Goal: Task Accomplishment & Management: Manage account settings

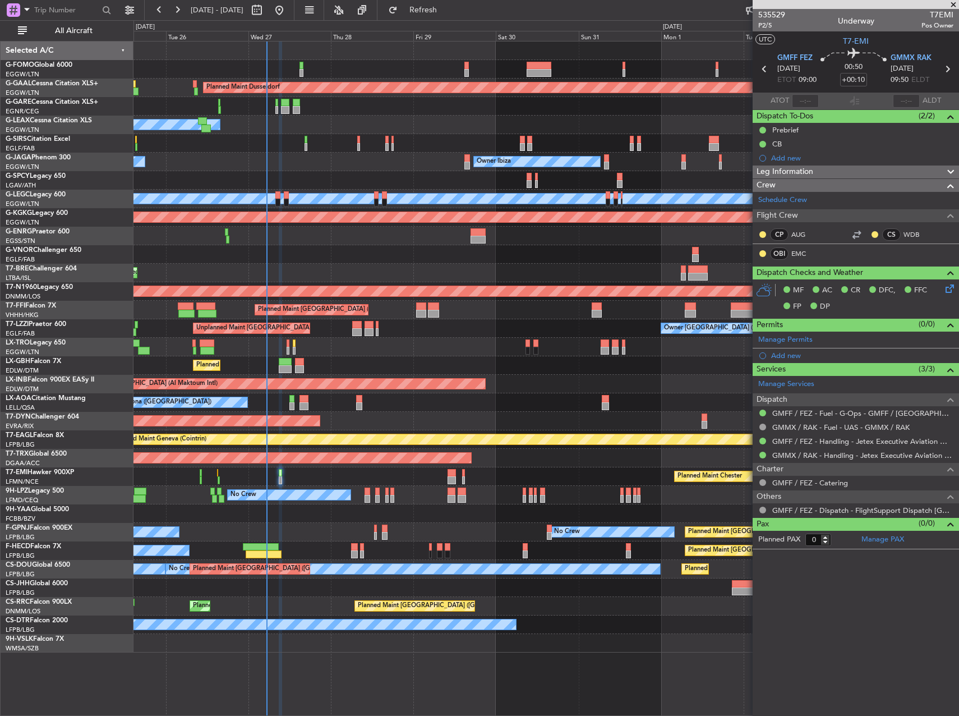
click at [362, 114] on div at bounding box center [545, 106] width 825 height 19
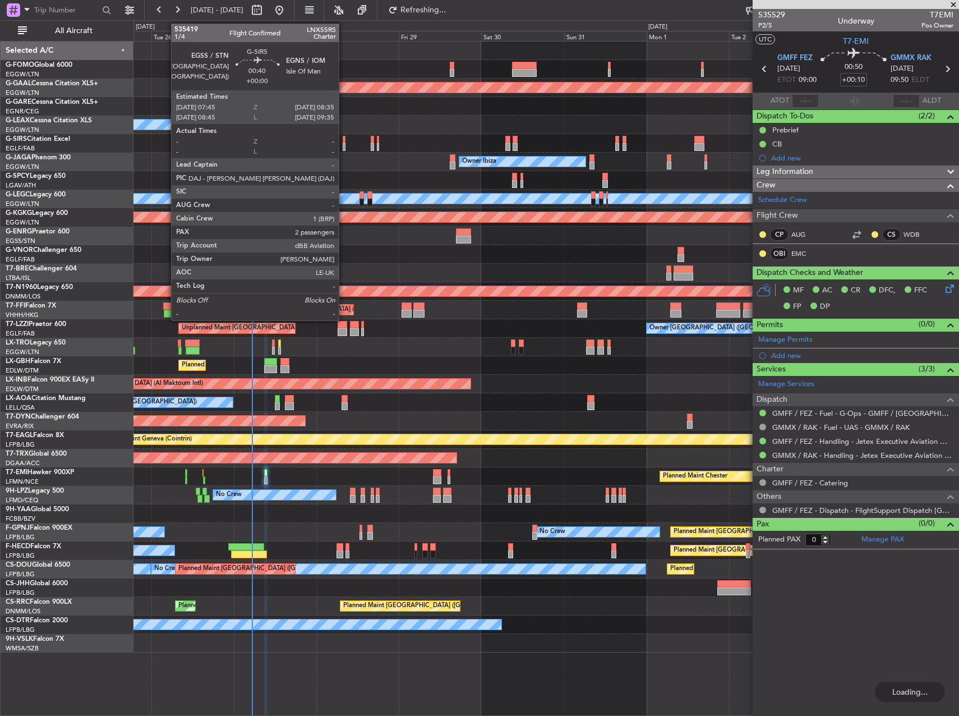
click at [344, 141] on div at bounding box center [344, 140] width 3 height 8
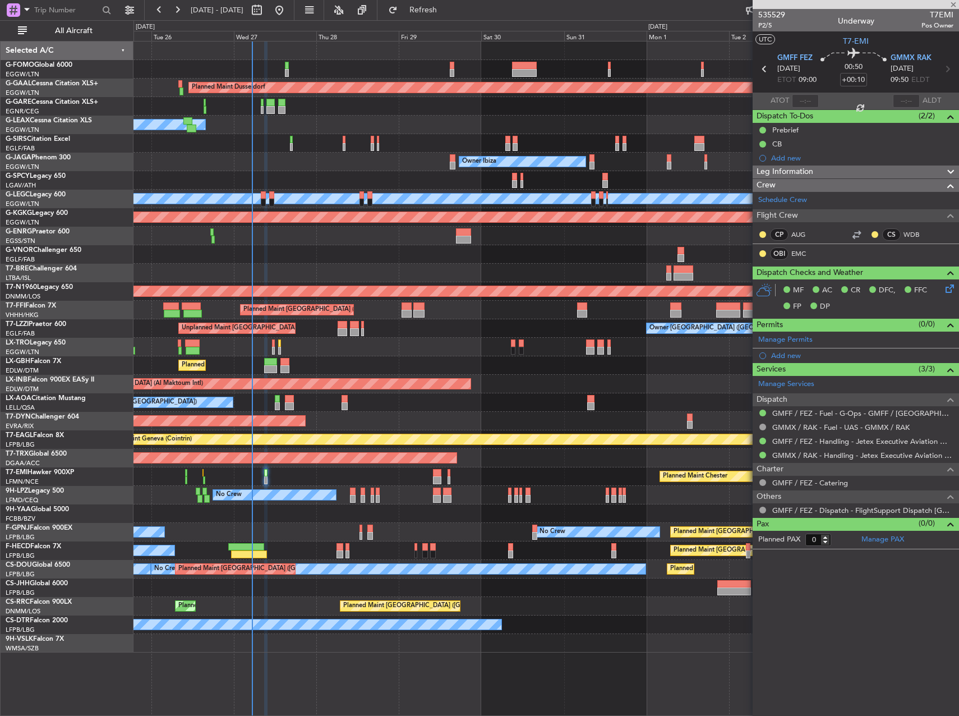
type input "2"
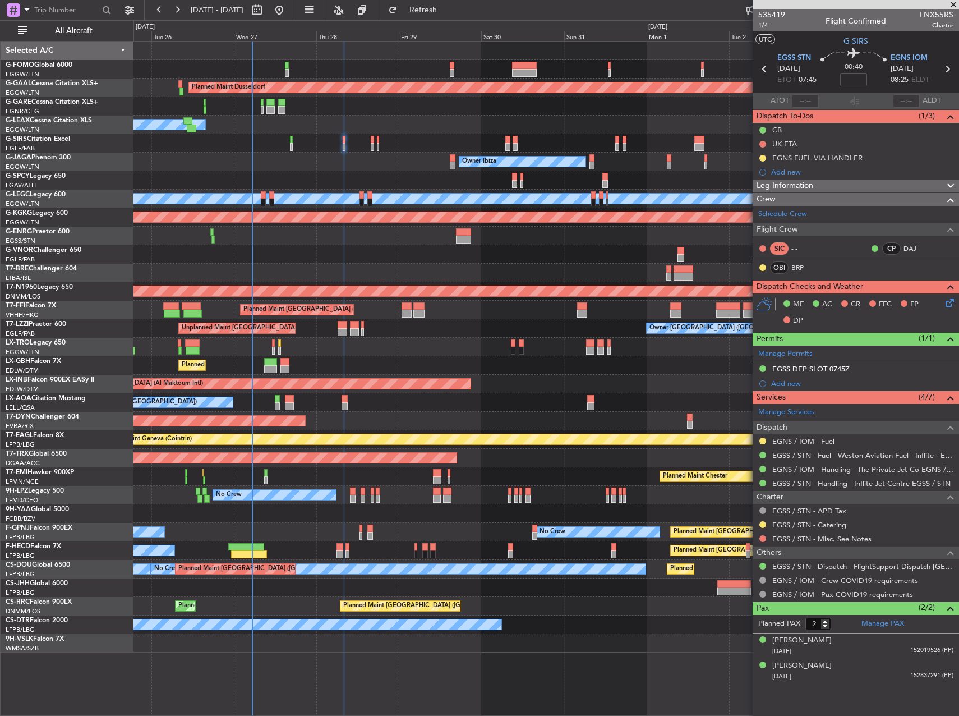
click at [796, 187] on span "Leg Information" at bounding box center [785, 185] width 57 height 13
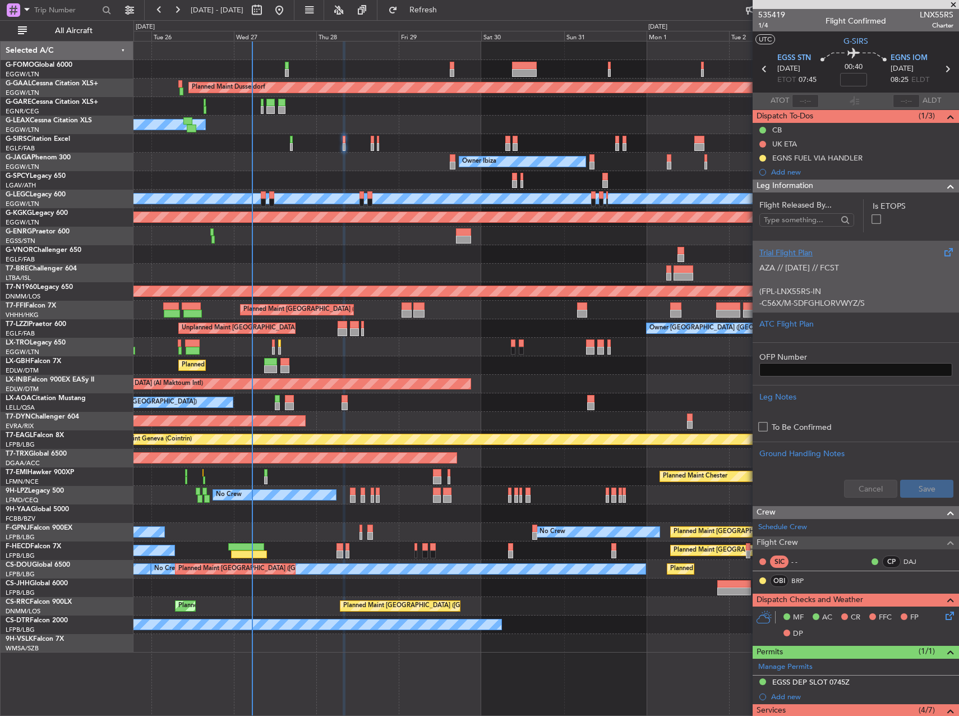
click at [855, 282] on div "AZA // [DATE] // FCST (FPL-LNX55RS-IN -C56X/M-SDFGHLORVWYZ/S -EGSS0745 -N0407F2…" at bounding box center [855, 283] width 193 height 48
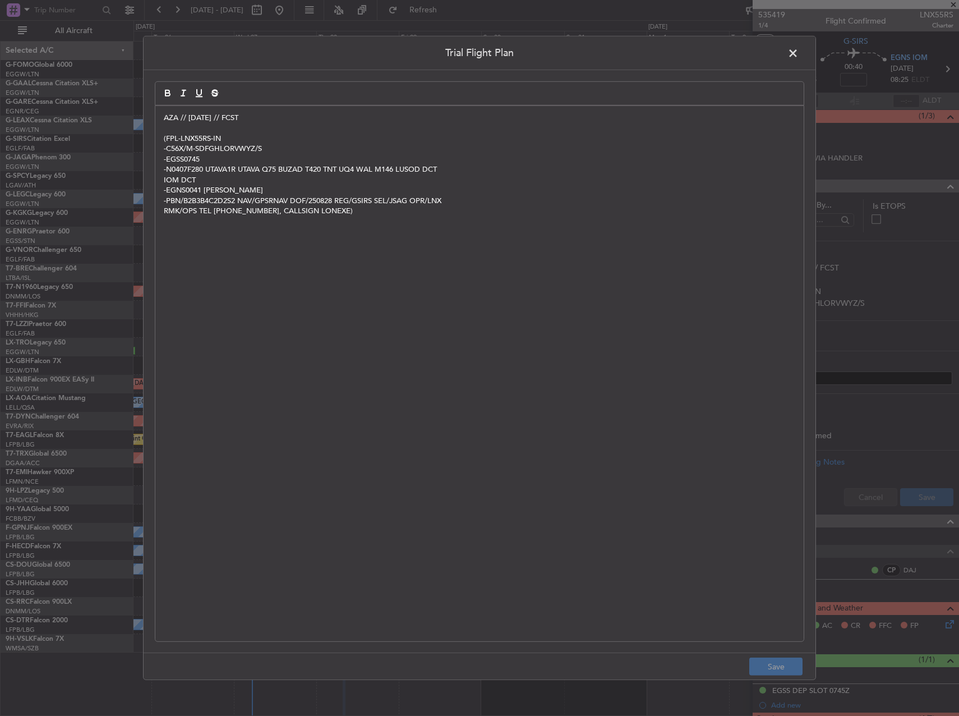
click at [163, 119] on div "AZA // [DATE] // FCST (FPL-LNX55RS-IN -C56X/M-SDFGHLORVWYZ/S -EGSS0745 -N0407F2…" at bounding box center [479, 373] width 648 height 535
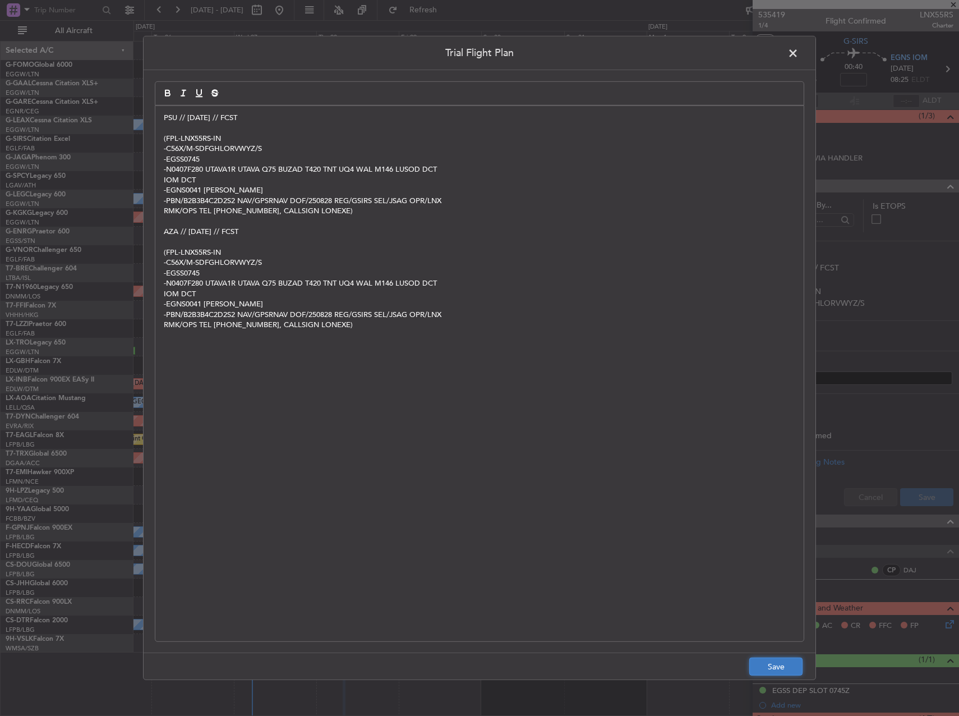
click at [782, 665] on button "Save" at bounding box center [775, 666] width 53 height 18
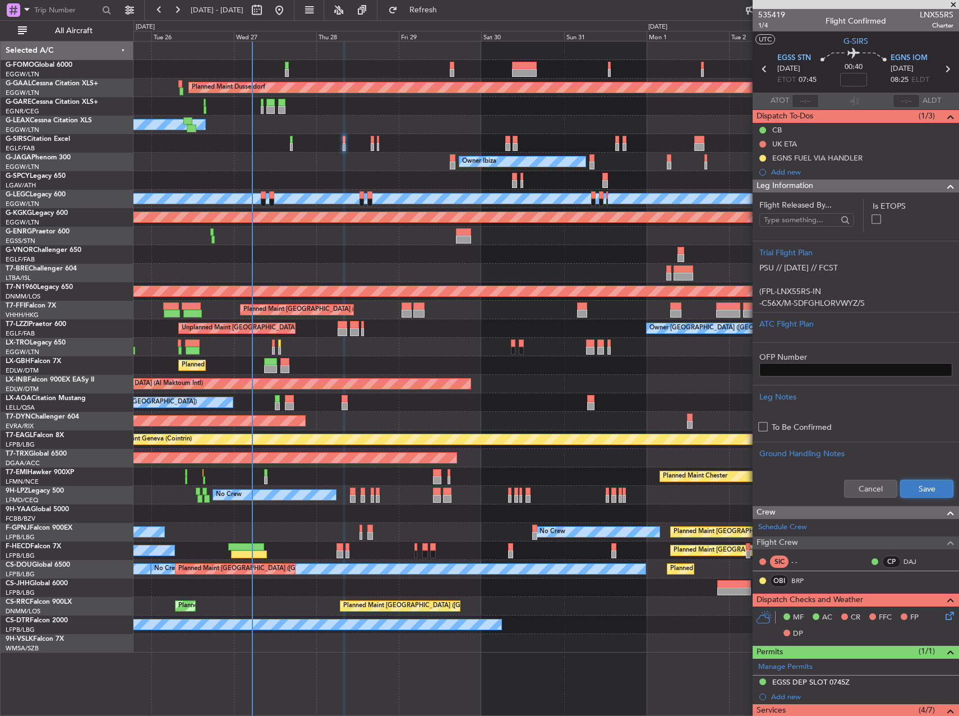
click at [912, 489] on button "Save" at bounding box center [926, 489] width 53 height 18
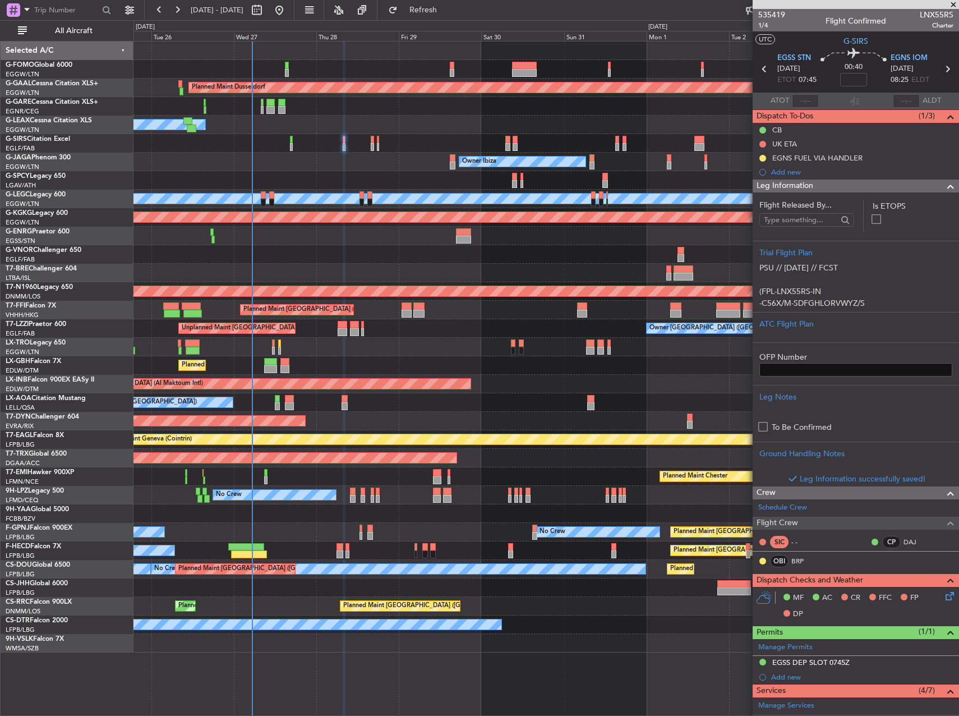
click at [555, 263] on div at bounding box center [545, 254] width 825 height 19
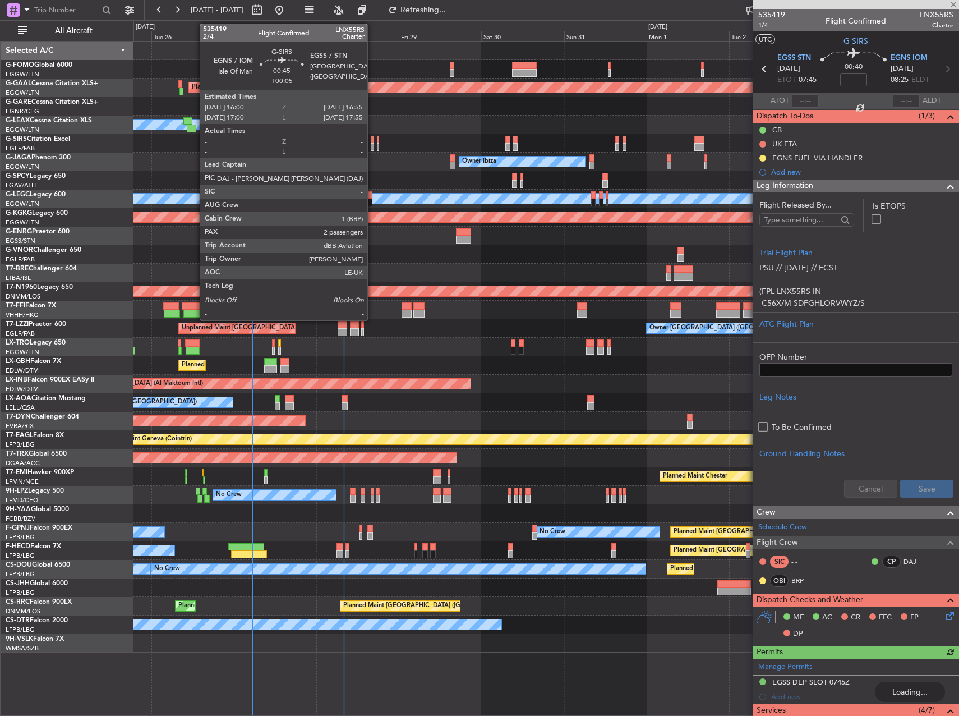
type input "+00:05"
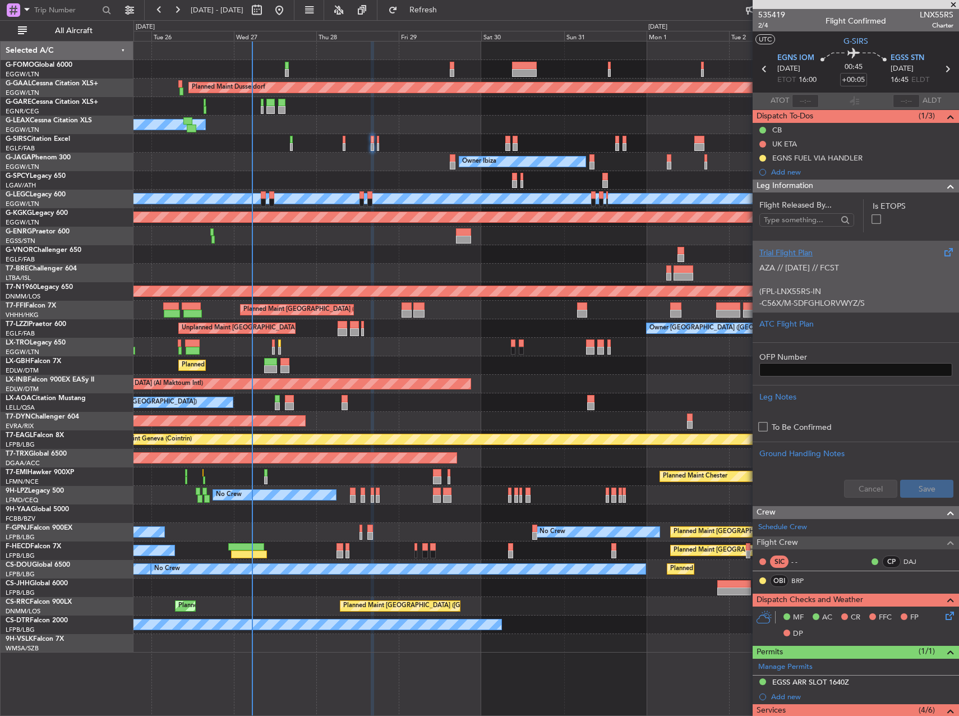
click at [835, 299] on div "AZA // 26AUG // FCST (FPL-LNX55RS-IN -C56X/M-SDFGHLORVWYZ/S -EGNS1600 -N0406F37…" at bounding box center [855, 283] width 193 height 48
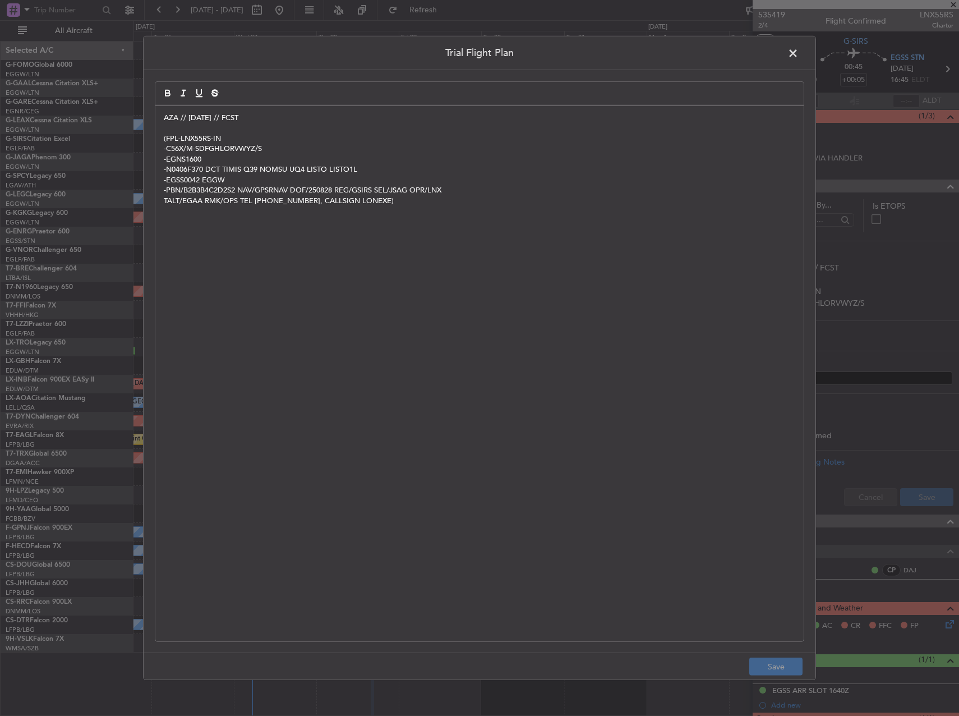
click at [165, 118] on p "AZA // 26AUG // FCST" at bounding box center [479, 118] width 631 height 10
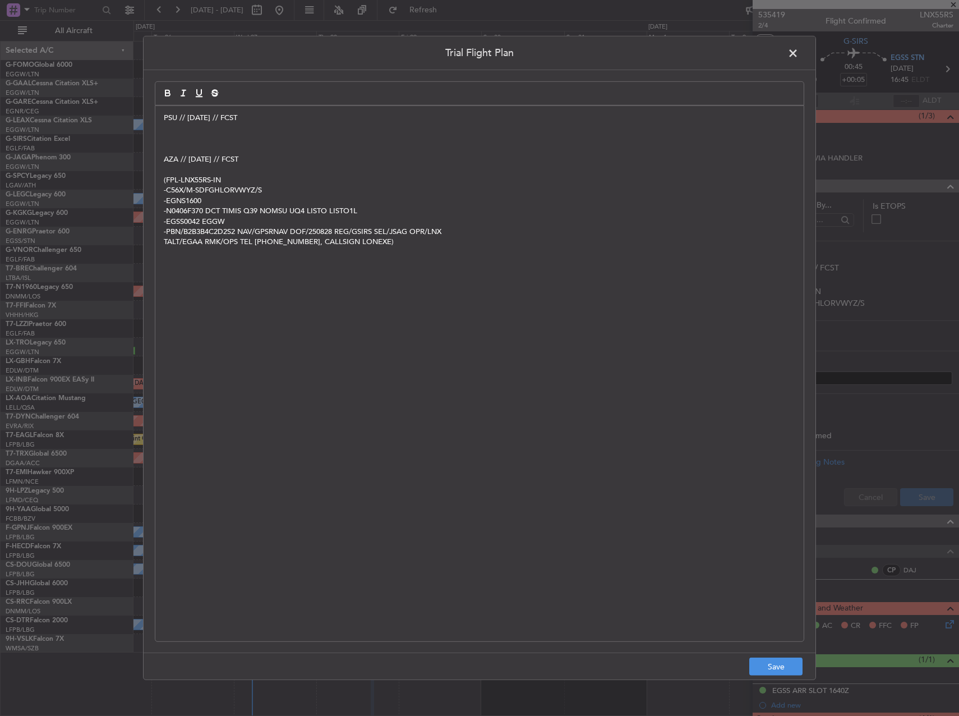
paste div
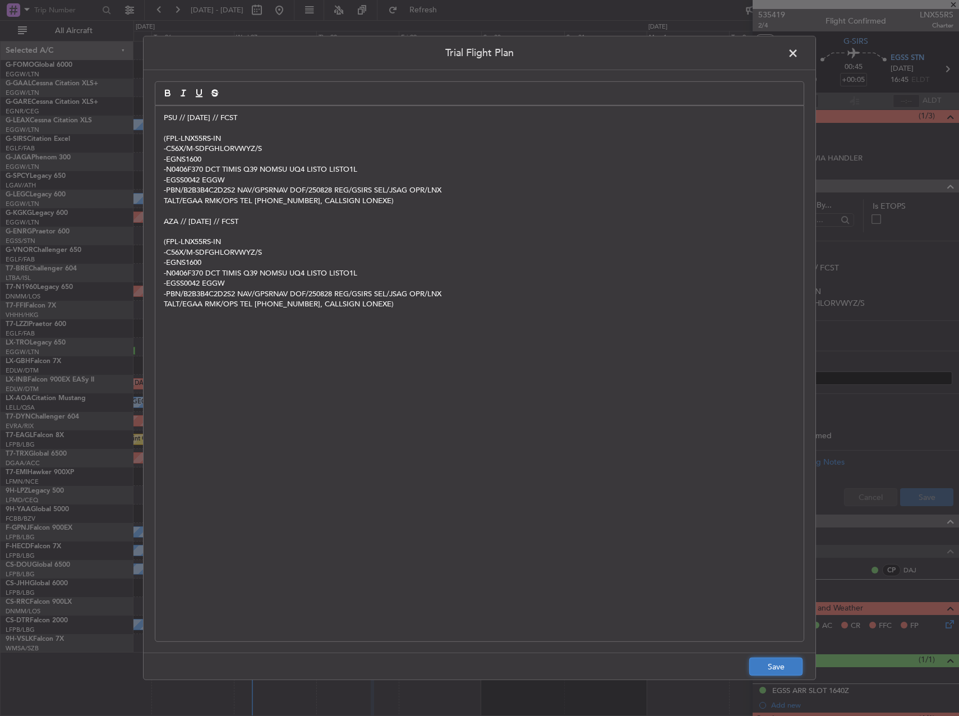
click at [778, 661] on button "Save" at bounding box center [775, 666] width 53 height 18
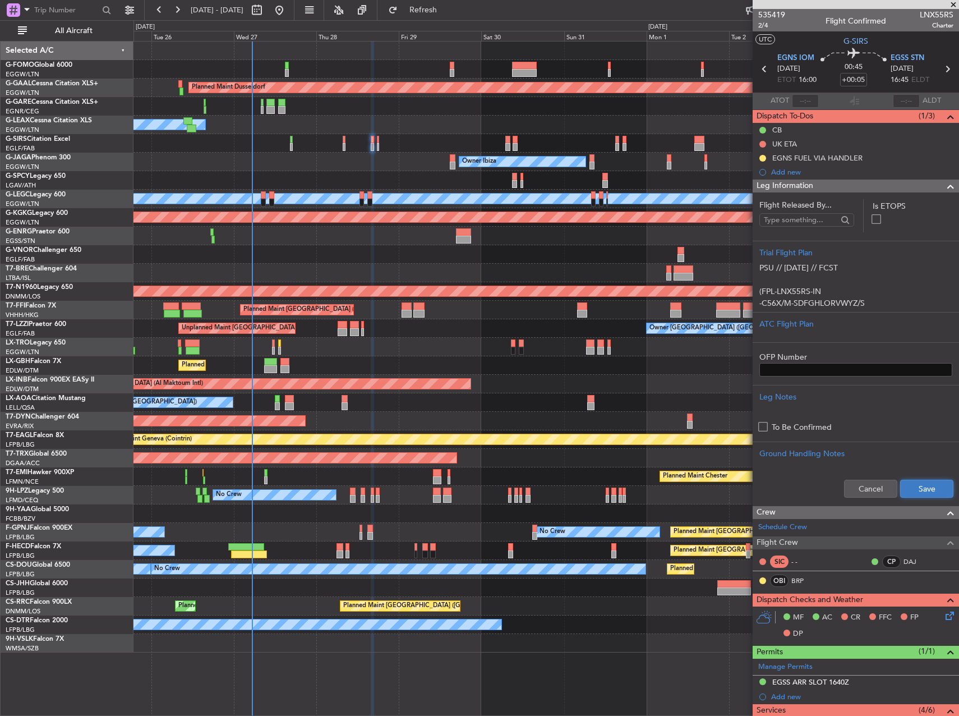
click at [912, 490] on button "Save" at bounding box center [926, 489] width 53 height 18
click at [940, 67] on icon at bounding box center [947, 69] width 15 height 15
type input "+00:10"
type input "0"
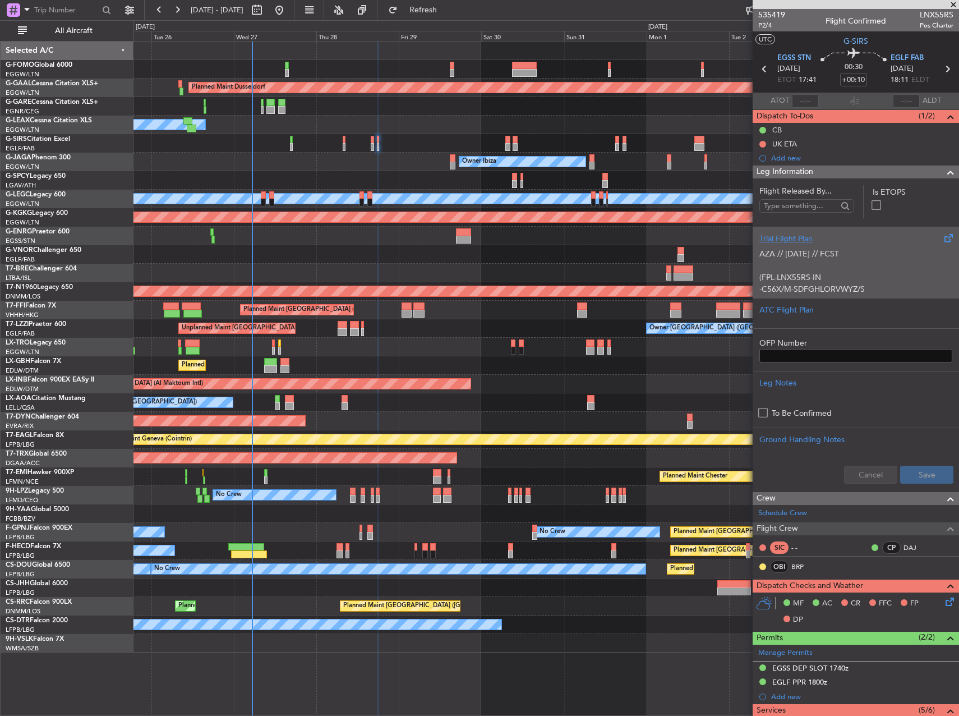
click at [842, 259] on div "AZA // 26AUG // FCST (FPL-LNX55RS-IN -C56X/M-SDFGHLORVWYZ/S -EGSS1745 -N0267F08…" at bounding box center [855, 269] width 193 height 48
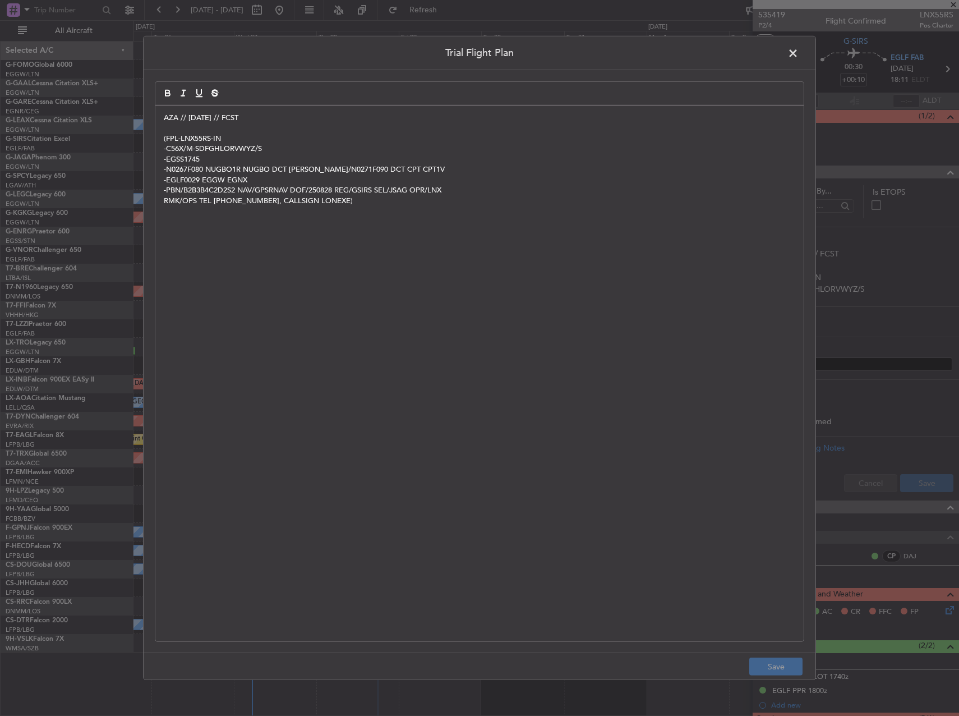
click at [163, 118] on div "AZA // 26AUG // FCST (FPL-LNX55RS-IN -C56X/M-SDFGHLORVWYZ/S -EGSS1745 -N0267F08…" at bounding box center [479, 373] width 648 height 535
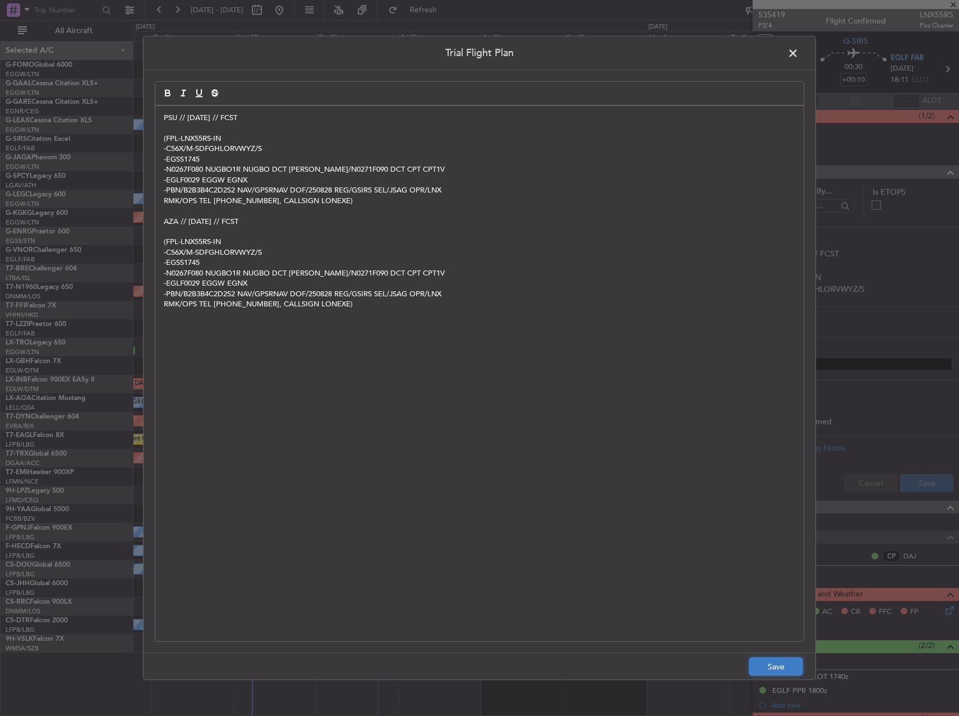
click at [780, 669] on button "Save" at bounding box center [775, 666] width 53 height 18
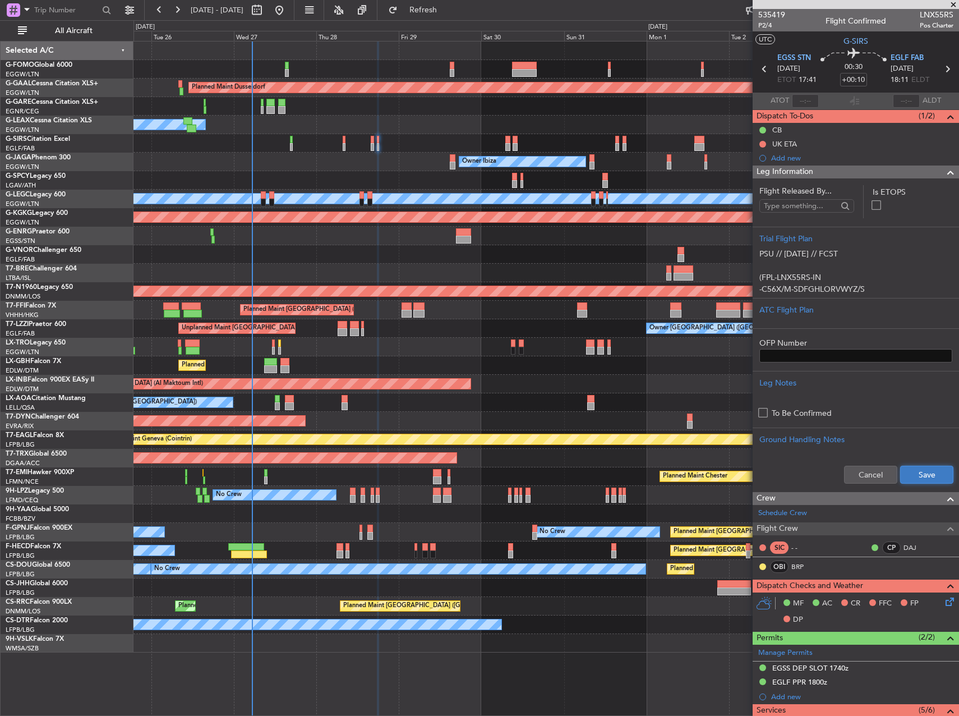
click at [920, 472] on button "Save" at bounding box center [926, 474] width 53 height 18
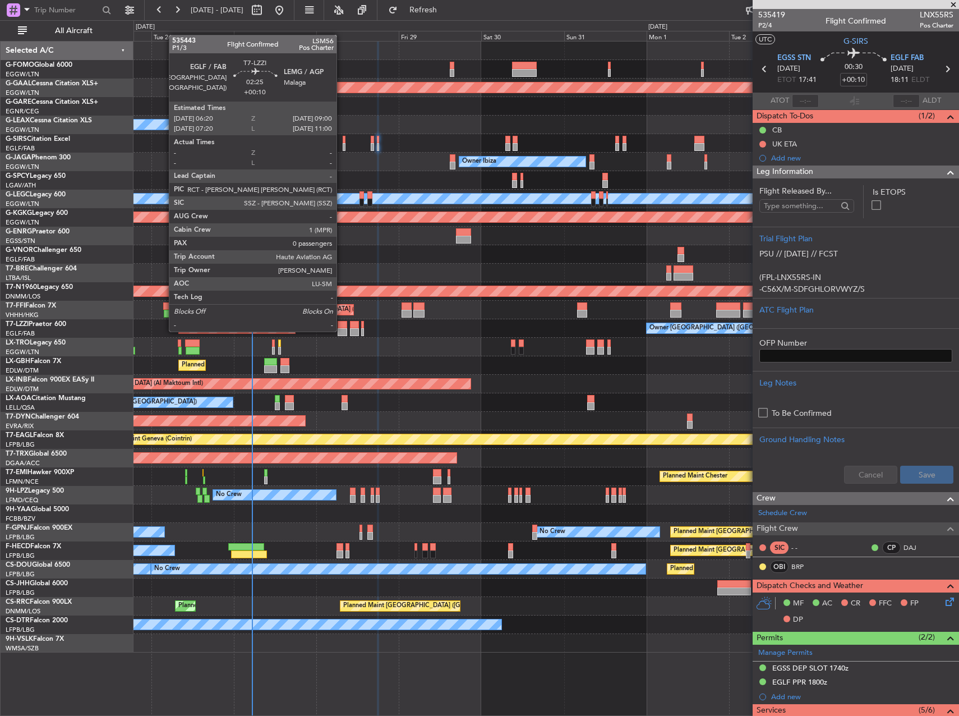
click at [342, 330] on div at bounding box center [343, 332] width 10 height 8
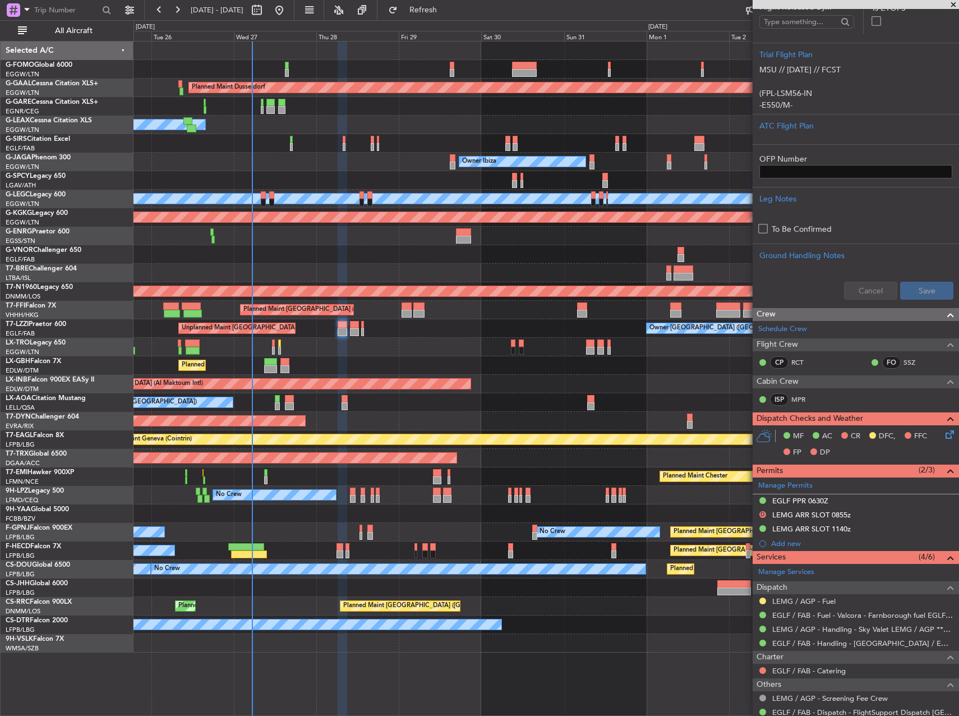
scroll to position [261, 0]
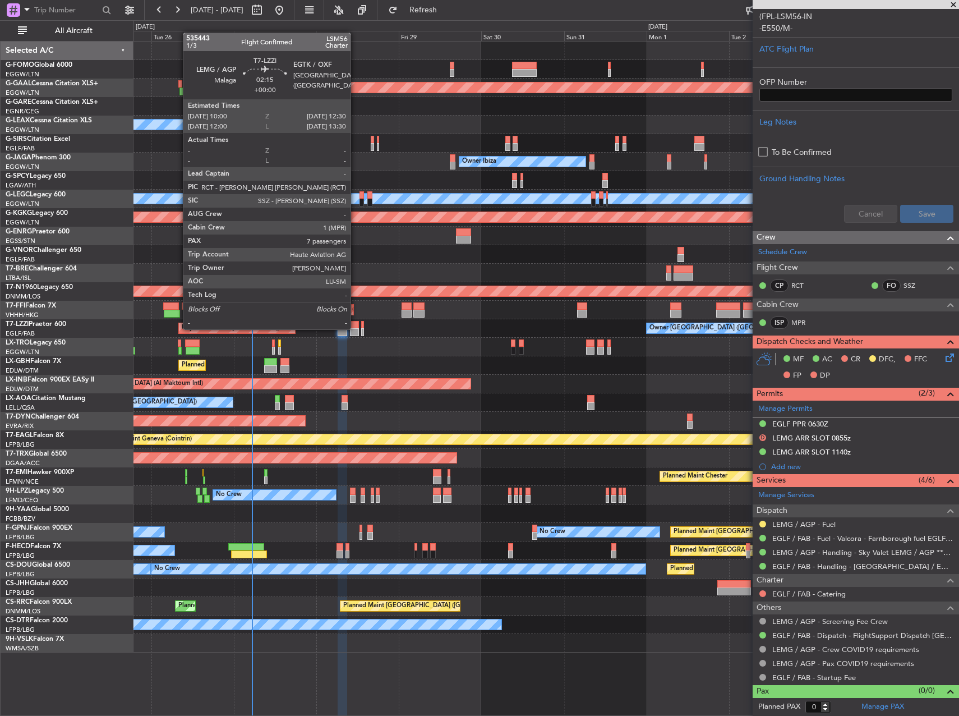
click at [356, 328] on div at bounding box center [354, 332] width 9 height 8
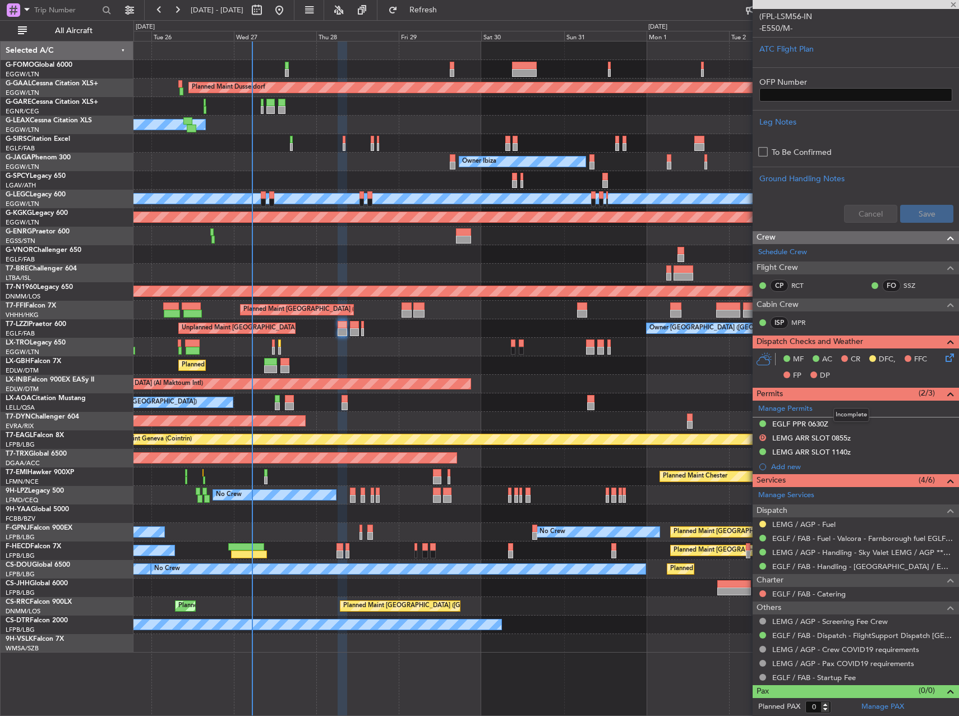
type input "7"
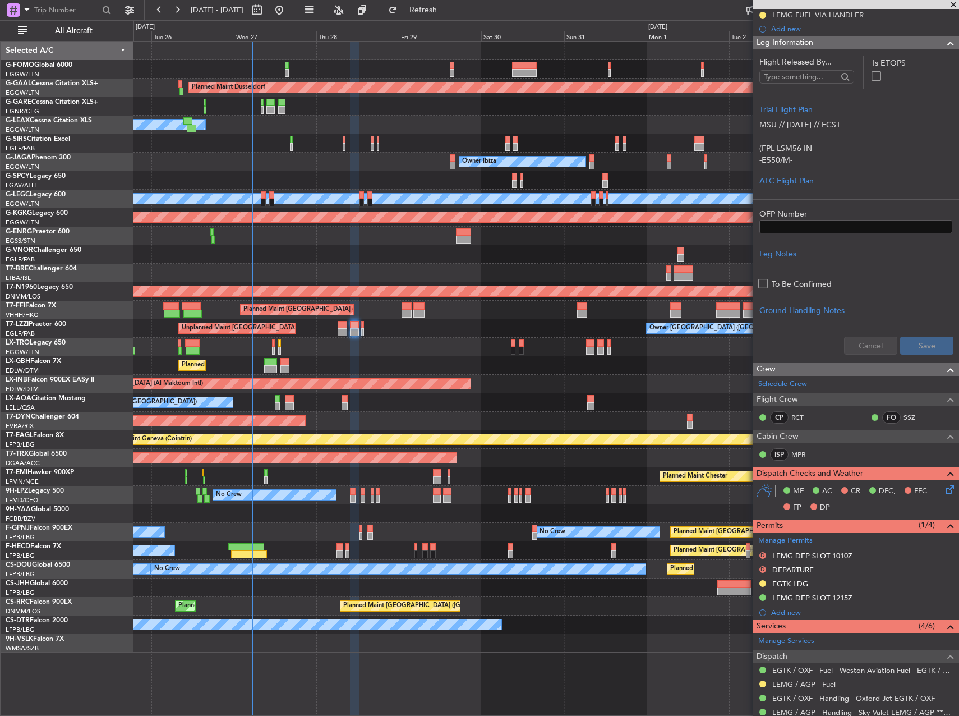
scroll to position [0, 0]
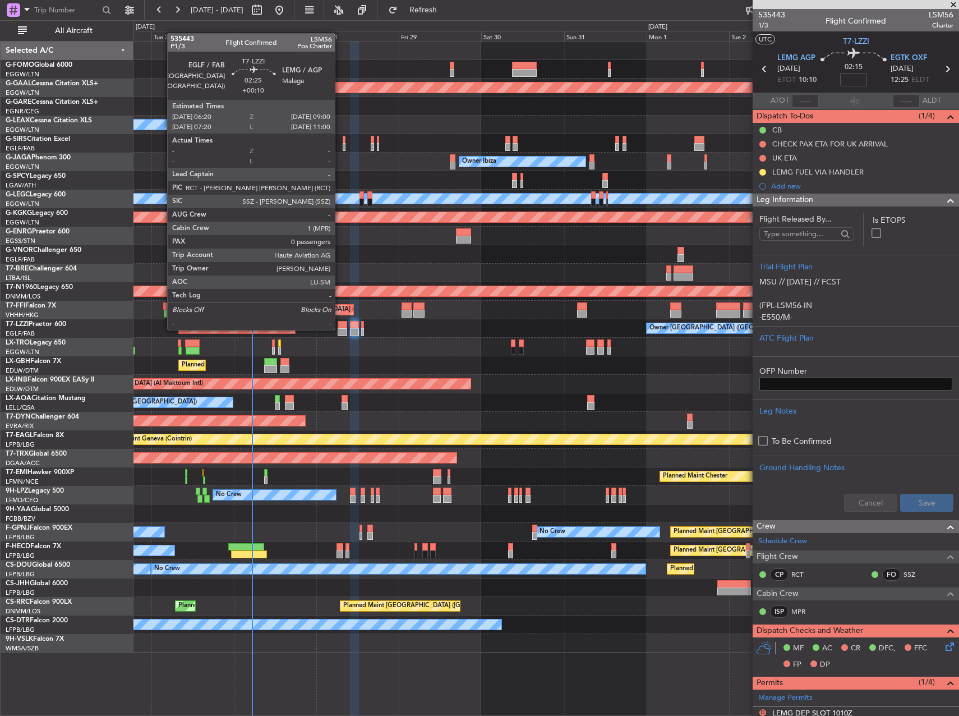
click at [340, 329] on div at bounding box center [343, 332] width 10 height 8
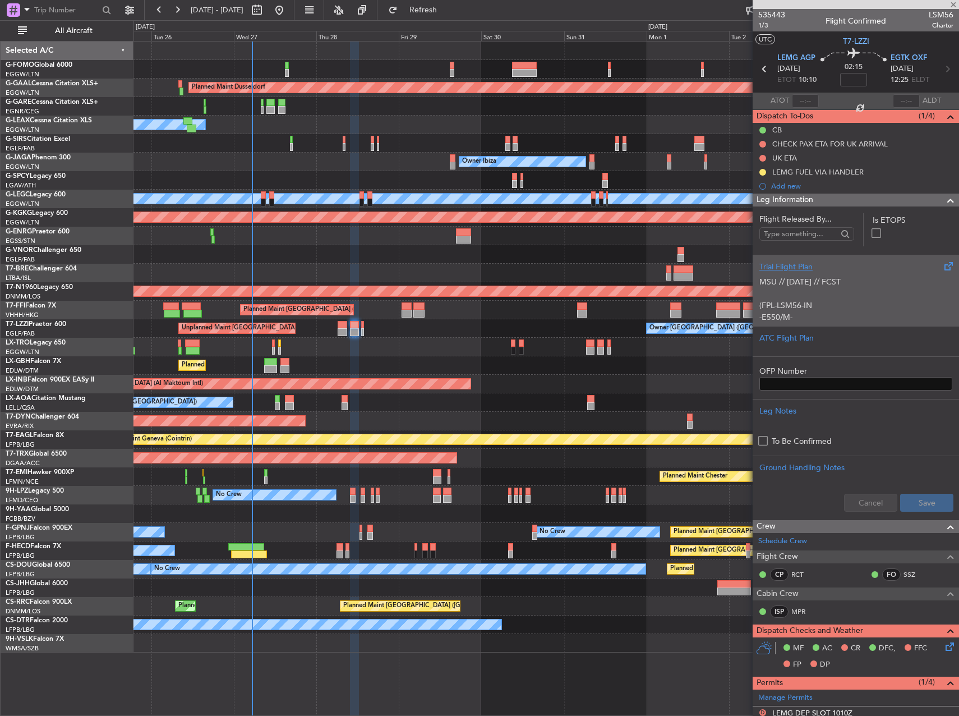
type input "+00:10"
type input "0"
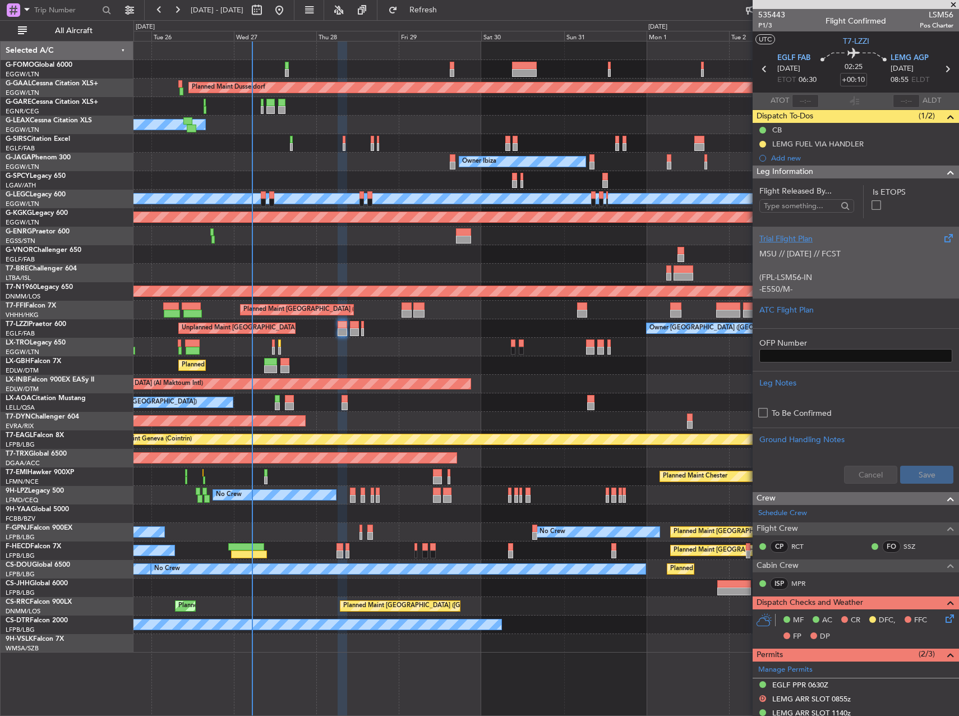
click at [820, 276] on p "(FPL-LSM56-IN" at bounding box center [855, 277] width 193 height 12
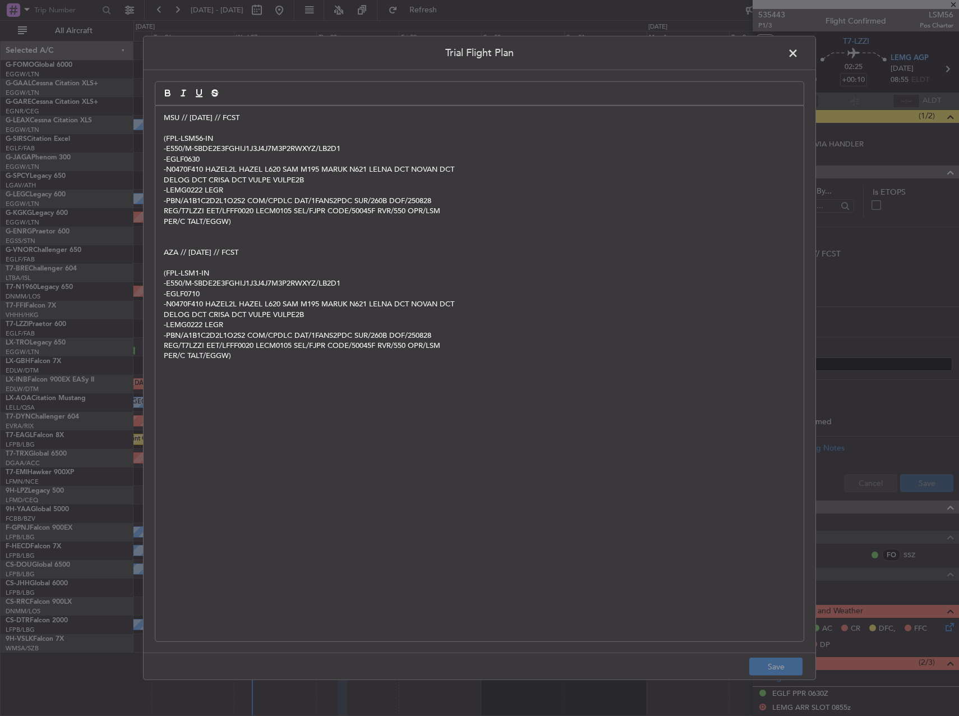
click at [165, 119] on p "MSU // [DATE] // FCST" at bounding box center [479, 118] width 631 height 10
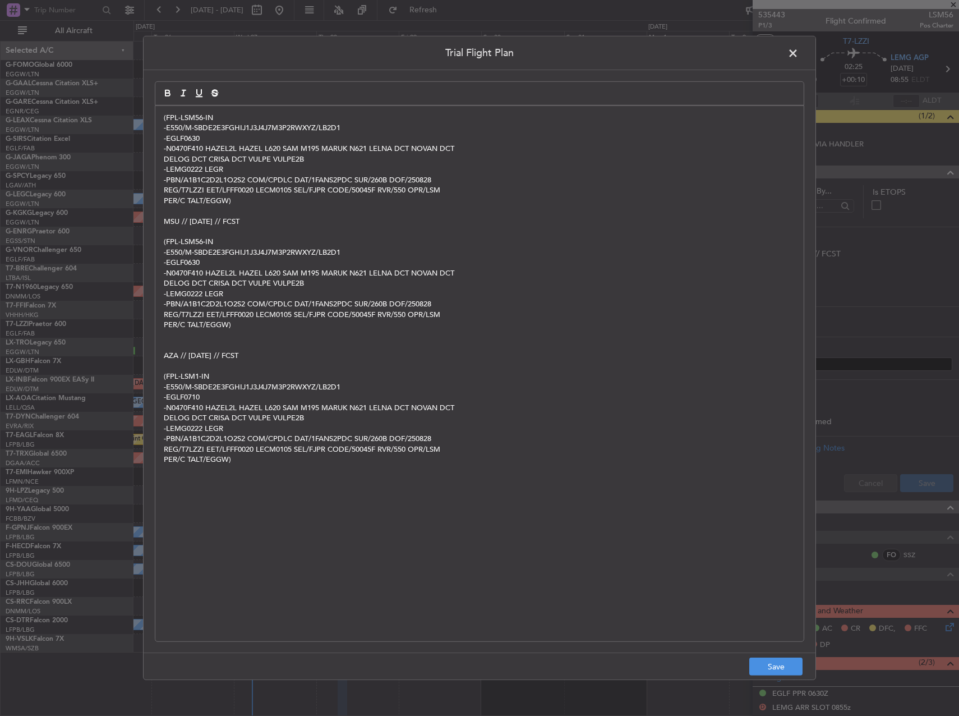
click at [163, 122] on div "(FPL-LSM56-IN -E550/M-SBDE2E3FGHIJ1J3J4J7M3P2RWXYZ/LB2D1 -EGLF0630 -N0470F410 H…" at bounding box center [479, 373] width 648 height 535
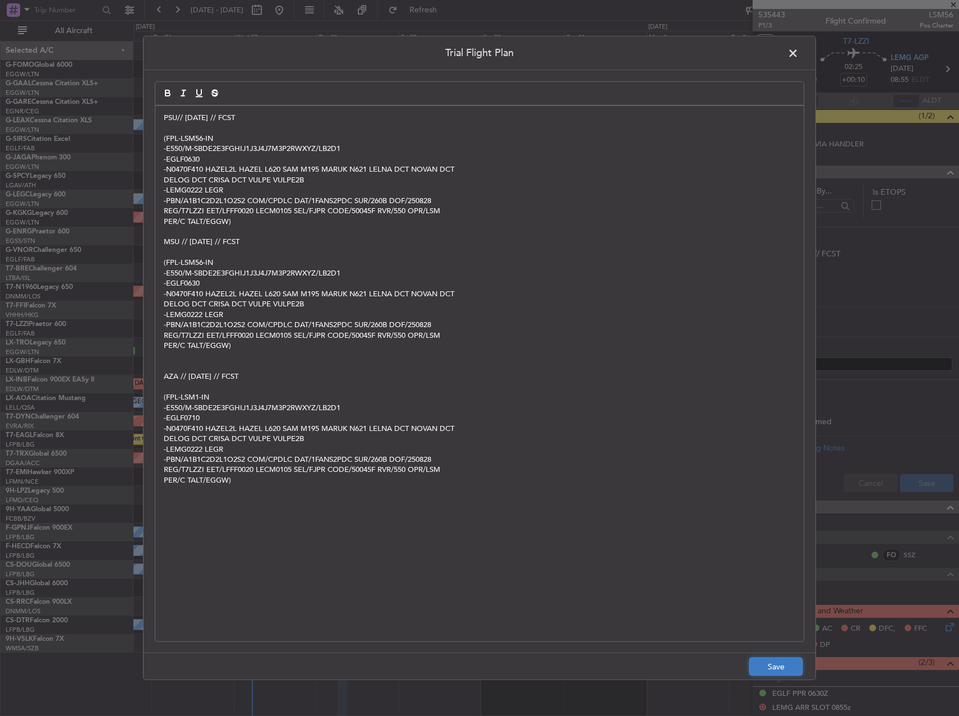
click at [762, 669] on button "Save" at bounding box center [775, 666] width 53 height 18
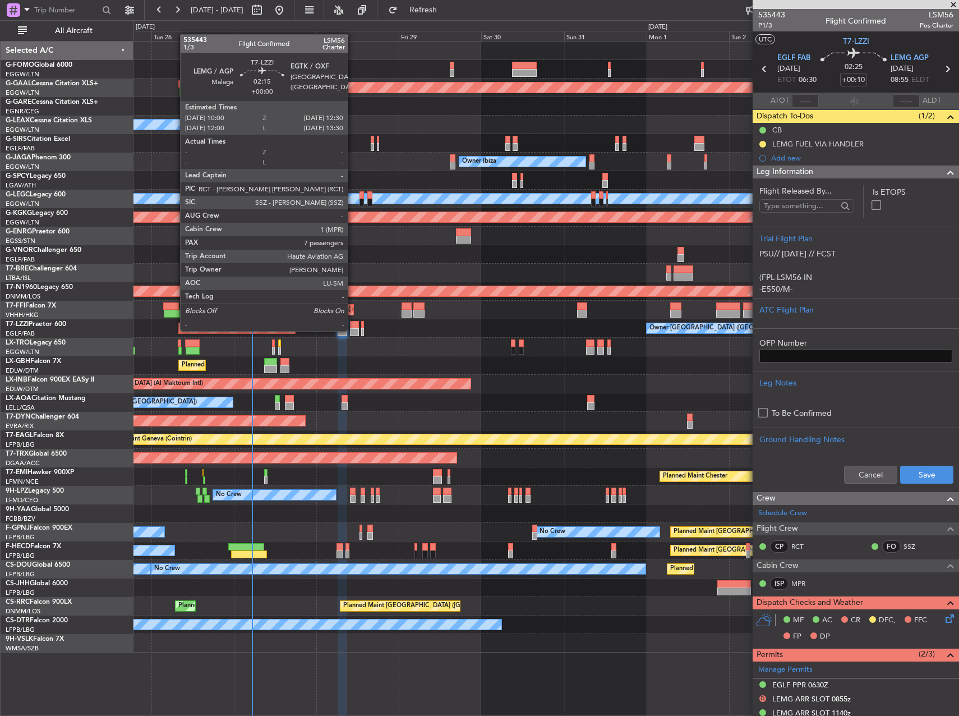
click at [353, 330] on div at bounding box center [354, 332] width 9 height 8
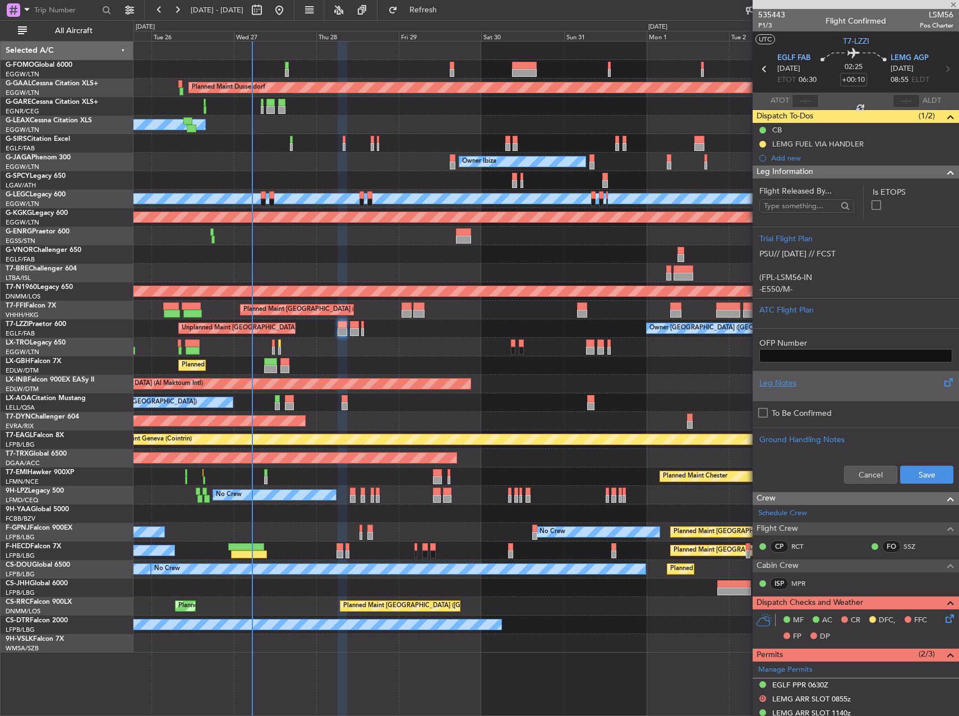
type input "7"
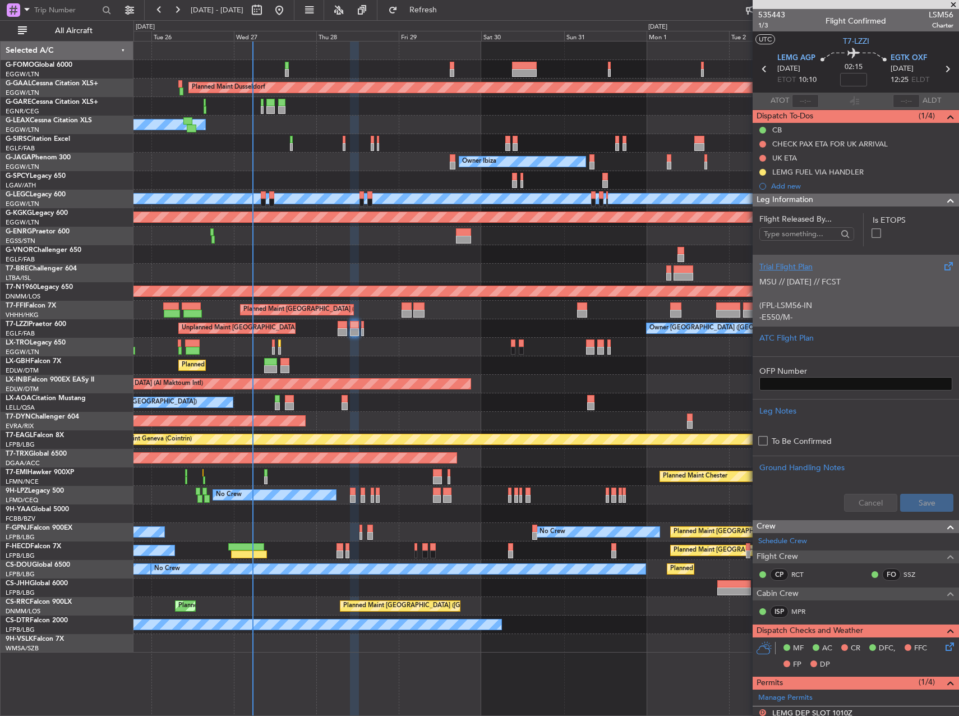
click at [839, 288] on p at bounding box center [855, 294] width 193 height 12
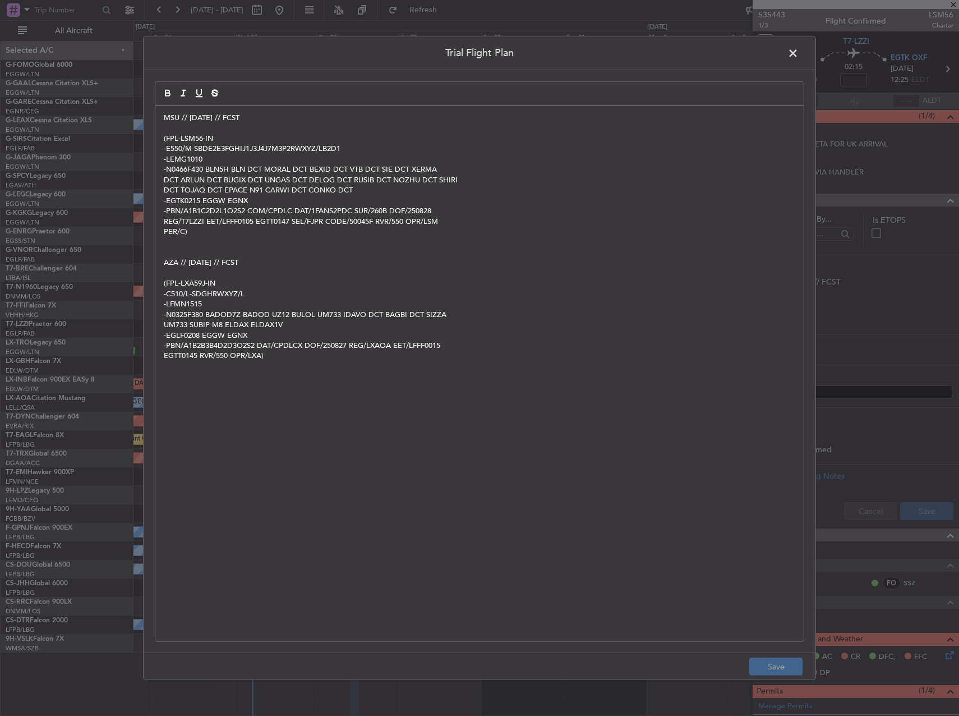
click at [163, 118] on div "MSU // 26AUG // FCST (FPL-LSM56-IN -E550/M-SBDE2E3FGHIJ1J3J4J7M3P2RWXYZ/LB2D1 -…" at bounding box center [479, 373] width 648 height 535
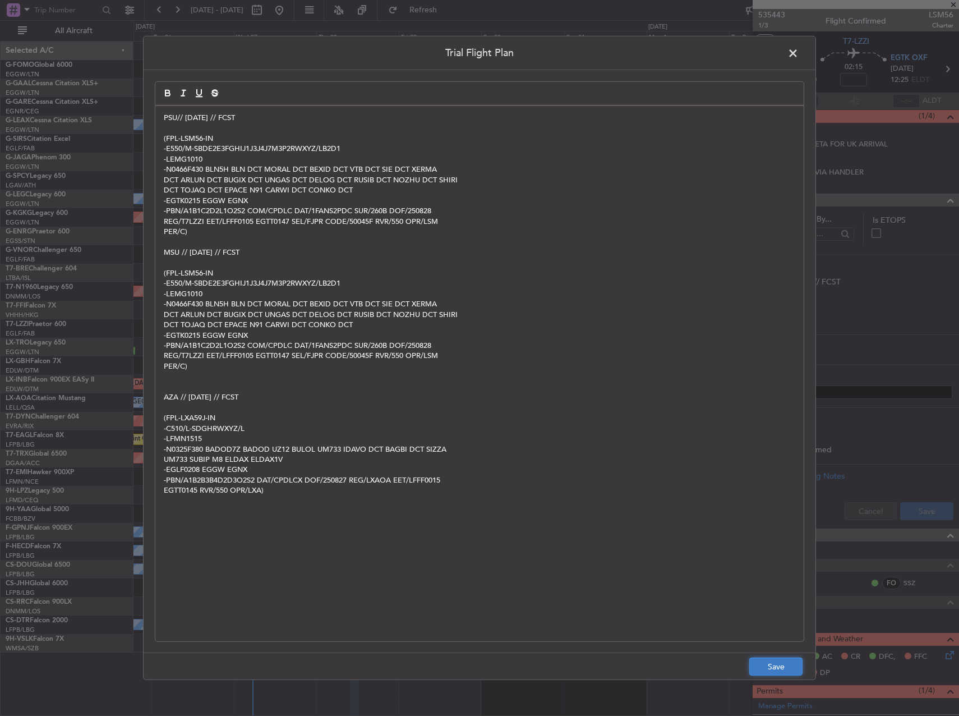
click at [780, 660] on button "Save" at bounding box center [775, 666] width 53 height 18
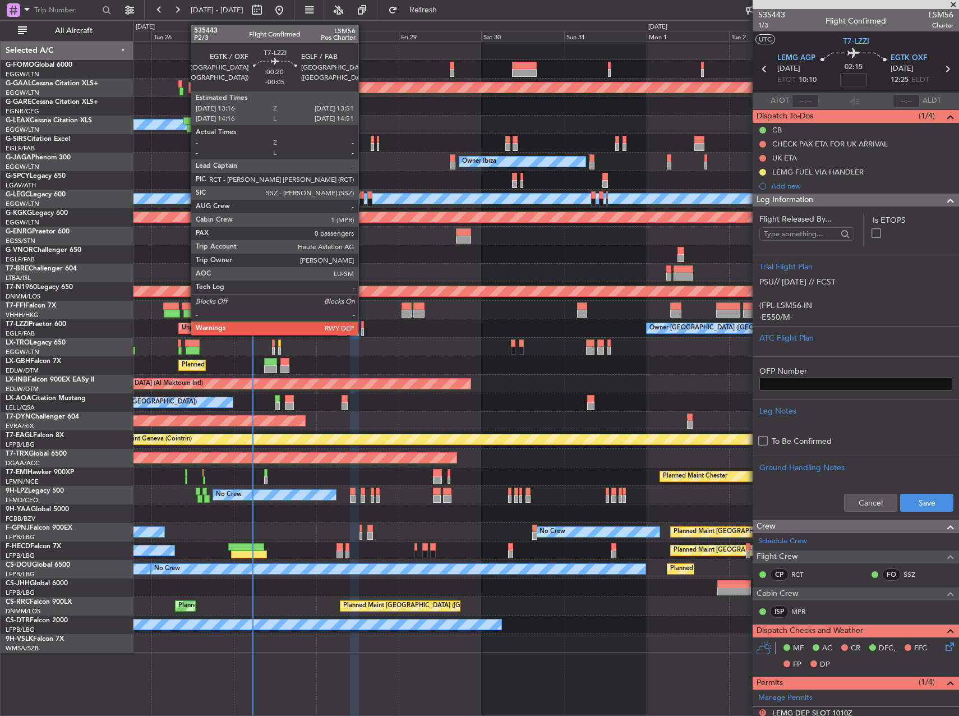
click at [363, 334] on div at bounding box center [362, 332] width 2 height 8
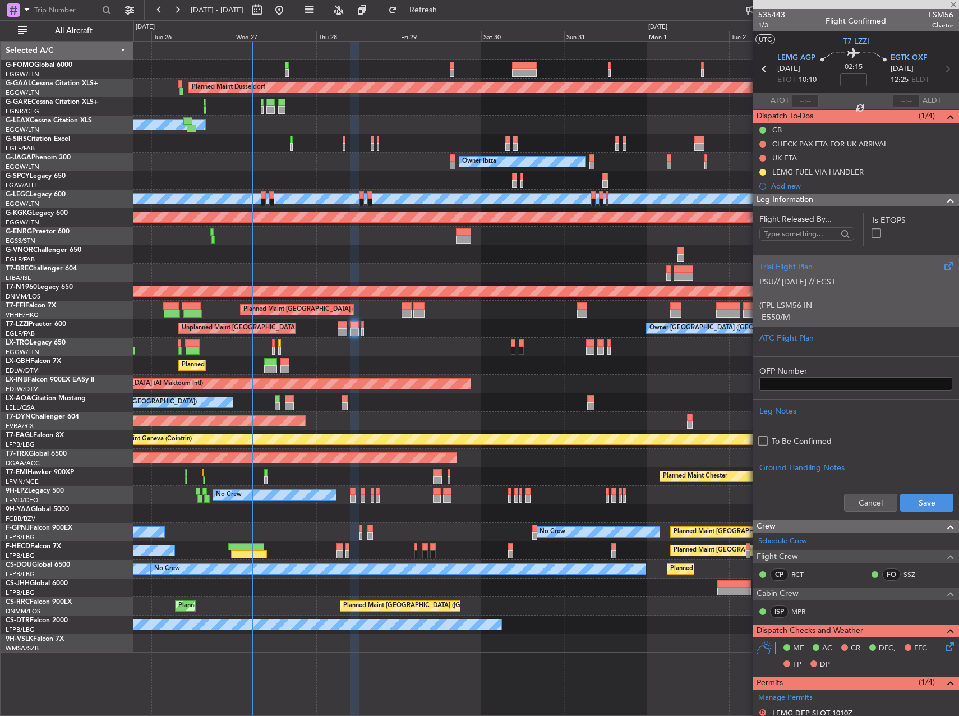
type input "-00:05"
type input "0"
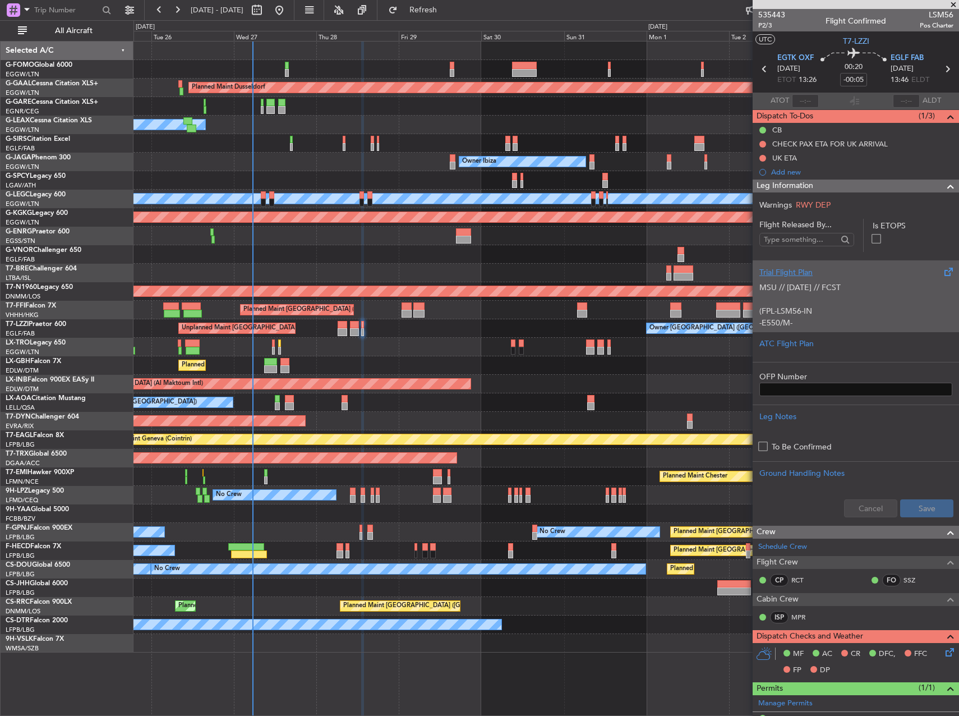
click at [857, 296] on p at bounding box center [855, 299] width 193 height 12
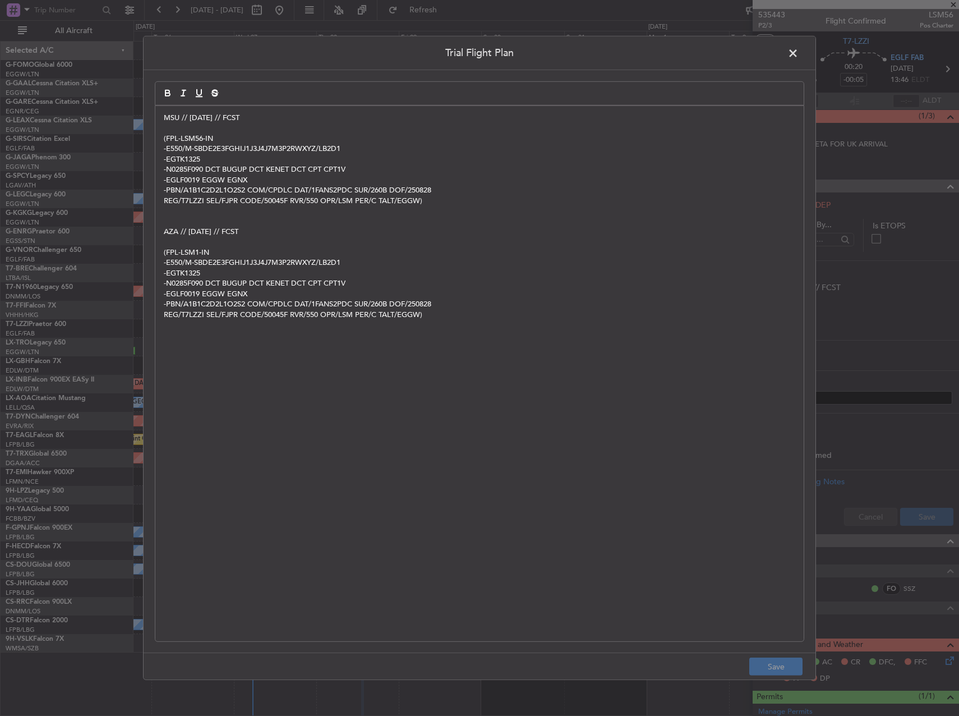
click at [166, 116] on span "MSU // [DATE] // FCST" at bounding box center [202, 118] width 76 height 10
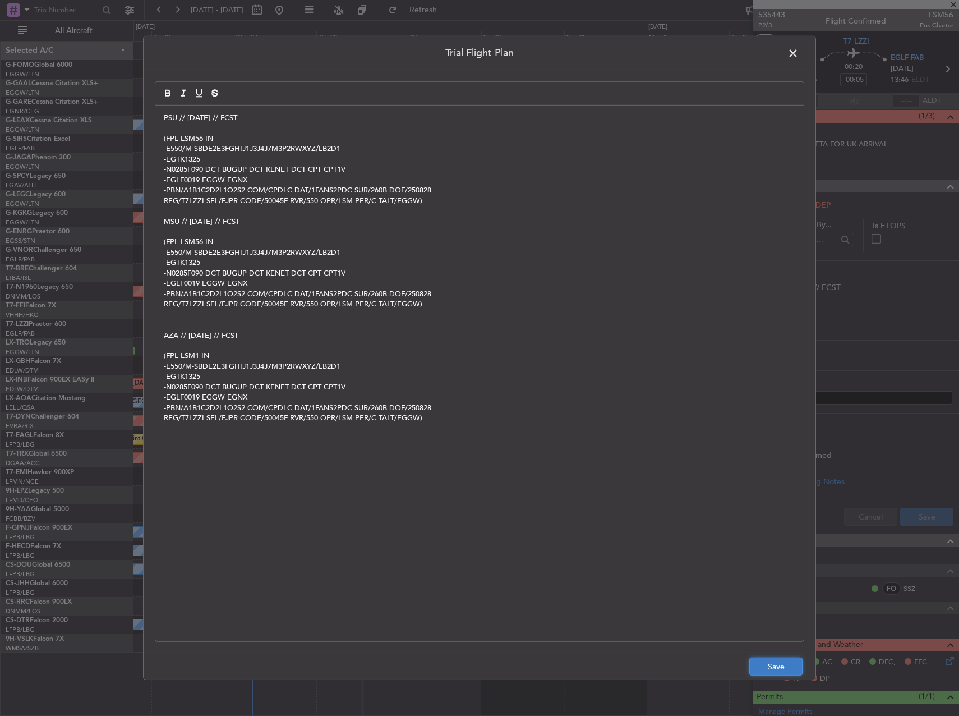
click at [790, 673] on button "Save" at bounding box center [775, 666] width 53 height 18
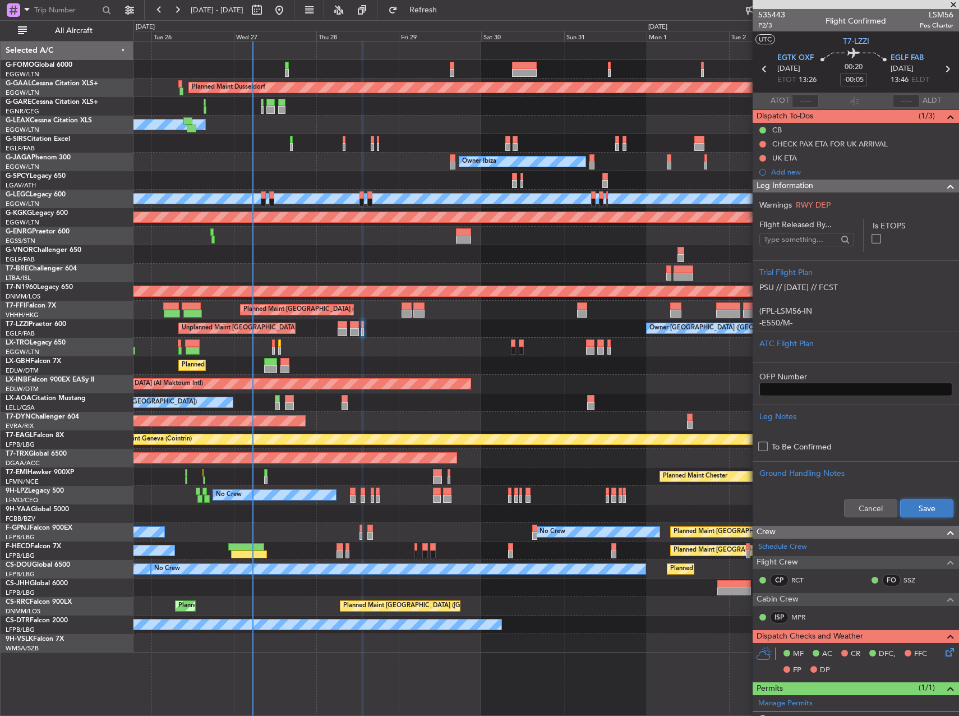
click at [932, 508] on button "Save" at bounding box center [926, 508] width 53 height 18
click at [518, 389] on div "Unplanned Maint [GEOGRAPHIC_DATA] (Al Maktoum Intl)" at bounding box center [545, 384] width 825 height 19
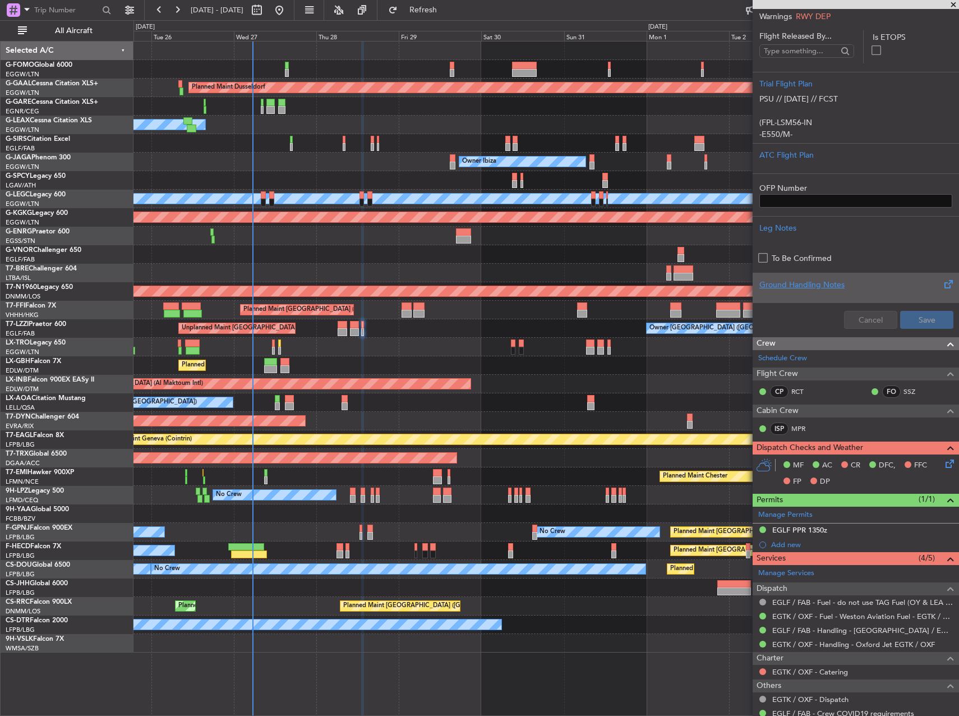
scroll to position [252, 0]
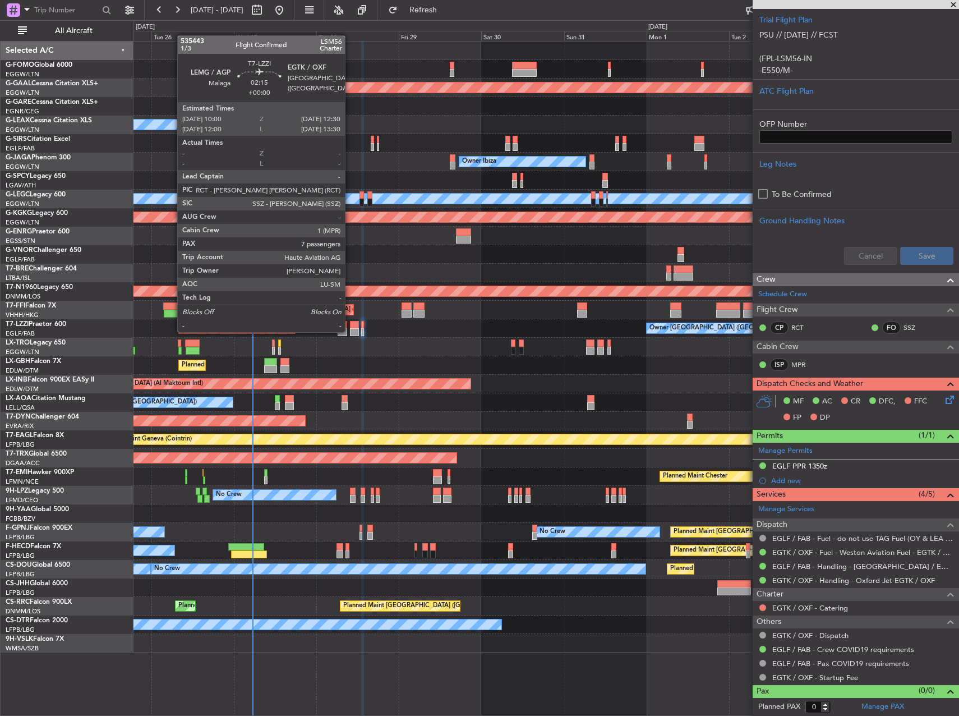
click at [350, 331] on div at bounding box center [354, 332] width 9 height 8
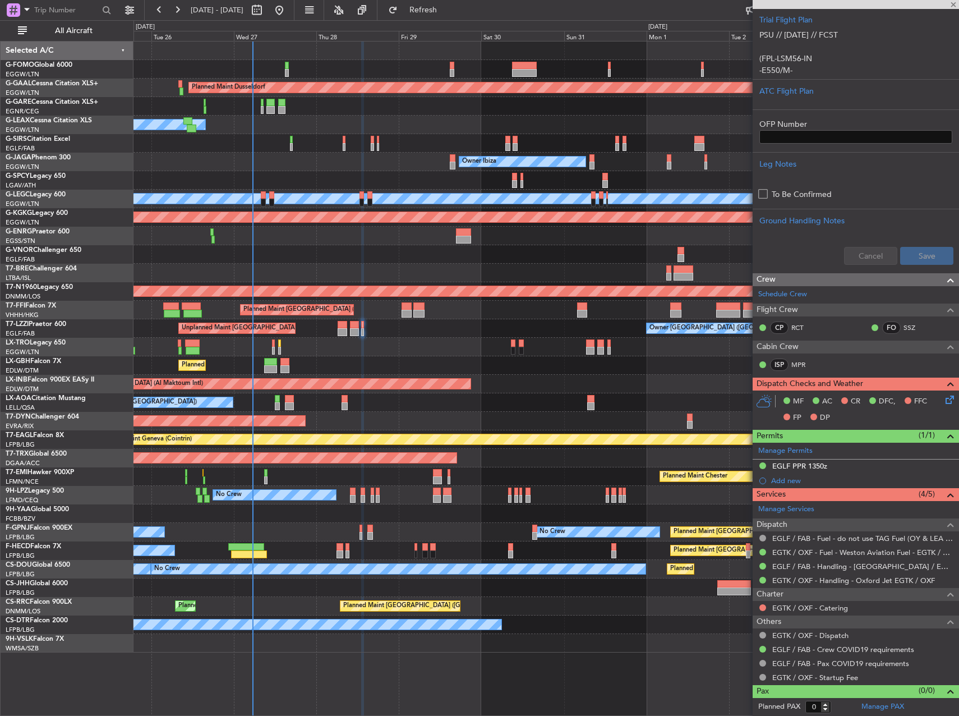
type input "7"
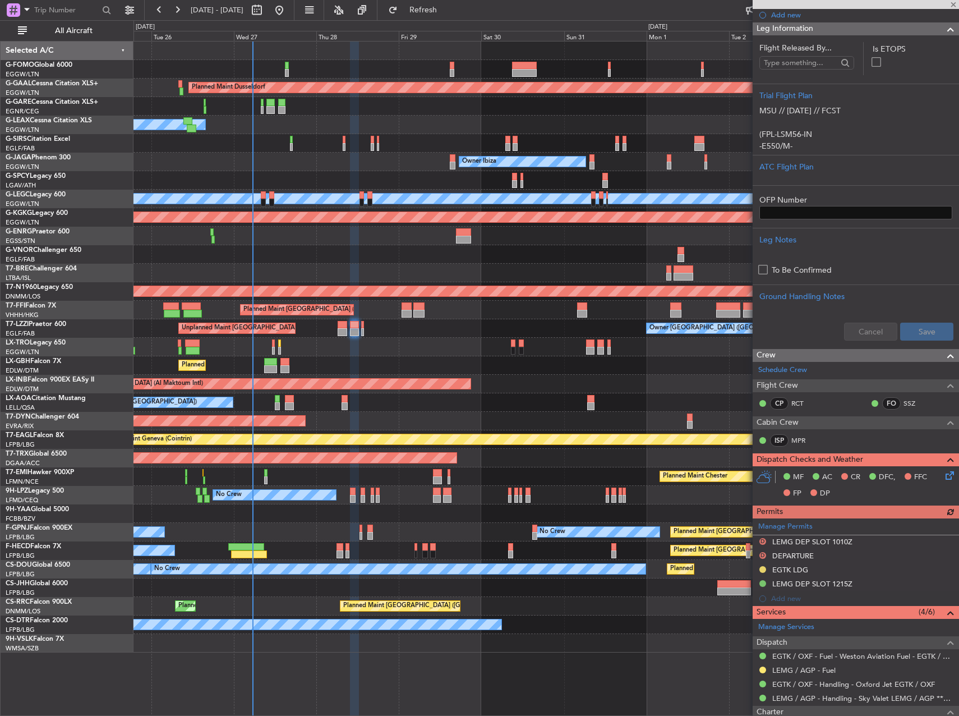
scroll to position [280, 0]
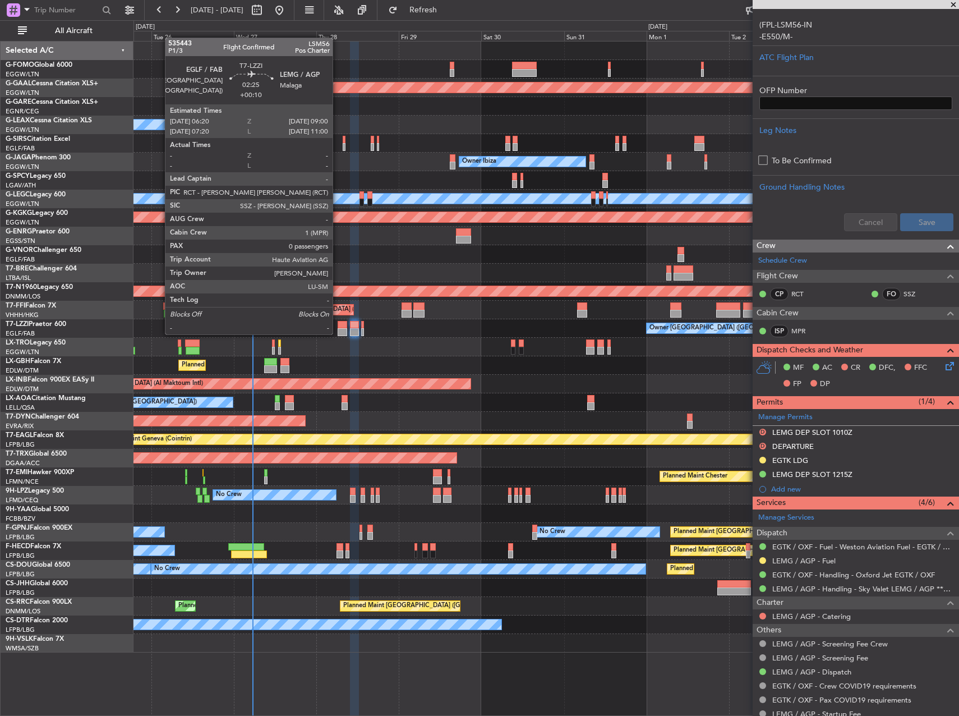
click at [339, 333] on div at bounding box center [343, 332] width 10 height 8
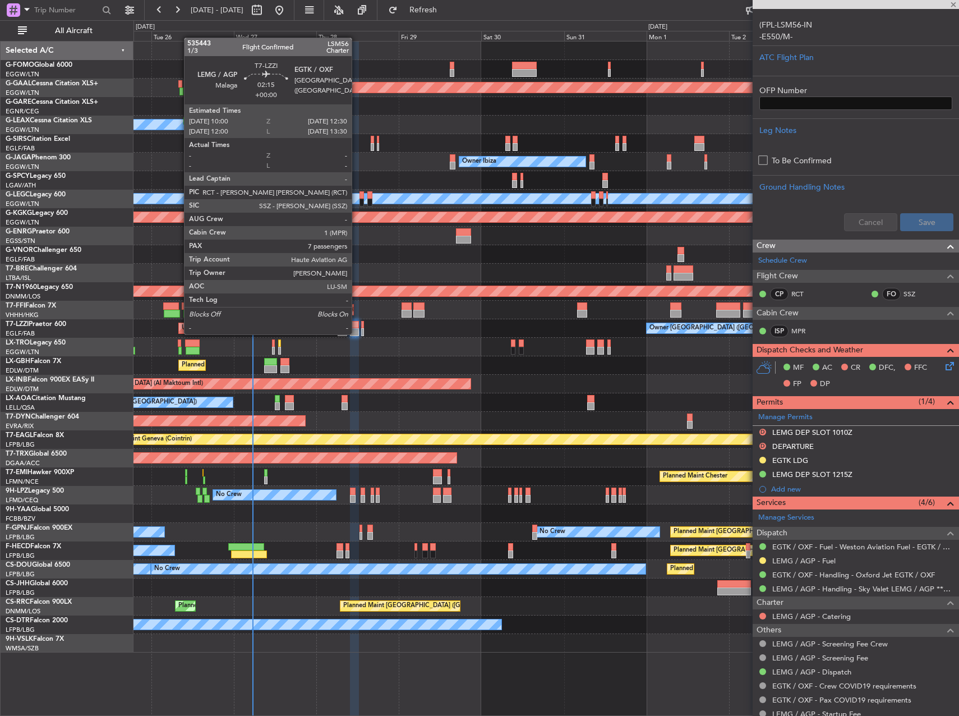
type input "+00:10"
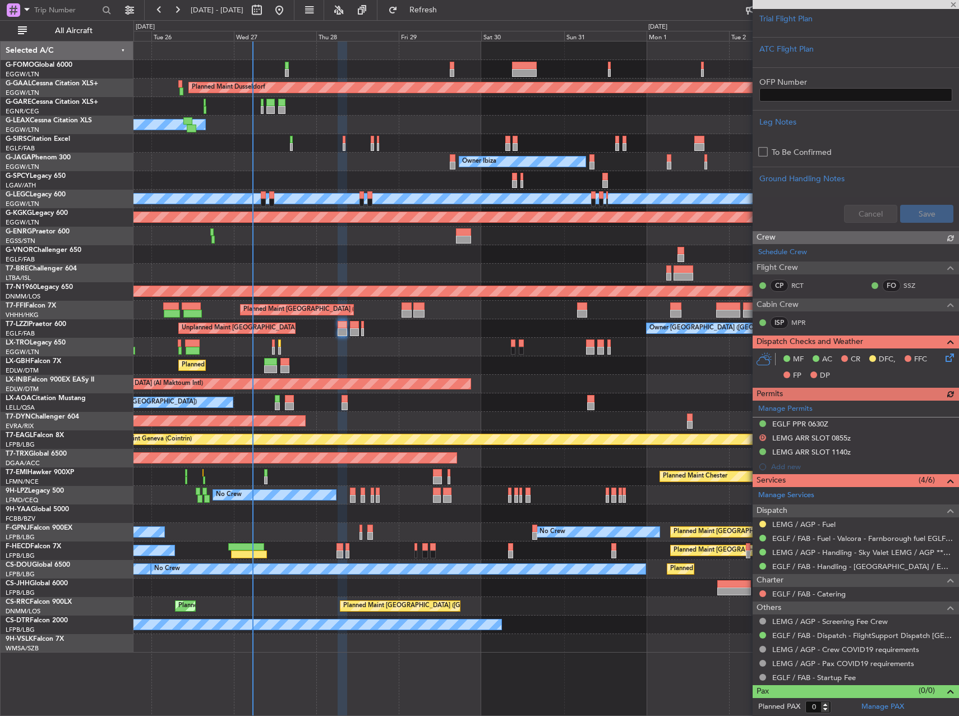
scroll to position [52, 0]
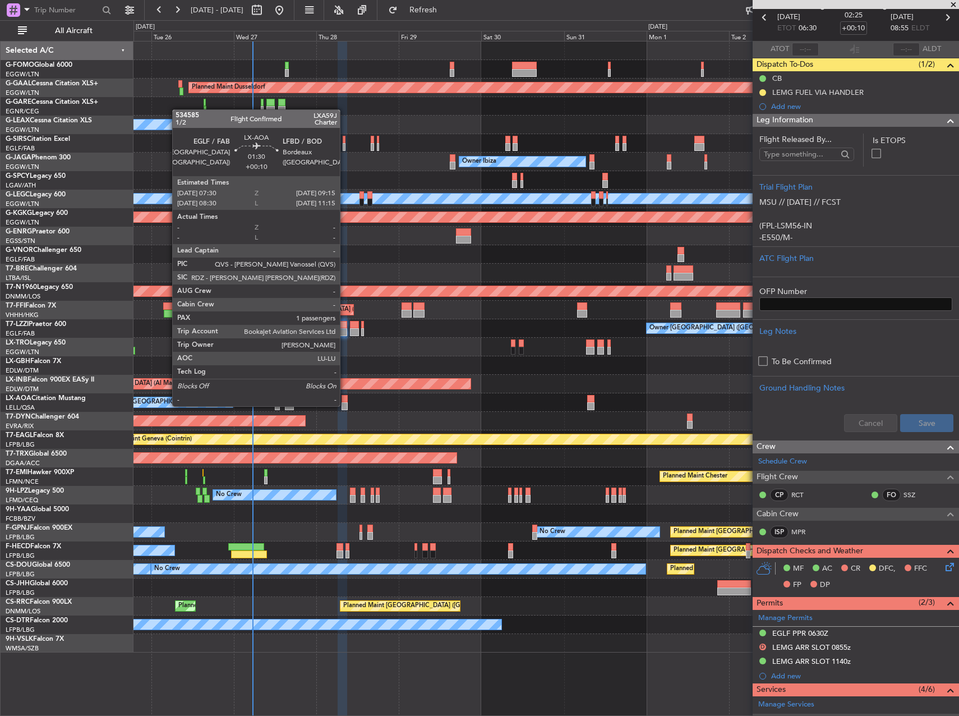
click at [345, 405] on div at bounding box center [345, 406] width 6 height 8
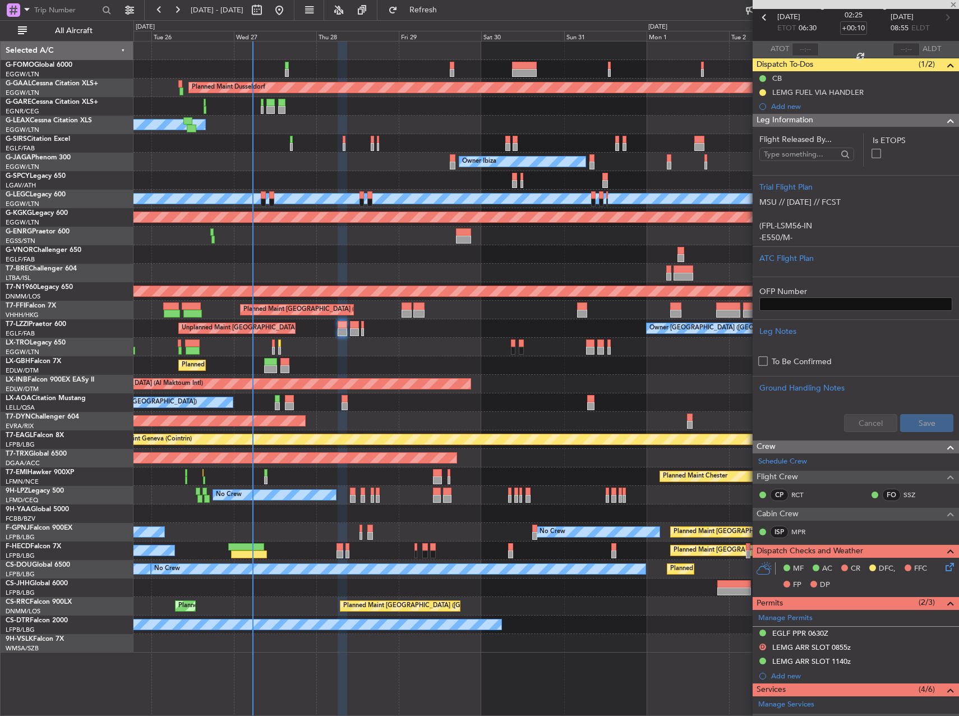
type input "1"
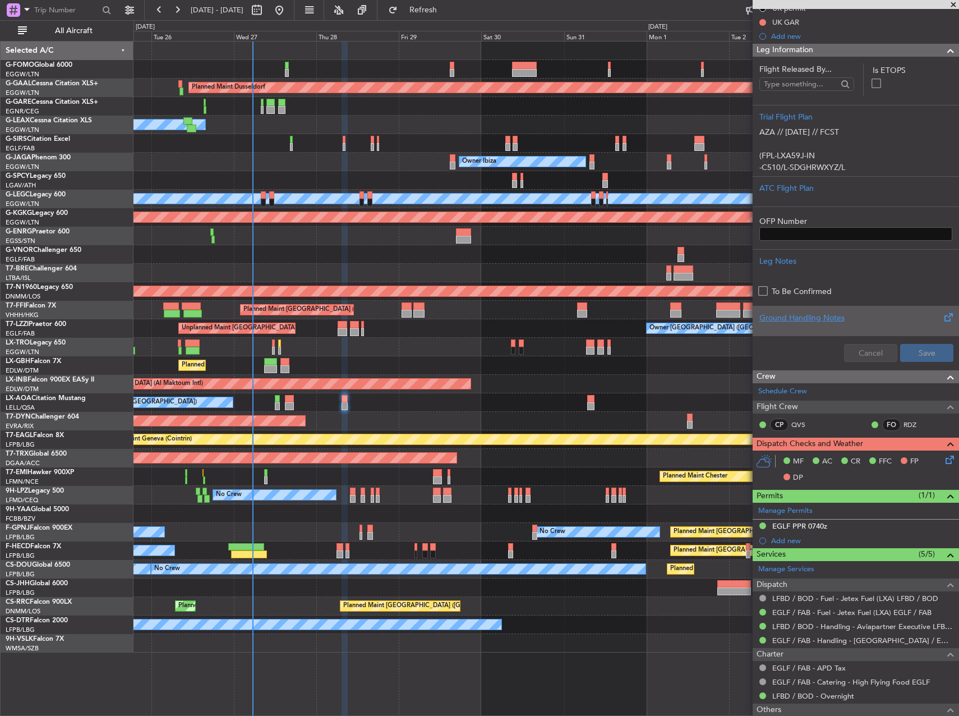
scroll to position [0, 0]
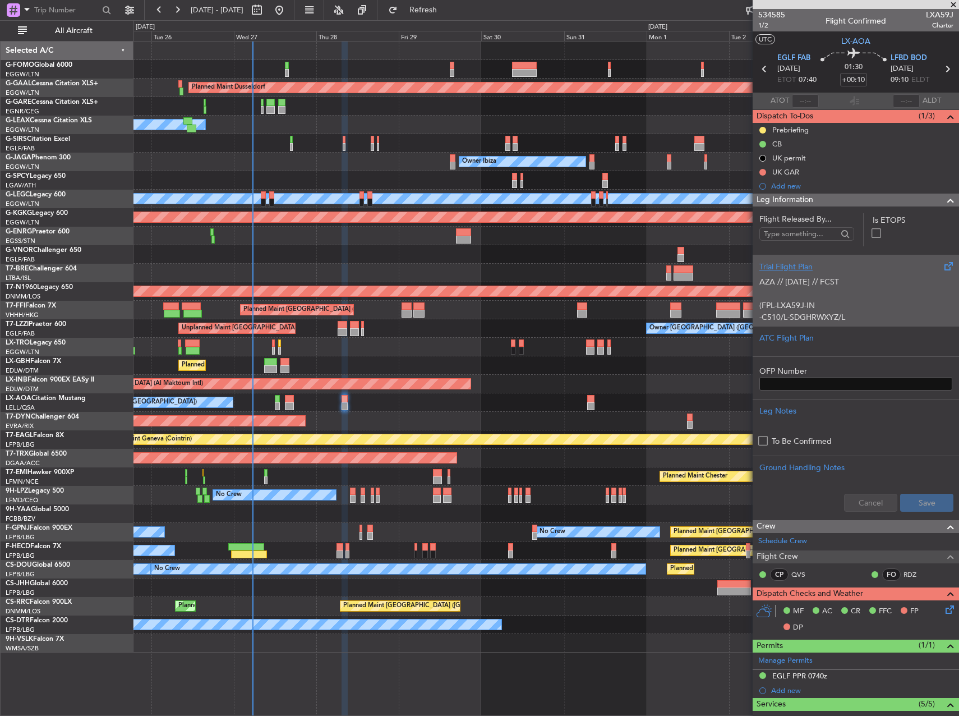
click at [851, 303] on div "AZA // 26AUG // FCST (FPL-LXA59J-IN -C510/L-SDGHRWXYZ/L -EGLF1045 -N0337F330 GW…" at bounding box center [855, 297] width 193 height 48
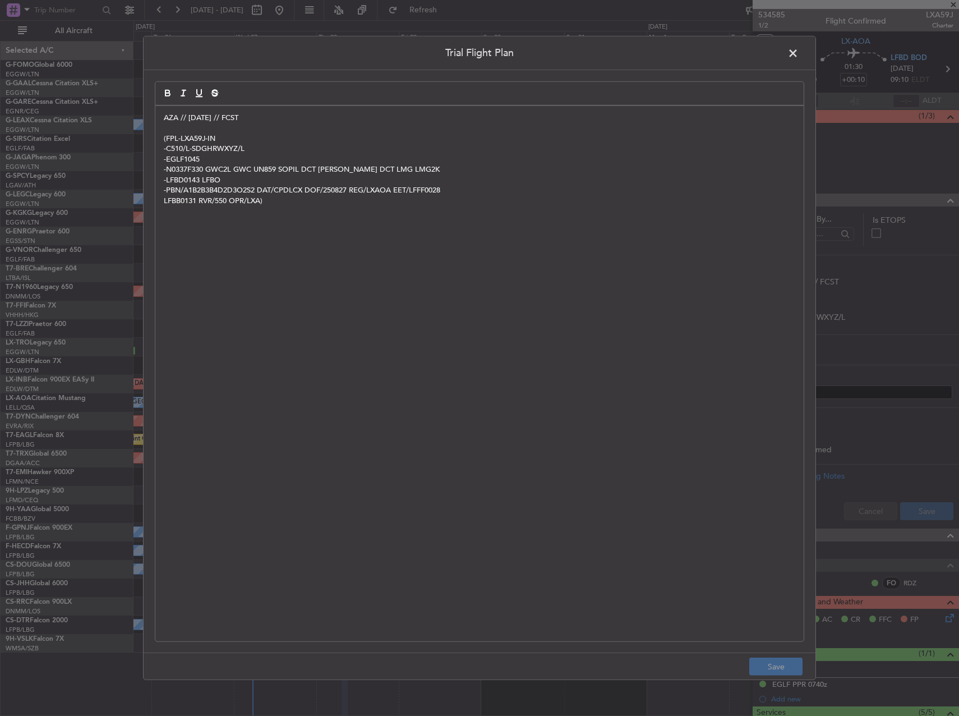
drag, startPoint x: 155, startPoint y: 118, endPoint x: 160, endPoint y: 121, distance: 5.8
click at [158, 120] on div "AZA // 26AUG // FCST (FPL-LXA59J-IN -C510/L-SDGHRWXYZ/L -EGLF1045 -N0337F330 GW…" at bounding box center [479, 373] width 649 height 536
click at [161, 120] on div "AZA // 26AUG // FCST (FPL-LXA59J-IN -C510/L-SDGHRWXYZ/L -EGLF1045 -N0337F330 GW…" at bounding box center [479, 373] width 648 height 535
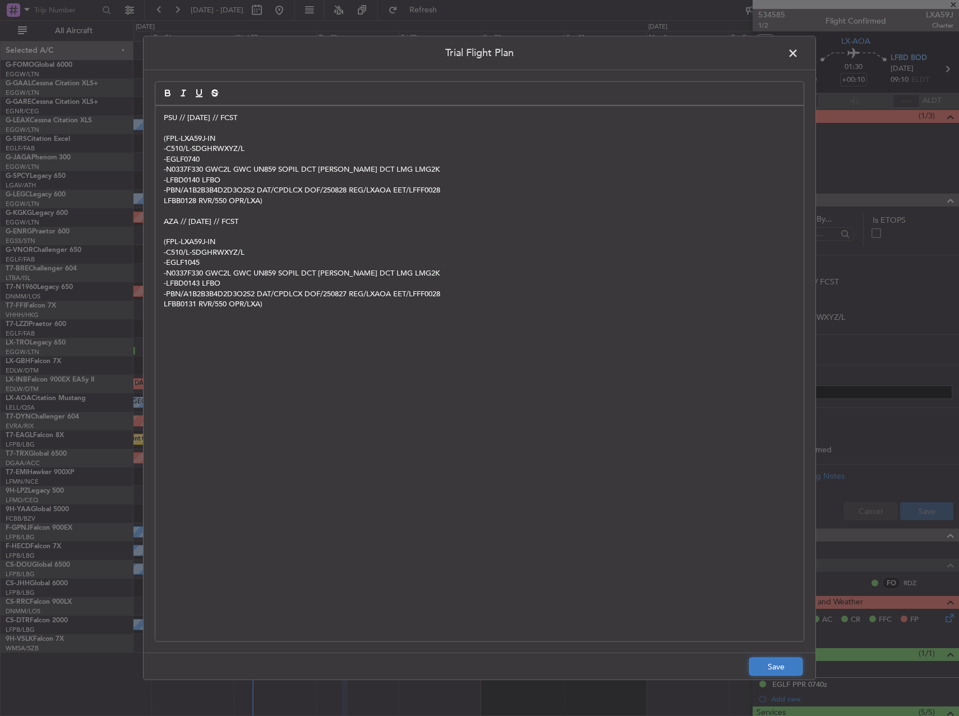
click at [776, 660] on button "Save" at bounding box center [775, 666] width 53 height 18
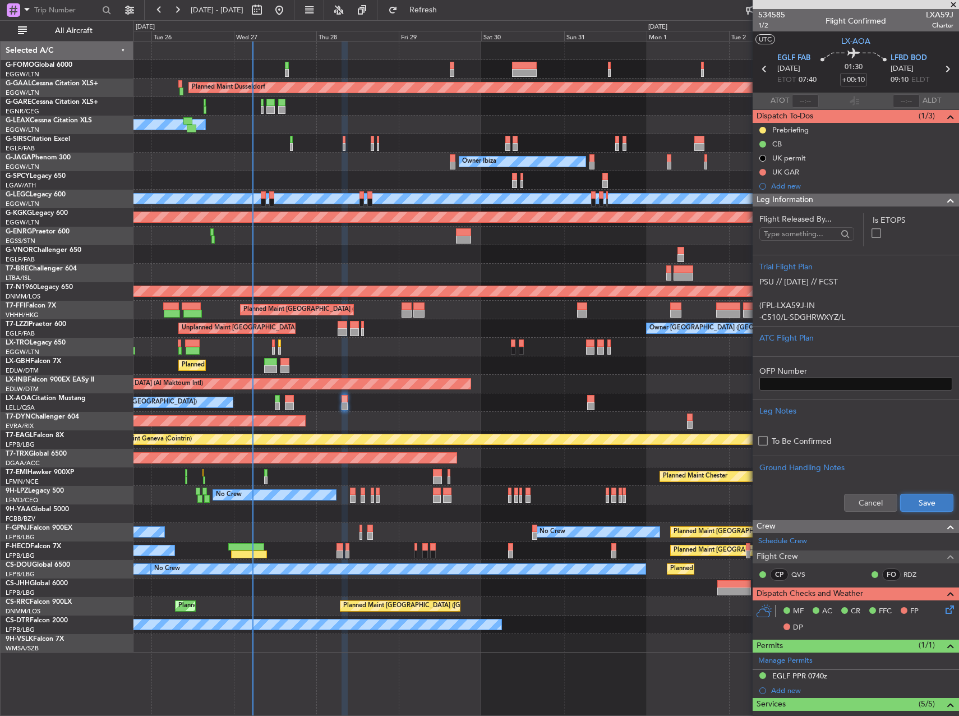
click at [914, 501] on button "Save" at bounding box center [926, 503] width 53 height 18
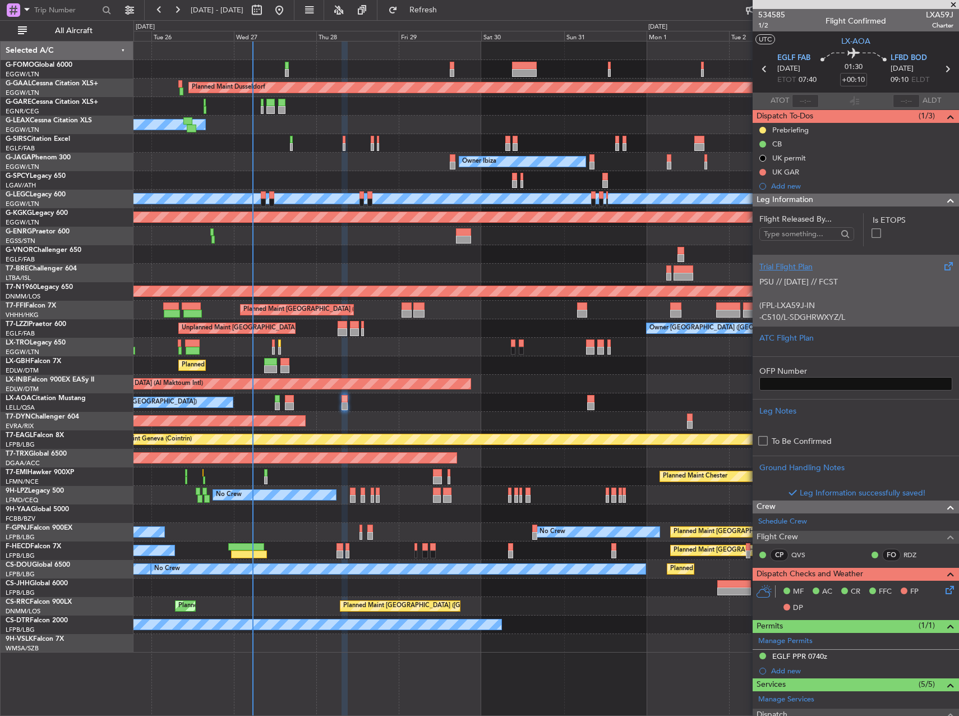
click at [805, 297] on p at bounding box center [855, 294] width 193 height 12
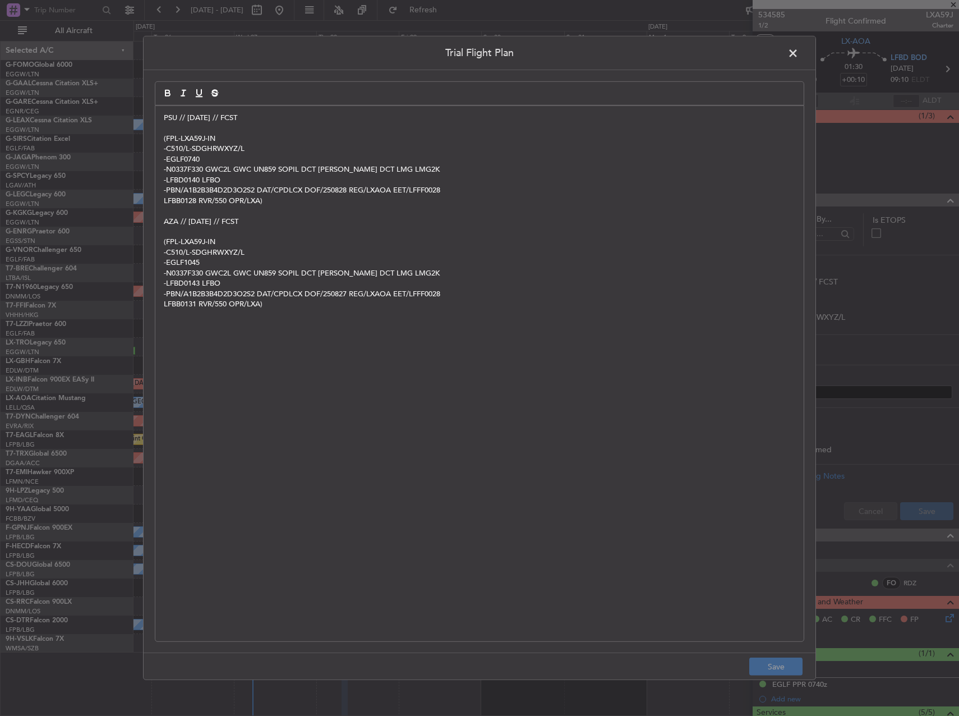
click at [799, 53] on span at bounding box center [799, 56] width 0 height 22
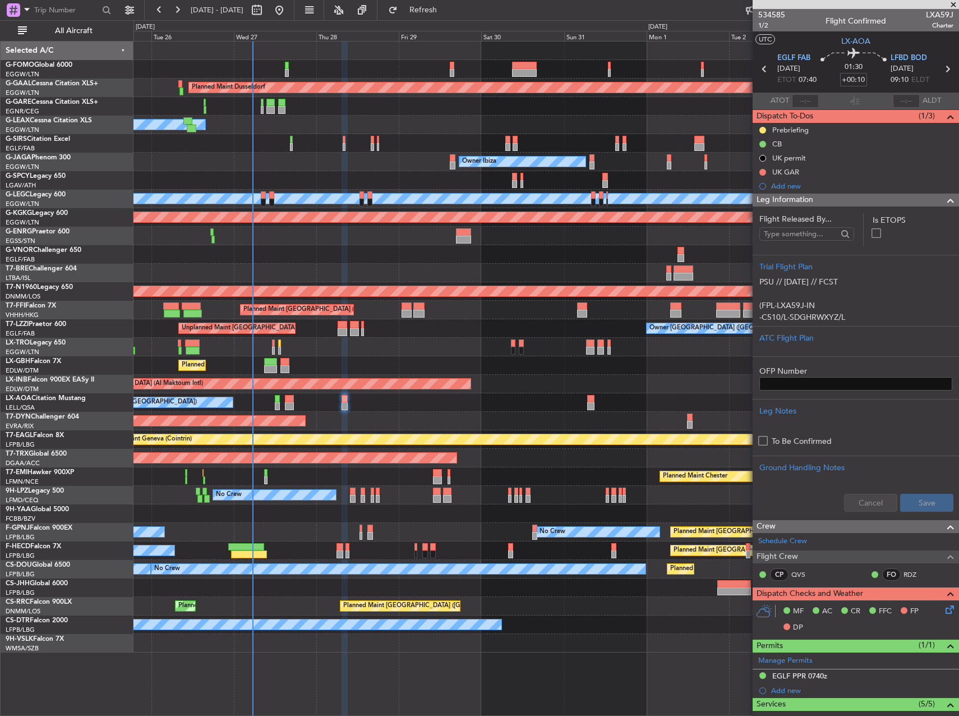
click at [858, 81] on input "+00:10" at bounding box center [853, 79] width 27 height 13
click at [667, 98] on div at bounding box center [545, 106] width 825 height 19
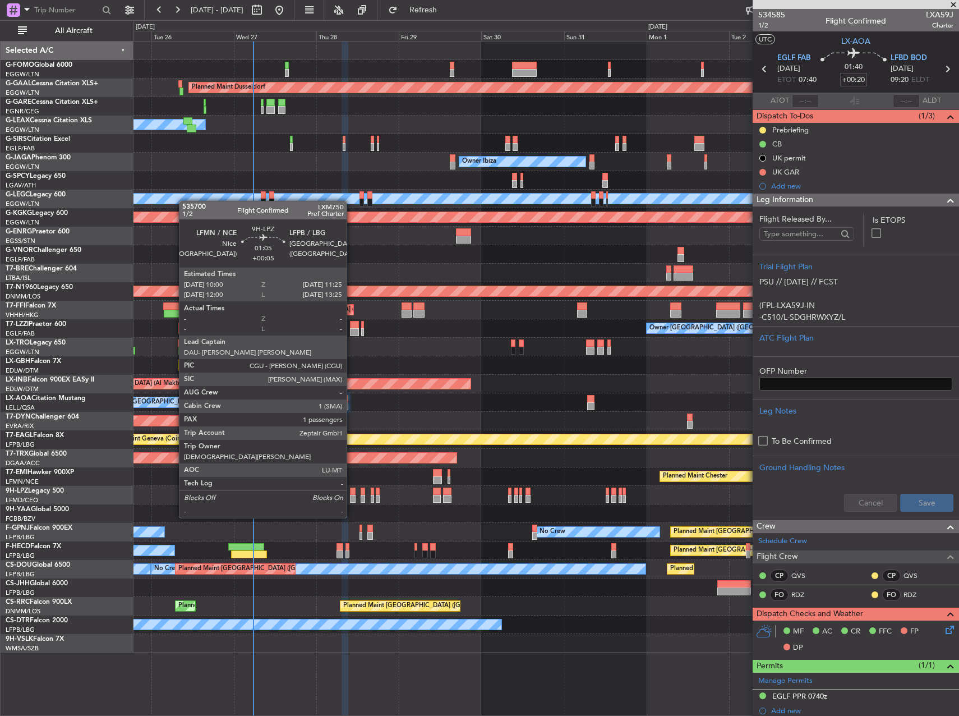
click at [352, 496] on div at bounding box center [352, 499] width 5 height 8
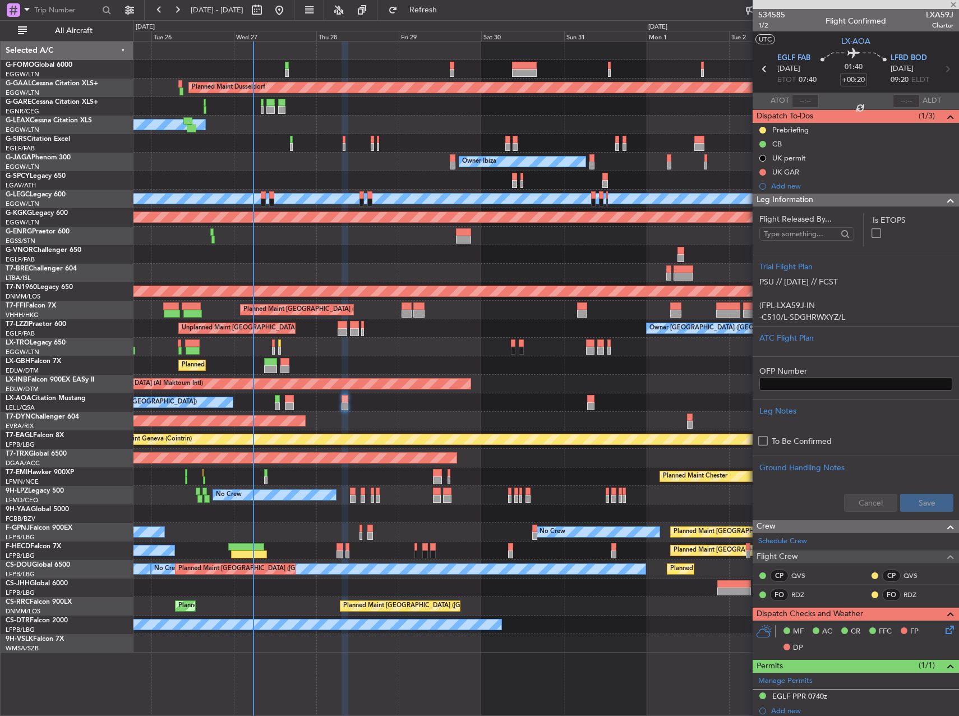
type input "+00:05"
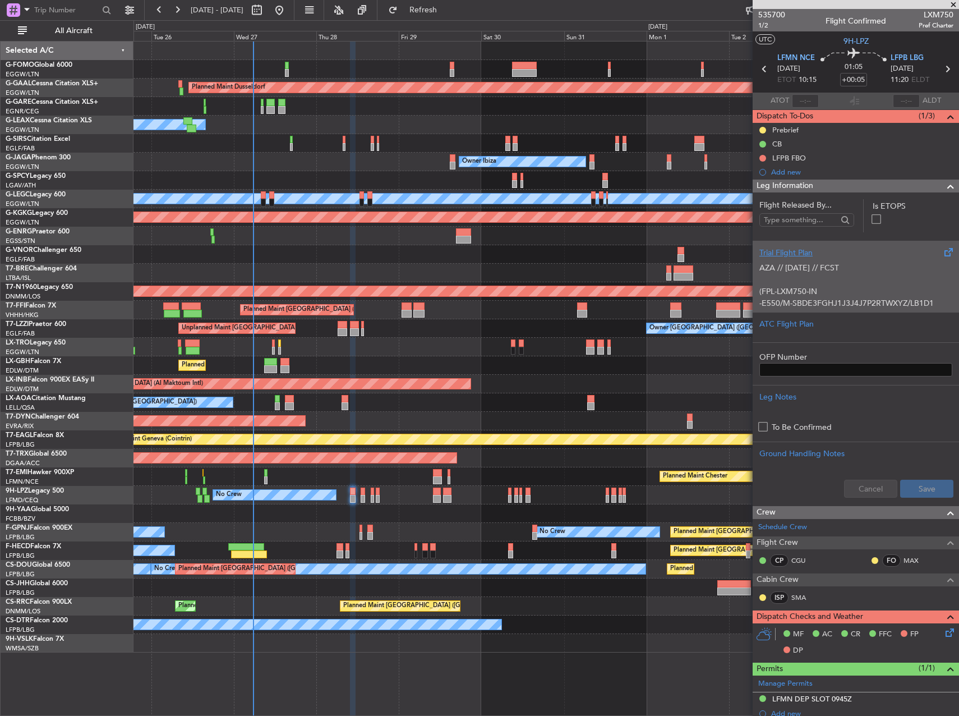
click at [847, 285] on p "(FPL-LXM750-IN -E550/M-SBDE3FGHJ1J3J4J7P2RTWXYZ/LB1D1 -LFMN1000 -N0468F340 OKTE…" at bounding box center [855, 374] width 193 height 200
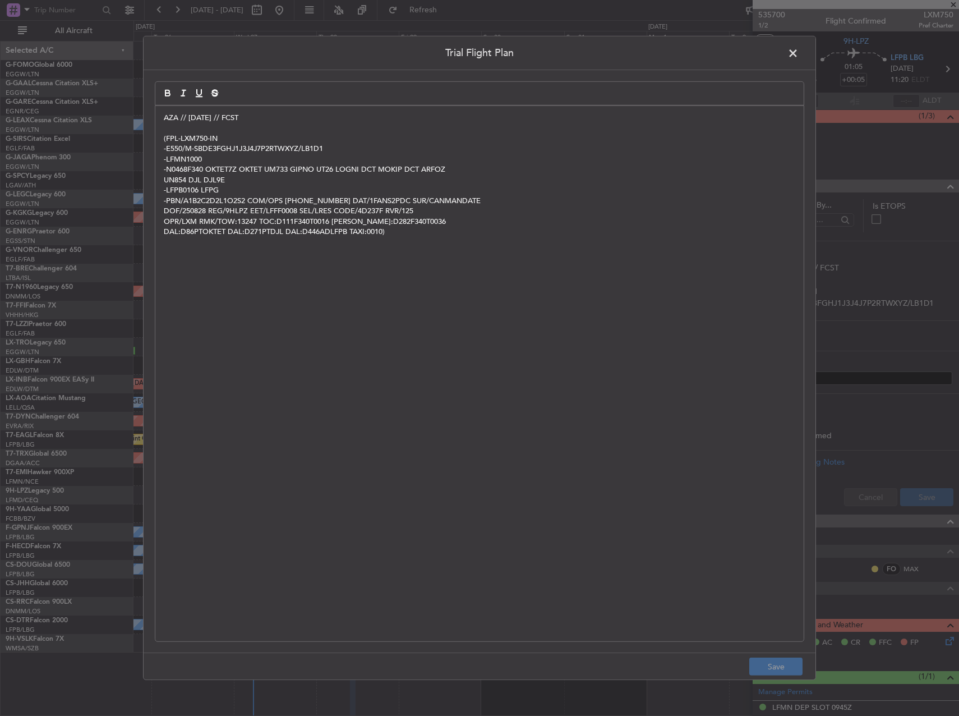
click at [167, 120] on p "AZA // [DATE] // FCST" at bounding box center [479, 118] width 631 height 10
click at [163, 119] on div "AZA // 26AUG // FCST (FPL-LXM750-IN -E550/M-SBDE3FGHJ1J3J4J7P2RTWXYZ/LB1D1 -LFM…" at bounding box center [479, 373] width 648 height 535
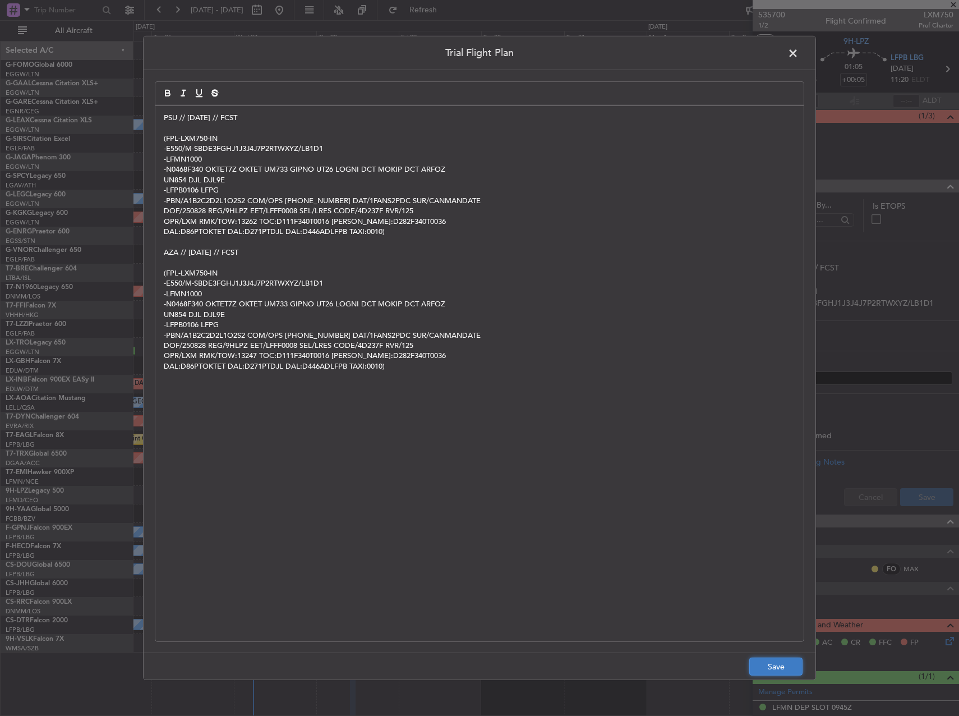
click at [779, 667] on button "Save" at bounding box center [775, 666] width 53 height 18
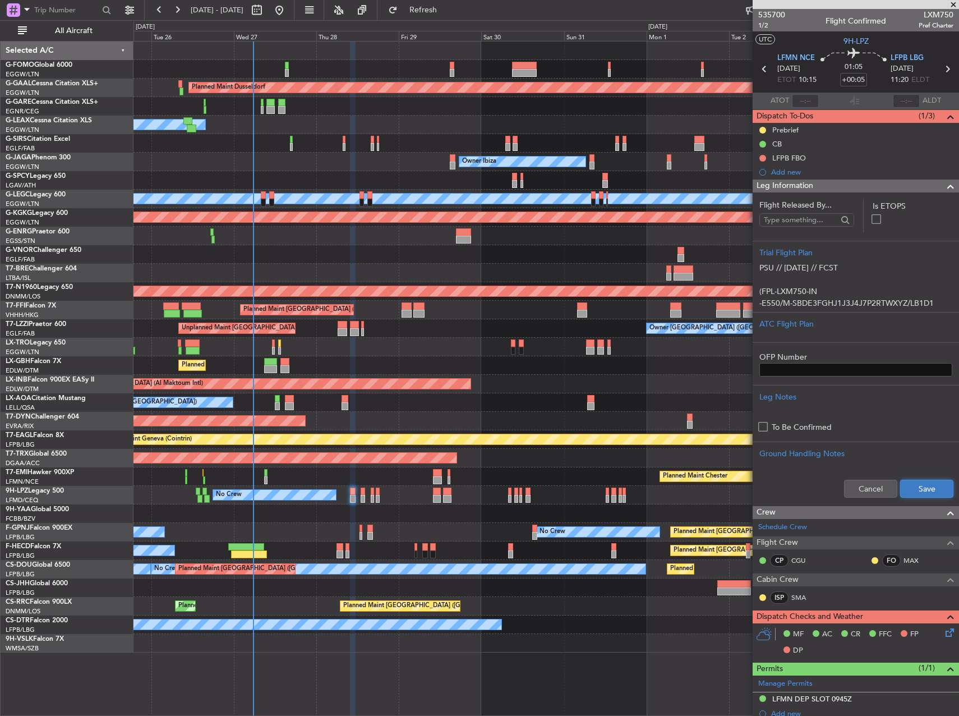
click at [912, 483] on button "Save" at bounding box center [926, 489] width 53 height 18
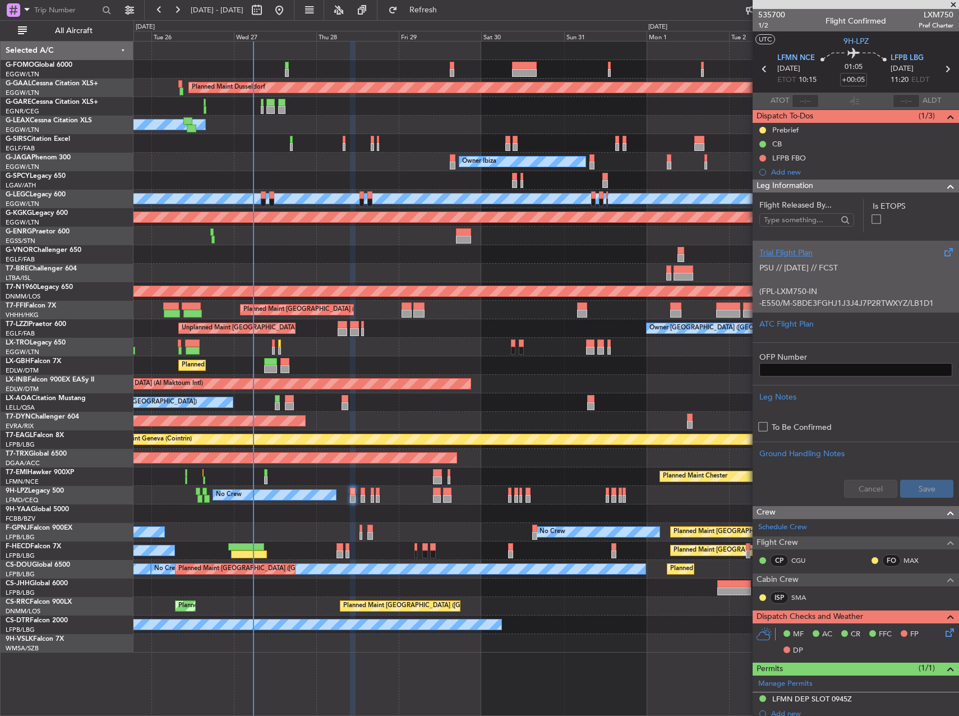
click at [876, 292] on p "(FPL-LXM750-IN" at bounding box center [855, 291] width 193 height 12
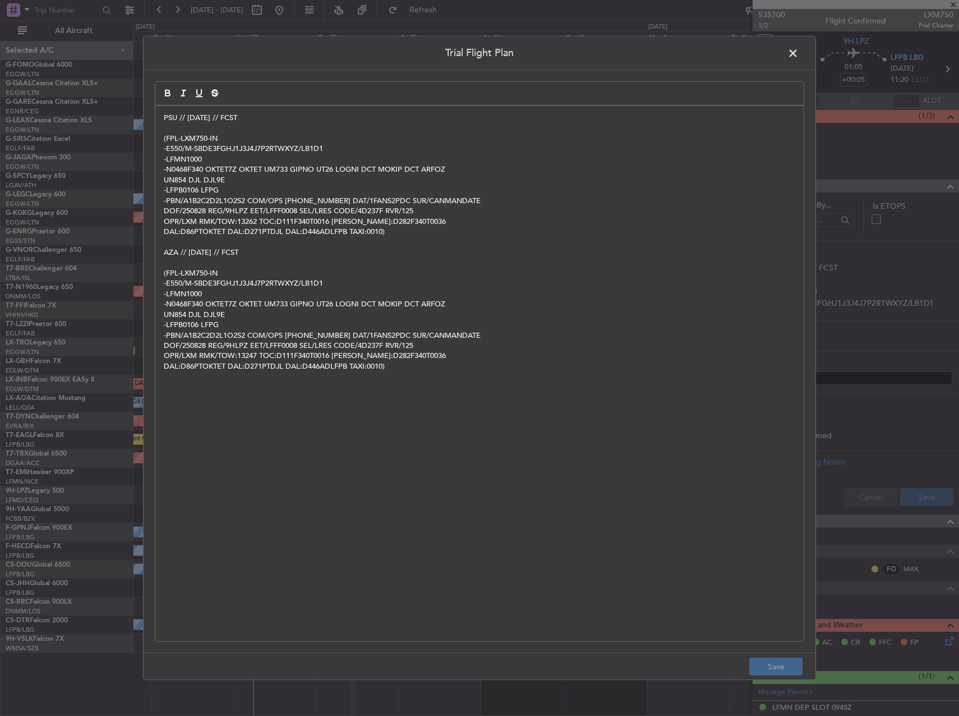
click at [799, 56] on span at bounding box center [799, 56] width 0 height 22
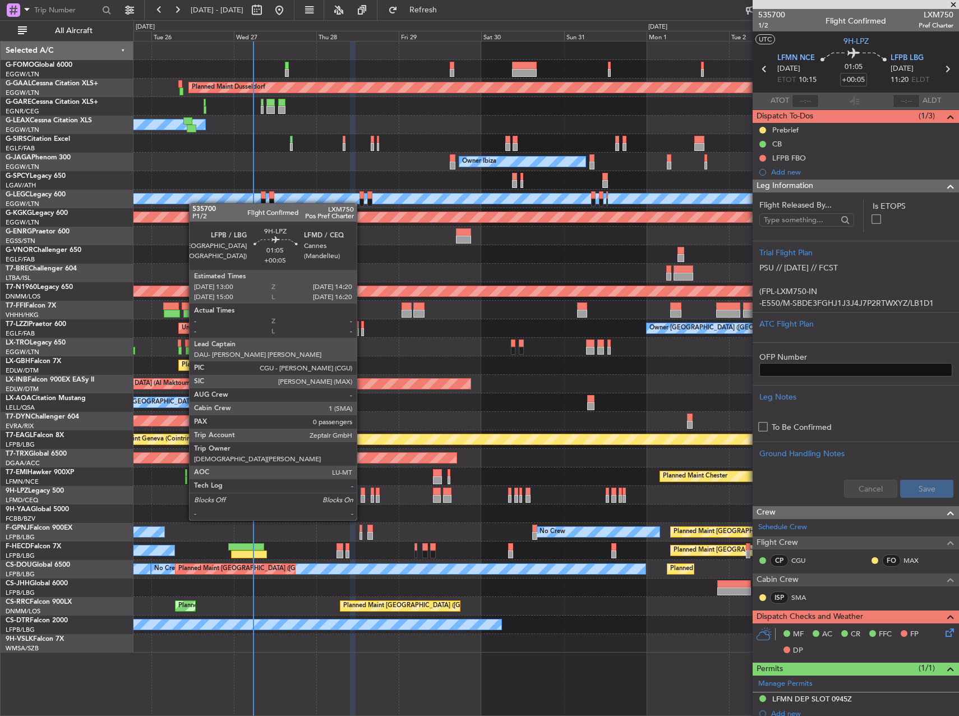
click at [362, 499] on div at bounding box center [363, 499] width 5 height 8
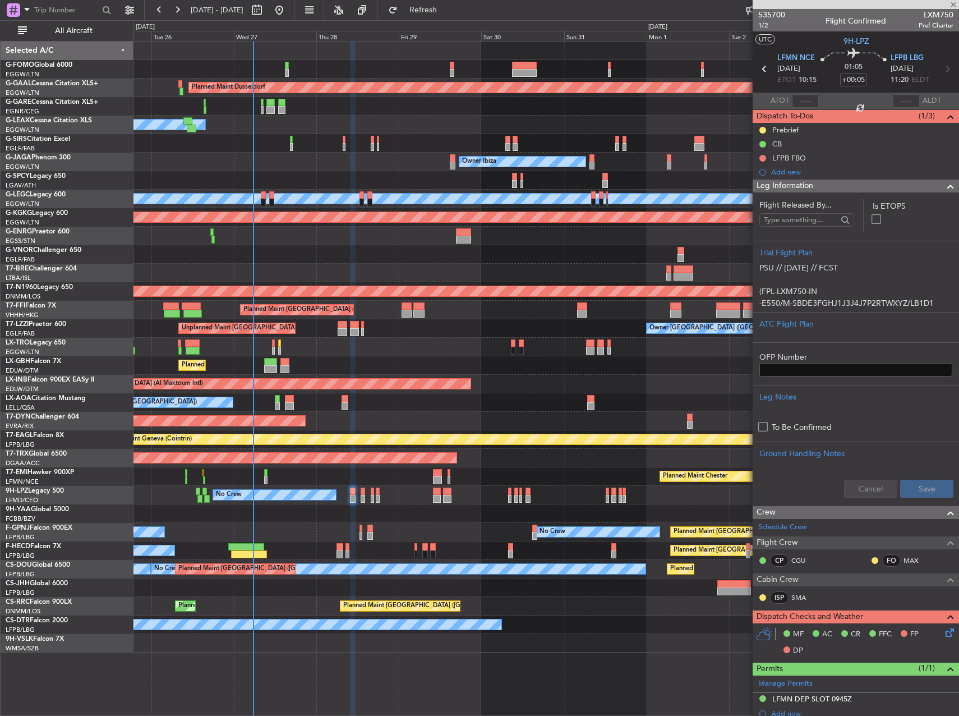
type input "0"
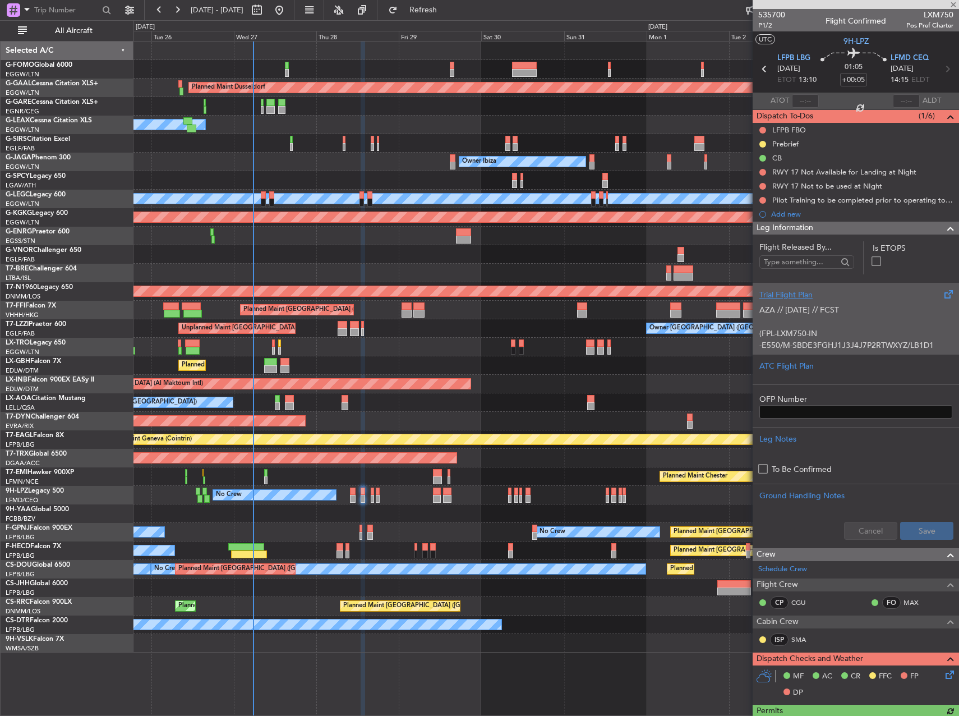
click at [881, 319] on div "AZA // 26AUG // FCST (FPL-LXM750-IN -E550/M-SBDE3FGHJ1J3J4J7P2RTWXYZ/LB1D1 -LFP…" at bounding box center [855, 325] width 193 height 48
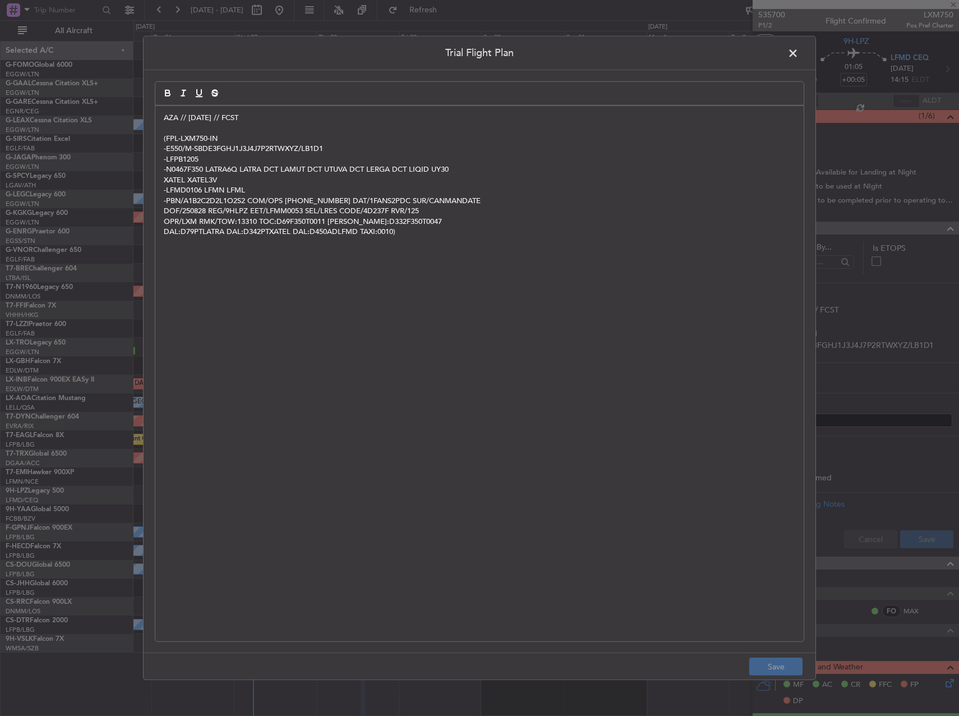
click at [160, 119] on div "AZA // 26AUG // FCST (FPL-LXM750-IN -E550/M-SBDE3FGHJ1J3J4J7P2RTWXYZ/LB1D1 -LFP…" at bounding box center [479, 373] width 648 height 535
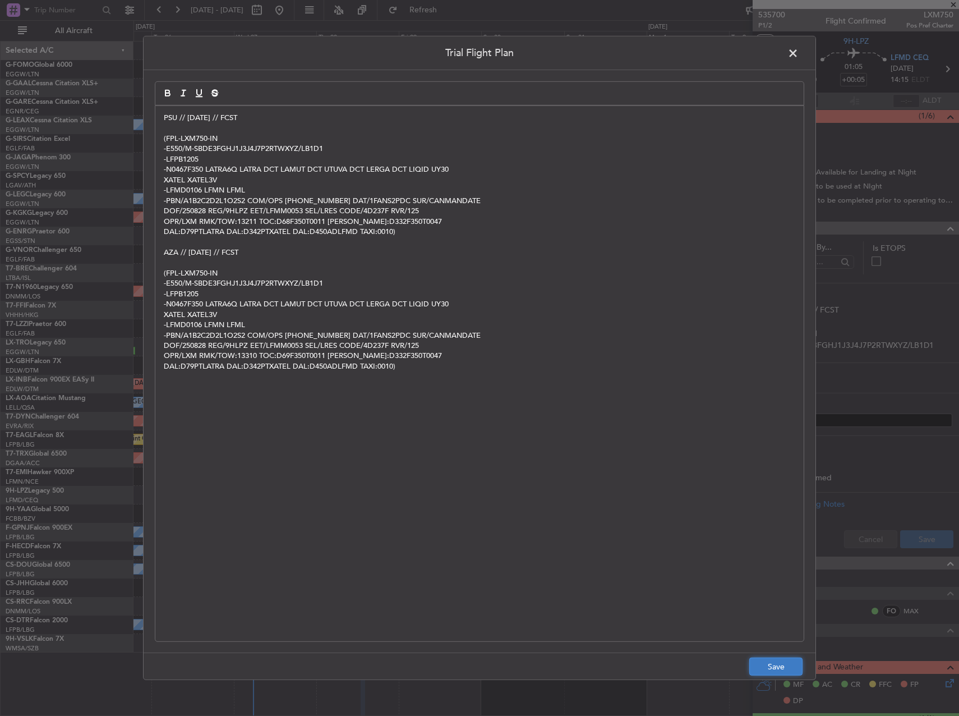
click at [778, 671] on button "Save" at bounding box center [775, 666] width 53 height 18
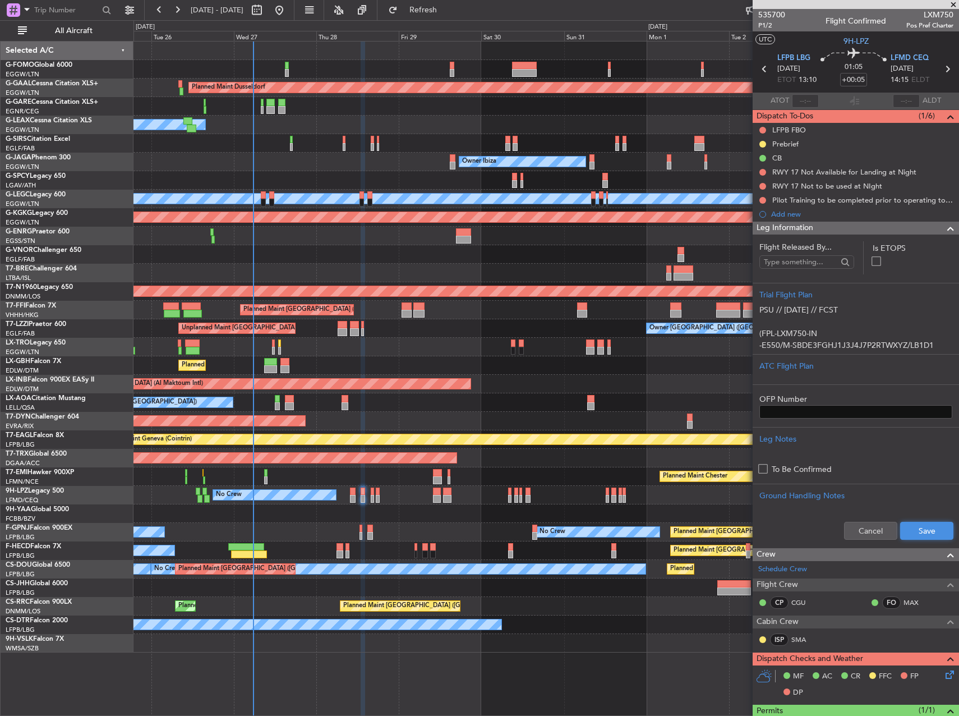
click at [922, 532] on button "Save" at bounding box center [926, 531] width 53 height 18
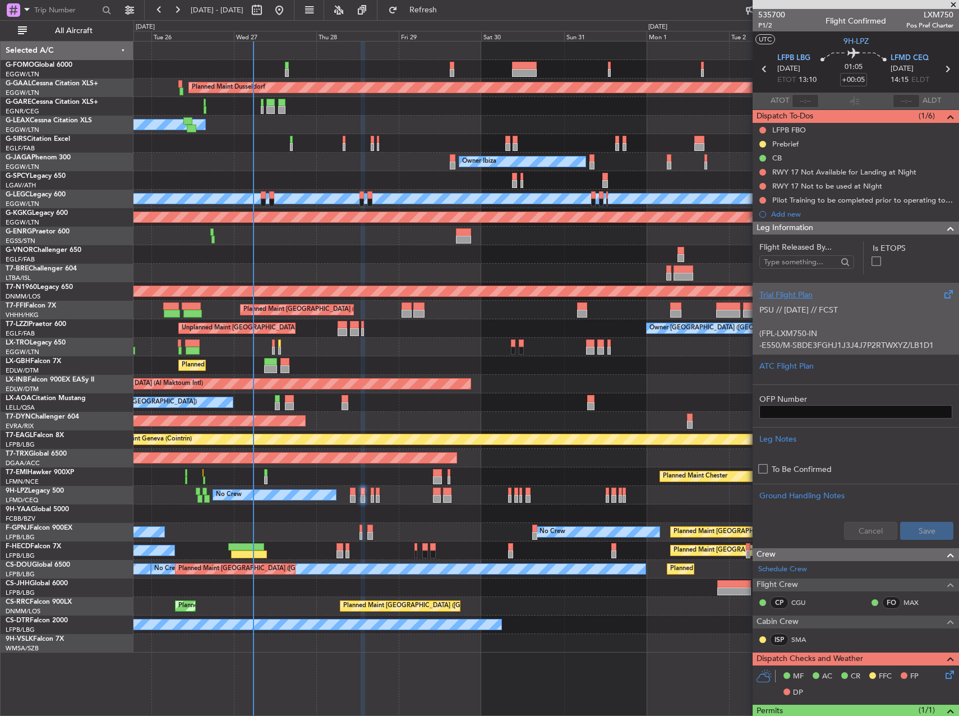
click at [873, 321] on p at bounding box center [855, 322] width 193 height 12
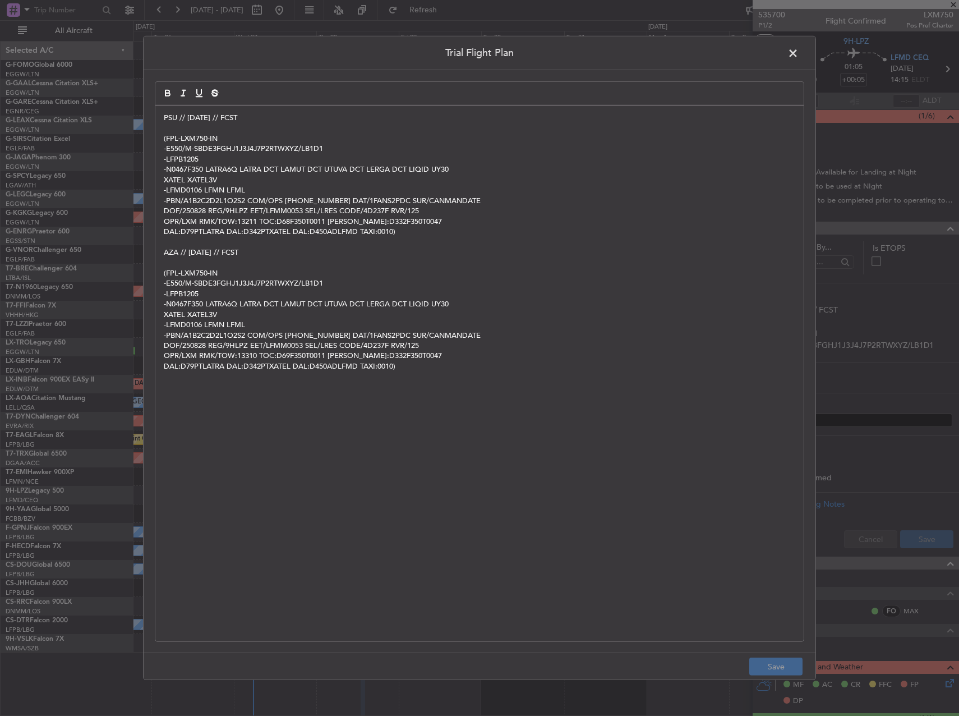
click at [163, 118] on div "PSU // 27AUG // FCST (FPL-LXM750-IN -E550/M-SBDE3FGHJ1J3J4J7P2RTWXYZ/LB1D1 -LFP…" at bounding box center [479, 373] width 648 height 535
click at [399, 235] on p "DAL:D79PTLATRA DAL:D342PTXATEL DAL:D450ADLFMD TAXI:0010)" at bounding box center [479, 232] width 631 height 10
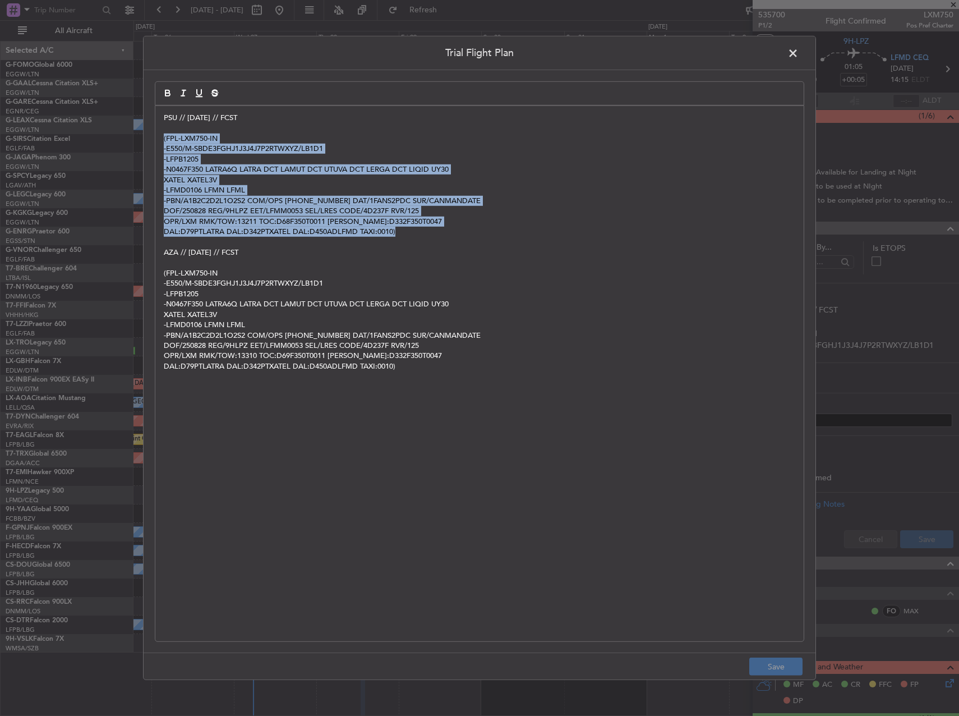
drag, startPoint x: 409, startPoint y: 235, endPoint x: 156, endPoint y: 142, distance: 269.0
click at [156, 142] on div "PSU // 27AUG // FCST (FPL-LXM750-IN -E550/M-SBDE3FGHJ1J3J4J7P2RTWXYZ/LB1D1 -LFP…" at bounding box center [479, 373] width 648 height 535
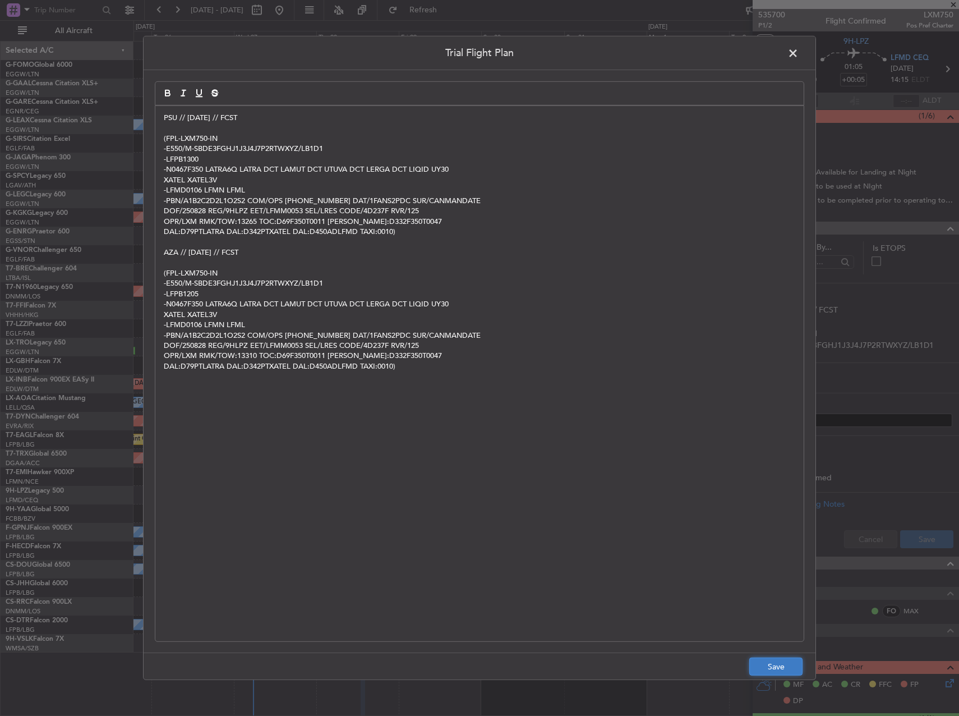
click at [787, 666] on button "Save" at bounding box center [775, 666] width 53 height 18
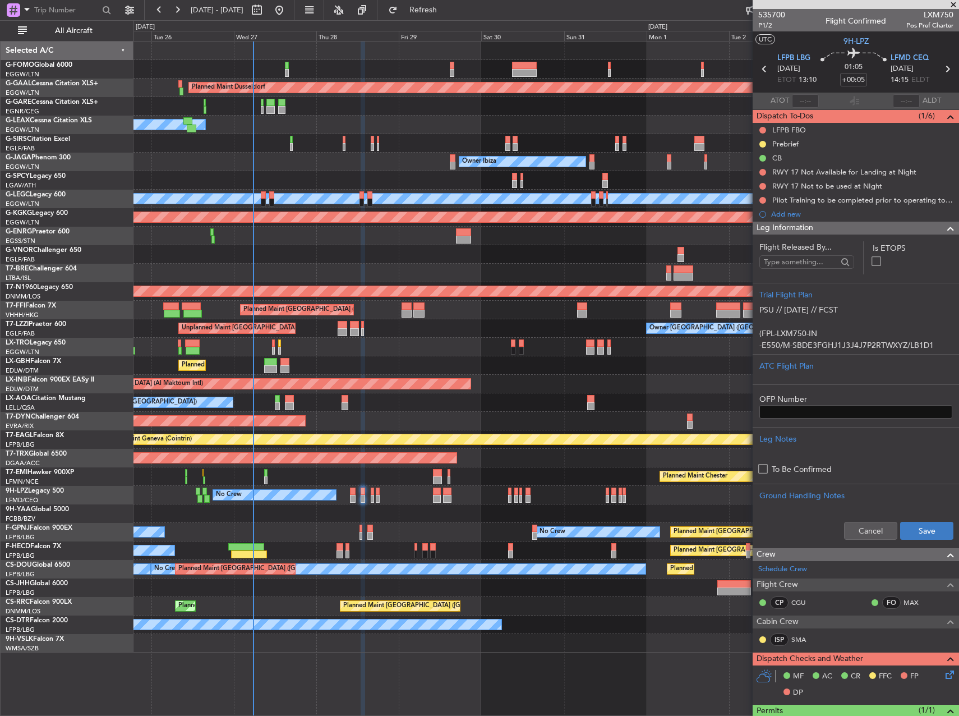
click at [931, 519] on div "Cancel Save" at bounding box center [856, 531] width 206 height 34
click at [929, 522] on button "Save" at bounding box center [926, 531] width 53 height 18
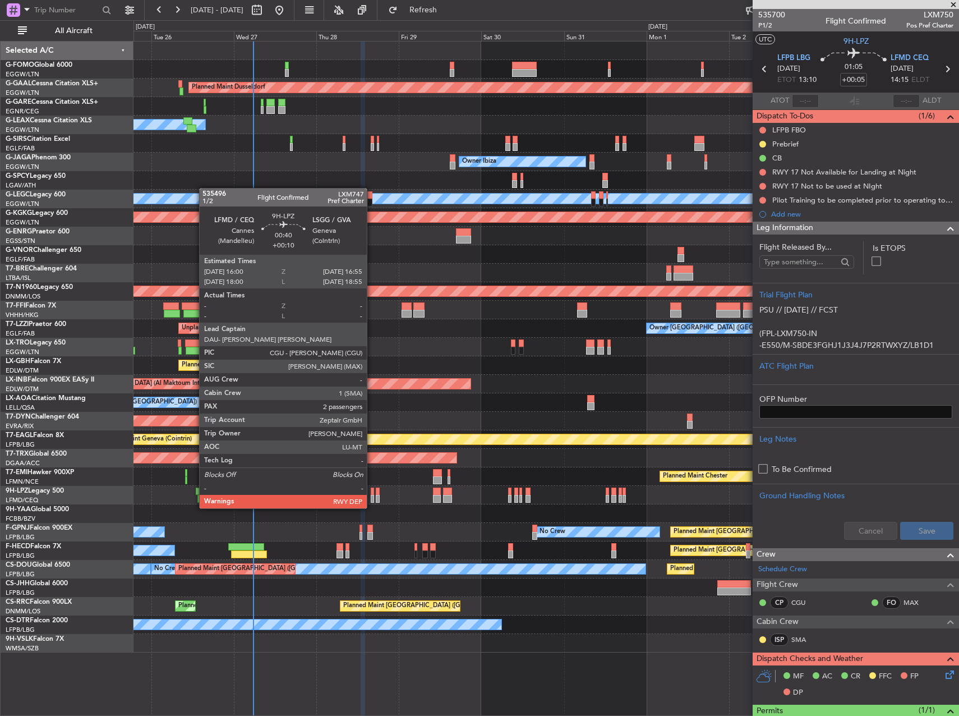
click at [372, 496] on div at bounding box center [372, 499] width 3 height 8
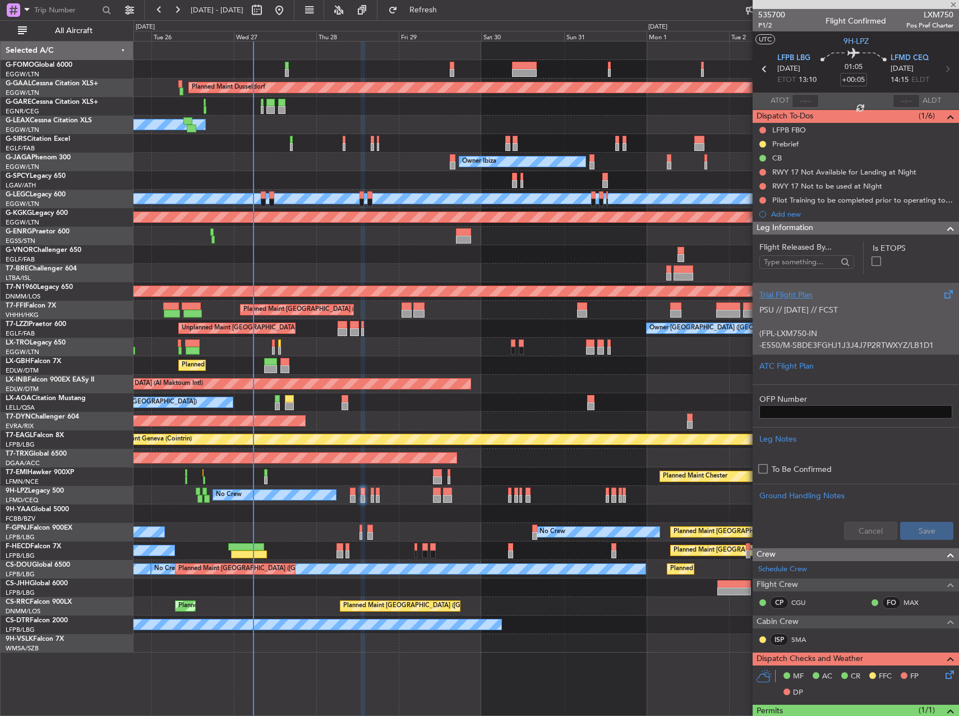
type input "+00:10"
type input "2"
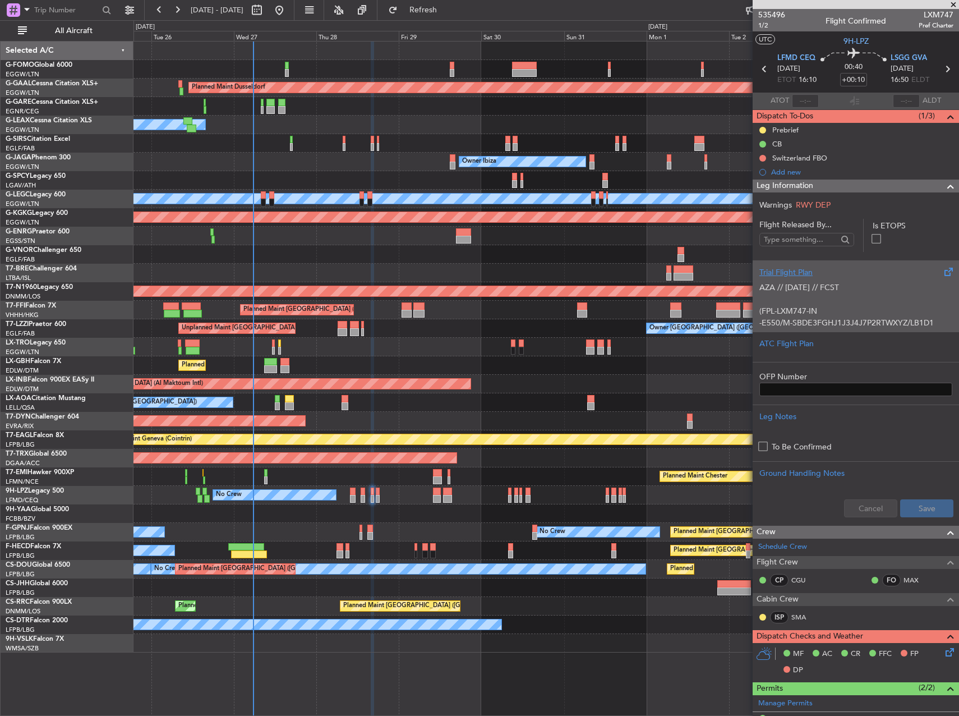
click at [841, 297] on div "AZA // 26AUG // FCST (FPL-LXM747-IN -E550/M-SBDE3FGHJ1J3J4J7P2RTWXYZ/LB1D1 -LFM…" at bounding box center [855, 302] width 193 height 48
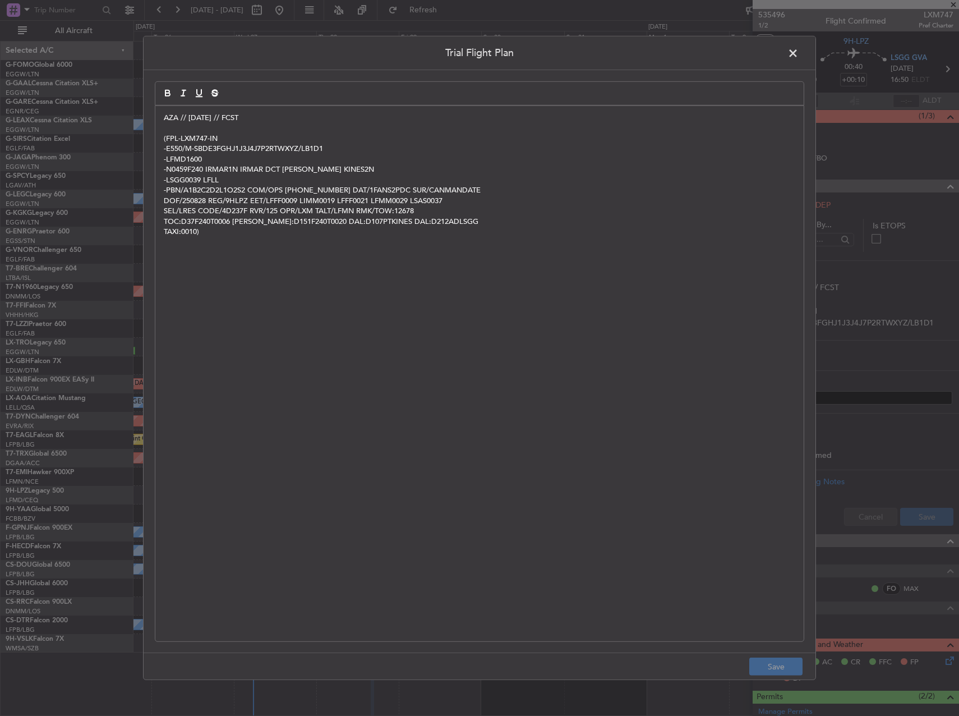
click at [168, 119] on p "AZA // [DATE] // FCST" at bounding box center [479, 118] width 631 height 10
click at [164, 118] on p "AZA // [DATE] // FCST" at bounding box center [479, 118] width 631 height 10
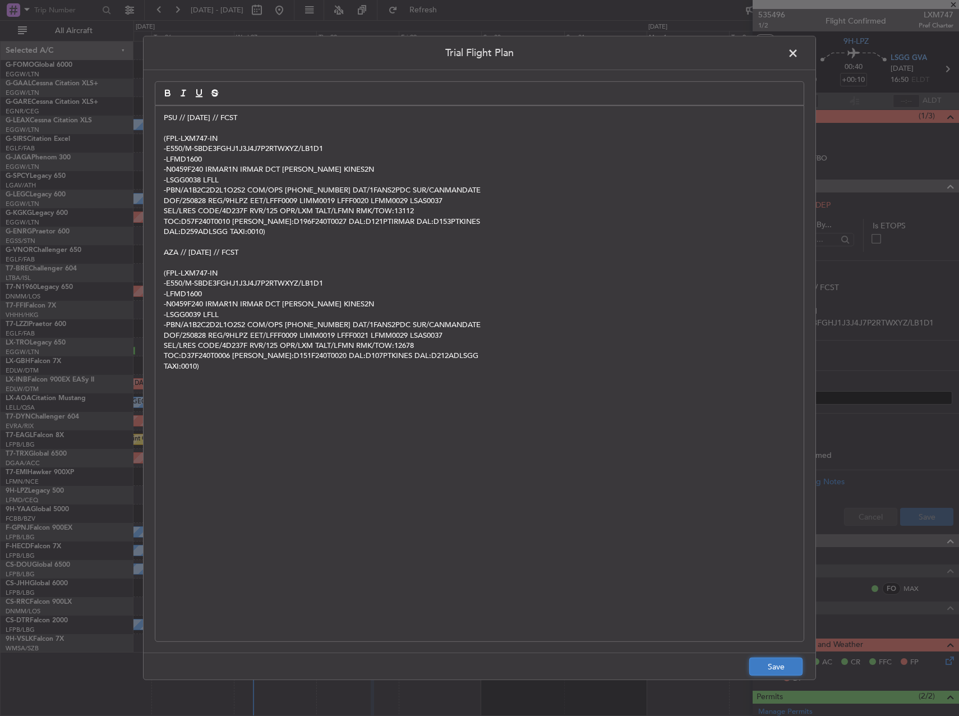
click at [781, 663] on button "Save" at bounding box center [775, 666] width 53 height 18
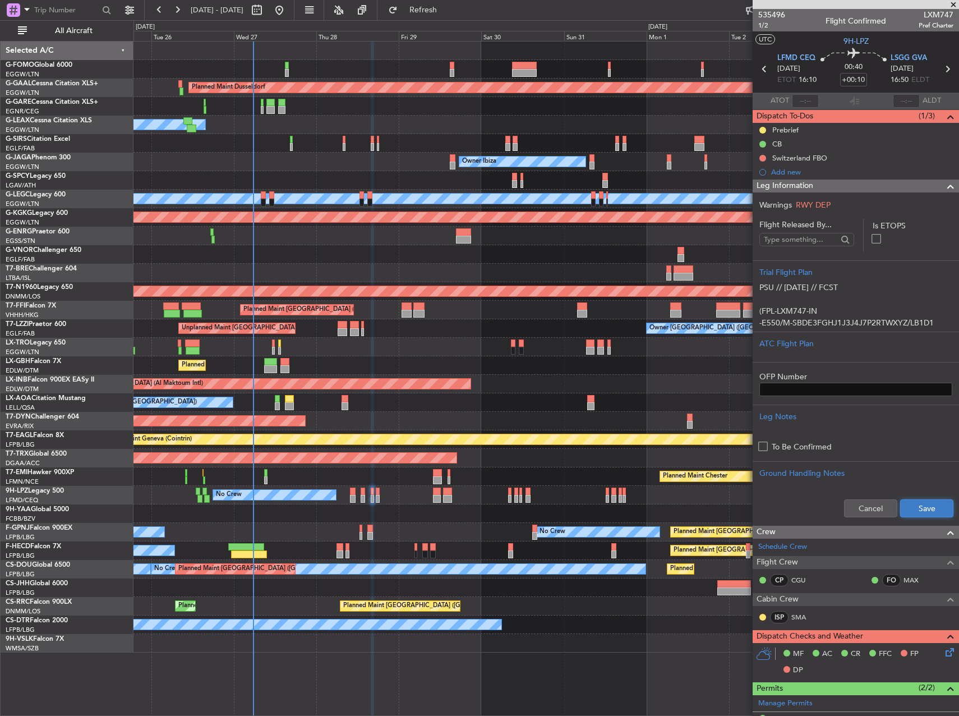
click at [914, 507] on button "Save" at bounding box center [926, 508] width 53 height 18
click at [377, 496] on div "No Crew No Crew" at bounding box center [545, 495] width 825 height 19
click at [375, 496] on div "No Crew No Crew" at bounding box center [545, 495] width 825 height 19
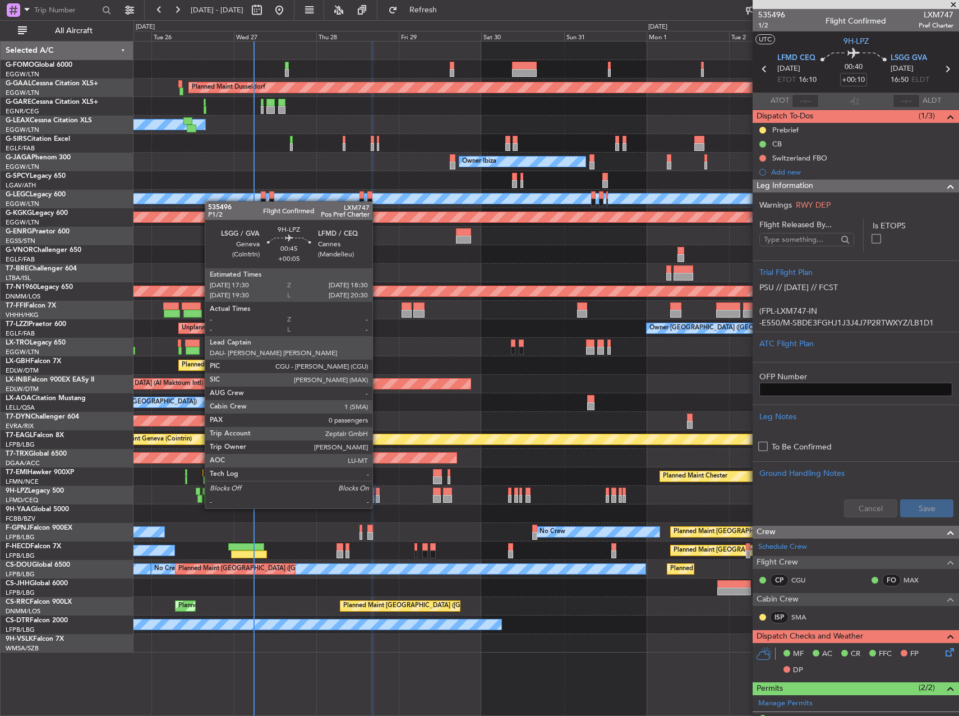
click at [377, 497] on div at bounding box center [378, 499] width 4 height 8
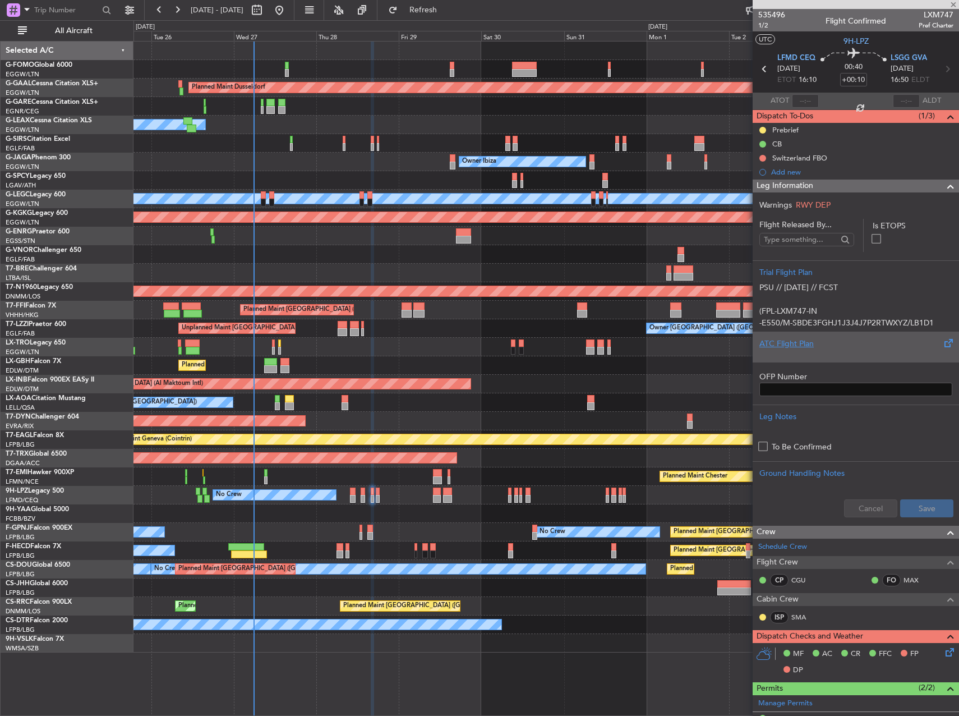
type input "+00:05"
type input "0"
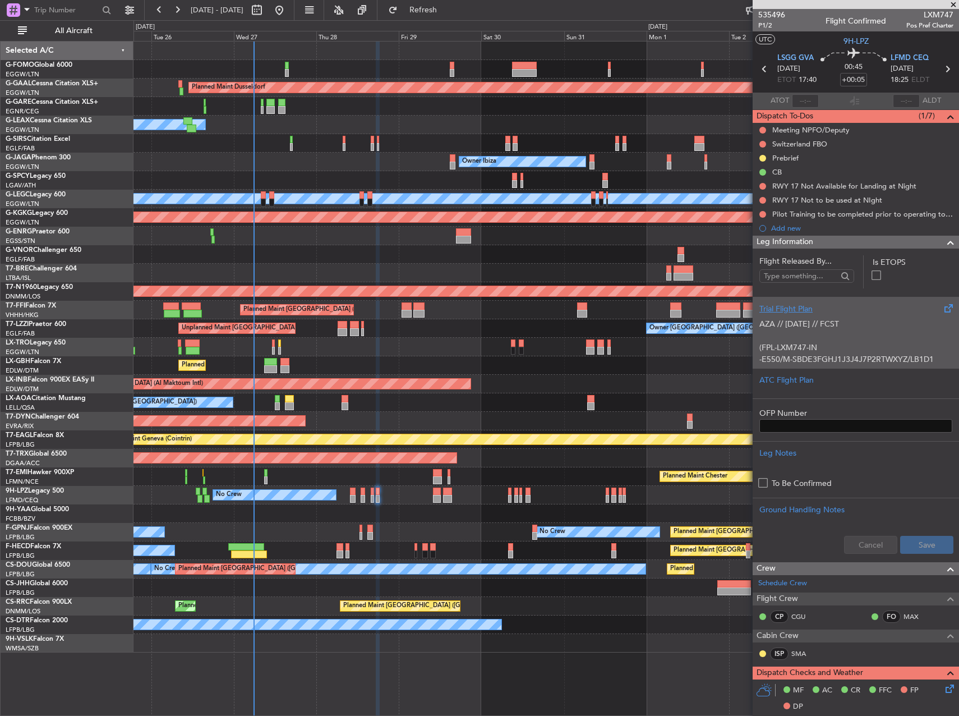
click at [905, 328] on div "AZA // 26AUG // FCST (FPL-LXM747-IN -E550/M-SBDE3FGHJ1J3J4J7P2RTWXYZ/LB1D1 -LSG…" at bounding box center [855, 339] width 193 height 48
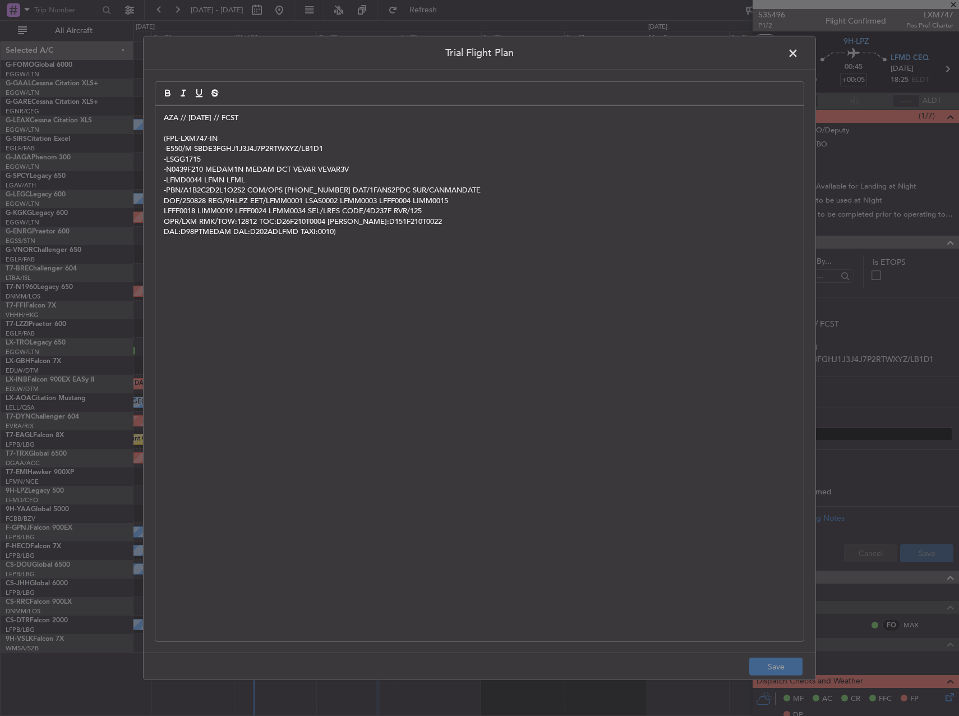
click at [165, 119] on p "AZA // [DATE] // FCST" at bounding box center [479, 118] width 631 height 10
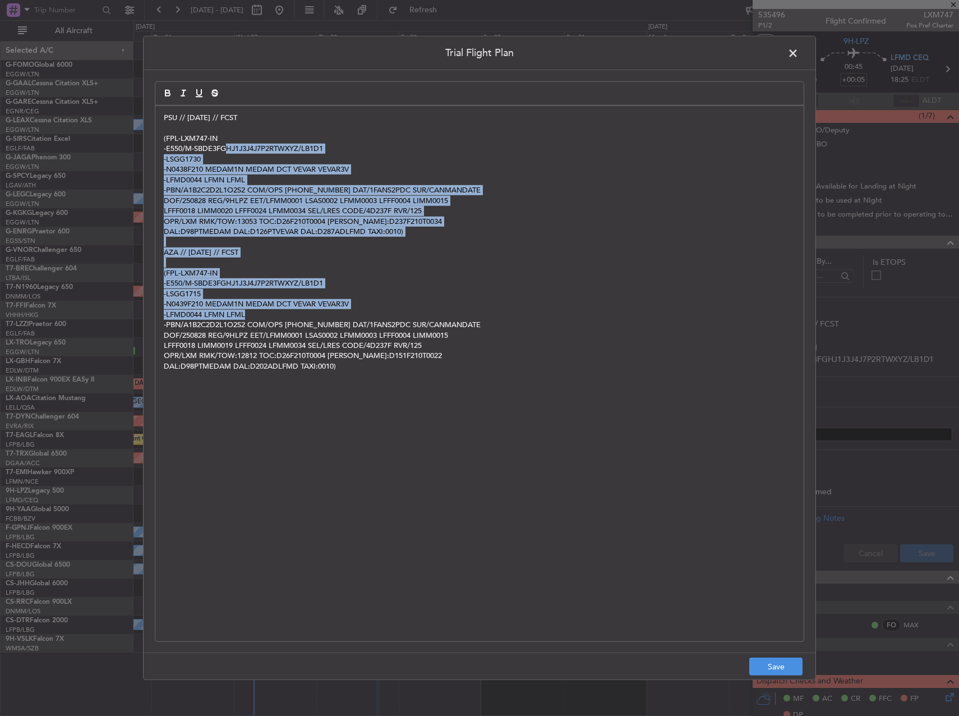
drag, startPoint x: 232, startPoint y: 147, endPoint x: 637, endPoint y: 458, distance: 510.7
click at [470, 347] on div "PSU // 27AUG // FCST (FPL-LXM747-IN -E550/M-SBDE3FGHJ1J3J4J7P2RTWXYZ/LB1D1 -LSG…" at bounding box center [479, 373] width 648 height 535
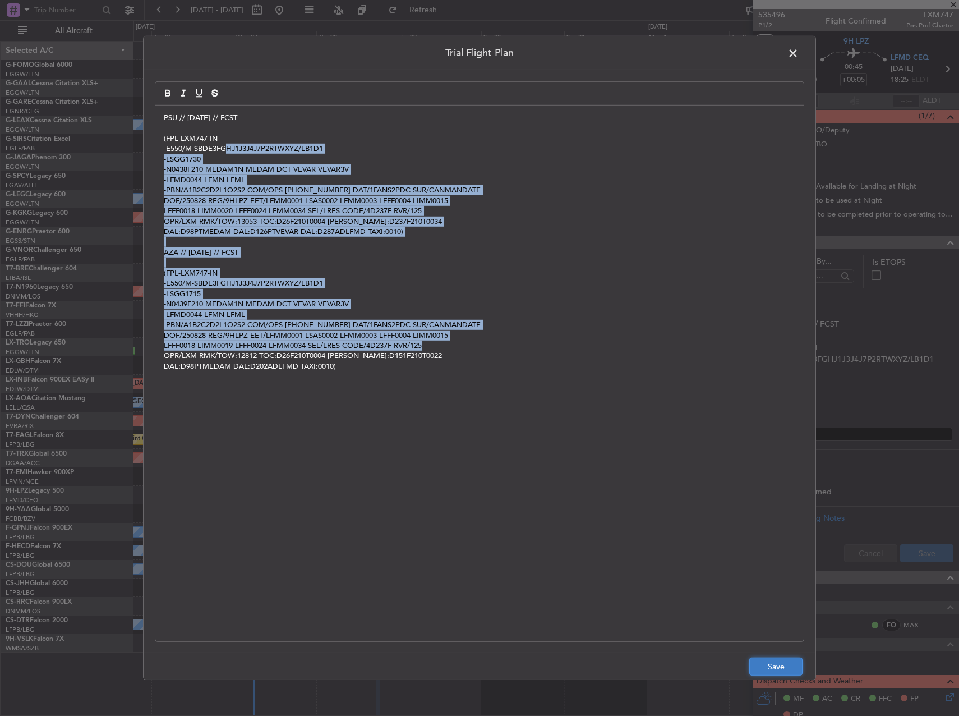
click at [797, 662] on button "Save" at bounding box center [775, 666] width 53 height 18
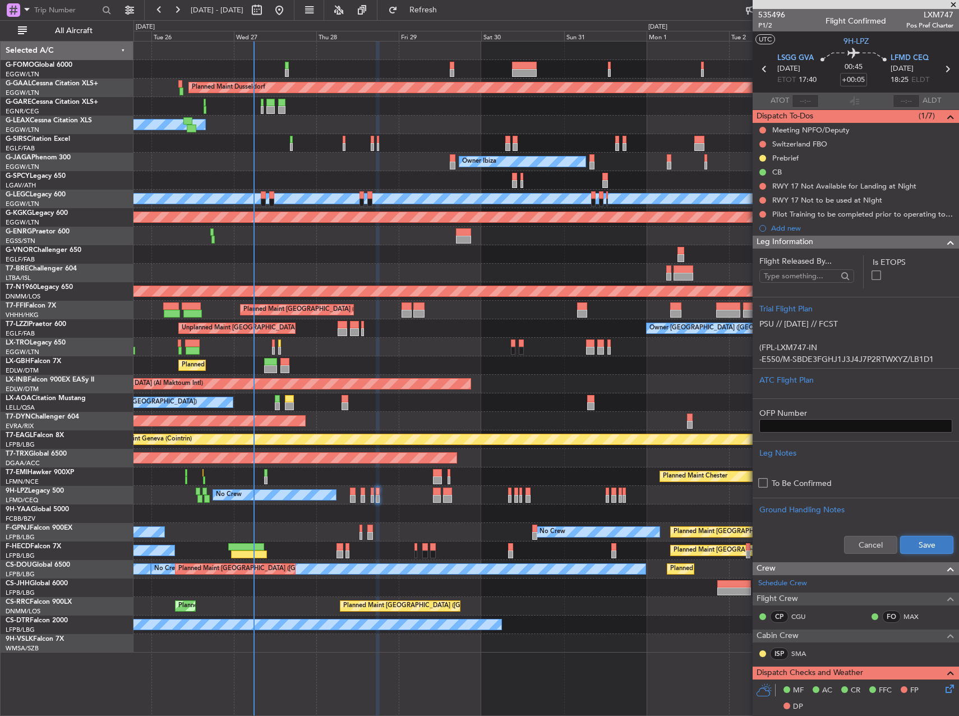
click at [921, 546] on button "Save" at bounding box center [926, 545] width 53 height 18
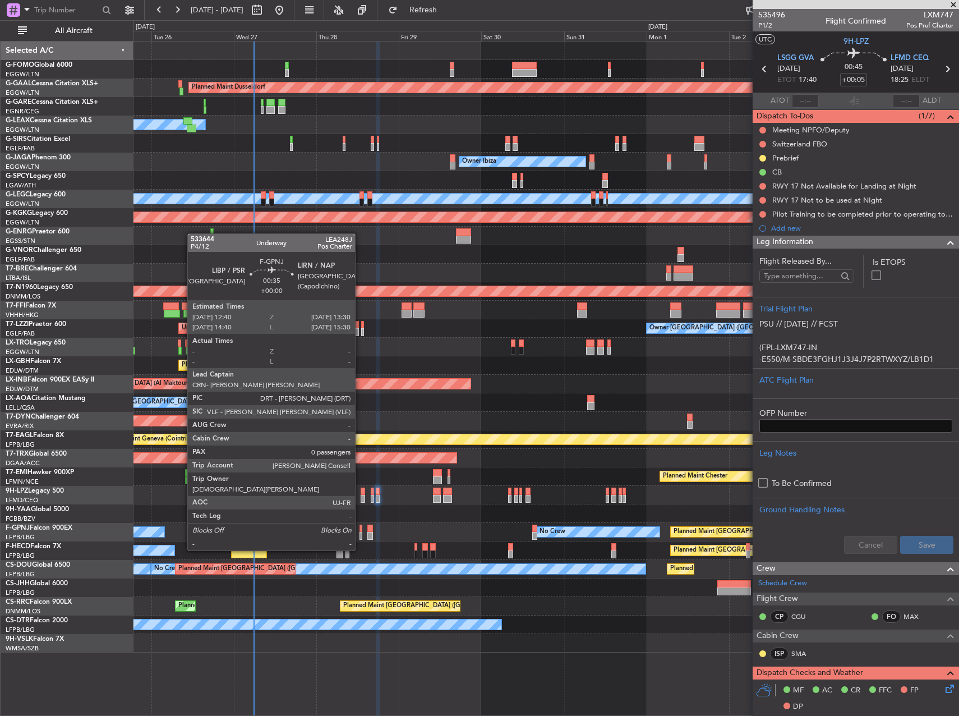
click at [360, 529] on div at bounding box center [360, 528] width 3 height 8
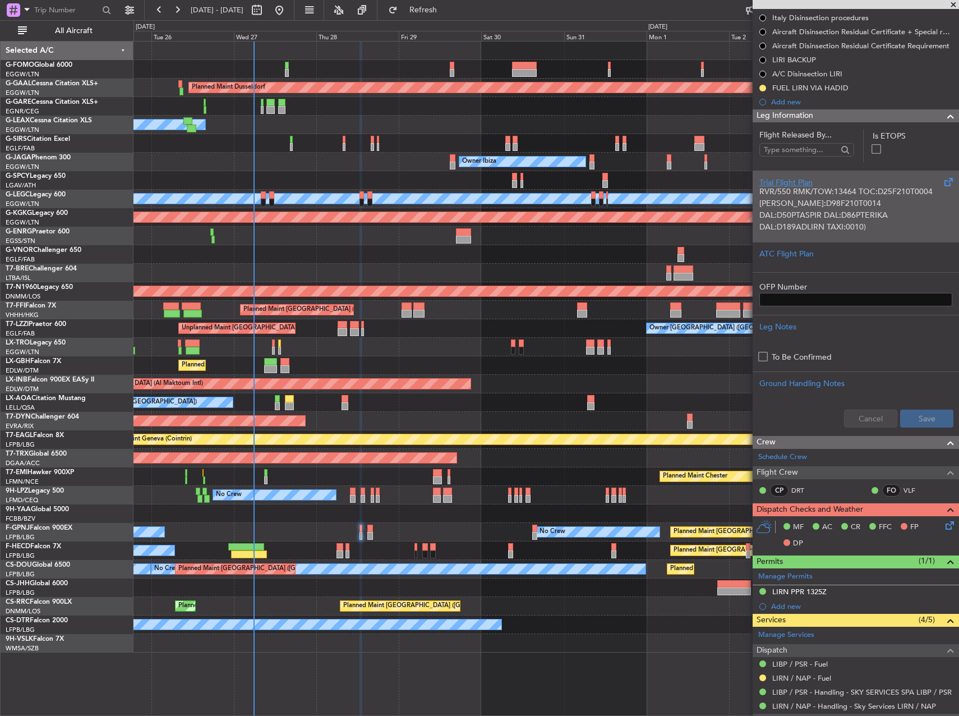
scroll to position [196, 0]
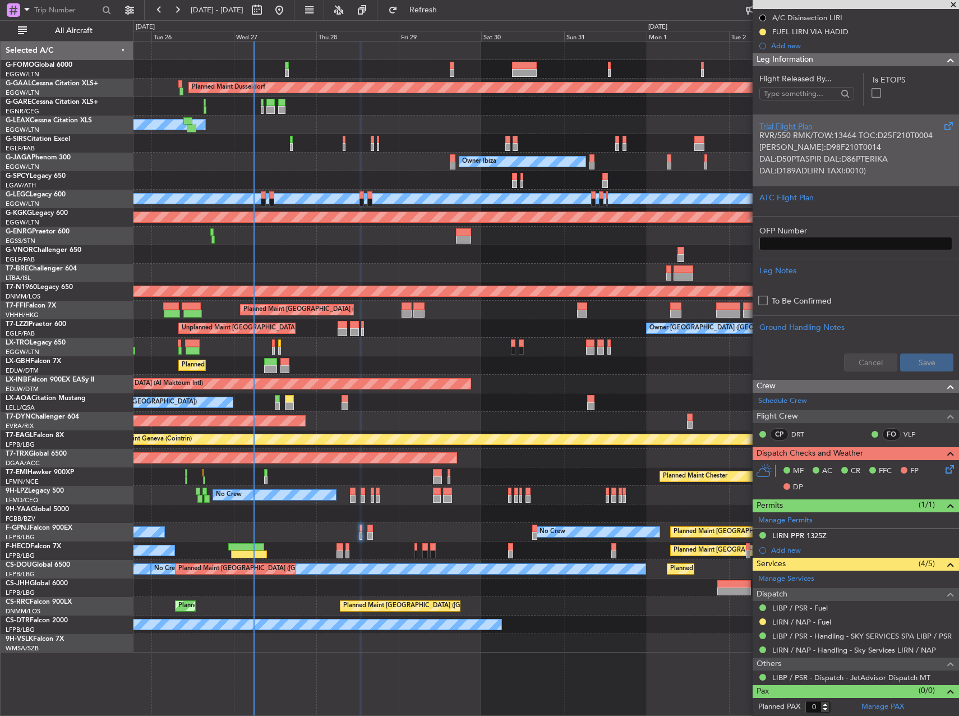
click at [854, 163] on p "(FPL-LEA248J-IN -F900/M-SBDE2E3FGHIJ3J4J7M3RWXYZ/LB1D1 -LIBP1240 -N0494F210 ASP…" at bounding box center [855, 88] width 193 height 177
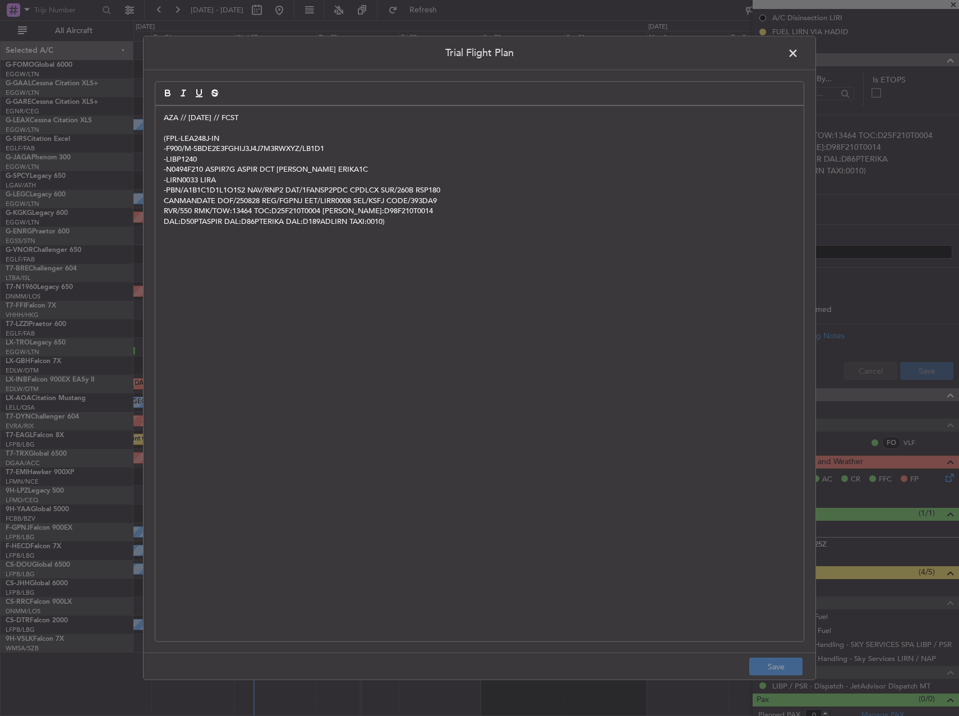
click at [168, 113] on p "AZA // [DATE] // FCST" at bounding box center [479, 118] width 631 height 10
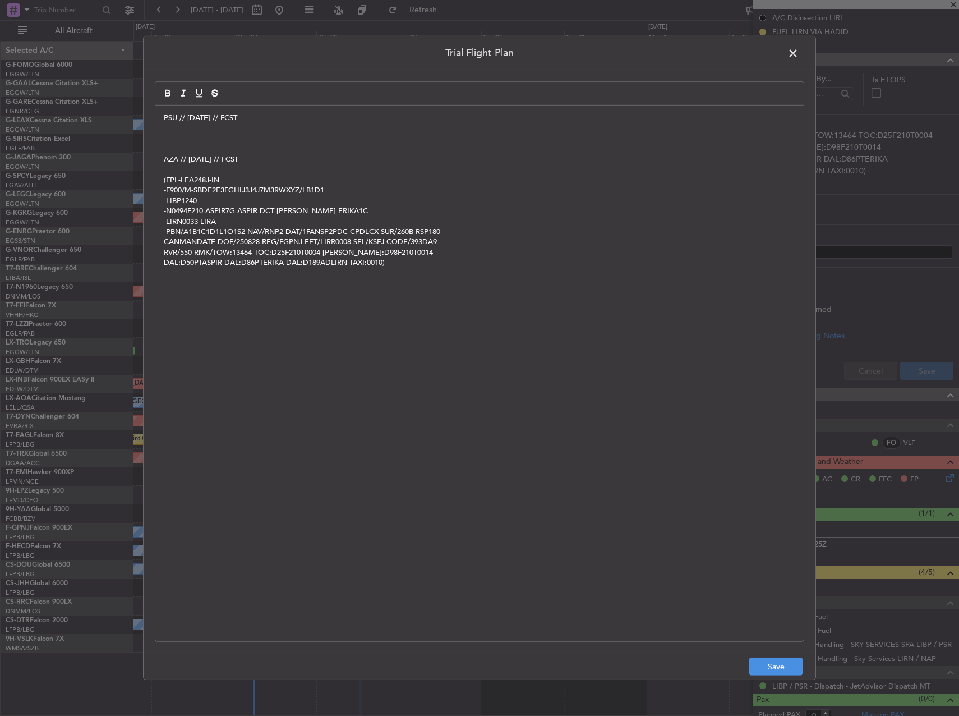
scroll to position [0, 0]
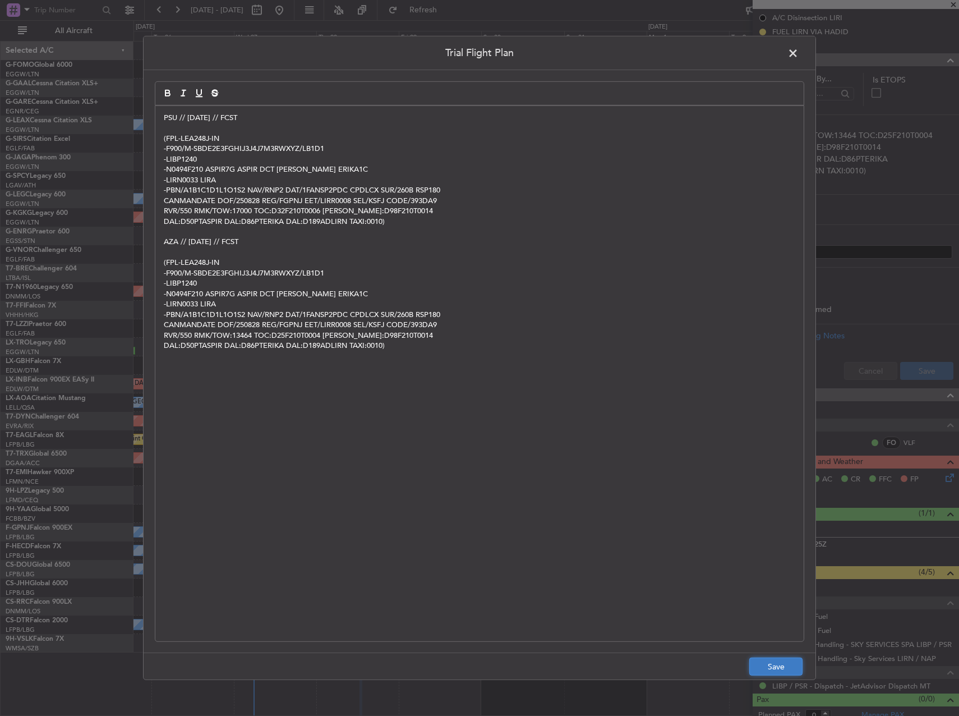
click at [767, 665] on button "Save" at bounding box center [775, 666] width 53 height 18
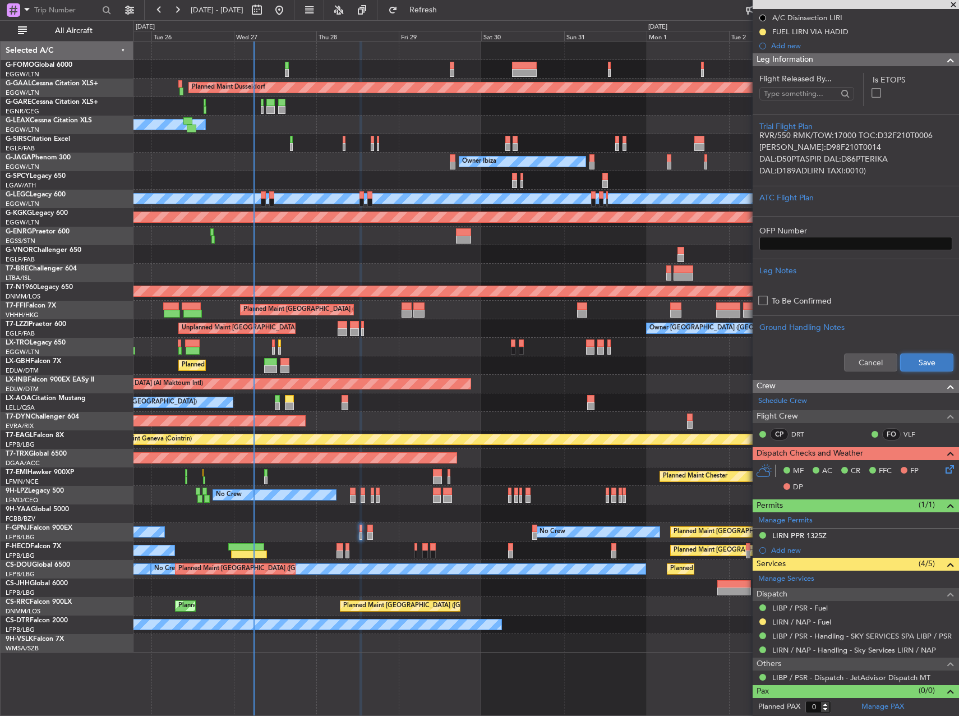
click at [924, 361] on button "Save" at bounding box center [926, 362] width 53 height 18
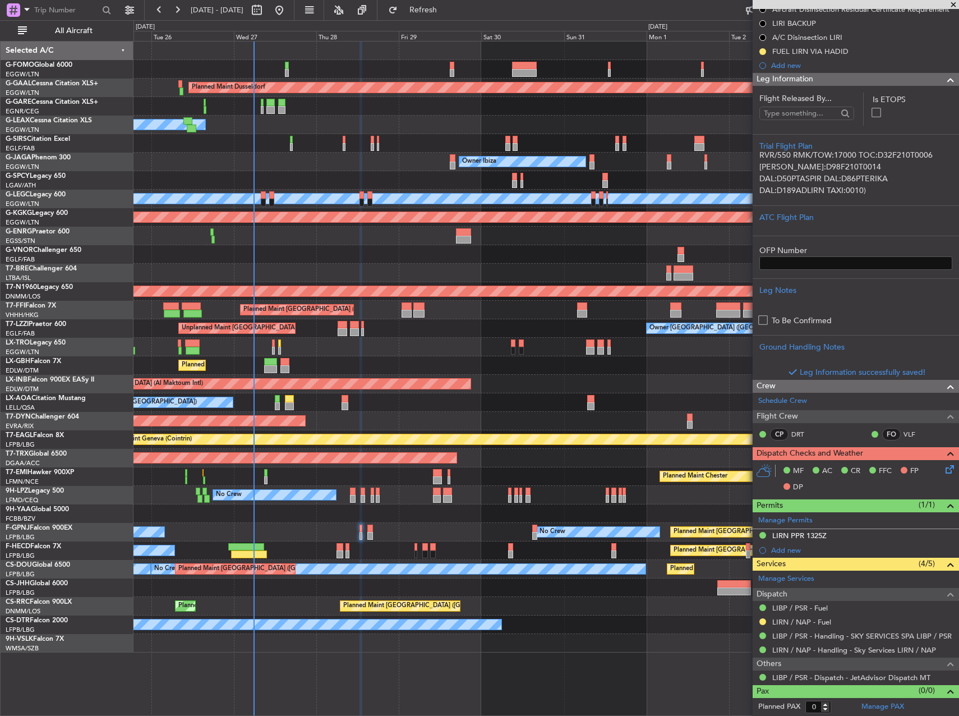
scroll to position [196, 0]
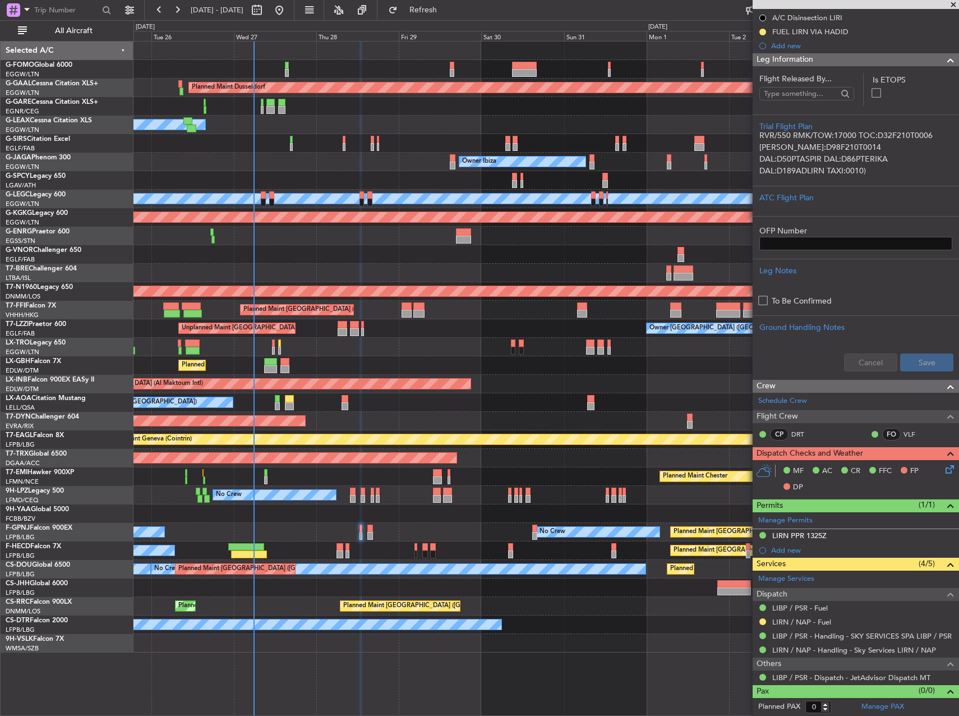
click at [943, 471] on icon at bounding box center [947, 467] width 9 height 9
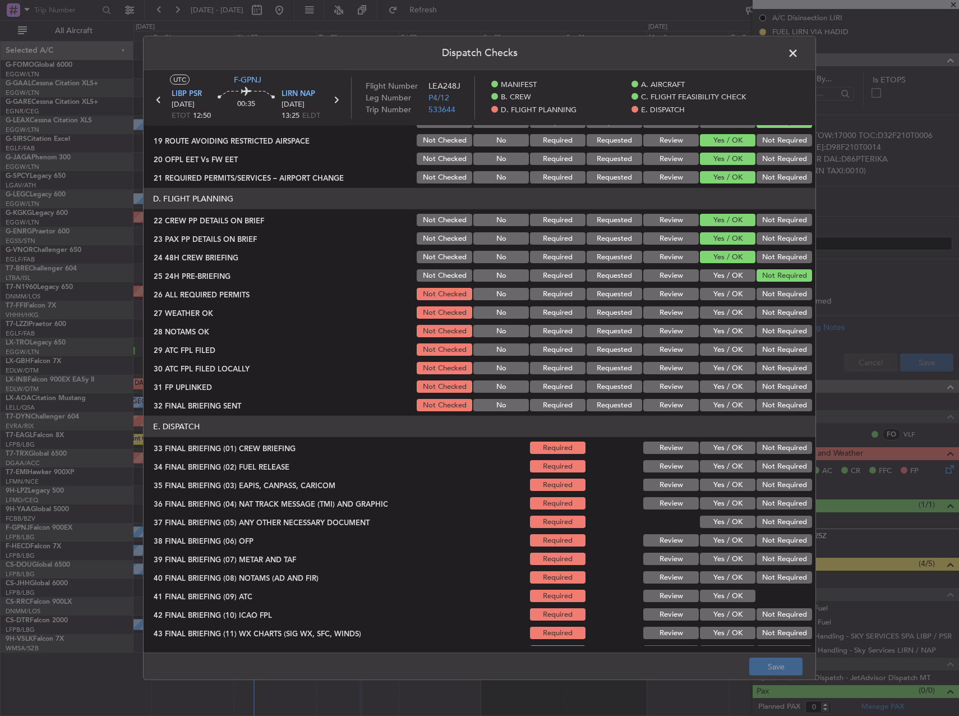
scroll to position [495, 0]
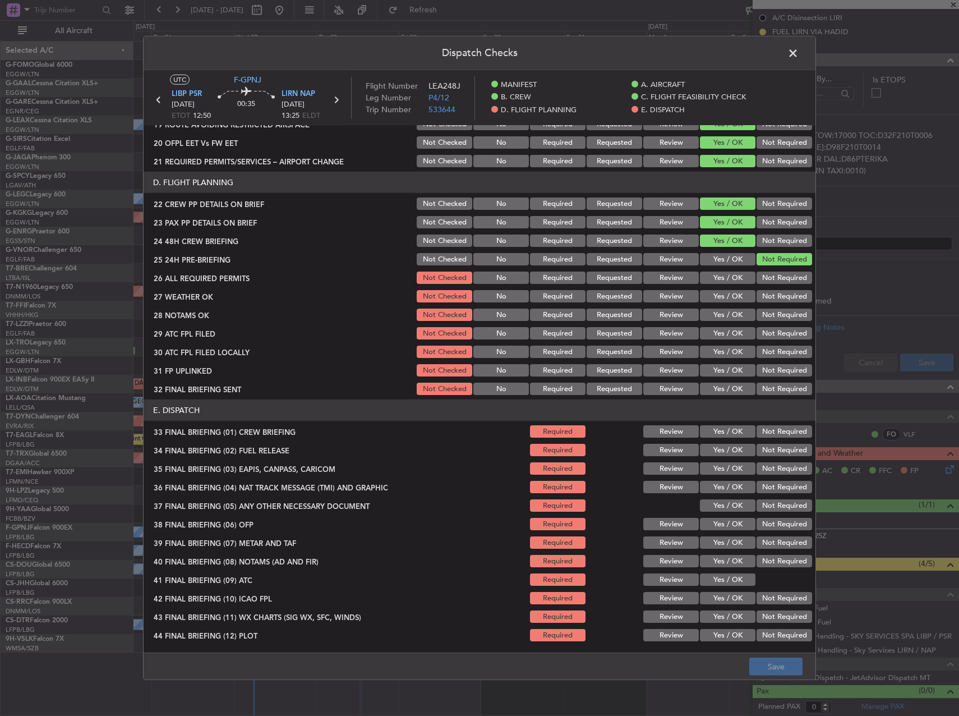
click at [799, 50] on span at bounding box center [799, 56] width 0 height 22
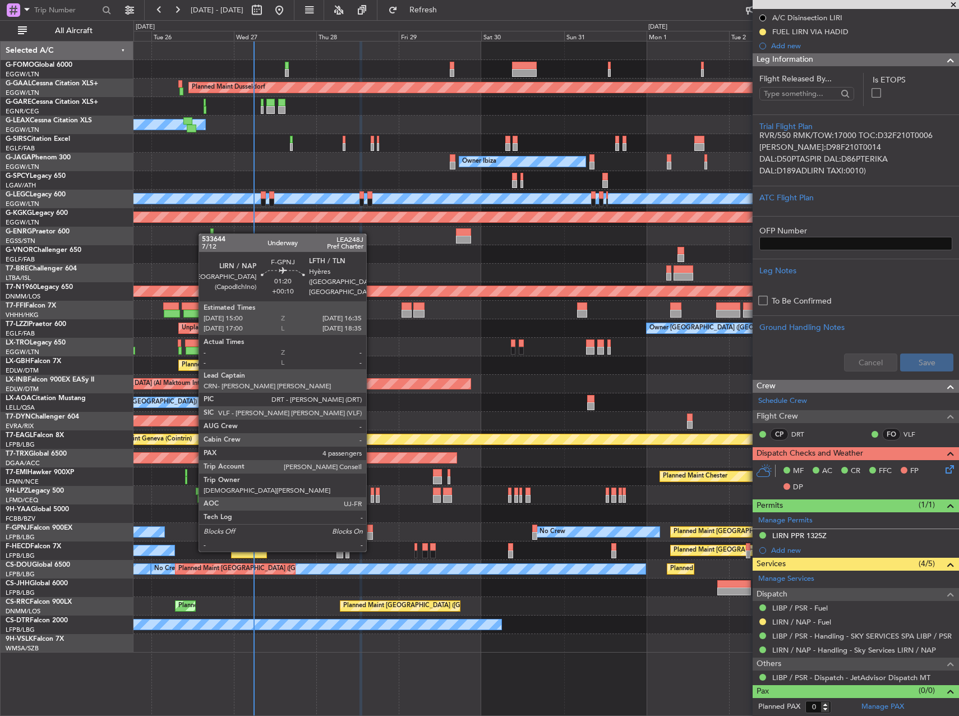
click at [371, 529] on div at bounding box center [370, 528] width 6 height 8
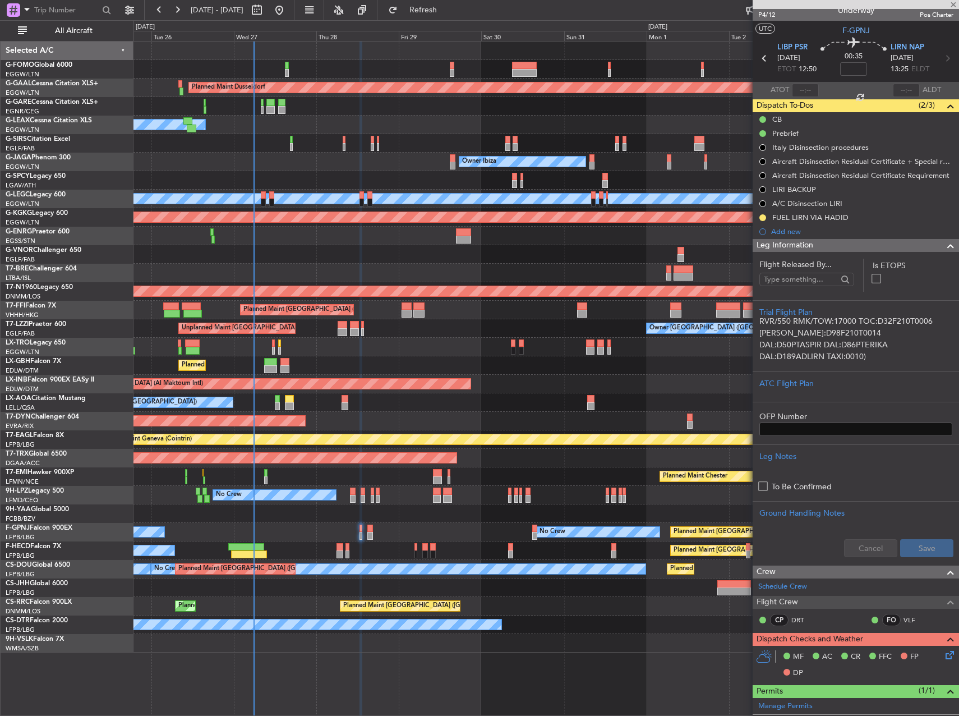
scroll to position [0, 0]
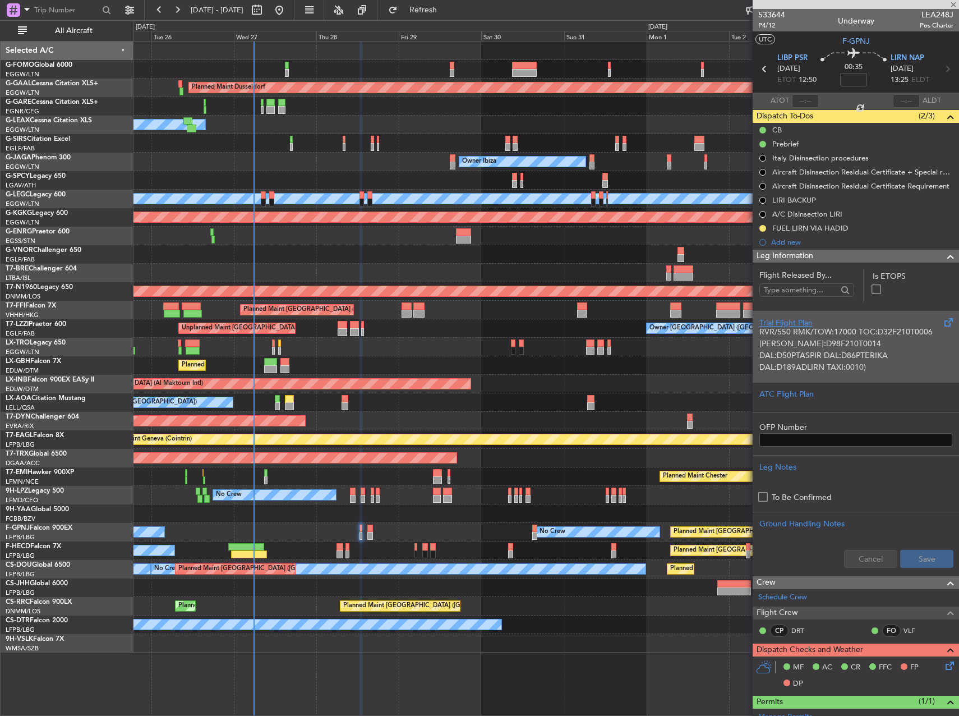
type input "+00:10"
type input "4"
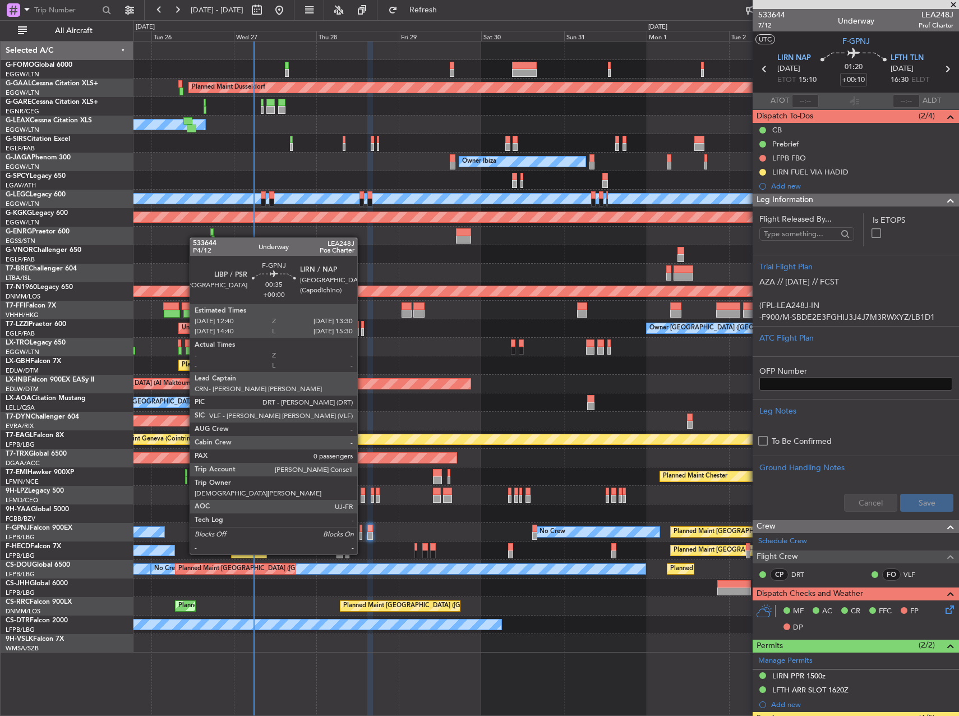
click at [362, 533] on div at bounding box center [360, 536] width 3 height 8
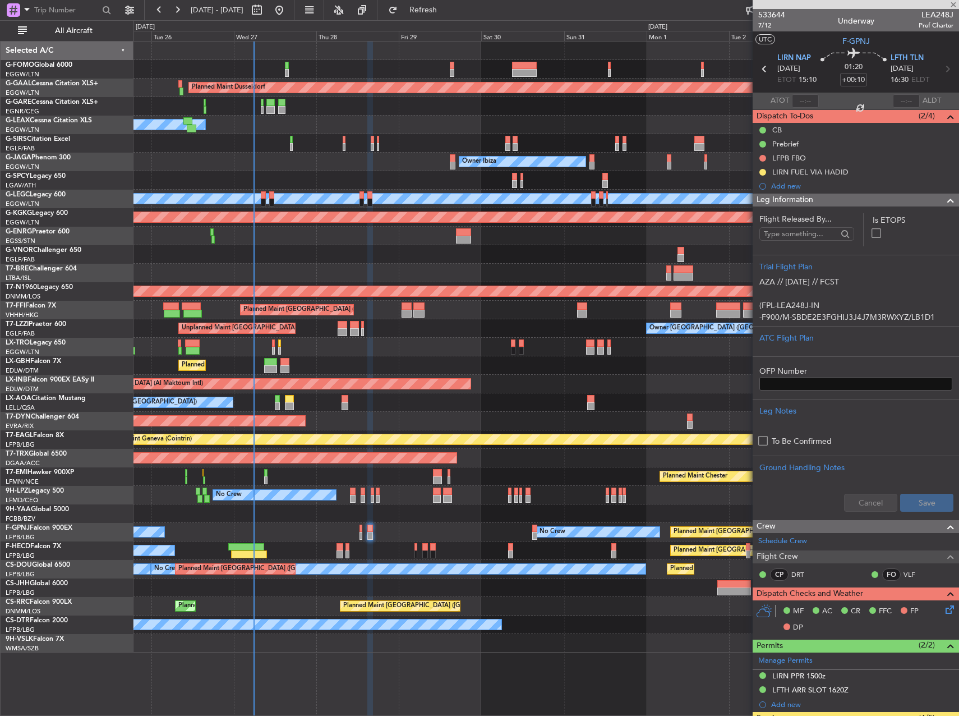
type input "0"
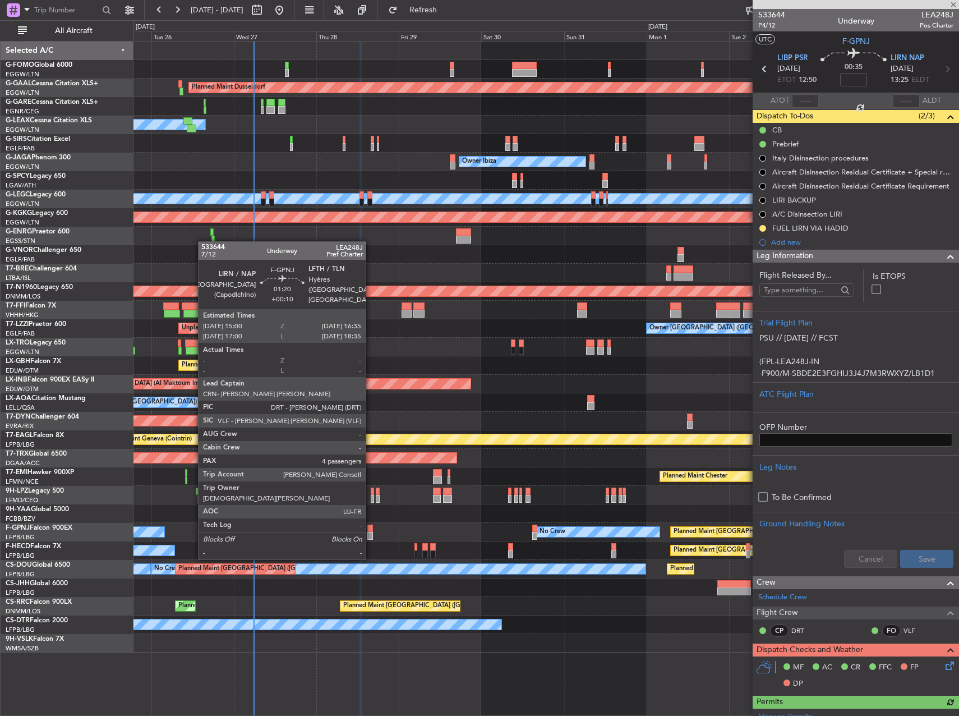
click at [371, 537] on div at bounding box center [370, 536] width 6 height 8
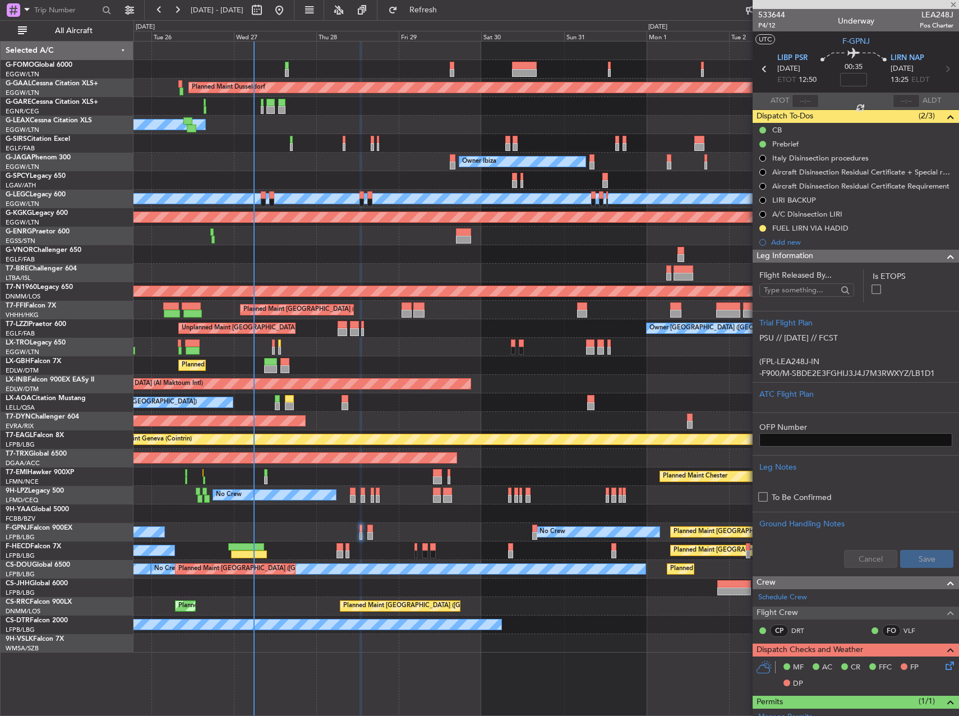
type input "+00:10"
type input "4"
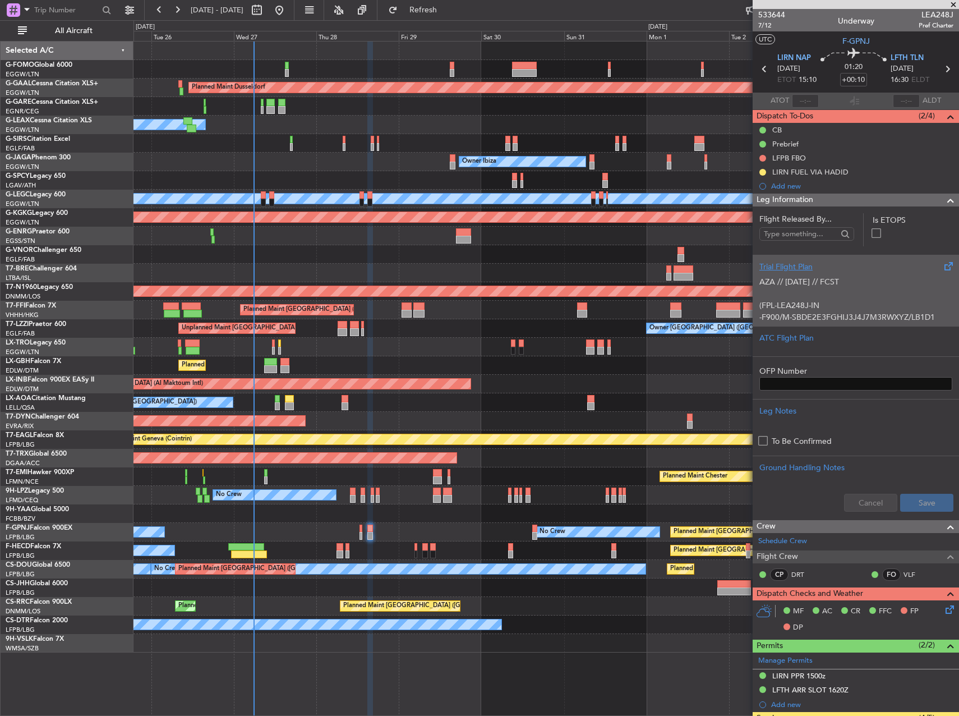
click at [880, 278] on div "AZA // 26AUG // FCST (FPL-LEA248J-IN -F900/M-SBDE2E3FGHIJ3J4J7M3RWXYZ/LB1D1 -LI…" at bounding box center [855, 297] width 193 height 48
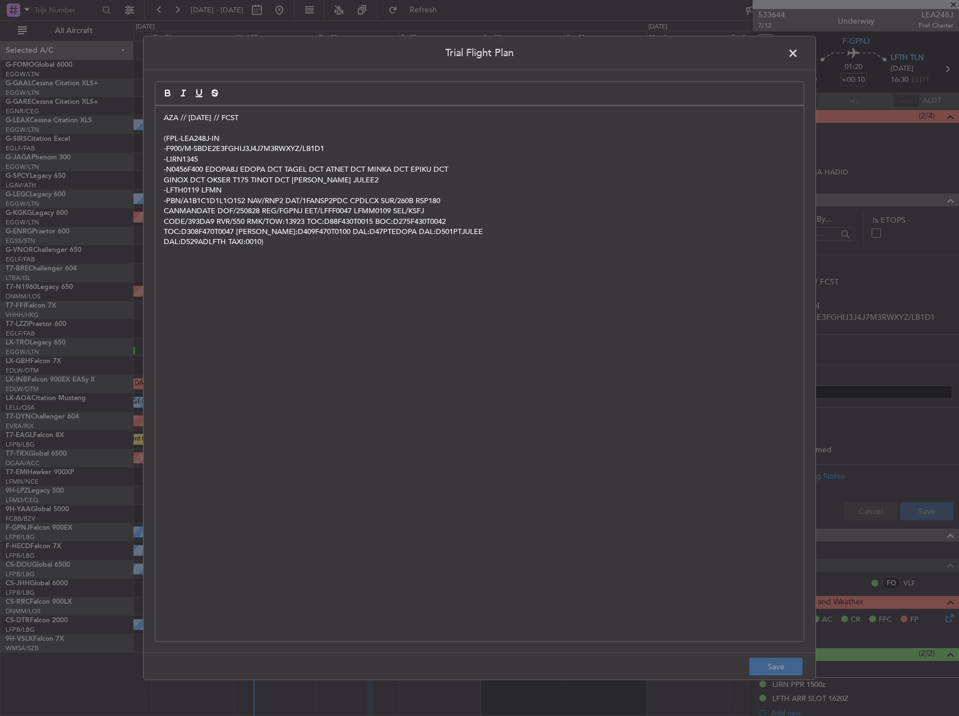
click at [159, 114] on div "AZA // 26AUG // FCST (FPL-LEA248J-IN -F900/M-SBDE2E3FGHIJ3J4J7M3RWXYZ/LB1D1 -LI…" at bounding box center [479, 373] width 648 height 535
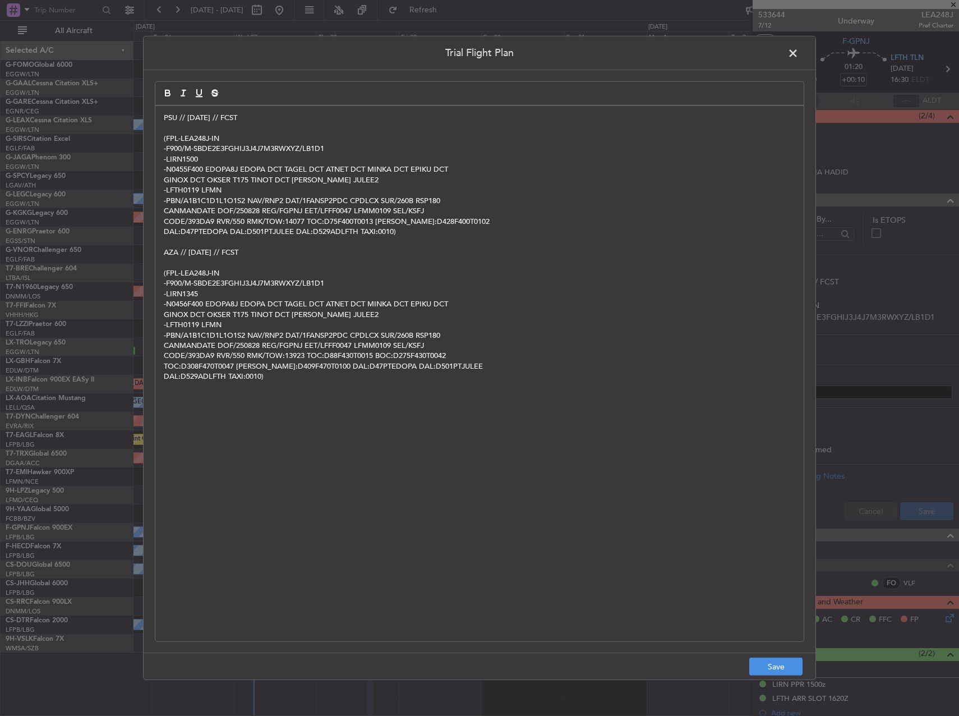
click at [791, 654] on footer "Save" at bounding box center [480, 665] width 672 height 27
click at [791, 661] on button "Save" at bounding box center [775, 666] width 53 height 18
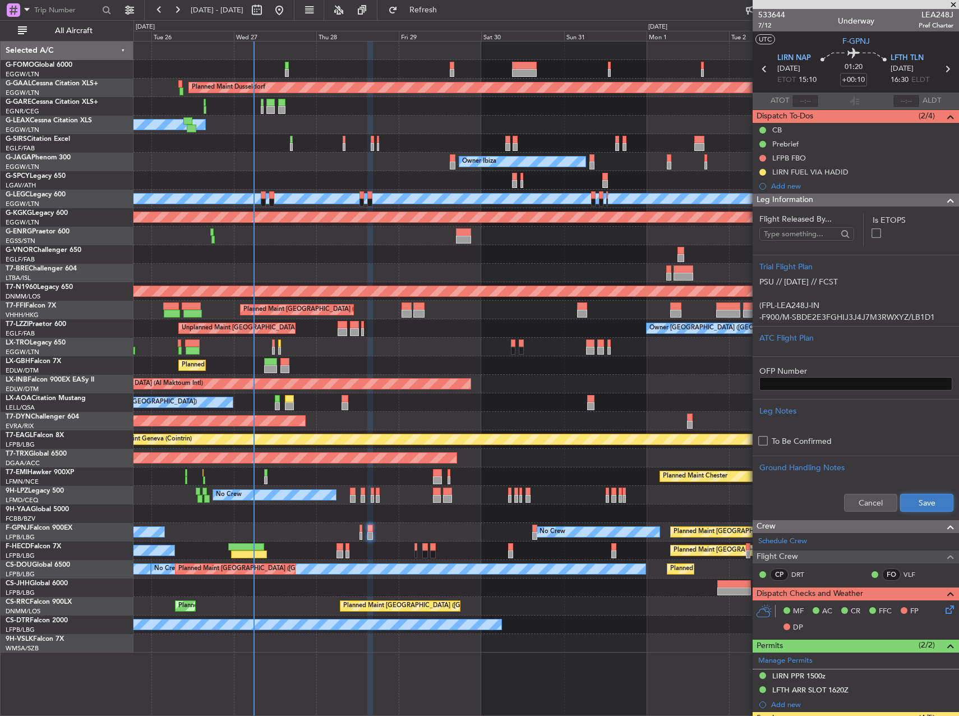
click at [919, 499] on button "Save" at bounding box center [926, 503] width 53 height 18
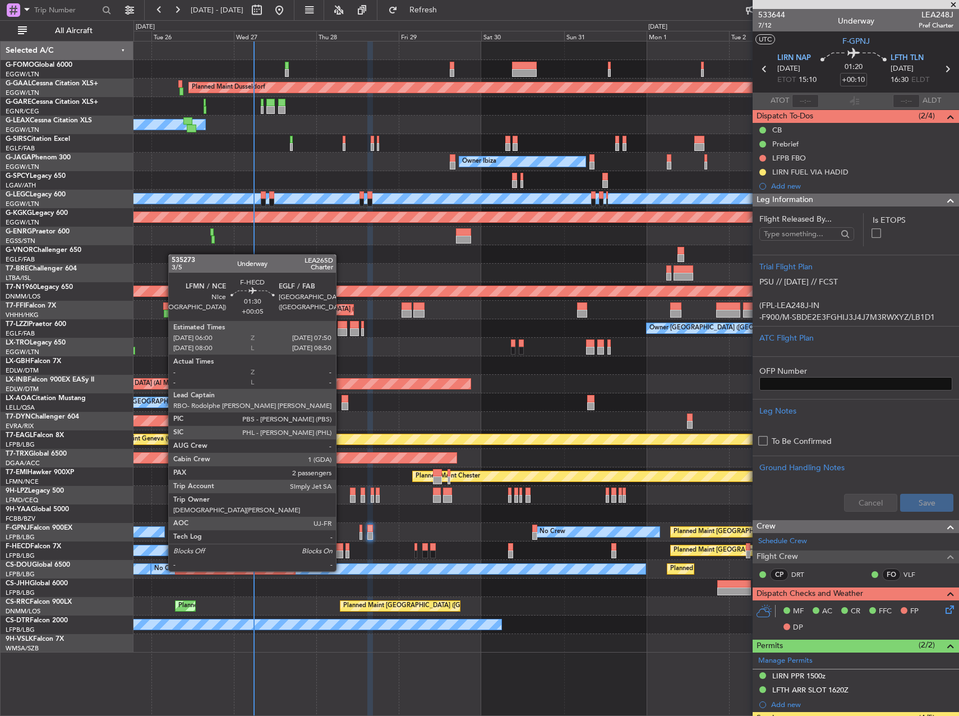
click at [341, 550] on div at bounding box center [339, 547] width 7 height 8
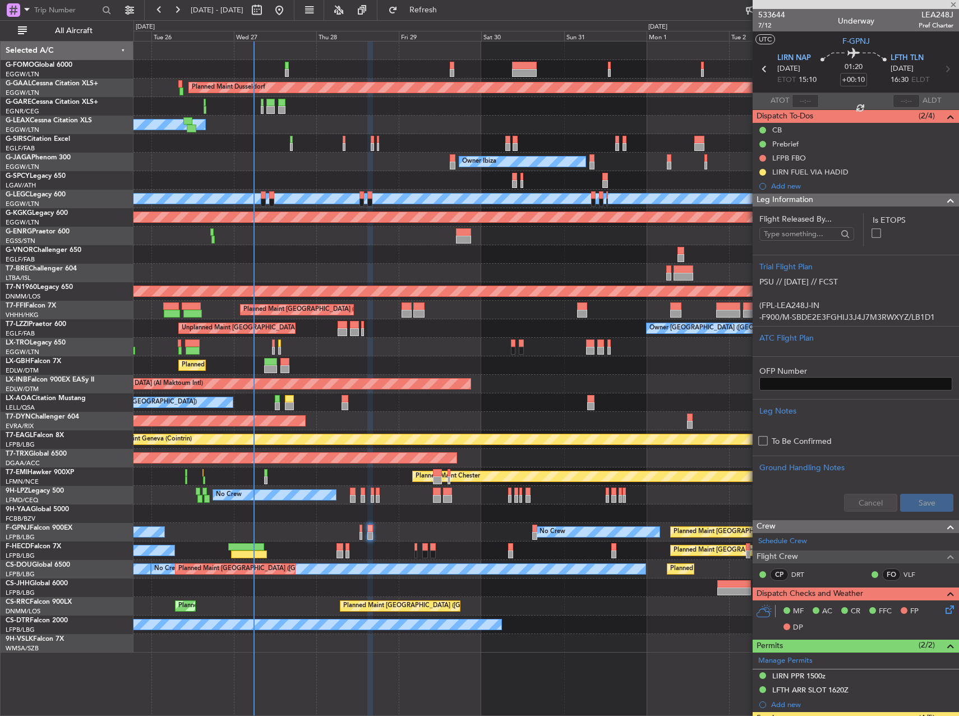
type input "+00:05"
type input "2"
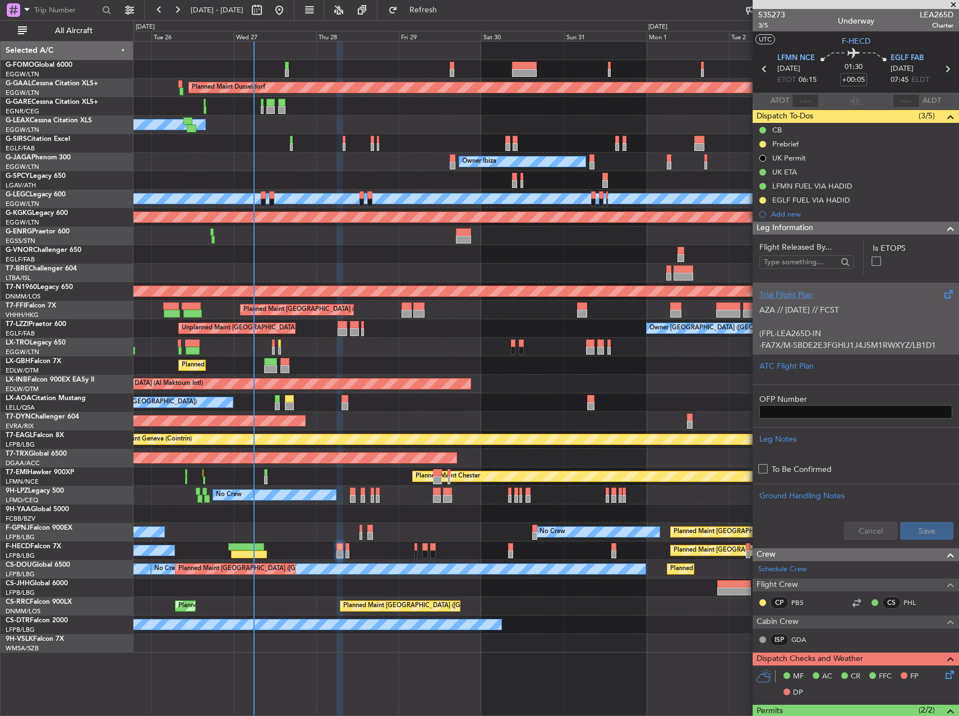
click at [809, 317] on div "AZA // 26AUG // FCST (FPL-LEA265D-IN -FA7X/M-SBDE2E3FGHIJ1J4J5M1RWXYZ/LB1D1 -LF…" at bounding box center [855, 325] width 193 height 48
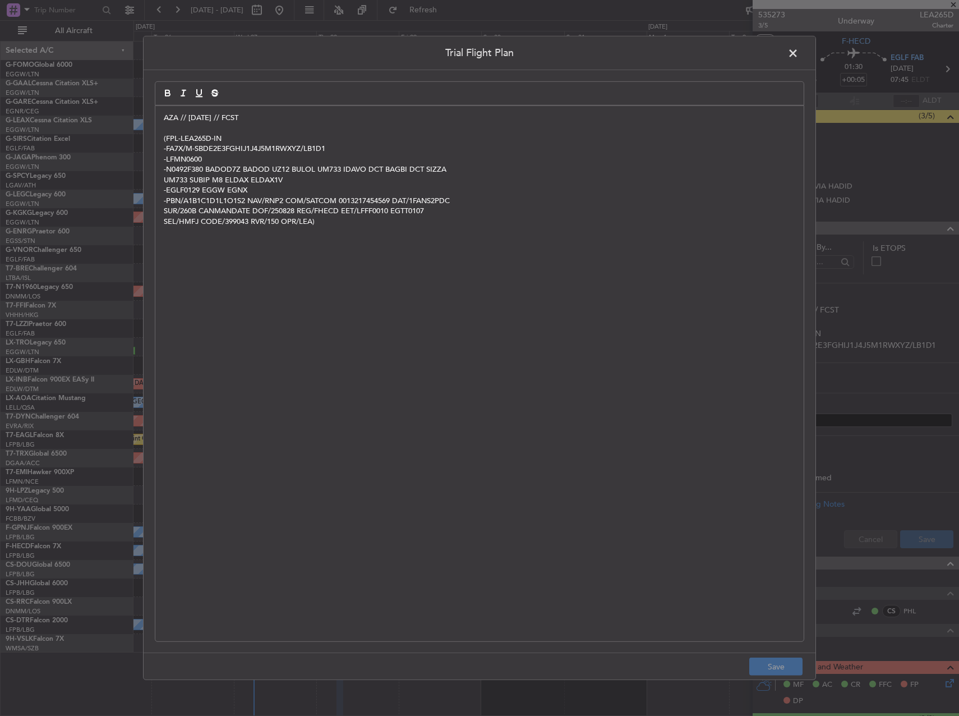
click at [162, 121] on div "AZA // 26AUG // FCST (FPL-LEA265D-IN -FA7X/M-SBDE2E3FGHIJ1J4J5M1RWXYZ/LB1D1 -LF…" at bounding box center [479, 373] width 648 height 535
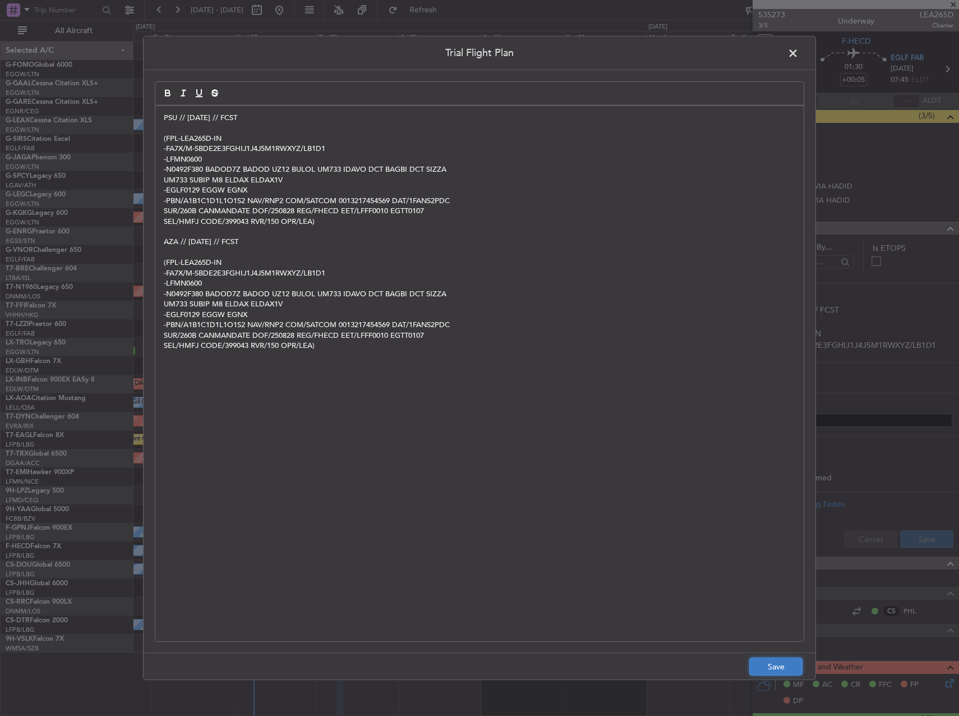
click at [781, 668] on button "Save" at bounding box center [775, 666] width 53 height 18
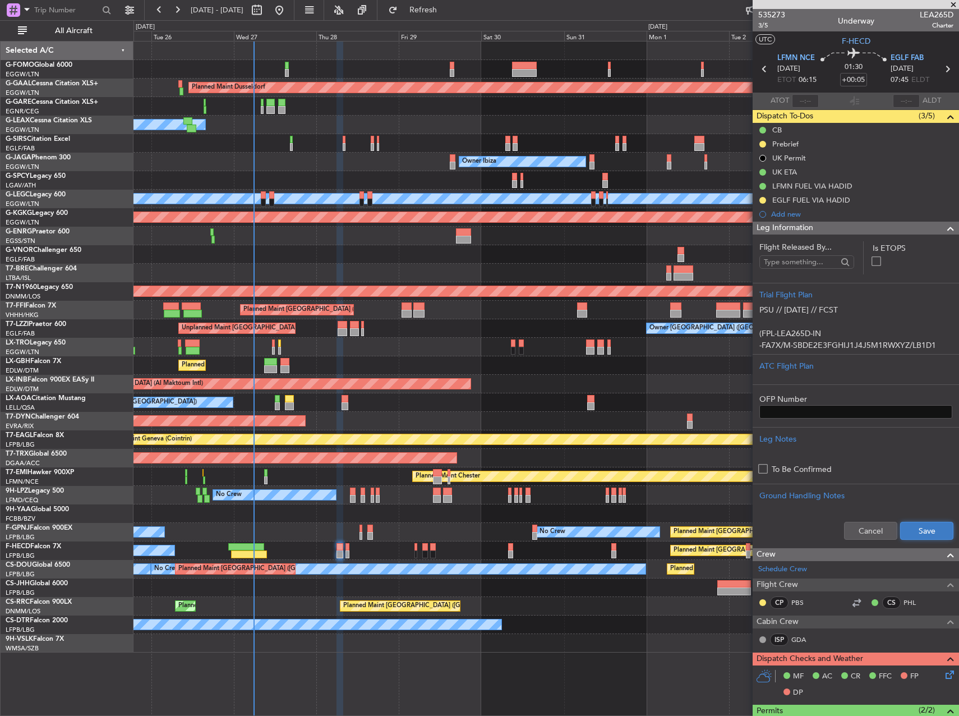
click at [906, 529] on button "Save" at bounding box center [926, 531] width 53 height 18
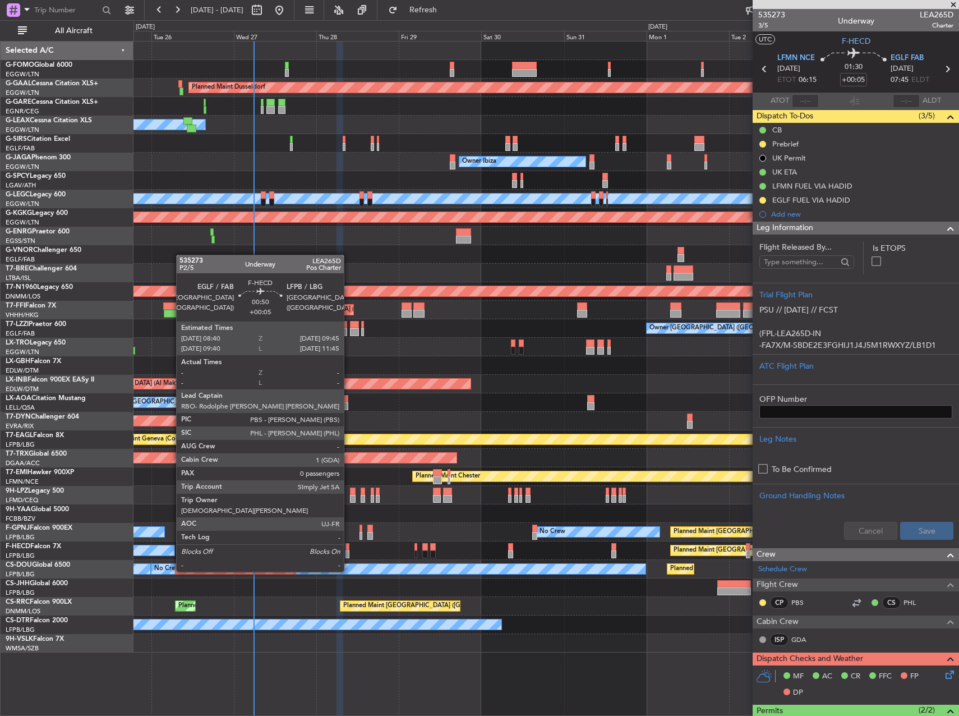
click at [349, 550] on div at bounding box center [347, 554] width 4 height 8
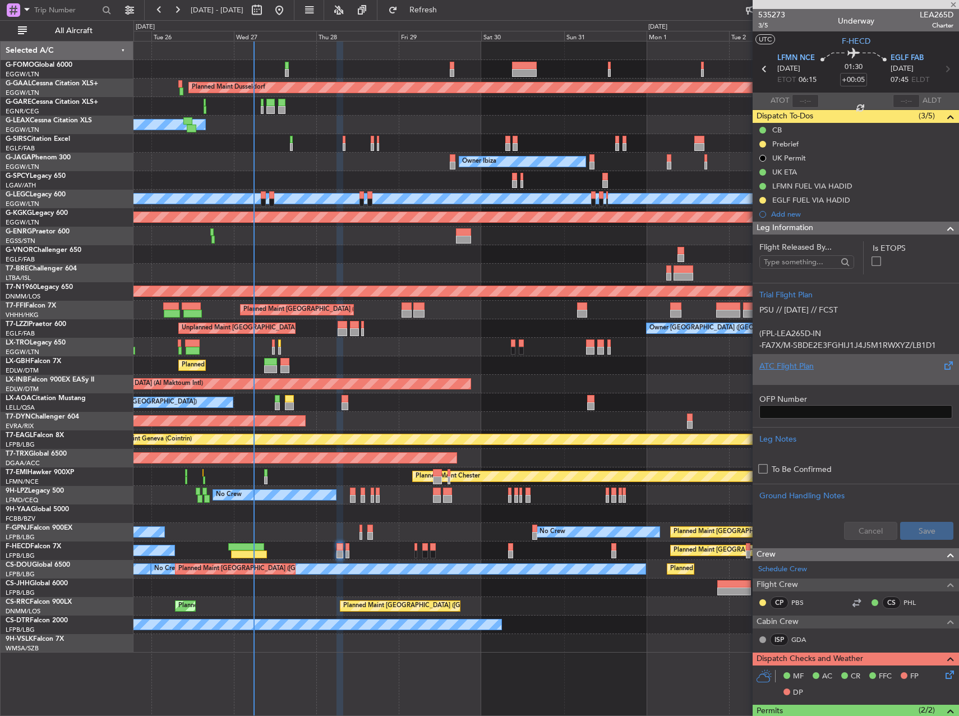
type input "0"
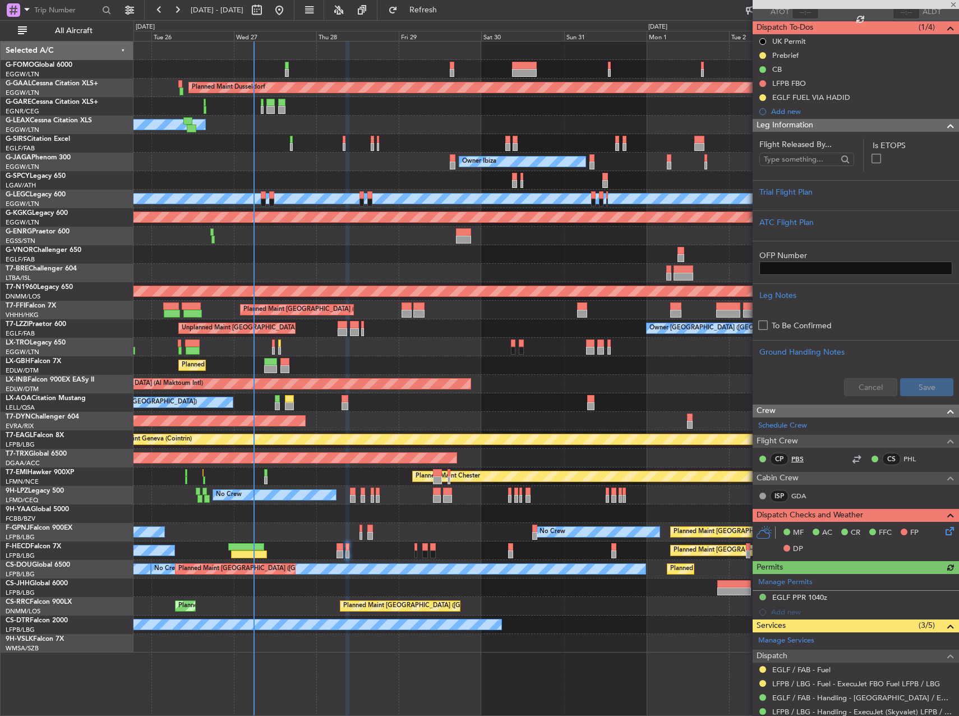
scroll to position [164, 0]
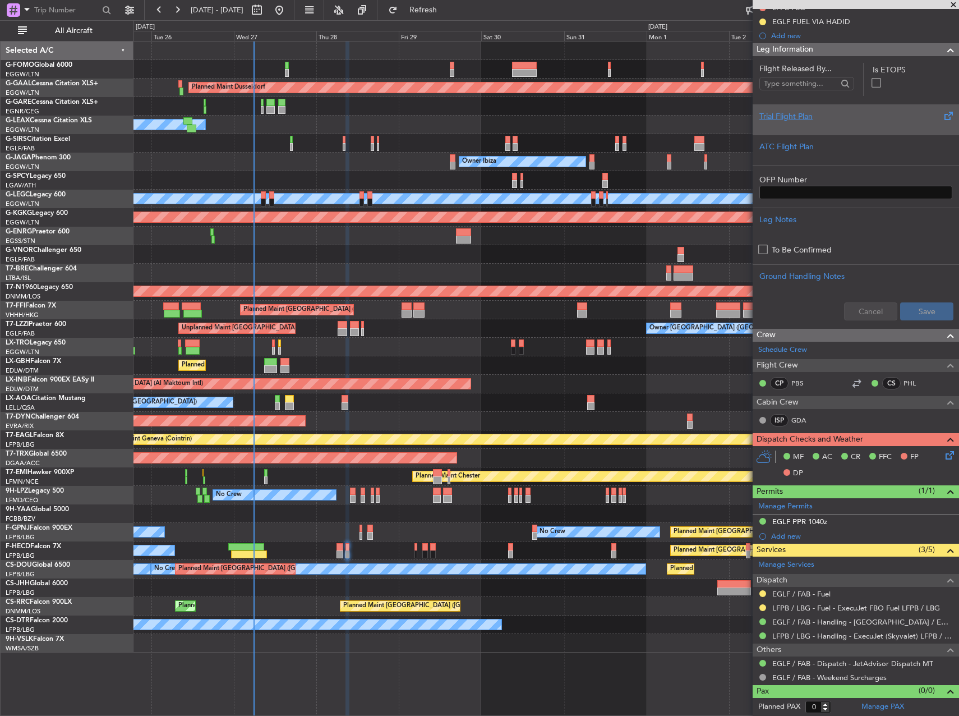
click at [834, 121] on div "Trial Flight Plan" at bounding box center [855, 116] width 193 height 12
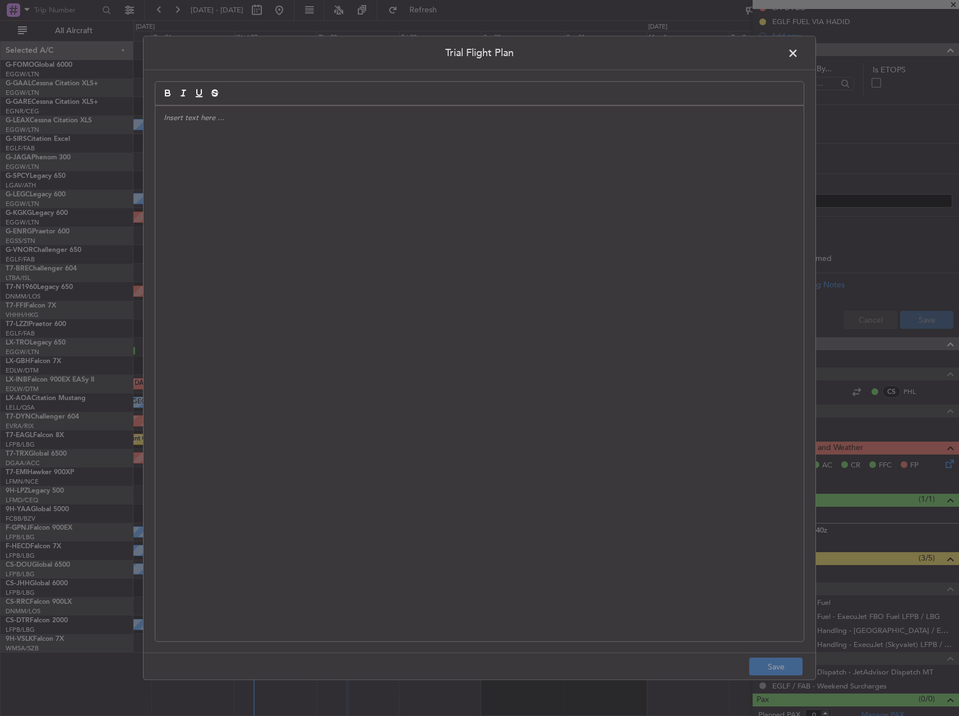
click at [384, 139] on div at bounding box center [479, 373] width 648 height 535
paste div
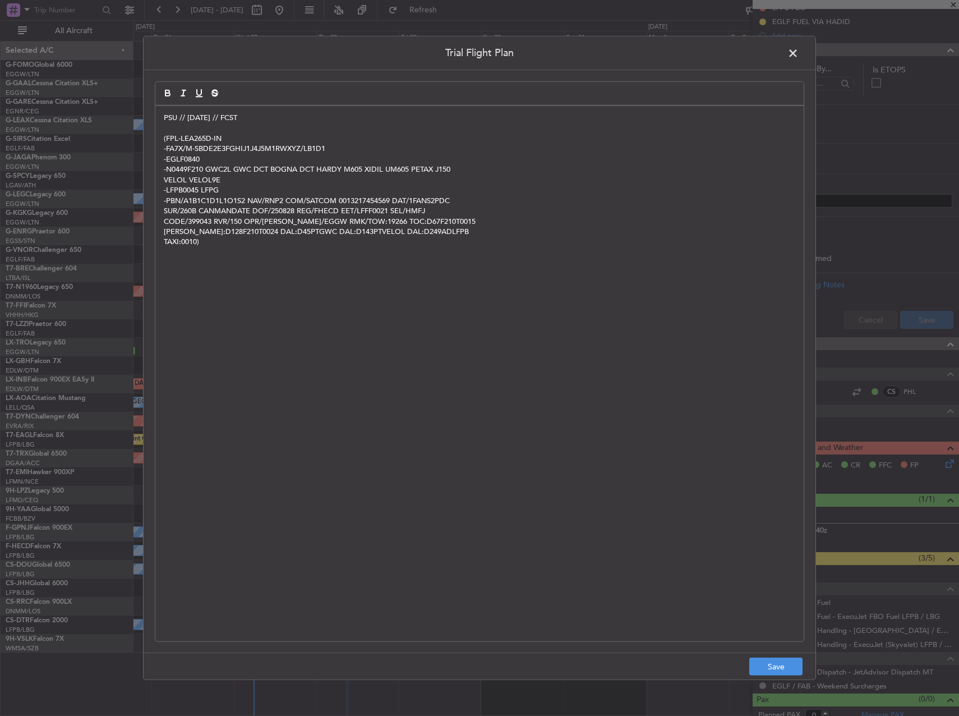
scroll to position [0, 0]
click at [778, 665] on button "Save" at bounding box center [775, 666] width 53 height 18
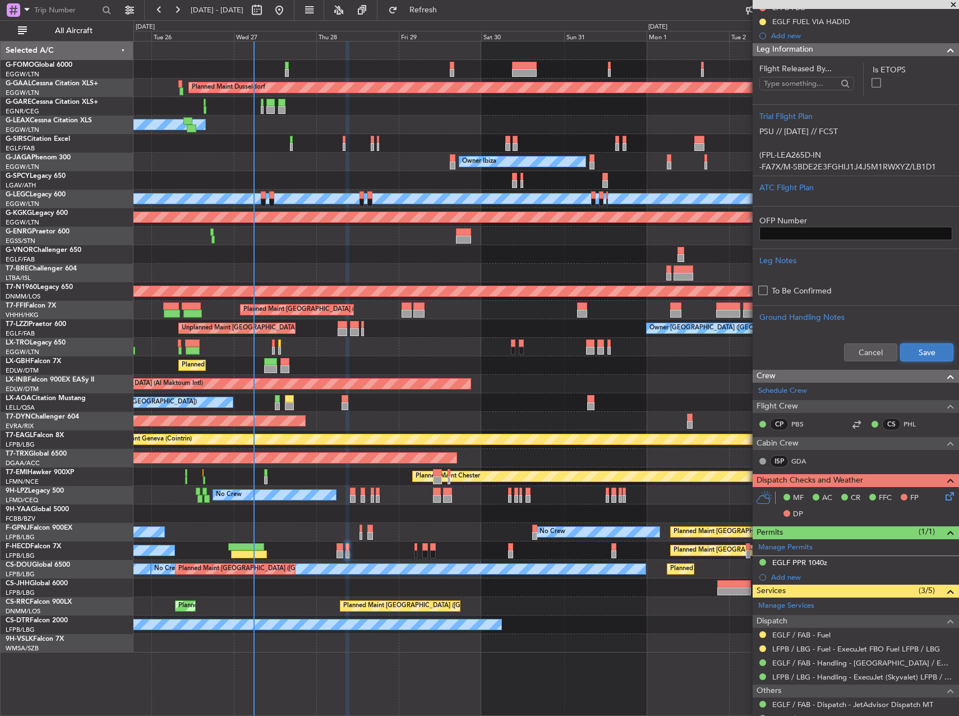
click at [917, 353] on button "Save" at bounding box center [926, 352] width 53 height 18
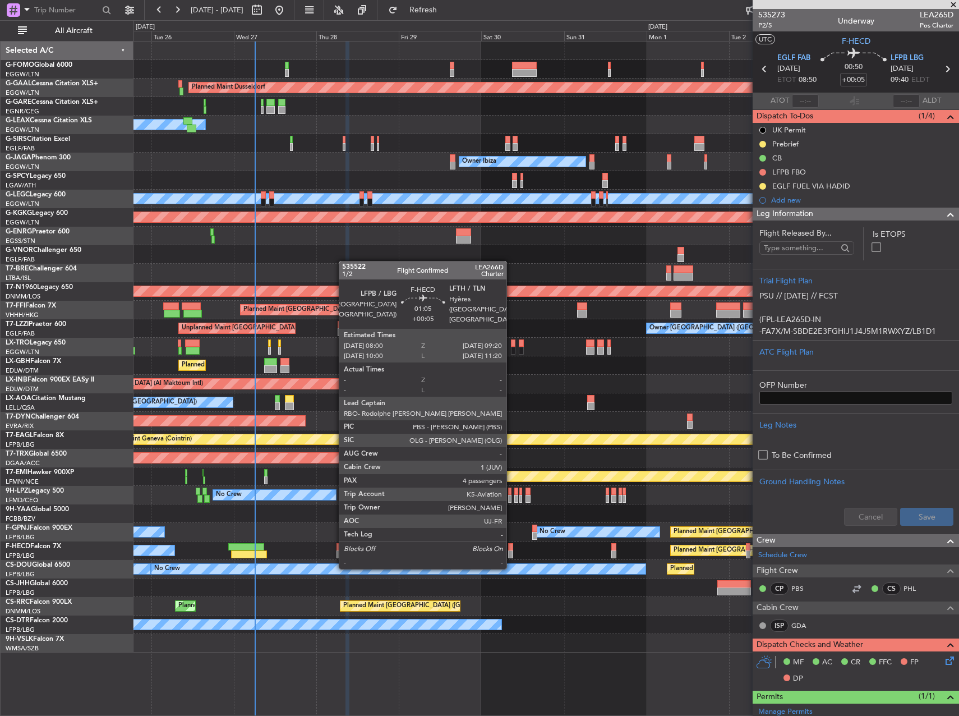
click at [511, 556] on div at bounding box center [510, 554] width 5 height 8
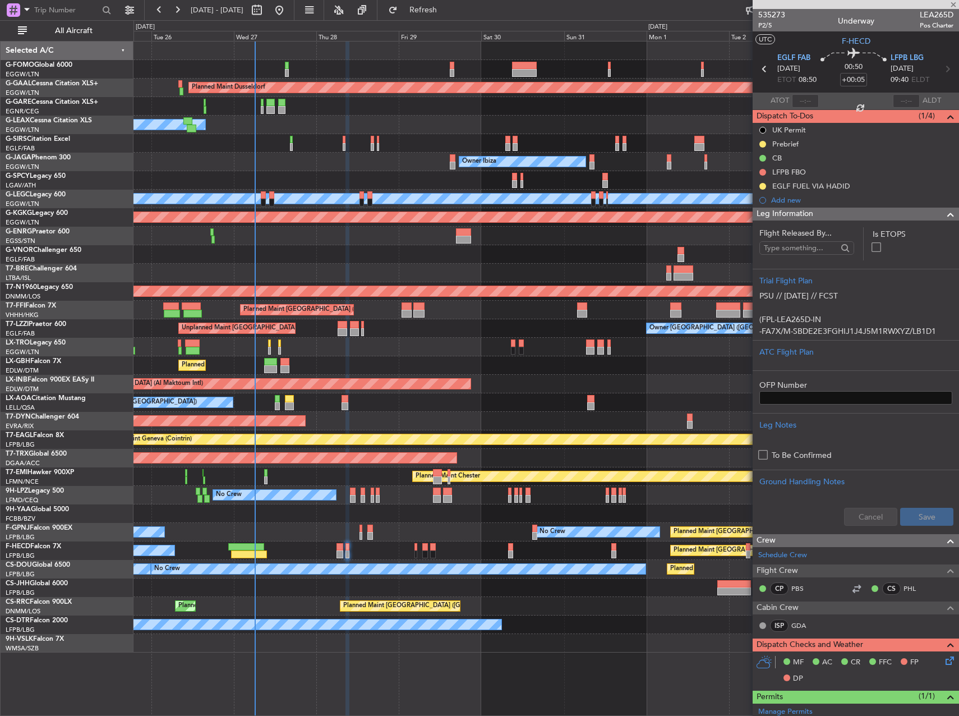
type input "4"
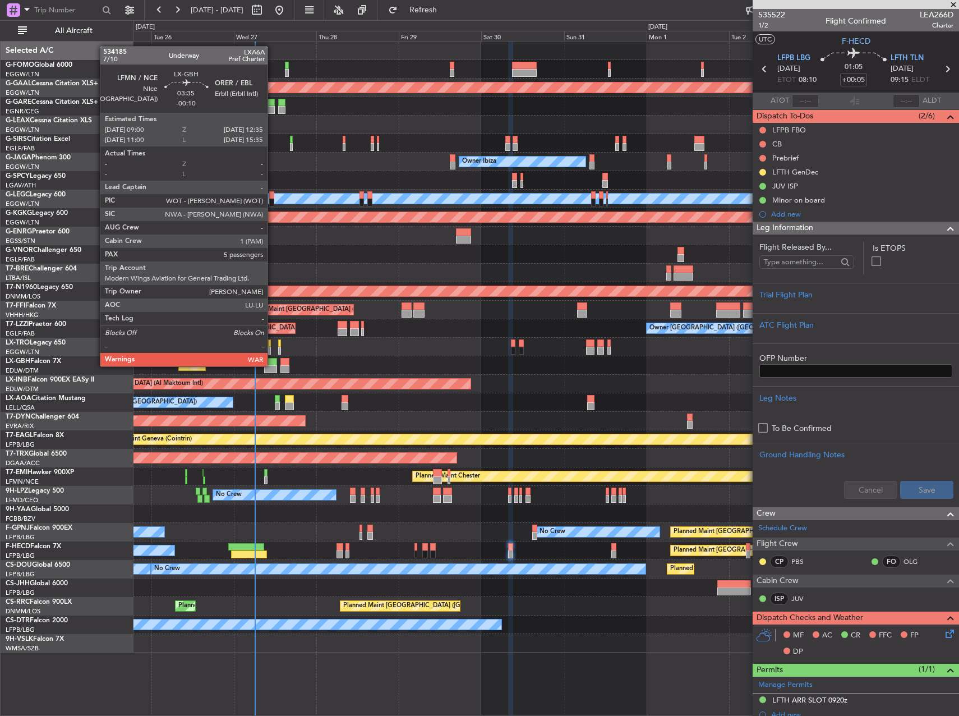
click at [273, 365] on div at bounding box center [270, 369] width 12 height 8
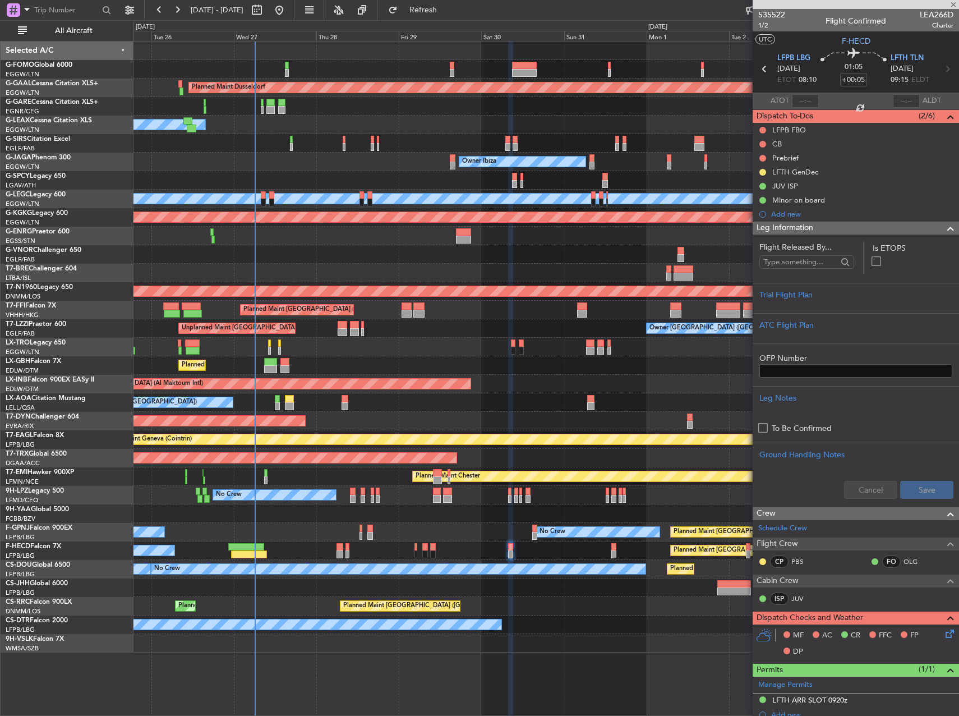
type input "-00:10"
type input "5"
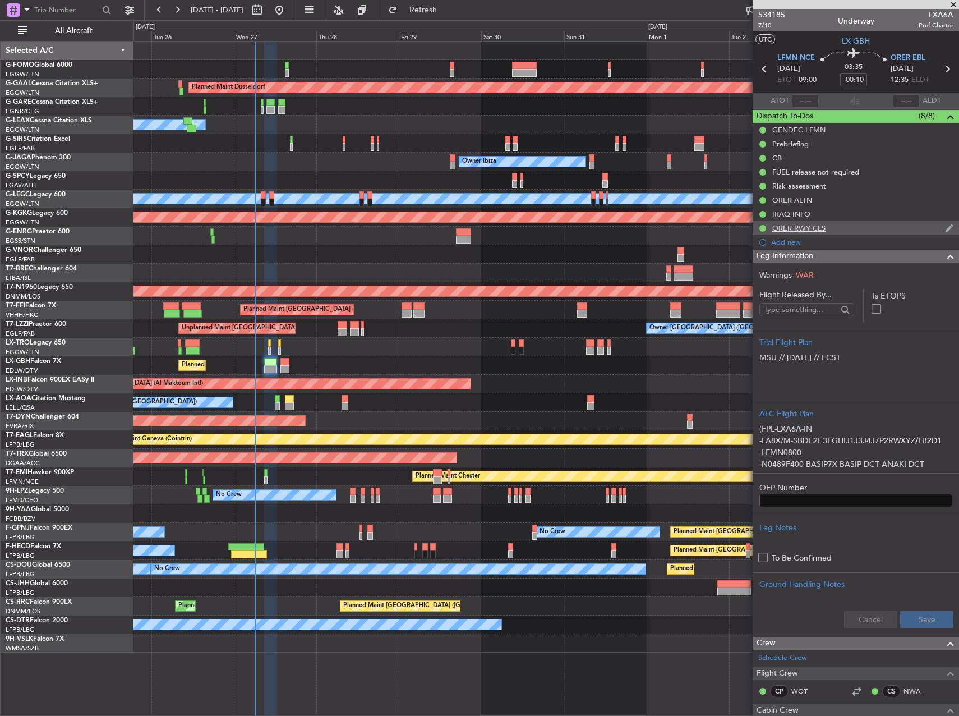
click at [816, 225] on div "ORER RWY CLS" at bounding box center [798, 228] width 53 height 10
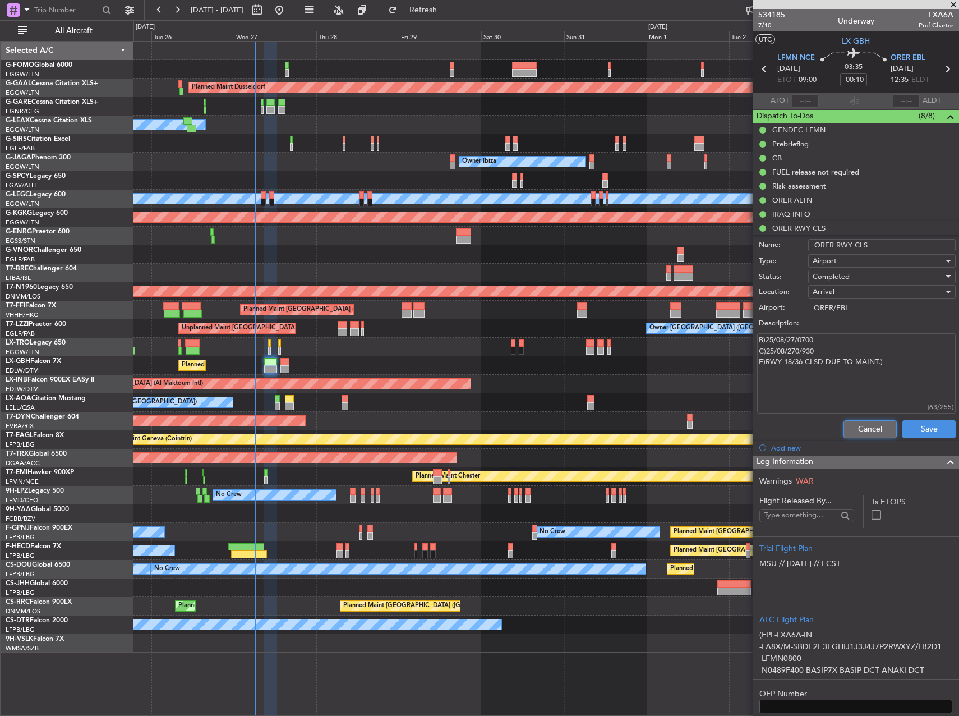
click at [853, 425] on button "Cancel" at bounding box center [869, 429] width 53 height 18
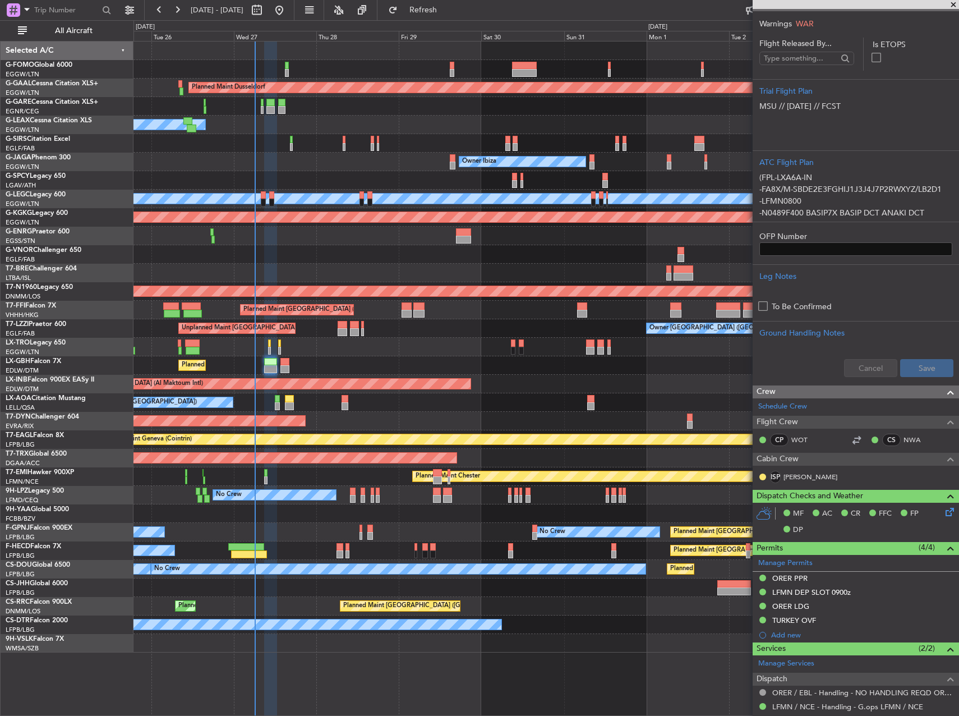
scroll to position [280, 0]
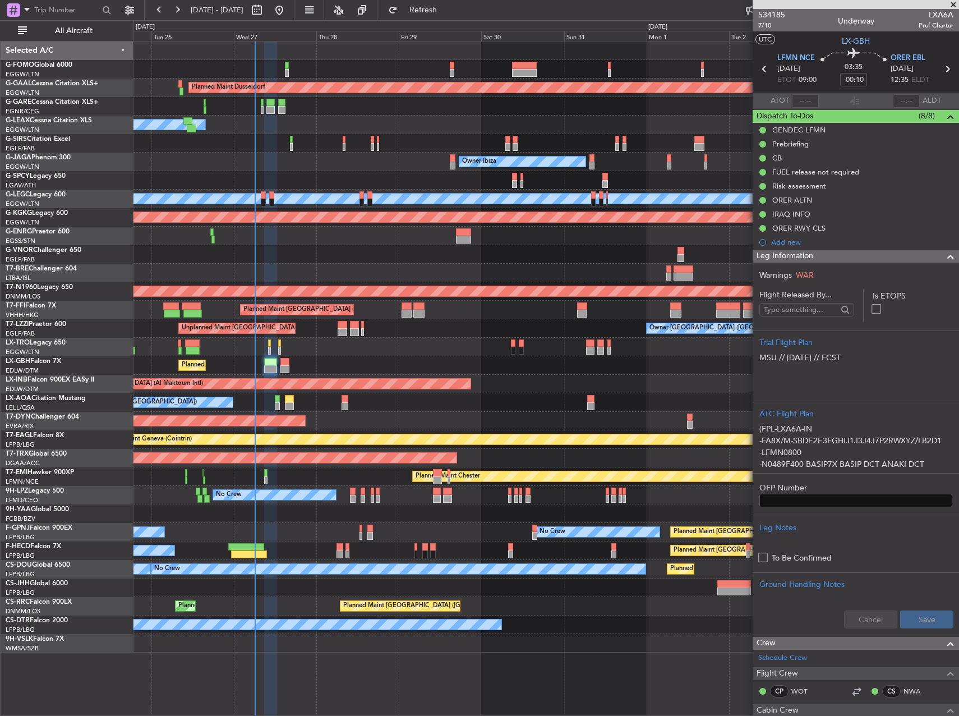
scroll to position [280, 0]
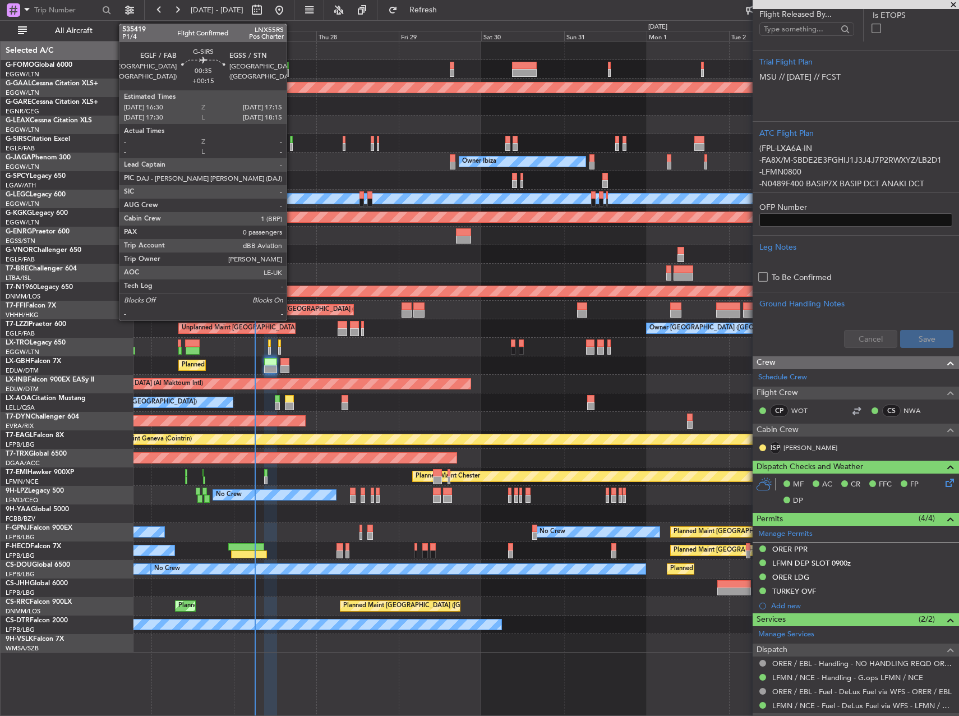
click at [292, 144] on div at bounding box center [291, 147] width 3 height 8
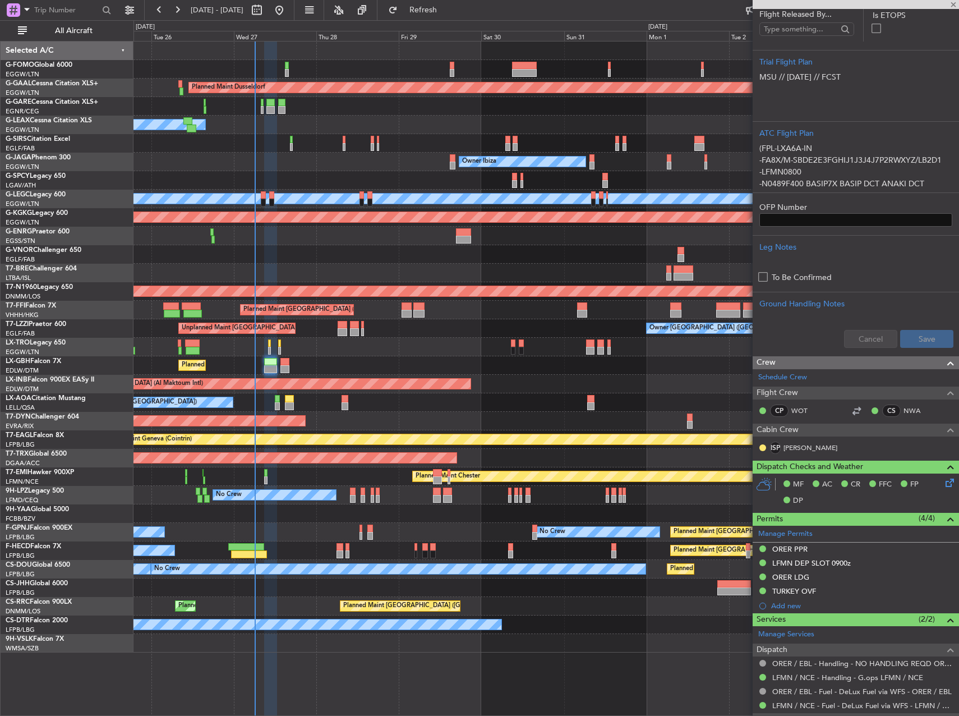
type input "+00:15"
type input "0"
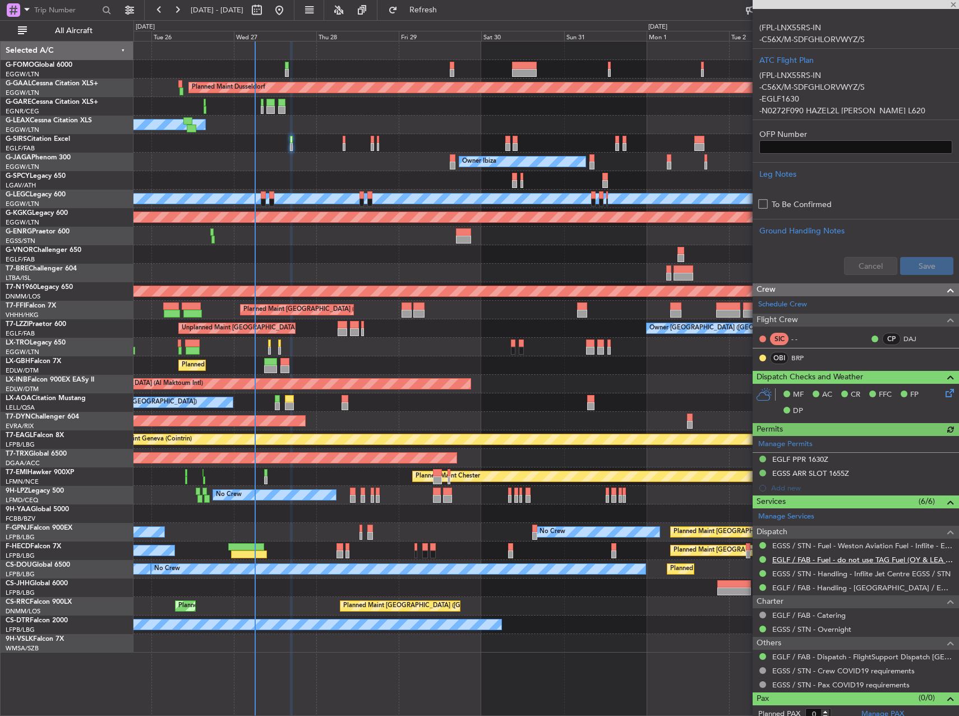
scroll to position [257, 0]
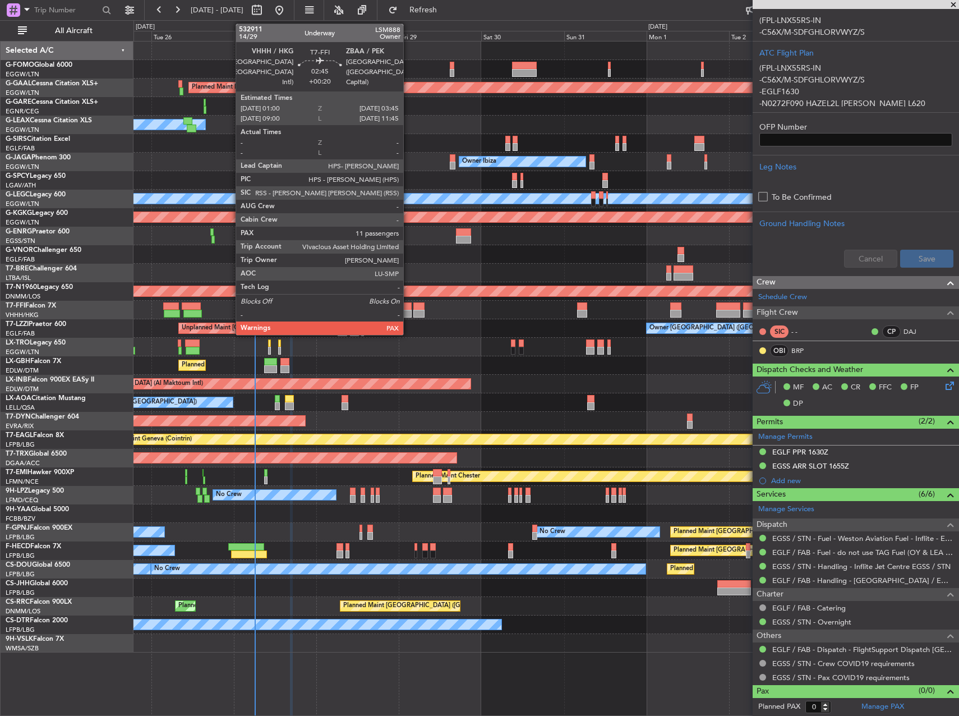
click at [408, 310] on div at bounding box center [407, 314] width 10 height 8
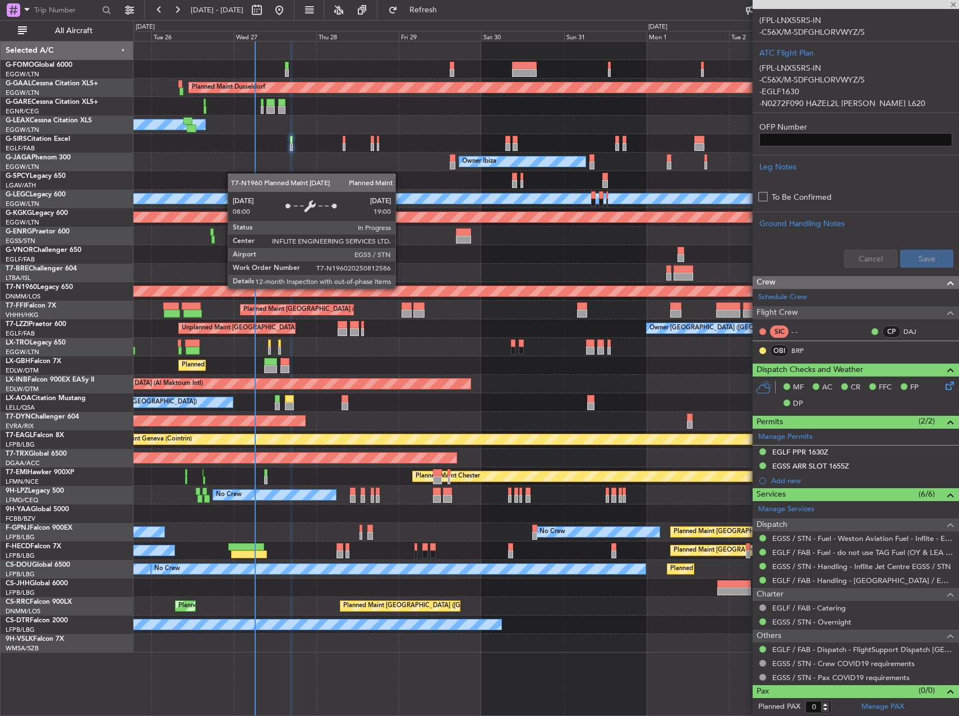
type input "+00:20"
type input "11"
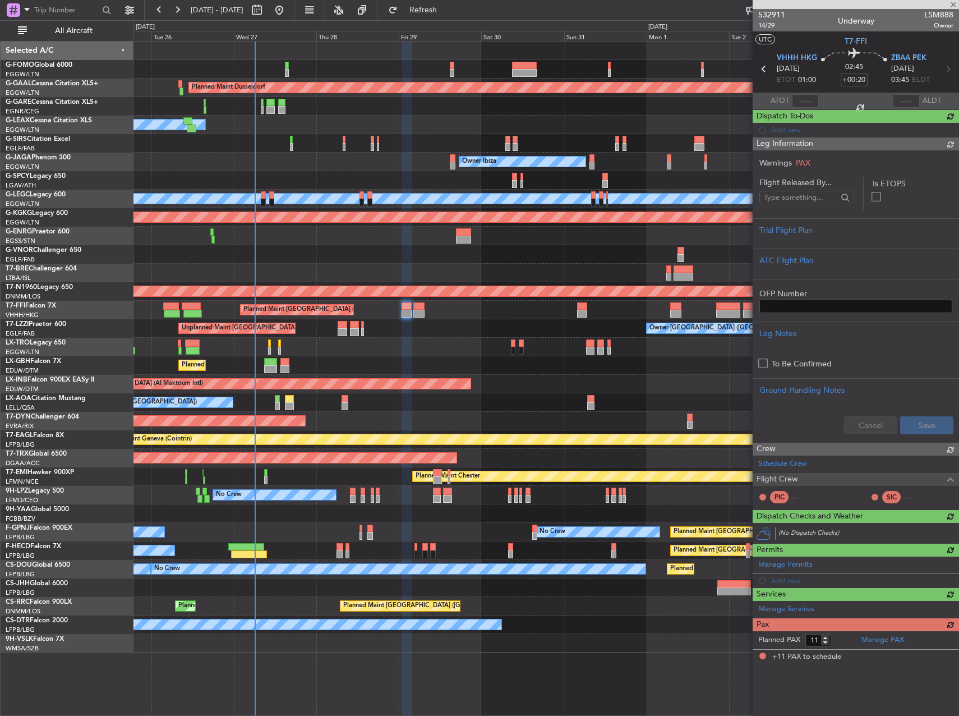
scroll to position [0, 0]
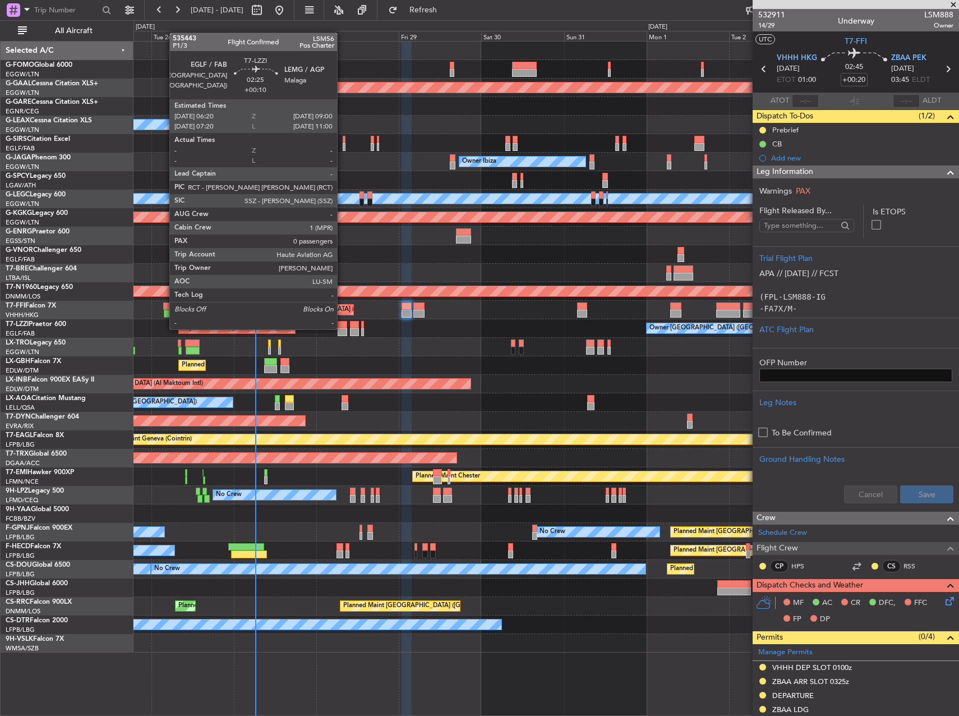
click at [342, 328] on div at bounding box center [343, 332] width 10 height 8
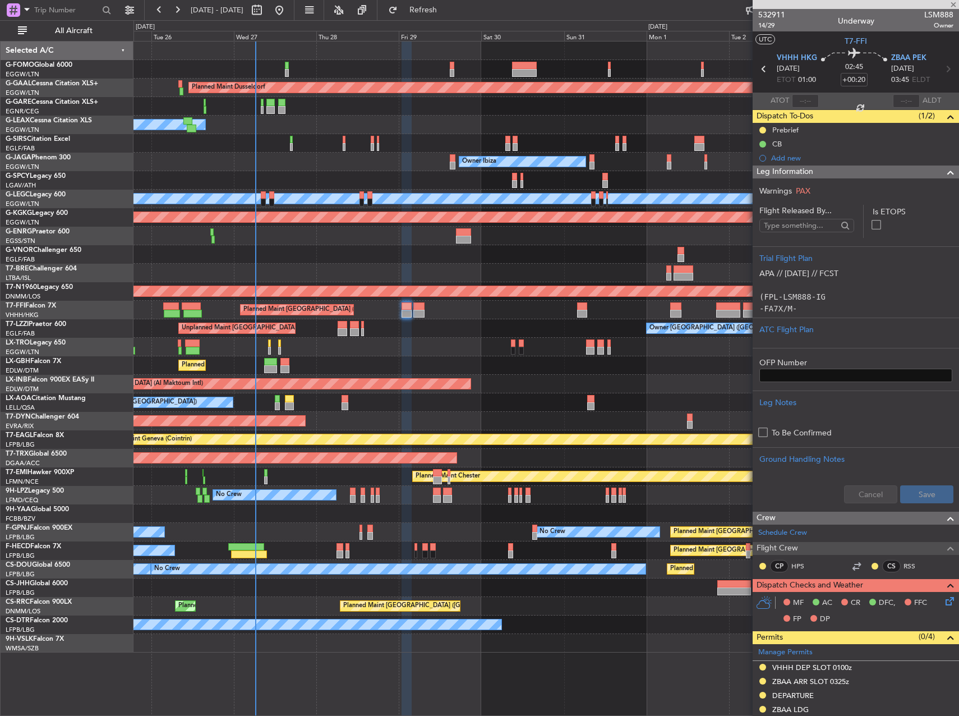
type input "+00:10"
type input "0"
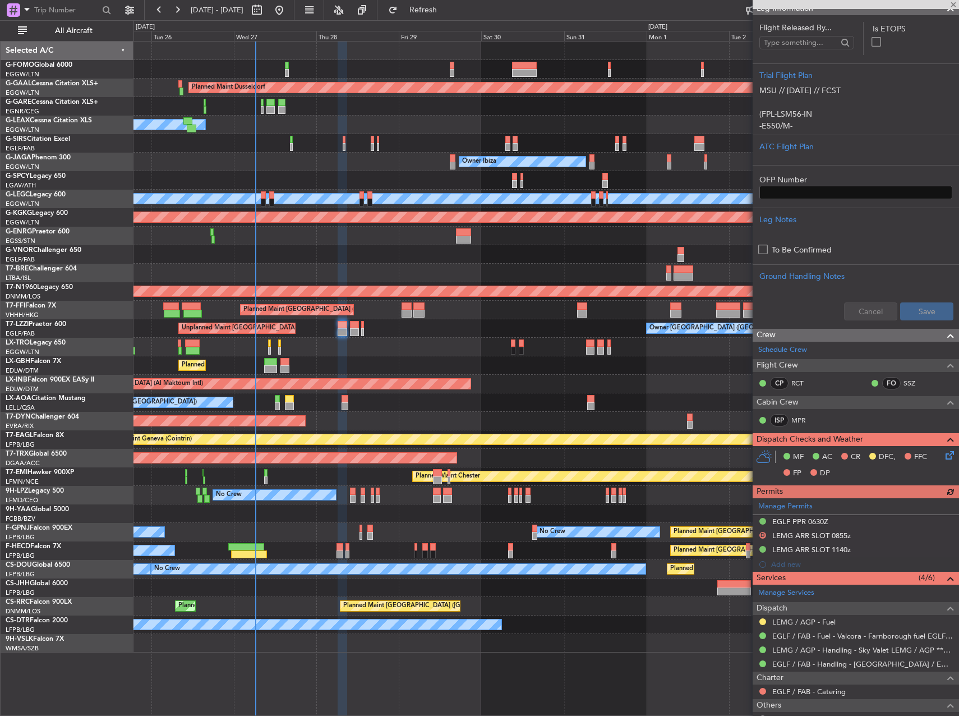
scroll to position [168, 0]
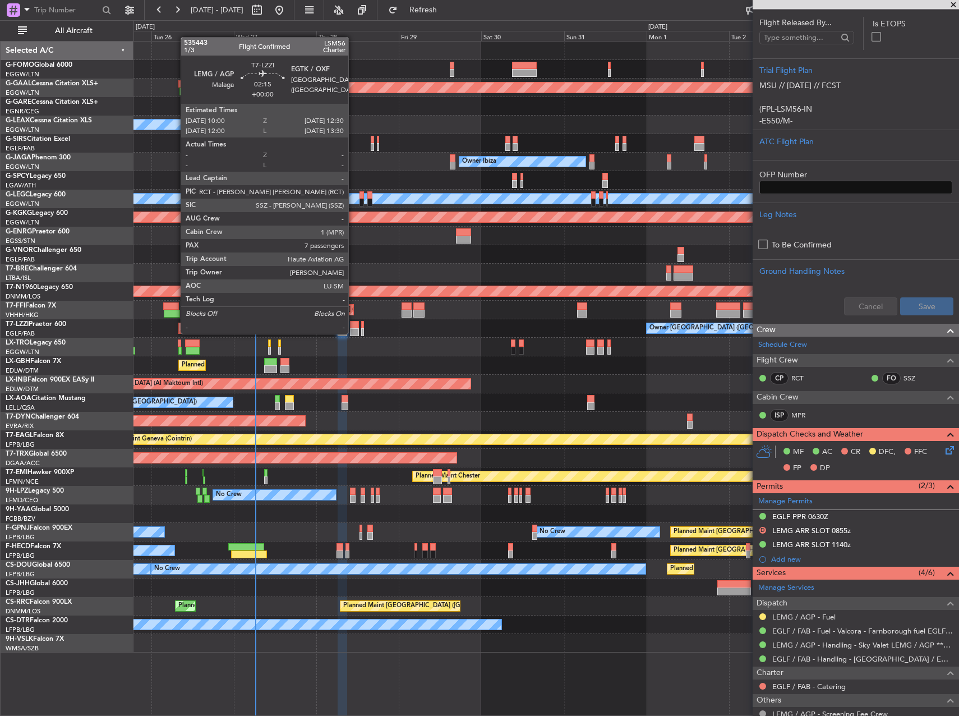
click at [353, 333] on div at bounding box center [354, 332] width 9 height 8
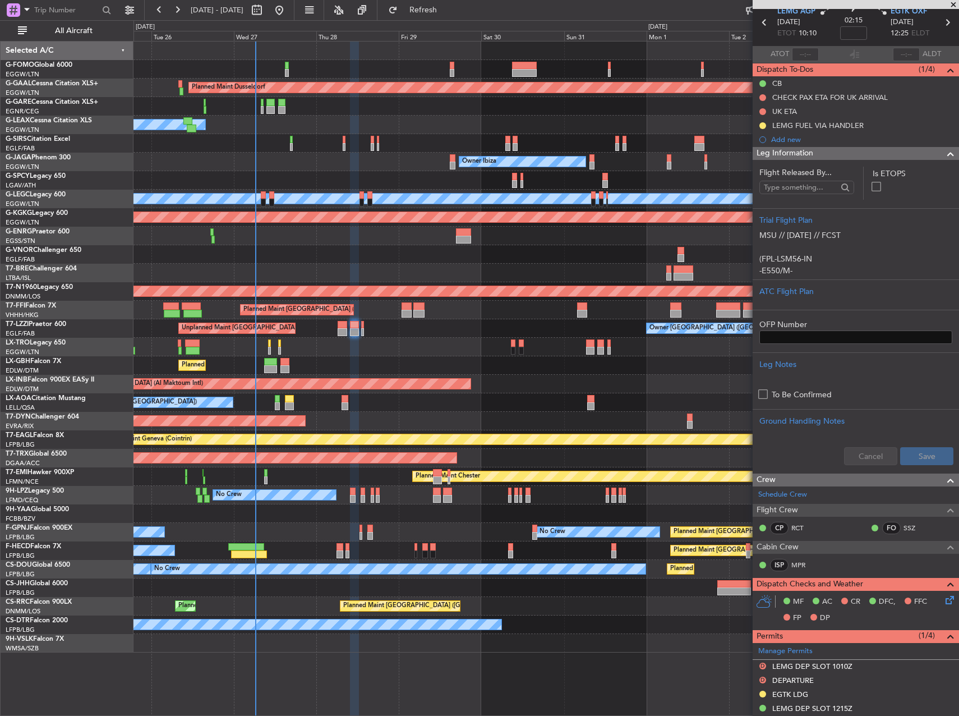
scroll to position [0, 0]
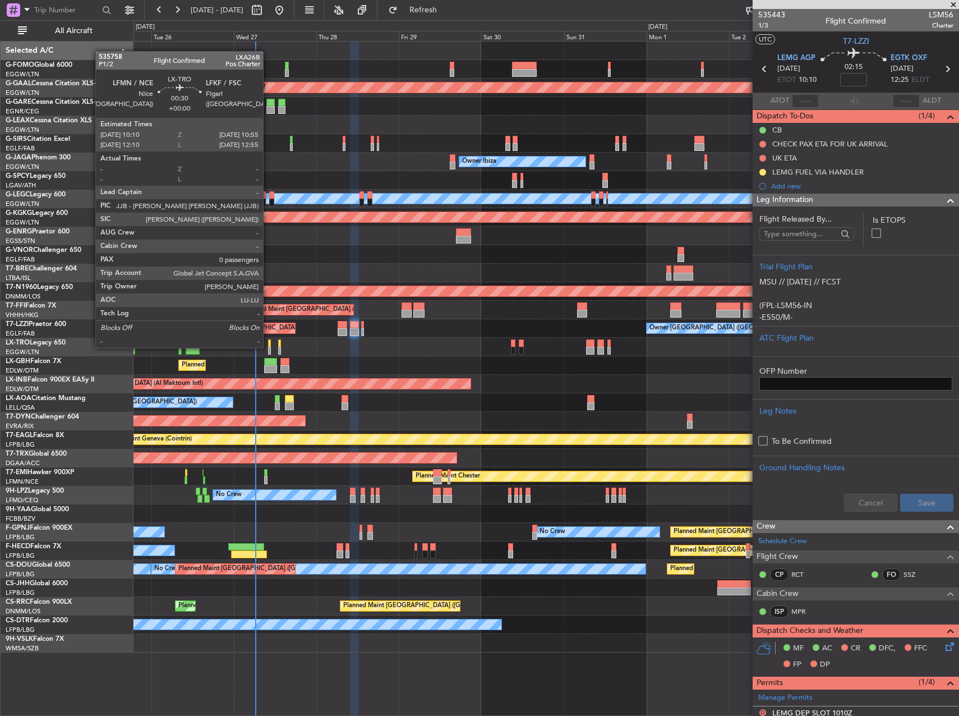
click at [268, 347] on div at bounding box center [269, 351] width 3 height 8
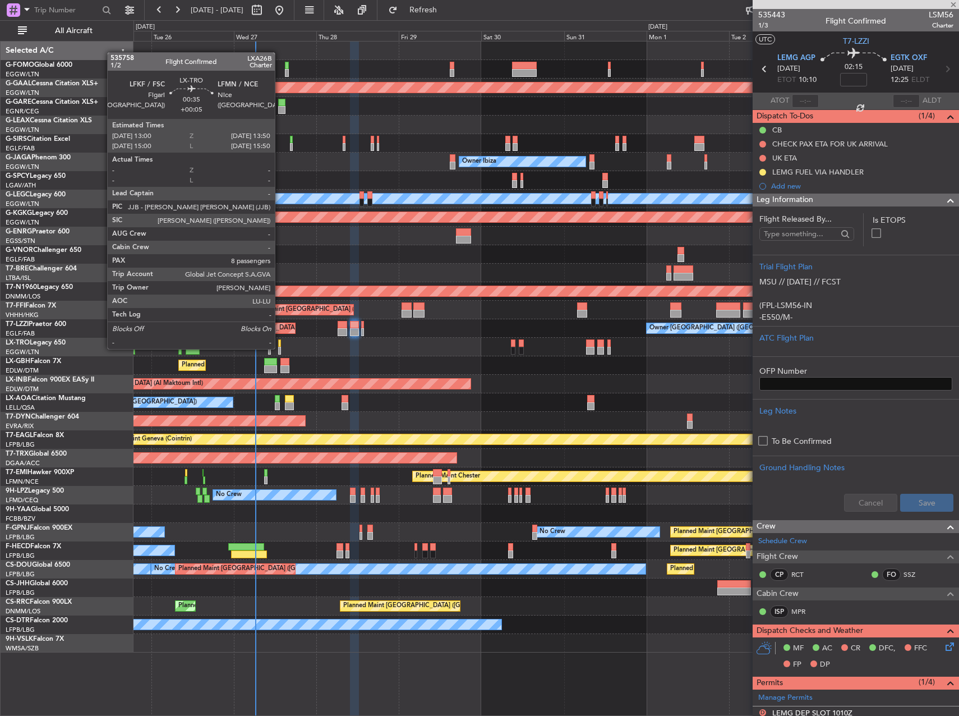
type input "0"
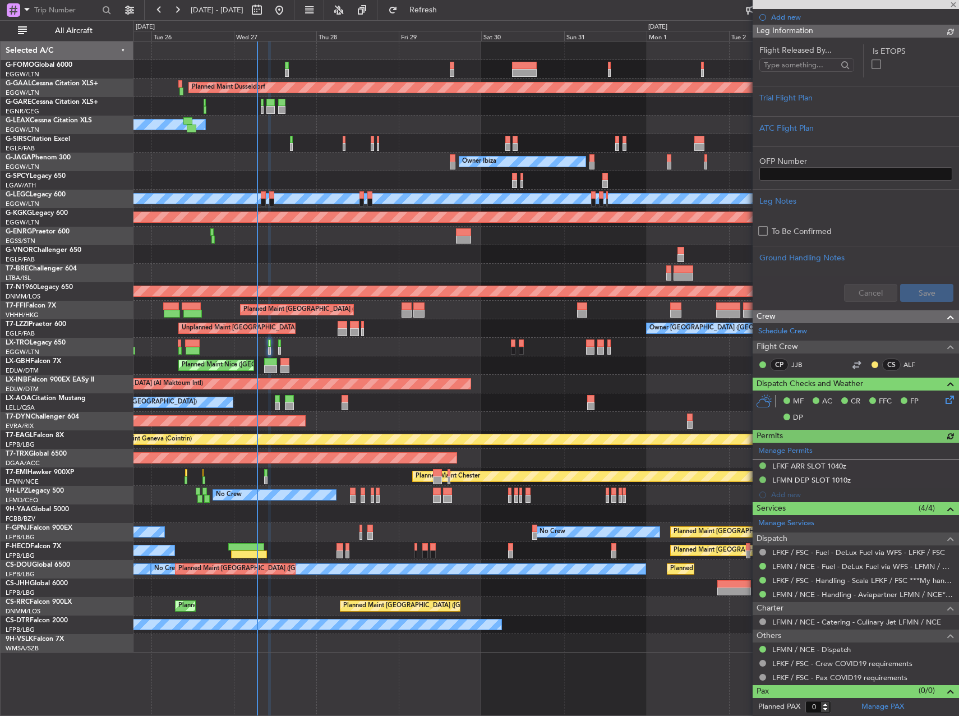
scroll to position [182, 0]
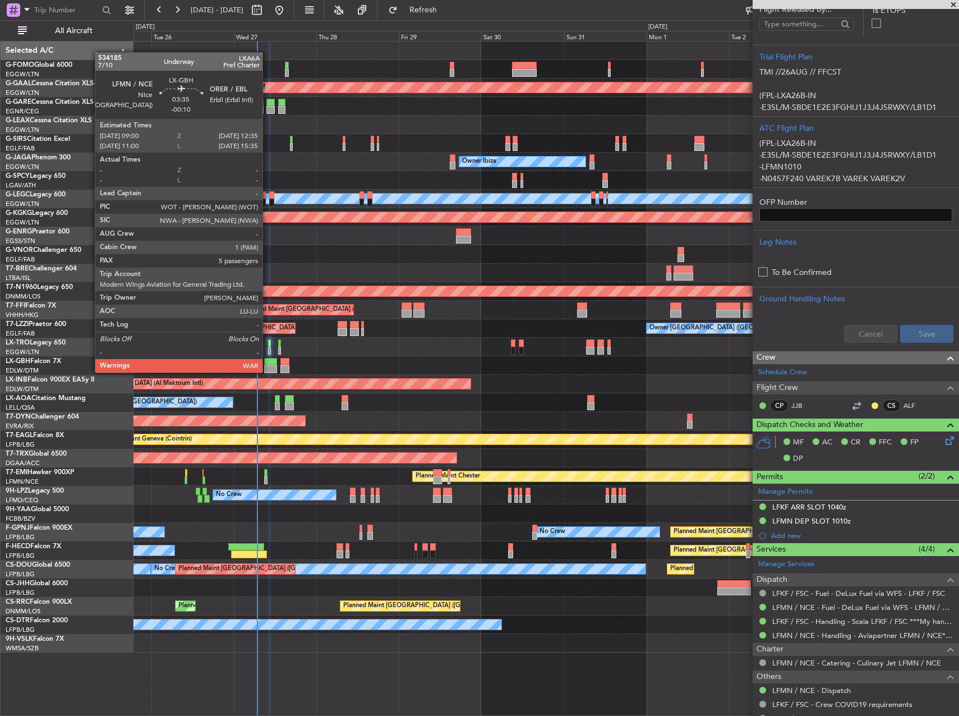
click at [268, 371] on div at bounding box center [270, 369] width 12 height 8
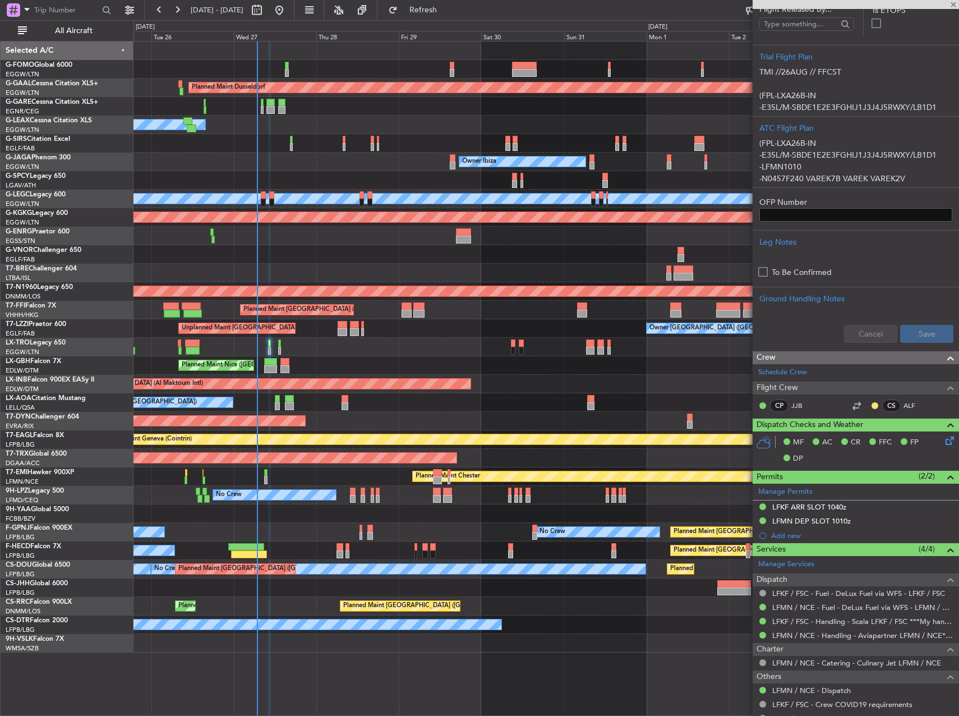
type input "-00:10"
type input "5"
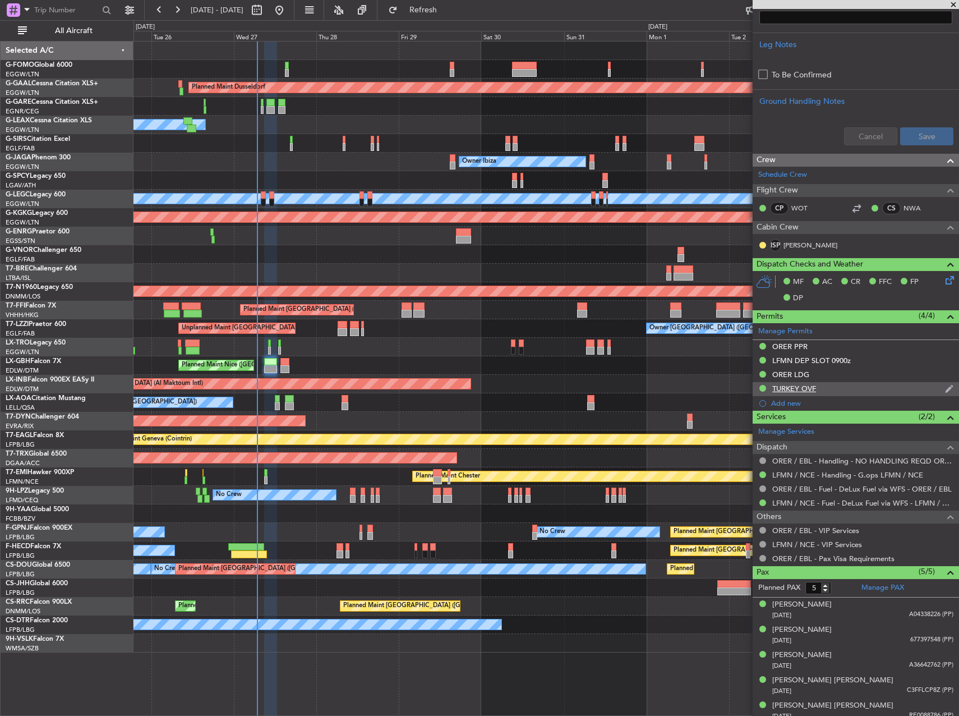
scroll to position [490, 0]
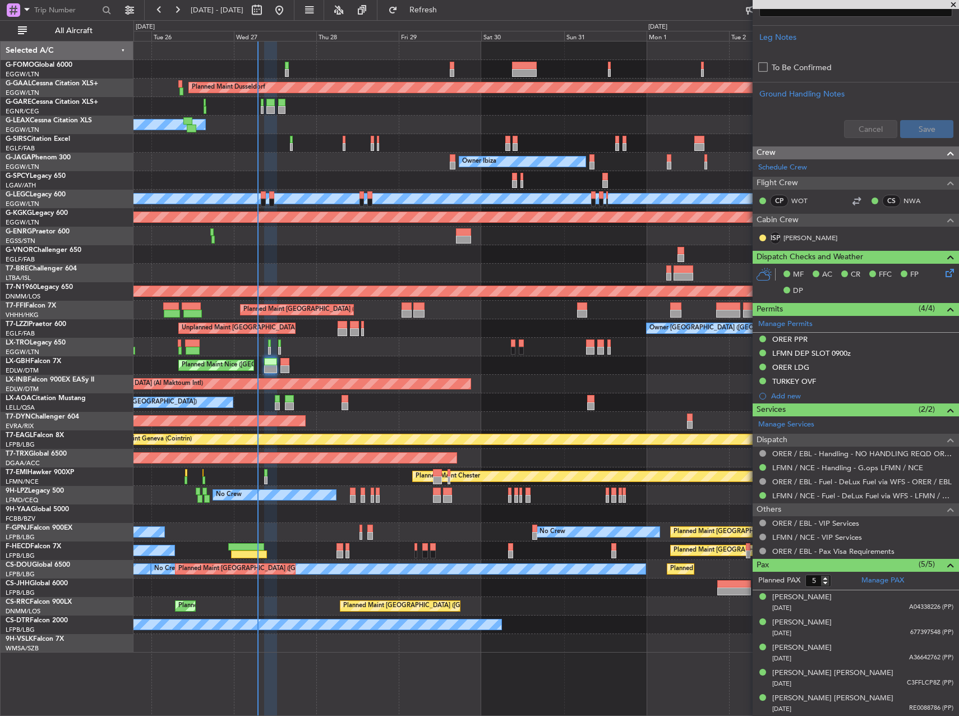
click at [462, 418] on div "AOG Maint Riga (Riga Intl)" at bounding box center [545, 421] width 825 height 19
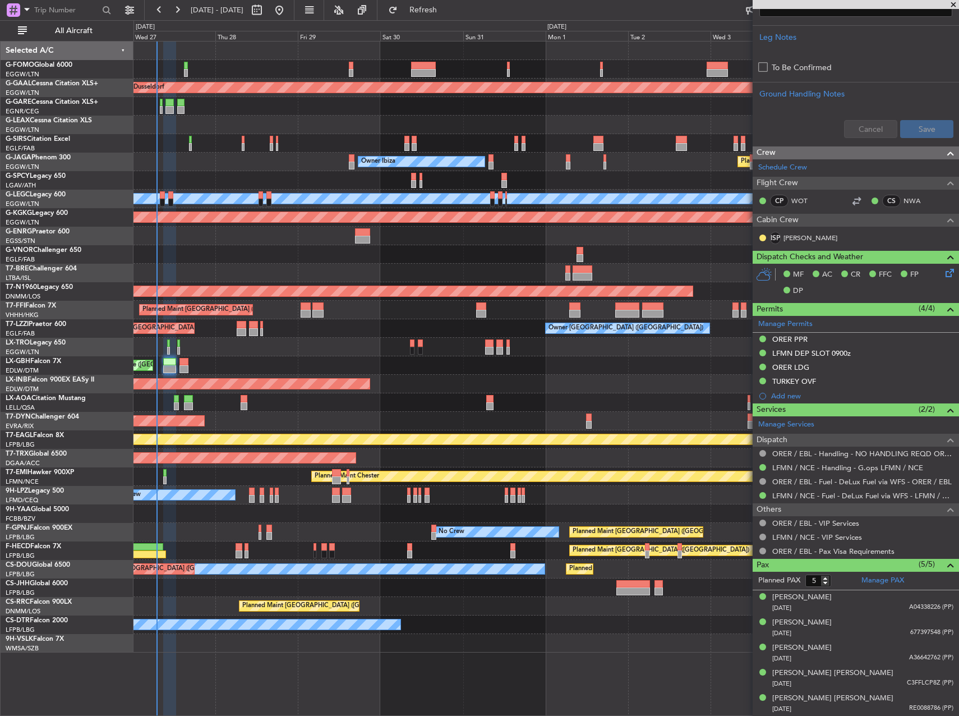
click at [534, 592] on div at bounding box center [545, 587] width 825 height 19
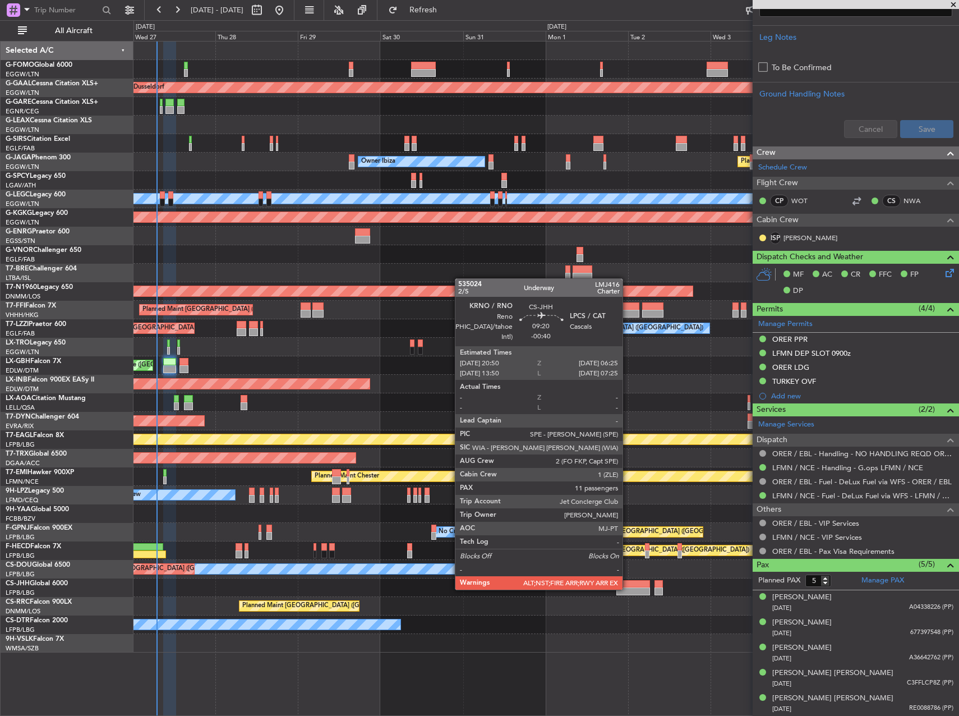
click at [628, 588] on div at bounding box center [632, 591] width 33 height 8
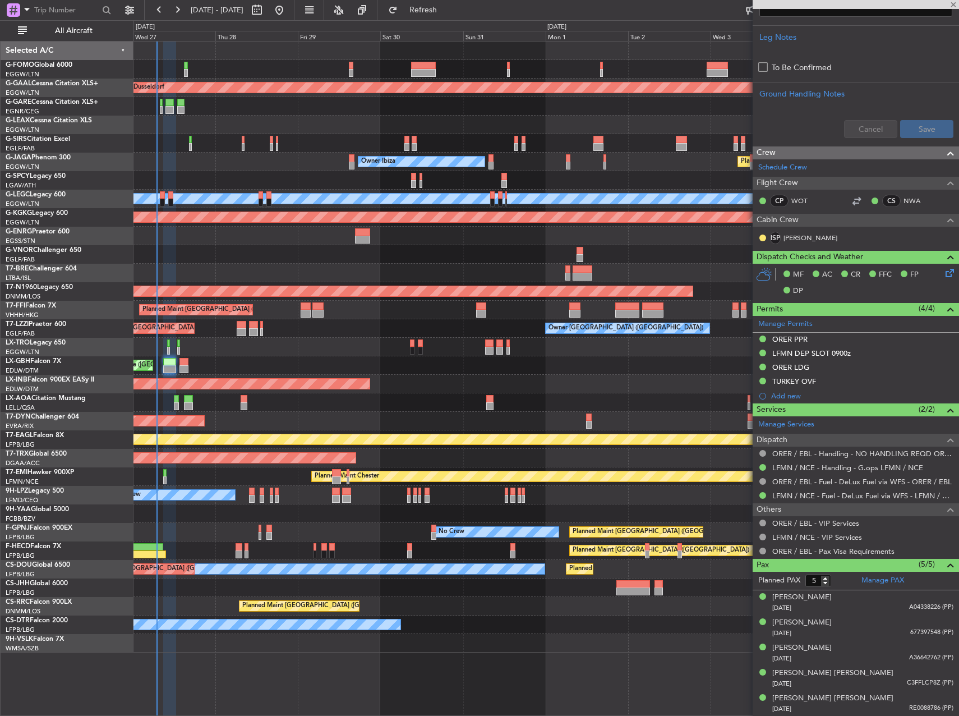
type input "-00:40"
type input "11"
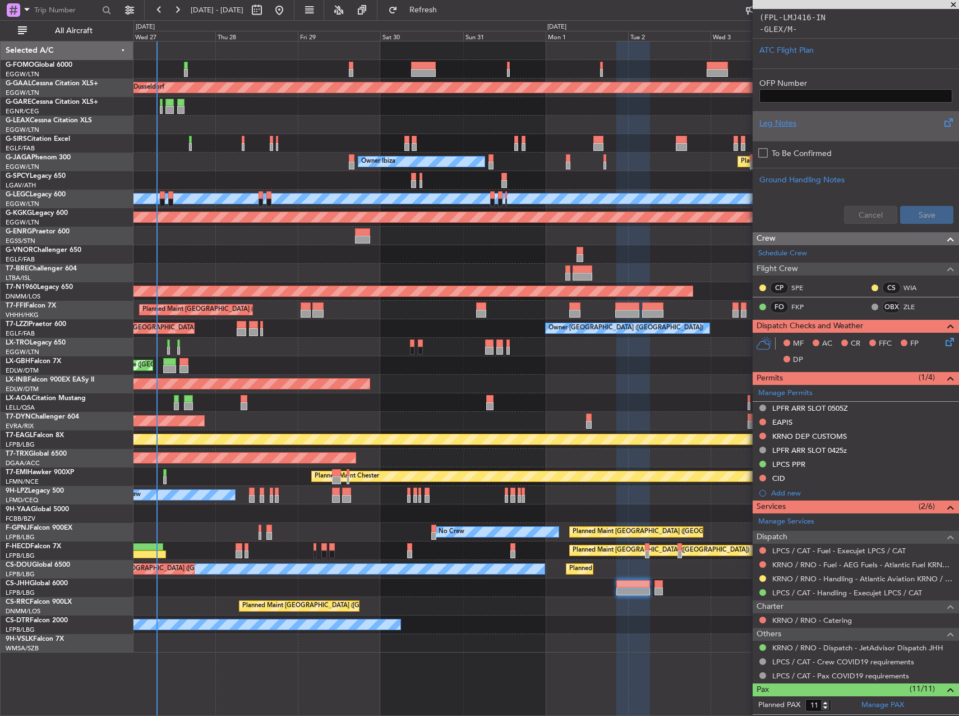
scroll to position [336, 0]
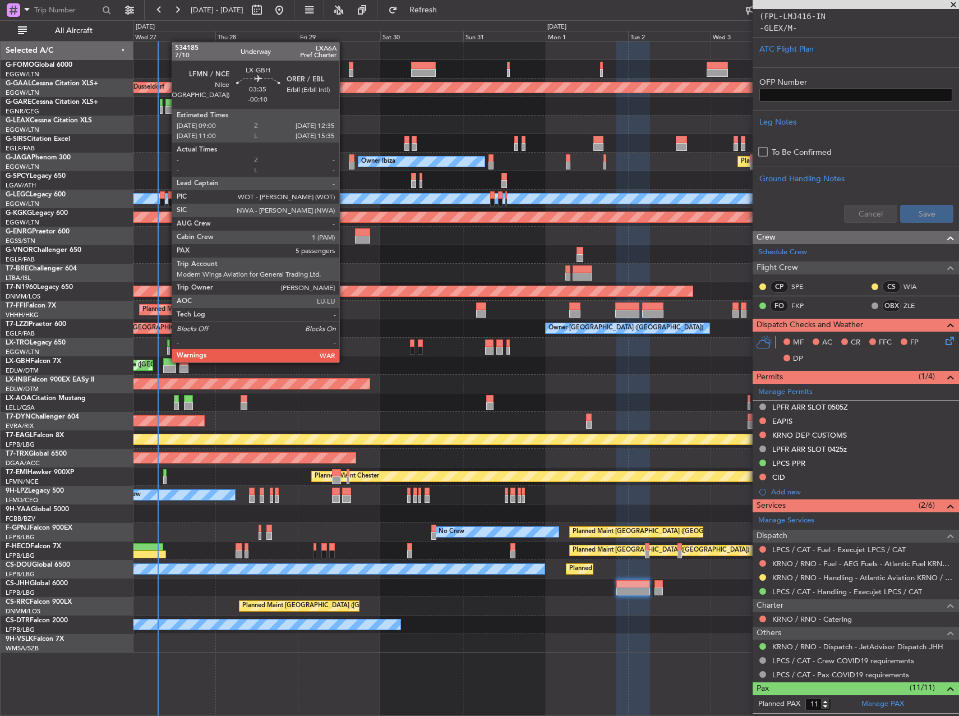
click at [167, 361] on div at bounding box center [169, 362] width 12 height 8
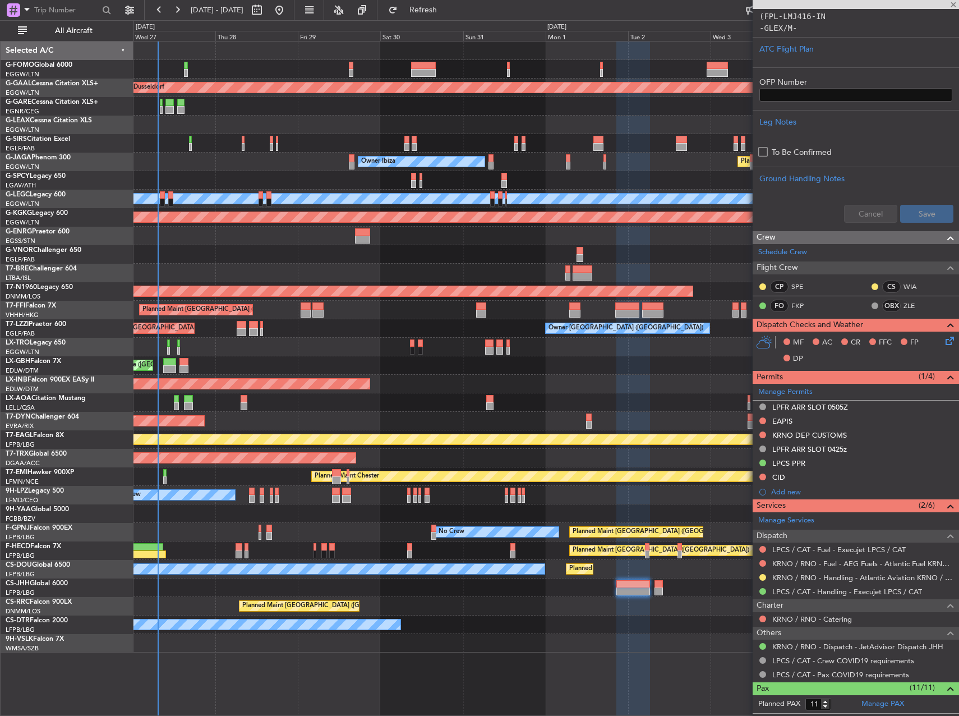
type input "-00:10"
type input "5"
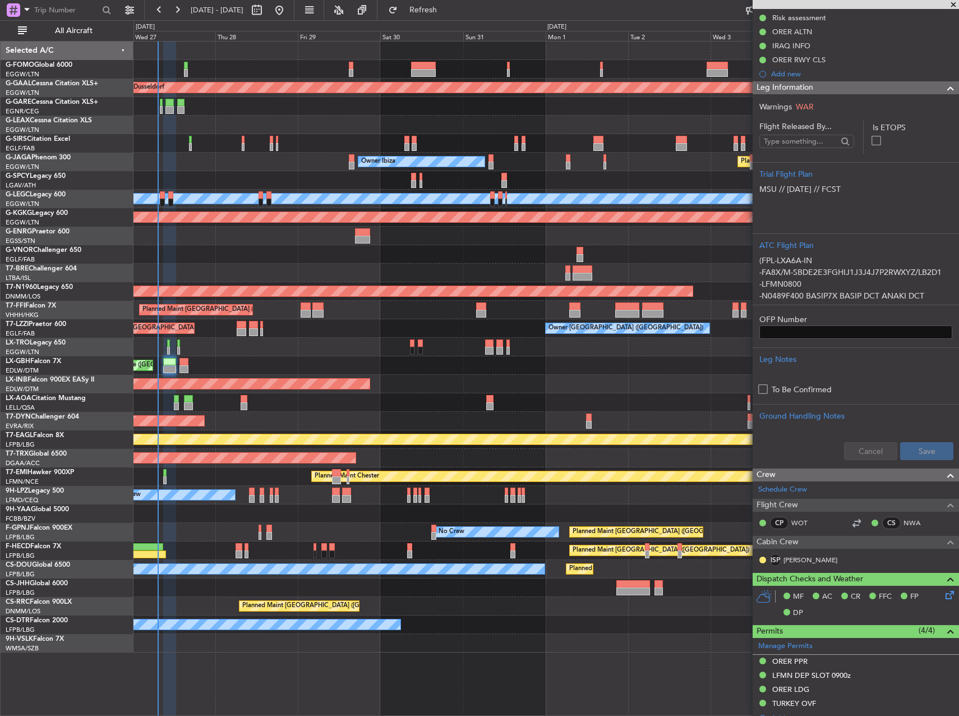
scroll to position [0, 0]
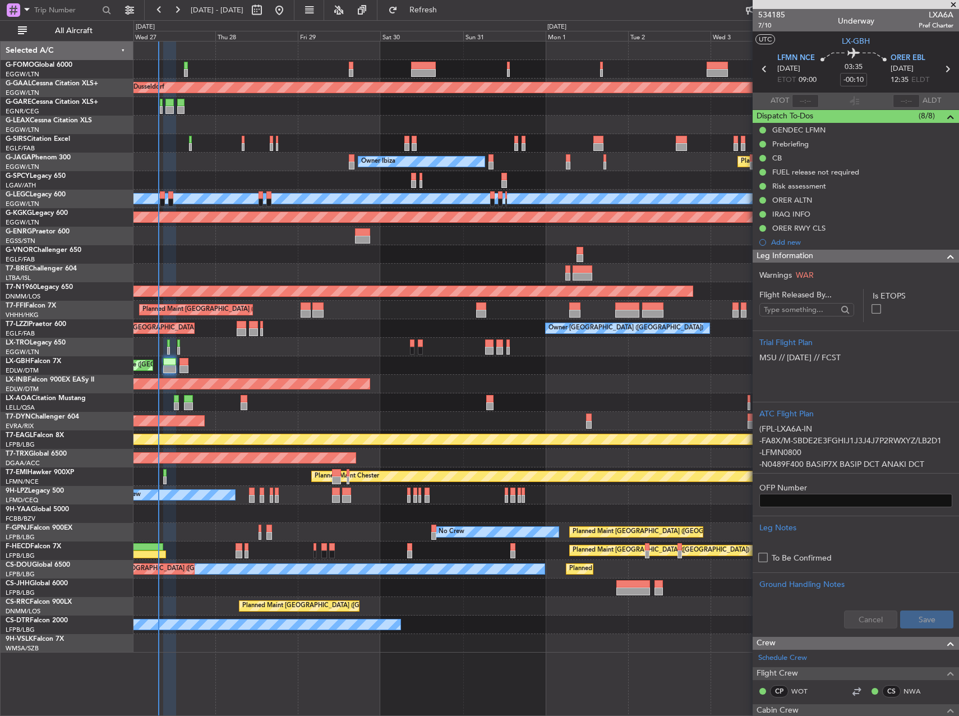
click at [322, 68] on div at bounding box center [545, 69] width 825 height 19
click at [469, 126] on div "Owner" at bounding box center [545, 125] width 825 height 19
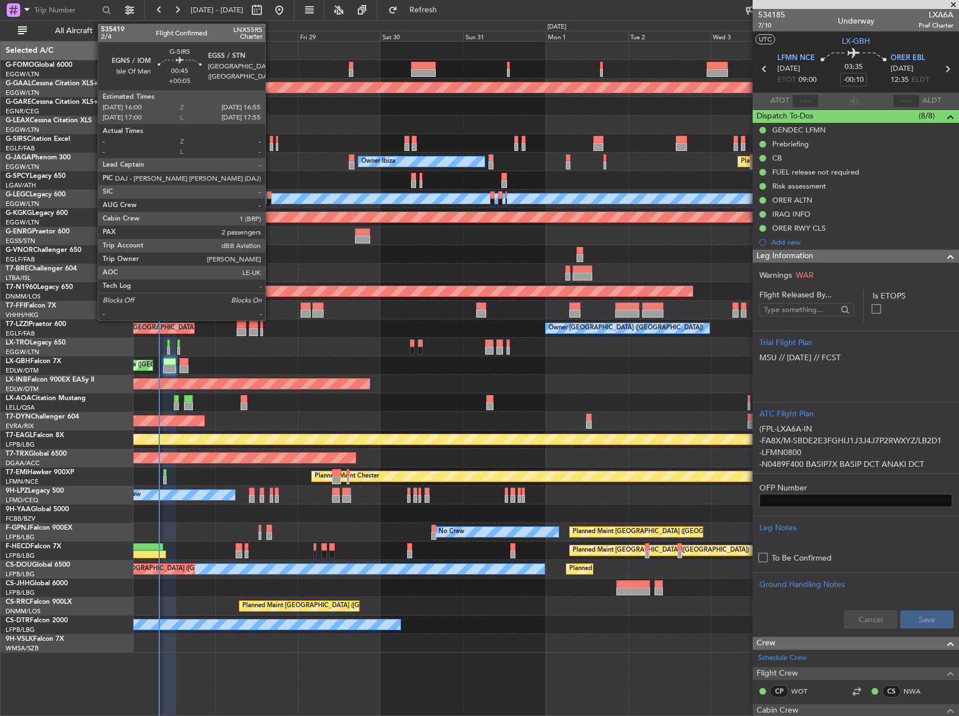
click at [270, 145] on div at bounding box center [271, 147] width 3 height 8
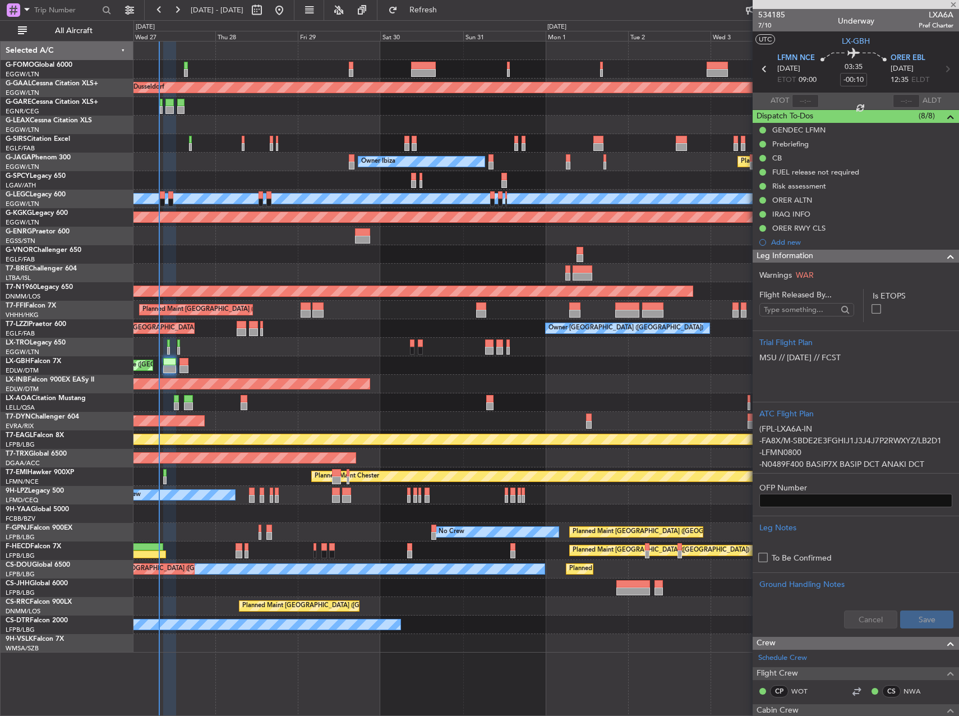
type input "+00:05"
type input "2"
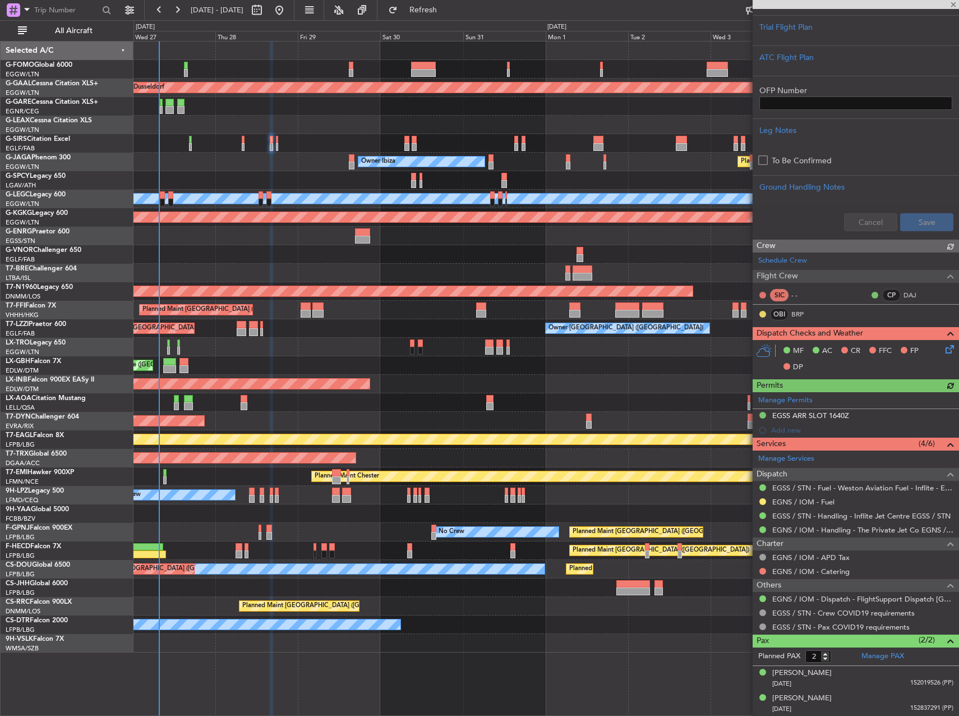
scroll to position [266, 0]
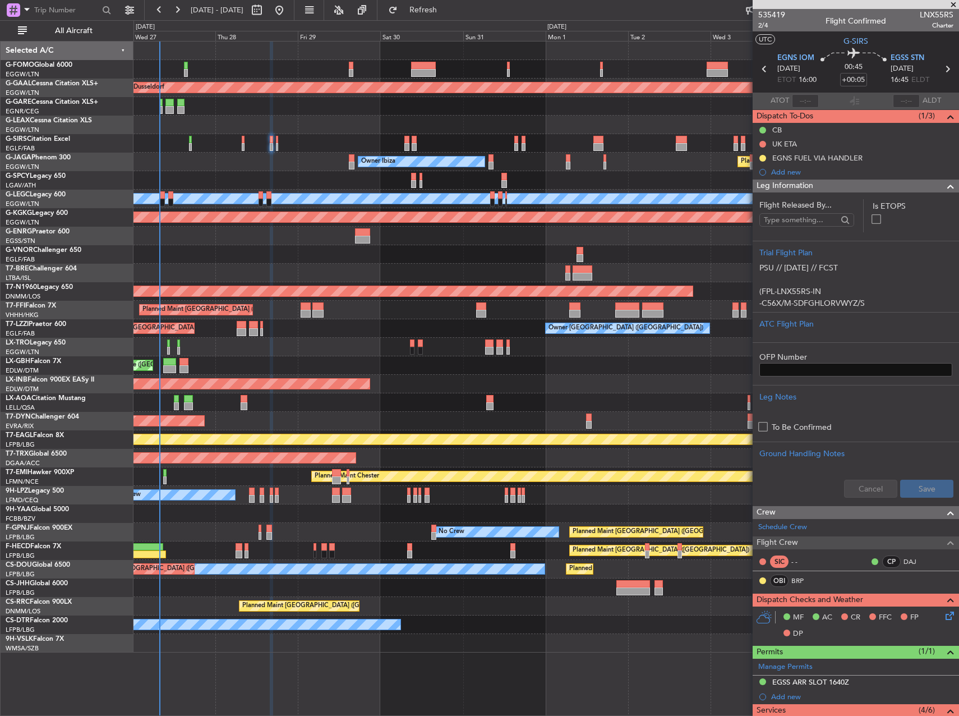
scroll to position [266, 0]
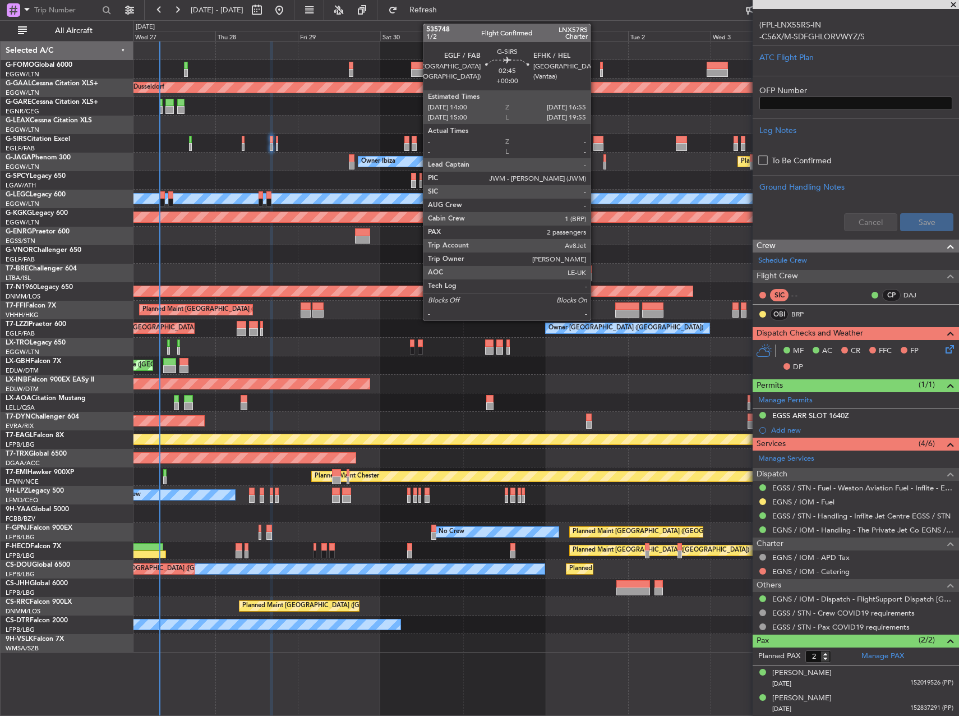
click at [596, 139] on div at bounding box center [598, 140] width 10 height 8
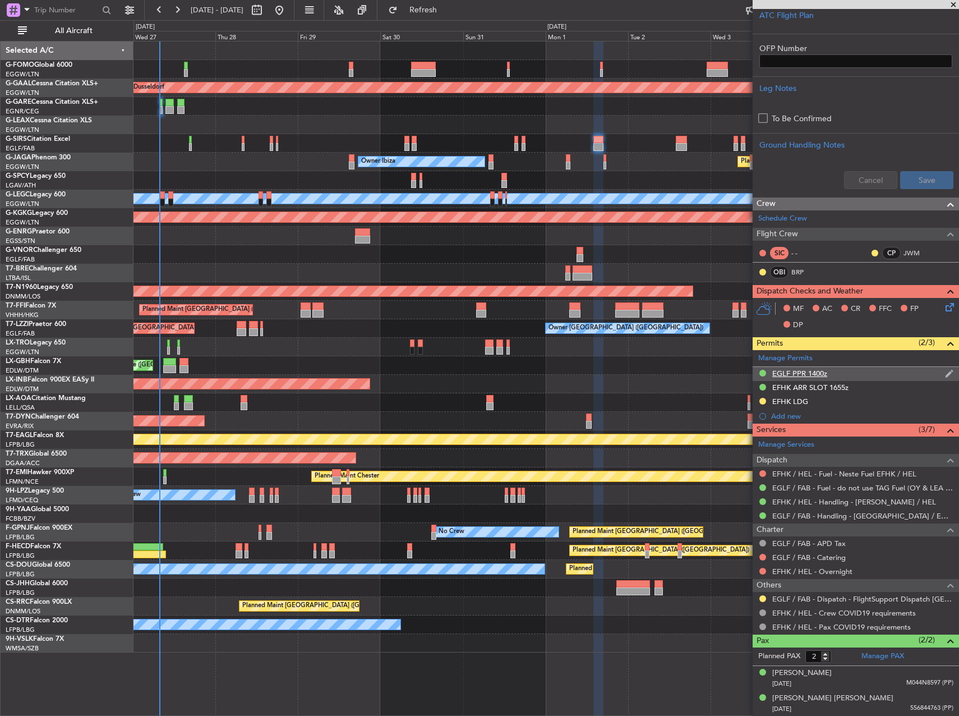
scroll to position [0, 0]
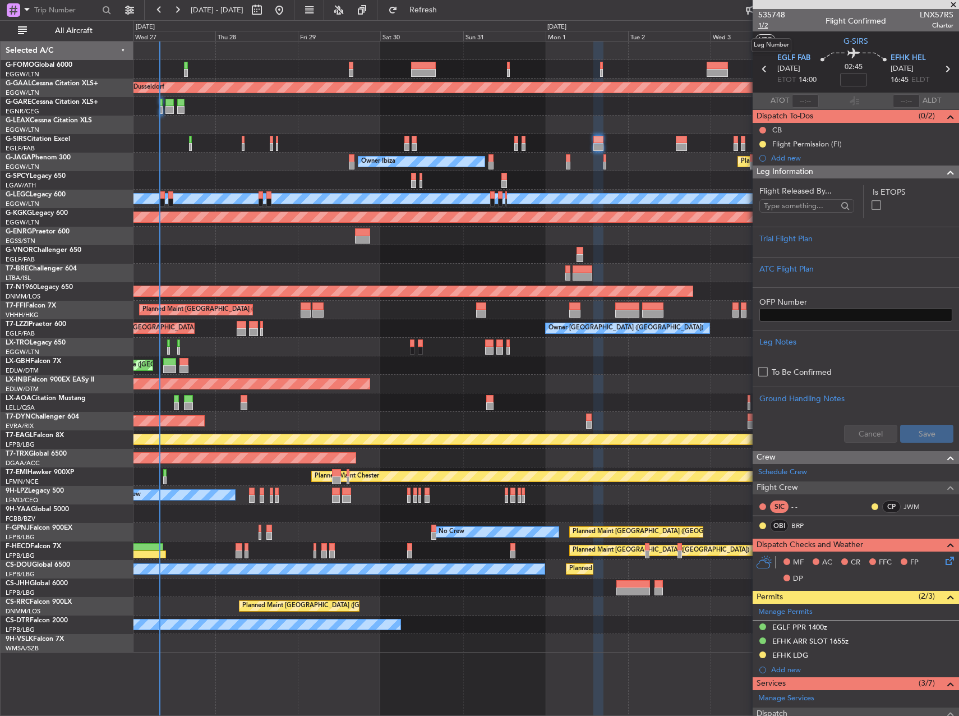
click at [760, 23] on span "1/2" at bounding box center [771, 26] width 27 height 10
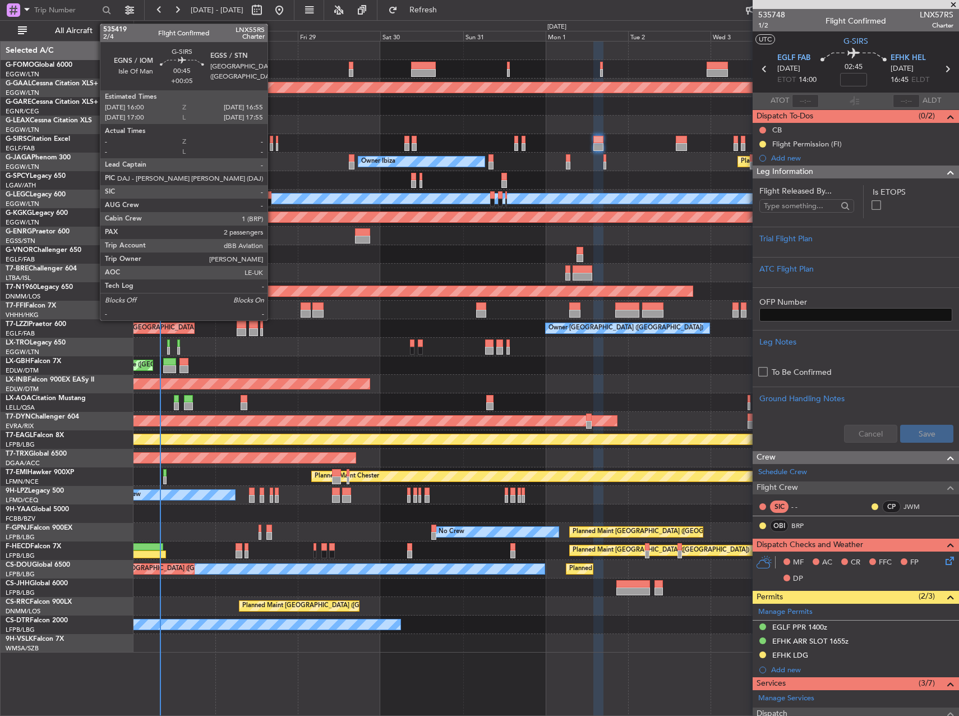
click at [273, 144] on div at bounding box center [271, 147] width 3 height 8
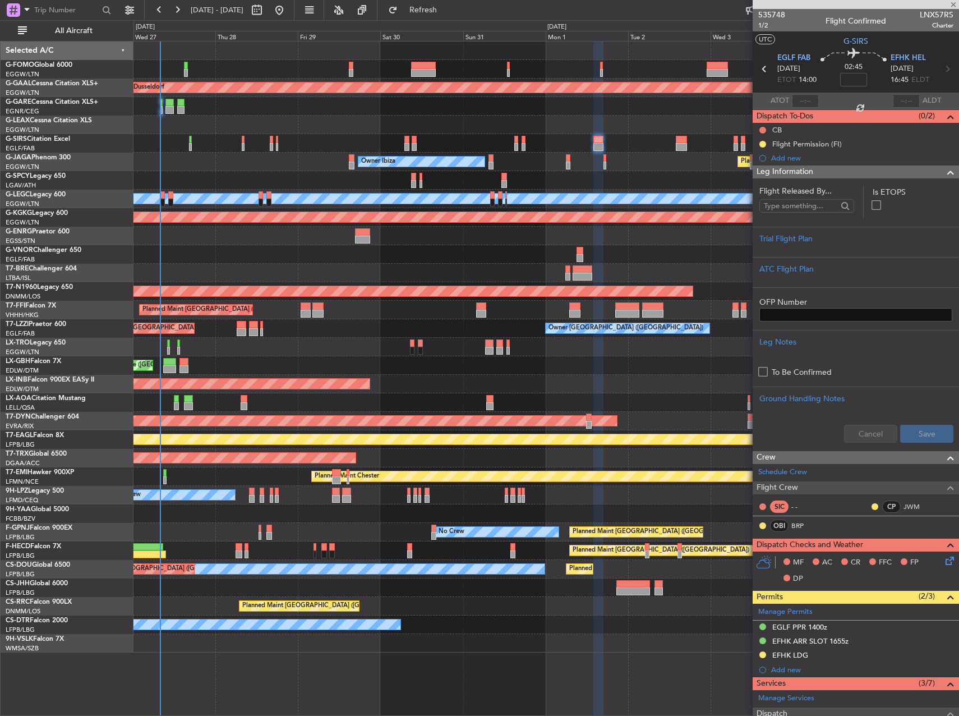
type input "+00:05"
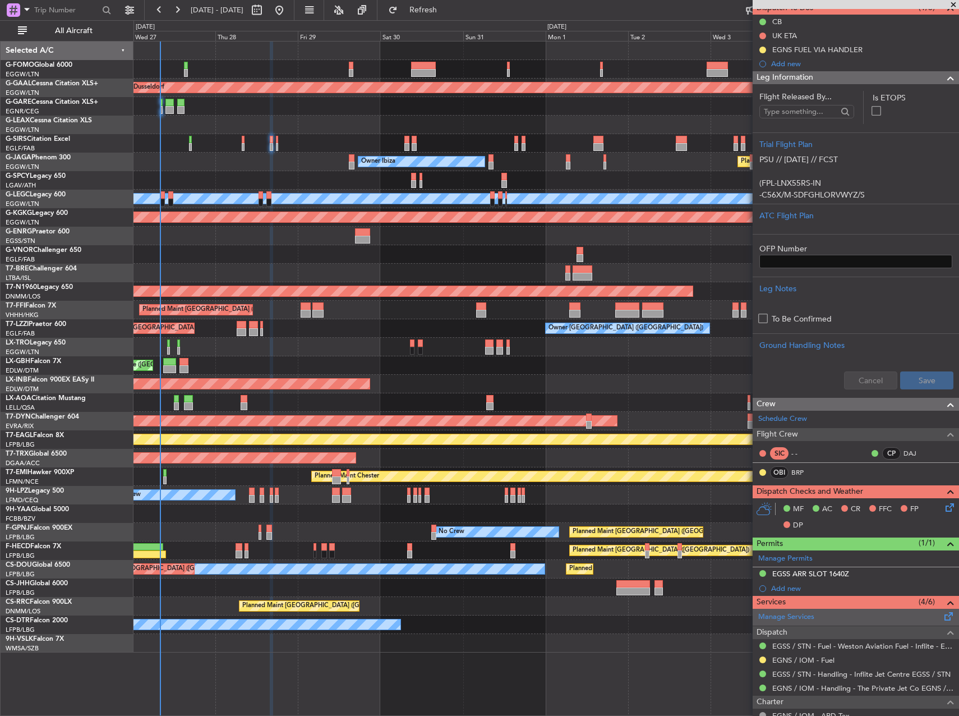
scroll to position [266, 0]
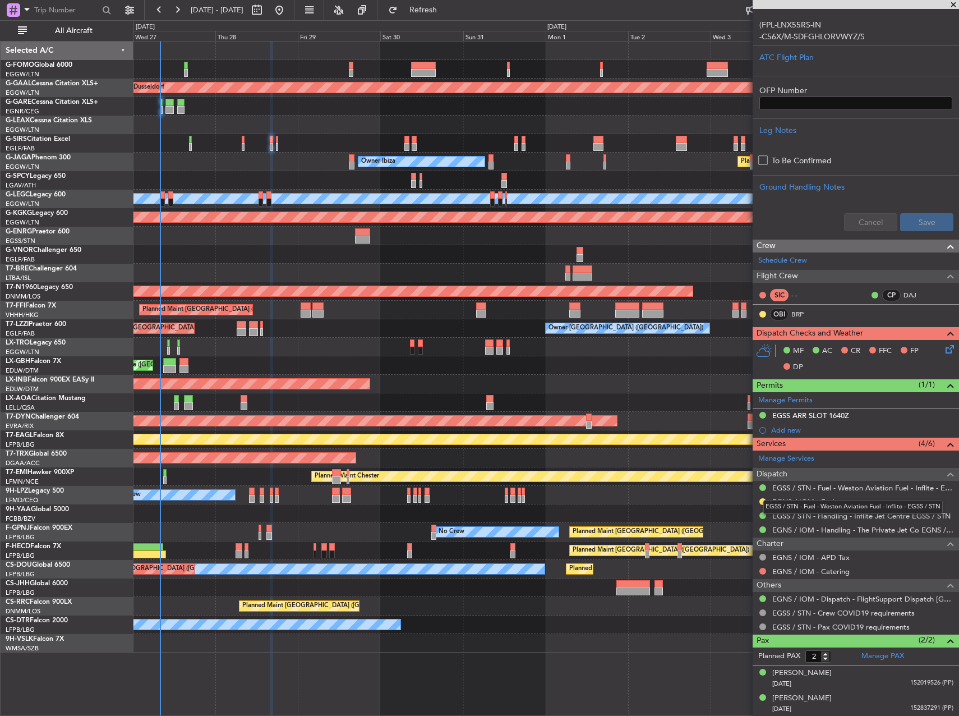
click at [763, 500] on mat-tooltip-component "EGSS / STN - Fuel - Weston Aviation Fuel - Inflite - EGSS / STN" at bounding box center [852, 507] width 195 height 30
click at [762, 498] on button at bounding box center [762, 501] width 7 height 7
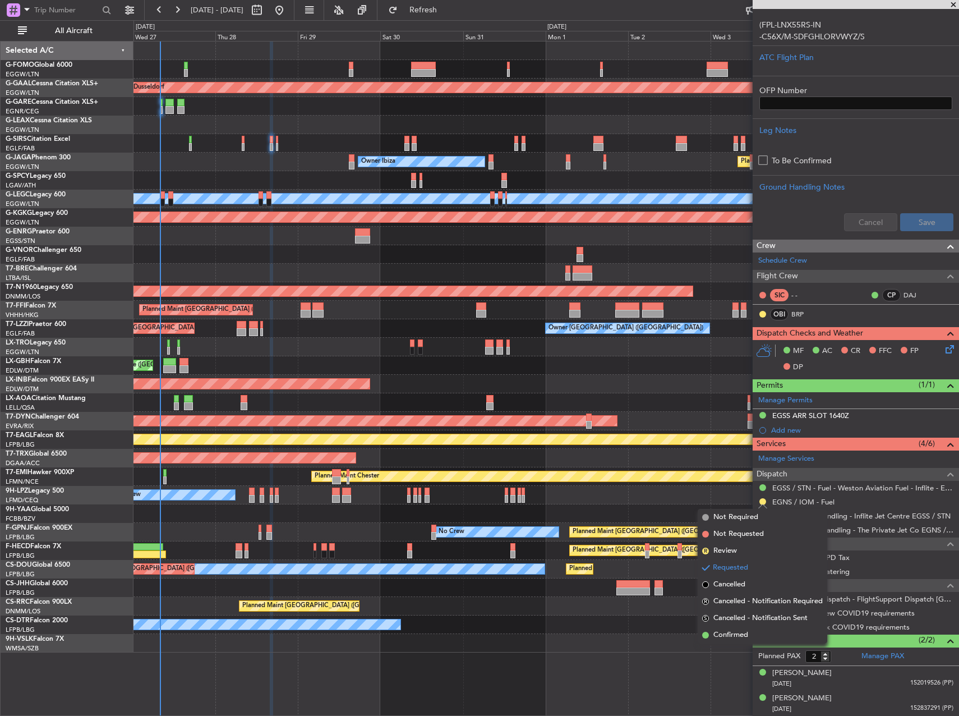
click at [734, 633] on span "Confirmed" at bounding box center [730, 634] width 35 height 11
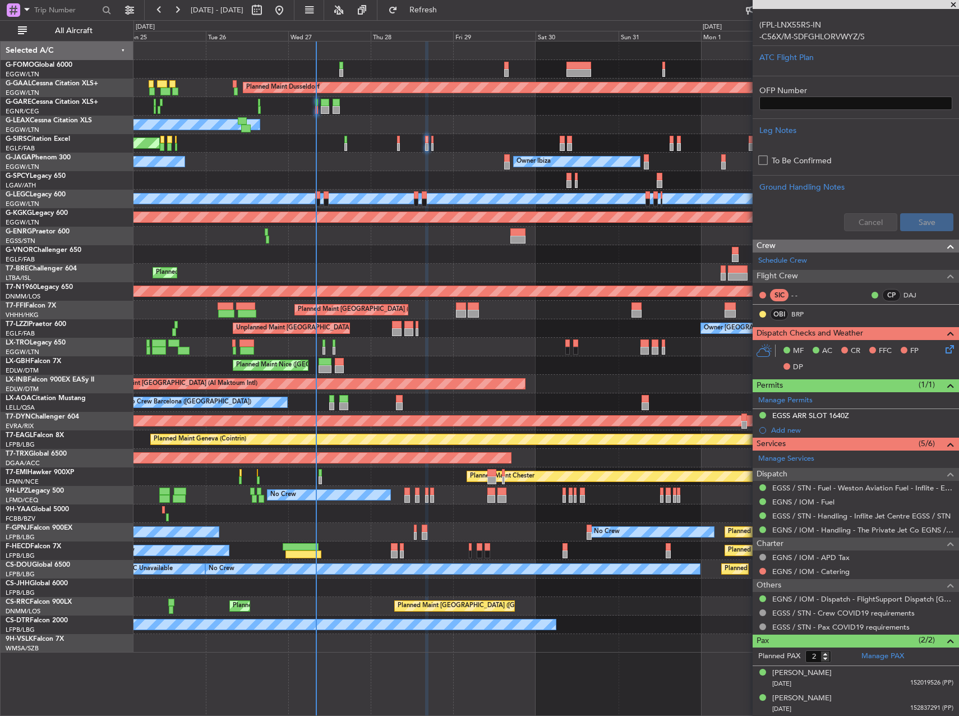
click at [474, 371] on div "Planned Maint Nice ([GEOGRAPHIC_DATA])" at bounding box center [545, 365] width 825 height 19
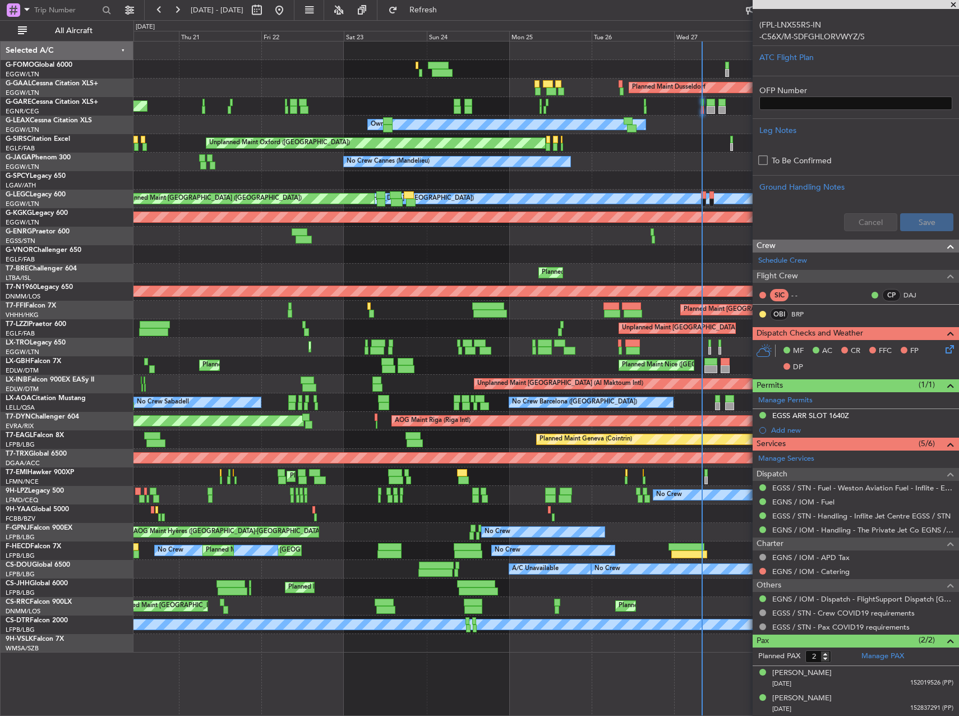
click at [502, 330] on div "Unplanned Maint London (Farnborough) Owner London (Farnborough)" at bounding box center [545, 328] width 825 height 19
click at [574, 334] on div "Unplanned Maint London (Farnborough) Owner London (Farnborough)" at bounding box center [545, 328] width 825 height 19
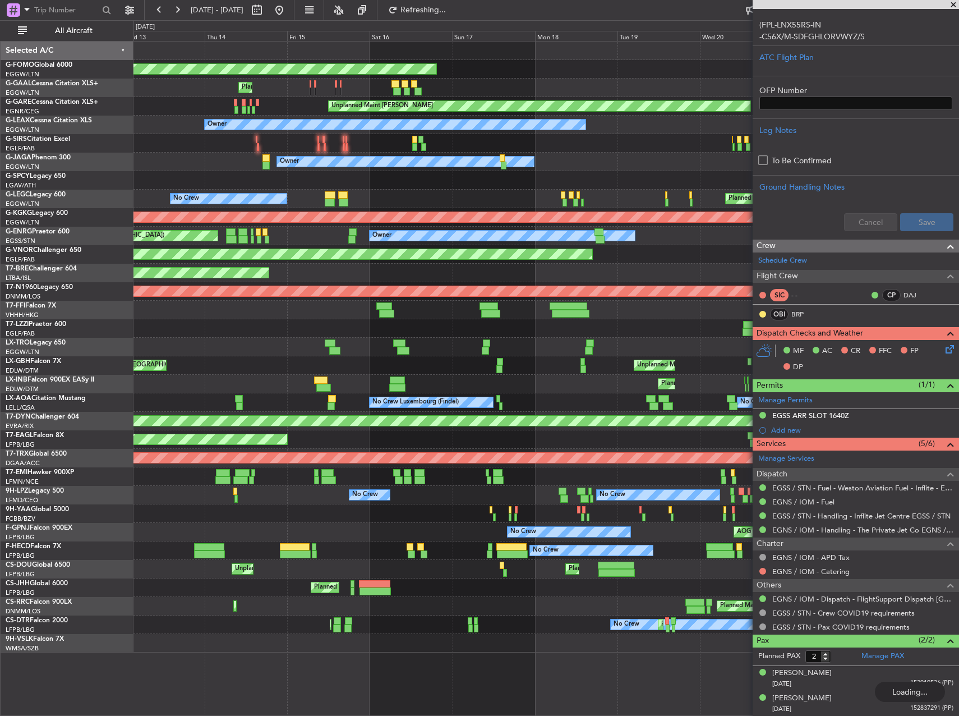
click at [569, 333] on div at bounding box center [545, 328] width 825 height 19
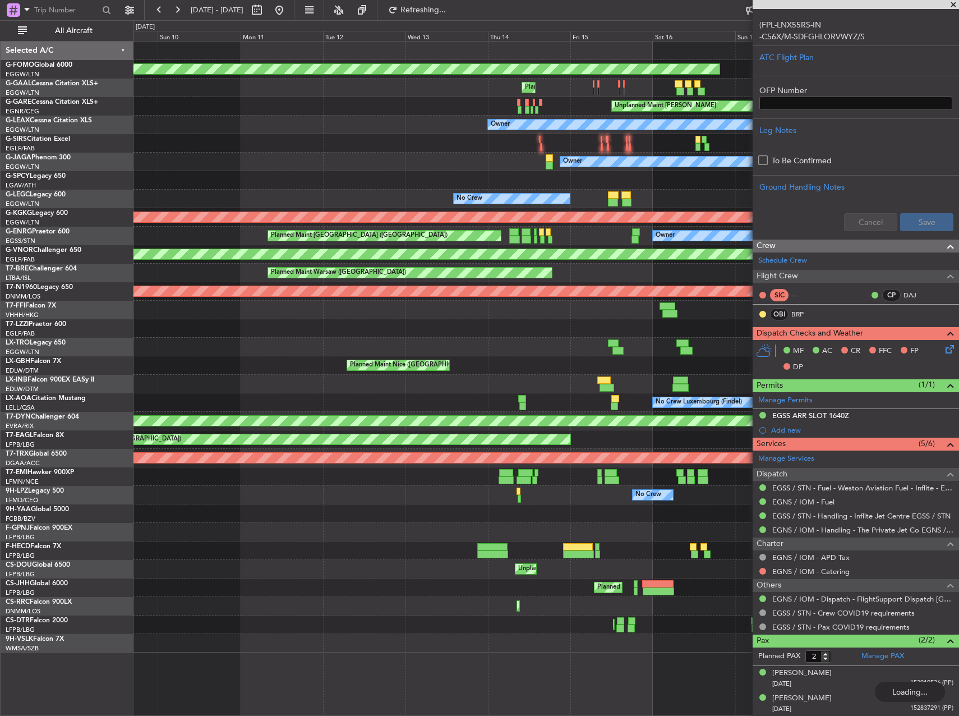
click at [670, 334] on div at bounding box center [545, 328] width 825 height 19
click at [676, 334] on div at bounding box center [545, 328] width 825 height 19
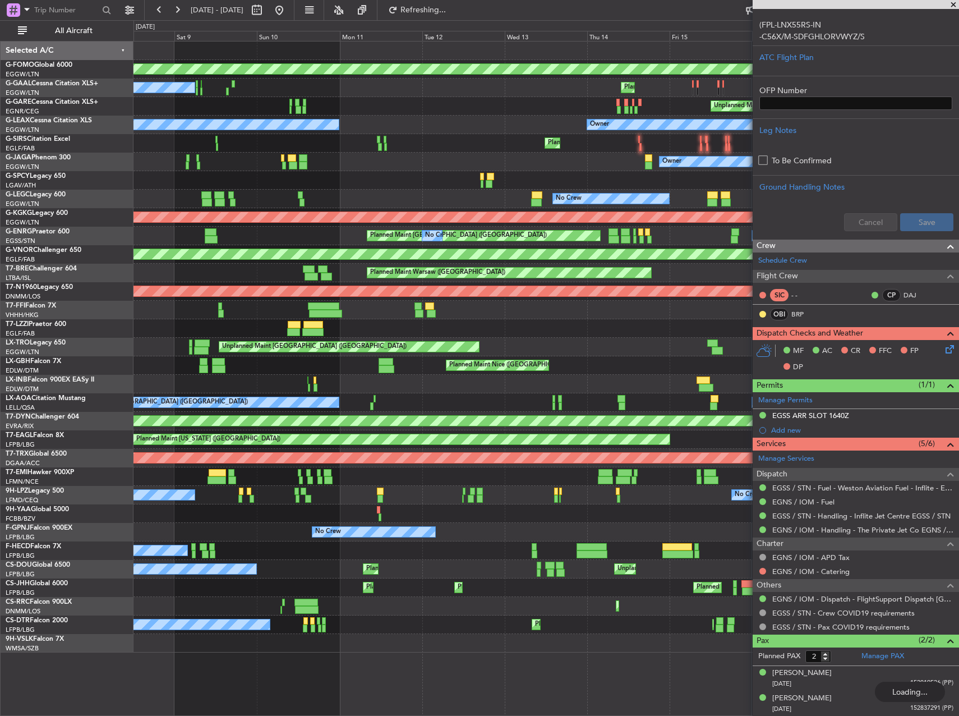
click at [294, 351] on div "Planned Maint Windsor Locks (Bradley Intl) Planned Maint No Crew Unplanned Main…" at bounding box center [545, 347] width 825 height 611
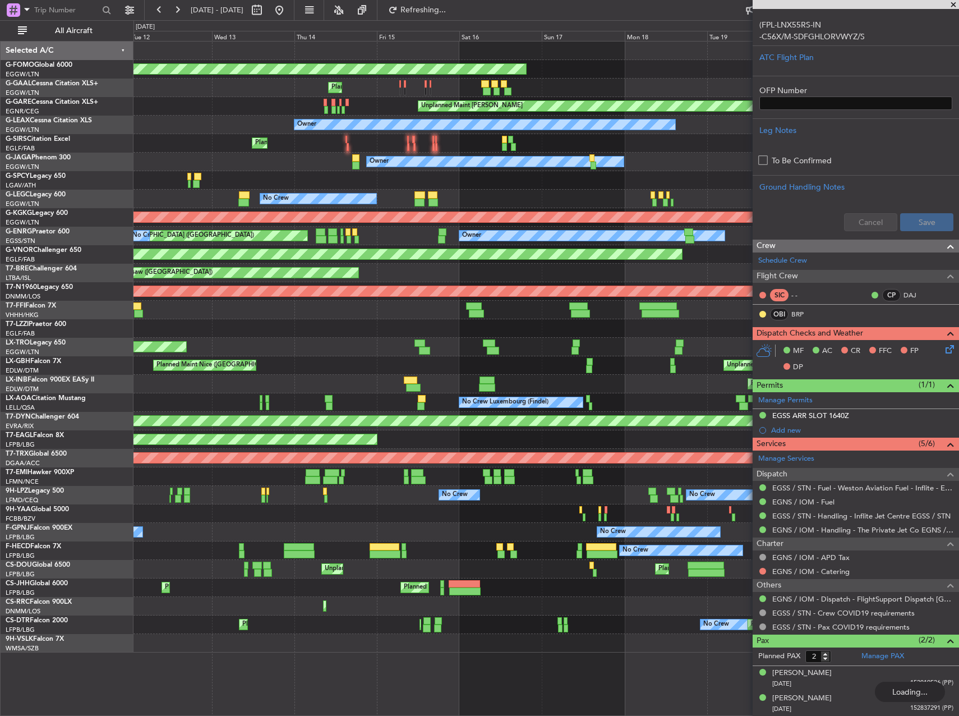
click at [280, 348] on div "Planned Maint Windsor Locks (Bradley Intl) Planned Maint Unplanned Maint Cheste…" at bounding box center [545, 347] width 825 height 611
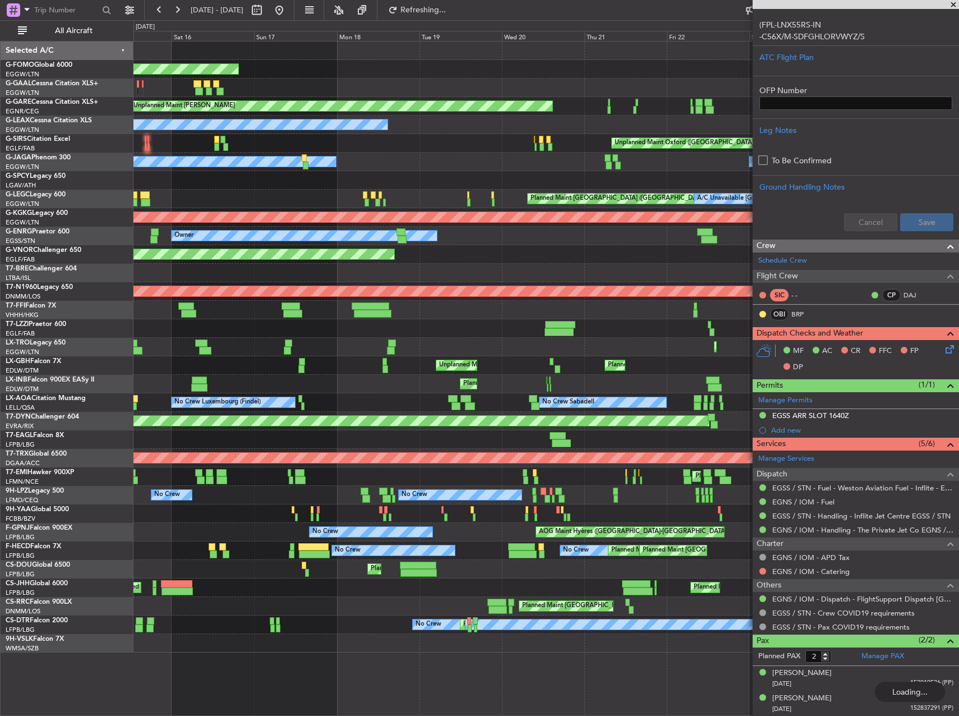
click at [267, 338] on div "Planned Maint Windsor Locks (Bradley Intl) Planned Maint Planned Maint Dusseldo…" at bounding box center [545, 347] width 825 height 611
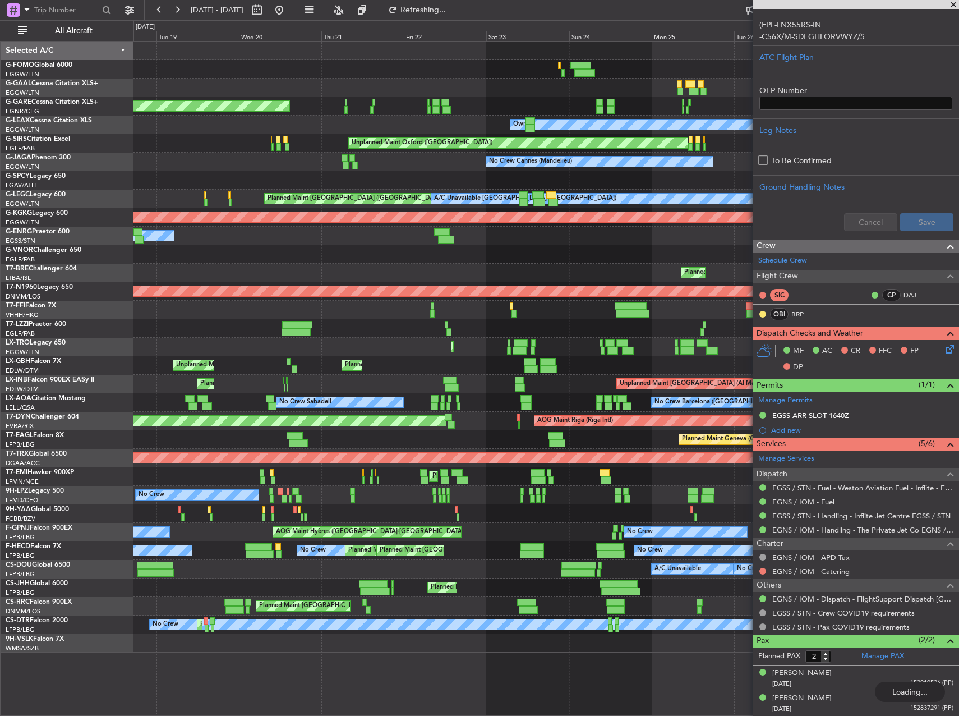
click at [253, 331] on div "Planned Maint Windsor Locks (Bradley Intl) Planned Maint Dusseldorf Unplanned M…" at bounding box center [545, 347] width 825 height 611
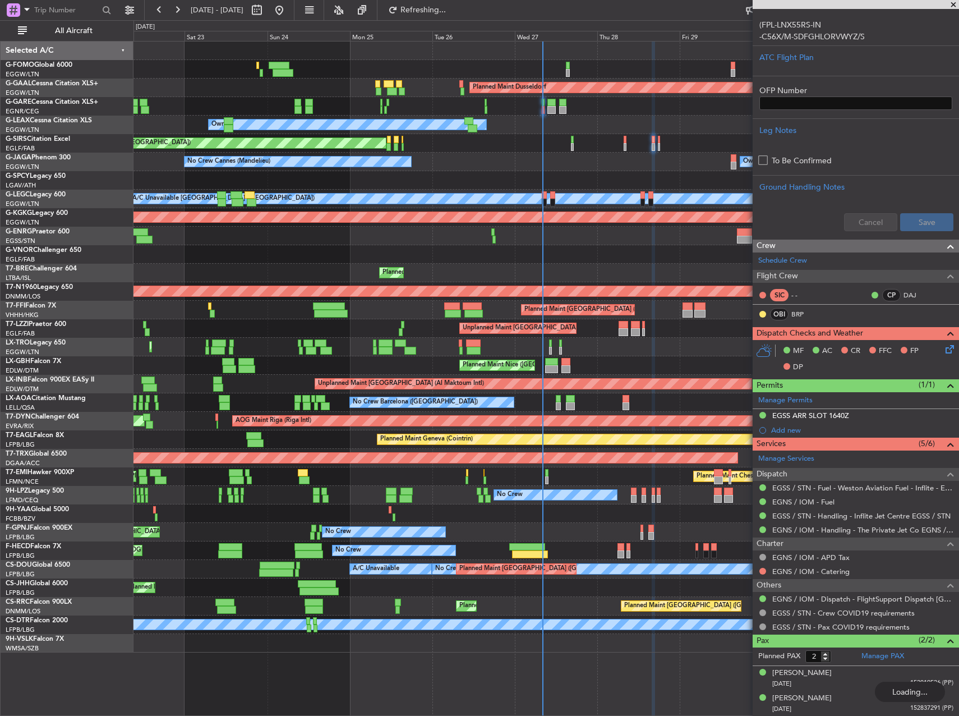
click at [233, 328] on div "Planned Maint Dusseldorf Unplanned Maint Chester Owner Unplanned Maint Oxford (…" at bounding box center [545, 347] width 825 height 611
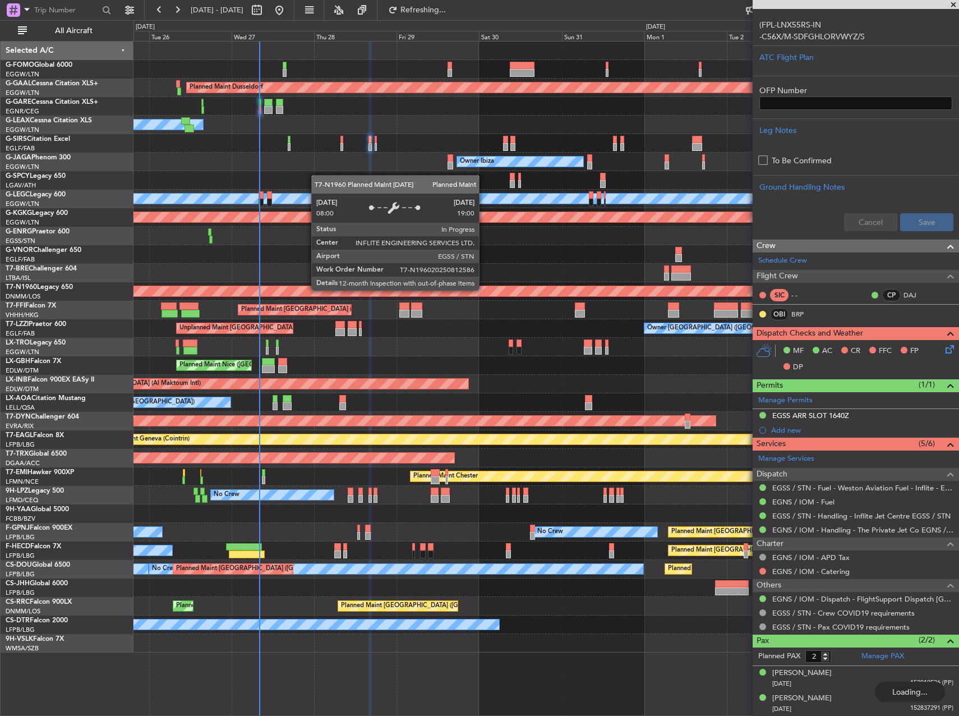
click at [230, 319] on div "Planned Maint Dusseldorf Owner Unplanned Maint Oxford (Kidlington) Owner Ibiza …" at bounding box center [545, 347] width 825 height 611
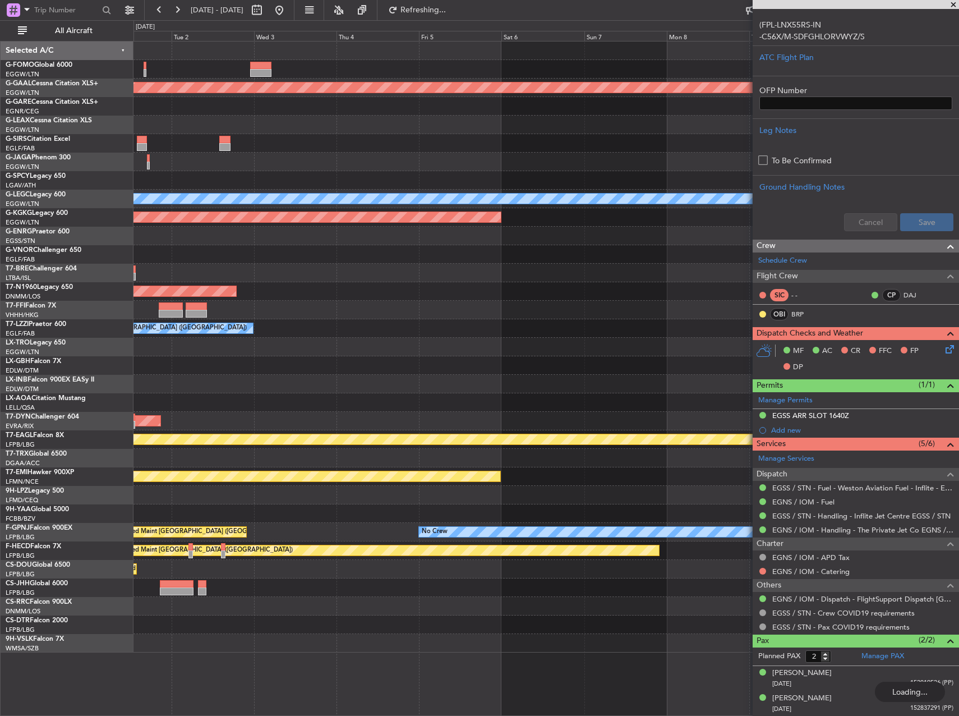
click at [302, 299] on div "Planned Maint Dusseldorf Owner Ibiza A/C Unavailable London (Luton) AOG Maint I…" at bounding box center [545, 347] width 825 height 611
click at [330, 289] on div "Planned Maint Dusseldorf Owner Ibiza A/C Unavailable London (Luton) AOG Maint I…" at bounding box center [545, 347] width 825 height 611
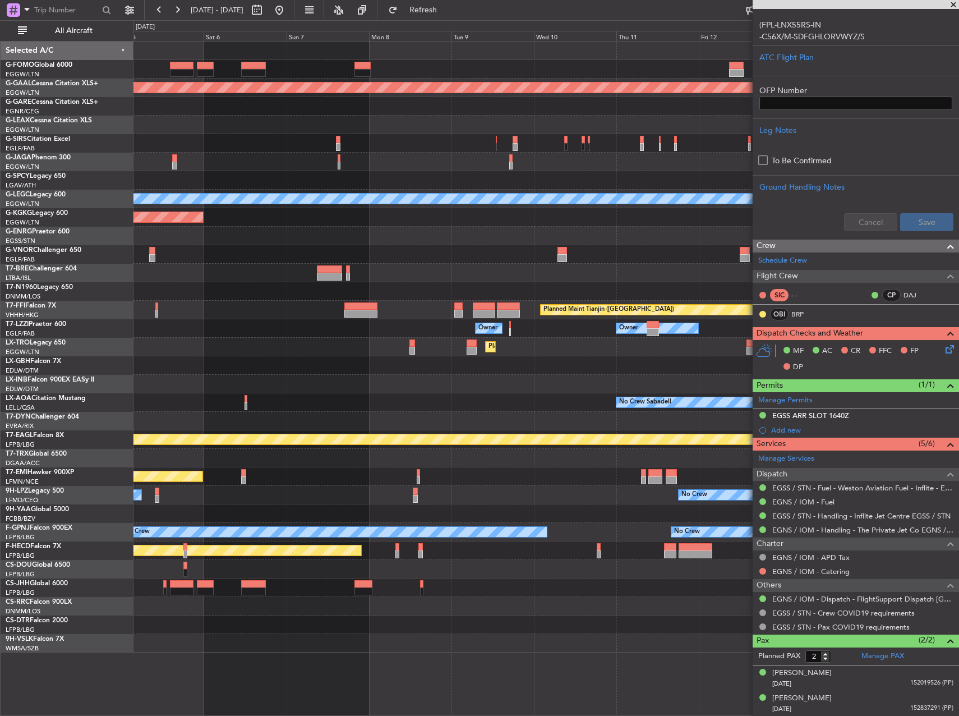
click at [540, 376] on div at bounding box center [545, 384] width 825 height 19
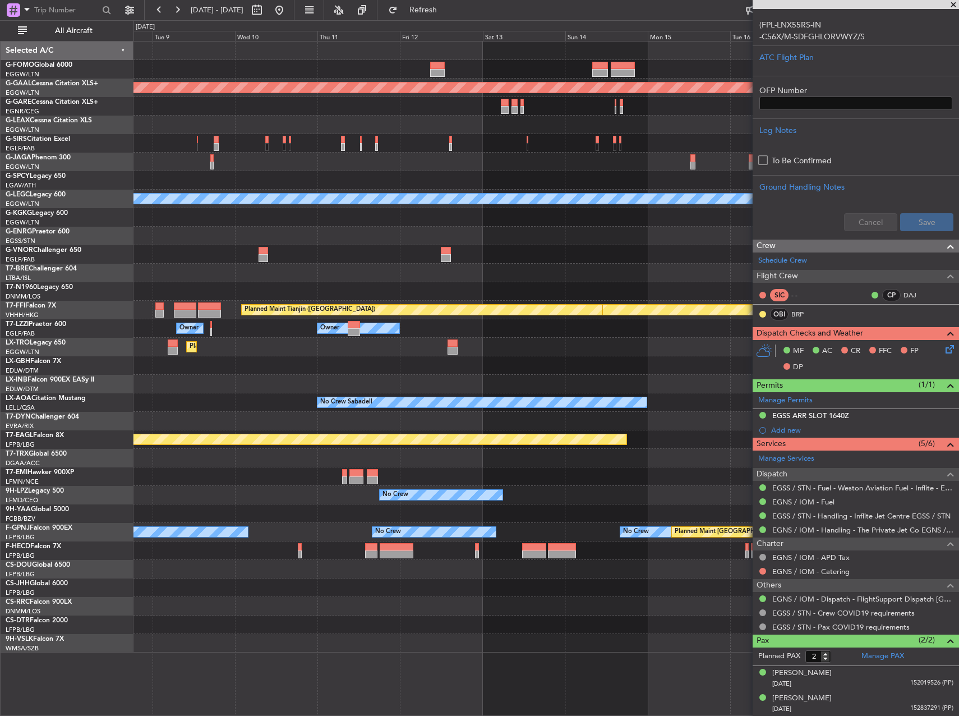
click at [313, 352] on div "Planned Maint Dusseldorf" at bounding box center [545, 347] width 825 height 19
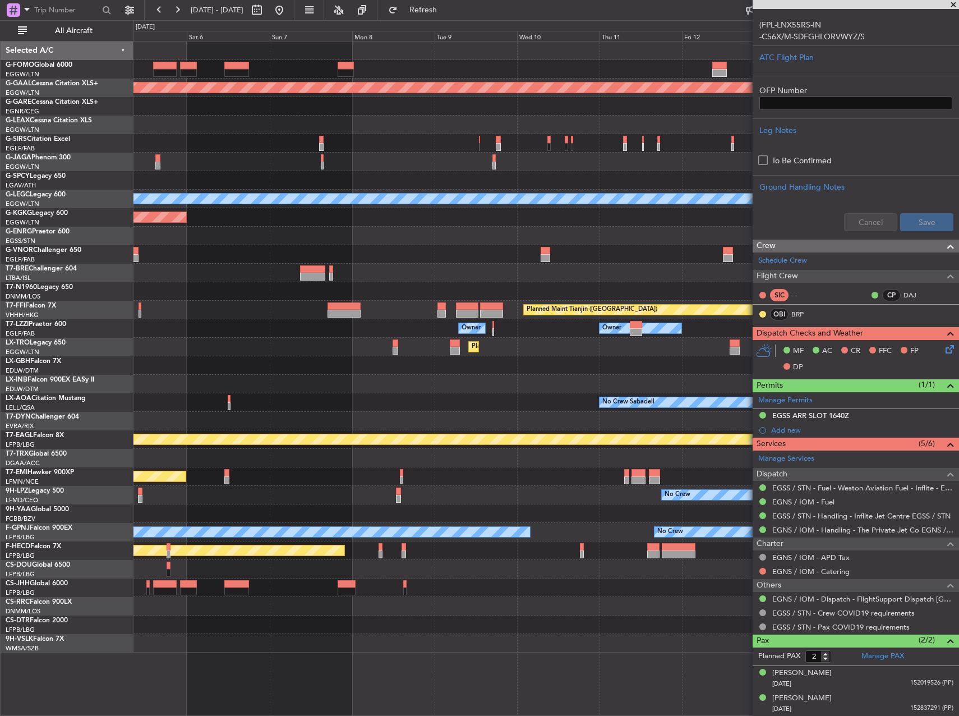
click at [130, 349] on div "Planned Maint Dusseldorf Planned Maint London (Luton) A/C Unavailable London (L…" at bounding box center [479, 367] width 959 height 695
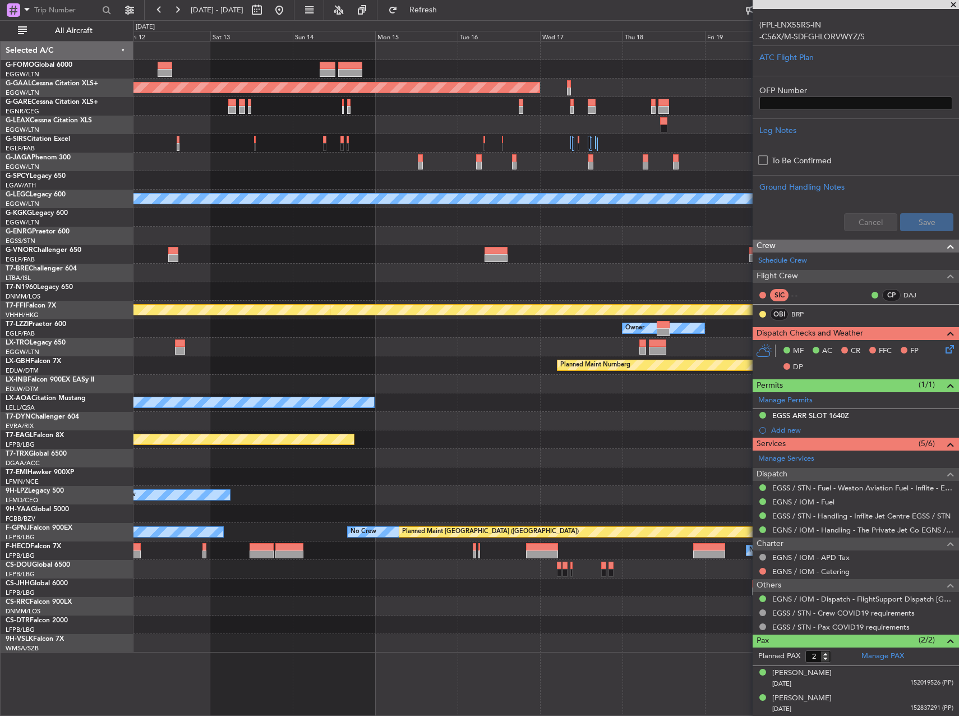
click at [112, 348] on div "Planned Maint Dusseldorf A/C Unavailable London (Luton) Planned Maint Geneva (C…" at bounding box center [479, 367] width 959 height 695
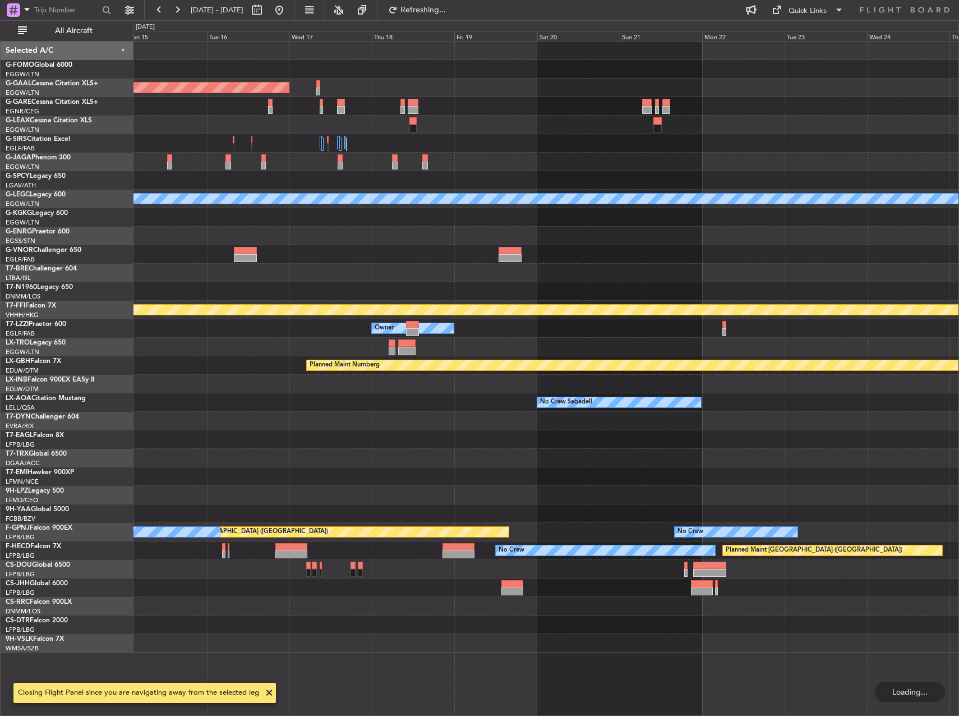
scroll to position [0, 0]
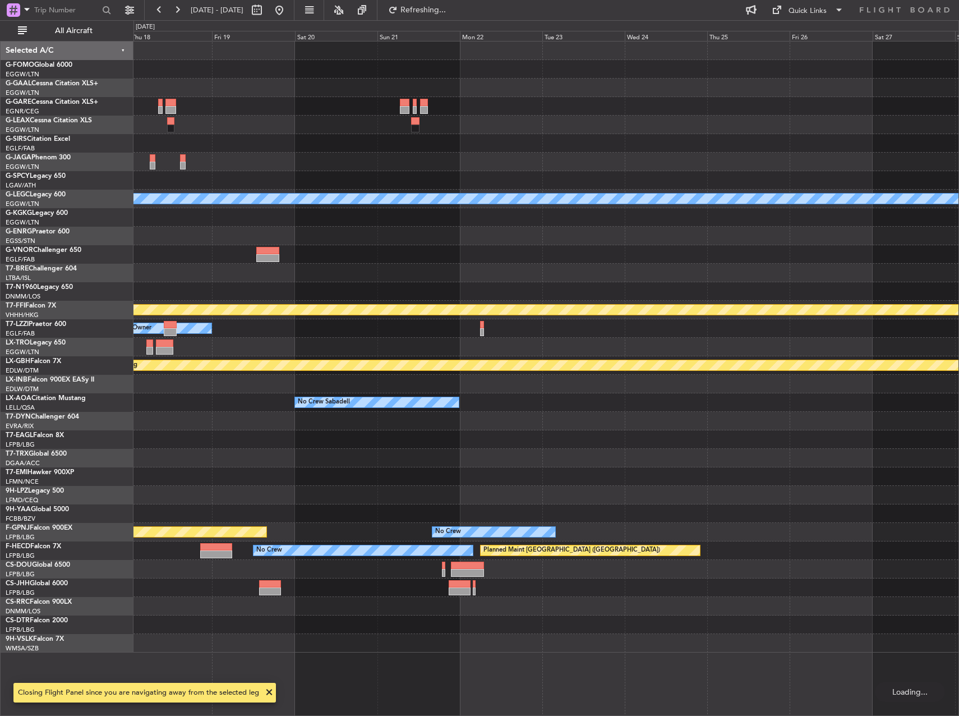
click at [248, 342] on div at bounding box center [545, 347] width 825 height 19
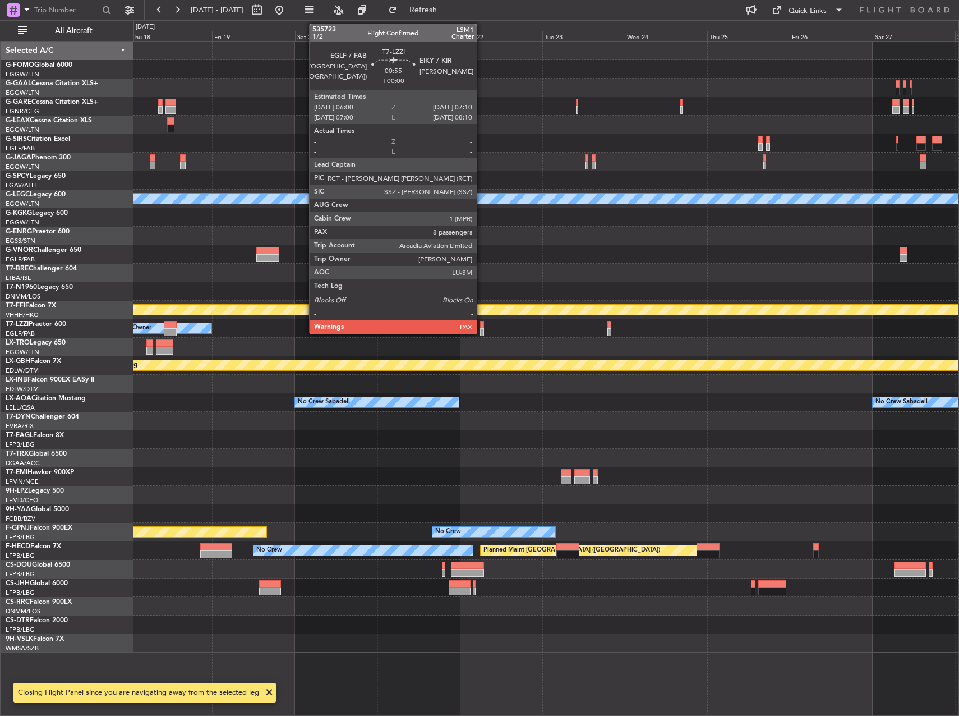
click at [482, 329] on div at bounding box center [482, 332] width 4 height 8
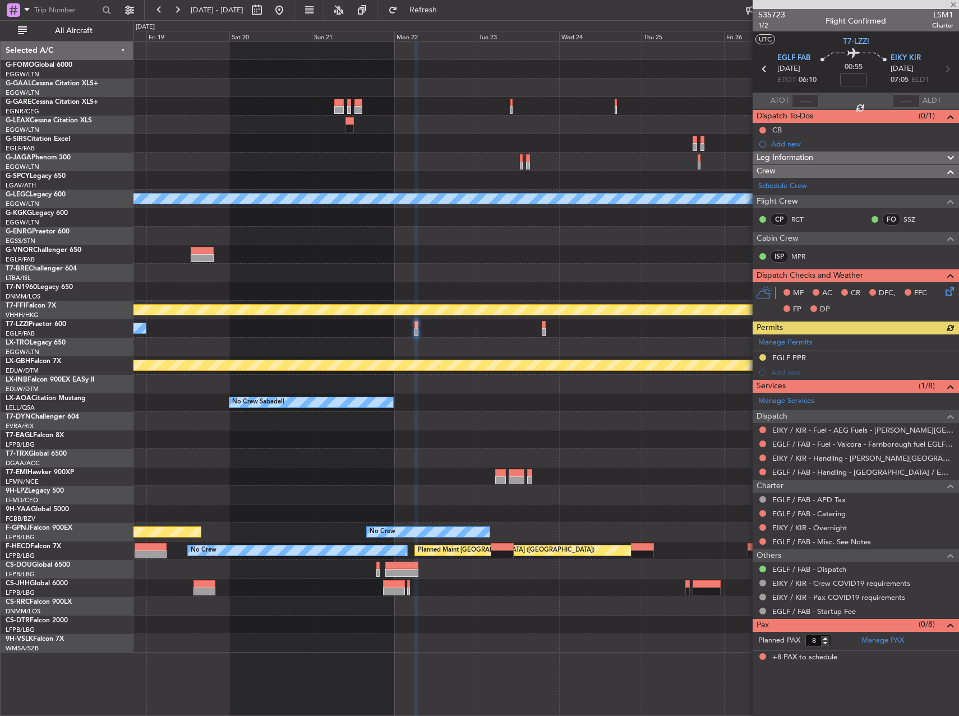
click at [490, 339] on div at bounding box center [545, 347] width 825 height 19
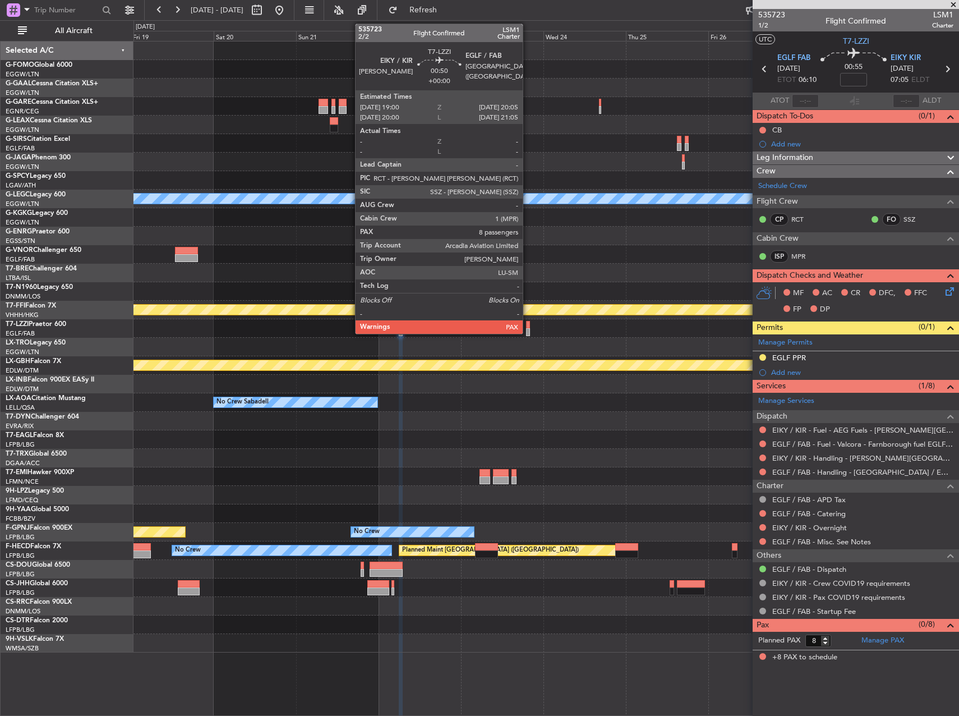
click at [528, 331] on div at bounding box center [528, 332] width 4 height 8
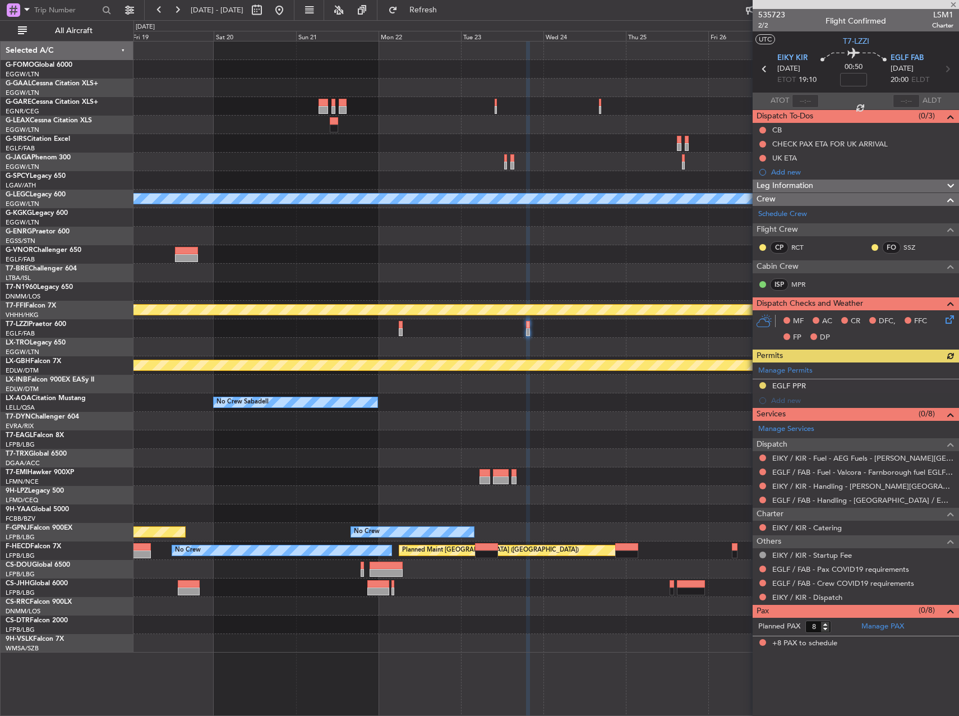
click at [496, 324] on div "Owner" at bounding box center [545, 328] width 825 height 19
click at [776, 218] on fb-app "19 Sep 2025 - 29 Sep 2025 Refresh Quick Links All Aircraft Planned Maint Dussel…" at bounding box center [479, 361] width 959 height 707
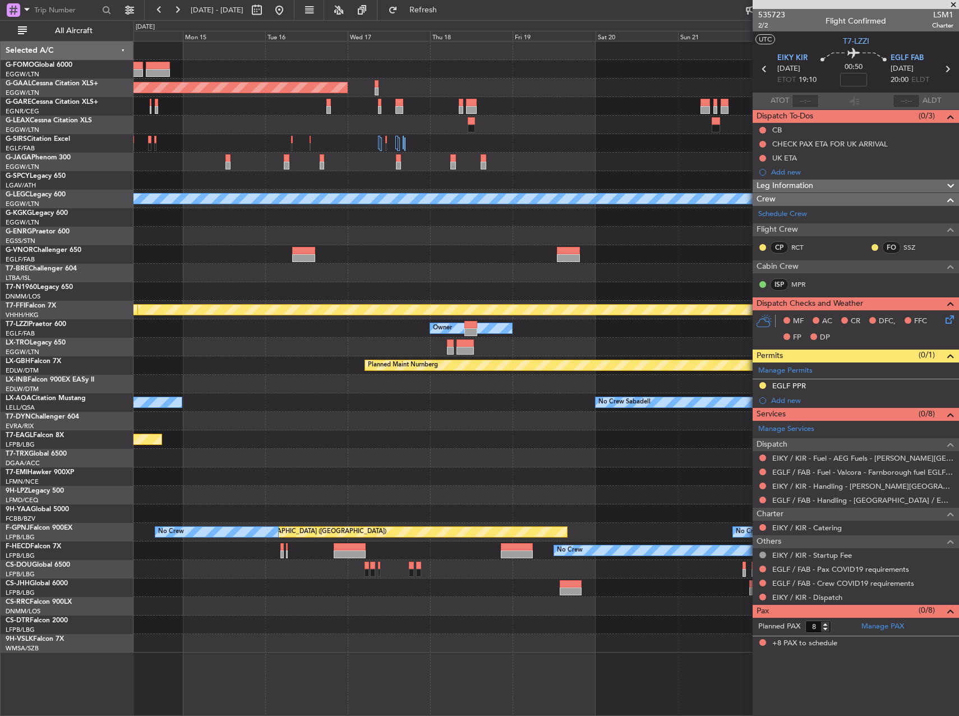
click at [609, 216] on div at bounding box center [545, 217] width 825 height 19
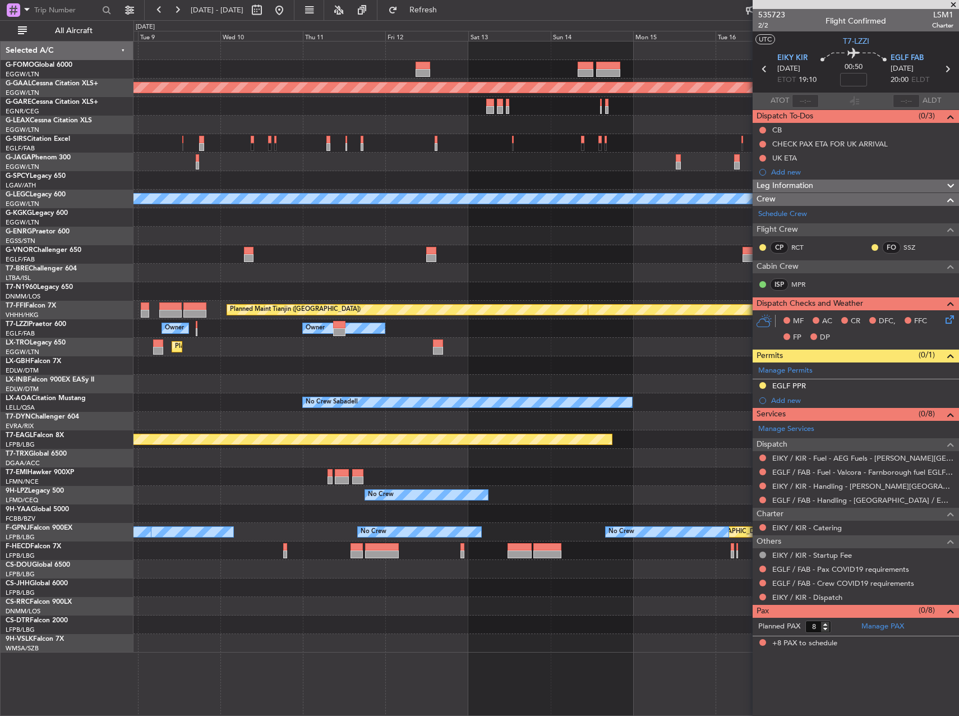
click at [690, 319] on div "Planned Maint Geneva (Cointrin) Planned Maint Tianjin (Binhai)" at bounding box center [545, 310] width 825 height 19
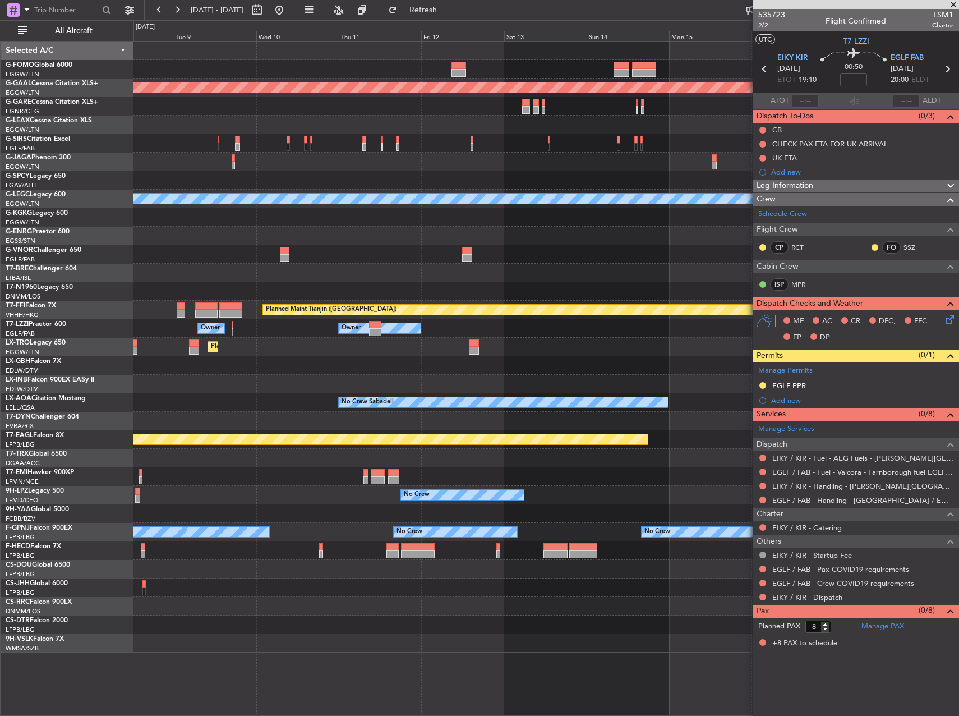
click at [578, 328] on div "Owner Owner Owner" at bounding box center [545, 328] width 825 height 19
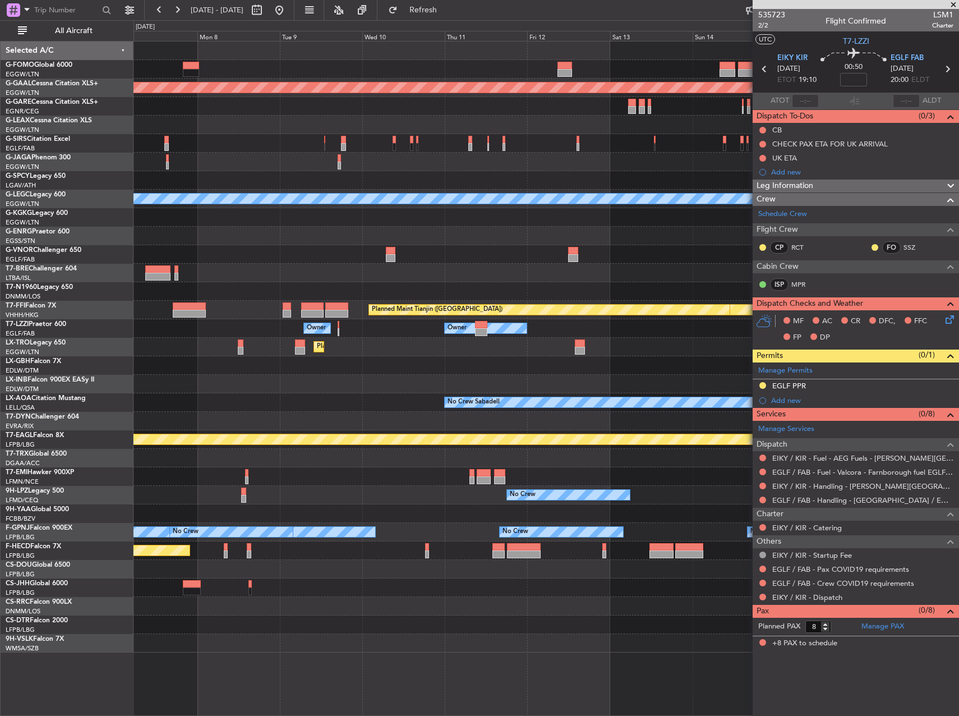
click at [657, 339] on div "Planned Maint Dusseldorf" at bounding box center [545, 347] width 825 height 19
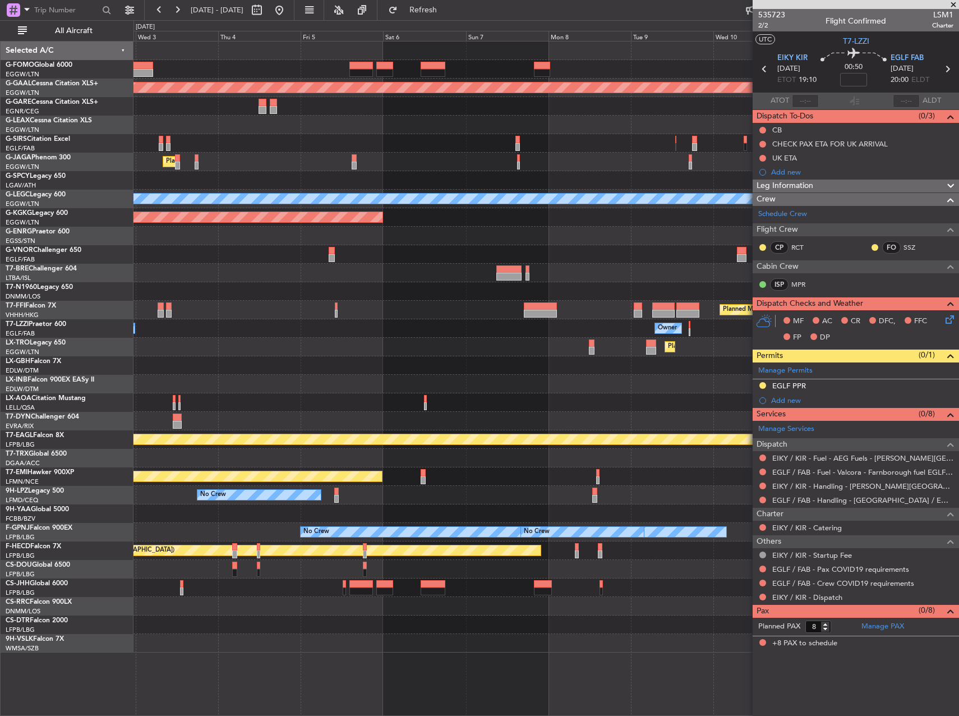
click at [508, 335] on div "Planned Maint Dusseldorf Planned Maint London (Luton) A/C Unavailable London (L…" at bounding box center [545, 347] width 825 height 611
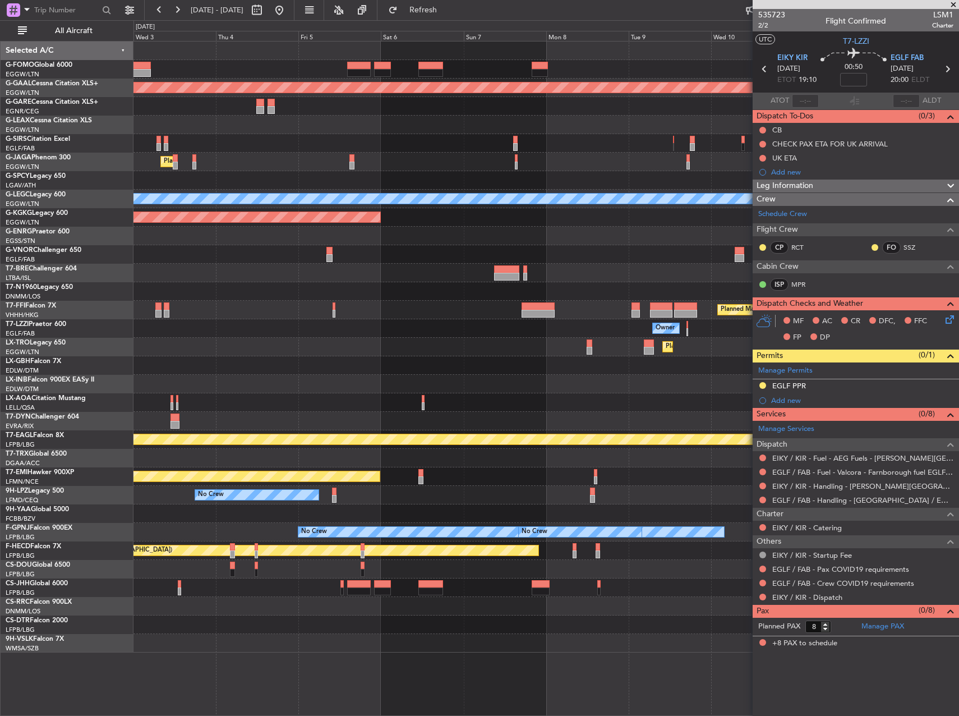
click at [573, 343] on div "Planned Maint Dusseldorf" at bounding box center [545, 347] width 825 height 19
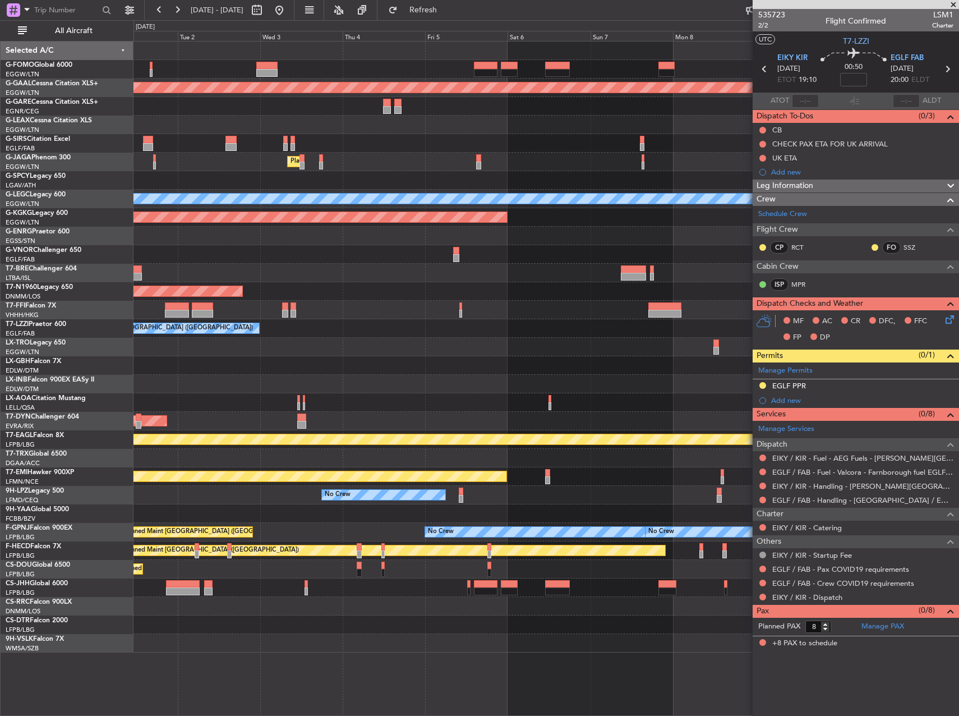
click at [571, 362] on div at bounding box center [545, 365] width 825 height 19
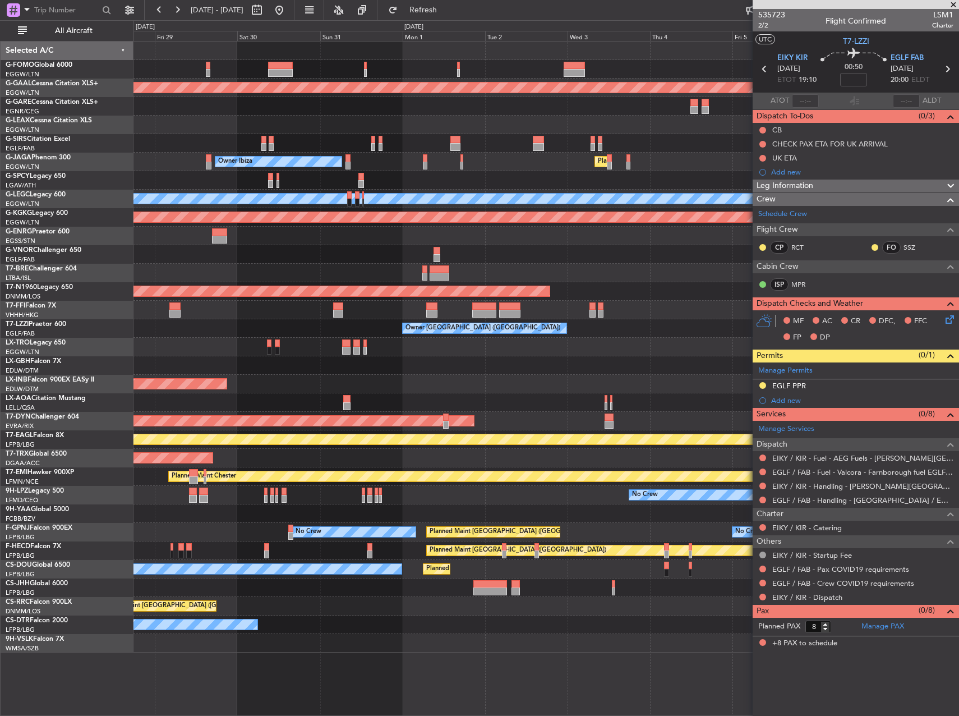
click at [540, 349] on div "Planned Maint Dusseldorf" at bounding box center [545, 347] width 825 height 19
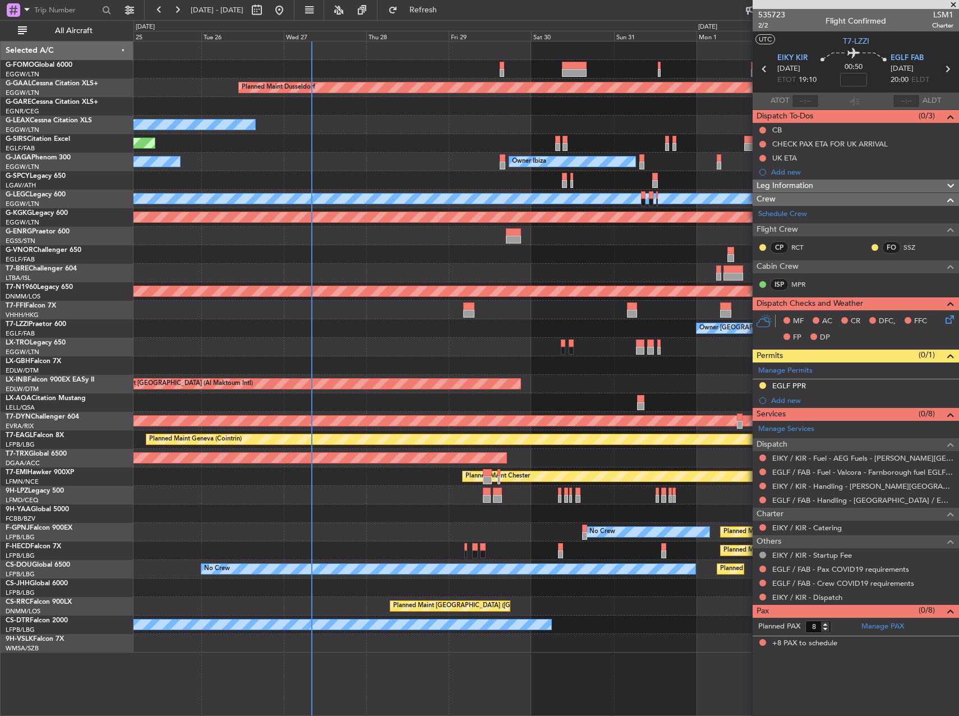
click at [670, 357] on div "Planned Maint Dusseldorf Owner Unplanned Maint Oxford (Kidlington) Planned Main…" at bounding box center [545, 347] width 825 height 611
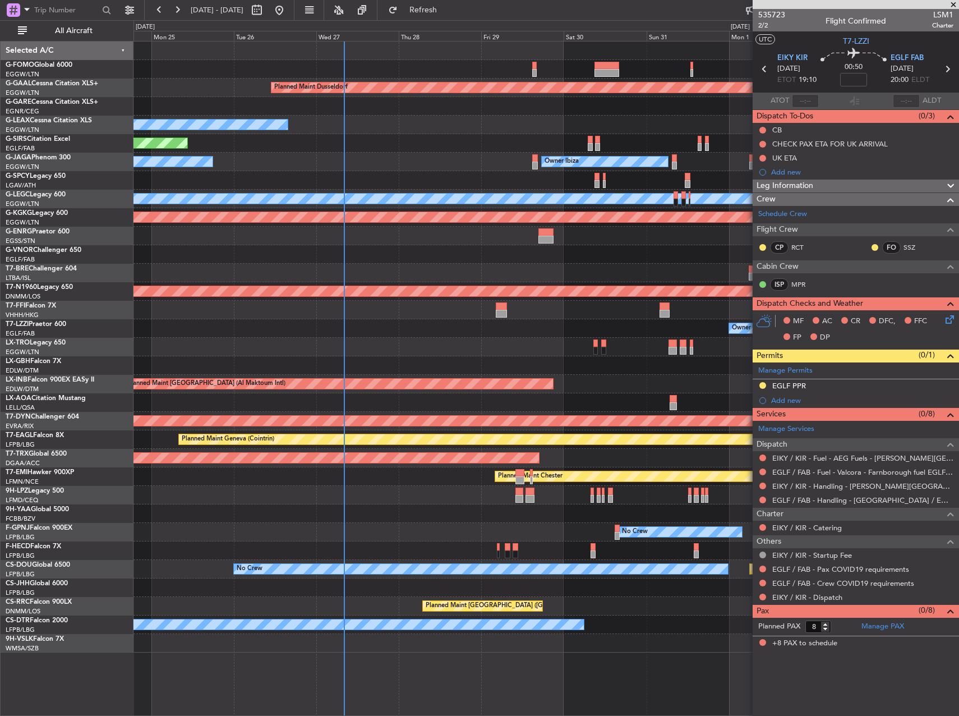
click at [367, 344] on div at bounding box center [545, 347] width 825 height 19
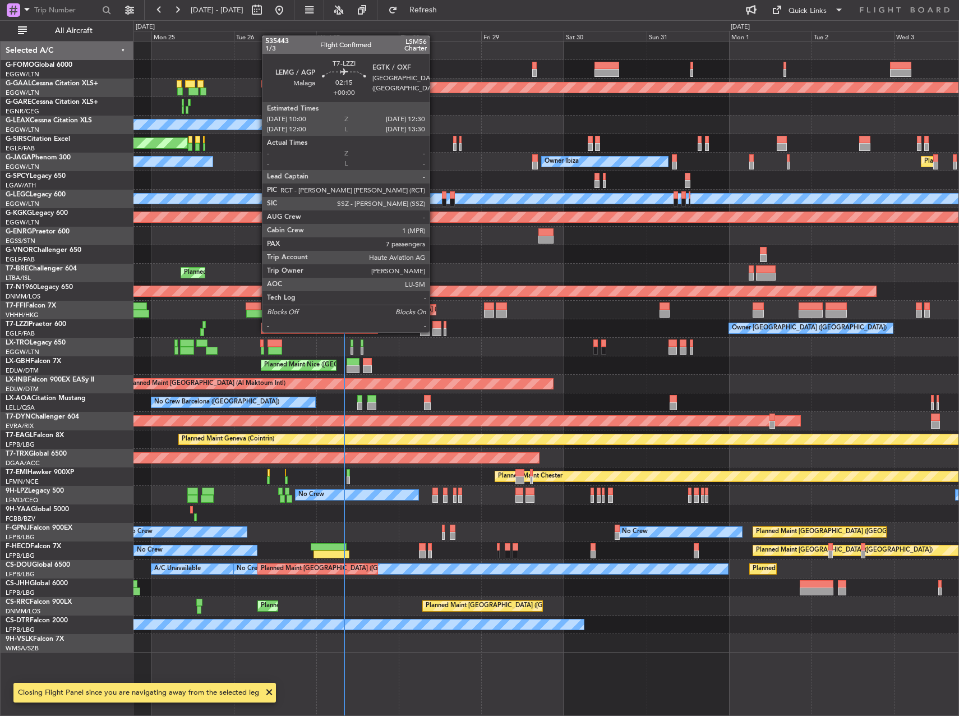
click at [435, 331] on div at bounding box center [436, 332] width 9 height 8
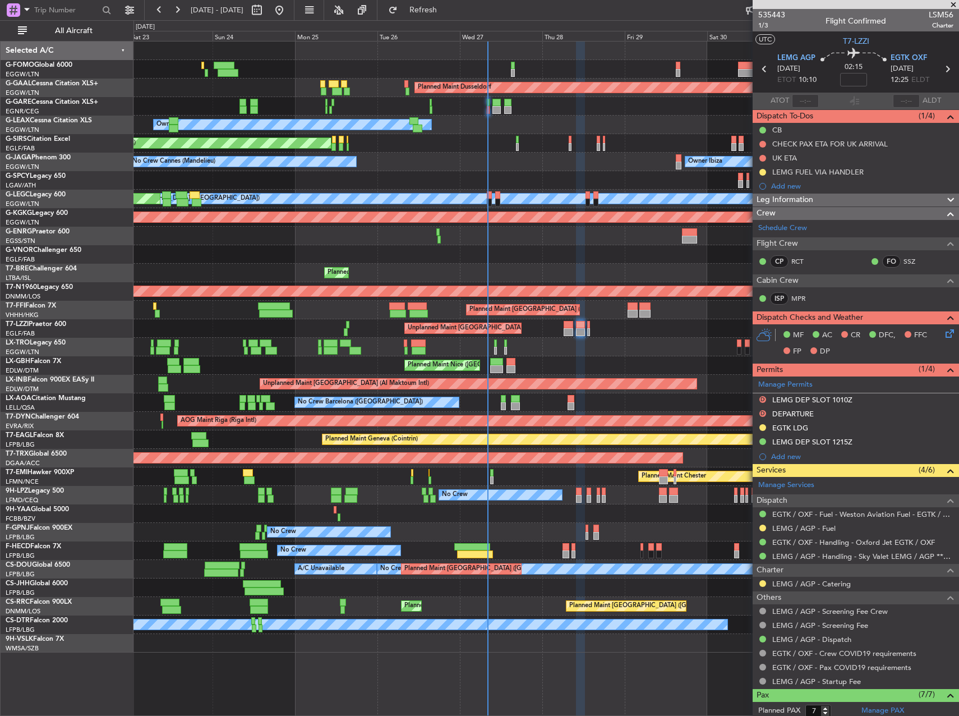
click at [410, 335] on div "Owner London (Farnborough) Unplanned Maint London (Farnborough)" at bounding box center [545, 328] width 825 height 19
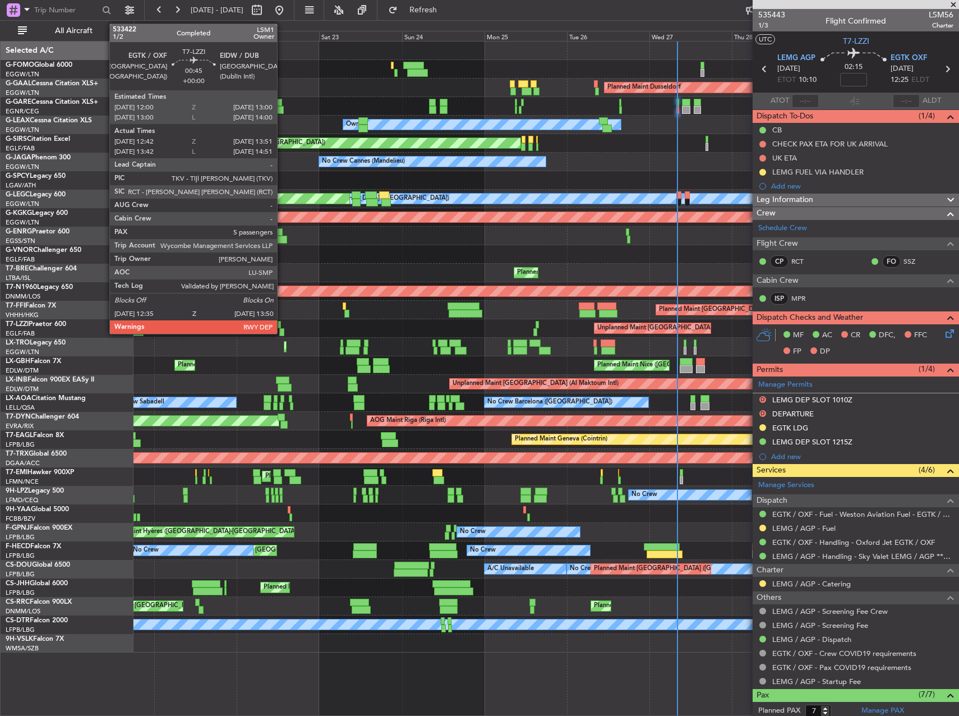
click at [282, 331] on div at bounding box center [281, 332] width 4 height 8
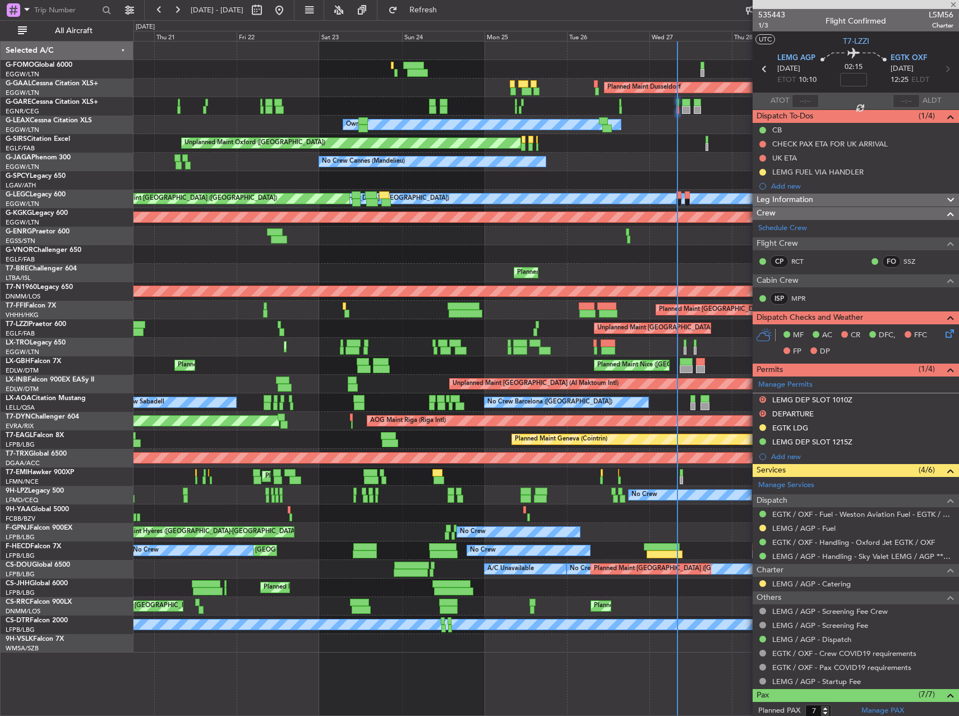
type input "12:52"
type input "13:46"
type input "5"
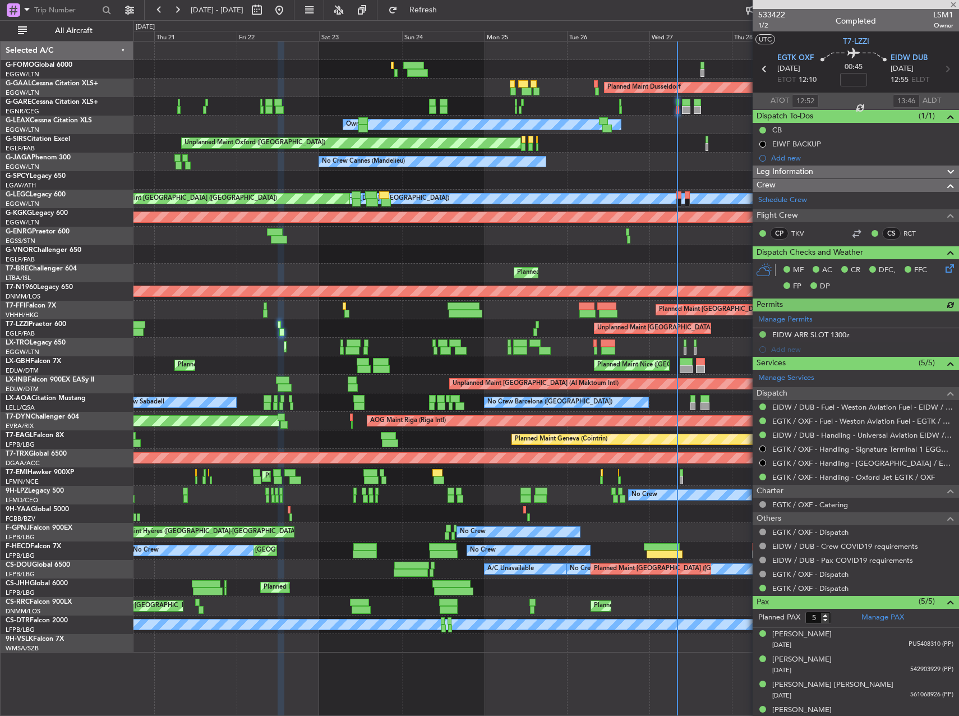
click at [418, 324] on div "Unplanned Maint [GEOGRAPHIC_DATA] ([GEOGRAPHIC_DATA]) Owner London ([GEOGRAPHIC…" at bounding box center [545, 328] width 825 height 19
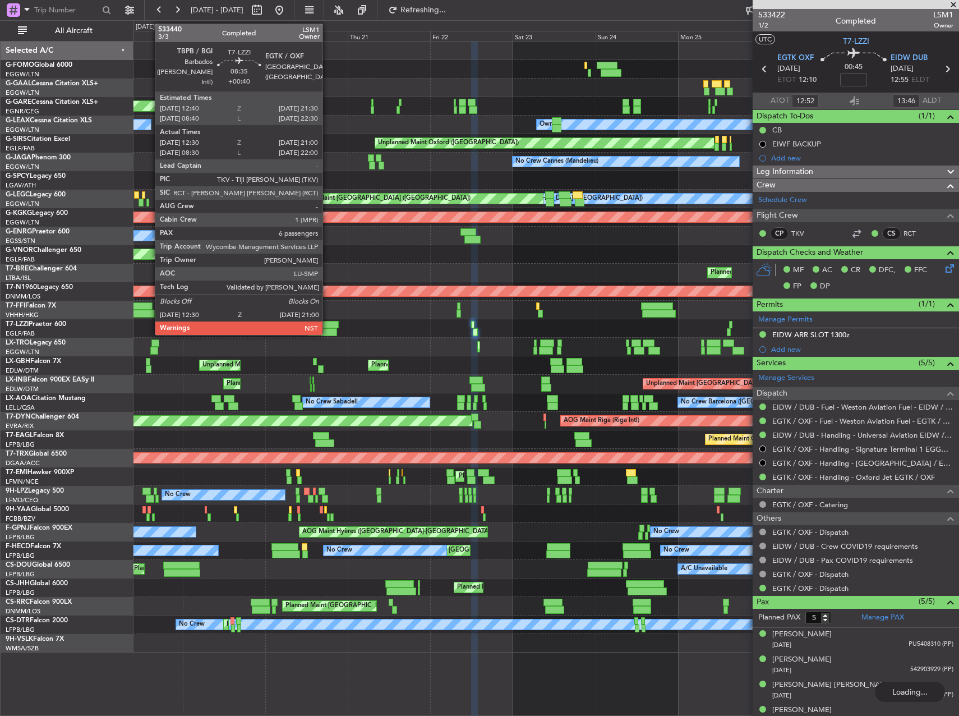
click at [328, 326] on div at bounding box center [323, 325] width 31 height 8
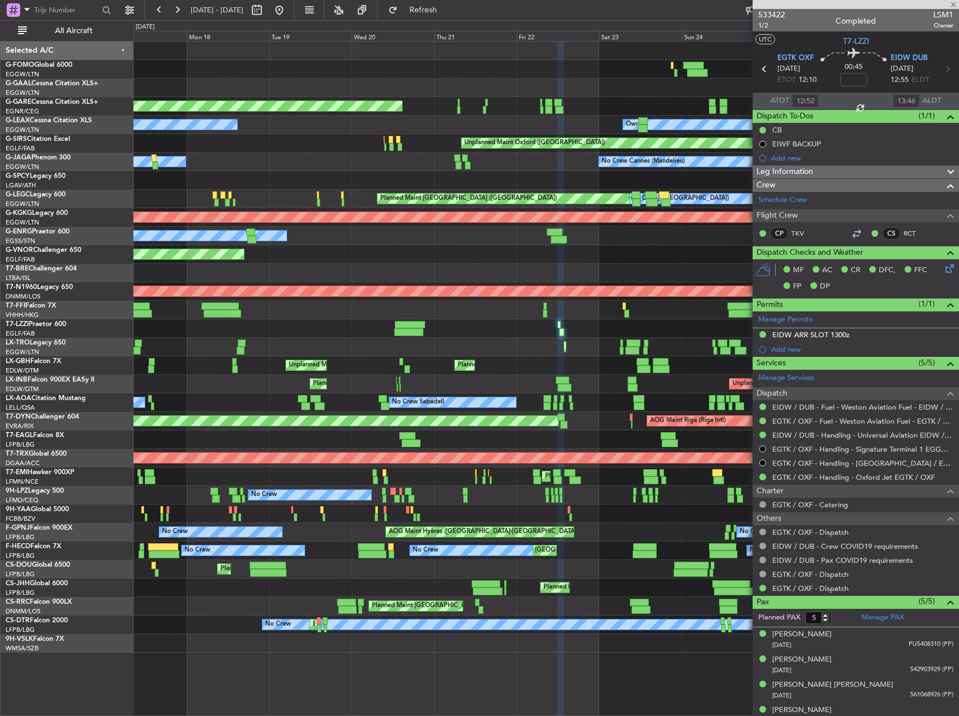
click at [353, 324] on div "Unplanned Maint [GEOGRAPHIC_DATA] ([GEOGRAPHIC_DATA])" at bounding box center [545, 328] width 825 height 19
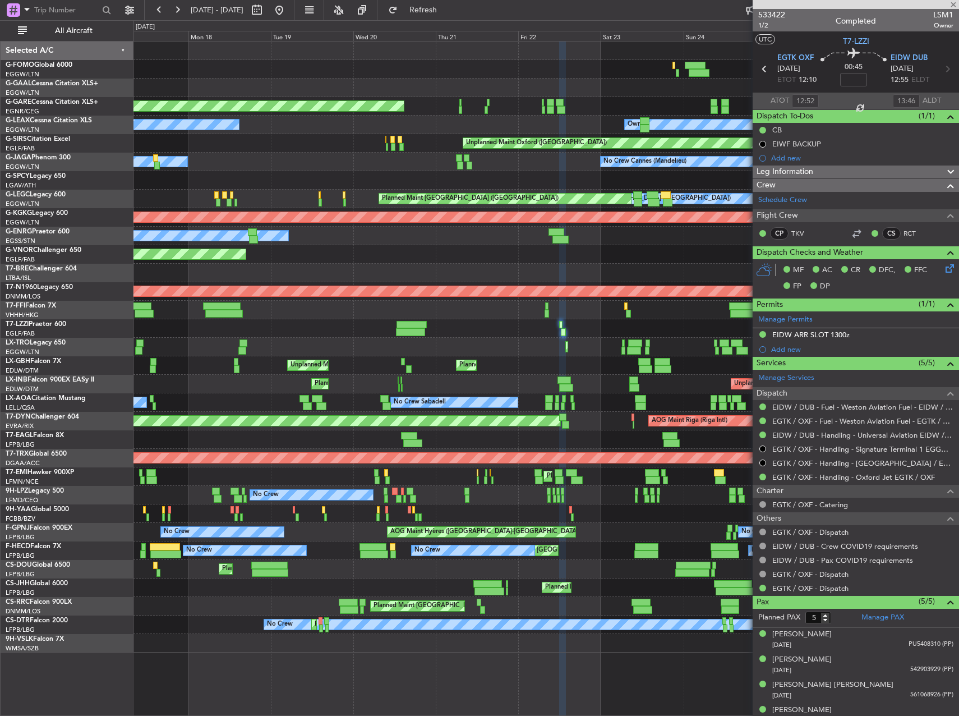
type input "+00:40"
type input "12:40"
type input "20:55"
type input "6"
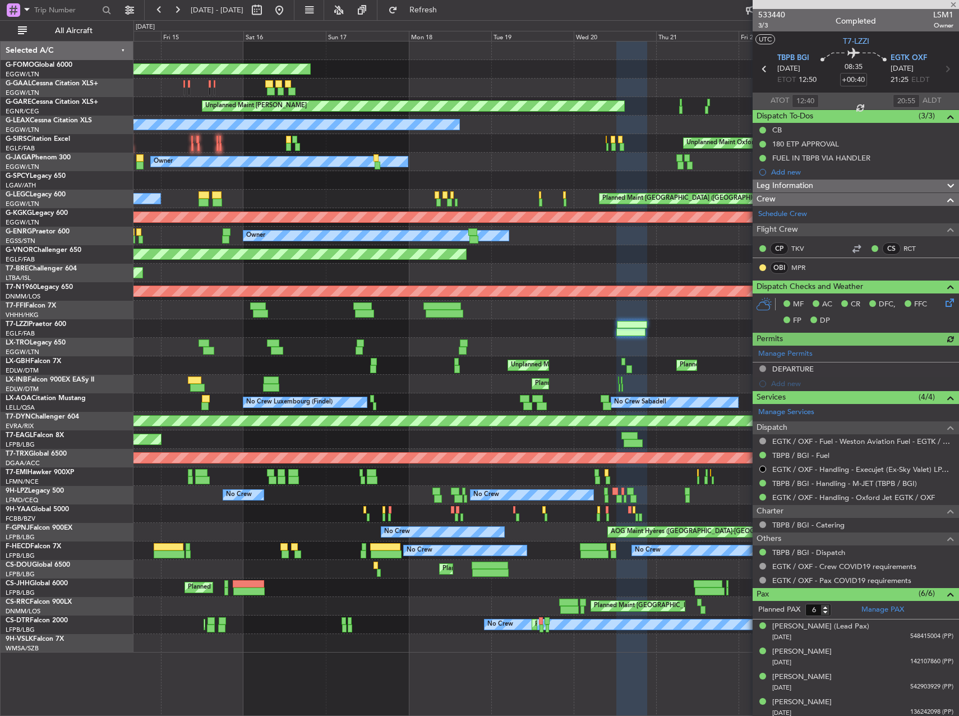
click at [512, 331] on div "Unplanned Maint [GEOGRAPHIC_DATA] ([GEOGRAPHIC_DATA])" at bounding box center [545, 328] width 825 height 19
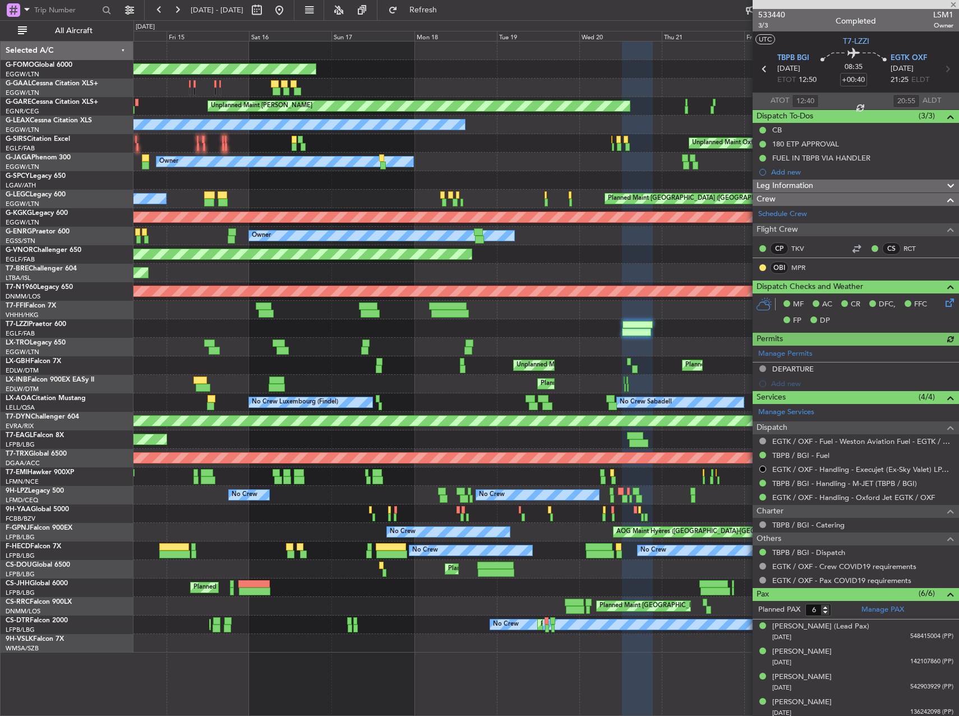
click at [561, 331] on div "Unplanned Maint [GEOGRAPHIC_DATA] ([GEOGRAPHIC_DATA])" at bounding box center [545, 328] width 825 height 19
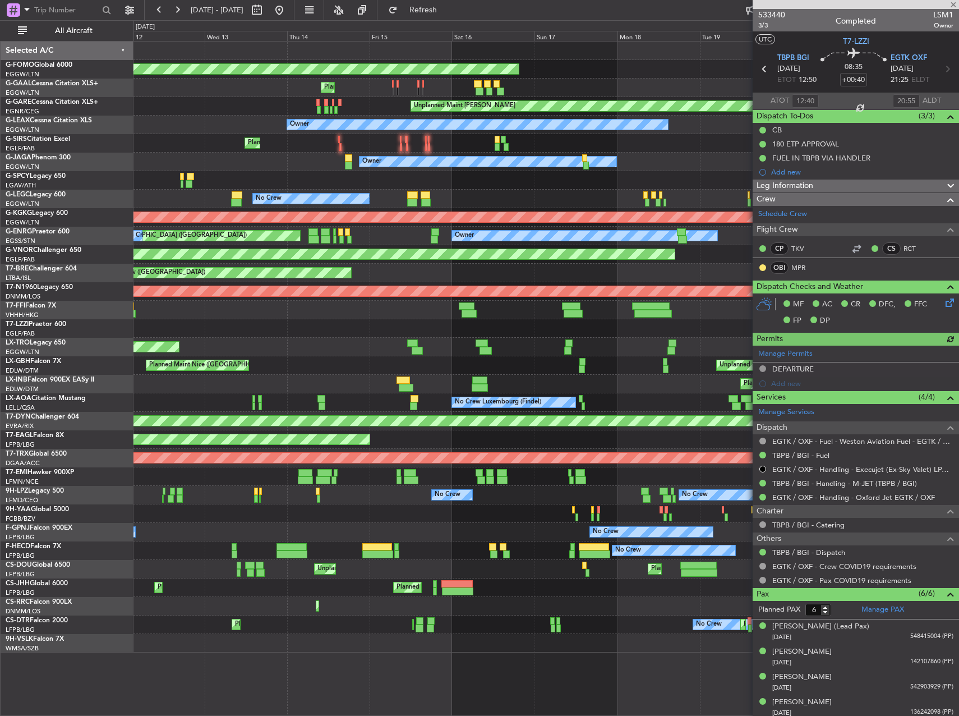
click at [566, 334] on div at bounding box center [545, 328] width 825 height 19
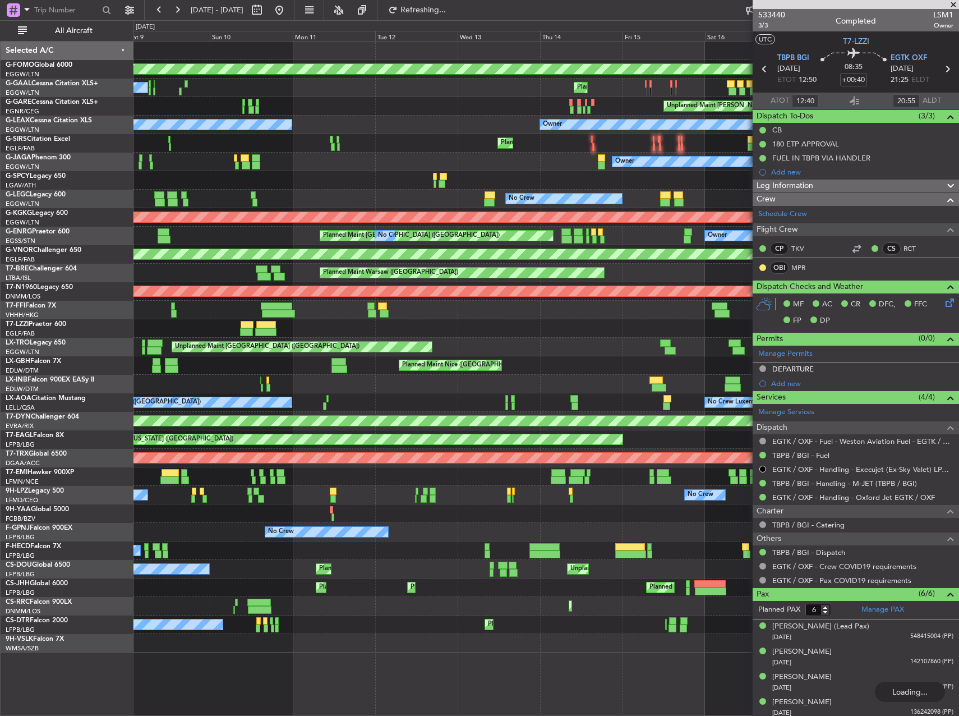
click at [603, 314] on div "Planned Maint Windsor Locks (Bradley Intl) No Crew Planned Maint Unplanned Main…" at bounding box center [545, 347] width 825 height 611
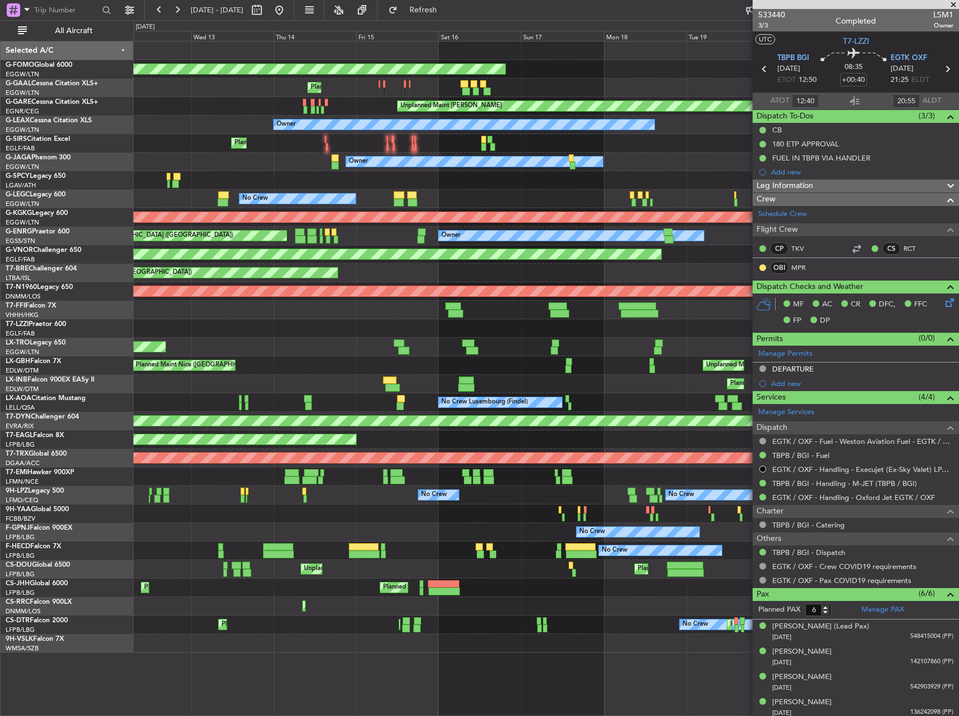
click at [103, 308] on div "Planned Maint Windsor Locks (Bradley Intl) Planned Maint Unplanned Maint Cheste…" at bounding box center [479, 367] width 959 height 695
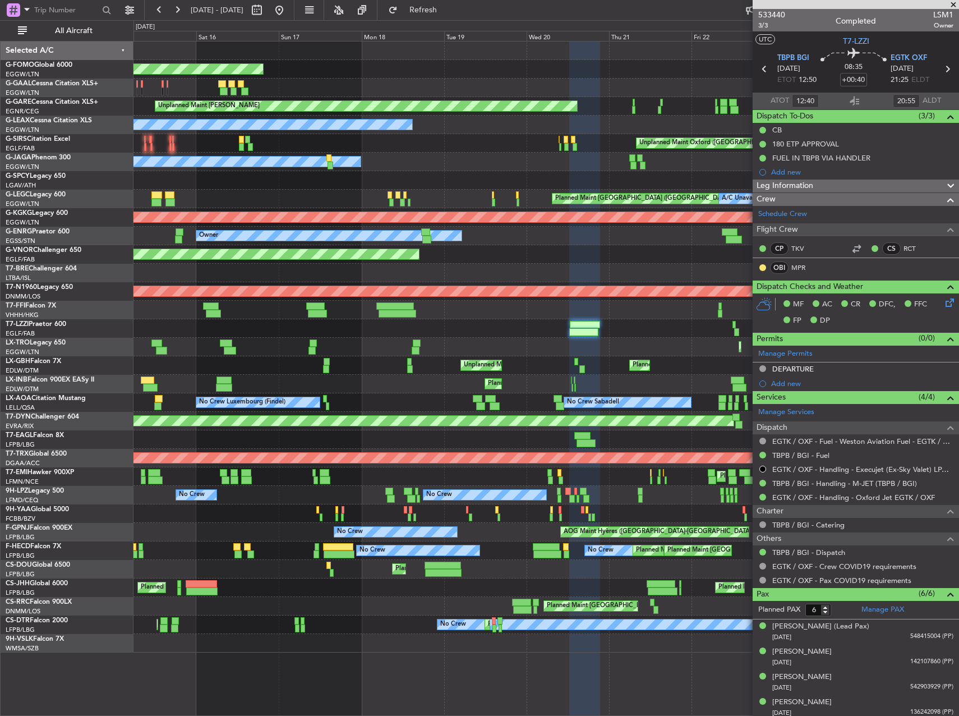
click at [82, 303] on div "Planned Maint Windsor Locks (Bradley Intl) Planned Maint Planned Maint Dusseldo…" at bounding box center [479, 367] width 959 height 695
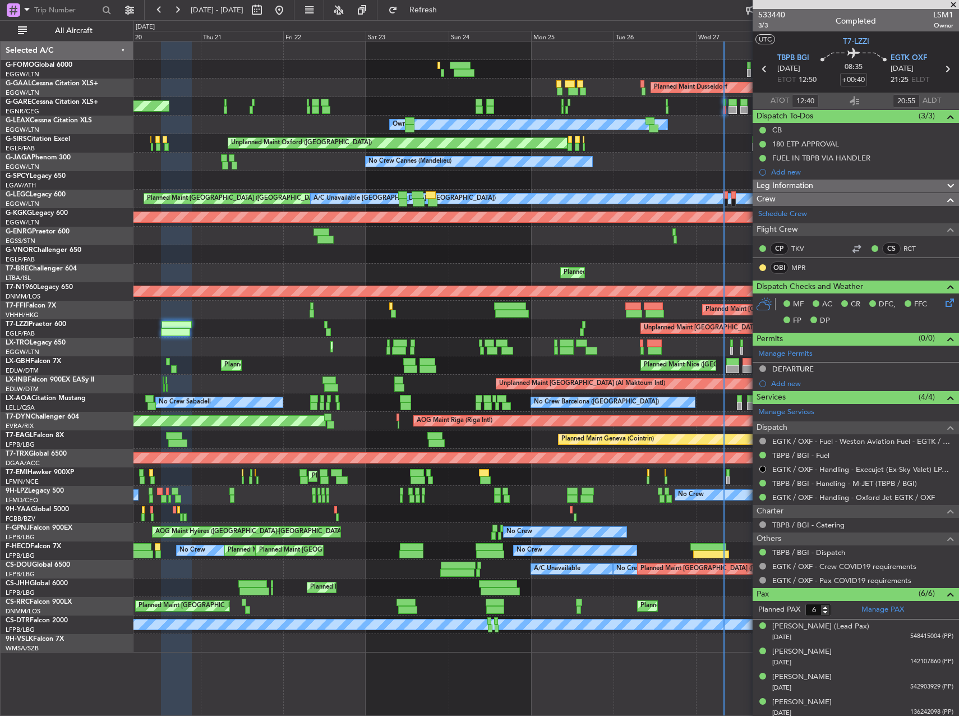
click at [75, 297] on div "Planned Maint Dusseldorf Unplanned Maint Chester Owner Owner Unplanned Maint Ox…" at bounding box center [479, 367] width 959 height 695
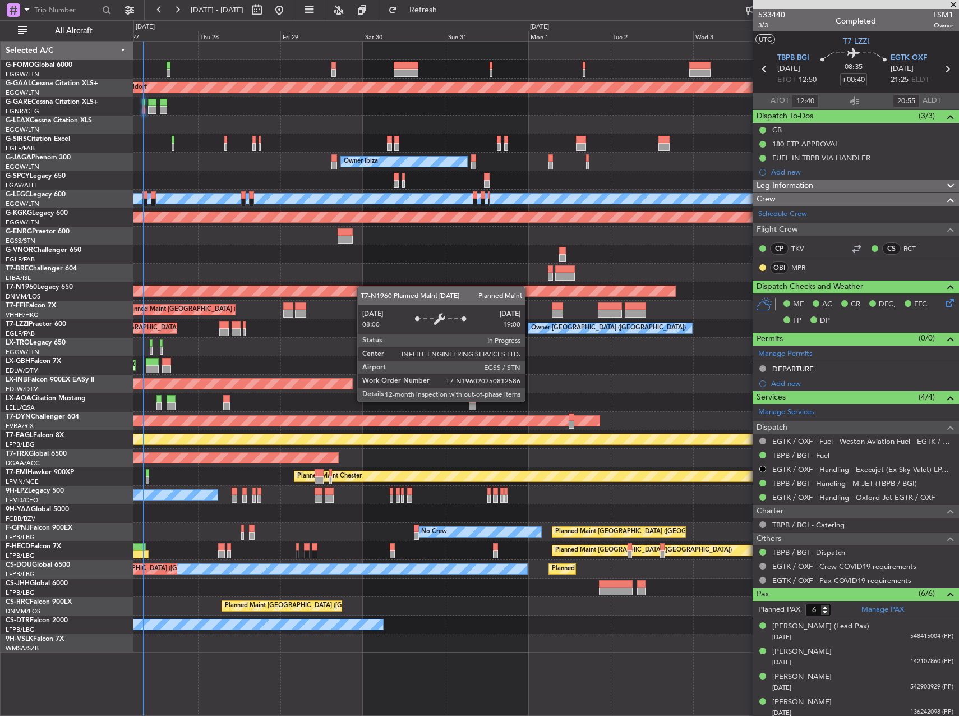
click at [180, 288] on div "Planned Maint [GEOGRAPHIC_DATA] ([GEOGRAPHIC_DATA])" at bounding box center [545, 291] width 825 height 19
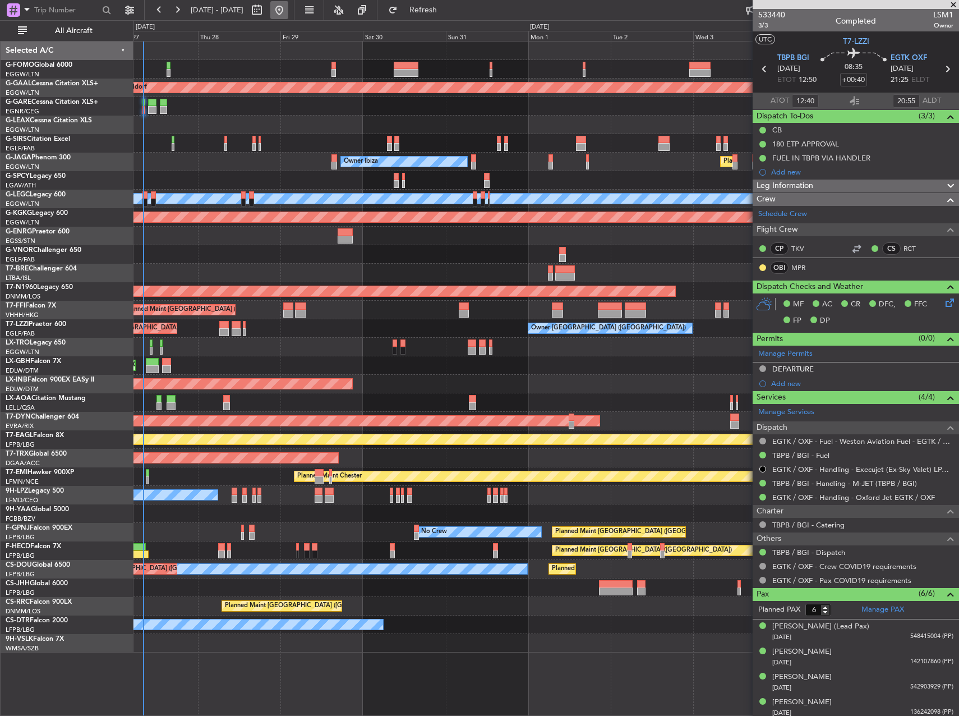
click at [288, 11] on button at bounding box center [279, 10] width 18 height 18
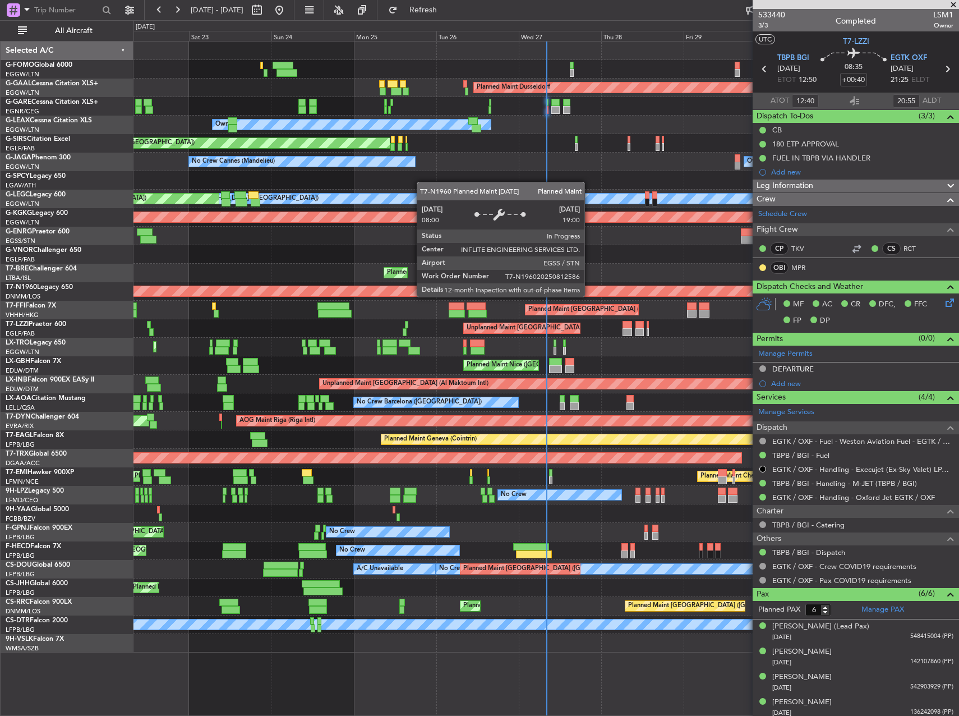
click at [141, 295] on div "Planned Maint [GEOGRAPHIC_DATA] ([GEOGRAPHIC_DATA])" at bounding box center [545, 291] width 825 height 19
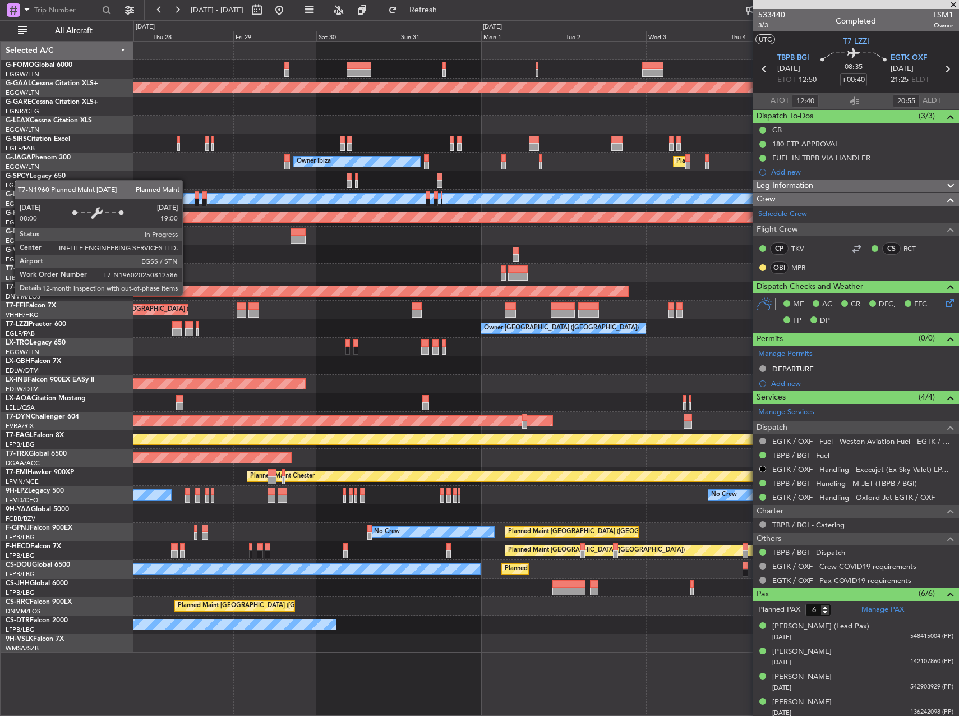
click at [173, 302] on div "Planned Maint Dusseldorf Owner Unplanned Maint Oxford (Kidlington) Owner Ibiza …" at bounding box center [545, 347] width 825 height 611
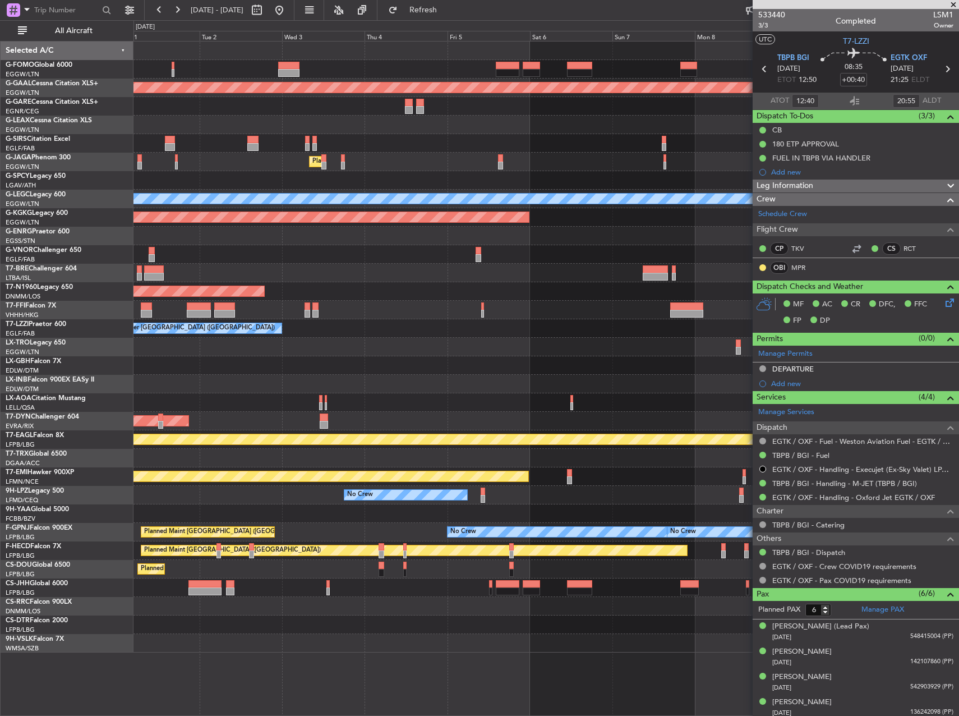
click at [66, 324] on div "Planned Maint Dusseldorf Planned Maint London (Luton) Owner Ibiza A/C Unavailab…" at bounding box center [479, 367] width 959 height 695
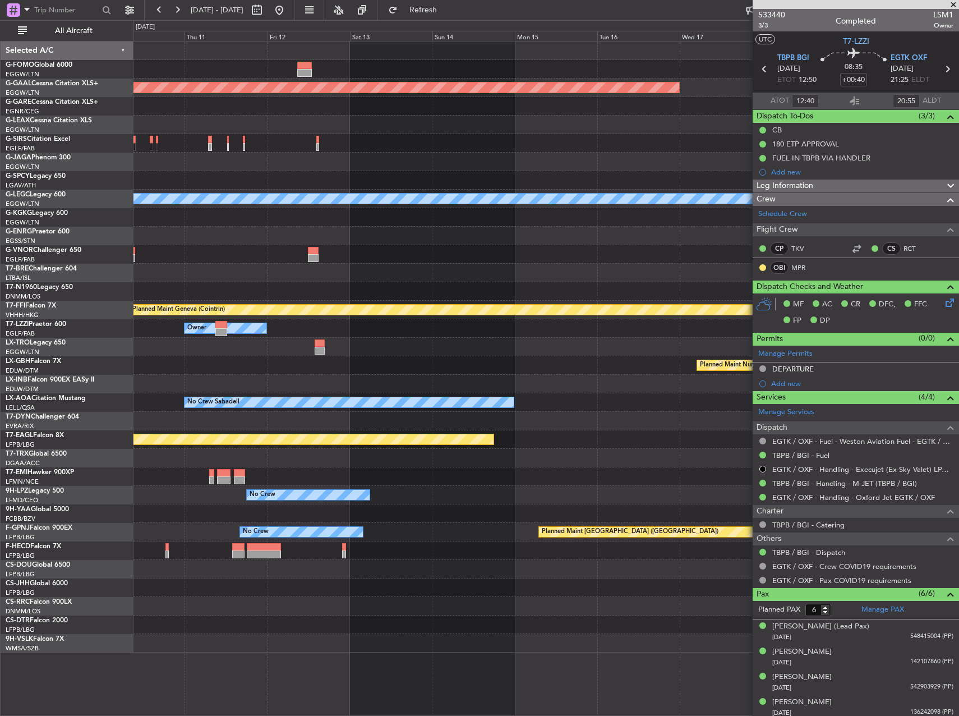
click at [138, 320] on div "Planned Maint Dusseldorf A/C Unavailable London (Luton) Planned Maint Tianjin (…" at bounding box center [545, 347] width 825 height 611
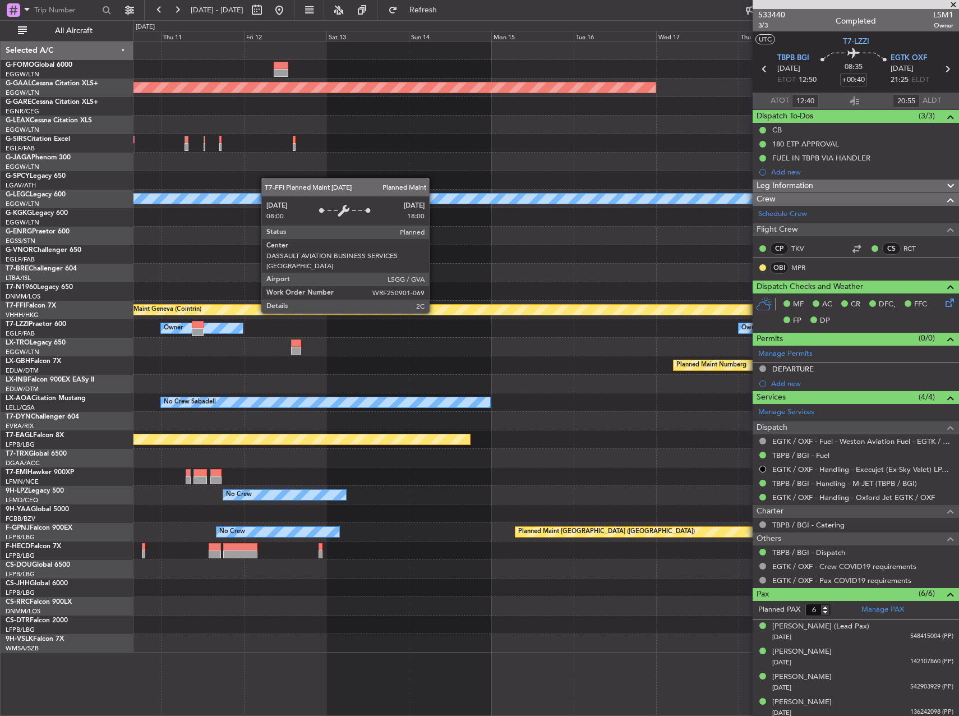
click at [100, 320] on div "Planned Maint Dusseldorf A/C Unavailable London (Luton) Planned Maint Tianjin (…" at bounding box center [479, 367] width 959 height 695
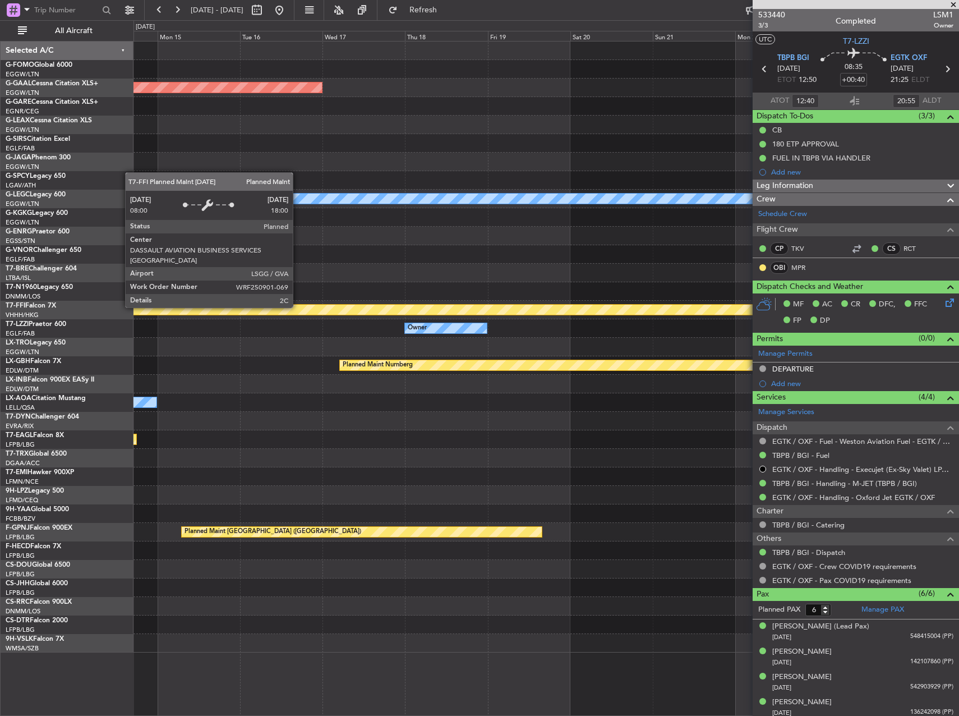
click at [170, 306] on div "Planned Maint Dusseldorf A/C Unavailable London (Luton) Planned Maint Geneva (C…" at bounding box center [545, 347] width 825 height 611
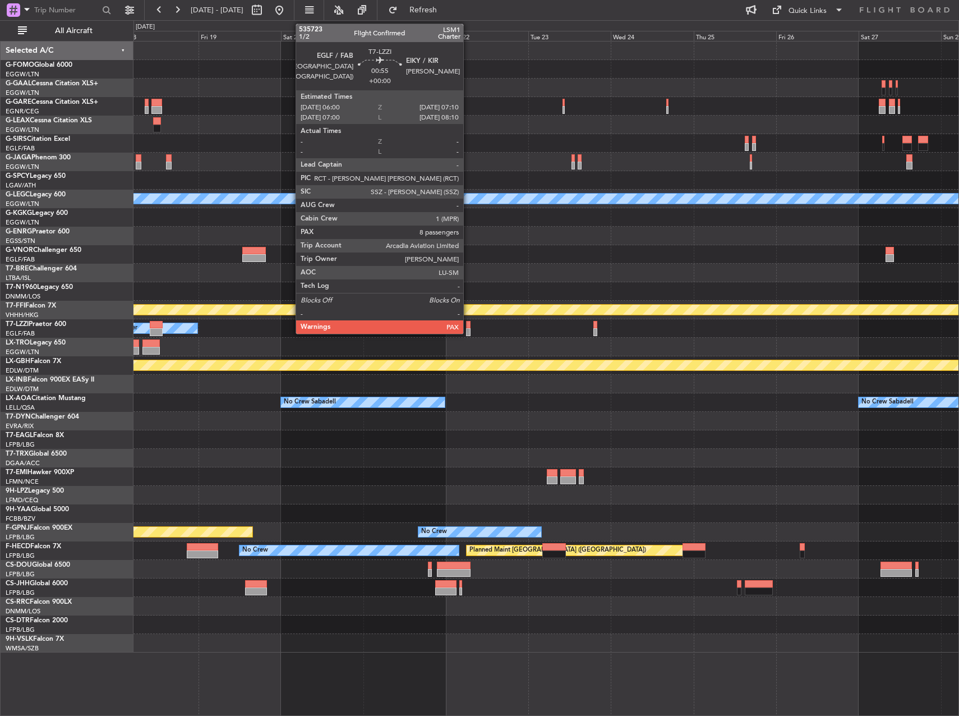
click at [468, 324] on div at bounding box center [468, 325] width 4 height 8
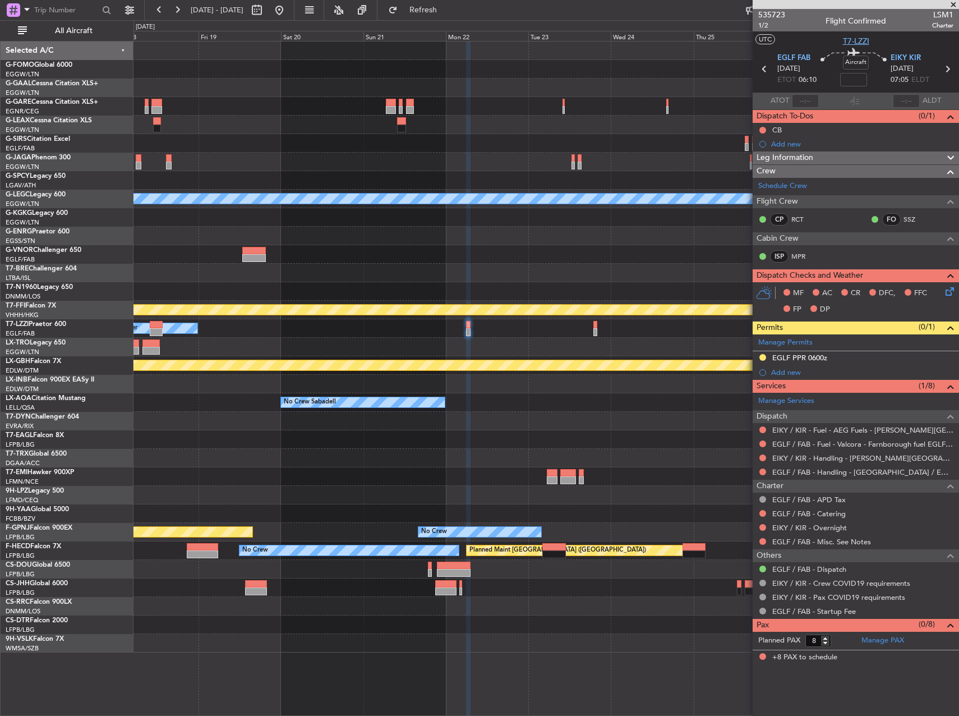
click at [858, 40] on span "T7-LZZI" at bounding box center [856, 41] width 26 height 12
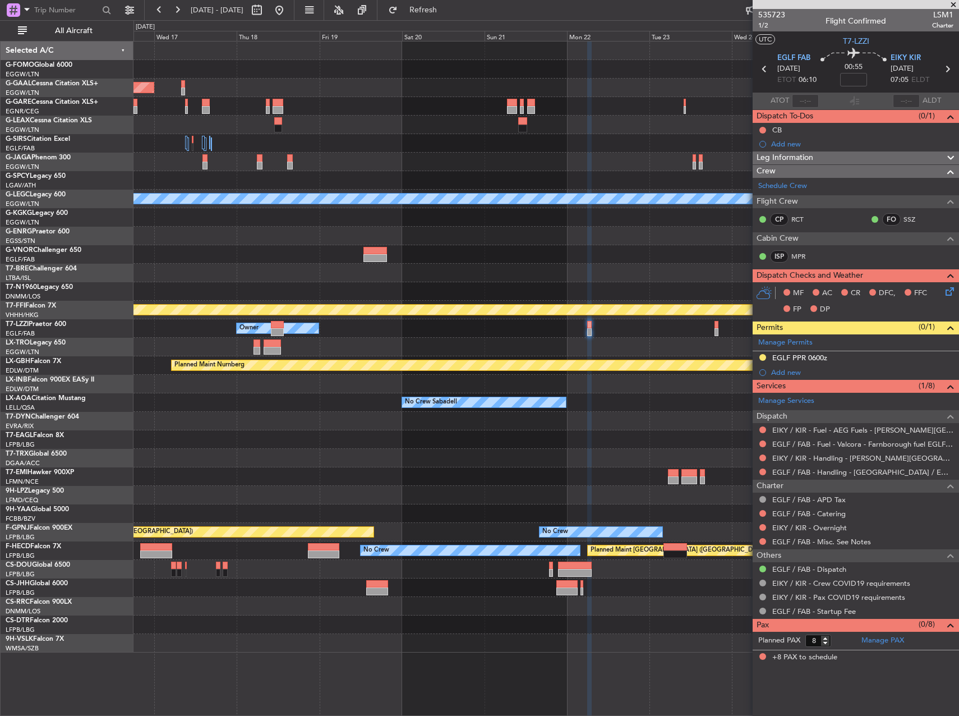
click at [508, 256] on div "Planned Maint Dusseldorf A/C Unavailable London (Luton) Planned Maint Geneva (C…" at bounding box center [545, 347] width 825 height 611
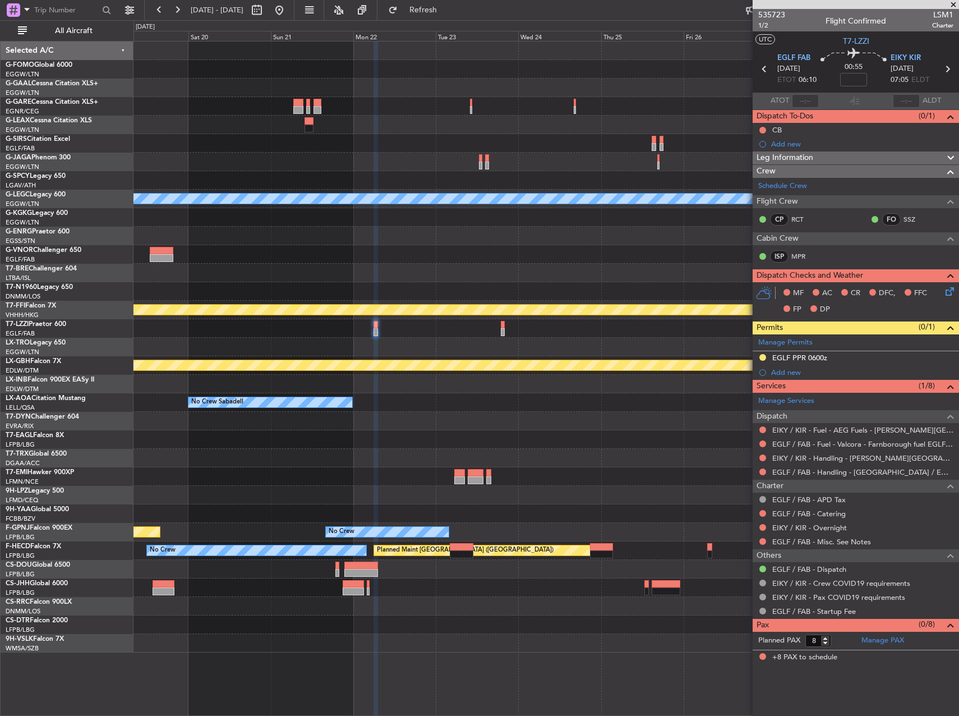
click at [271, 232] on div "Planned Maint Dusseldorf A/C Unavailable London (Luton) Planned Maint Geneva (C…" at bounding box center [545, 347] width 825 height 611
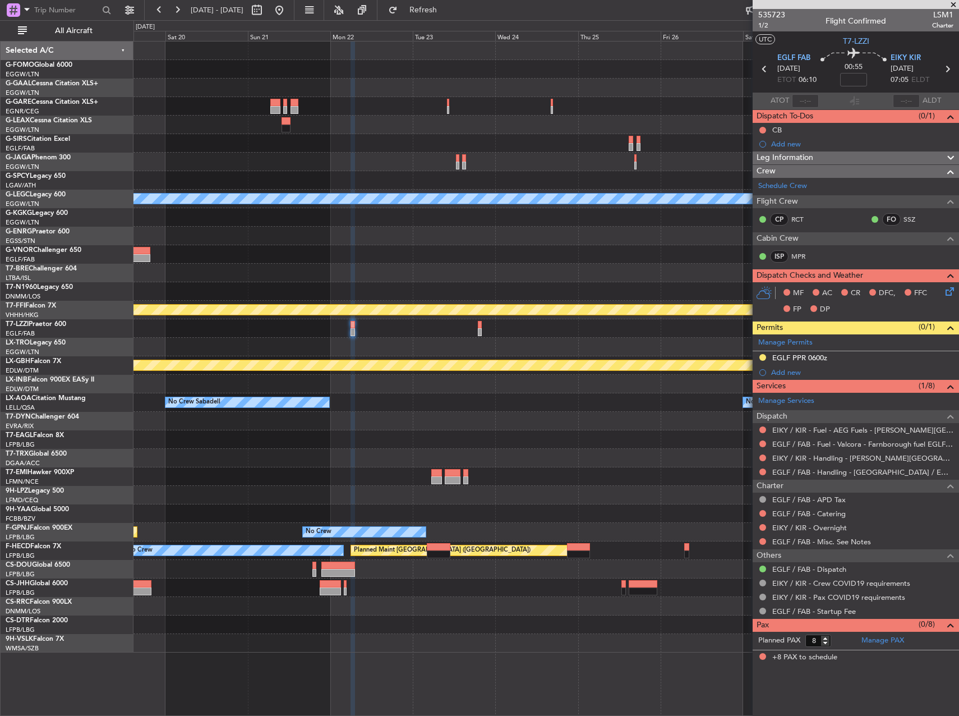
click at [540, 453] on div at bounding box center [545, 458] width 825 height 19
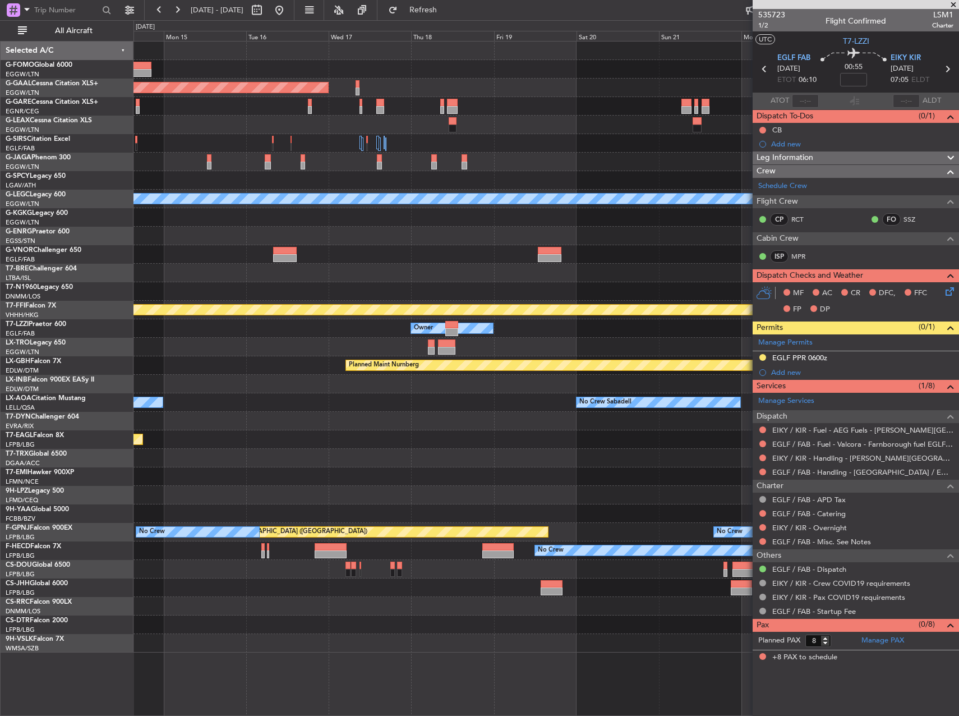
click at [717, 241] on div at bounding box center [545, 236] width 825 height 19
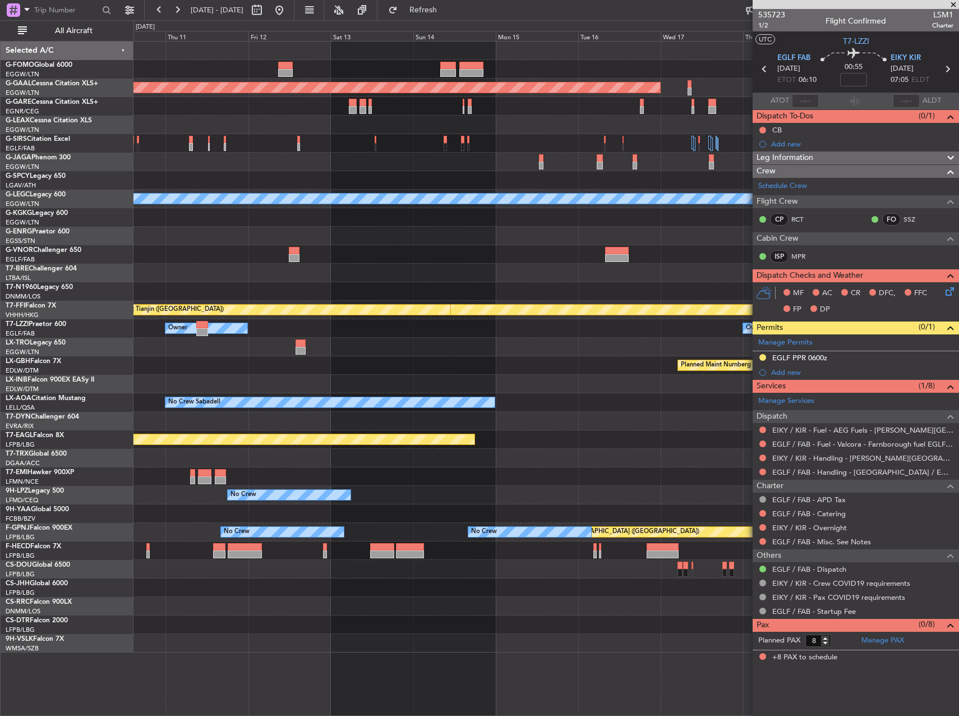
click at [605, 236] on div "Planned Maint Dusseldorf A/C Unavailable London (Luton) Planned Maint Geneva (C…" at bounding box center [545, 347] width 825 height 611
click at [622, 251] on div at bounding box center [545, 254] width 825 height 19
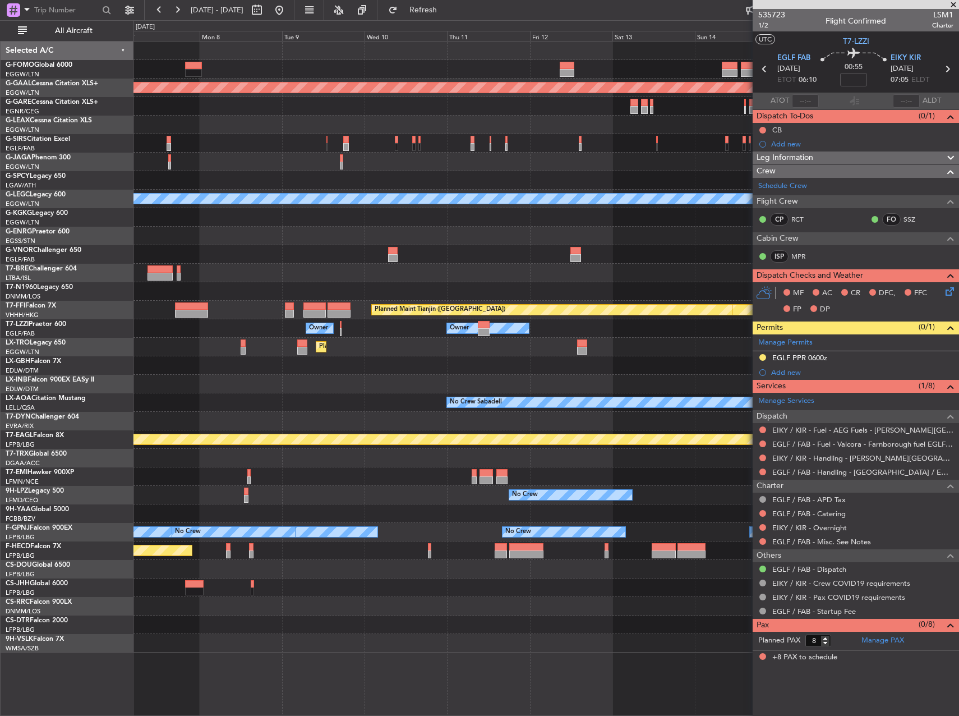
click at [644, 245] on div at bounding box center [545, 254] width 825 height 19
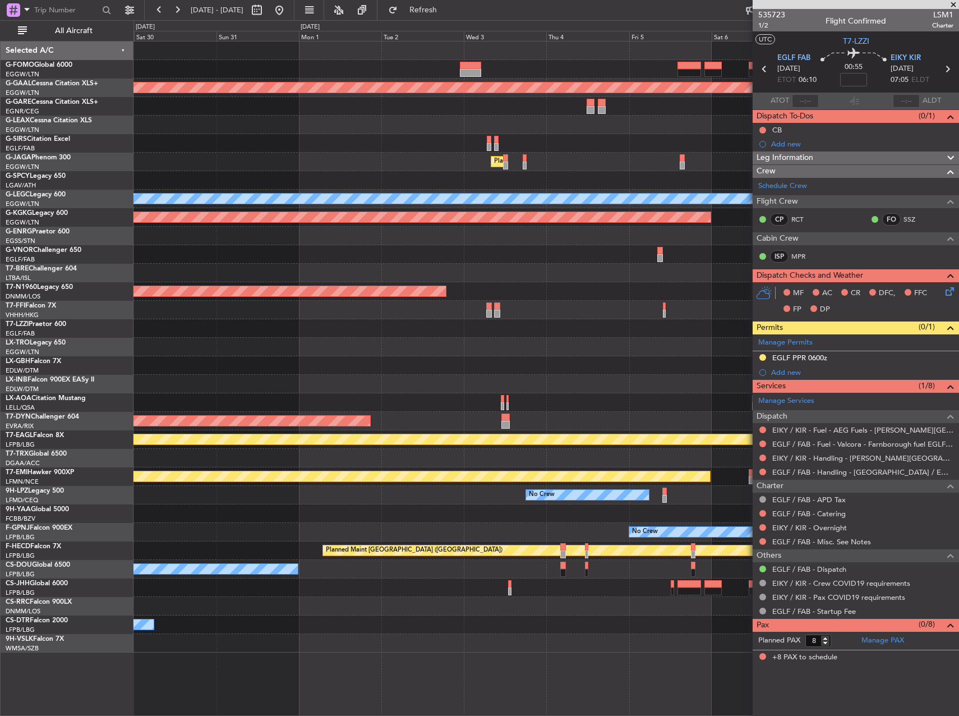
click at [659, 238] on div "Planned Maint Dusseldorf Planned Maint London (Luton) A/C Unavailable London (L…" at bounding box center [545, 347] width 825 height 611
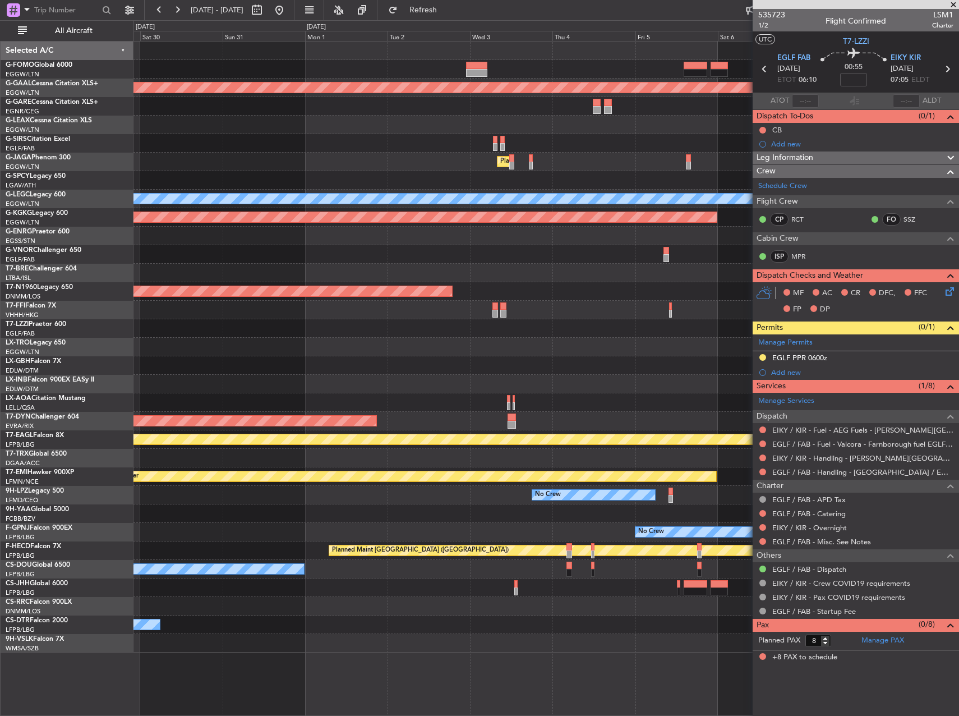
click at [741, 243] on div at bounding box center [545, 236] width 825 height 19
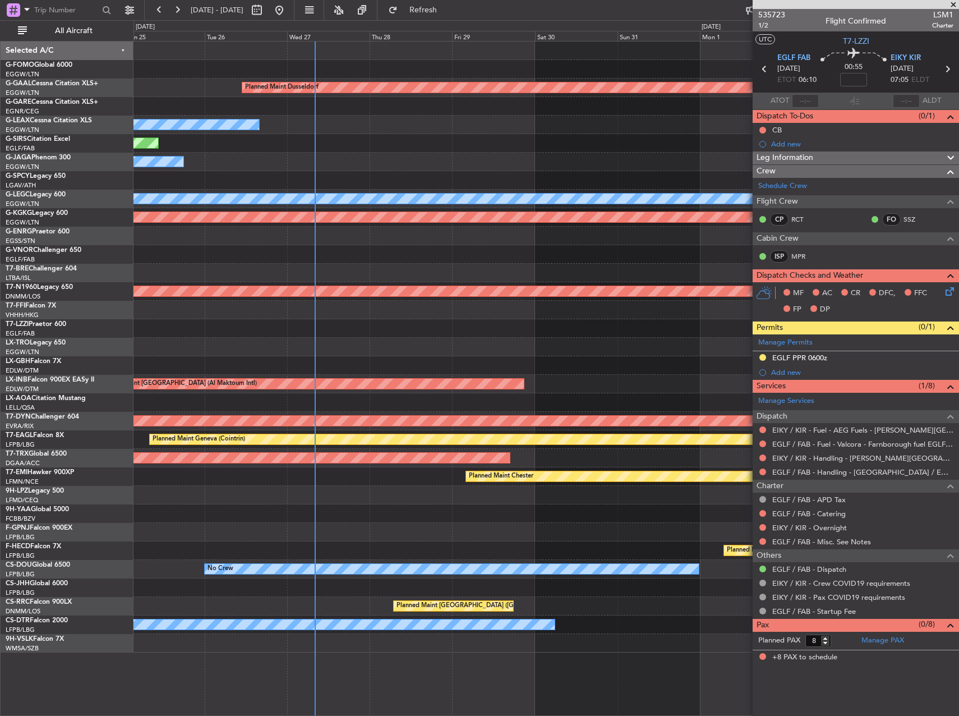
click at [323, 242] on div "Planned Maint Dusseldorf Owner Unplanned Maint Oxford (Kidlington) No Crew Cann…" at bounding box center [545, 347] width 825 height 611
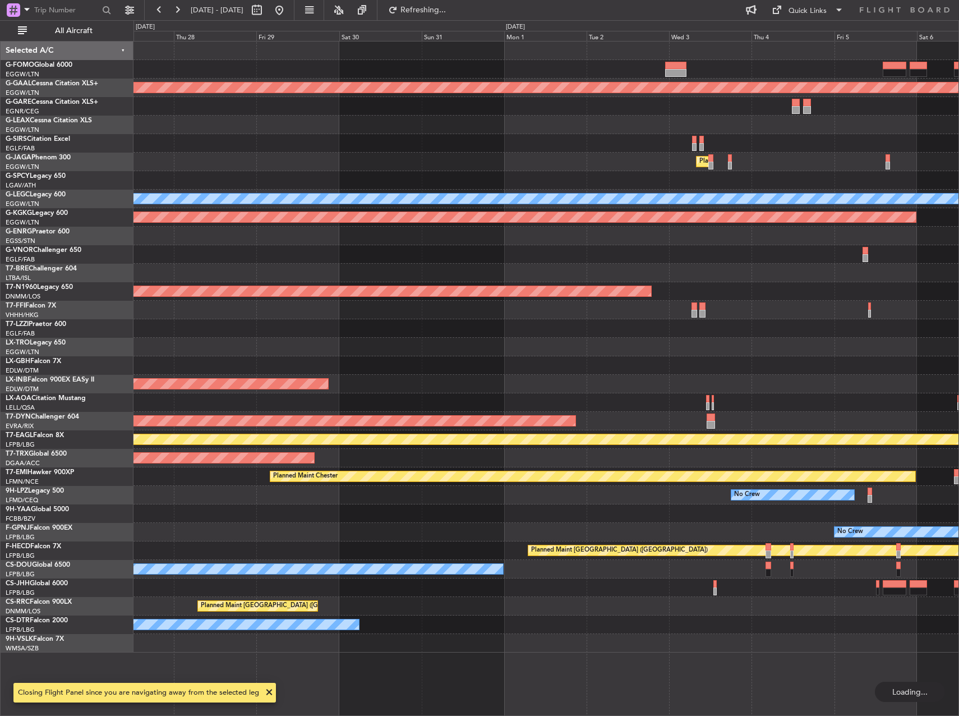
click at [386, 262] on div "Planned Maint Dusseldorf Owner Unplanned Maint Oxford (Kidlington) Planned Main…" at bounding box center [545, 347] width 825 height 611
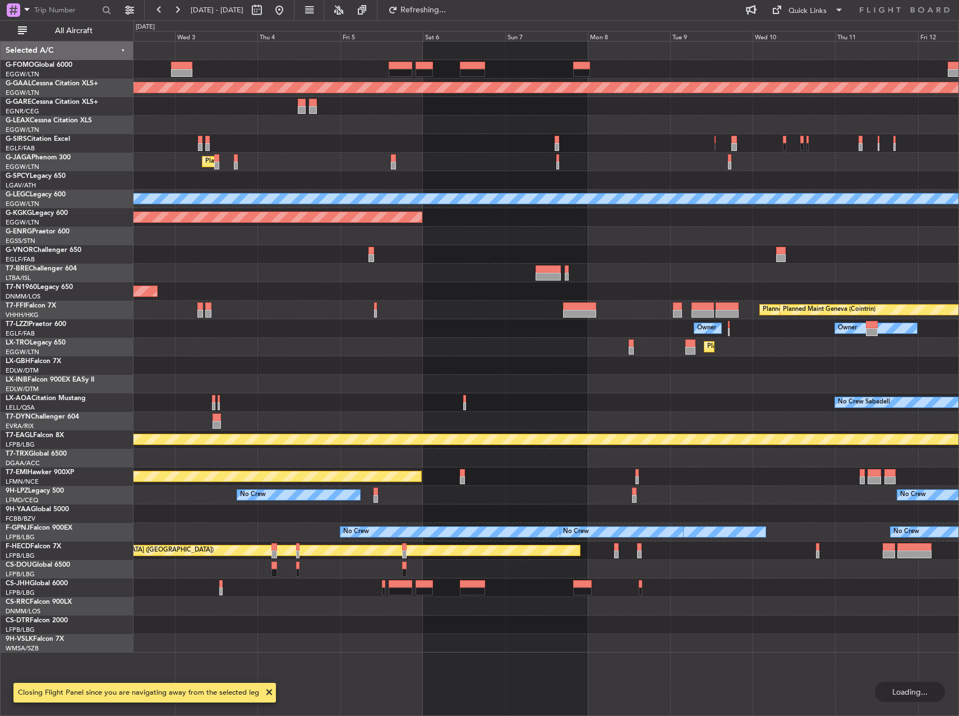
click at [174, 260] on div at bounding box center [545, 254] width 825 height 19
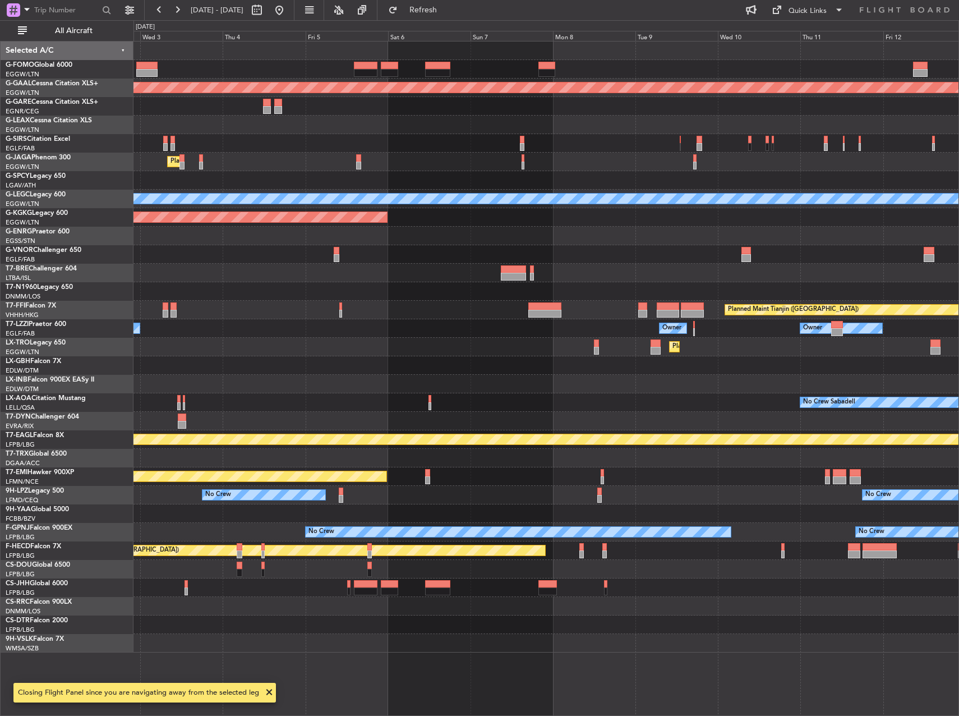
click at [175, 270] on div "Planned Maint Dusseldorf Planned Maint London (Luton) A/C Unavailable London (L…" at bounding box center [545, 347] width 825 height 611
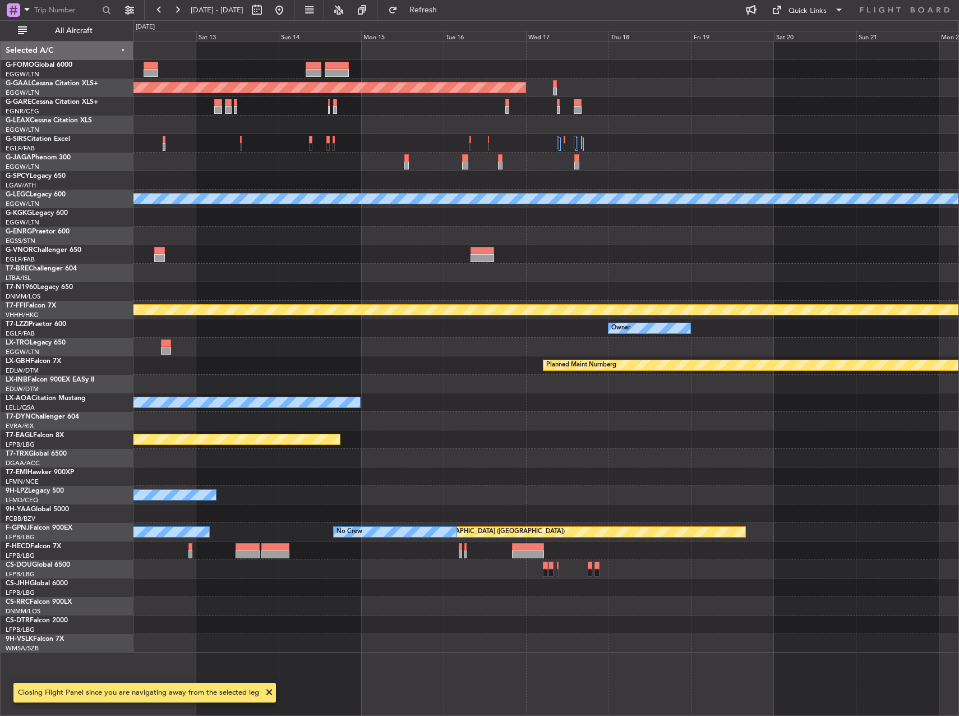
click at [123, 284] on div "Planned Maint Dusseldorf A/C Unavailable London (Luton) Planned Maint Geneva (C…" at bounding box center [479, 367] width 959 height 695
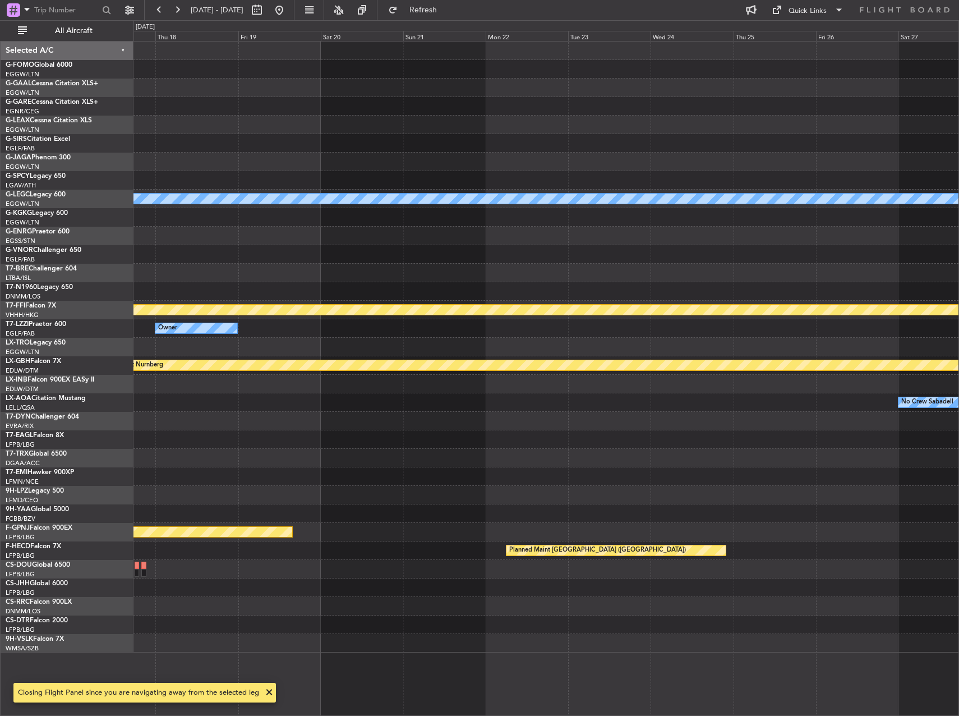
click at [108, 262] on div "Planned Maint Dusseldorf A/C Unavailable London (Luton) Planned Maint Geneva (C…" at bounding box center [479, 367] width 959 height 695
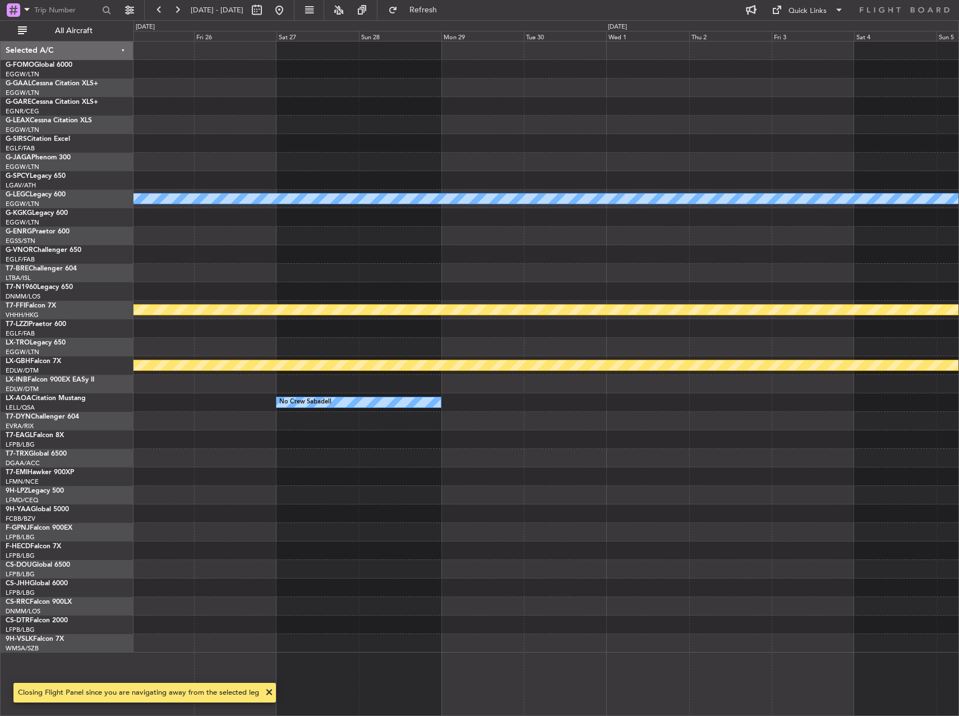
click at [170, 259] on div at bounding box center [545, 254] width 825 height 19
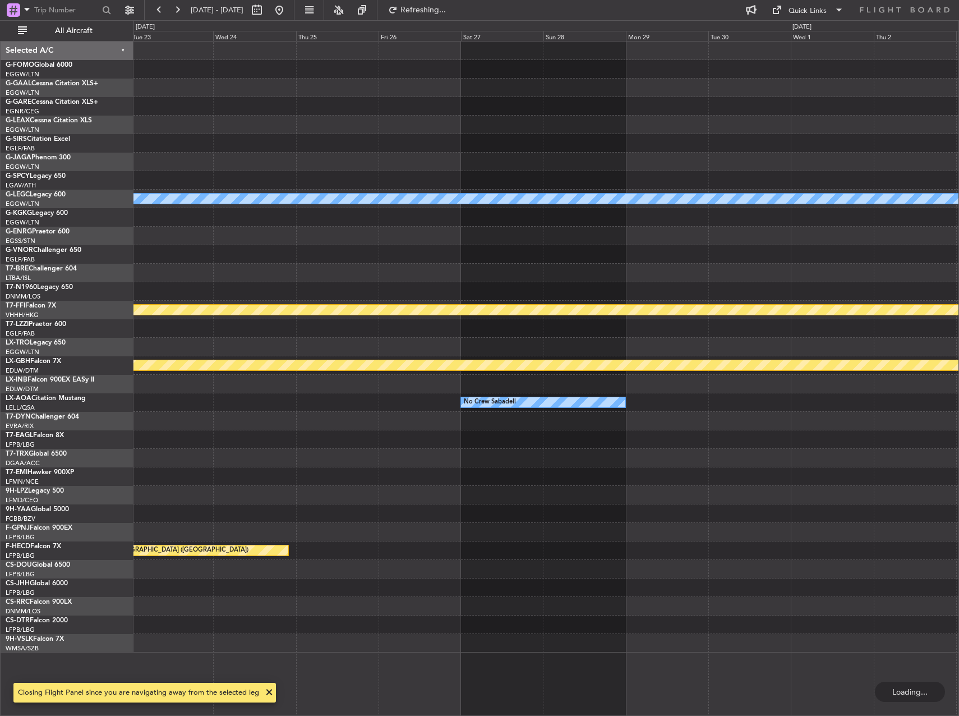
click at [798, 240] on div "A/C Unavailable London (Luton) Planned Maint Geneva (Cointrin) Planned Maint Nu…" at bounding box center [545, 347] width 825 height 611
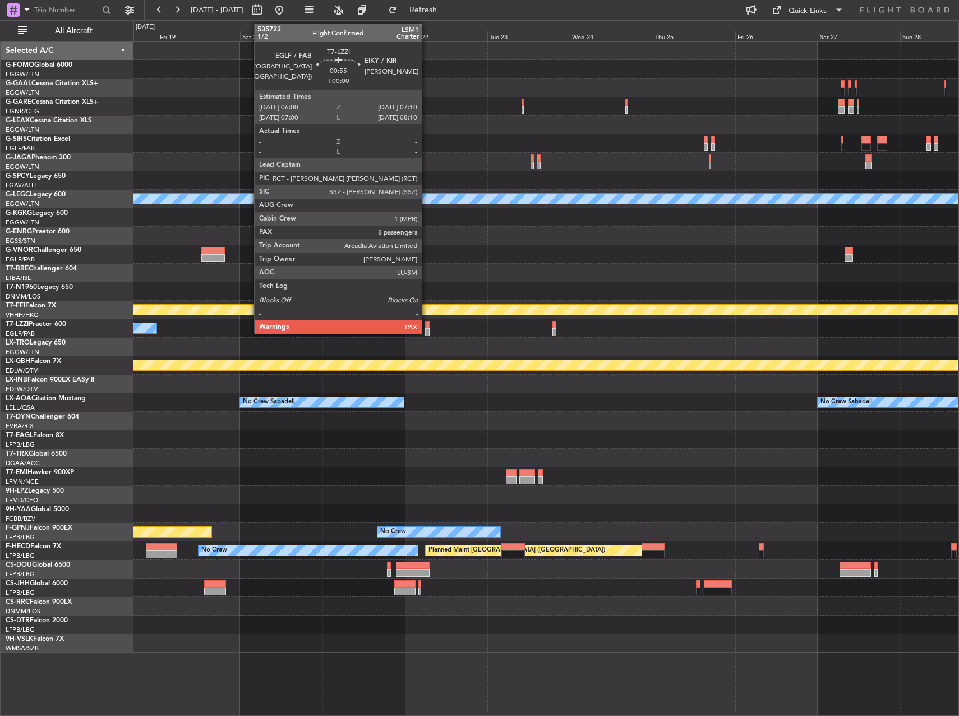
click at [427, 328] on div at bounding box center [427, 332] width 4 height 8
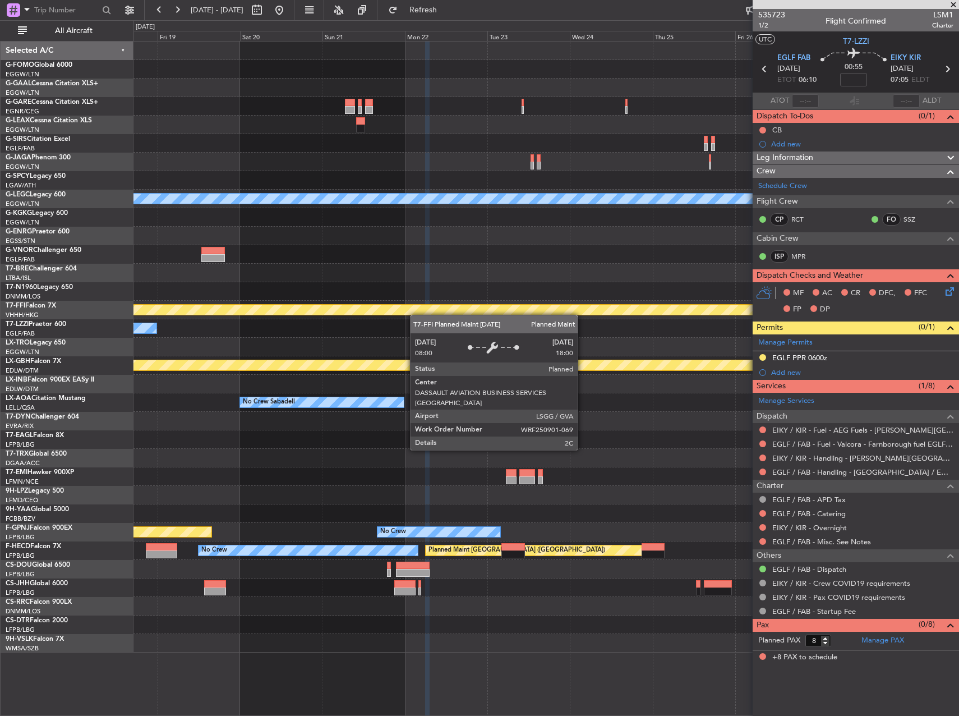
click at [506, 298] on div "Planned Maint Dusseldorf A/C Unavailable London (Luton) Planned Maint Geneva (C…" at bounding box center [545, 347] width 825 height 611
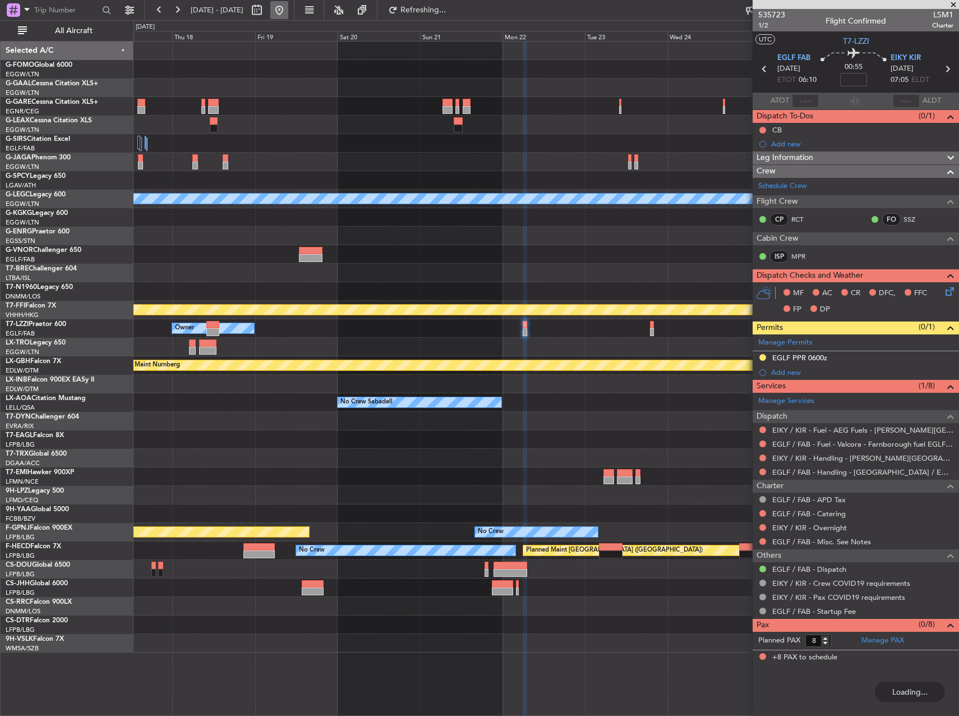
click at [288, 7] on button at bounding box center [279, 10] width 18 height 18
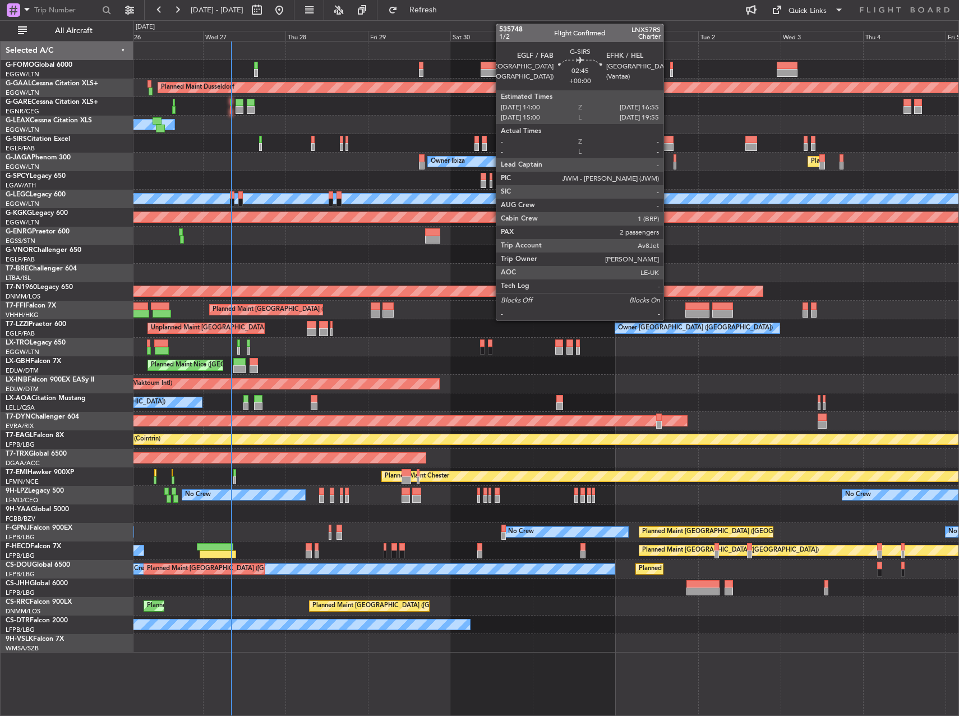
click at [669, 141] on div at bounding box center [668, 140] width 10 height 8
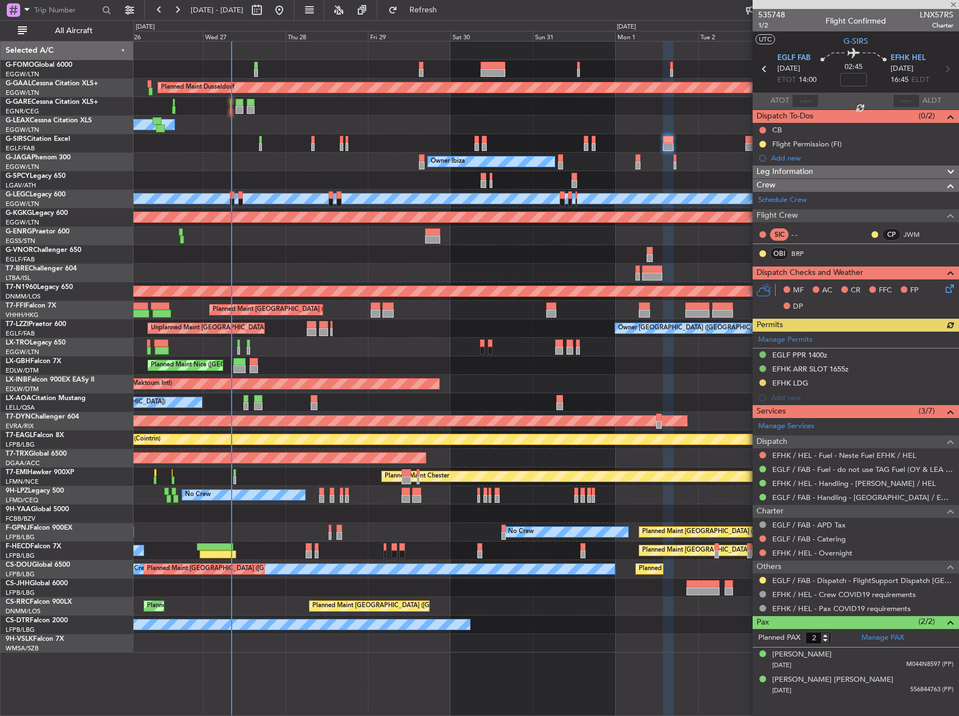
click at [762, 382] on div "Manage Permits EGLF PPR 1400z EFHK ARR SLOT 1655z EFHK LDG Add new" at bounding box center [856, 367] width 206 height 73
click at [763, 381] on button at bounding box center [762, 382] width 7 height 7
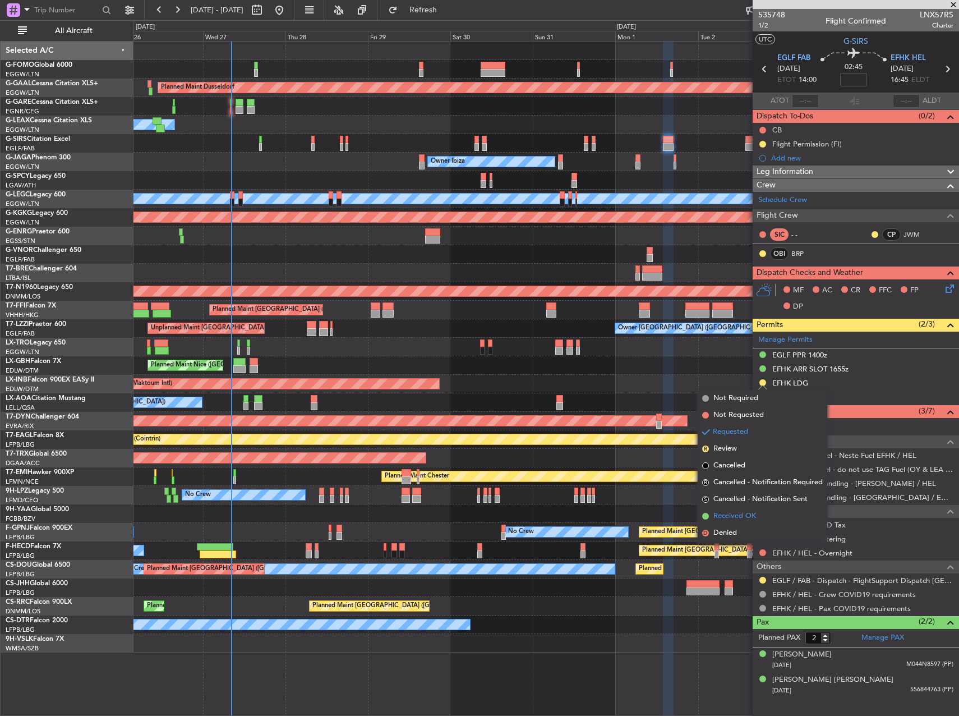
click at [745, 512] on span "Received OK" at bounding box center [734, 515] width 43 height 11
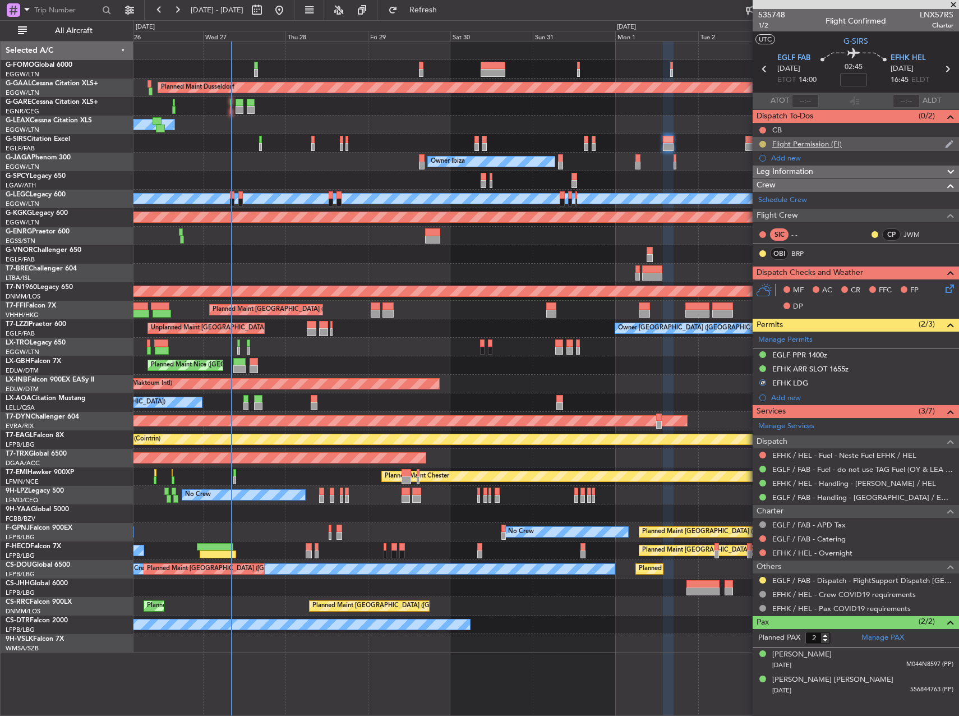
click at [763, 146] on button at bounding box center [762, 144] width 7 height 7
click at [755, 195] on span "Completed" at bounding box center [767, 193] width 37 height 11
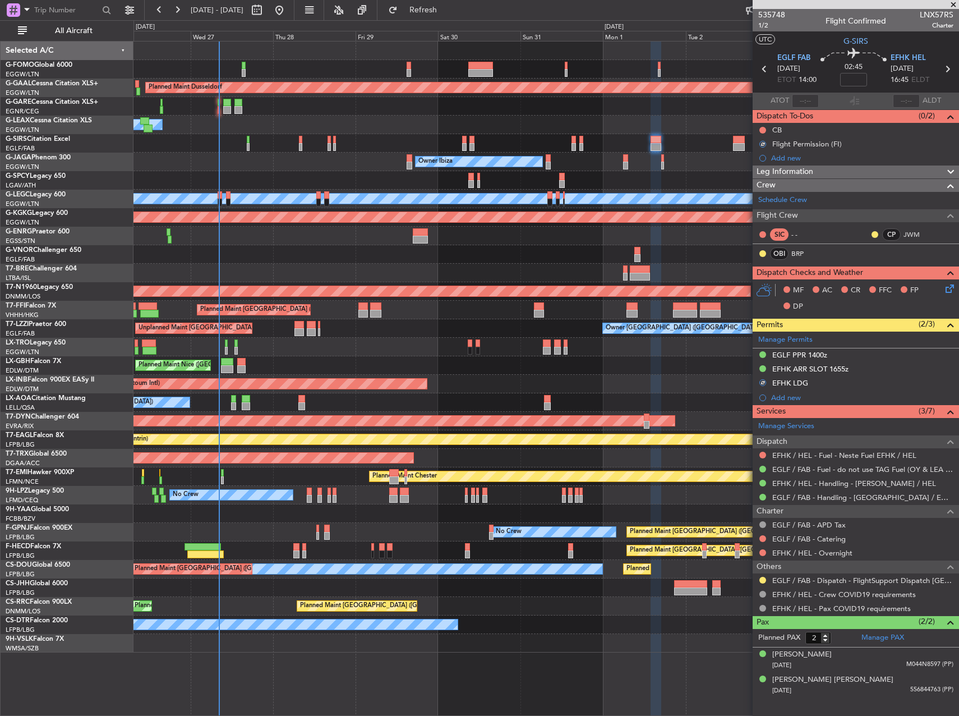
click at [702, 236] on div at bounding box center [545, 236] width 825 height 19
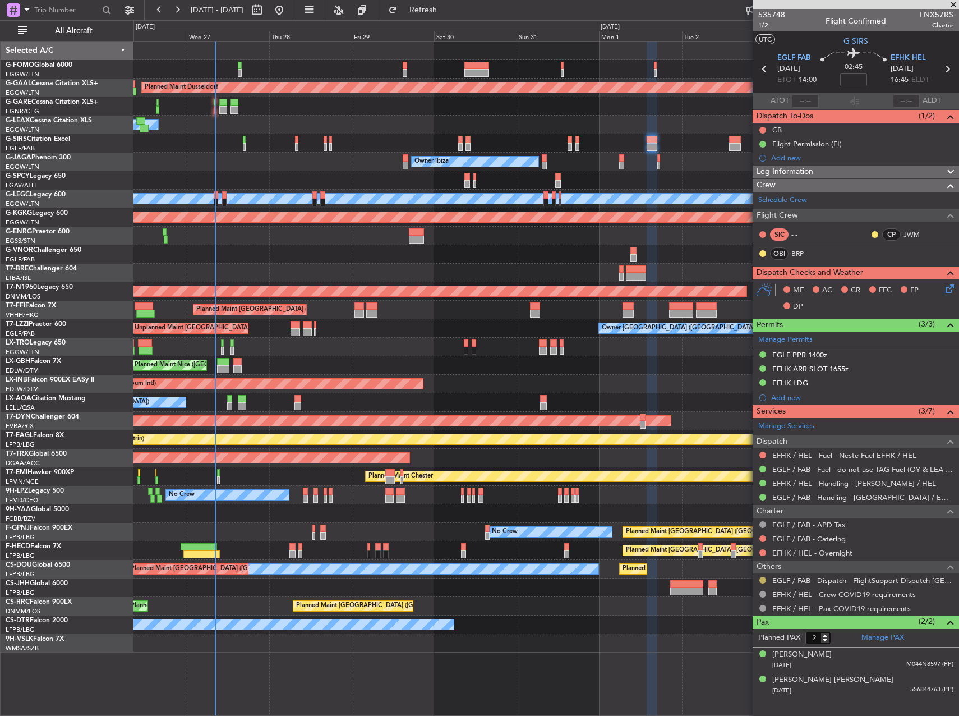
click at [762, 578] on button at bounding box center [762, 580] width 7 height 7
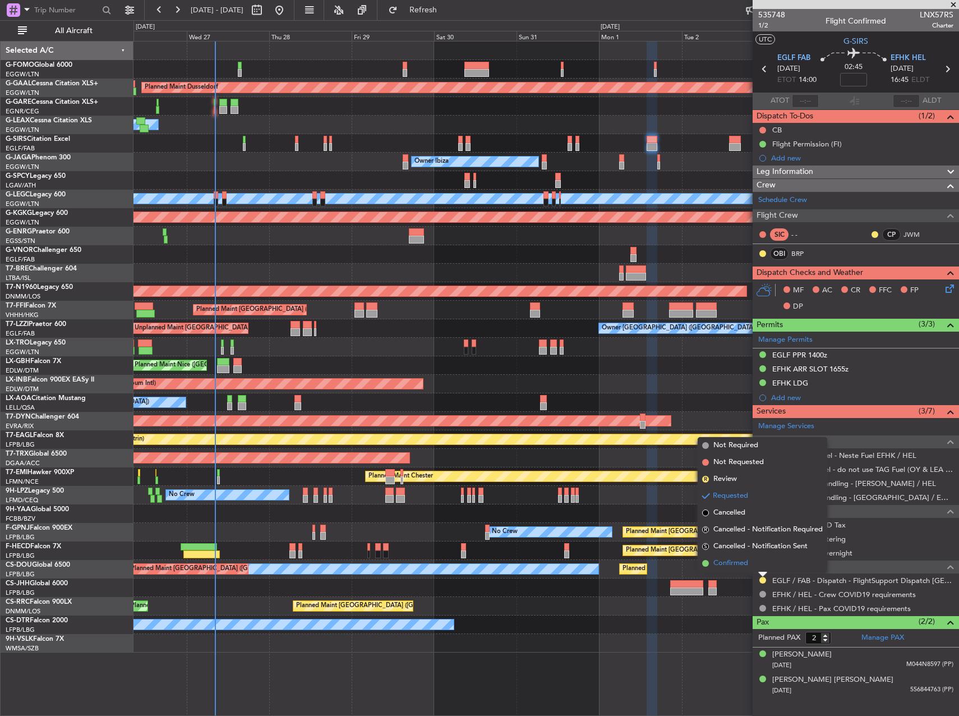
click at [749, 569] on li "Confirmed" at bounding box center [763, 563] width 130 height 17
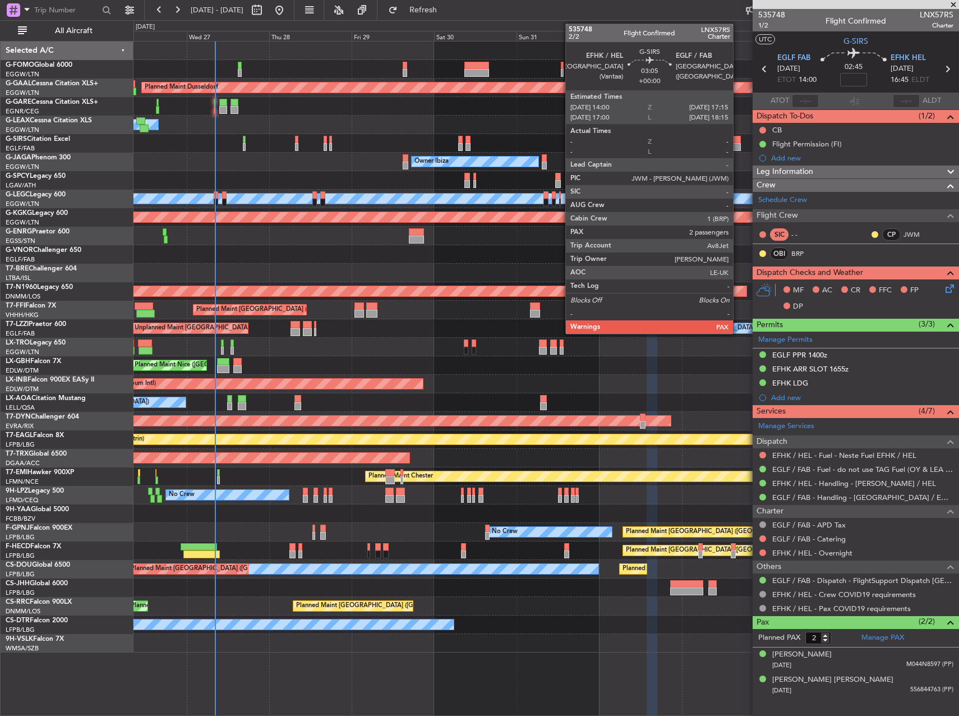
click at [738, 146] on div at bounding box center [734, 147] width 11 height 8
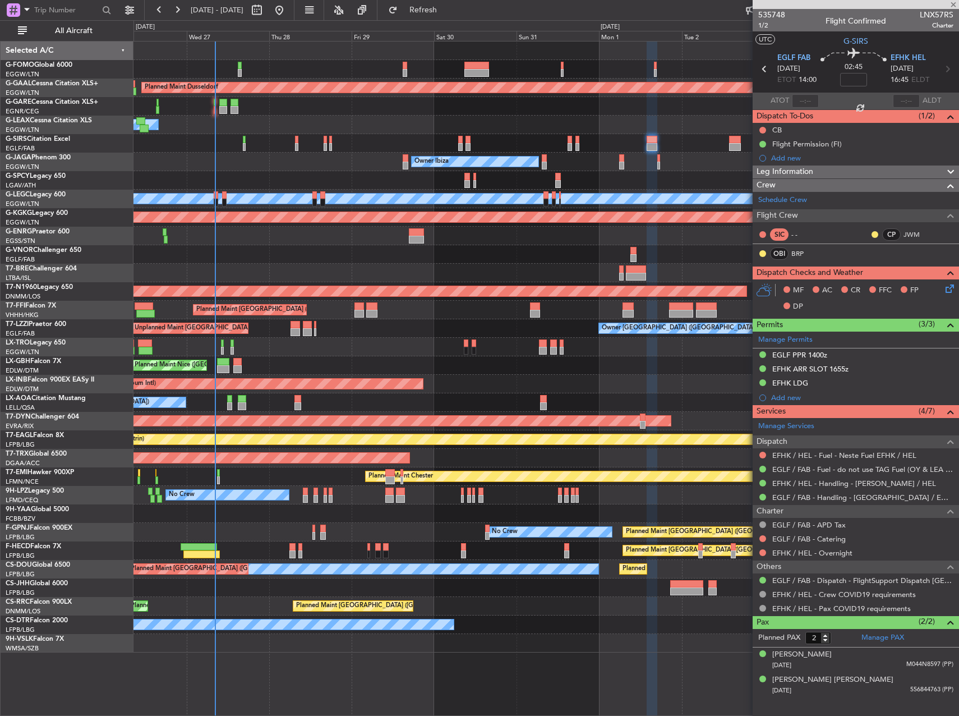
type input "3"
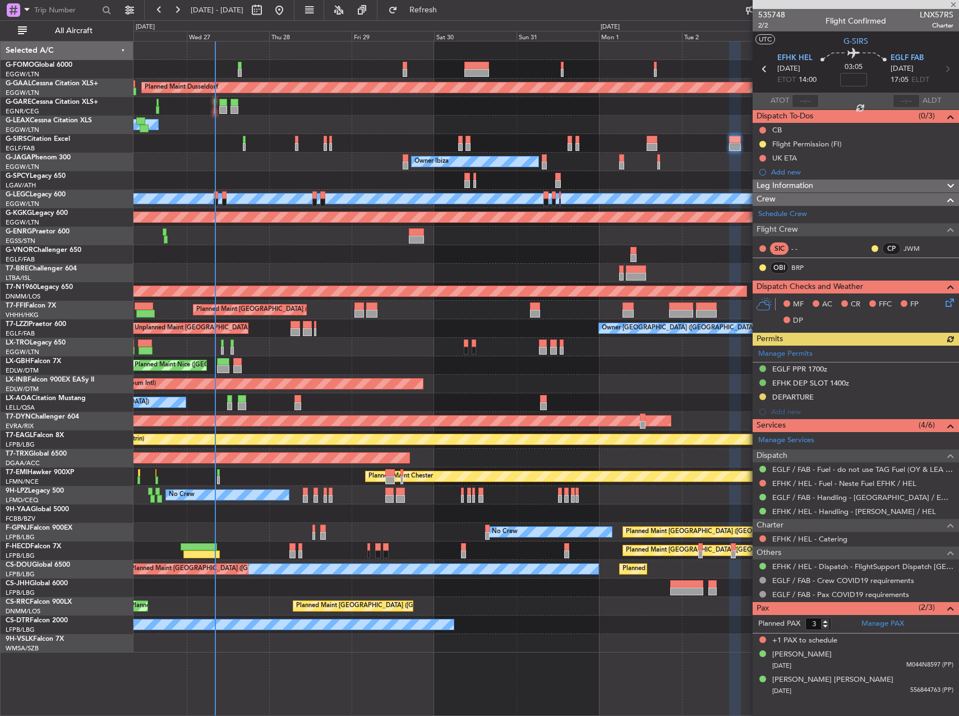
click at [762, 395] on div "Manage Permits EGLF PPR 1700z EFHK DEP SLOT 1400z DEPARTURE Add new" at bounding box center [856, 381] width 206 height 73
click at [763, 397] on button at bounding box center [762, 396] width 7 height 7
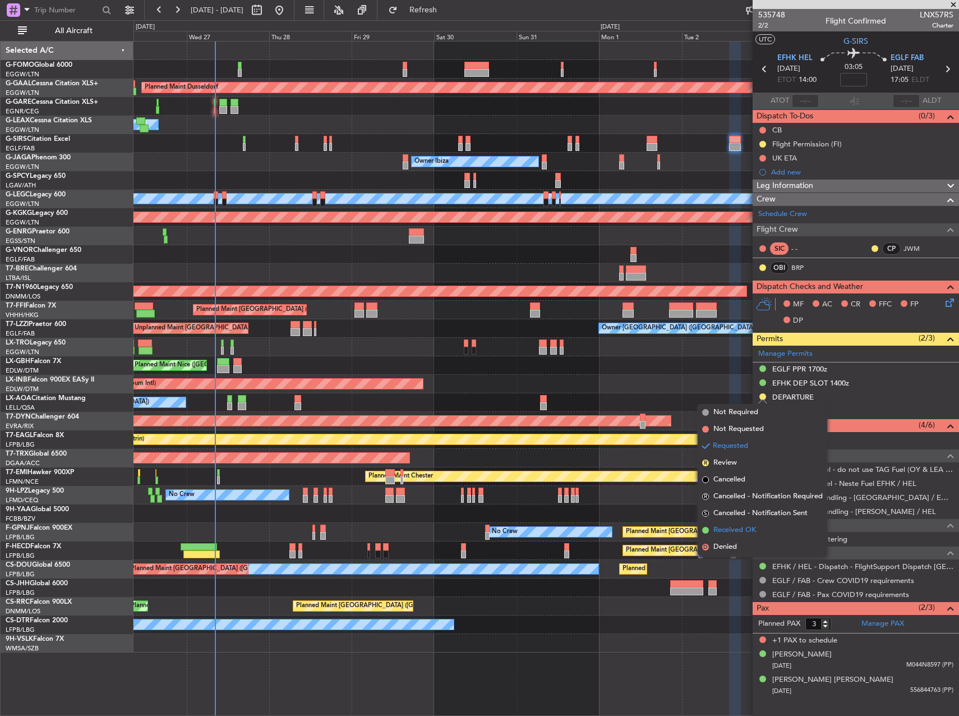
click at [746, 529] on span "Received OK" at bounding box center [734, 529] width 43 height 11
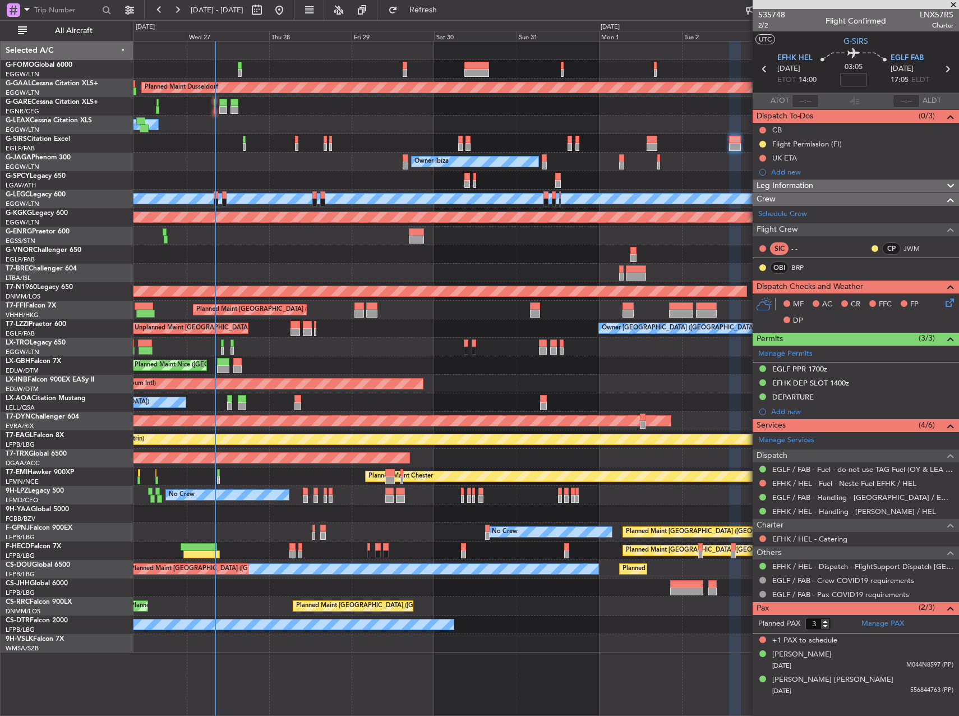
click at [243, 343] on div "Planned Maint Dusseldorf Owner Unplanned Maint Oxford (Kidlington) Planned Main…" at bounding box center [545, 347] width 825 height 611
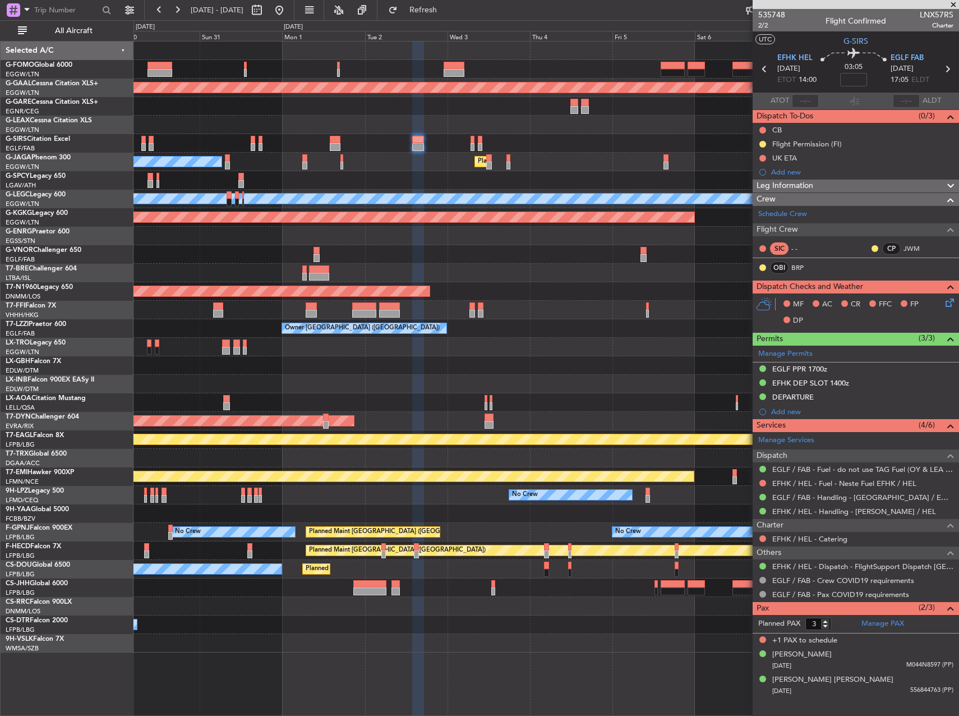
click at [103, 375] on div "Planned Maint Dusseldorf Planned Maint London (Luton) Owner Ibiza A/C Unavailab…" at bounding box center [479, 367] width 959 height 695
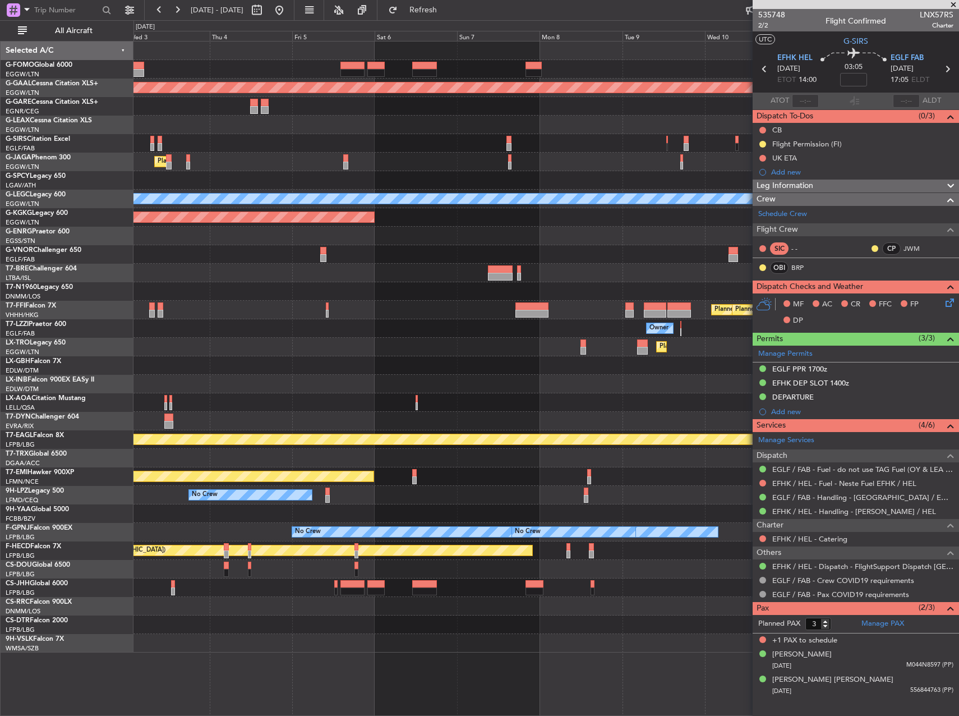
click at [56, 378] on div "Planned Maint Dusseldorf Planned Maint London (Luton) A/C Unavailable London (L…" at bounding box center [479, 367] width 959 height 695
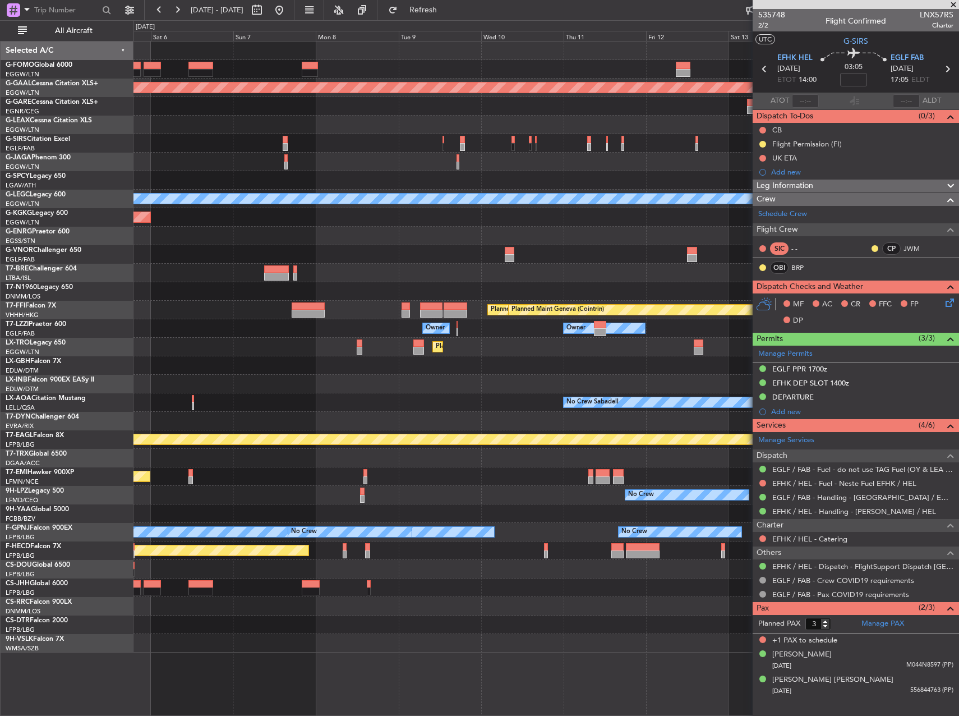
click at [77, 359] on div "Planned Maint Dusseldorf Planned Maint London (Luton) A/C Unavailable London (L…" at bounding box center [479, 367] width 959 height 695
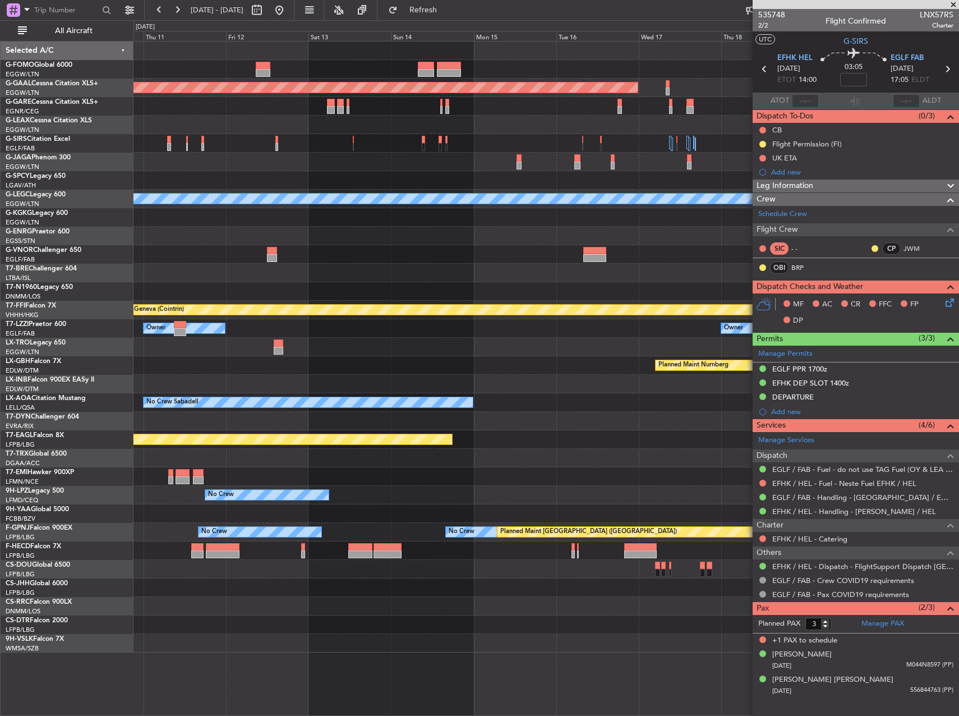
click at [225, 357] on div "Planned Maint Dusseldorf A/C Unavailable London (Luton) Planned Maint Tianjin (…" at bounding box center [545, 347] width 825 height 611
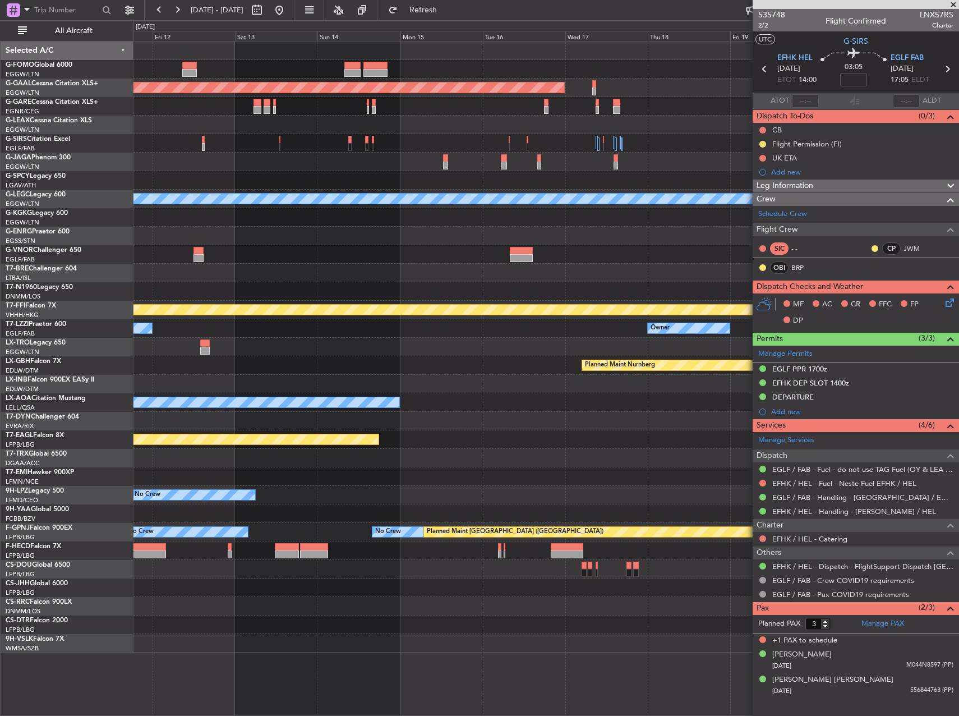
click at [173, 356] on div "Planned Maint Dusseldorf" at bounding box center [545, 347] width 825 height 19
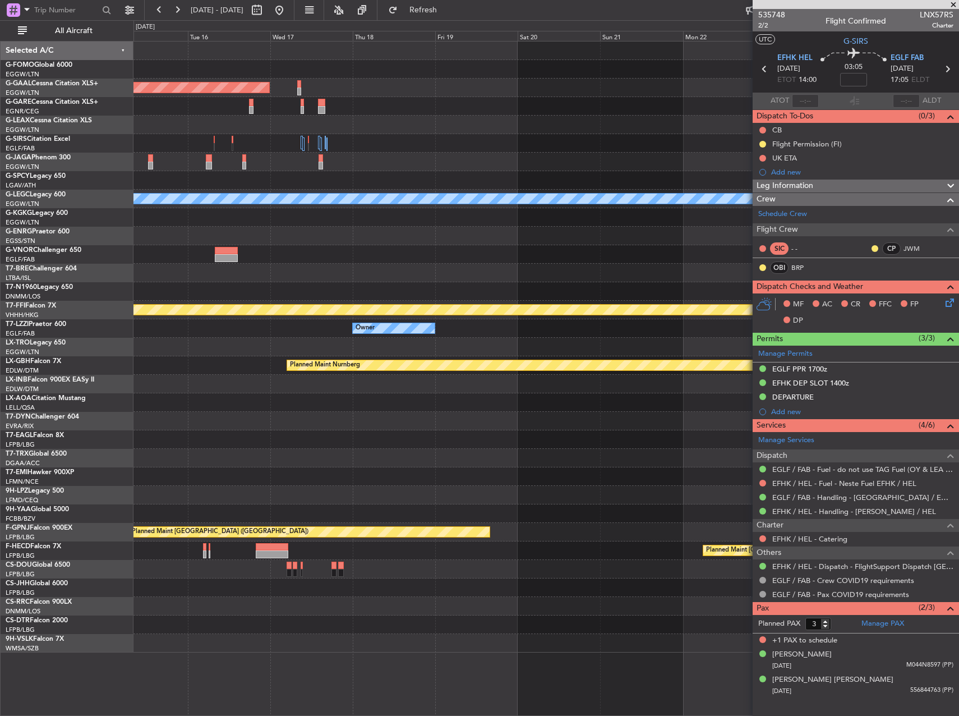
click at [238, 358] on div "Planned Maint Dusseldorf A/C Unavailable London (Luton) Planned Maint Geneva (C…" at bounding box center [545, 347] width 825 height 611
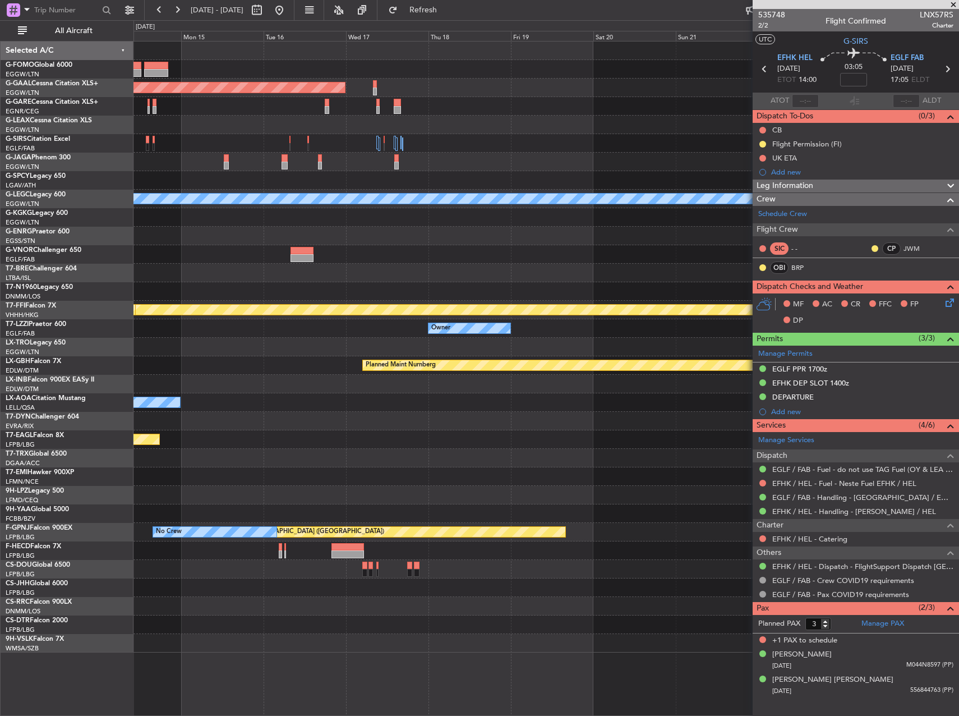
click at [625, 340] on div at bounding box center [545, 347] width 825 height 19
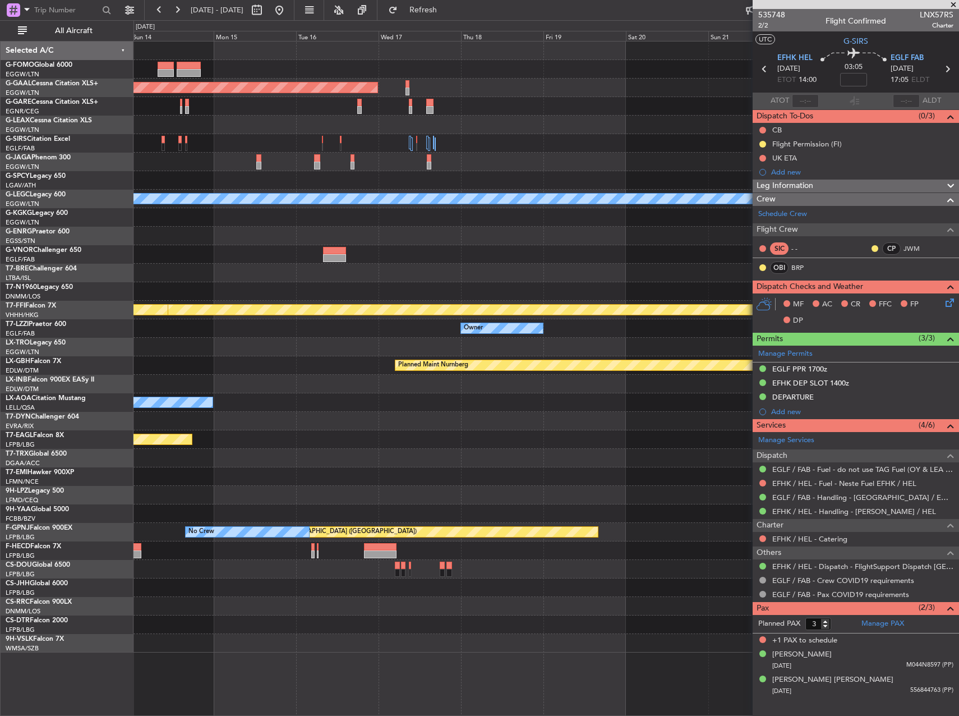
click at [490, 340] on div at bounding box center [545, 347] width 825 height 19
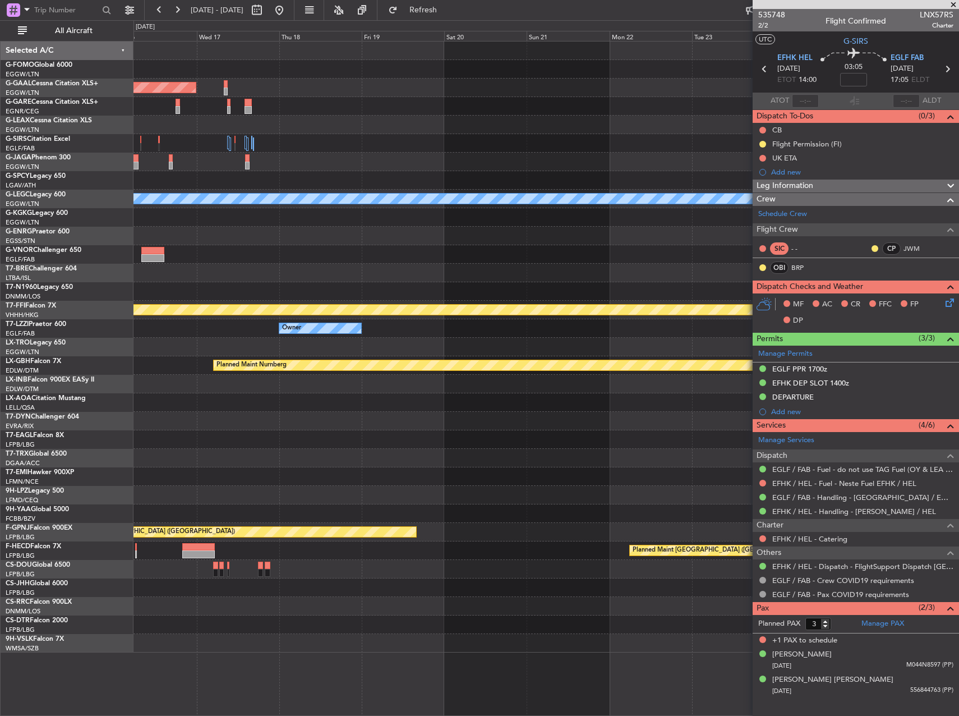
click at [491, 339] on div at bounding box center [545, 347] width 825 height 19
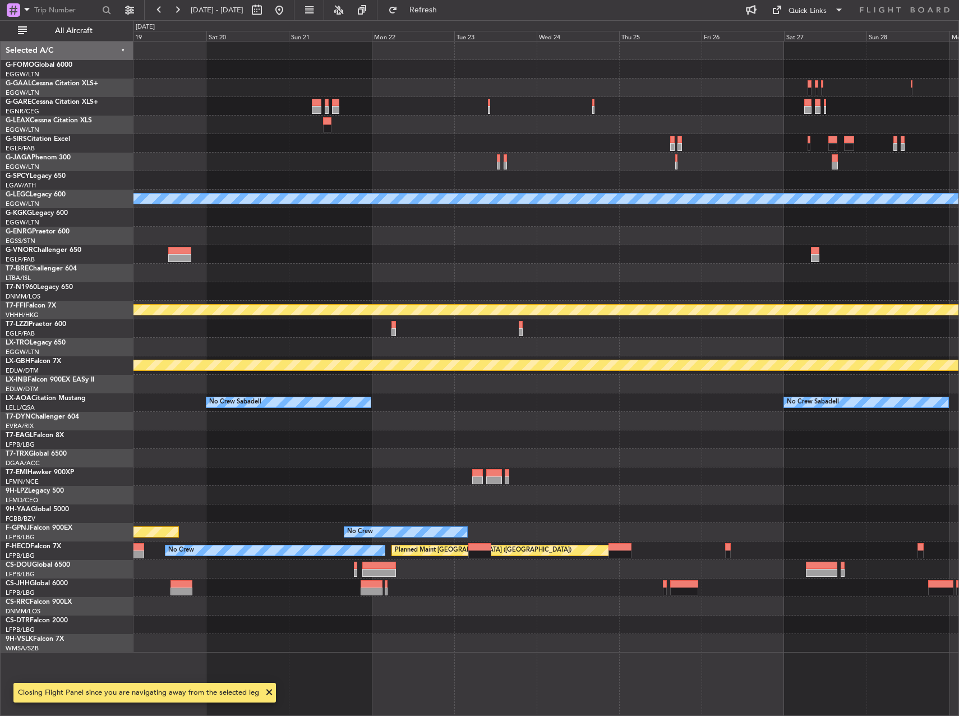
click at [499, 350] on div "Planned Maint Dusseldorf A/C Unavailable London (Luton) Planned Maint Geneva (C…" at bounding box center [545, 347] width 825 height 611
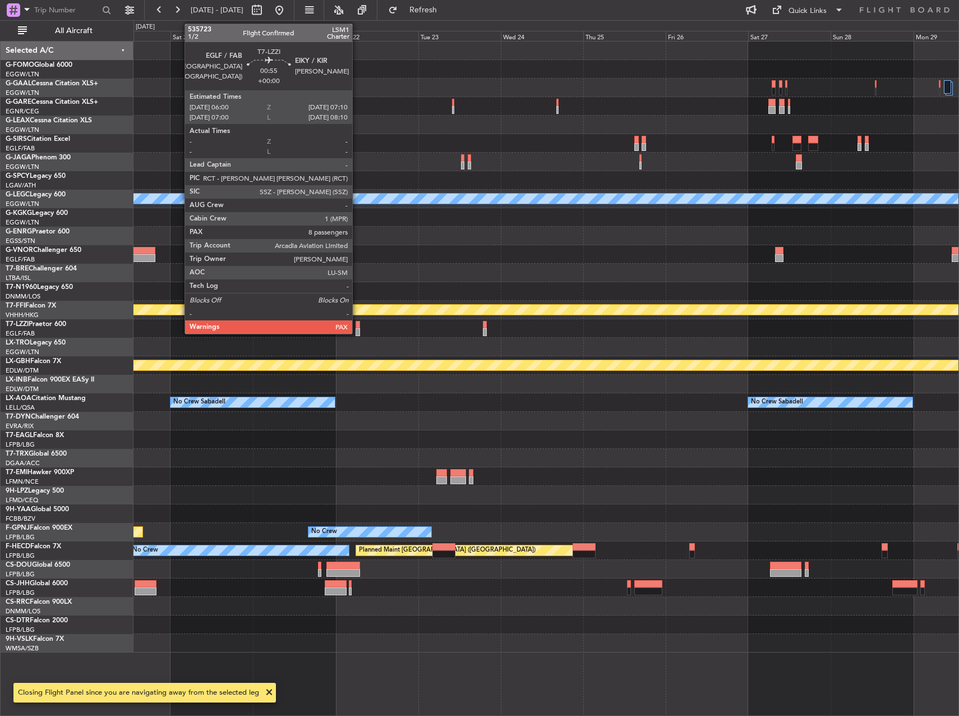
click at [357, 328] on div at bounding box center [358, 325] width 4 height 8
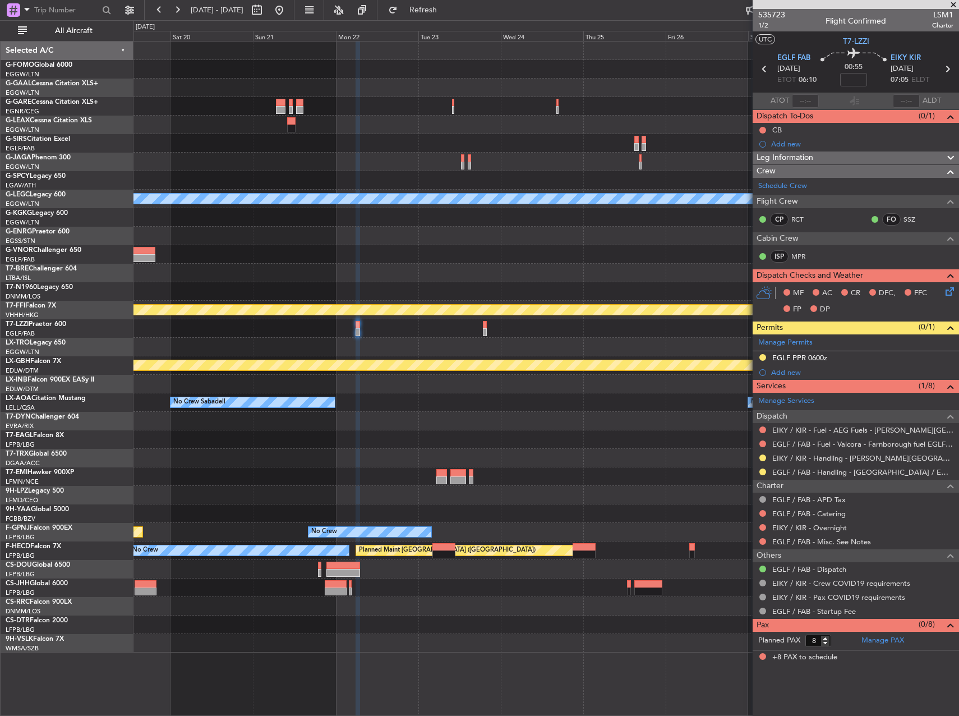
click at [573, 423] on div at bounding box center [545, 421] width 825 height 19
click at [630, 404] on div "No Crew Sabadell No Crew Sabadell" at bounding box center [545, 402] width 825 height 19
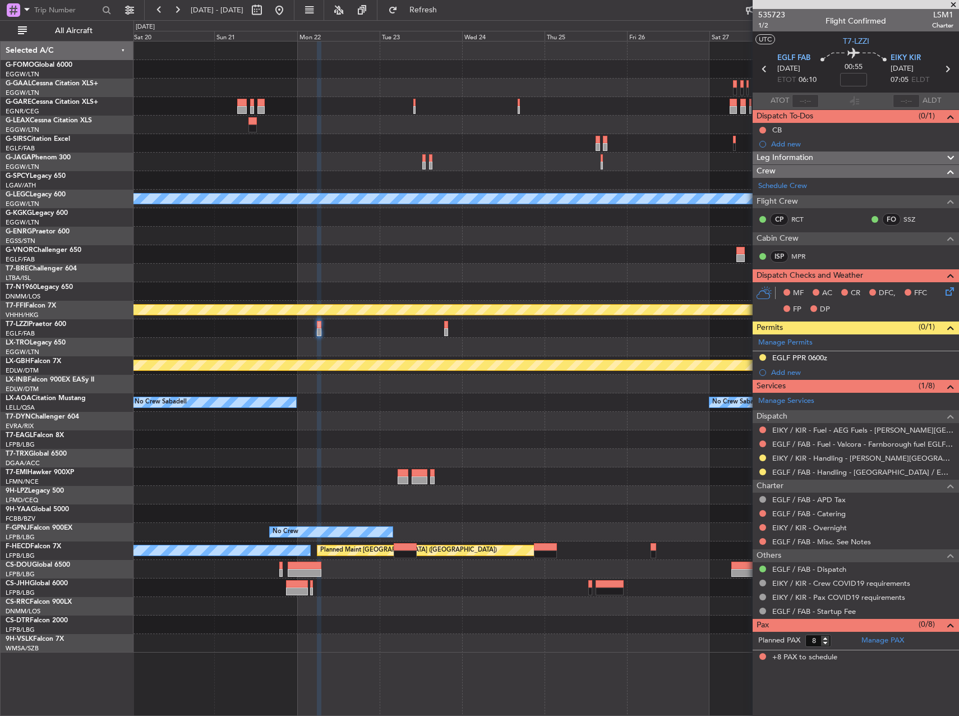
click at [472, 256] on div at bounding box center [545, 254] width 825 height 19
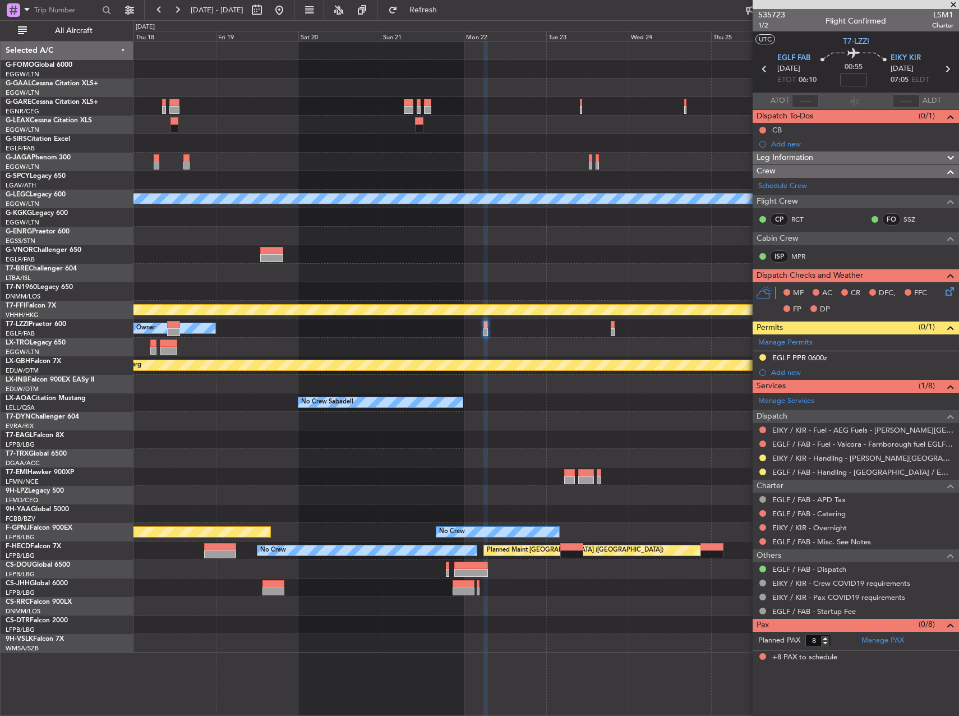
click at [548, 274] on div at bounding box center [545, 273] width 825 height 19
click at [288, 6] on button at bounding box center [279, 10] width 18 height 18
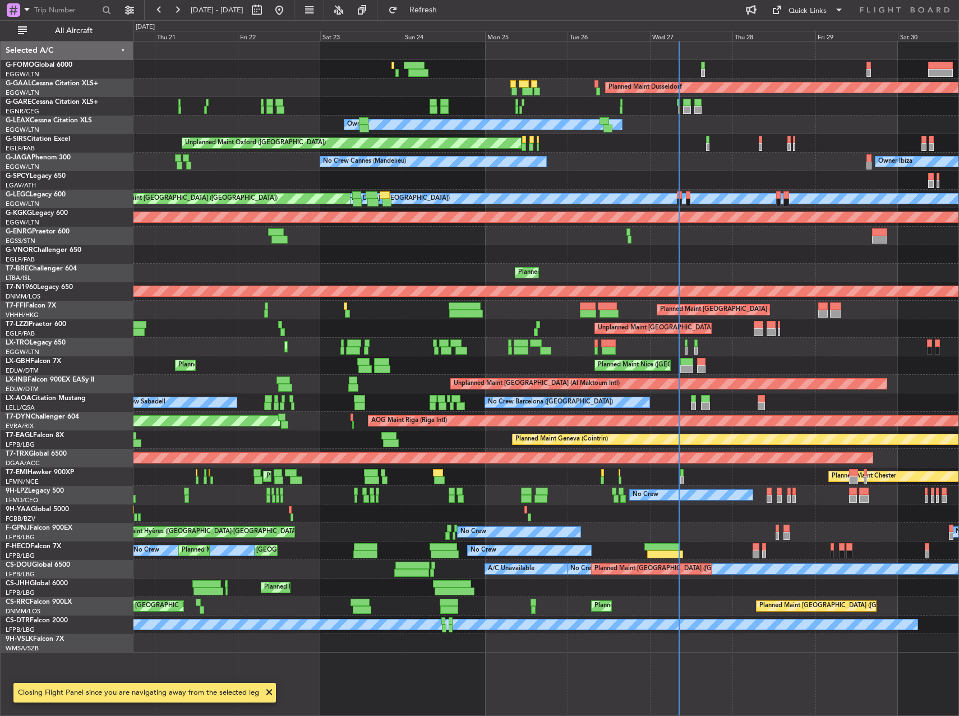
click at [361, 250] on div "Planned Maint Dusseldorf Unplanned Maint Chester Owner Owner Unplanned Maint Ox…" at bounding box center [545, 347] width 825 height 611
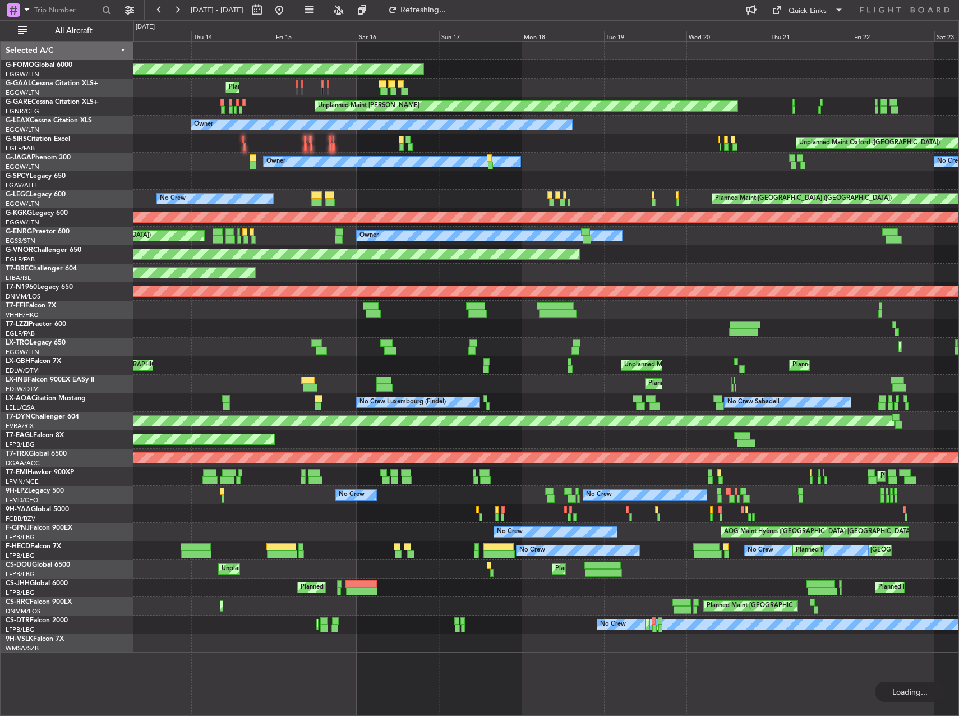
click at [600, 280] on div "Planned Maint Windsor Locks (Bradley Intl) Planned Maint Unplanned Maint Cheste…" at bounding box center [545, 347] width 825 height 611
click at [691, 276] on div "Planned Maint Windsor Locks (Bradley Intl) Planned Maint Unplanned Maint Cheste…" at bounding box center [545, 347] width 825 height 611
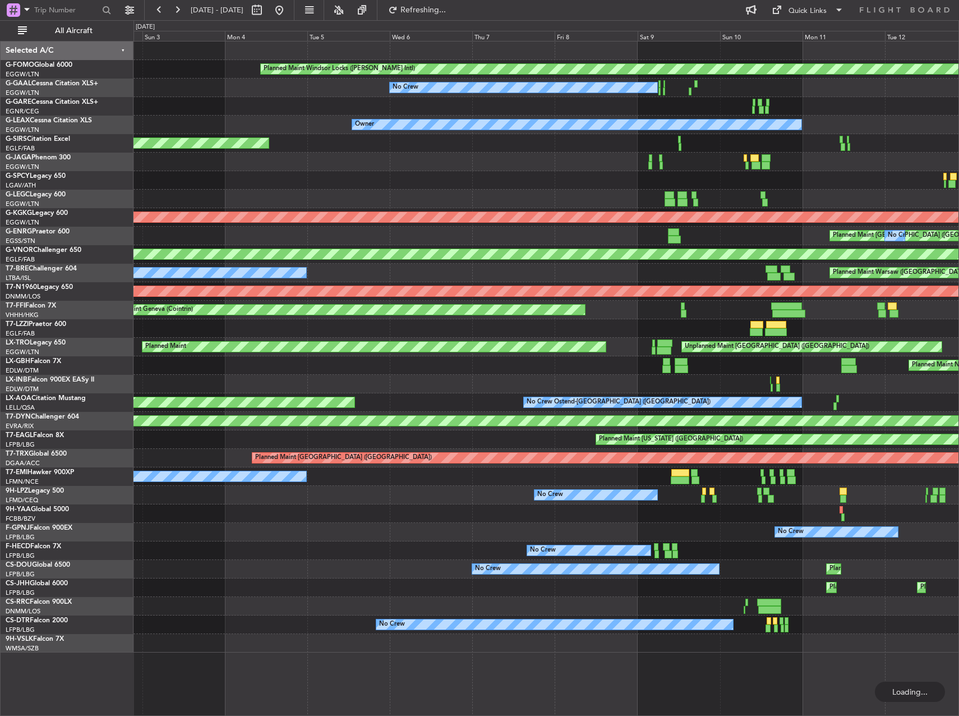
click at [658, 326] on div at bounding box center [545, 328] width 825 height 19
click at [690, 328] on div at bounding box center [545, 328] width 825 height 19
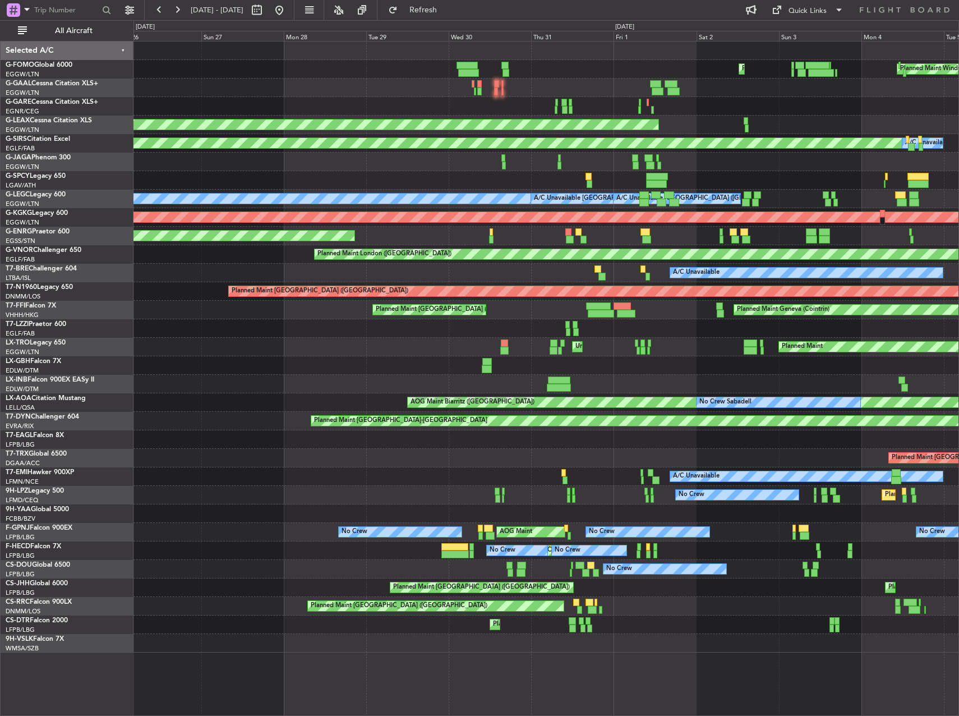
click at [607, 325] on div at bounding box center [545, 328] width 825 height 19
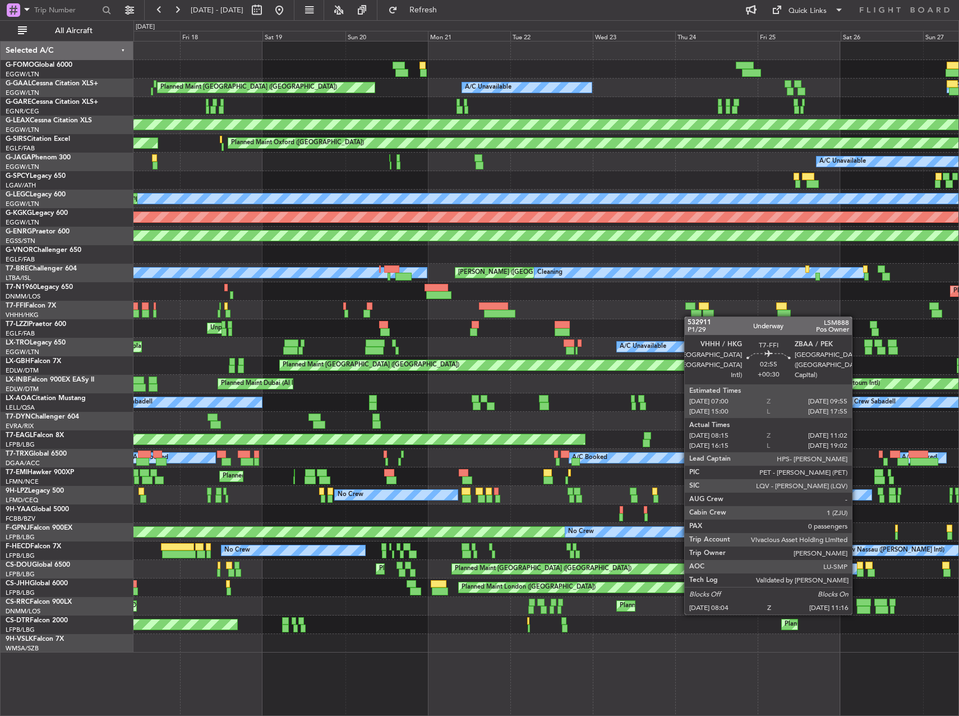
click at [690, 316] on div "Unplanned Maint New York (Teterboro) A/C Unavailable A/C Unavailable Planned Ma…" at bounding box center [545, 347] width 825 height 611
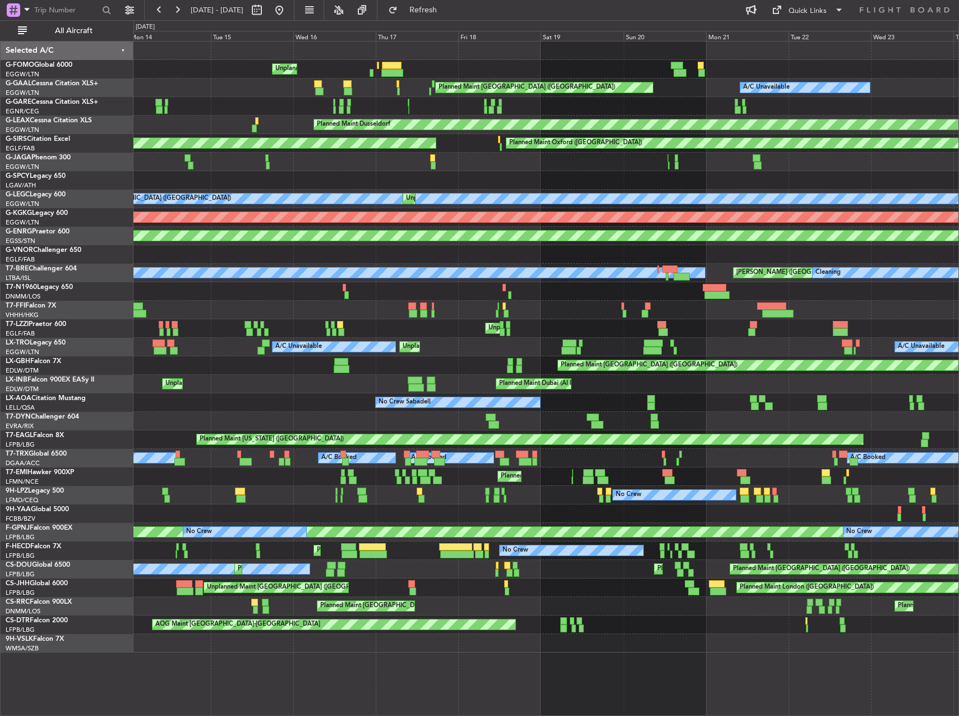
click at [646, 318] on div "Unplanned Maint New York (Teterboro) Planned Maint London (Luton) A/C Unavailab…" at bounding box center [545, 347] width 825 height 611
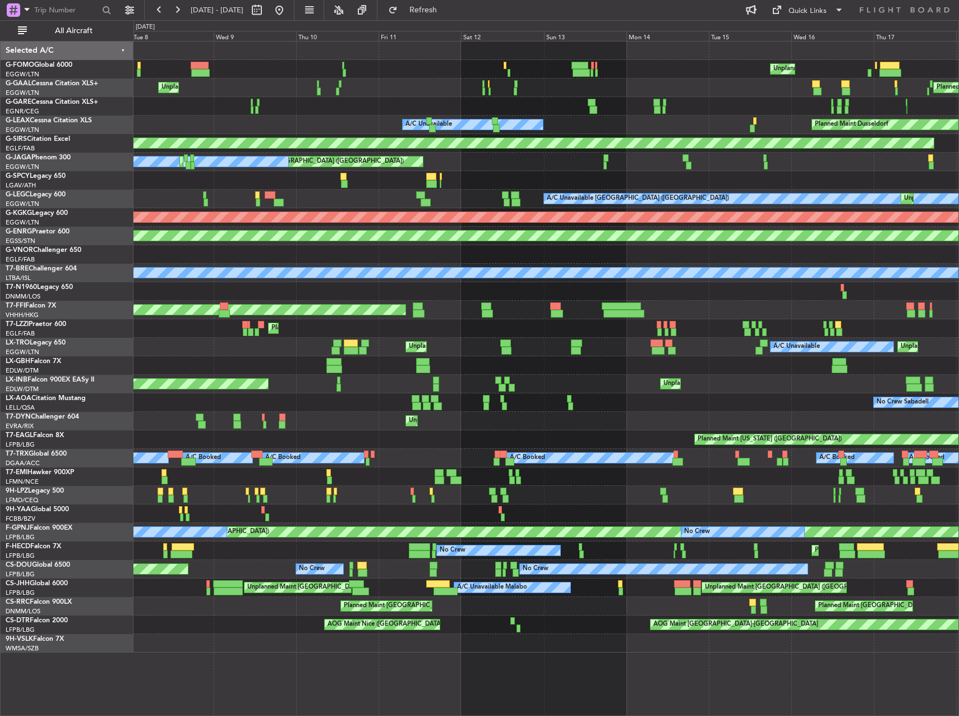
click at [646, 294] on div "Unplanned Maint New York (Teterboro) Planned Maint London (Luton) A/C Unavailab…" at bounding box center [545, 347] width 825 height 611
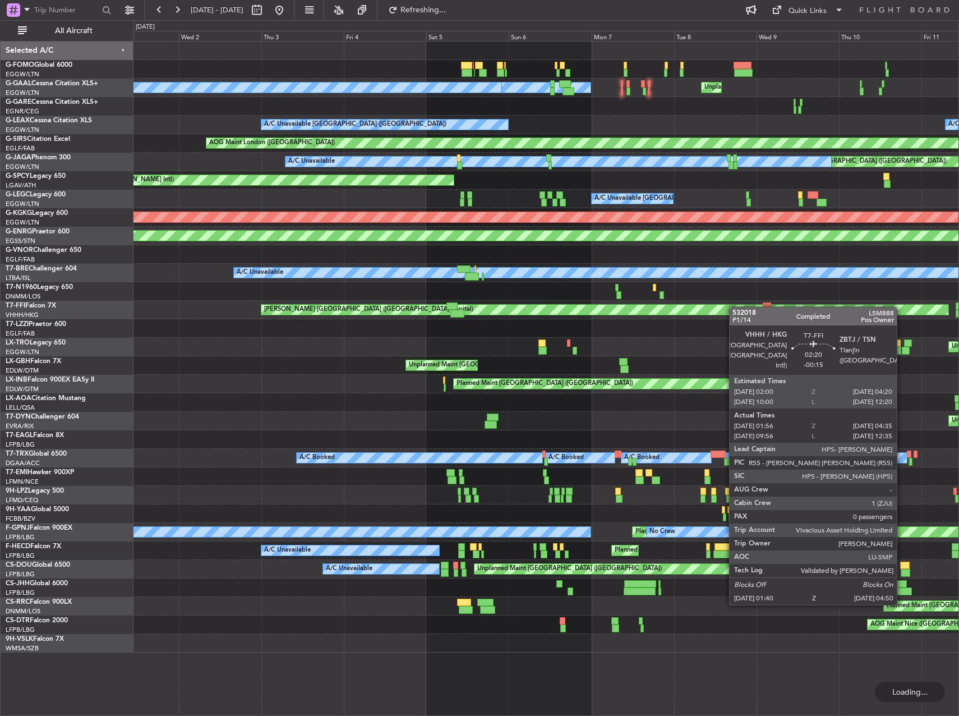
click at [836, 307] on div "Unplanned Maint London (Luton) Owner London (Luton) A/C Unavailable A/C Unavail…" at bounding box center [545, 347] width 825 height 611
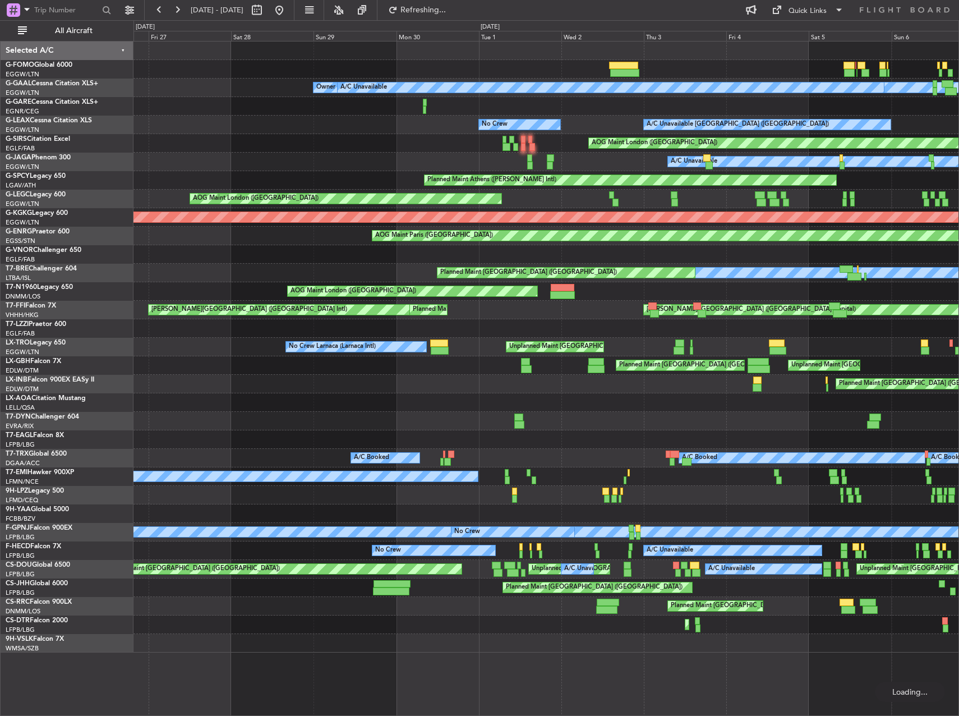
click at [661, 311] on div "Owner London (Luton) A/C Unavailable Unplanned Maint London (Luton) A/C Unavail…" at bounding box center [545, 347] width 825 height 611
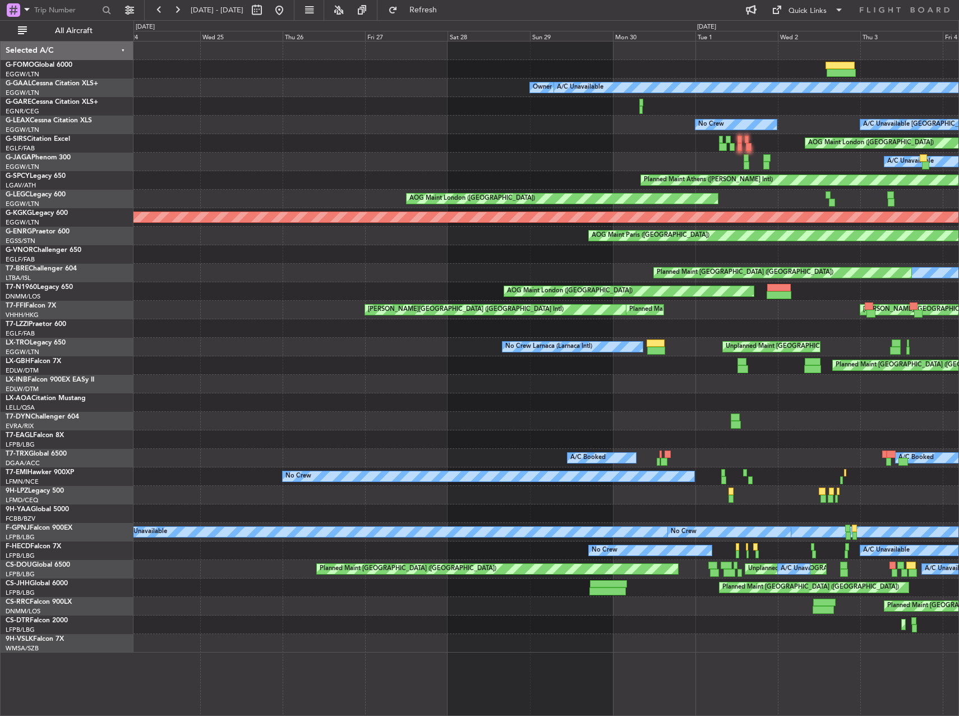
click at [511, 320] on div at bounding box center [545, 328] width 825 height 19
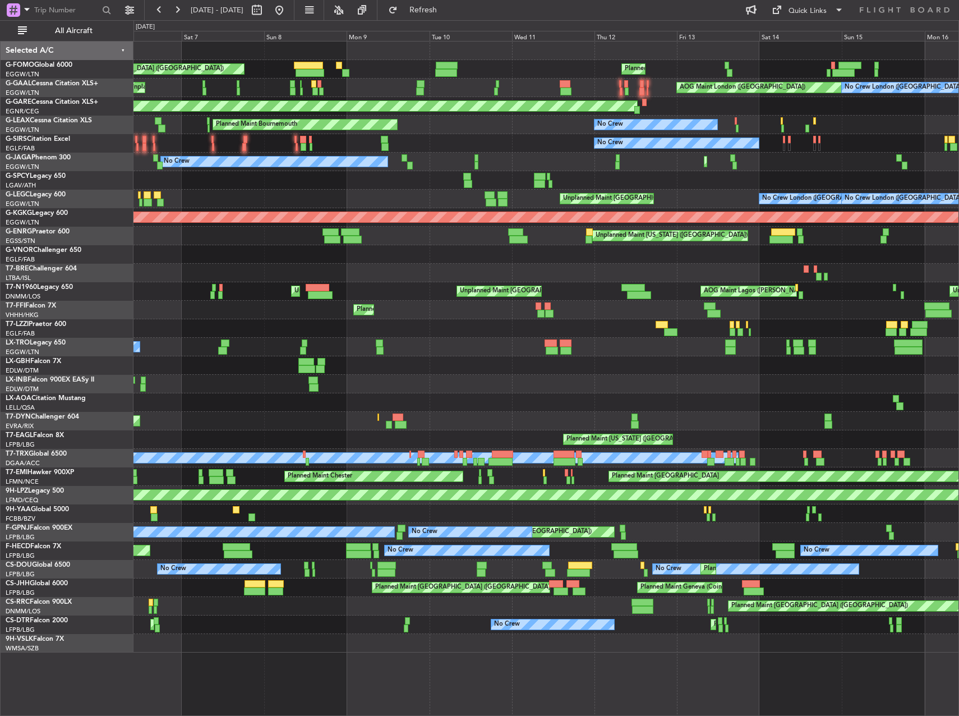
click at [876, 315] on div "Planned Maint London (Luton) Planned Maint London (Luton) Unplanned Maint Londo…" at bounding box center [545, 347] width 825 height 611
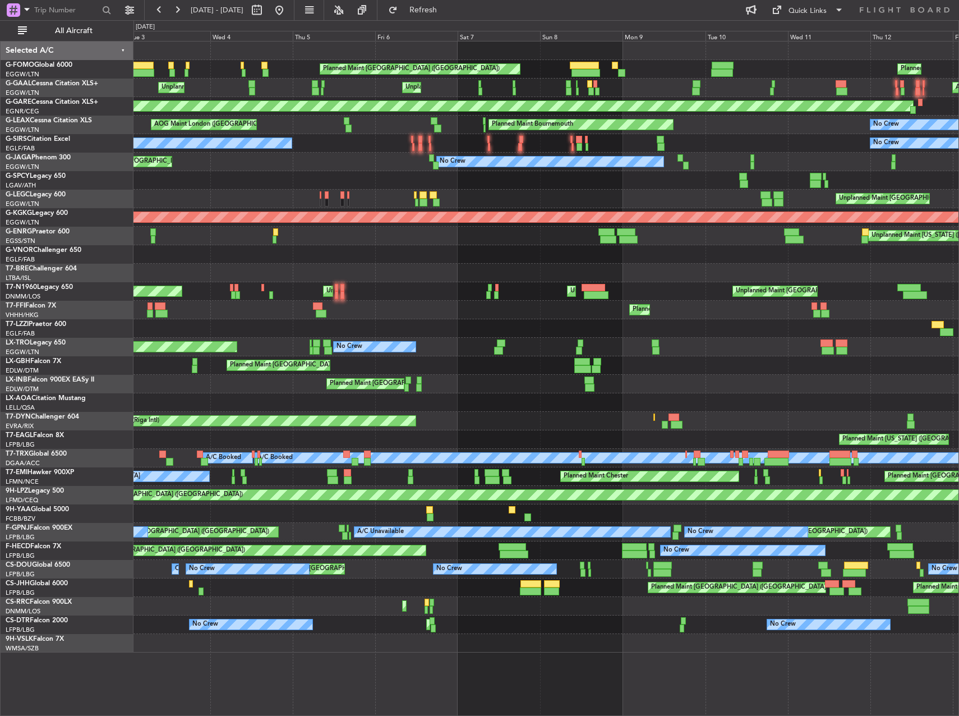
click at [862, 319] on div "Planned Maint London (Luton) Planned Maint London (Luton) AOG Maint London (Lut…" at bounding box center [545, 347] width 825 height 611
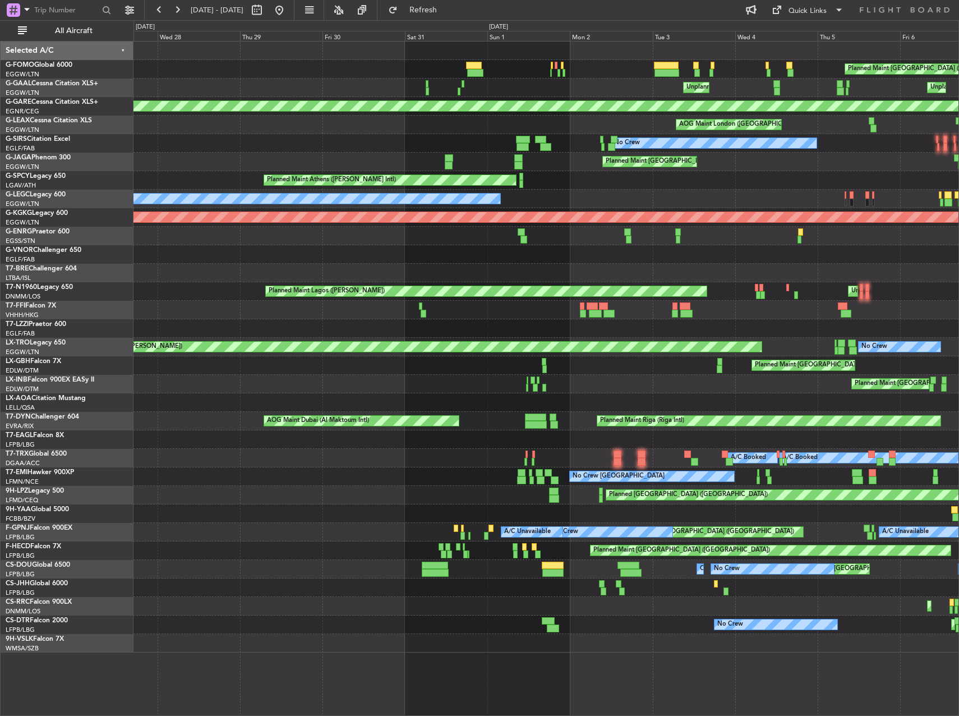
click at [728, 313] on div "Planned Maint London (Luton) Unplanned Maint London (Luton) Unplanned Maint Lon…" at bounding box center [545, 347] width 825 height 611
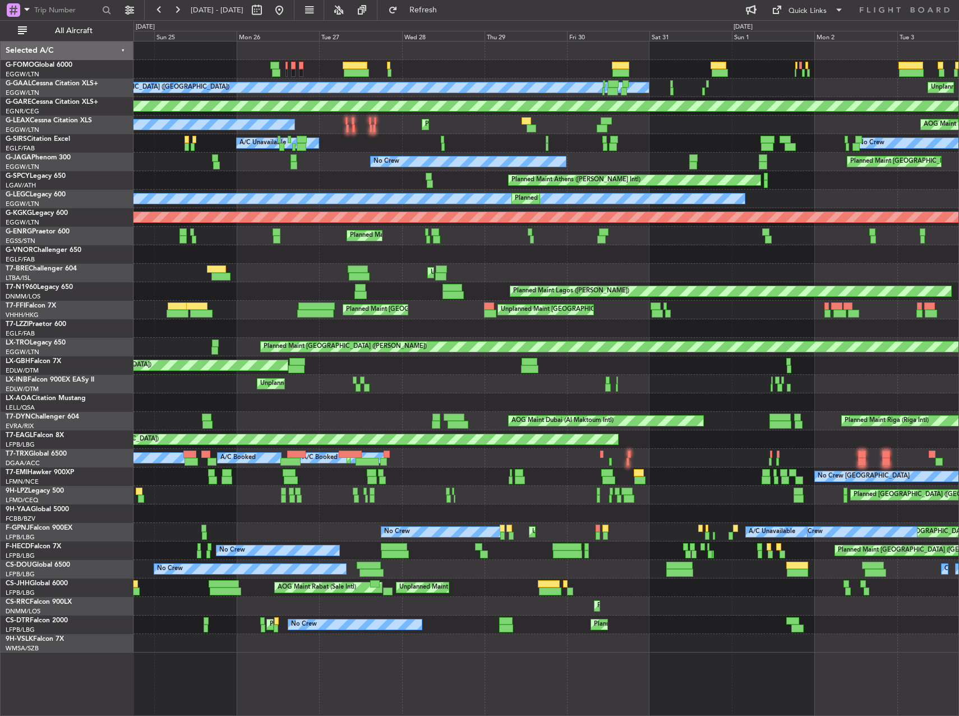
click at [803, 330] on div at bounding box center [545, 328] width 825 height 19
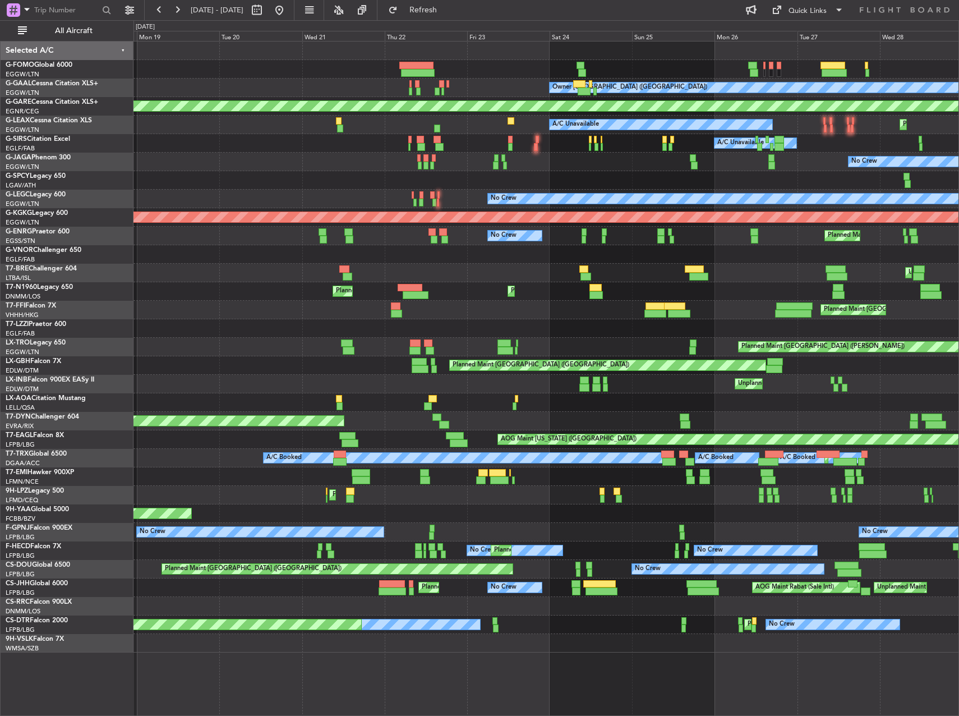
click at [806, 333] on div at bounding box center [545, 328] width 825 height 19
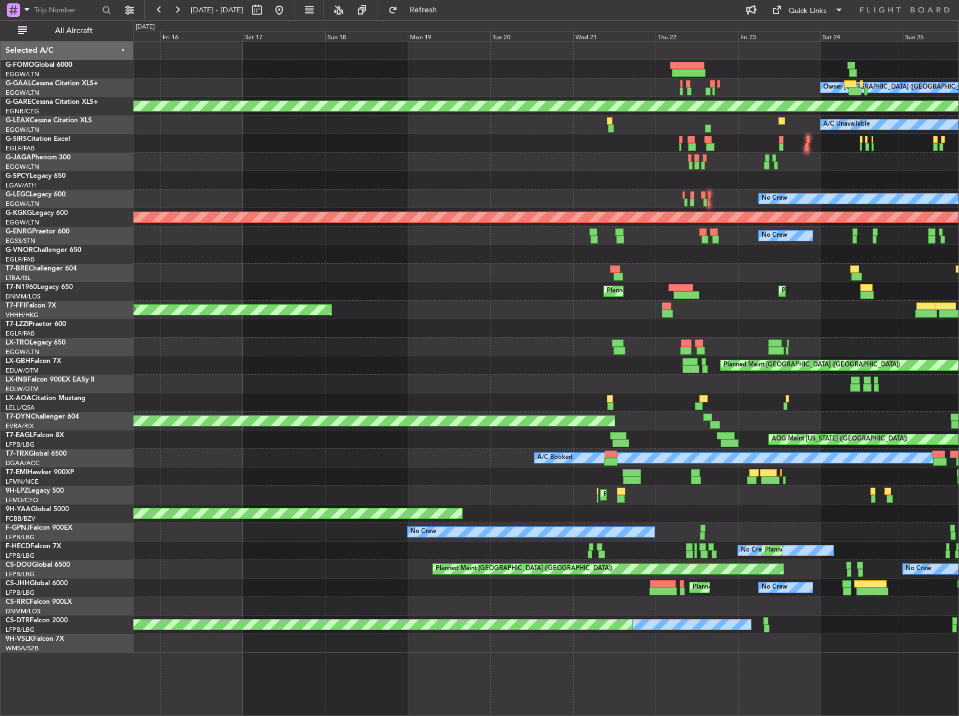
click at [737, 336] on div "Owner London (Luton) Planned Maint Dusseldorf A/C Unavailable A/C Unavailable N…" at bounding box center [545, 347] width 825 height 611
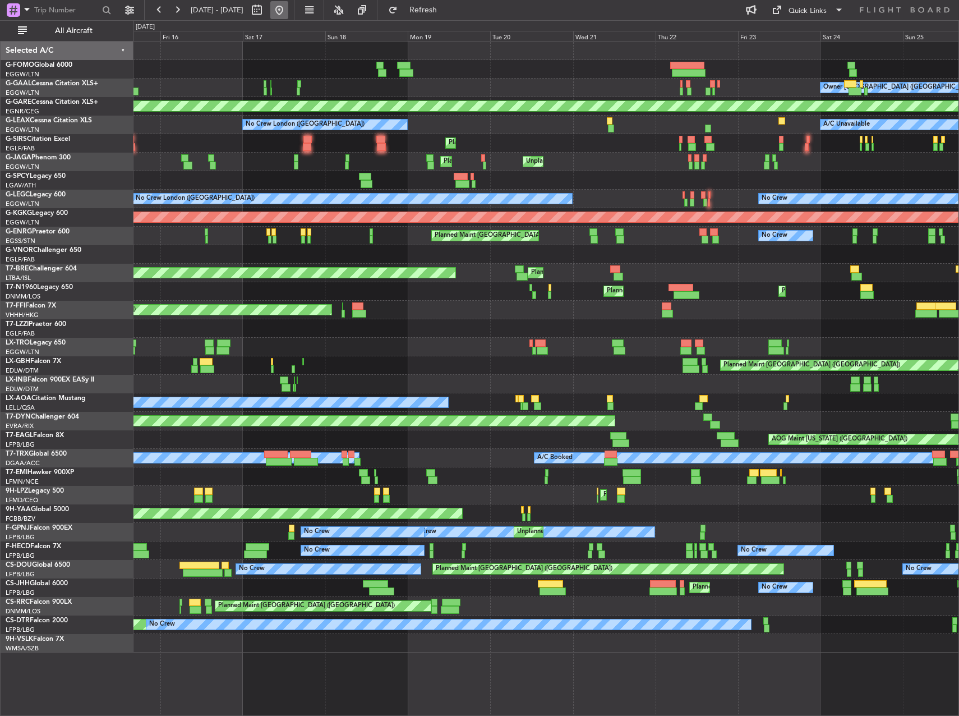
click at [288, 16] on button at bounding box center [279, 10] width 18 height 18
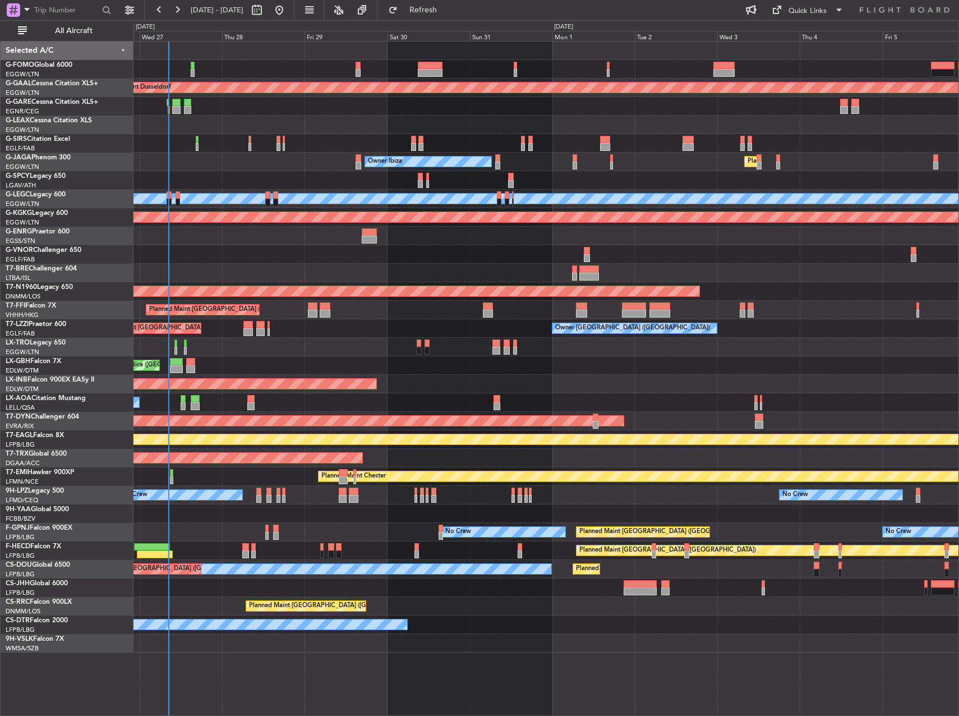
click at [296, 464] on div "Planned Maint Dusseldorf Owner Unplanned Maint Oxford (Kidlington) Planned Main…" at bounding box center [545, 347] width 825 height 611
click at [658, 150] on div "Unplanned Maint Oxford ([GEOGRAPHIC_DATA])" at bounding box center [545, 143] width 825 height 19
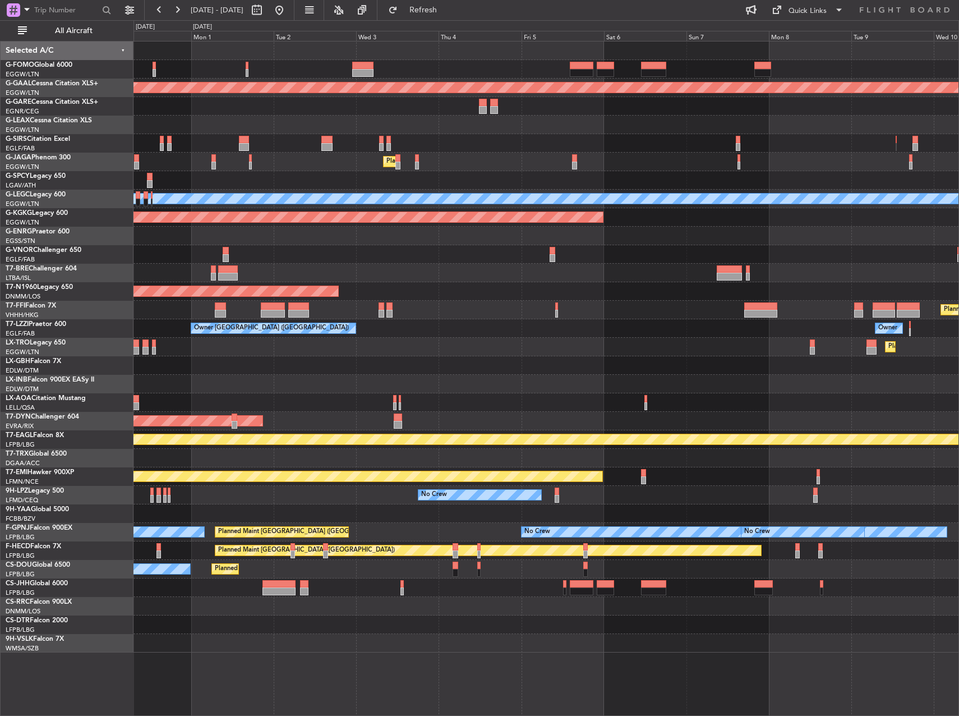
click at [431, 137] on div at bounding box center [545, 143] width 825 height 19
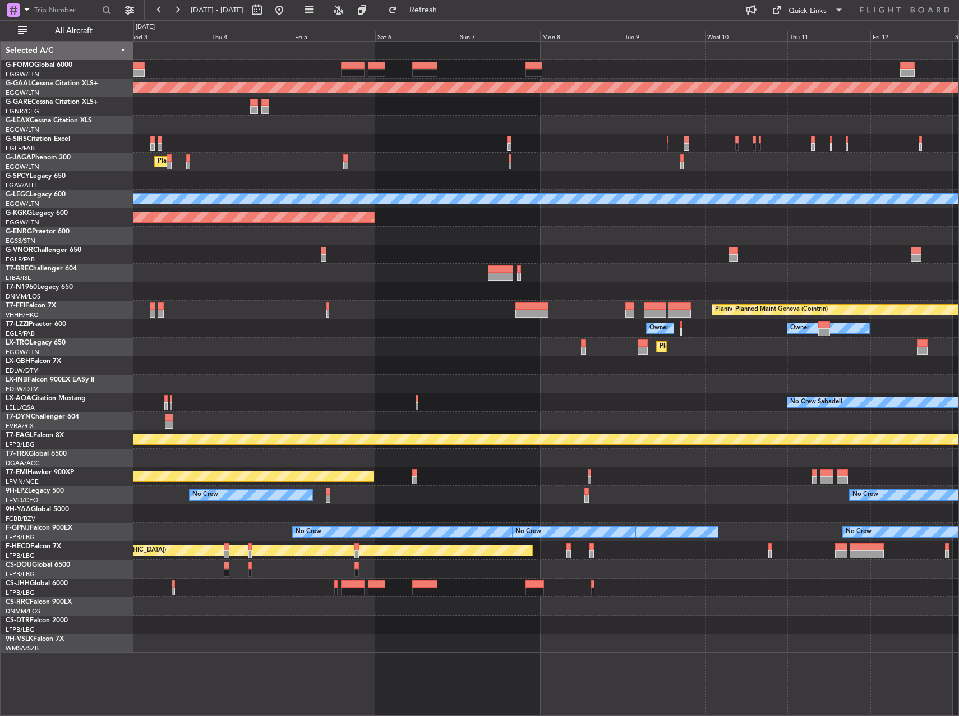
click at [287, 139] on div at bounding box center [545, 143] width 825 height 19
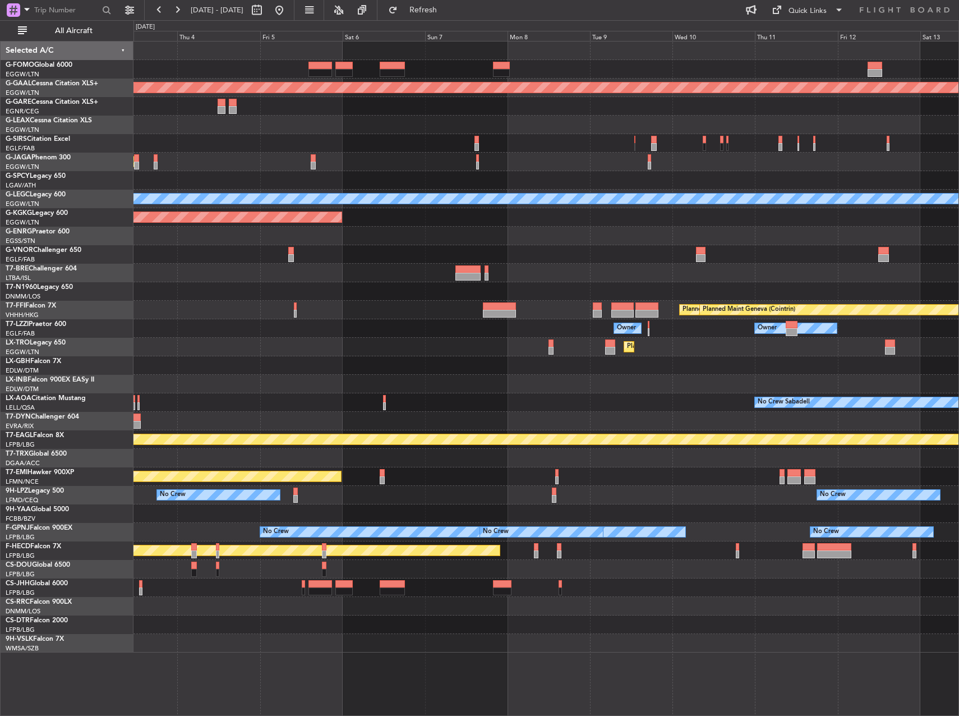
click at [288, 140] on div at bounding box center [545, 143] width 825 height 19
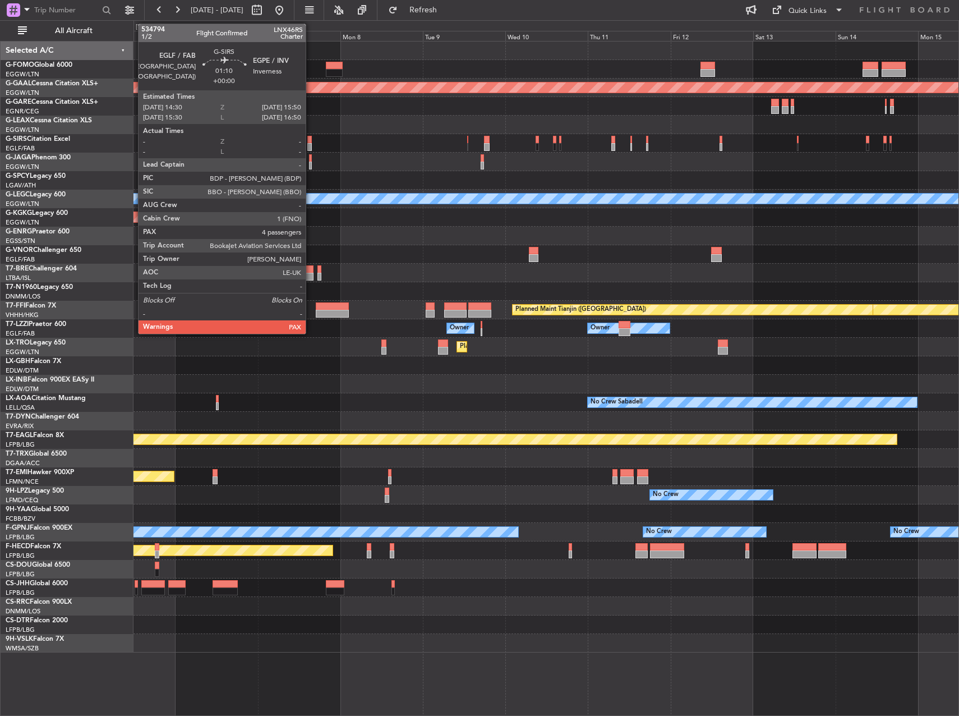
click at [311, 141] on div at bounding box center [309, 140] width 5 height 8
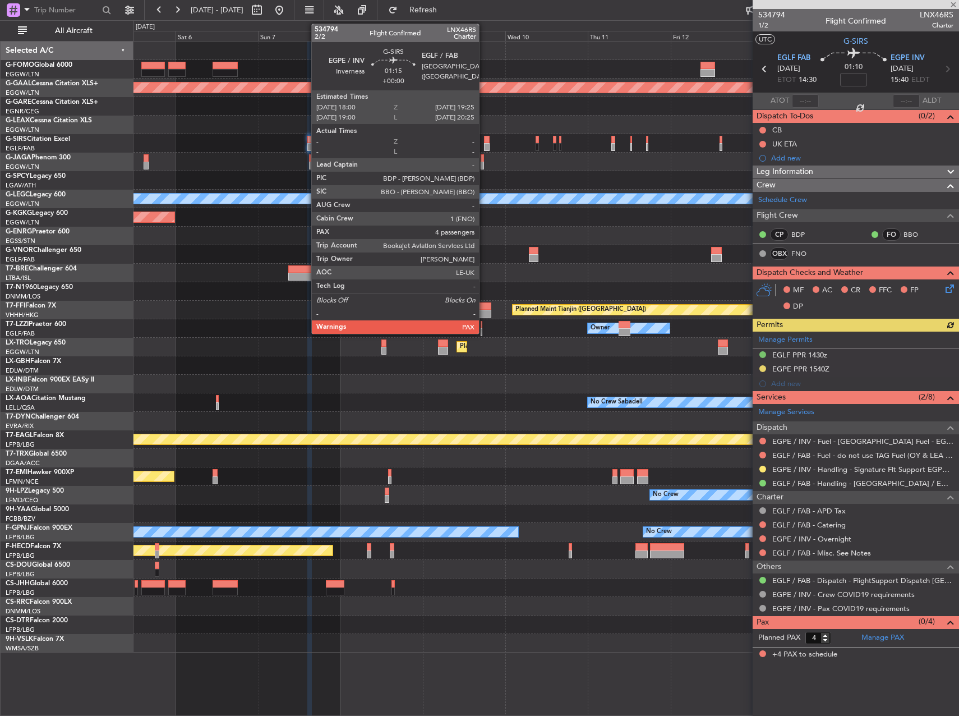
click at [484, 145] on div at bounding box center [486, 147] width 5 height 8
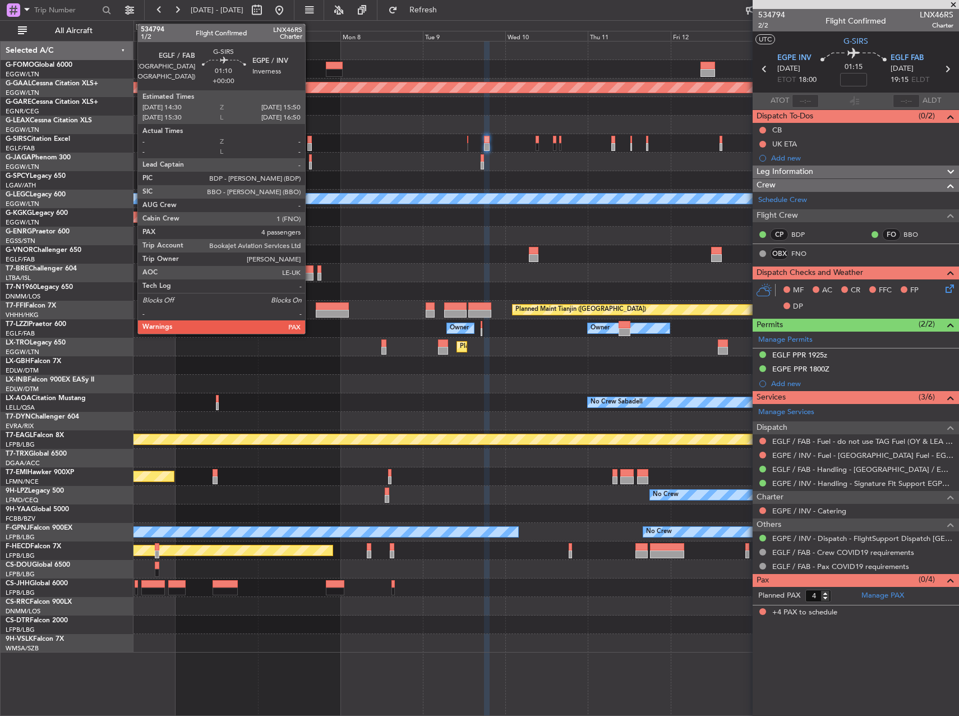
click at [310, 141] on div at bounding box center [309, 140] width 5 height 8
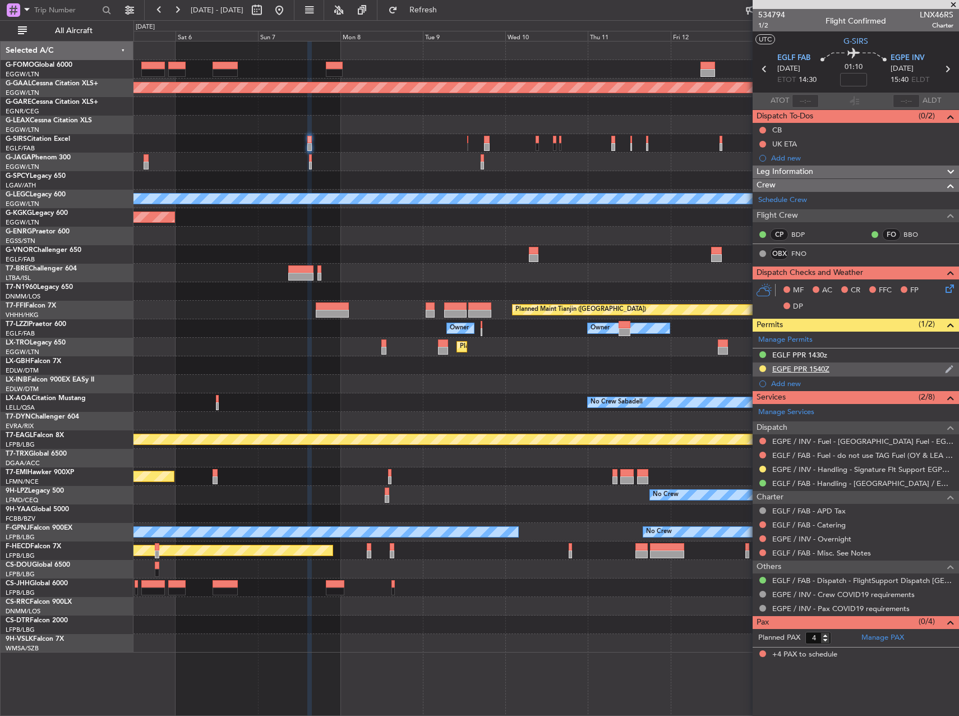
click at [819, 370] on div "EGPE PPR 1540Z" at bounding box center [800, 369] width 57 height 10
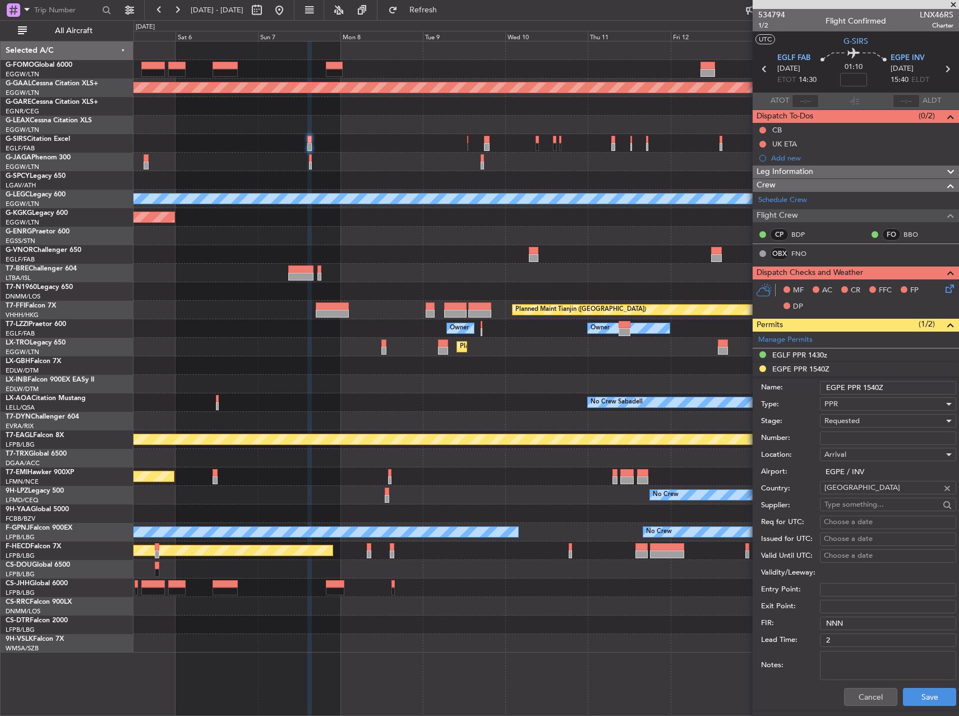
click at [854, 441] on input "Number:" at bounding box center [888, 437] width 136 height 13
paste input "PPR 1156"
type input "PPR 1156"
click at [853, 420] on span "Requested" at bounding box center [841, 421] width 35 height 10
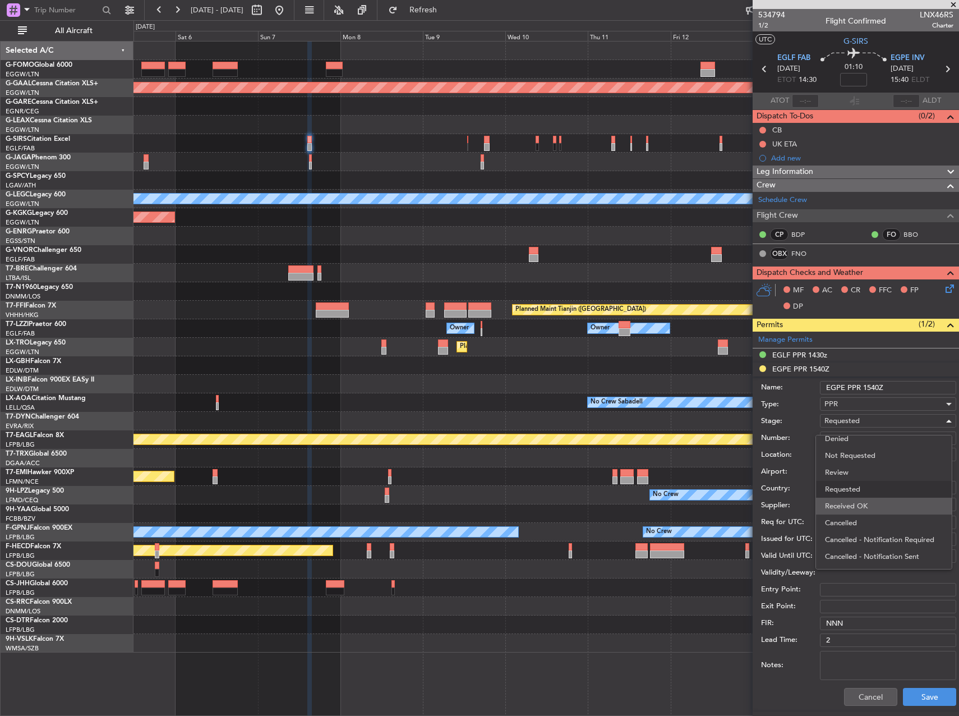
click at [887, 502] on span "Received OK" at bounding box center [884, 505] width 118 height 17
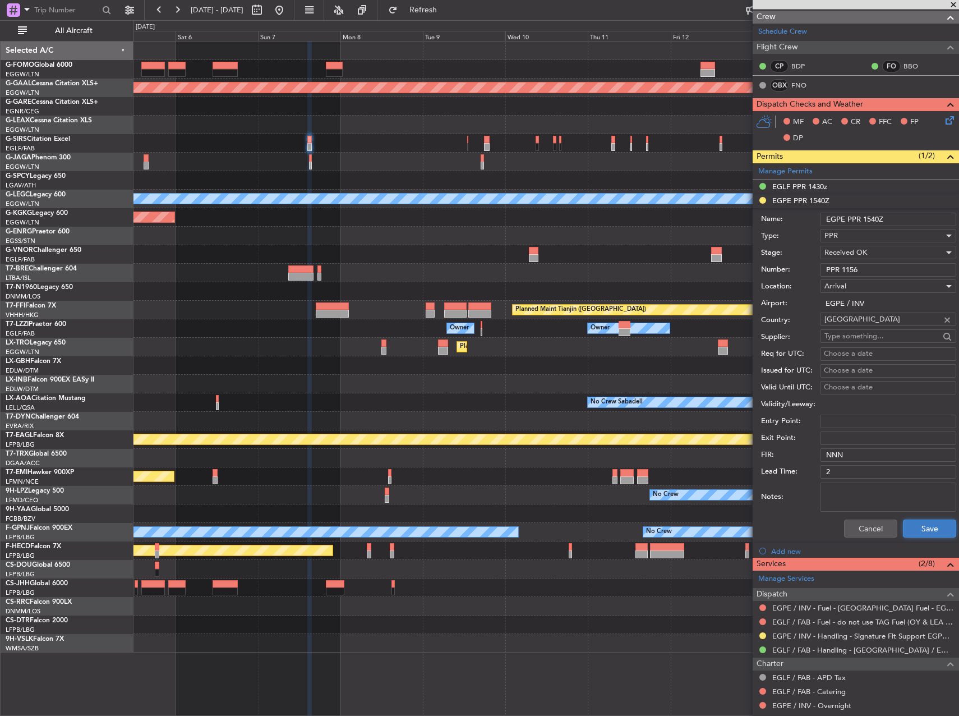
click at [924, 525] on button "Save" at bounding box center [929, 528] width 53 height 18
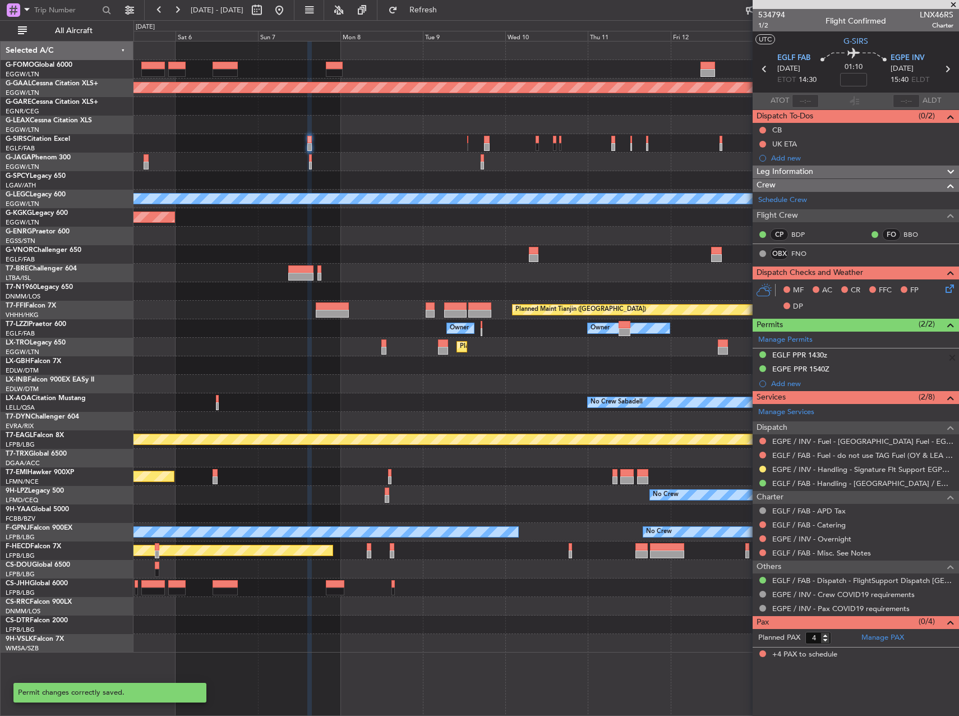
scroll to position [0, 0]
click at [761, 469] on button at bounding box center [762, 468] width 7 height 7
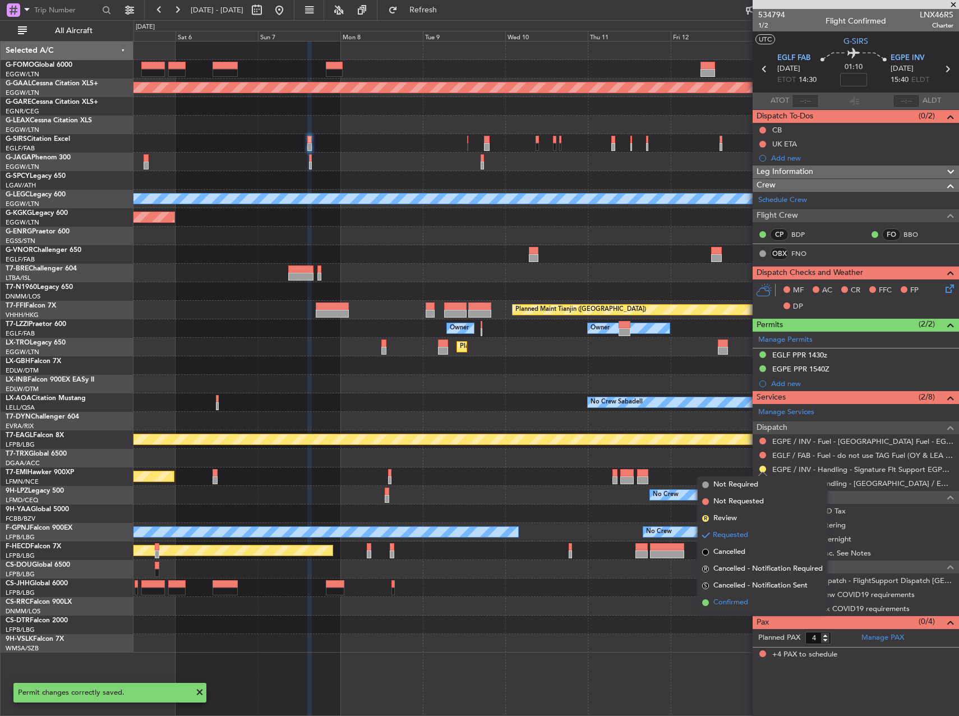
click at [753, 607] on li "Confirmed" at bounding box center [763, 602] width 130 height 17
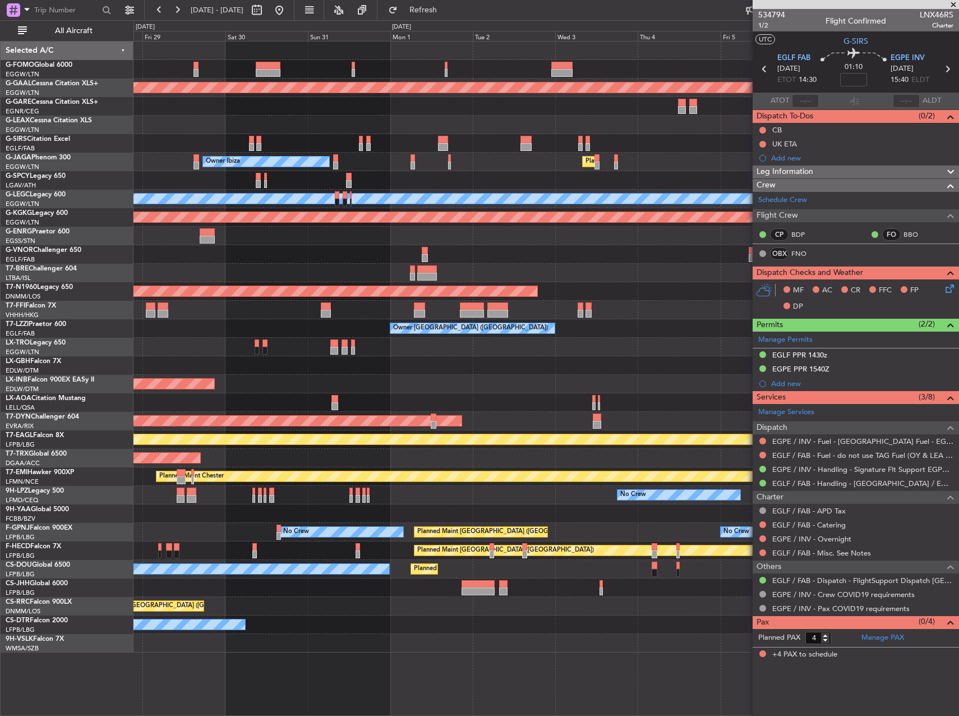
click at [942, 291] on fb-app "[DATE] - [DATE] Refresh Quick Links All Aircraft Planned [GEOGRAPHIC_DATA] Owne…" at bounding box center [479, 361] width 959 height 707
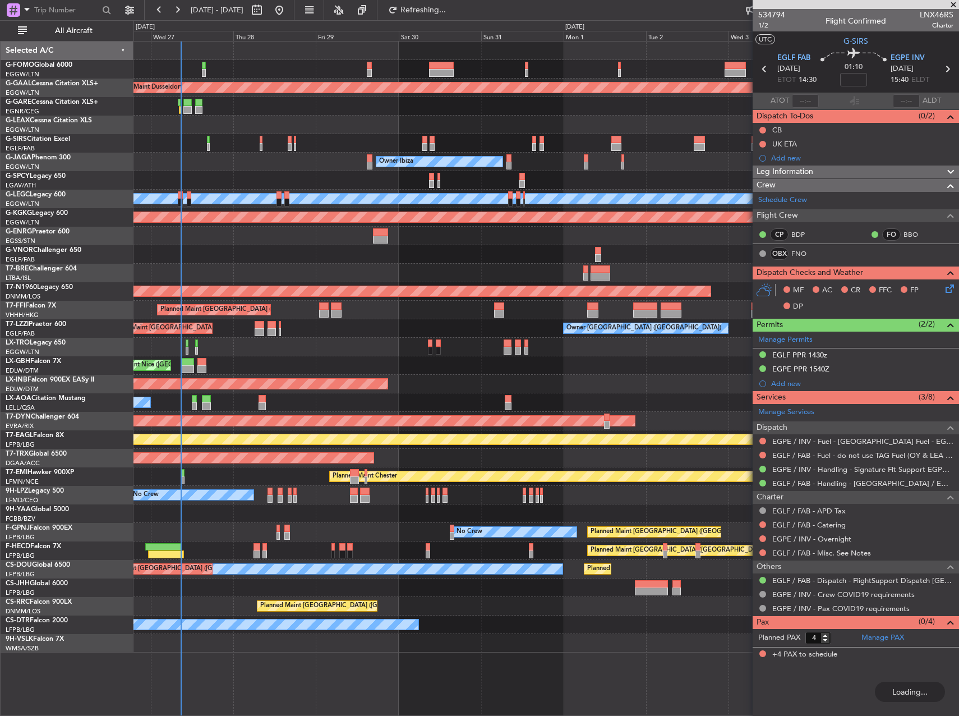
click at [651, 369] on div "Planned Maint Nice ([GEOGRAPHIC_DATA])" at bounding box center [545, 365] width 825 height 19
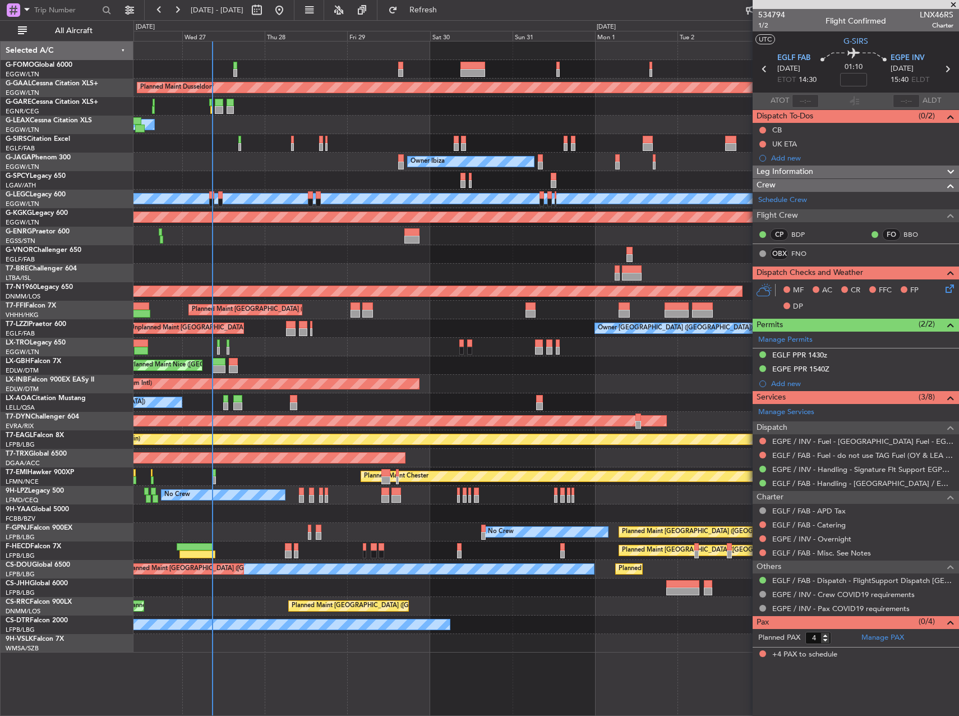
click at [575, 368] on div "Planned Maint Nice ([GEOGRAPHIC_DATA])" at bounding box center [545, 365] width 825 height 19
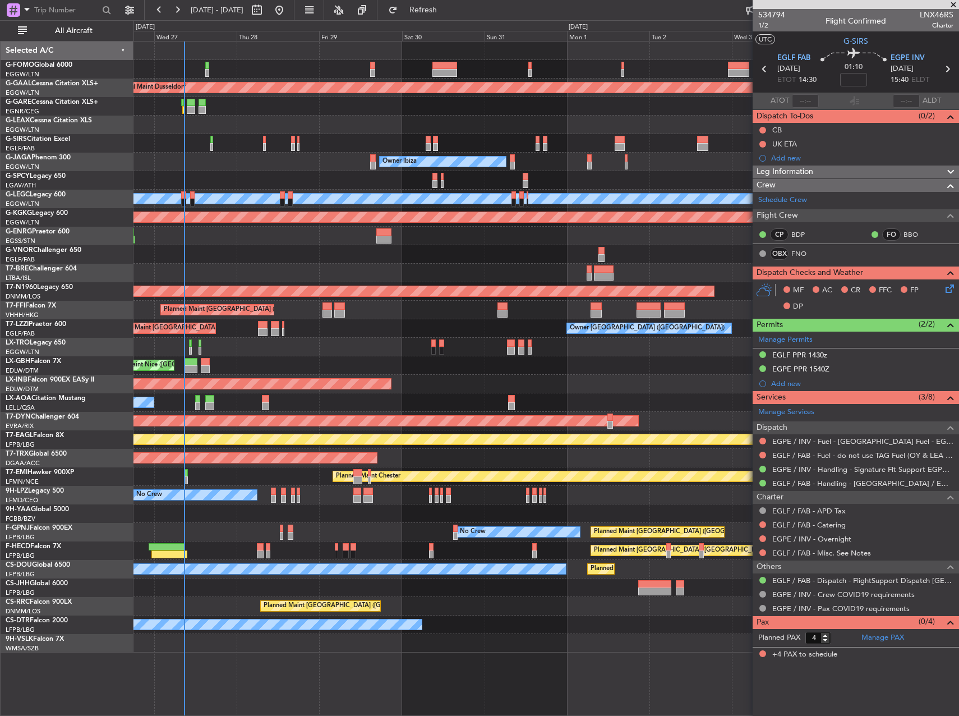
click at [182, 472] on div "Planned Maint Chester" at bounding box center [545, 476] width 825 height 19
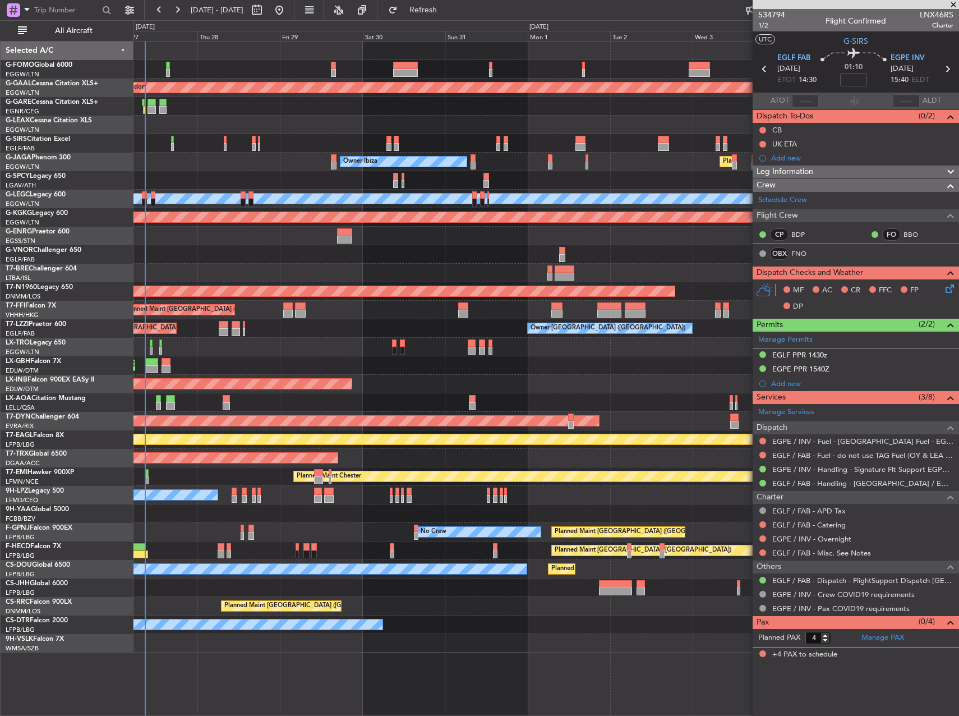
click at [264, 476] on div "Planned Maint Chester" at bounding box center [545, 476] width 825 height 19
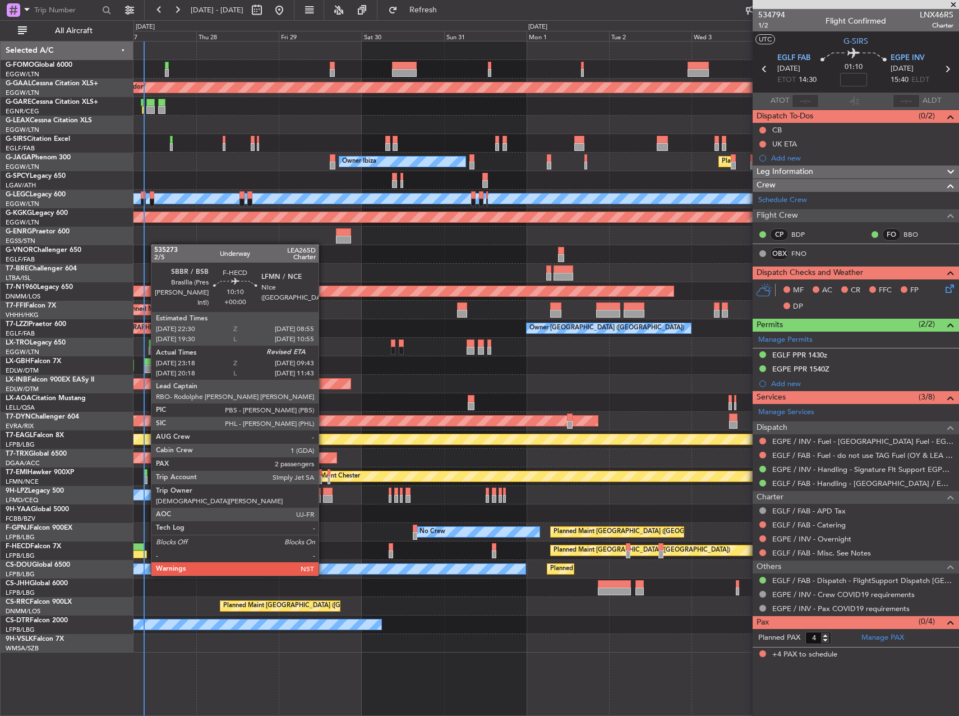
click at [145, 554] on div at bounding box center [129, 554] width 36 height 8
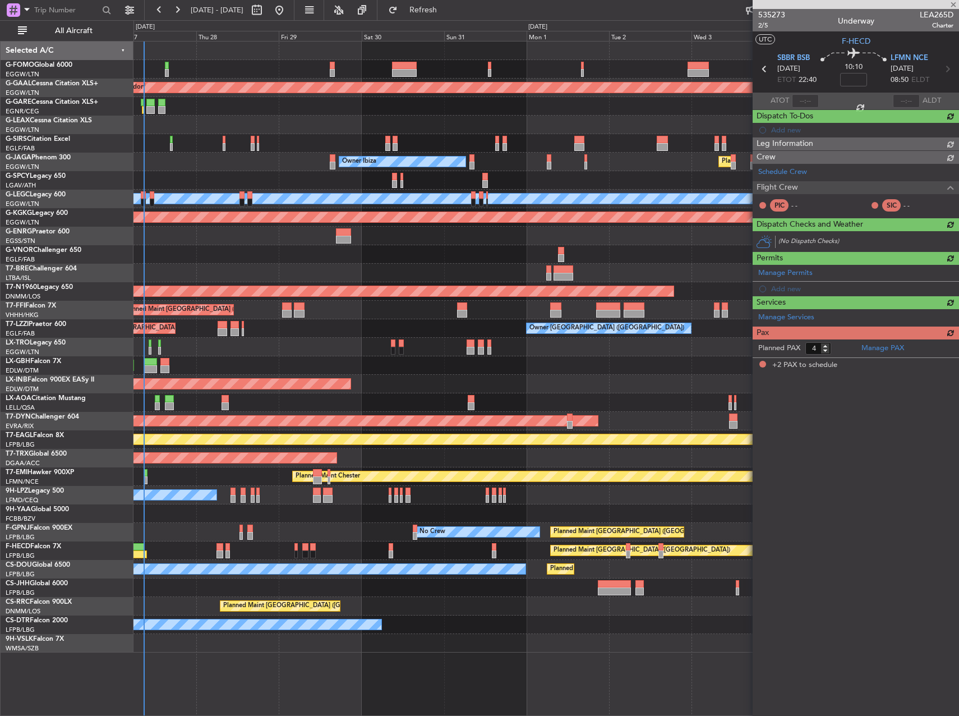
type input "23:28"
type input "2"
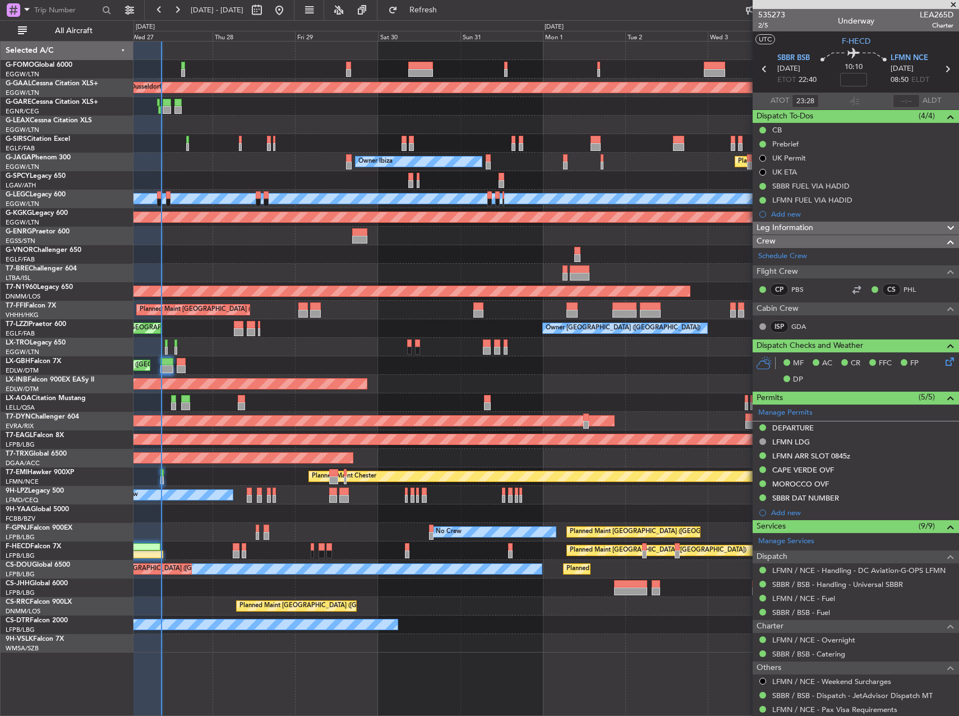
click at [205, 165] on div "Planned Maint London (Luton) Owner Ibiza No Crew Cannes (Mandelieu)" at bounding box center [545, 162] width 825 height 19
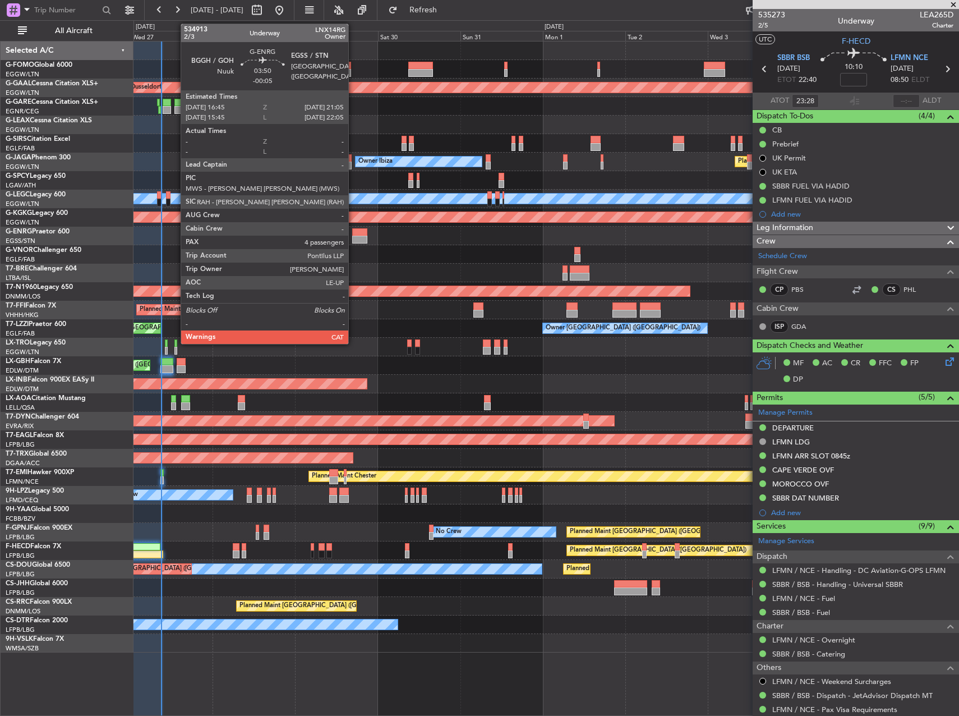
click at [353, 233] on div at bounding box center [359, 232] width 15 height 8
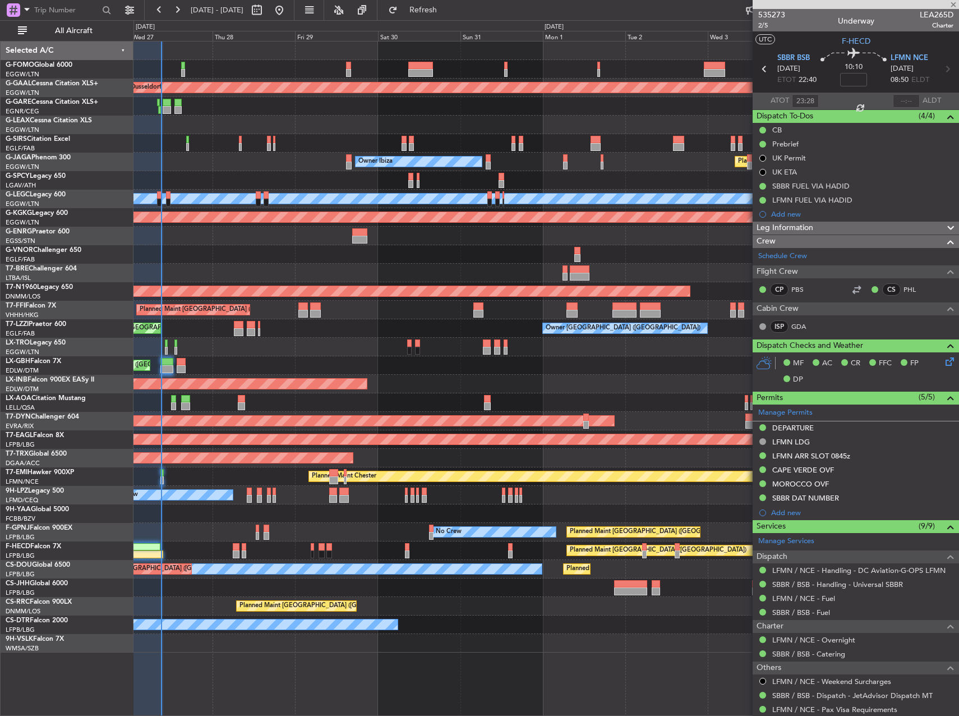
type input "-00:05"
type input "4"
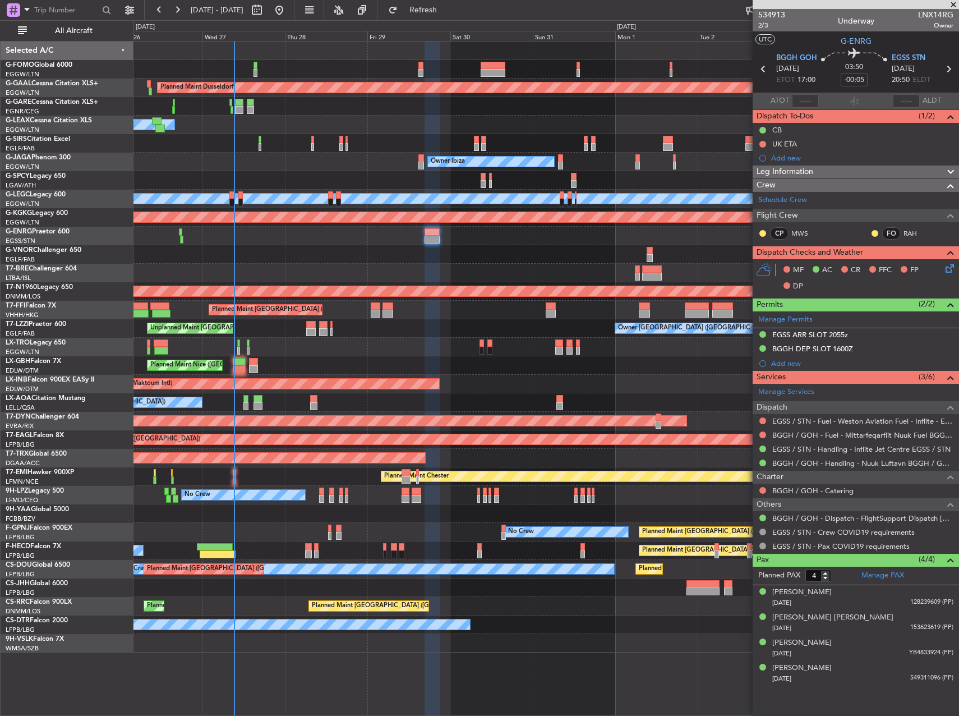
click at [393, 246] on div "Planned Maint Dusseldorf Owner Unplanned Maint Oxford (Kidlington) Planned Main…" at bounding box center [545, 347] width 825 height 611
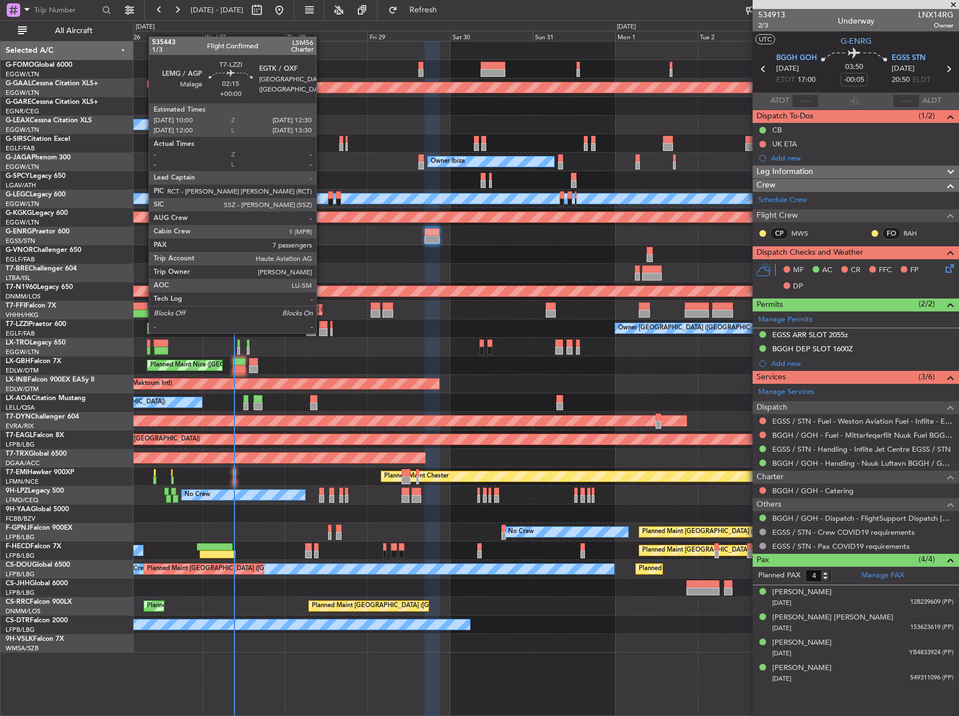
click at [321, 332] on div at bounding box center [323, 332] width 9 height 8
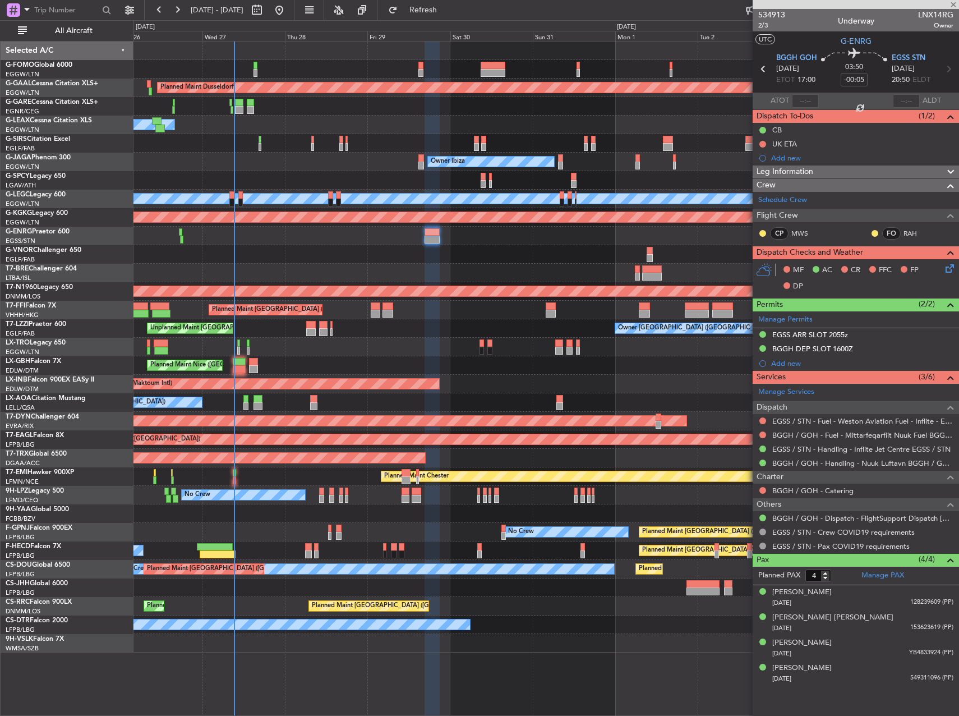
type input "7"
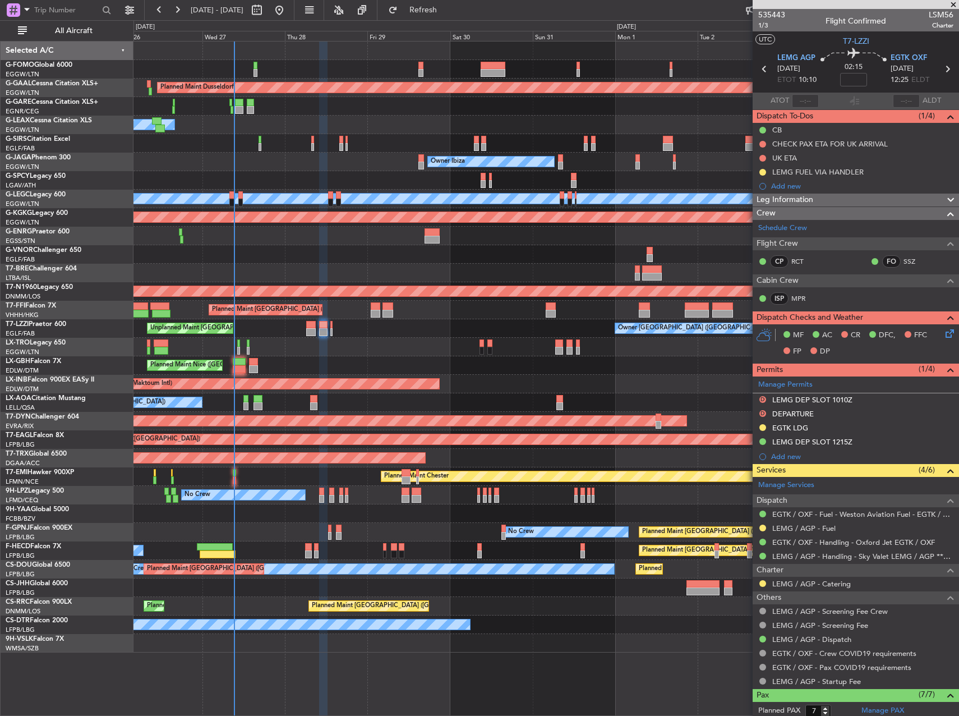
click at [479, 368] on div "Planned Maint Nice ([GEOGRAPHIC_DATA])" at bounding box center [545, 365] width 825 height 19
click at [232, 477] on div "Planned Maint Chester" at bounding box center [545, 476] width 825 height 19
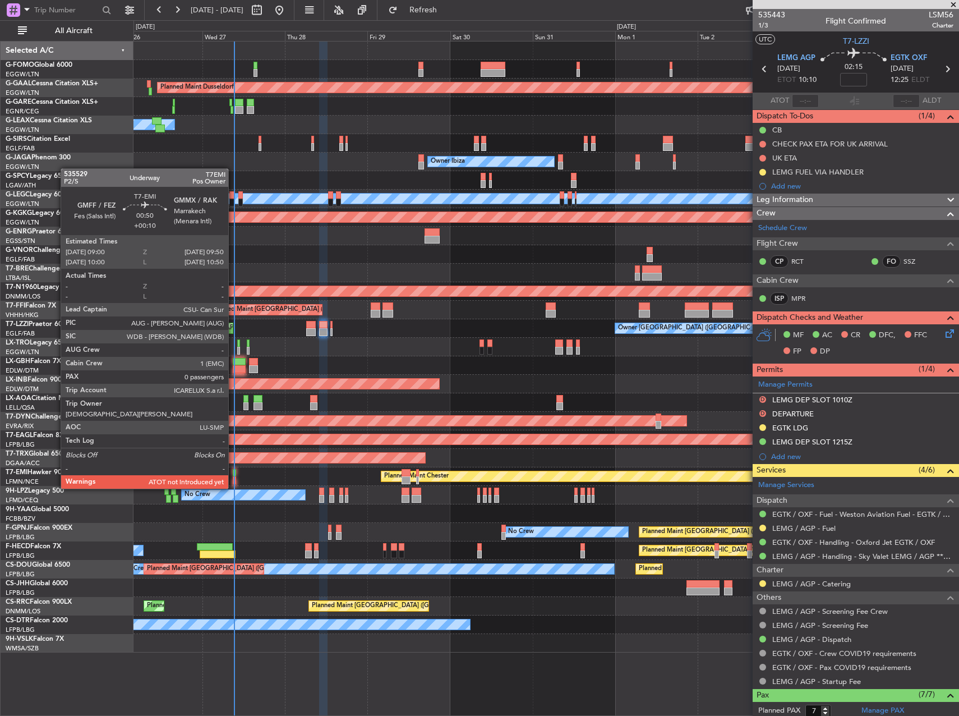
click at [233, 477] on div at bounding box center [234, 480] width 3 height 8
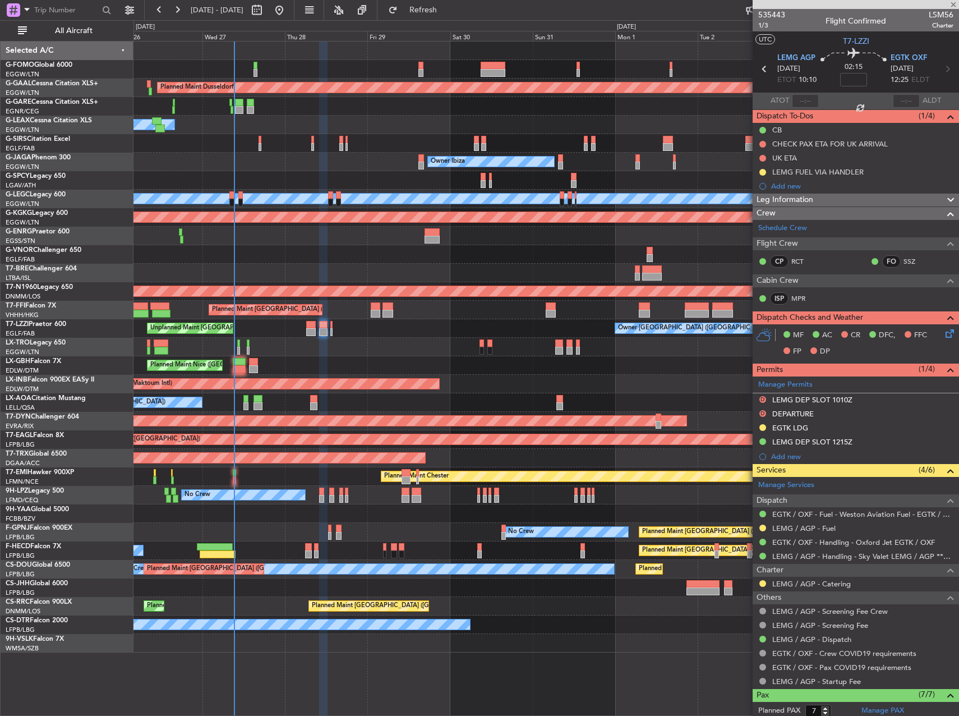
type input "+00:10"
type input "0"
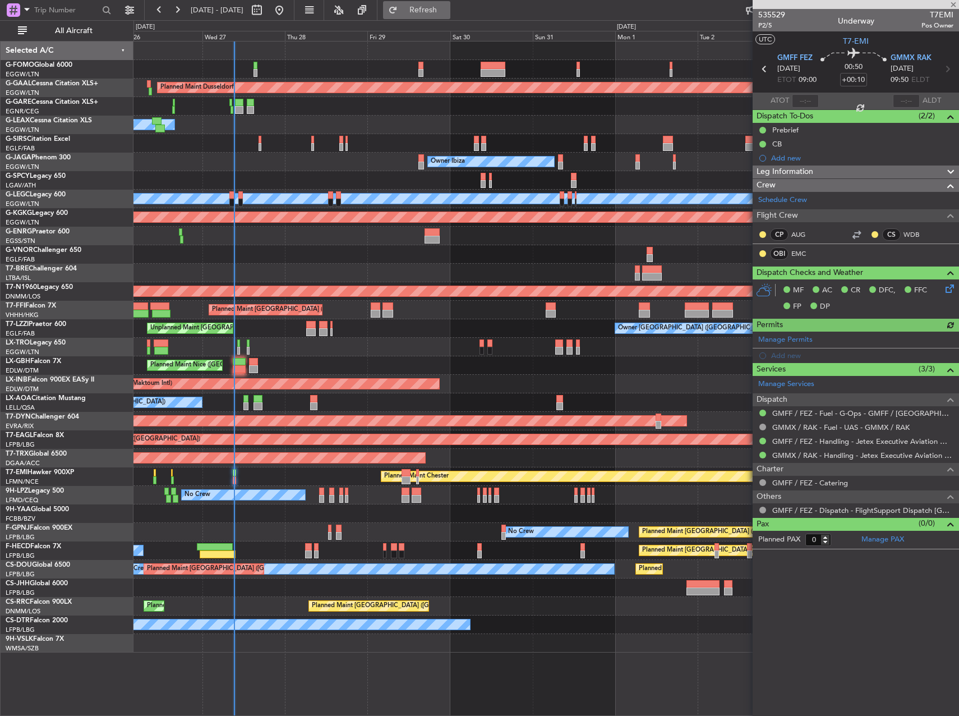
click at [444, 12] on span "Refresh" at bounding box center [423, 10] width 47 height 8
click at [813, 100] on input "text" at bounding box center [805, 100] width 27 height 13
click at [624, 127] on div "Owner" at bounding box center [545, 125] width 825 height 19
type input "09:00"
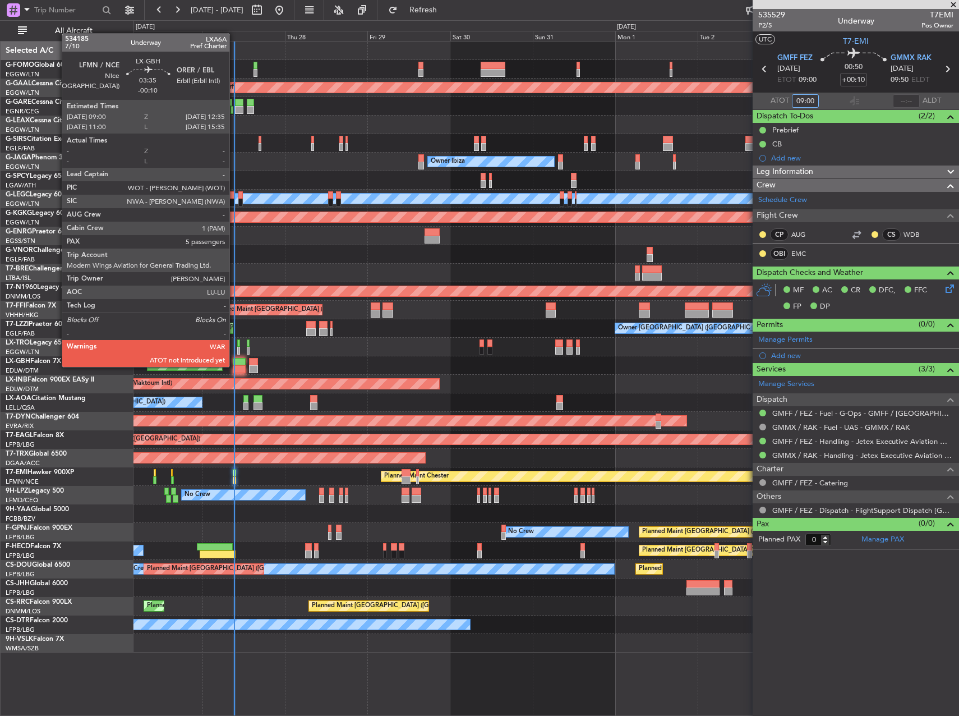
click at [234, 366] on div at bounding box center [239, 369] width 12 height 8
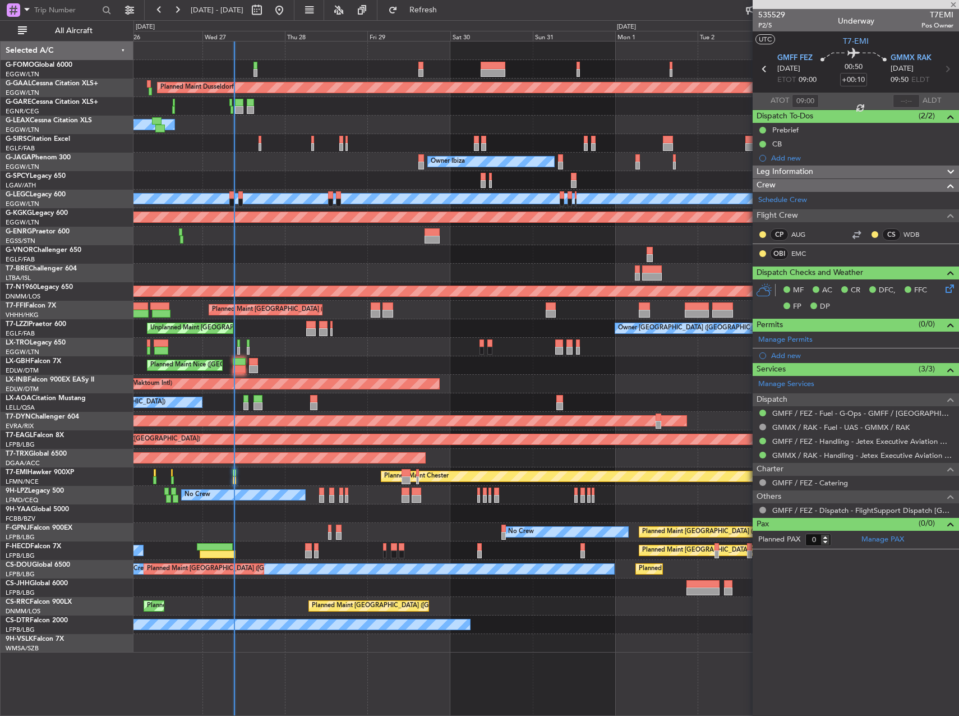
type input "-00:10"
type input "5"
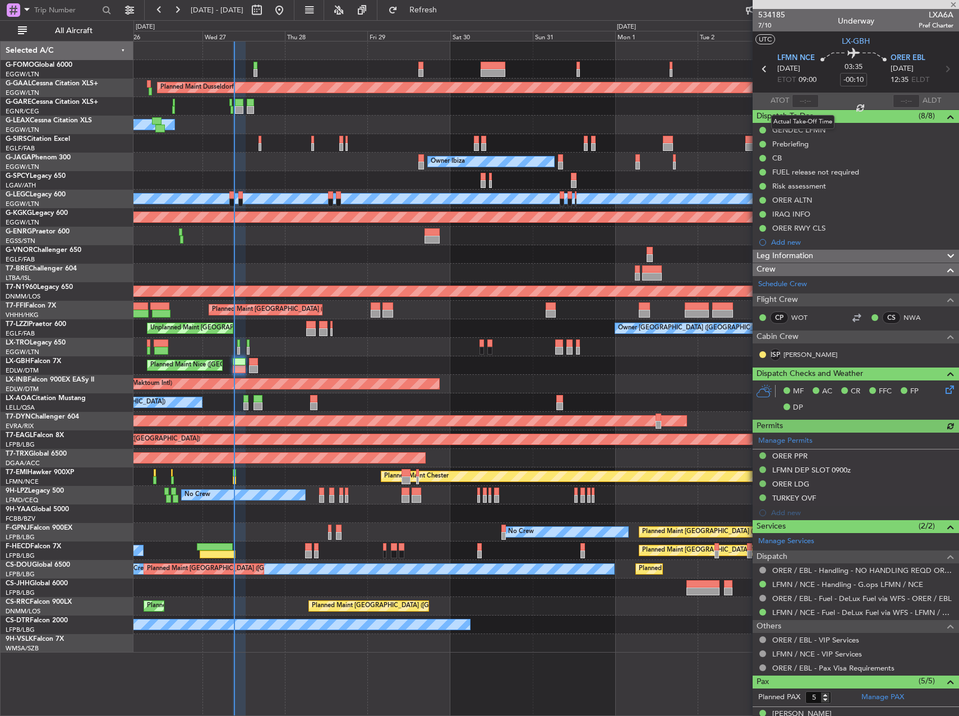
click at [801, 100] on div at bounding box center [805, 100] width 27 height 13
click at [800, 104] on input "text" at bounding box center [805, 100] width 27 height 13
click at [602, 118] on div "Owner" at bounding box center [545, 125] width 825 height 19
type input "09:13"
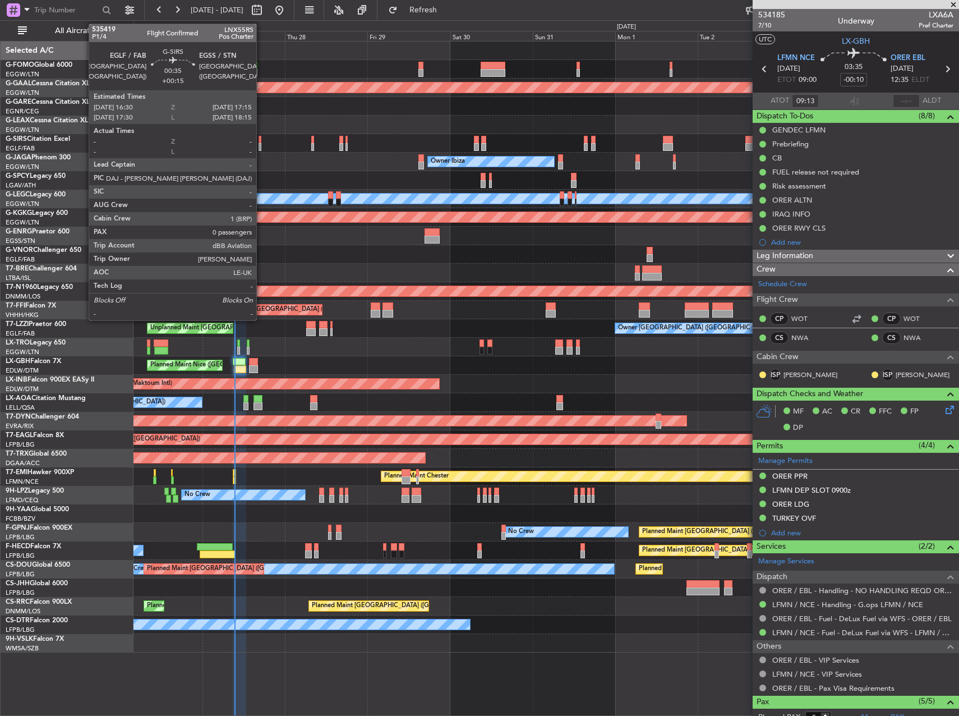
click at [261, 145] on div at bounding box center [260, 147] width 3 height 8
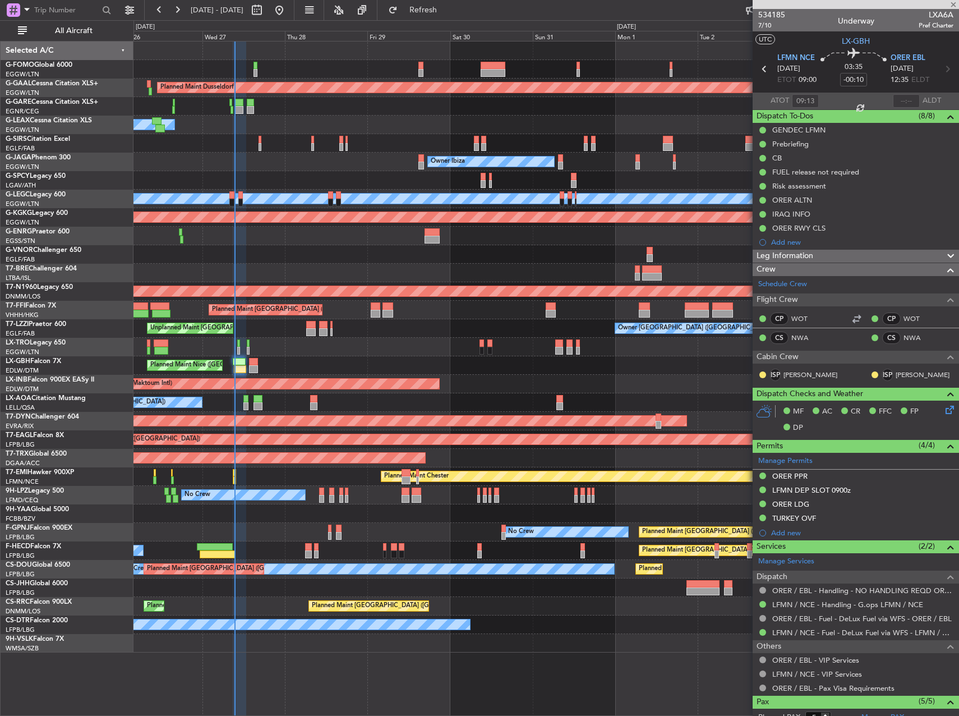
type input "+00:15"
type input "0"
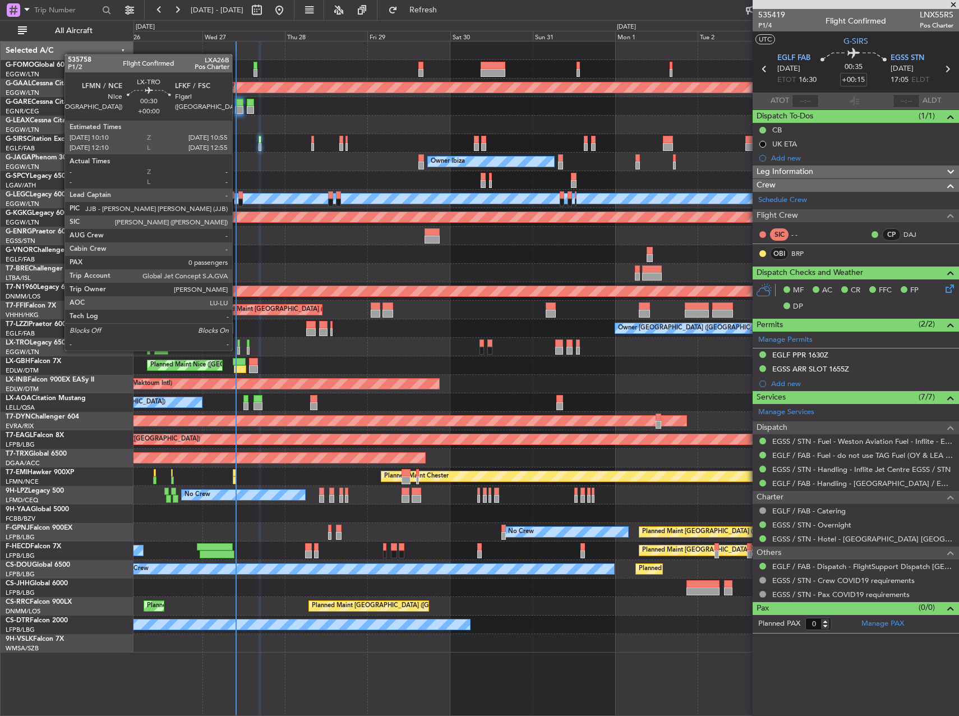
click at [237, 349] on div at bounding box center [238, 351] width 3 height 8
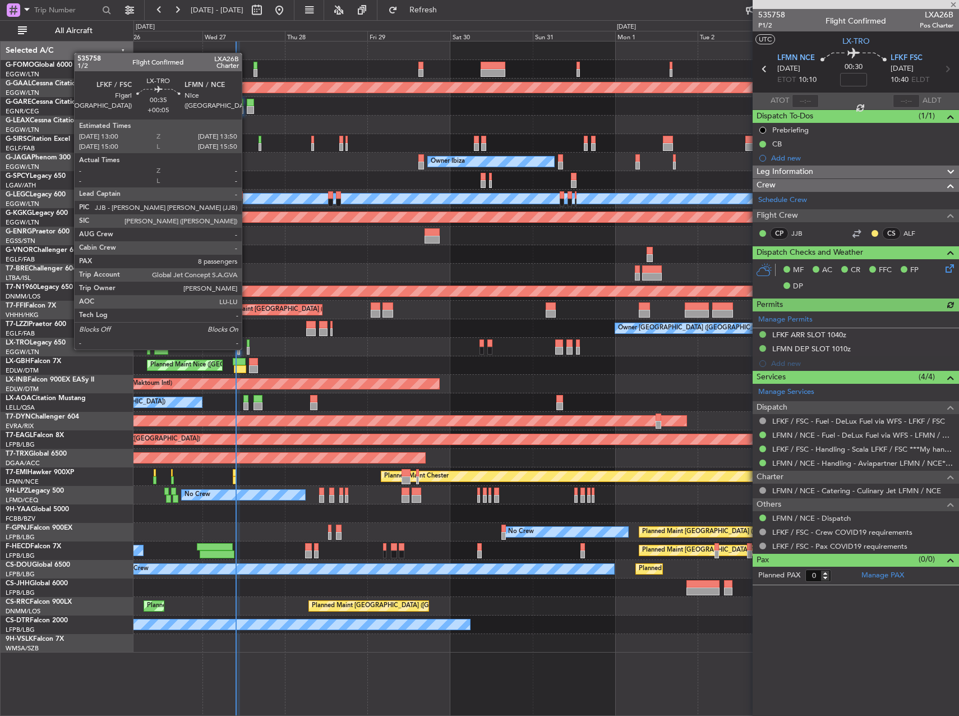
click at [247, 348] on div at bounding box center [248, 351] width 3 height 8
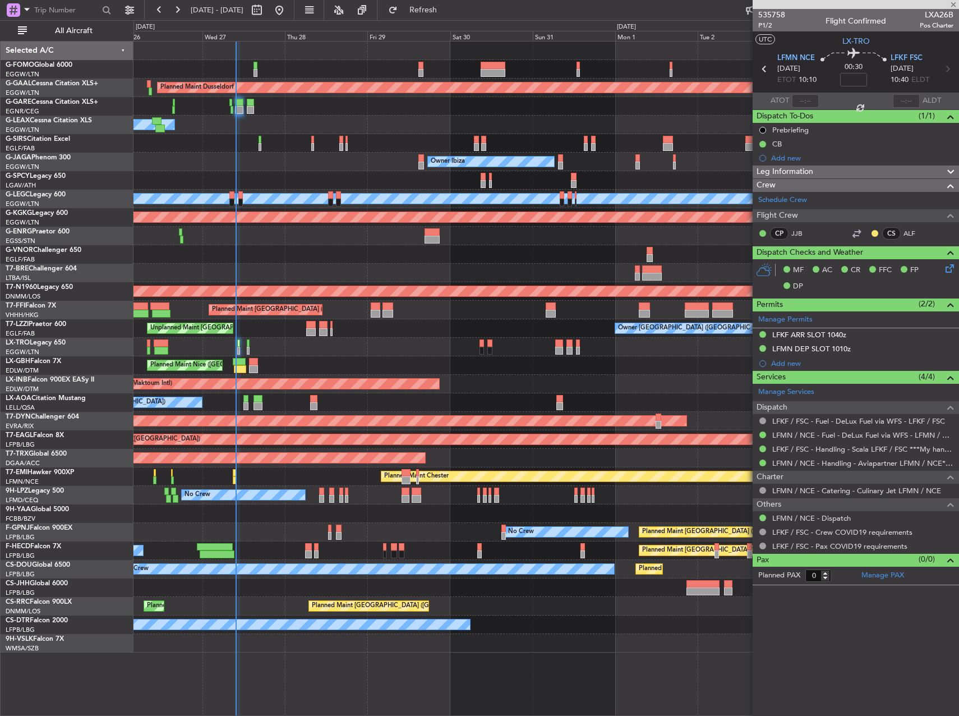
type input "+00:05"
type input "8"
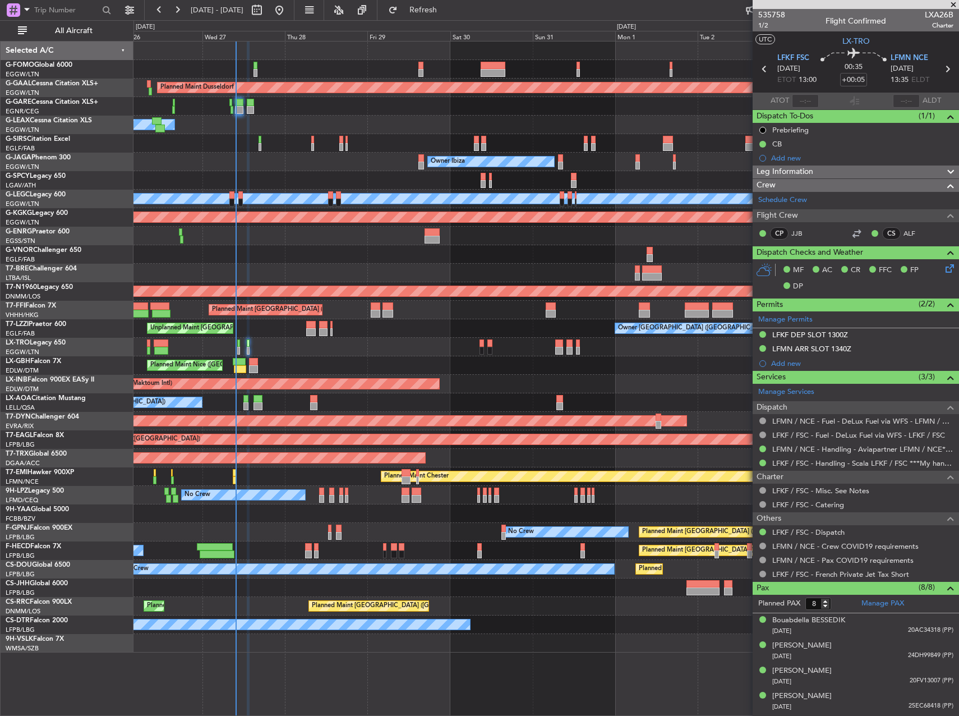
click at [484, 336] on div "Unplanned Maint London (Farnborough) Owner London (Farnborough)" at bounding box center [545, 328] width 825 height 19
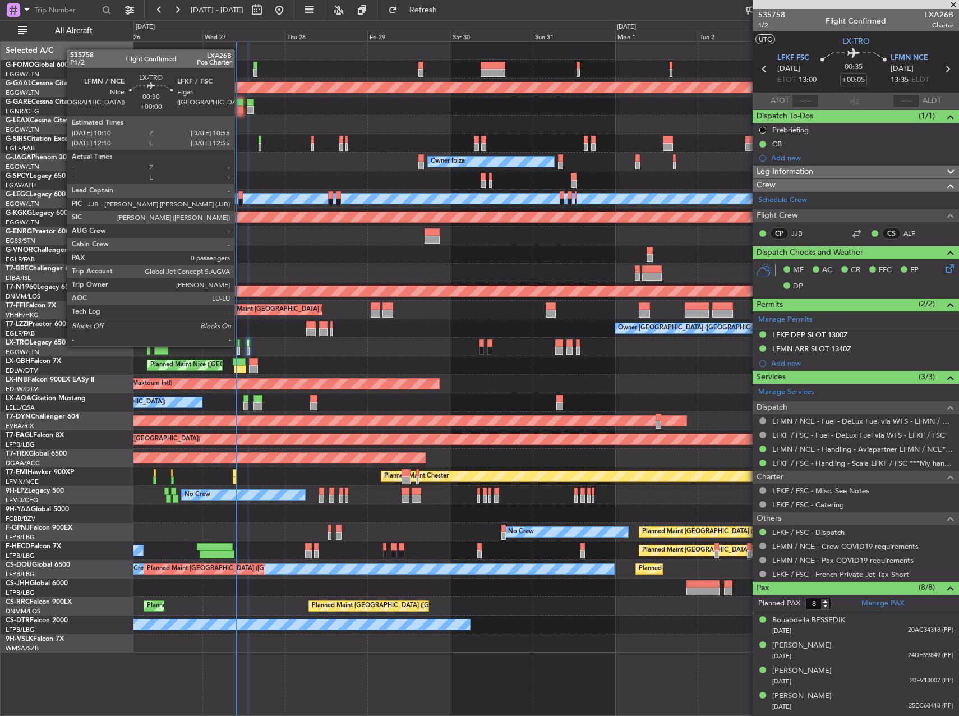
click at [239, 345] on div at bounding box center [238, 343] width 3 height 8
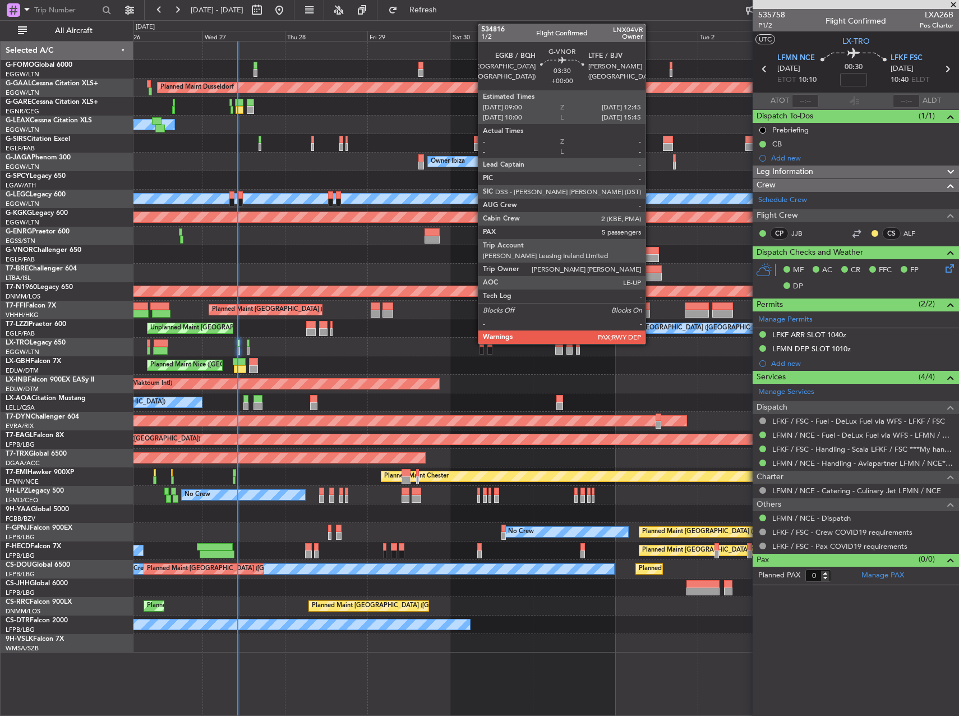
click at [651, 252] on div at bounding box center [652, 251] width 13 height 8
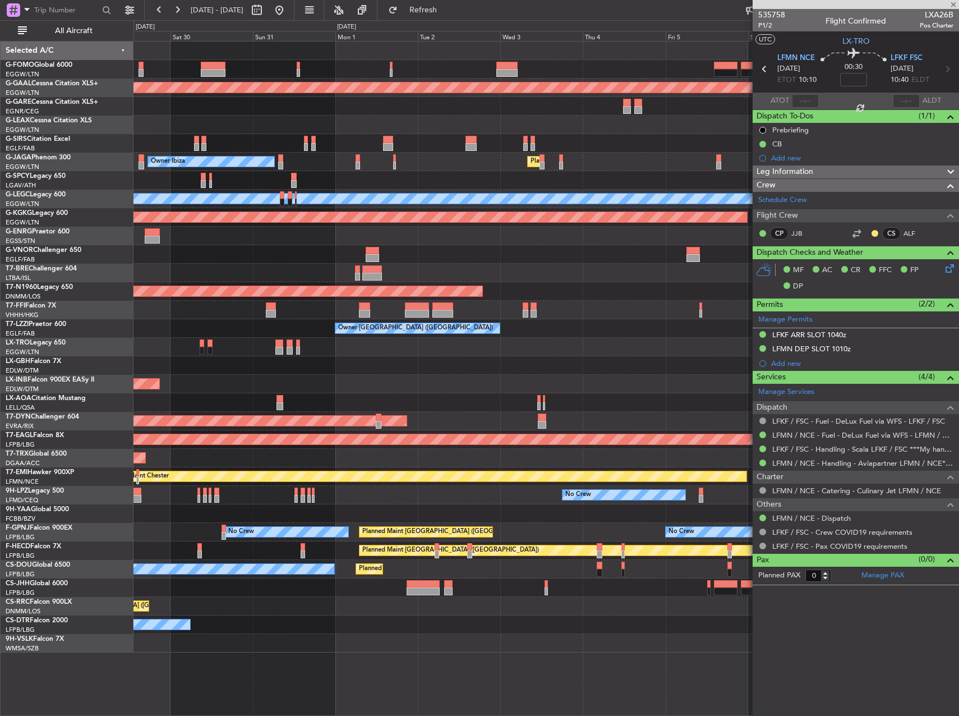
click at [413, 250] on div at bounding box center [545, 254] width 825 height 19
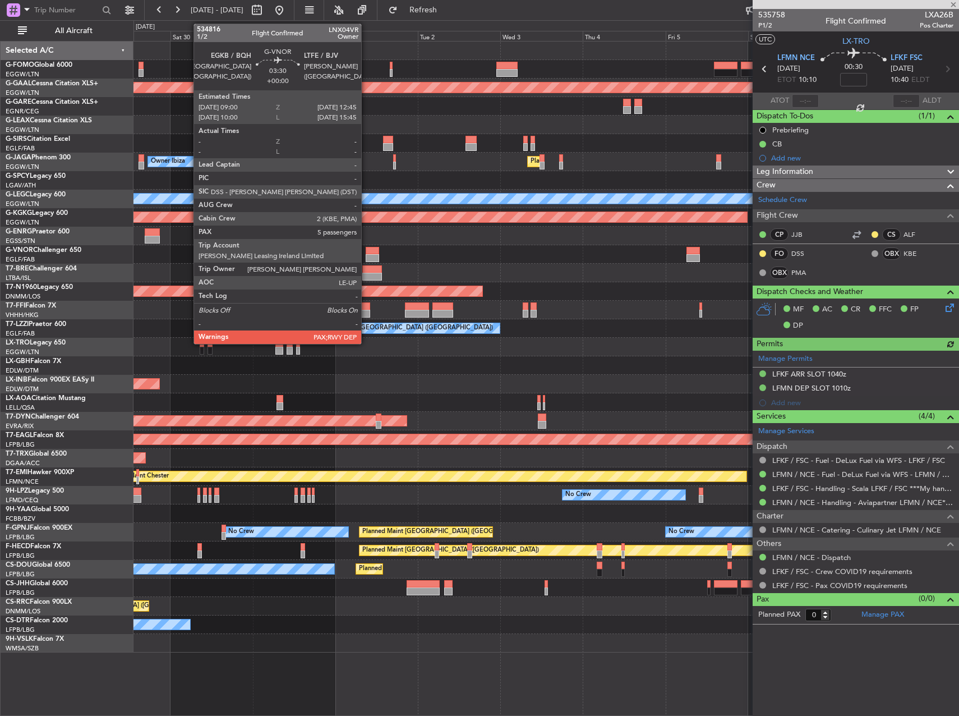
click at [366, 250] on div at bounding box center [372, 251] width 13 height 8
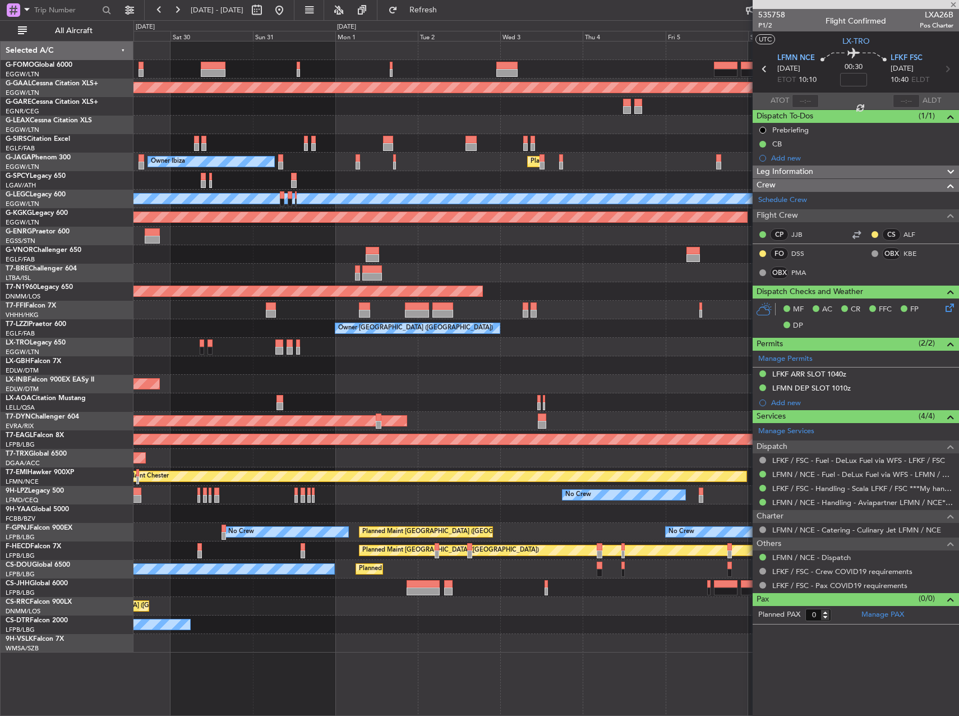
type input "5"
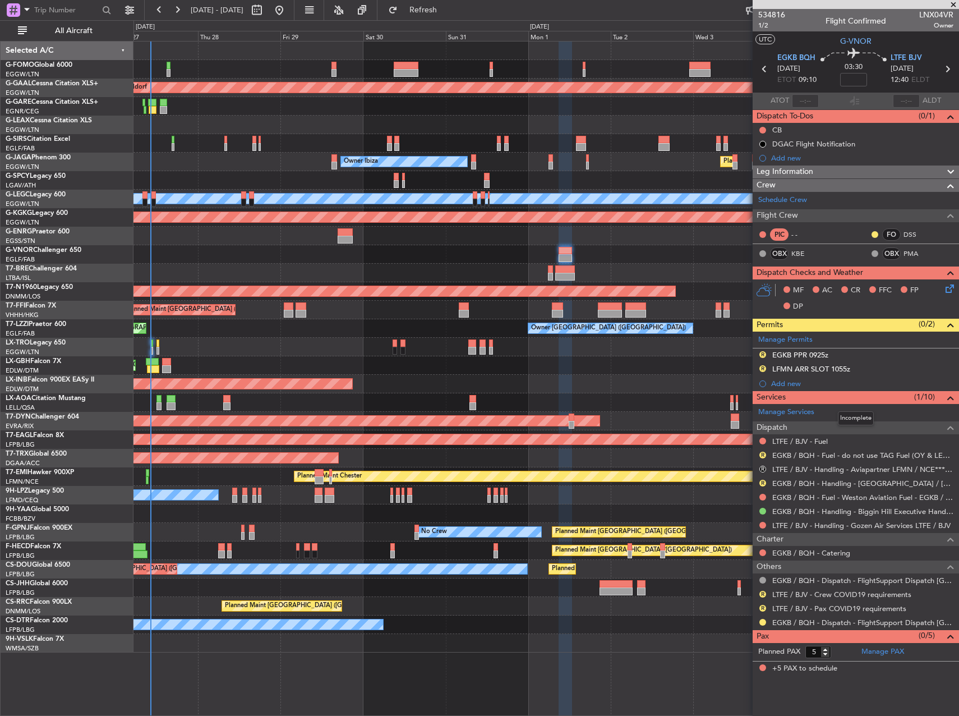
click at [790, 395] on fb-app "[DATE] - [DATE] Refresh Quick Links All Aircraft Planned [GEOGRAPHIC_DATA] Owne…" at bounding box center [479, 361] width 959 height 707
click at [640, 455] on div "Planned Maint [GEOGRAPHIC_DATA] ([GEOGRAPHIC_DATA])" at bounding box center [545, 458] width 825 height 19
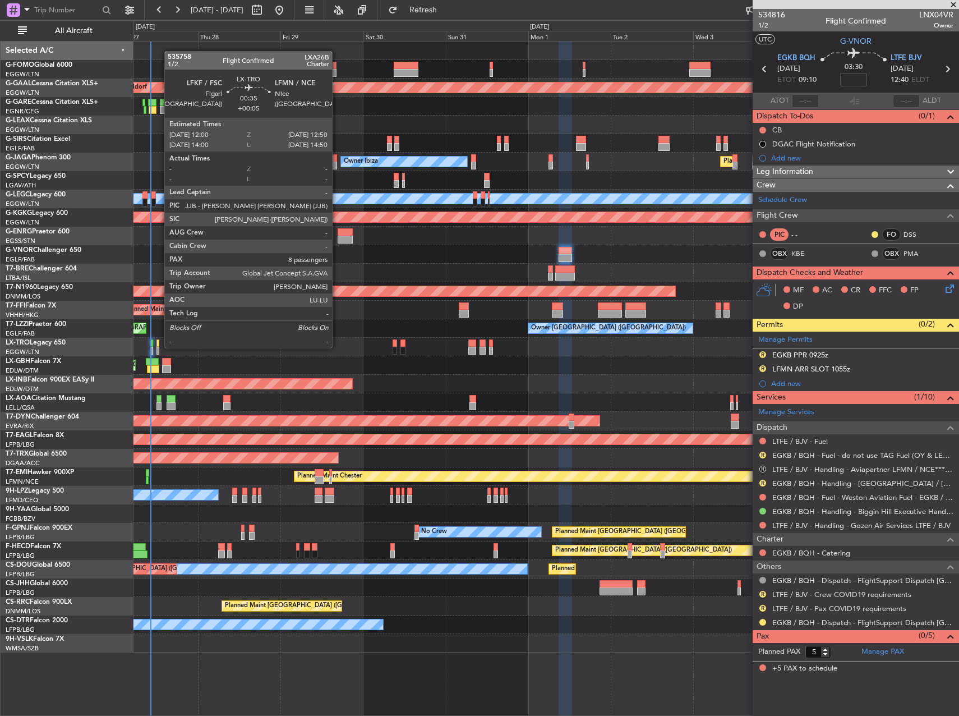
click at [159, 347] on div at bounding box center [157, 351] width 3 height 8
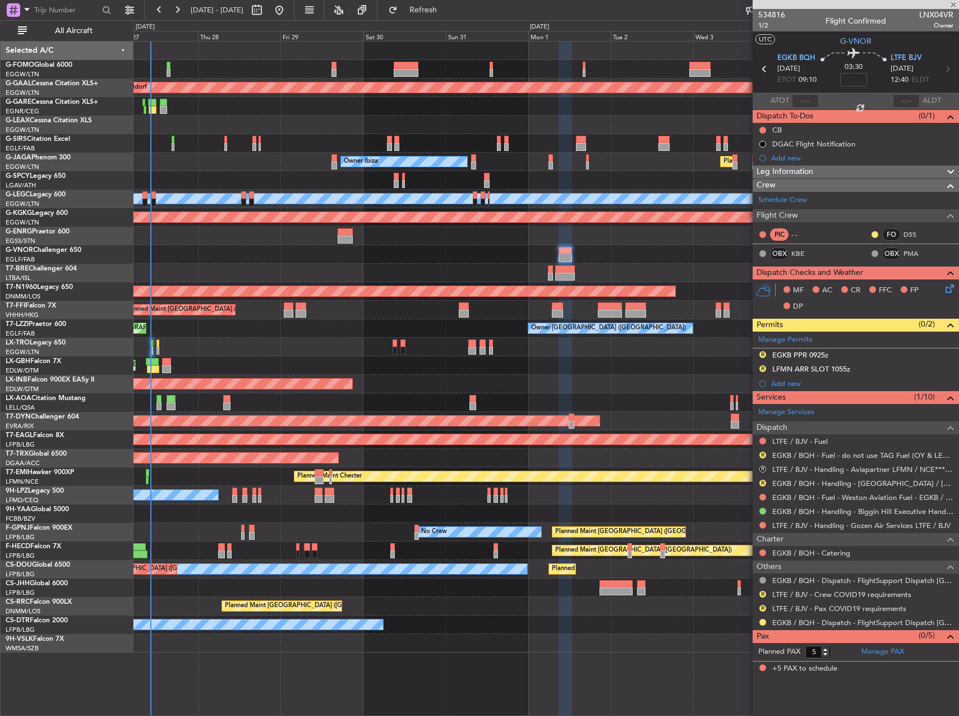
type input "+00:05"
type input "8"
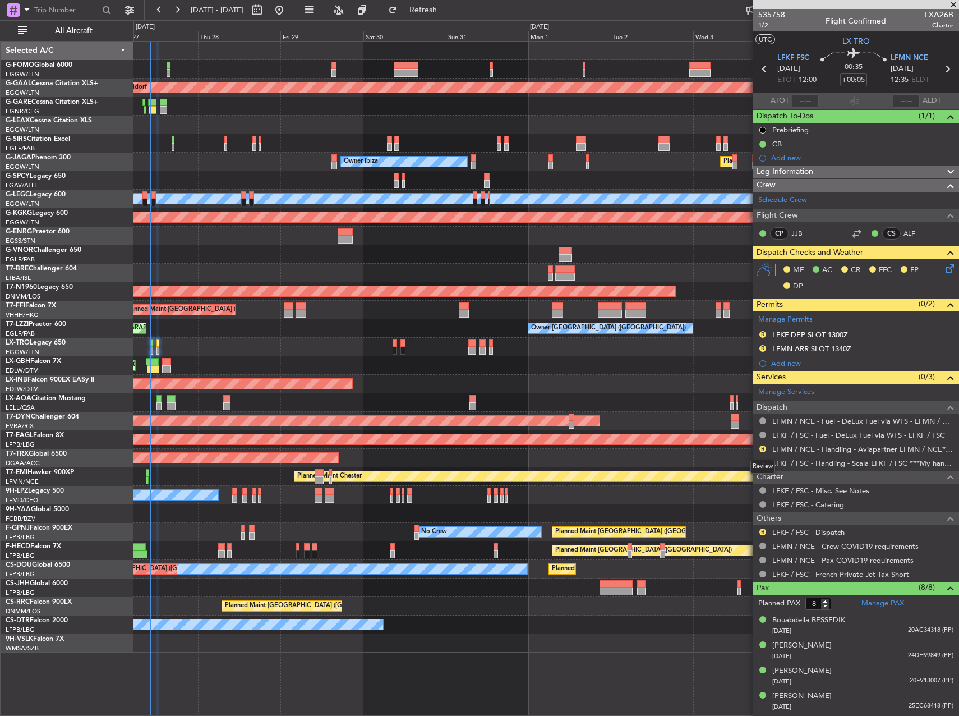
click at [761, 461] on div "Review" at bounding box center [762, 466] width 25 height 14
click at [764, 532] on button "R" at bounding box center [762, 531] width 7 height 7
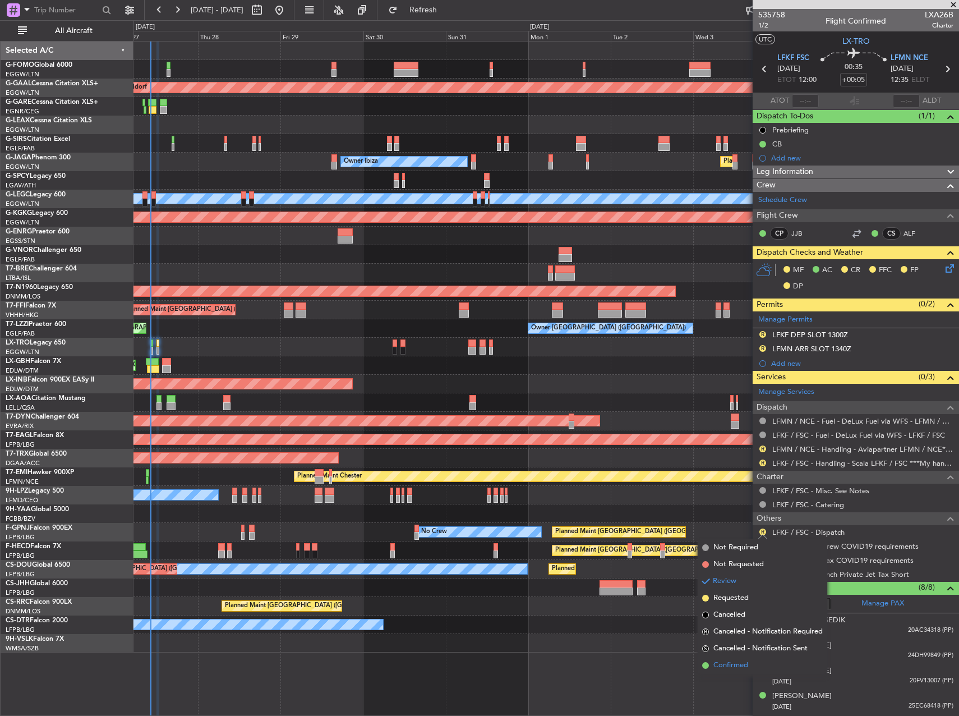
click at [752, 665] on li "Confirmed" at bounding box center [763, 665] width 130 height 17
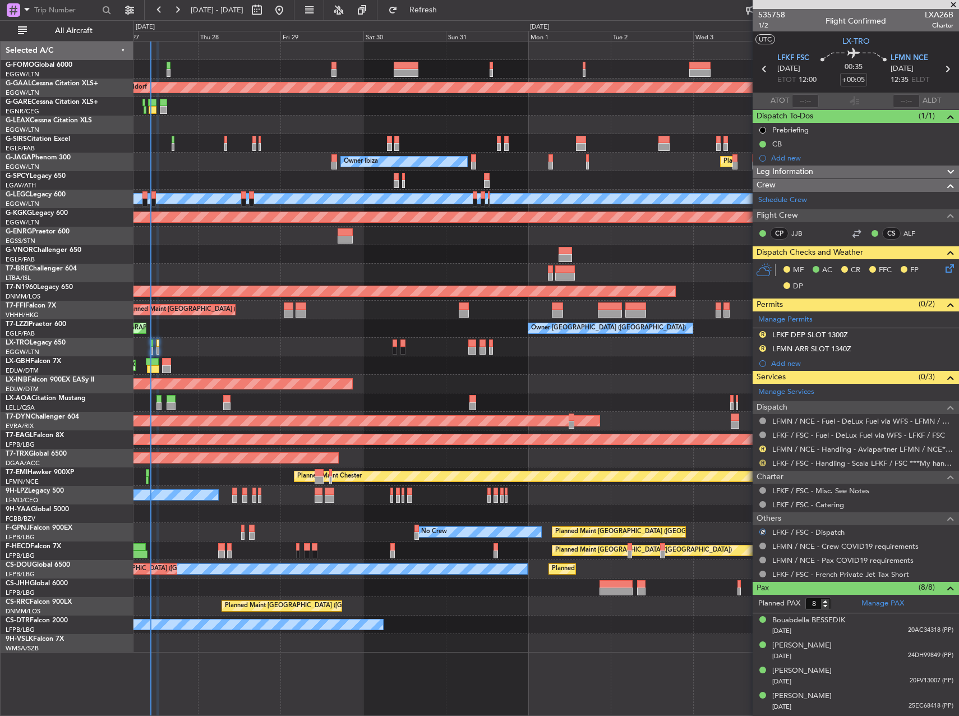
click at [762, 462] on button "R" at bounding box center [762, 462] width 7 height 7
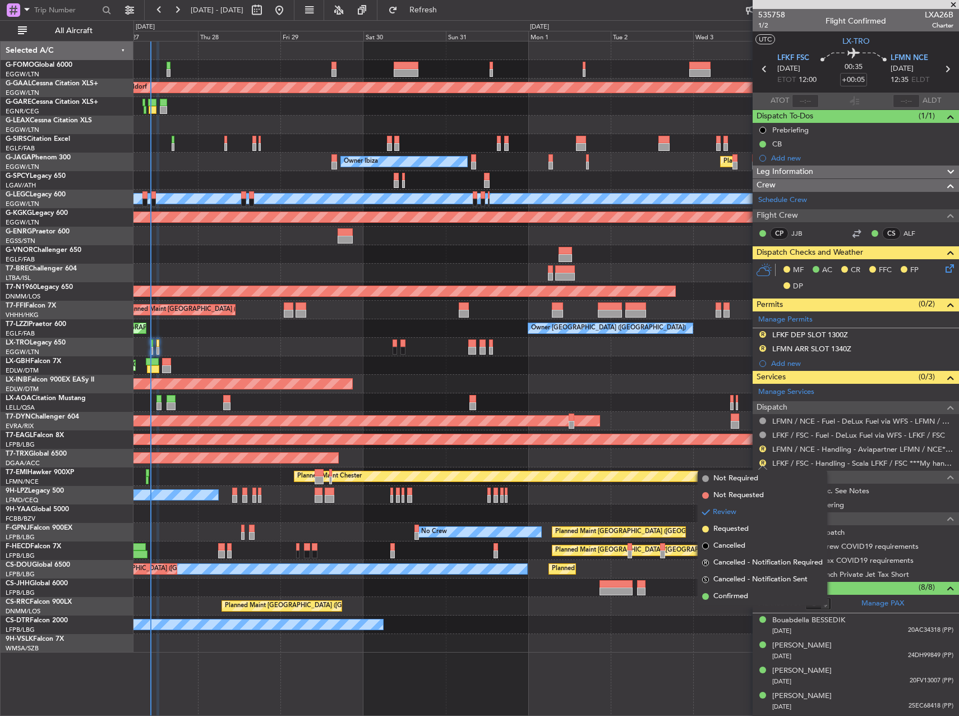
drag, startPoint x: 737, startPoint y: 600, endPoint x: 745, endPoint y: 573, distance: 28.6
click at [737, 598] on span "Confirmed" at bounding box center [730, 596] width 35 height 11
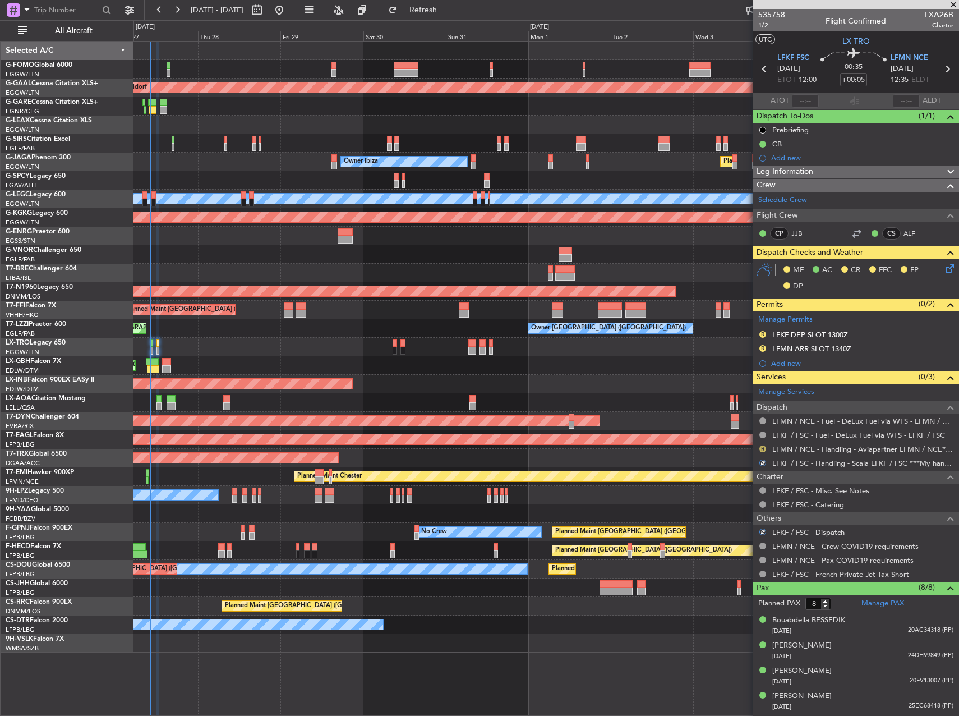
click at [764, 449] on button "R" at bounding box center [762, 448] width 7 height 7
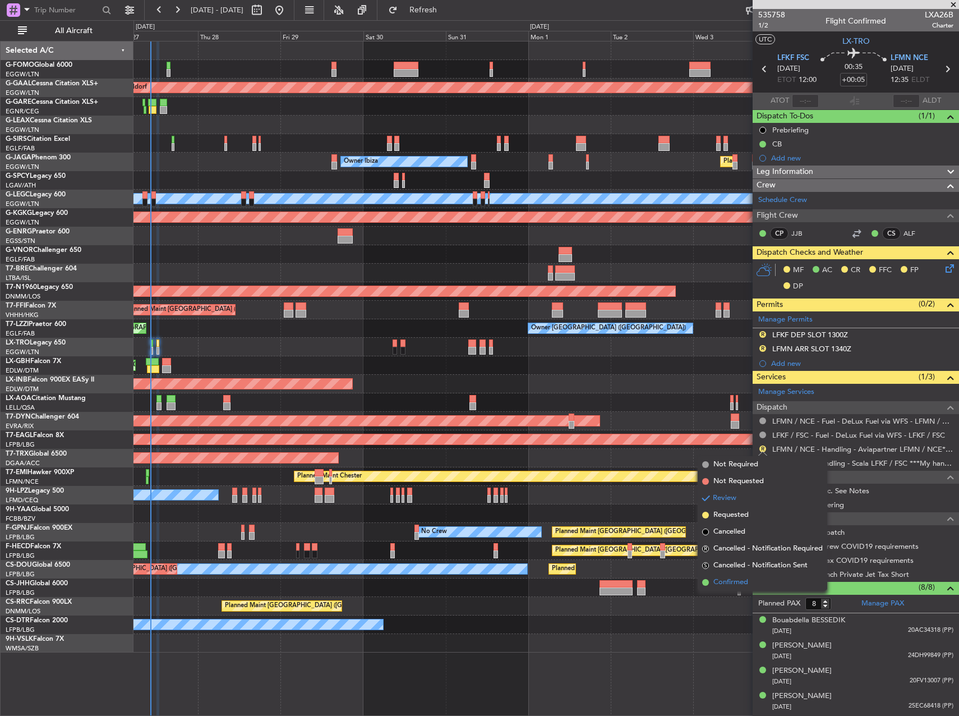
click at [749, 577] on li "Confirmed" at bounding box center [763, 582] width 130 height 17
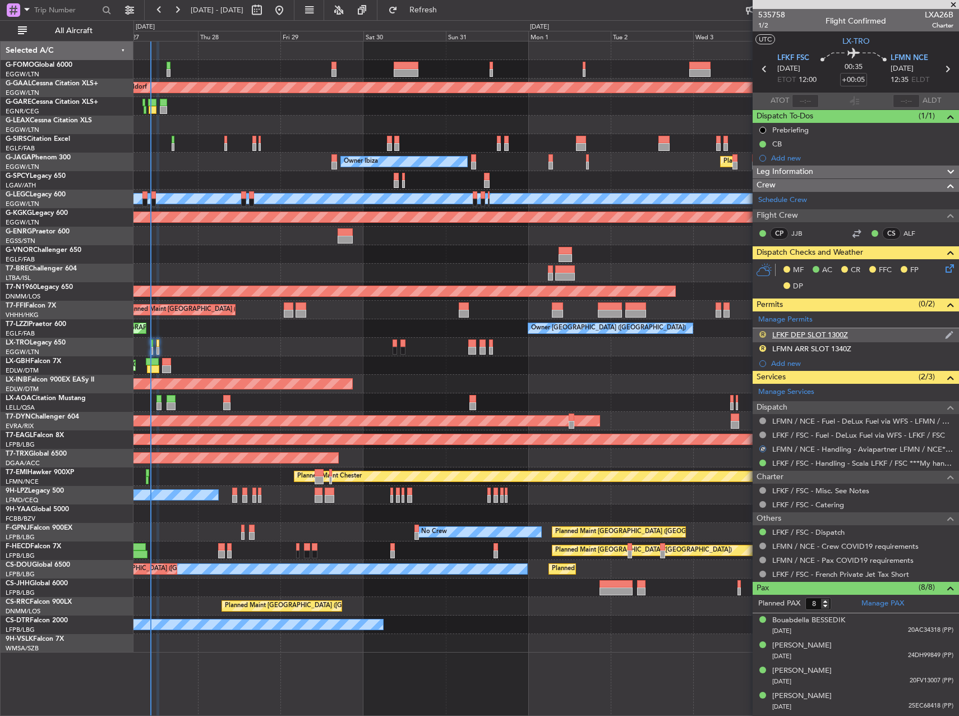
click at [760, 334] on button "R" at bounding box center [762, 334] width 7 height 7
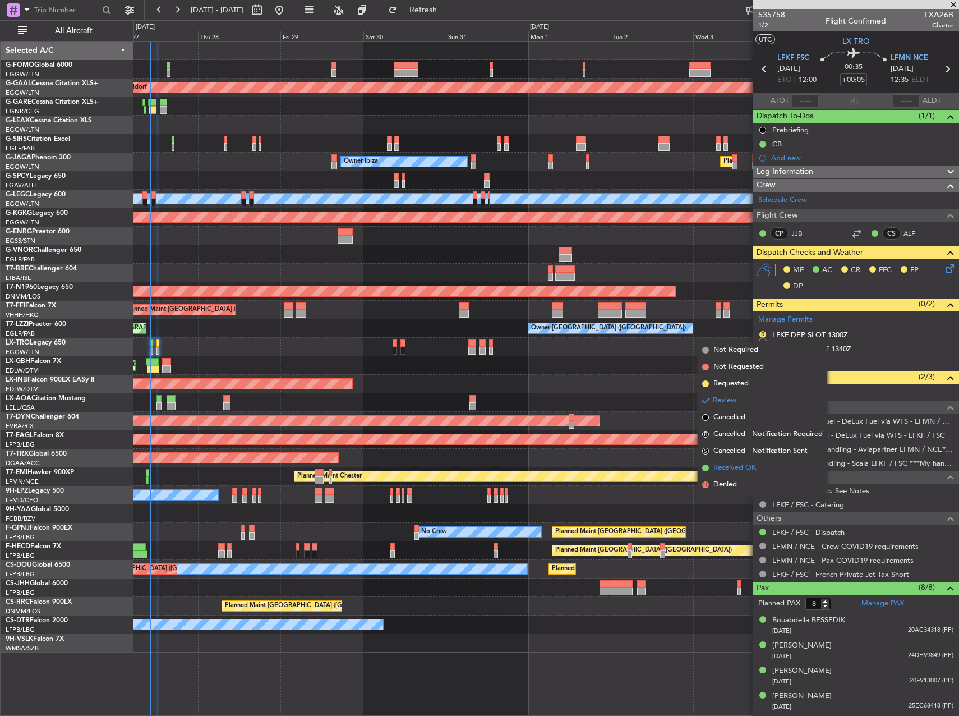
click at [739, 464] on span "Received OK" at bounding box center [734, 467] width 43 height 11
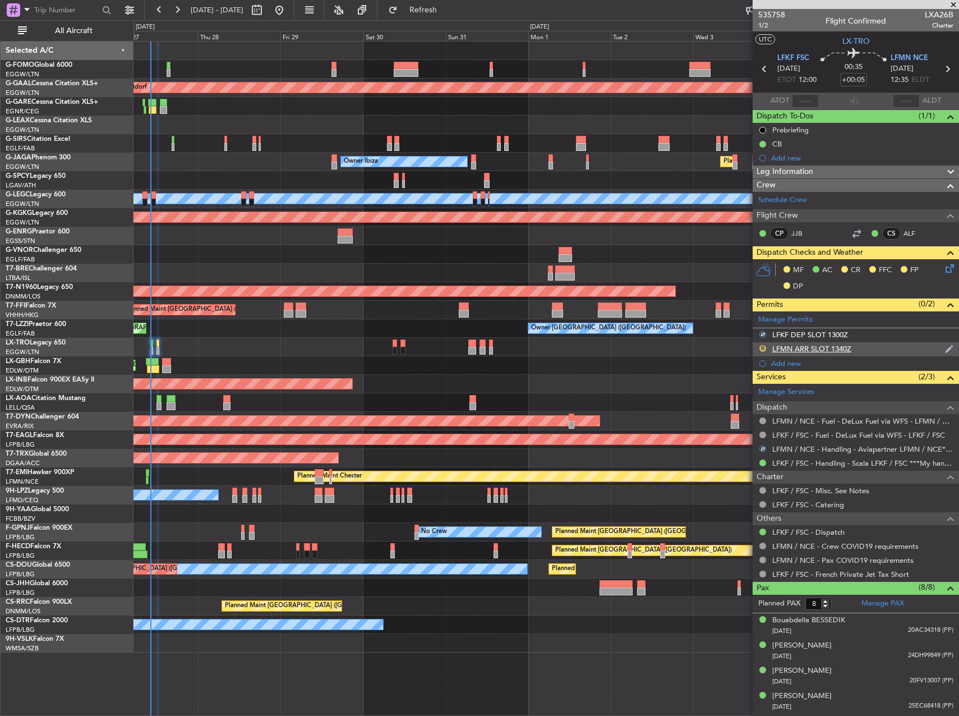
click at [763, 349] on button "R" at bounding box center [762, 348] width 7 height 7
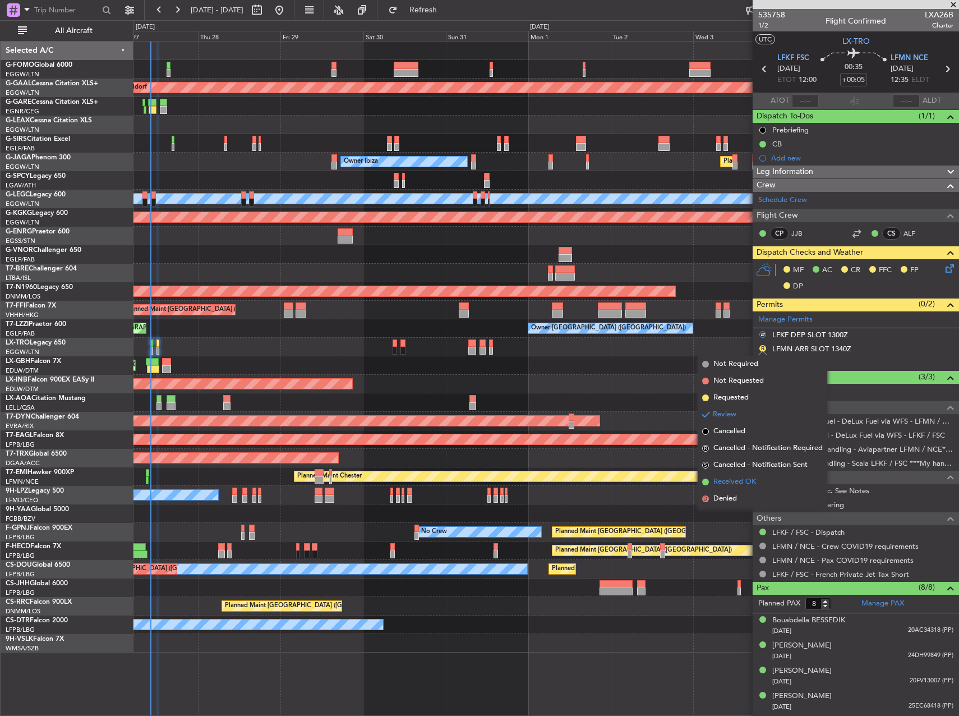
click at [728, 478] on span "Received OK" at bounding box center [734, 481] width 43 height 11
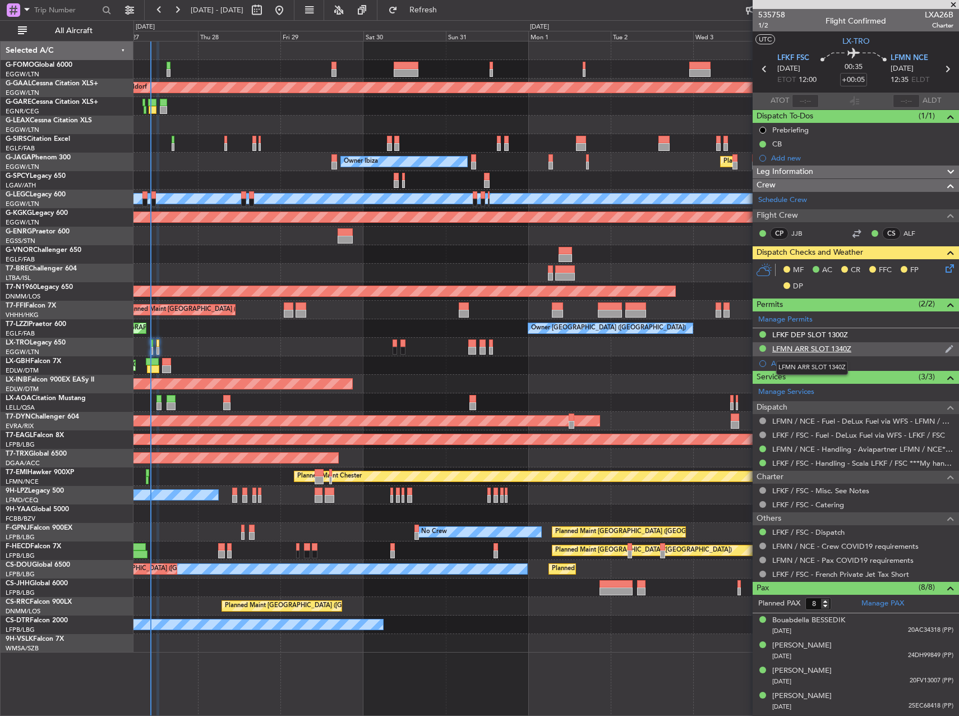
click at [809, 347] on div "LFMN ARR SLOT 1340Z" at bounding box center [811, 349] width 79 height 10
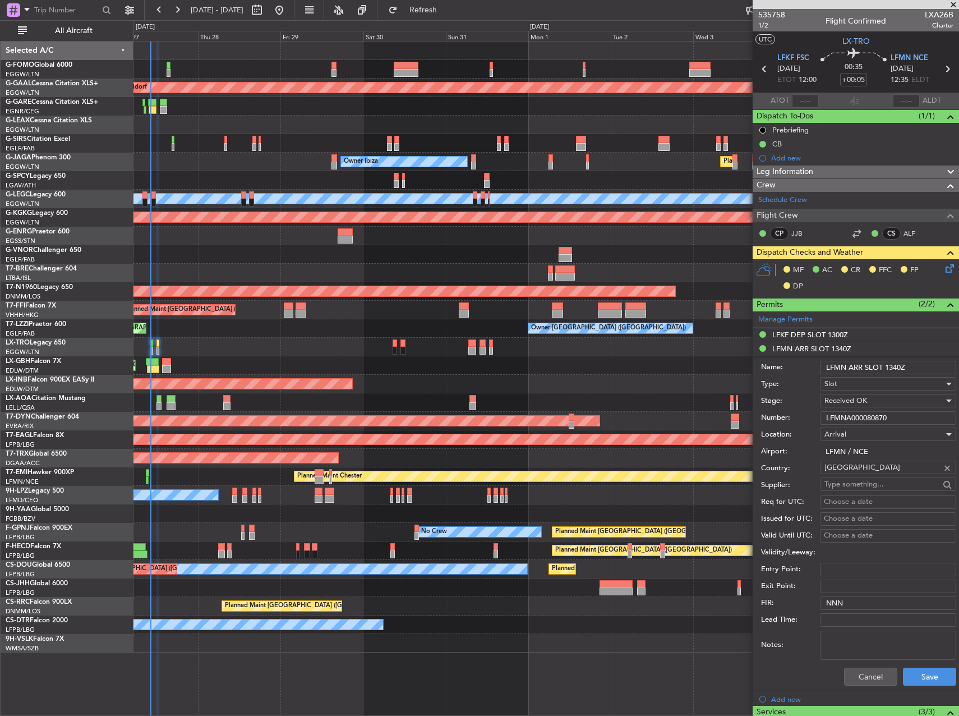
drag, startPoint x: 893, startPoint y: 367, endPoint x: 921, endPoint y: 389, distance: 35.6
click at [895, 368] on input "LFMN ARR SLOT 1340Z" at bounding box center [888, 367] width 136 height 13
click at [899, 364] on input "LFMN ARR SLOT 1340Z" at bounding box center [888, 367] width 136 height 13
click at [895, 365] on input "LFMN ARR SLOT 1340Z" at bounding box center [888, 367] width 136 height 13
click at [893, 367] on input "LFMN ARR SLOT 1340Z" at bounding box center [888, 367] width 136 height 13
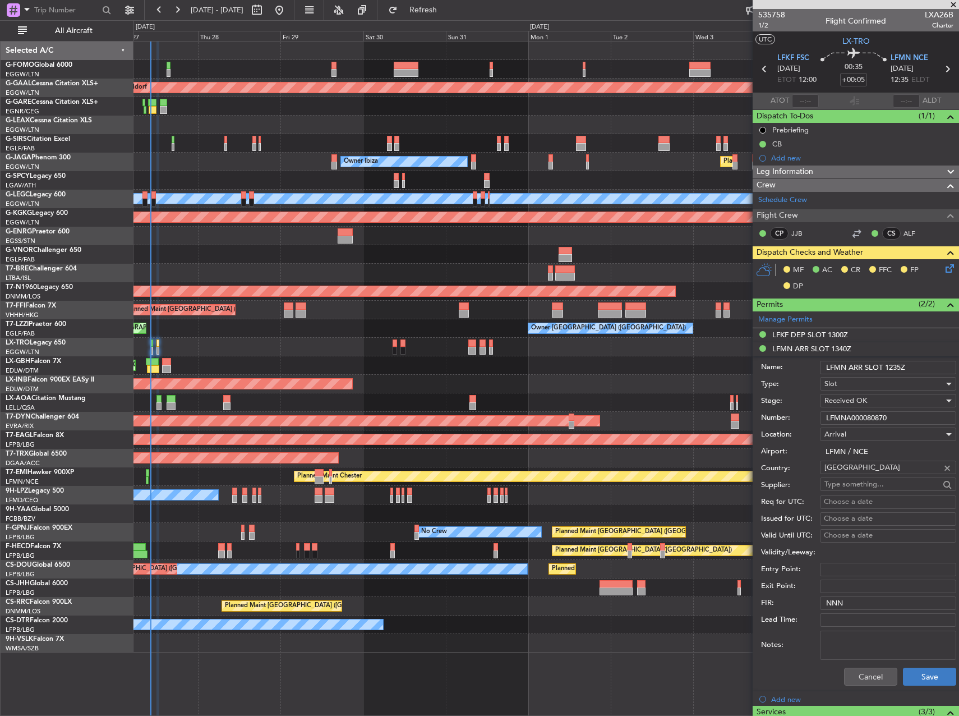
type input "LFMN ARR SLOT 1235Z"
click at [935, 681] on button "Save" at bounding box center [929, 676] width 53 height 18
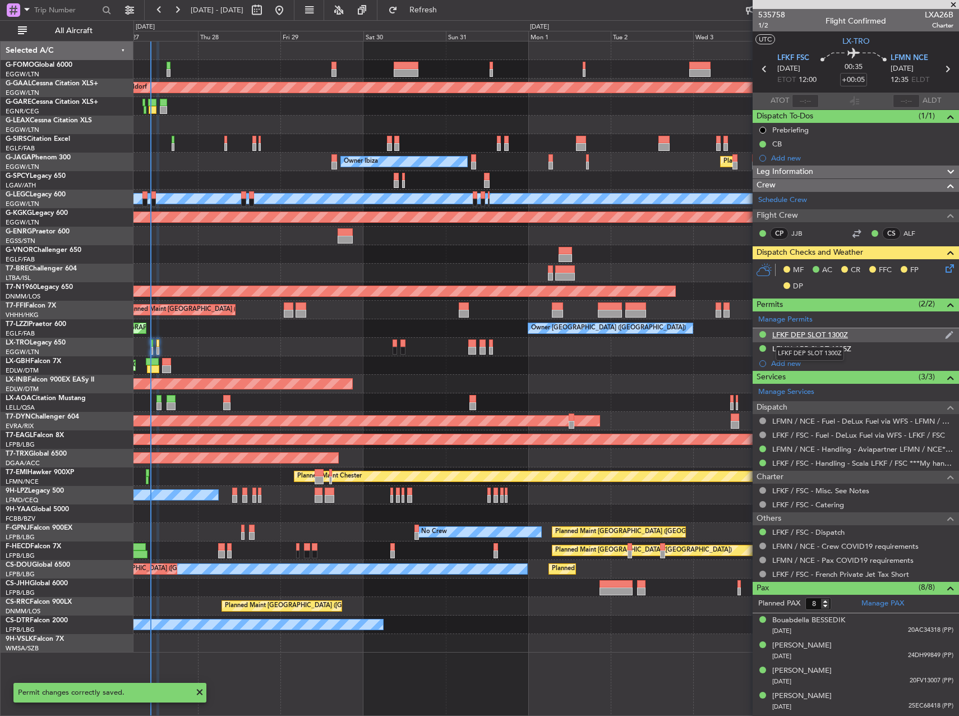
click at [827, 332] on div "LFKF DEP SLOT 1300Z" at bounding box center [810, 335] width 76 height 10
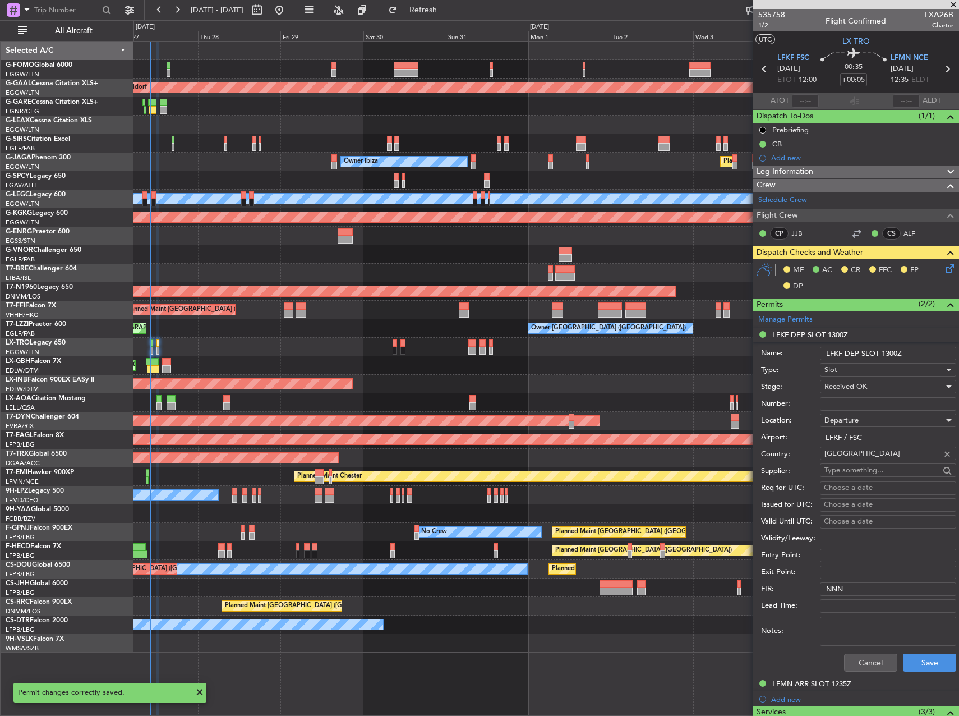
click at [890, 356] on input "LFKF DEP SLOT 1300Z" at bounding box center [888, 353] width 136 height 13
type input "LFKF DEP SLOT 1200Z"
click at [920, 667] on button "Save" at bounding box center [929, 662] width 53 height 18
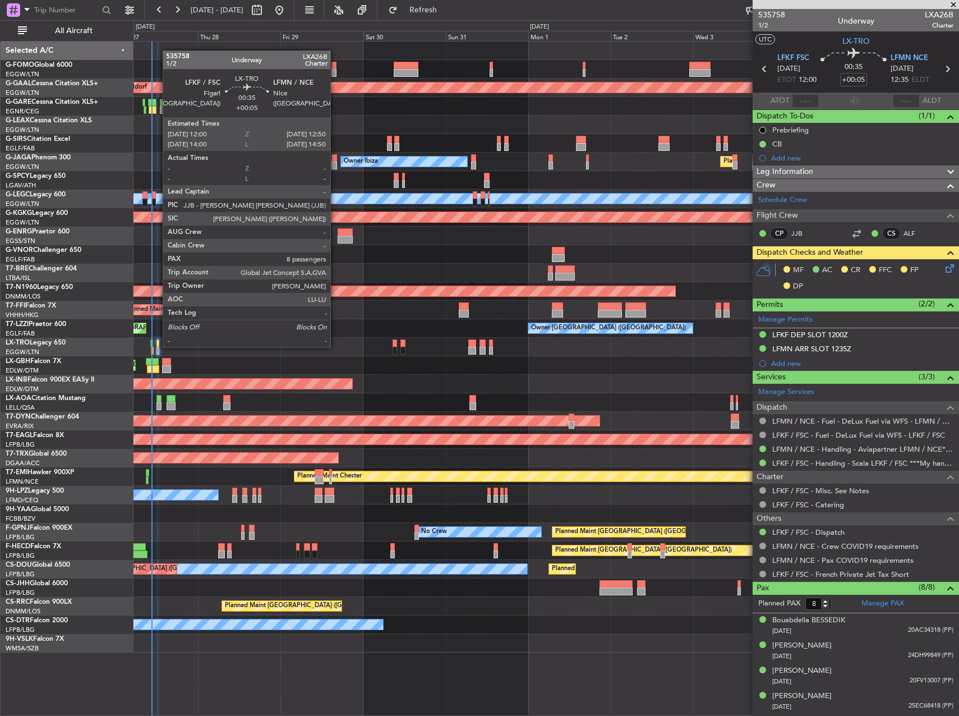
click at [157, 346] on div at bounding box center [157, 343] width 3 height 8
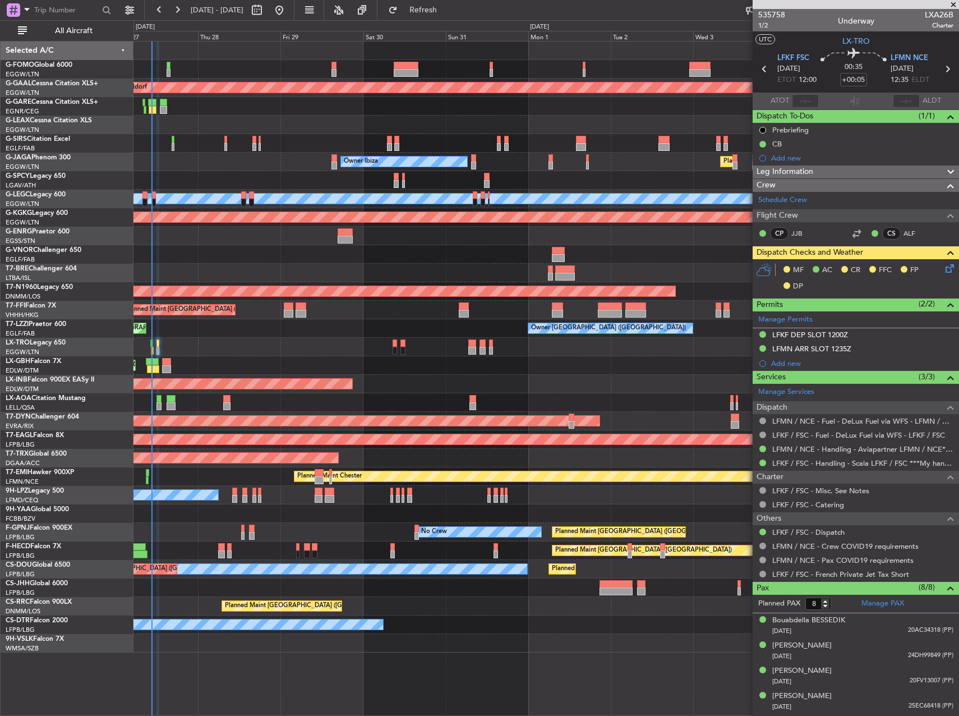
click at [943, 269] on icon at bounding box center [947, 266] width 9 height 9
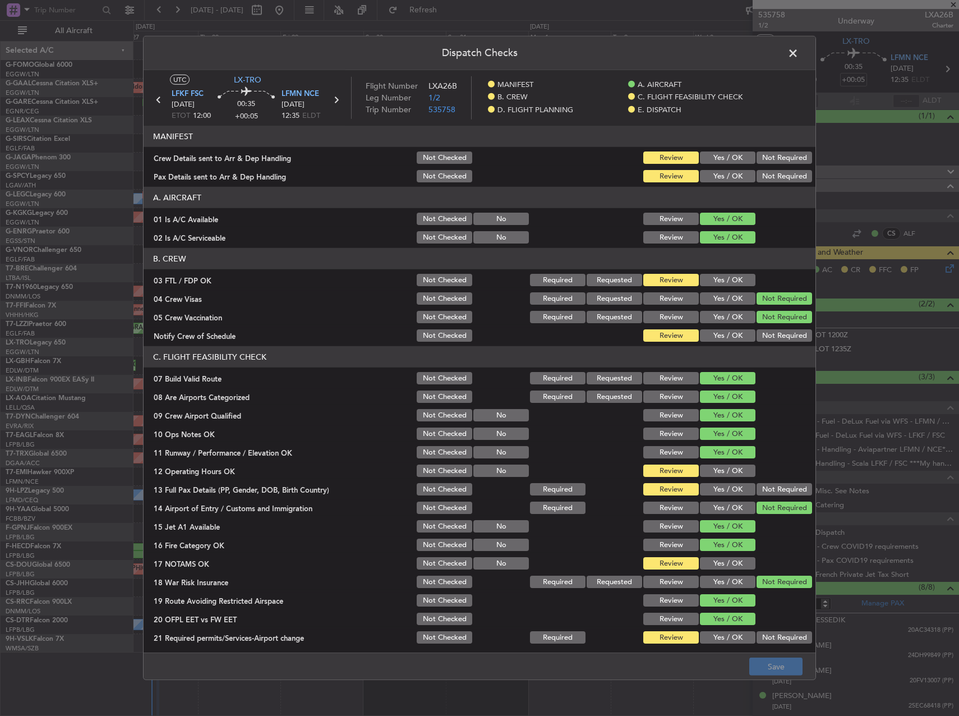
drag, startPoint x: 722, startPoint y: 149, endPoint x: 723, endPoint y: 162, distance: 12.9
click at [723, 154] on section "MANIFEST Crew Details sent to Arr & Dep Handling Not Checked Review Yes / OK No…" at bounding box center [480, 155] width 672 height 58
click at [723, 162] on button "Yes / OK" at bounding box center [728, 157] width 56 height 12
drag, startPoint x: 725, startPoint y: 174, endPoint x: 717, endPoint y: 212, distance: 38.9
click at [725, 174] on button "Yes / OK" at bounding box center [728, 176] width 56 height 12
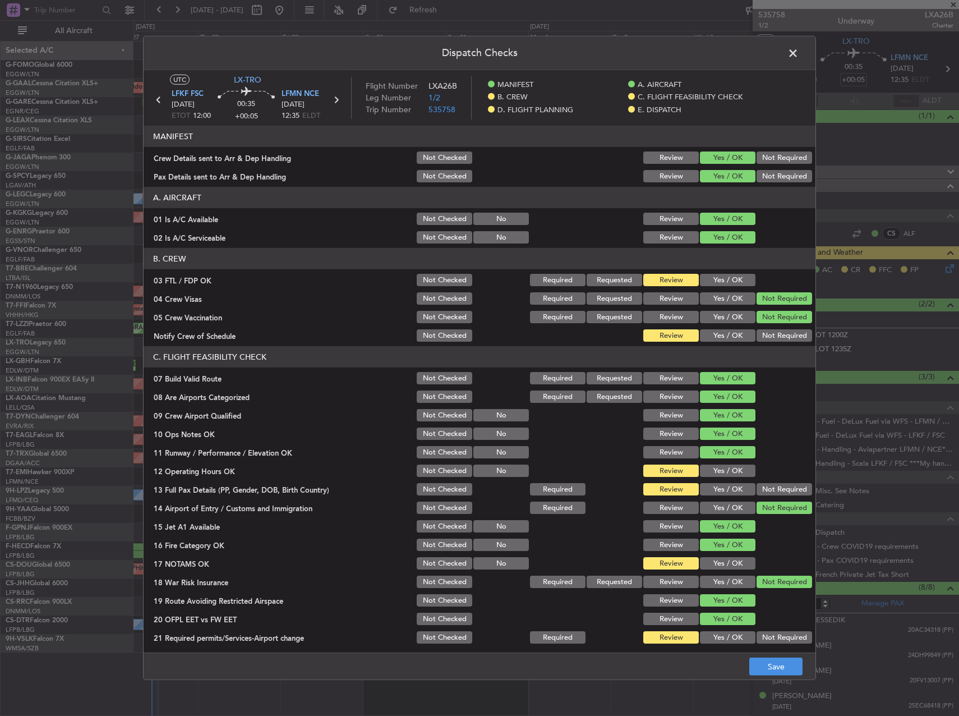
click at [714, 277] on button "Yes / OK" at bounding box center [728, 280] width 56 height 12
click at [720, 332] on button "Yes / OK" at bounding box center [728, 335] width 56 height 12
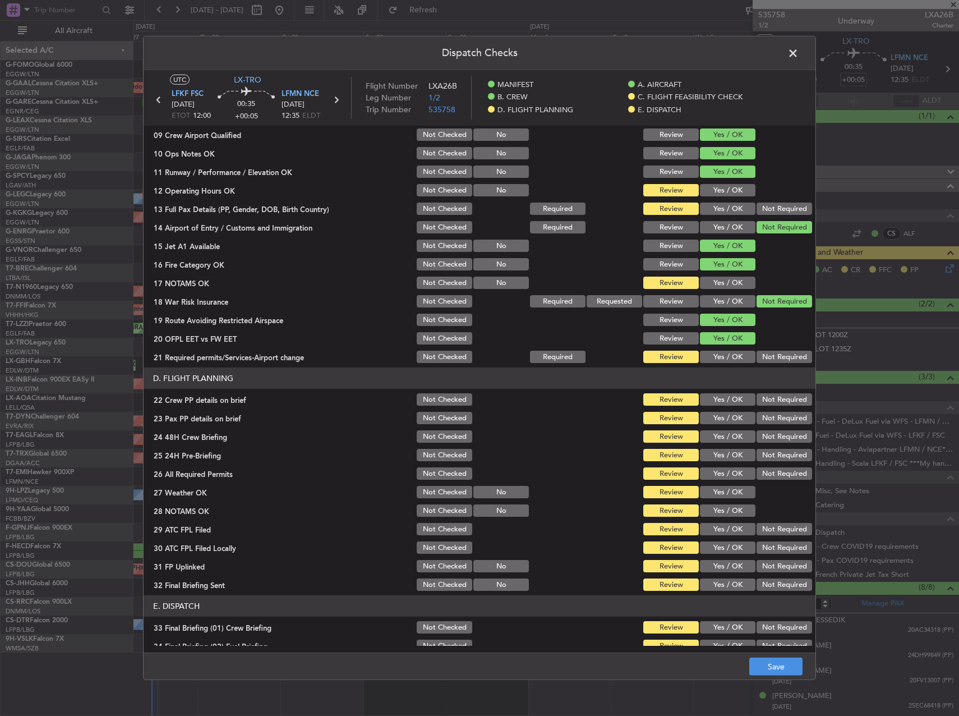
scroll to position [224, 0]
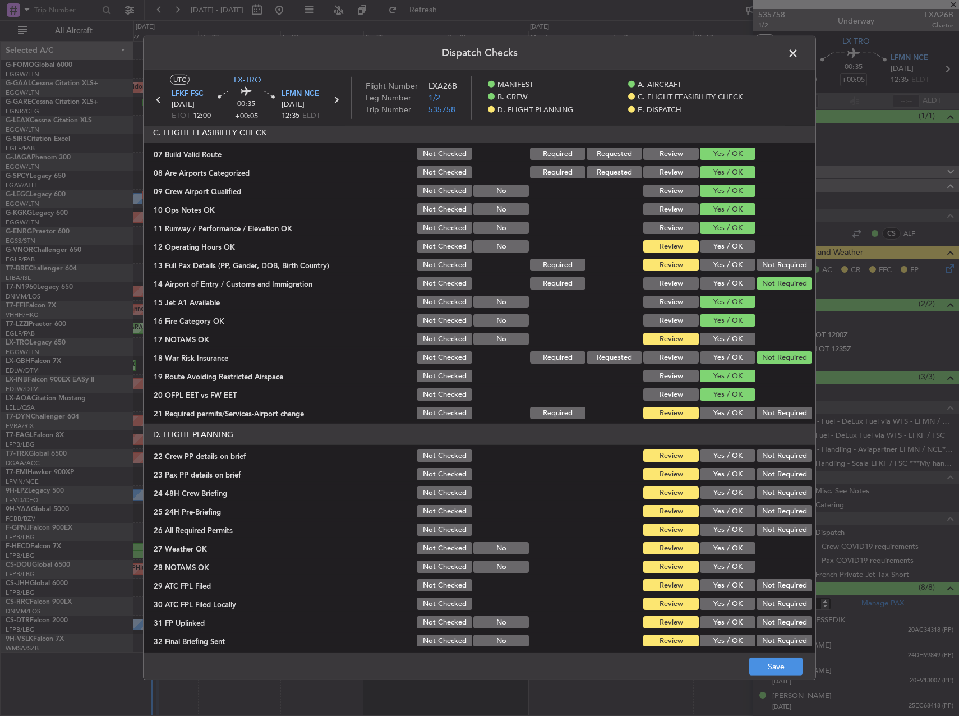
click at [732, 252] on button "Yes / OK" at bounding box center [728, 246] width 56 height 12
drag, startPoint x: 731, startPoint y: 266, endPoint x: 730, endPoint y: 272, distance: 5.7
click at [731, 267] on button "Yes / OK" at bounding box center [728, 265] width 56 height 12
click at [724, 334] on button "Yes / OK" at bounding box center [728, 339] width 56 height 12
click at [732, 406] on div "Yes / OK" at bounding box center [726, 413] width 57 height 16
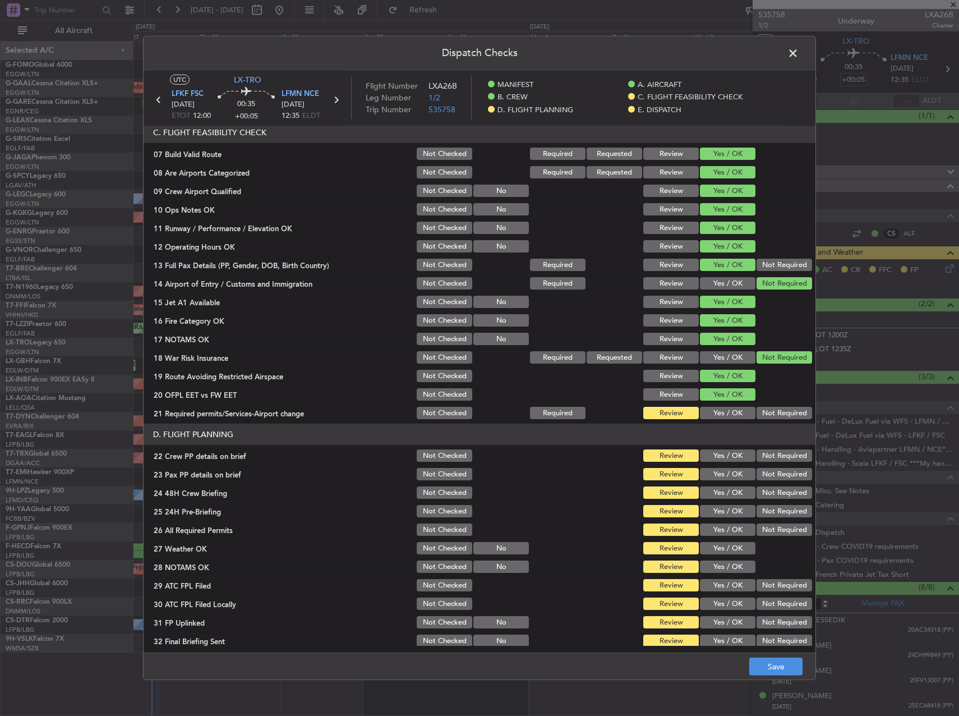
click at [722, 413] on button "Yes / OK" at bounding box center [728, 413] width 56 height 12
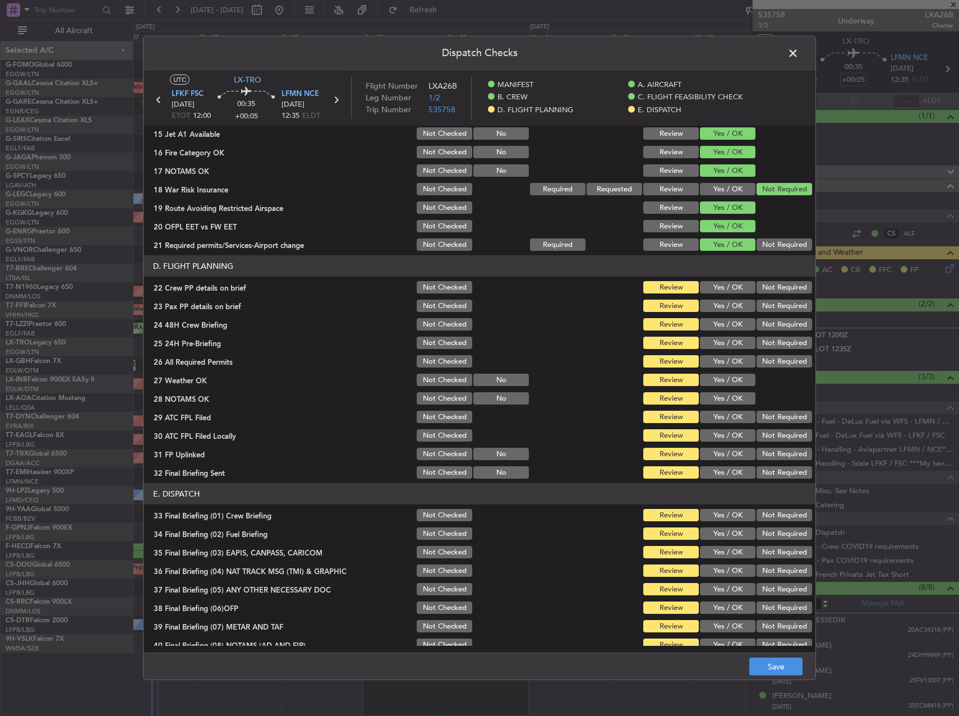
drag, startPoint x: 723, startPoint y: 286, endPoint x: 723, endPoint y: 306, distance: 19.6
click at [723, 287] on button "Yes / OK" at bounding box center [728, 287] width 56 height 12
click at [723, 307] on button "Yes / OK" at bounding box center [728, 305] width 56 height 12
click at [723, 329] on button "Yes / OK" at bounding box center [728, 324] width 56 height 12
drag, startPoint x: 779, startPoint y: 345, endPoint x: 769, endPoint y: 353, distance: 12.4
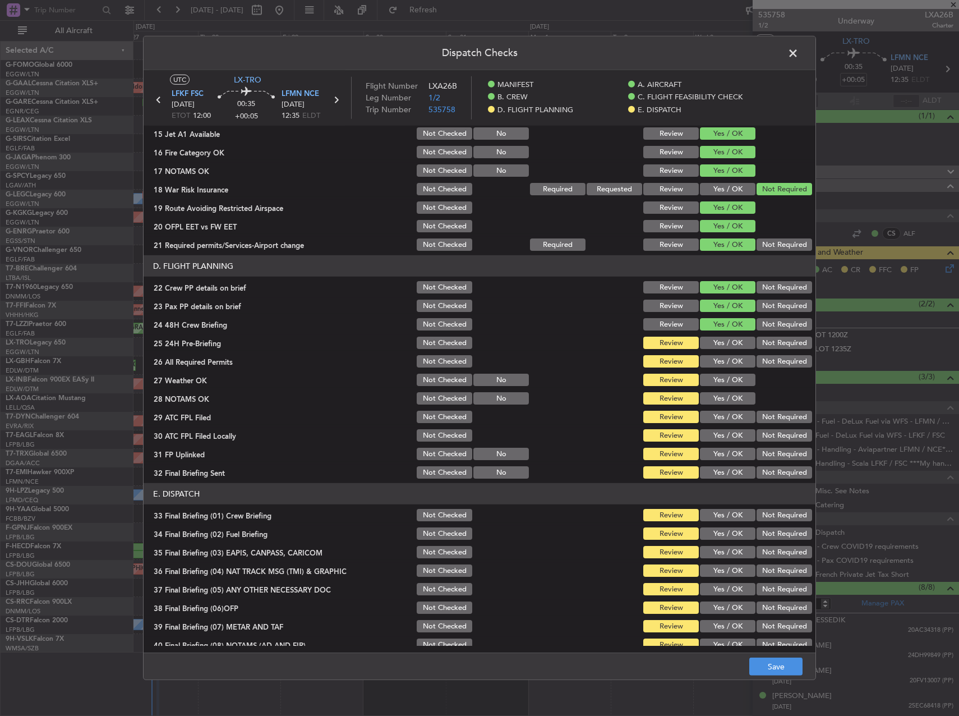
click at [778, 345] on button "Not Required" at bounding box center [785, 342] width 56 height 12
click at [733, 366] on button "Yes / OK" at bounding box center [728, 361] width 56 height 12
click at [730, 377] on button "Yes / OK" at bounding box center [728, 380] width 56 height 12
click at [727, 398] on button "Yes / OK" at bounding box center [728, 398] width 56 height 12
click at [727, 418] on button "Yes / OK" at bounding box center [728, 417] width 56 height 12
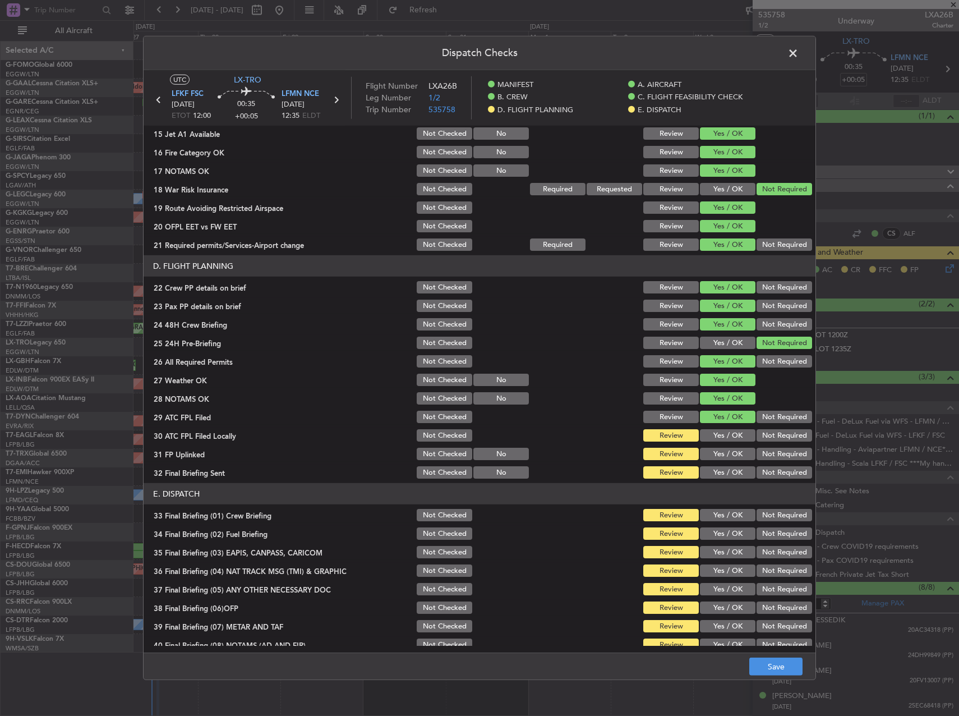
click at [768, 435] on button "Not Required" at bounding box center [785, 435] width 56 height 12
click at [734, 451] on button "Yes / OK" at bounding box center [728, 454] width 56 height 12
click at [762, 472] on button "Not Required" at bounding box center [785, 472] width 56 height 12
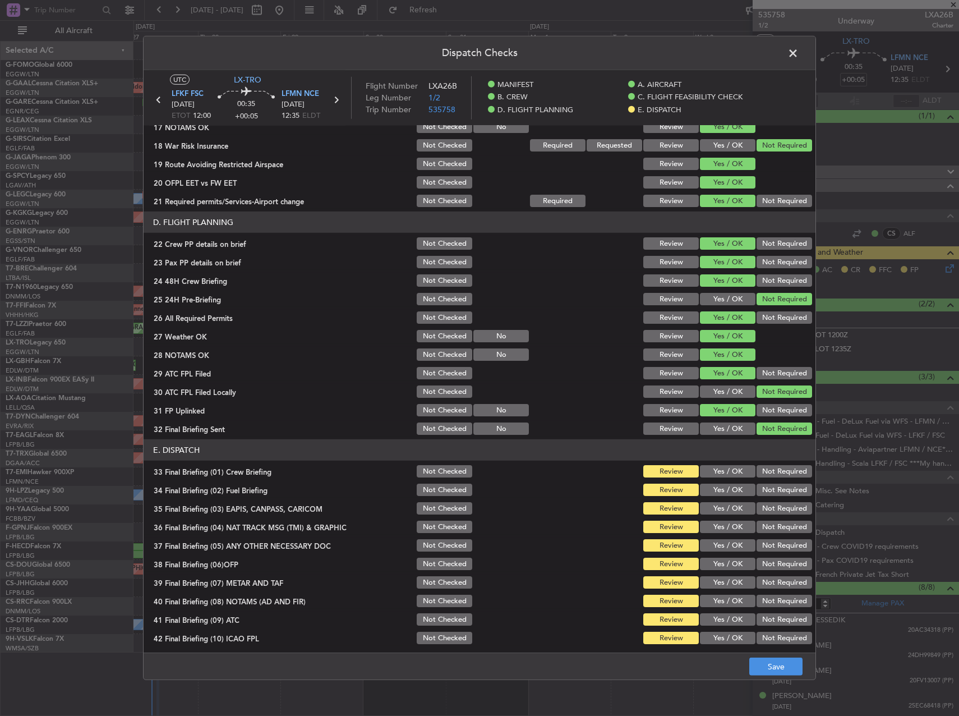
scroll to position [476, 0]
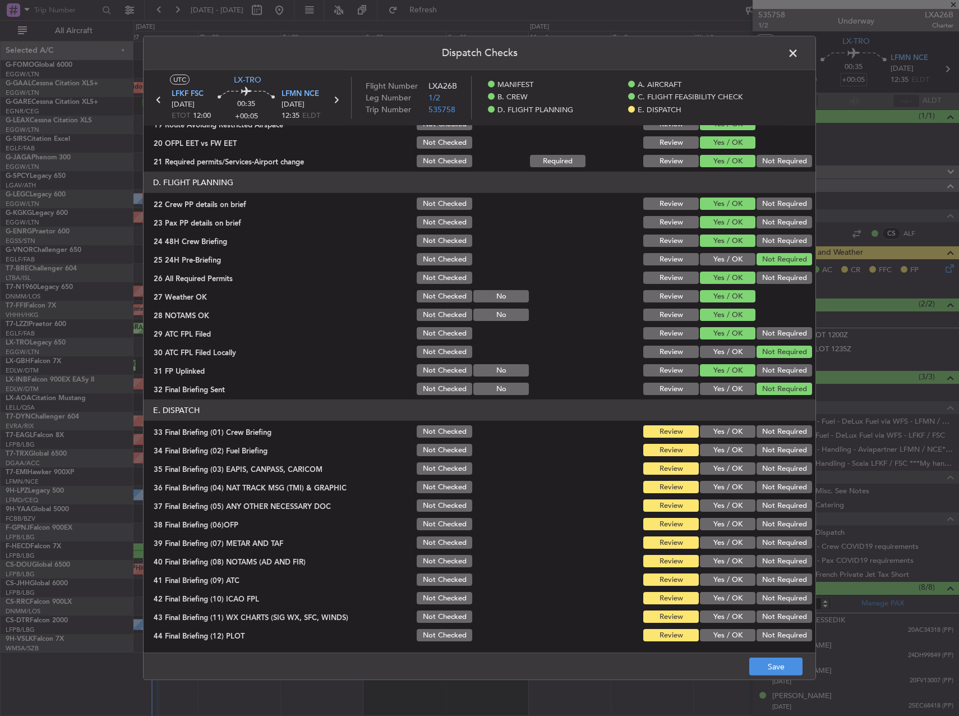
click at [731, 434] on button "Yes / OK" at bounding box center [728, 431] width 56 height 12
drag, startPoint x: 731, startPoint y: 453, endPoint x: 731, endPoint y: 466, distance: 13.5
click at [731, 454] on button "Yes / OK" at bounding box center [728, 450] width 56 height 12
click at [731, 466] on button "Yes / OK" at bounding box center [728, 468] width 56 height 12
click at [730, 486] on button "Yes / OK" at bounding box center [728, 487] width 56 height 12
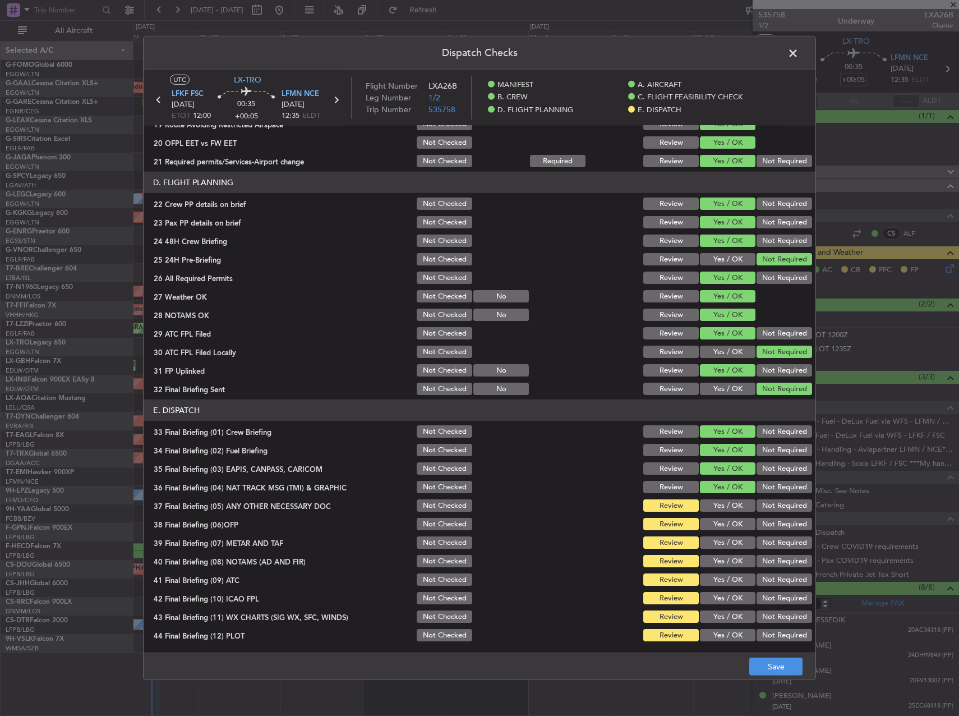
click at [731, 504] on button "Yes / OK" at bounding box center [728, 505] width 56 height 12
click at [768, 460] on section "E. DISPATCH 33 Final Briefing (01) Crew Briefing Not Checked Review Yes / OK No…" at bounding box center [480, 520] width 672 height 243
drag, startPoint x: 768, startPoint y: 469, endPoint x: 764, endPoint y: 485, distance: 16.6
click at [767, 469] on button "Not Required" at bounding box center [785, 468] width 56 height 12
drag, startPoint x: 764, startPoint y: 485, endPoint x: 764, endPoint y: 495, distance: 10.1
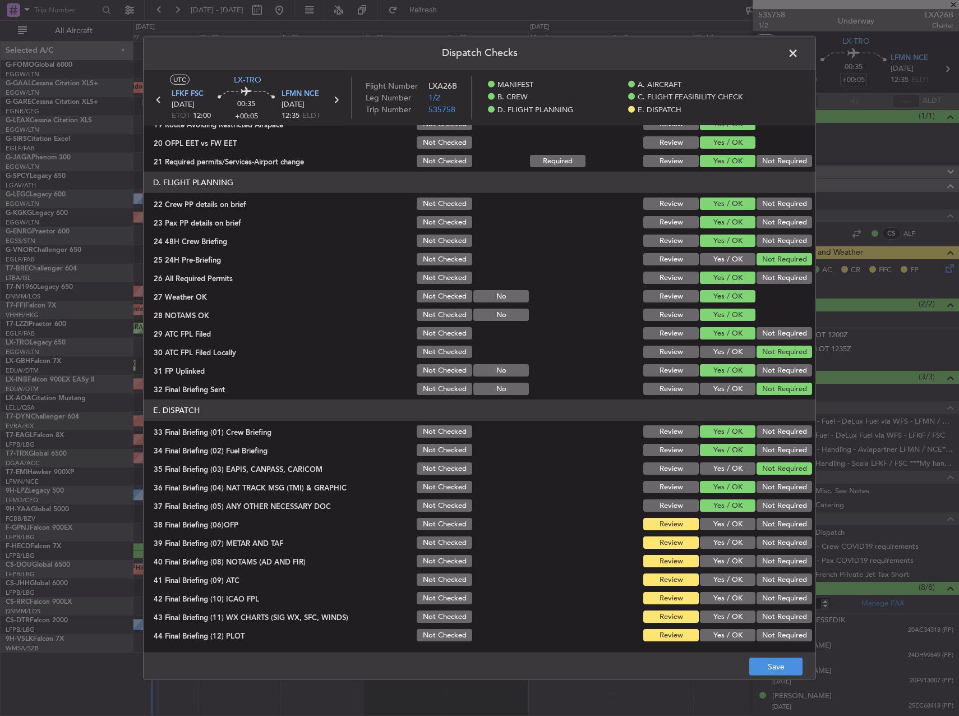
click at [764, 486] on button "Not Required" at bounding box center [785, 487] width 56 height 12
click at [766, 496] on section "E. DISPATCH 33 Final Briefing (01) Crew Briefing Not Checked Review Yes / OK No…" at bounding box center [480, 520] width 672 height 243
drag, startPoint x: 766, startPoint y: 501, endPoint x: 746, endPoint y: 519, distance: 26.2
click at [766, 502] on button "Not Required" at bounding box center [785, 505] width 56 height 12
click at [727, 529] on button "Yes / OK" at bounding box center [728, 524] width 56 height 12
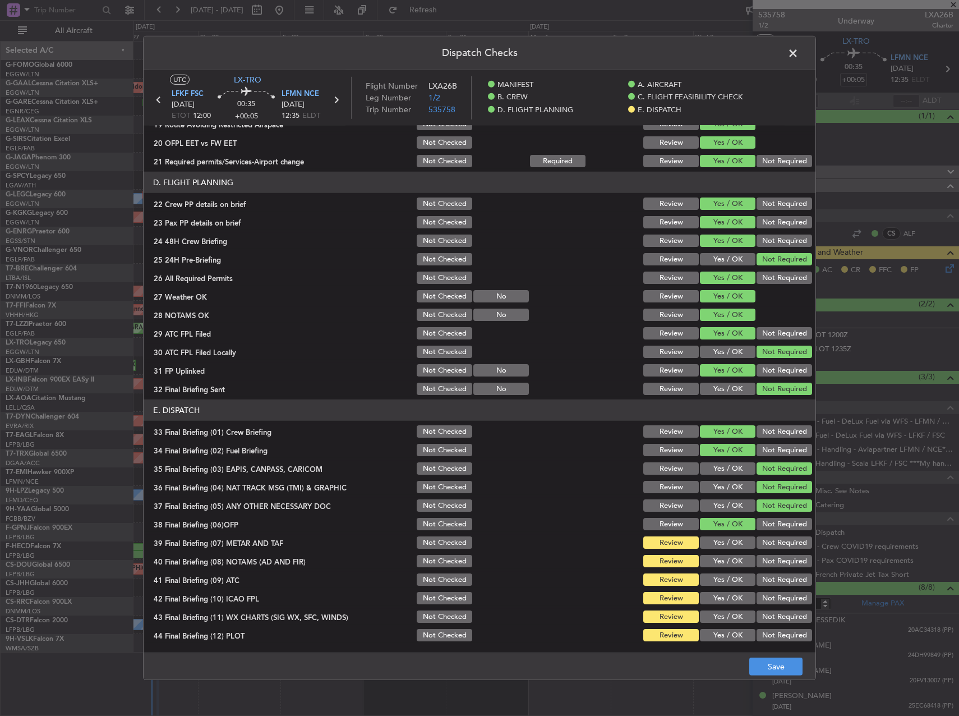
click at [726, 541] on button "Yes / OK" at bounding box center [728, 542] width 56 height 12
click at [729, 559] on button "Yes / OK" at bounding box center [728, 561] width 56 height 12
click at [727, 584] on button "Yes / OK" at bounding box center [728, 579] width 56 height 12
drag, startPoint x: 750, startPoint y: 598, endPoint x: 727, endPoint y: 612, distance: 26.5
click at [757, 598] on button "Not Required" at bounding box center [785, 598] width 56 height 12
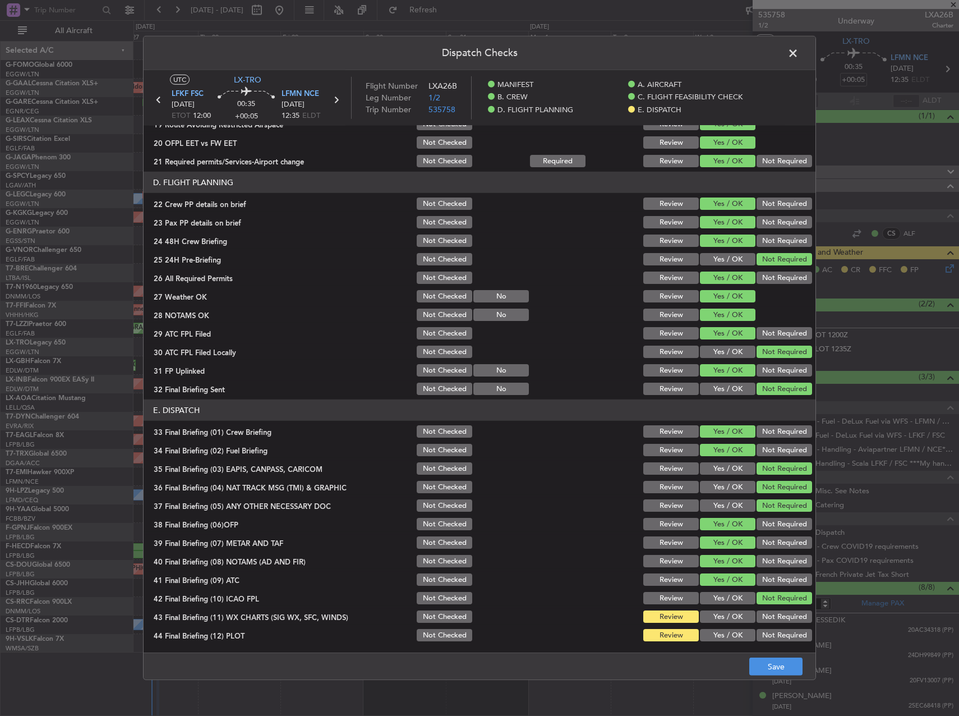
drag, startPoint x: 720, startPoint y: 616, endPoint x: 721, endPoint y: 625, distance: 8.4
click at [720, 617] on button "Yes / OK" at bounding box center [728, 616] width 56 height 12
click at [723, 631] on button "Yes / OK" at bounding box center [728, 635] width 56 height 12
click at [771, 663] on button "Save" at bounding box center [775, 666] width 53 height 18
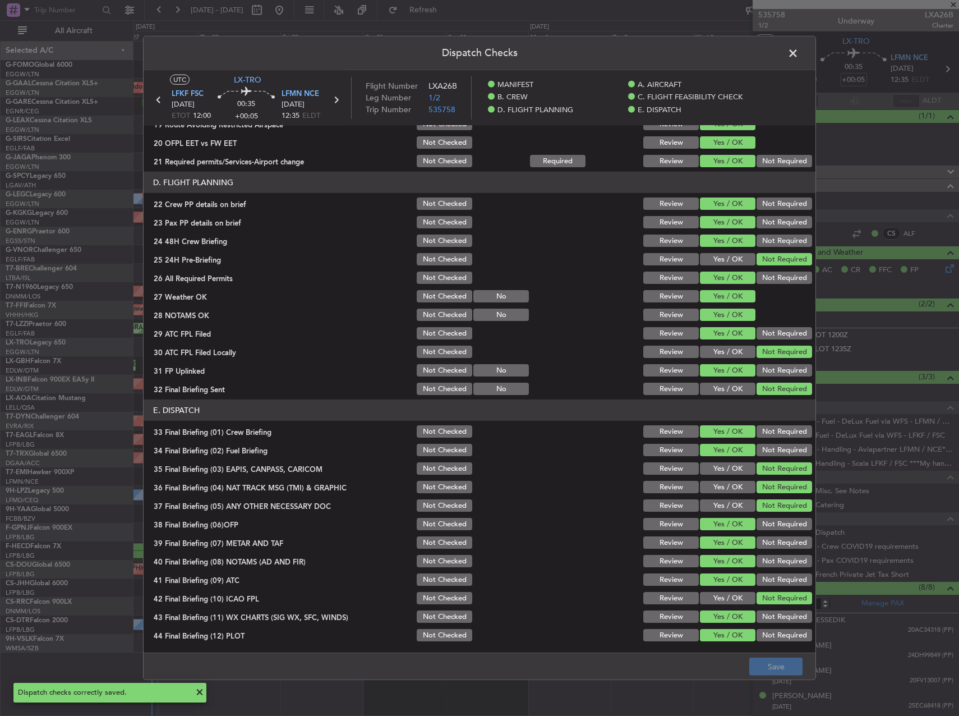
click at [799, 52] on span at bounding box center [799, 56] width 0 height 22
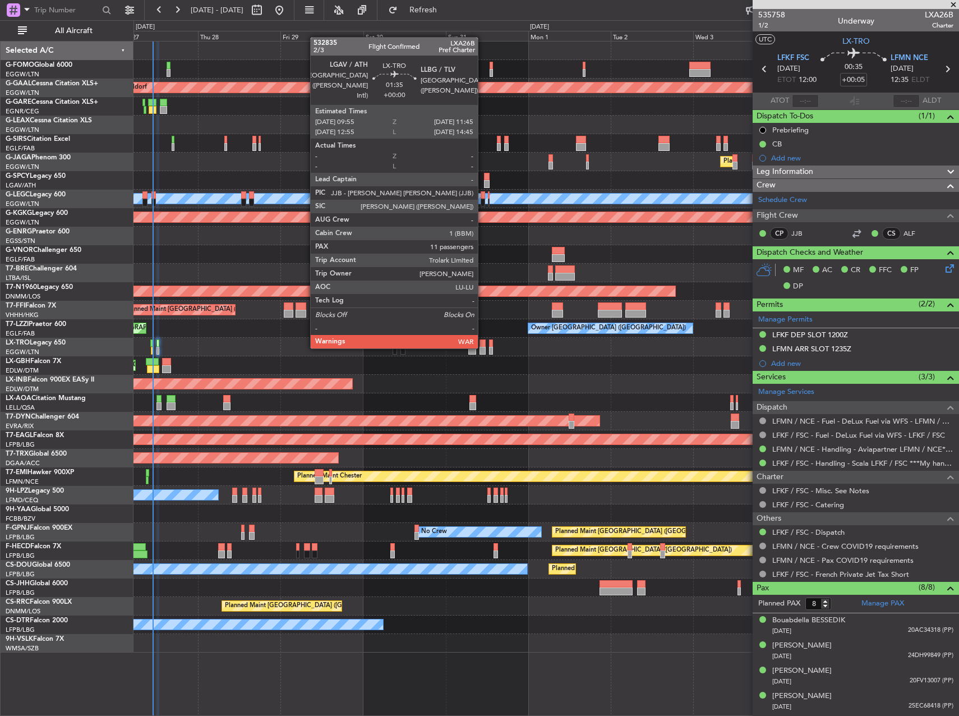
click at [483, 347] on div at bounding box center [483, 351] width 7 height 8
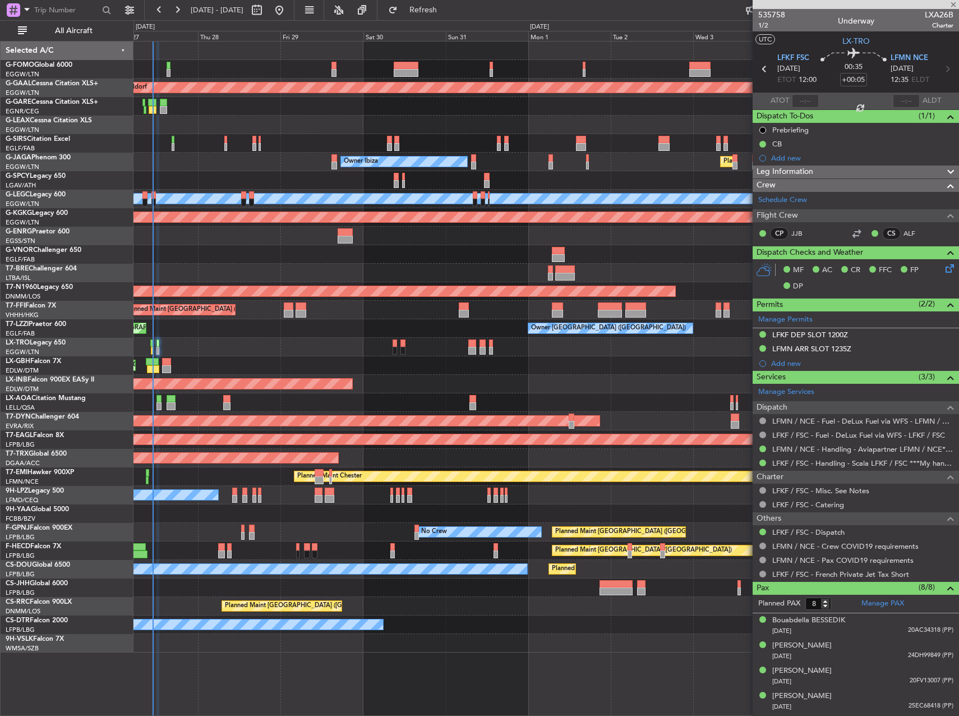
type input "11"
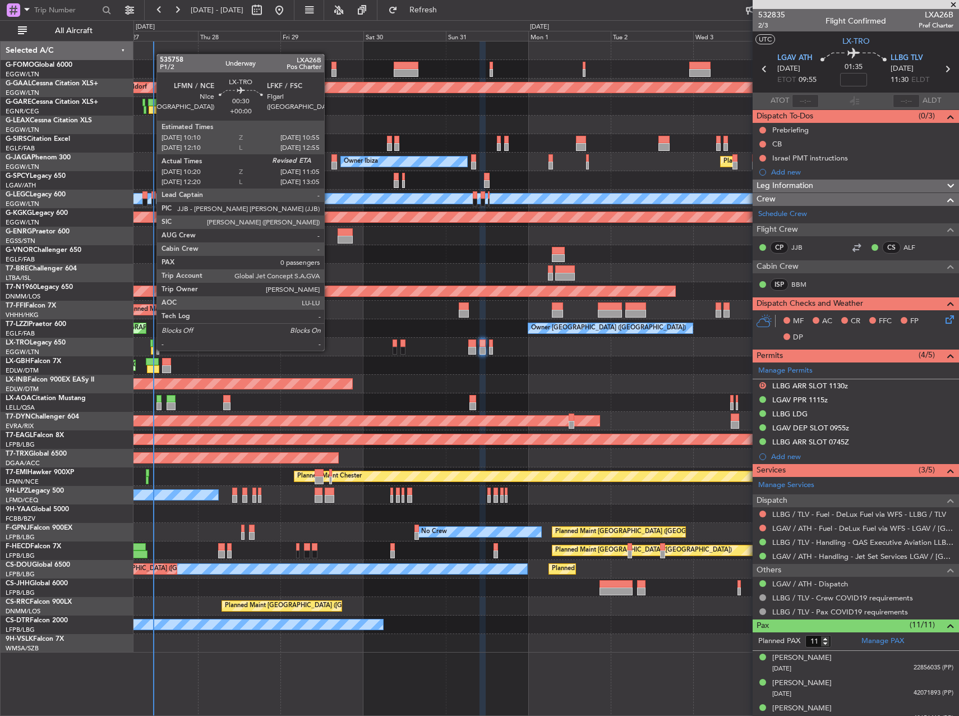
click at [151, 349] on div at bounding box center [152, 351] width 3 height 8
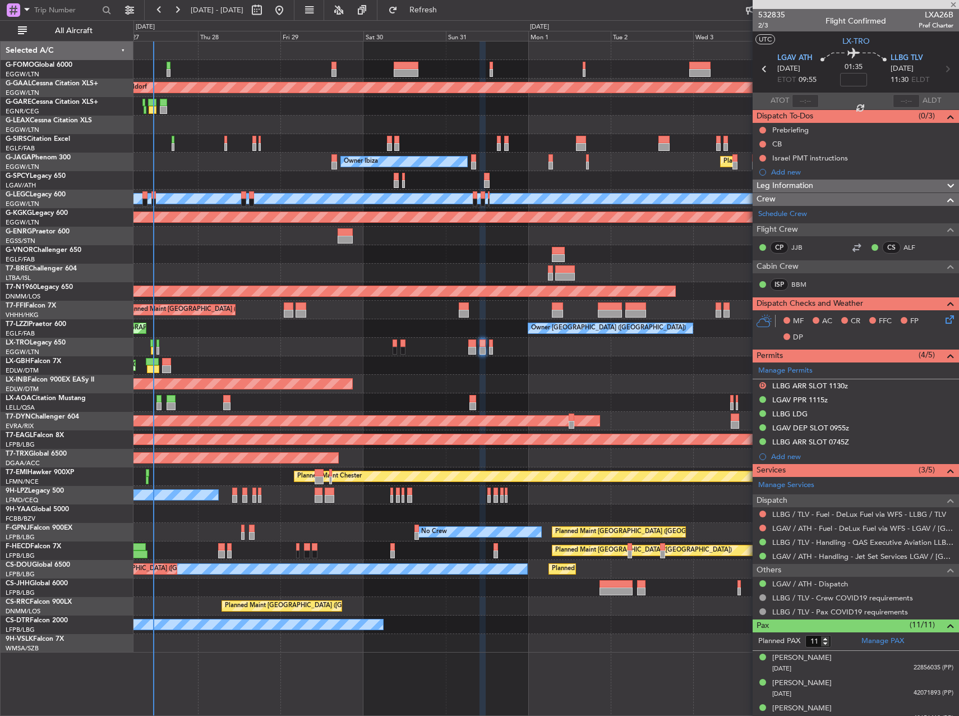
type input "10:20"
type input "0"
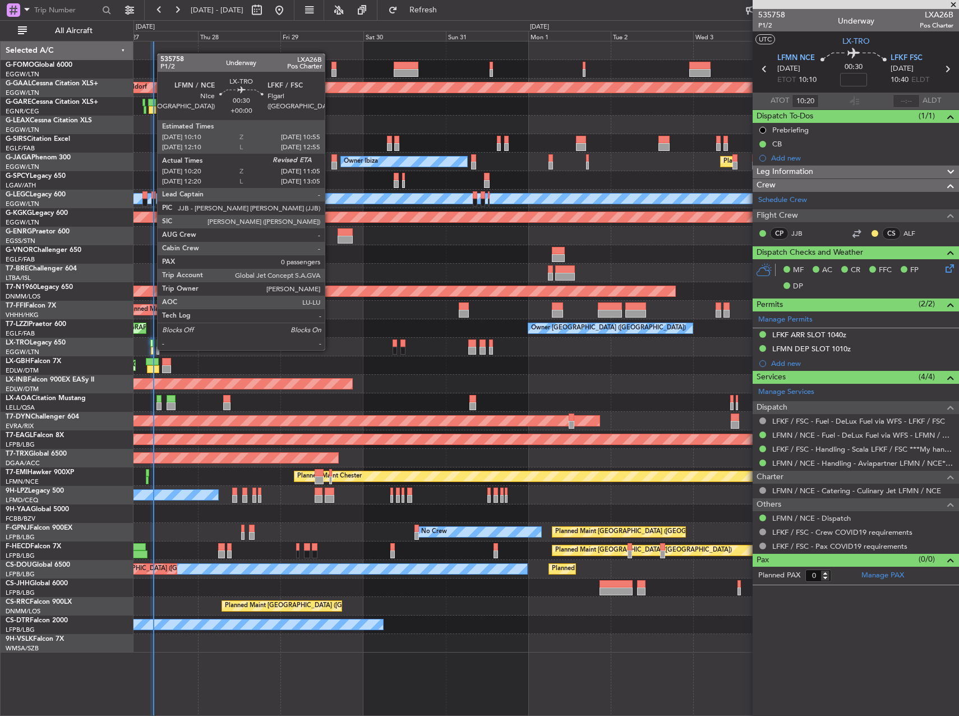
click at [151, 349] on div at bounding box center [152, 351] width 3 height 8
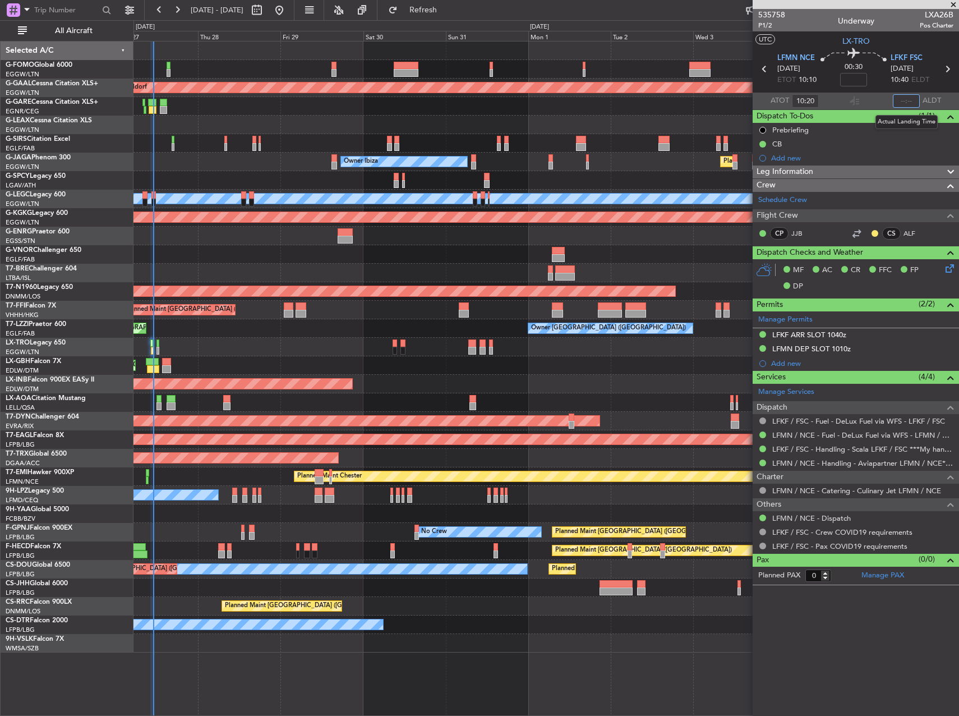
click at [907, 99] on input "text" at bounding box center [906, 100] width 27 height 13
click at [631, 119] on div "Owner" at bounding box center [545, 125] width 825 height 19
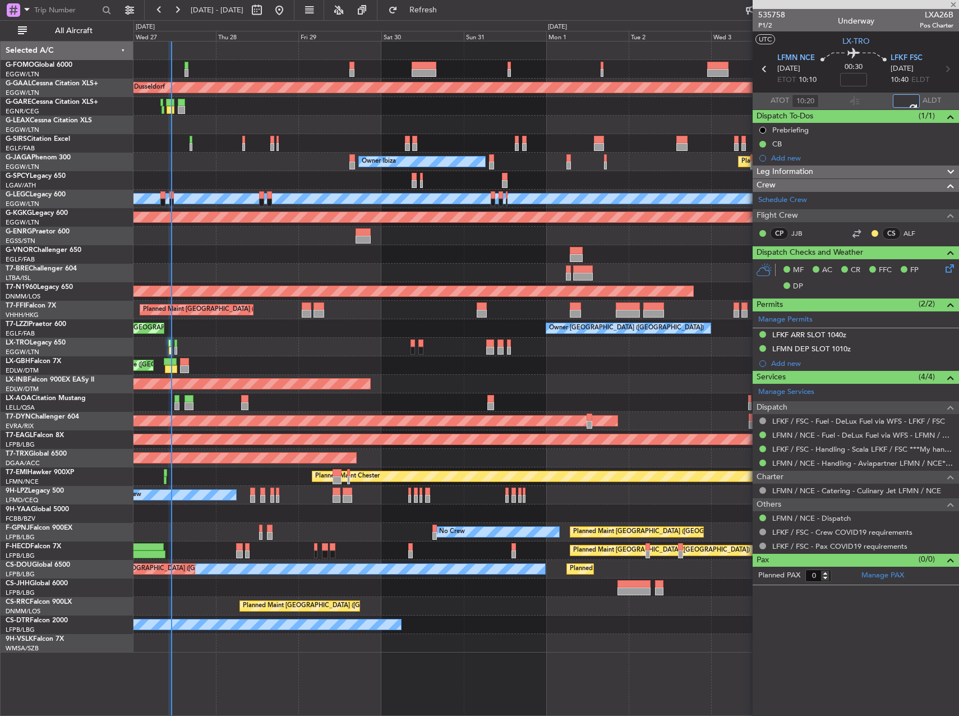
click at [681, 255] on div at bounding box center [545, 254] width 825 height 19
type input "10:55"
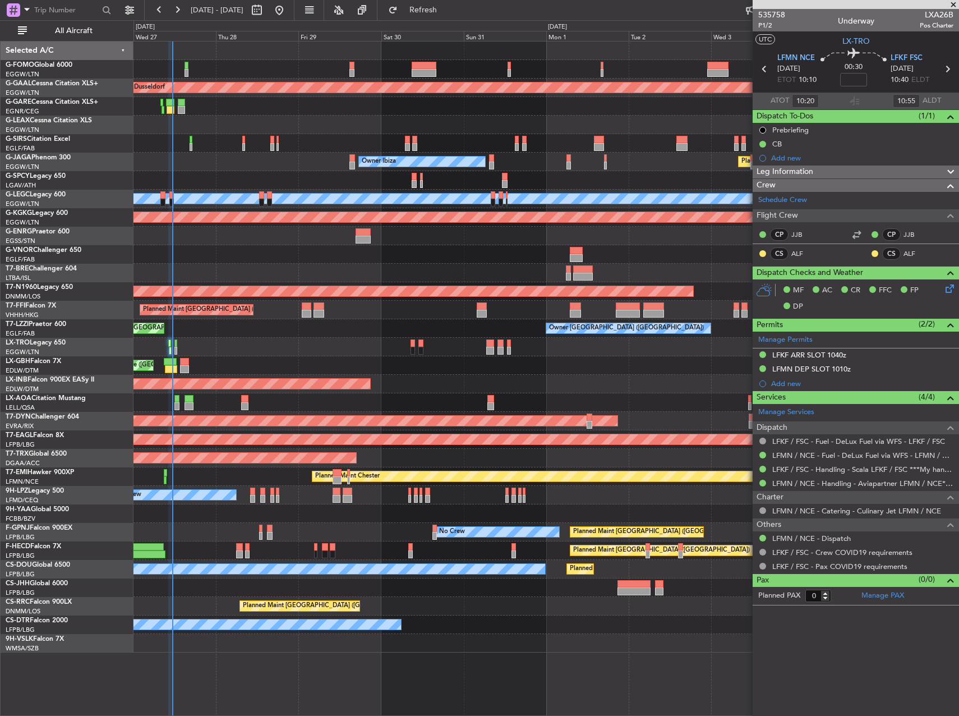
click at [100, 248] on div "Planned Maint Dusseldorf Owner Unplanned Maint [GEOGRAPHIC_DATA] ([GEOGRAPHIC_D…" at bounding box center [479, 367] width 959 height 695
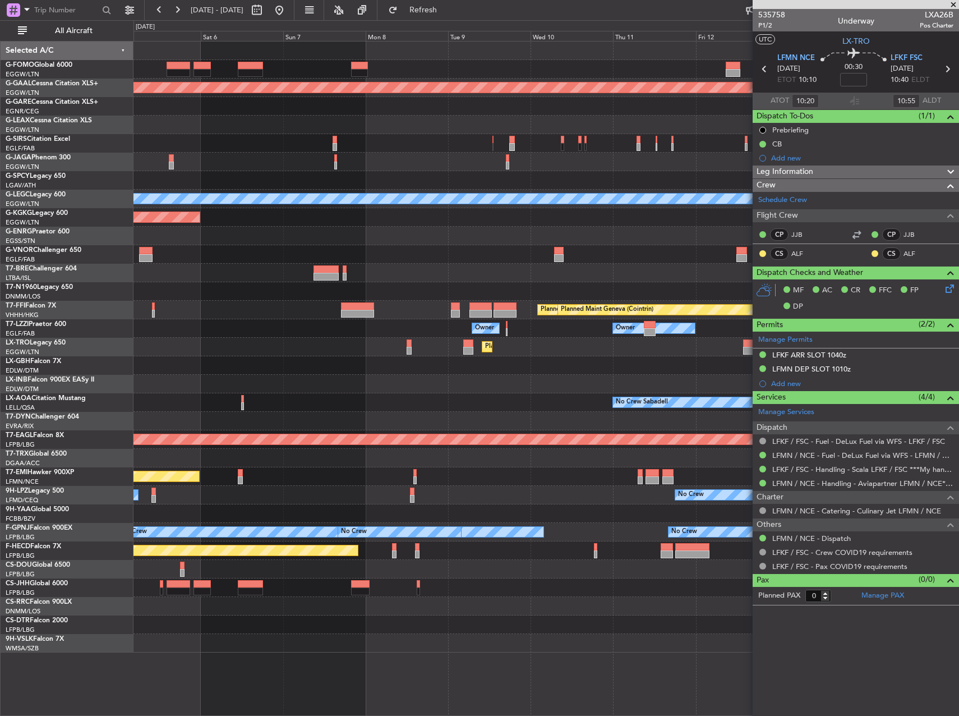
click at [119, 221] on div "Planned Maint Dusseldorf Planned Maint [GEOGRAPHIC_DATA] ([GEOGRAPHIC_DATA]) A/…" at bounding box center [479, 367] width 959 height 695
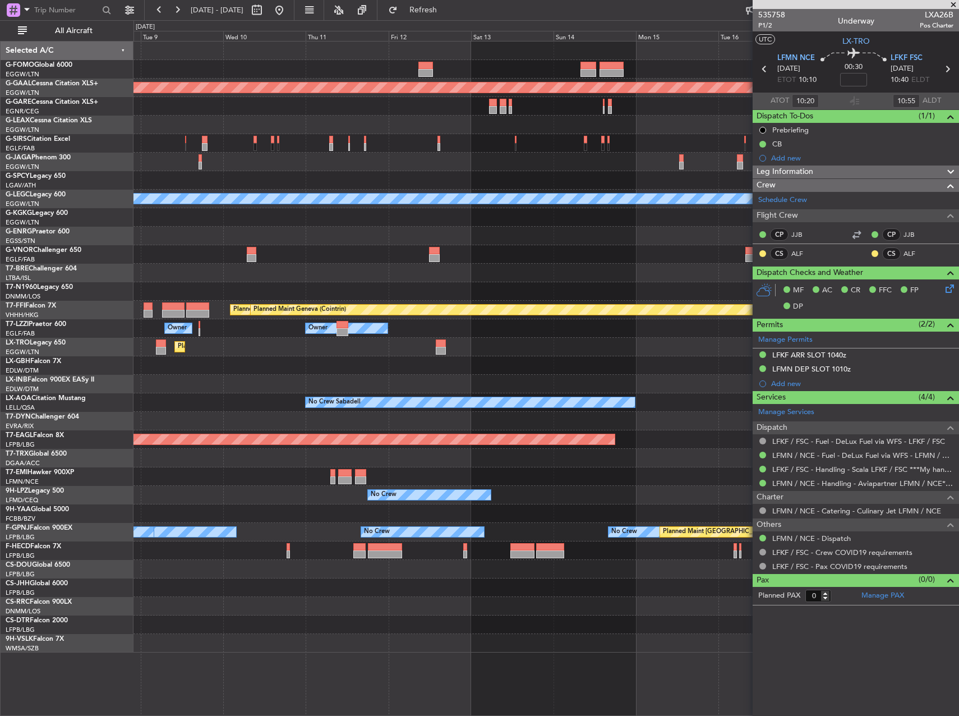
click at [175, 254] on div at bounding box center [545, 254] width 825 height 19
click at [274, 245] on div "Planned Maint Dusseldorf A/C Unavailable [GEOGRAPHIC_DATA] ([GEOGRAPHIC_DATA]) …" at bounding box center [545, 347] width 825 height 611
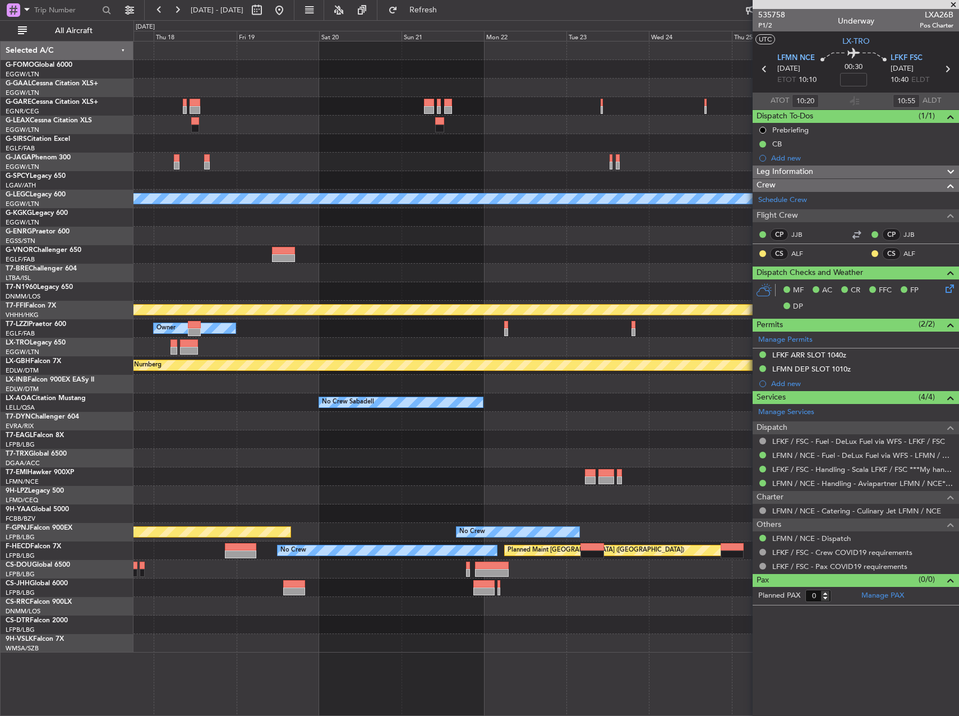
click at [265, 317] on div "Planned Maint Dusseldorf A/C Unavailable [GEOGRAPHIC_DATA] ([GEOGRAPHIC_DATA]) …" at bounding box center [545, 347] width 825 height 611
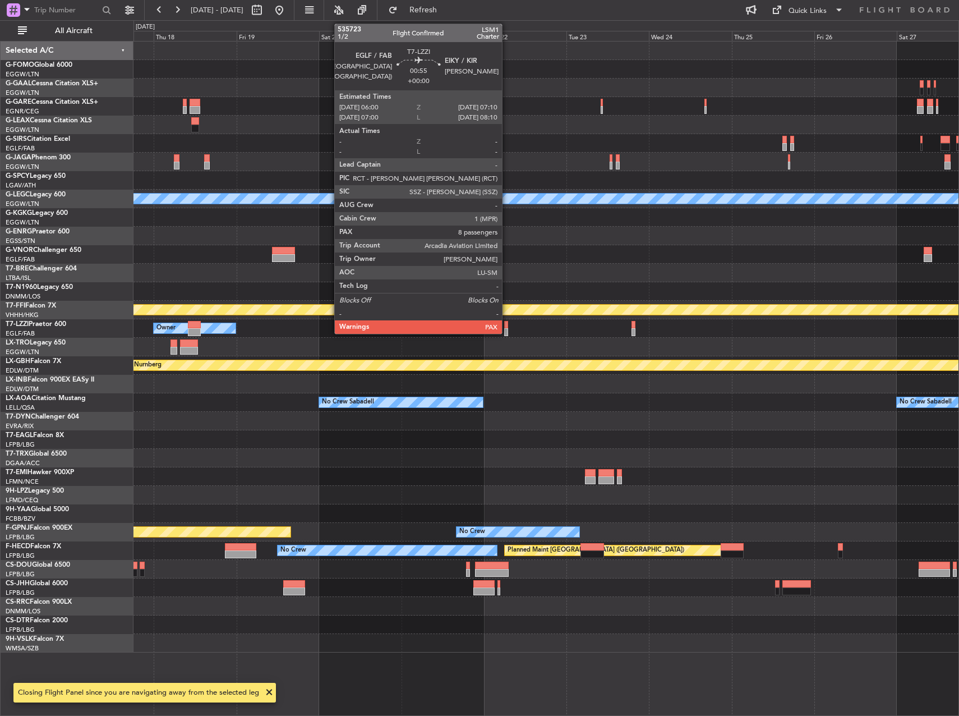
click at [507, 328] on div at bounding box center [506, 332] width 4 height 8
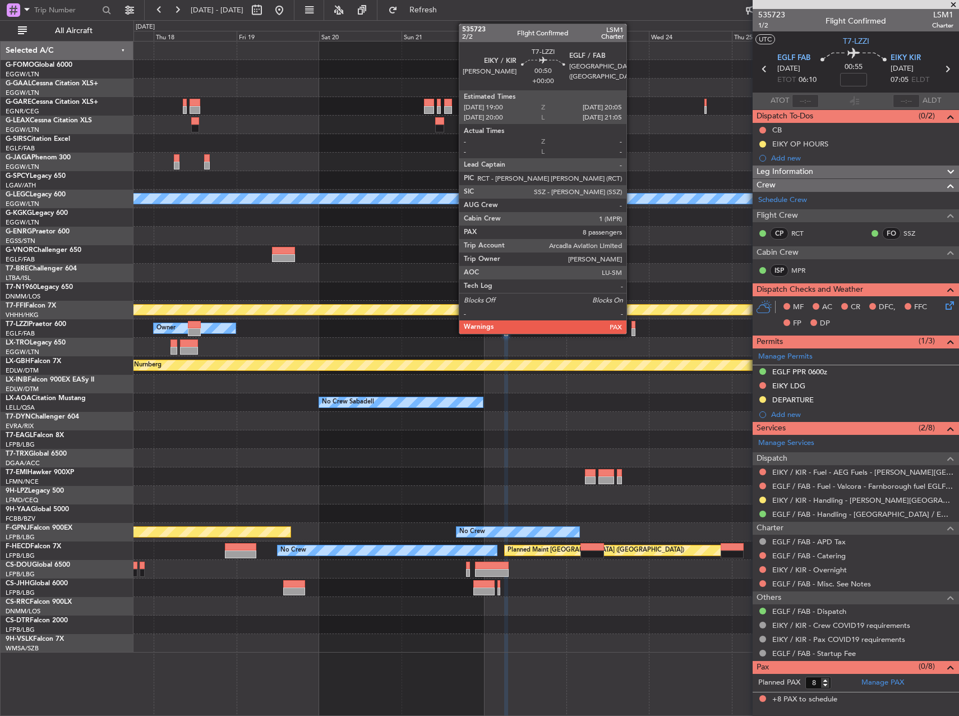
click at [631, 329] on div at bounding box center [633, 332] width 4 height 8
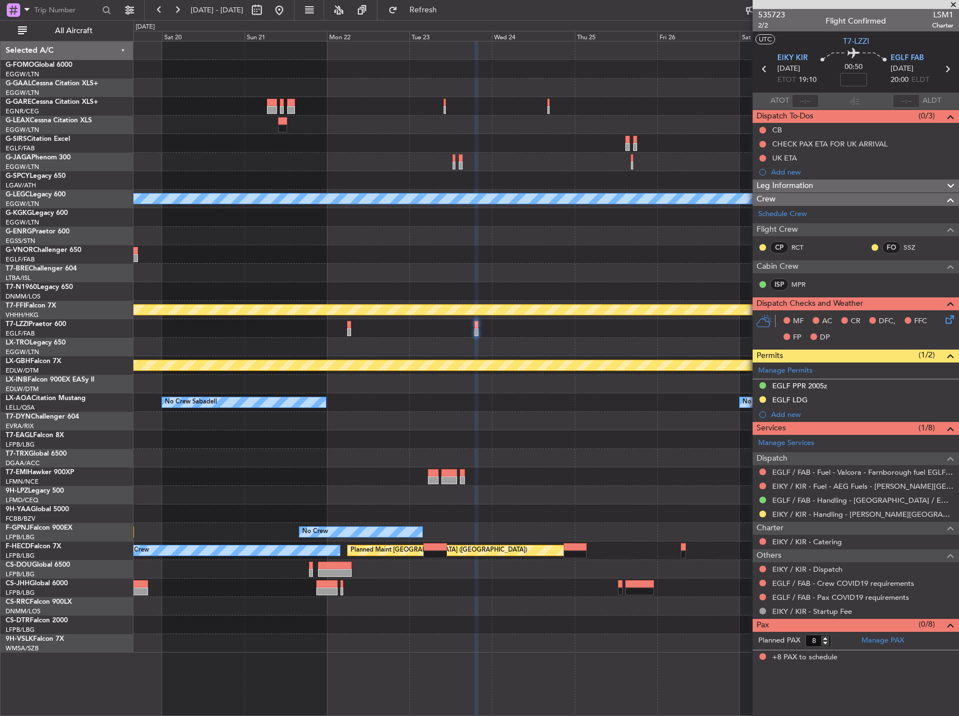
click at [98, 270] on div "A/C Unavailable [GEOGRAPHIC_DATA] ([GEOGRAPHIC_DATA]) Planned Maint Geneva ([GE…" at bounding box center [479, 367] width 959 height 695
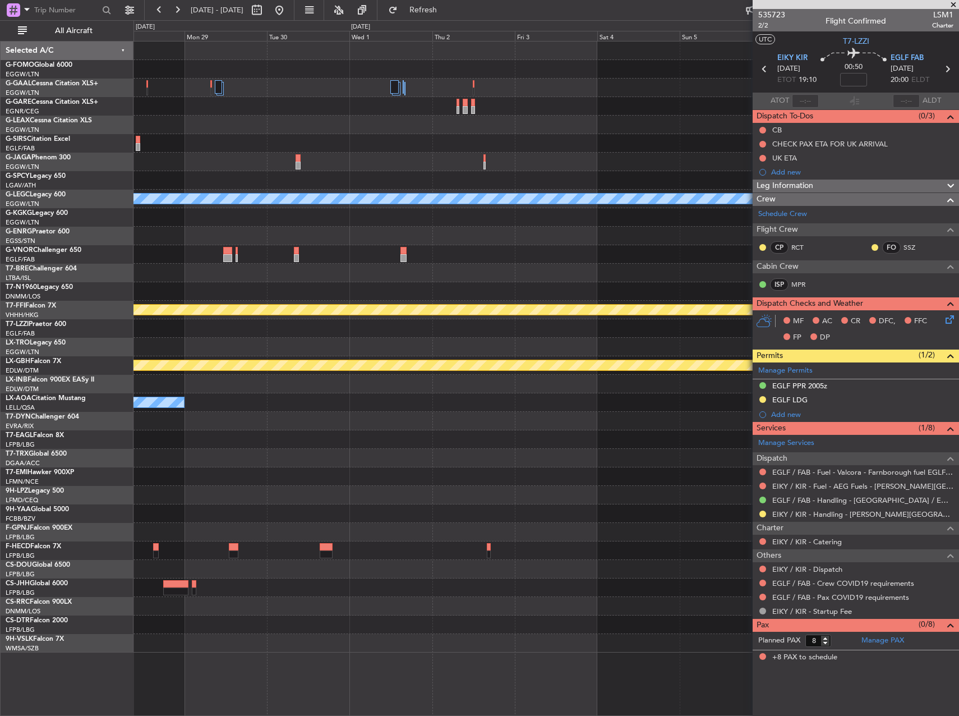
click at [96, 281] on div "A/C Unavailable [GEOGRAPHIC_DATA] ([GEOGRAPHIC_DATA]) Planned Maint Geneva ([GE…" at bounding box center [479, 367] width 959 height 695
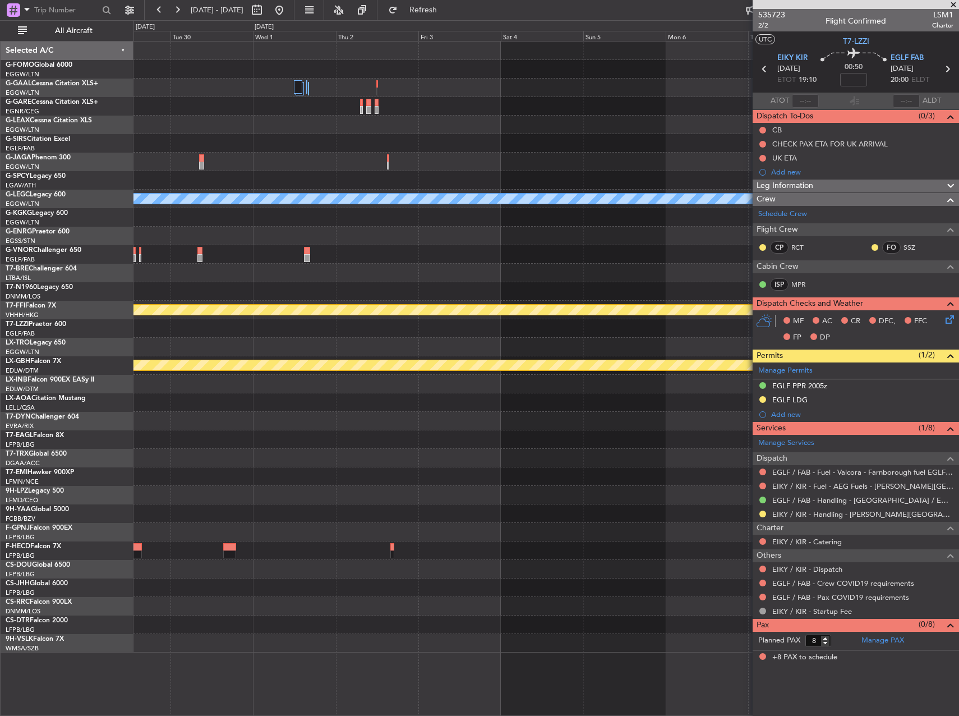
click at [120, 255] on div "A/C Unavailable [GEOGRAPHIC_DATA] ([GEOGRAPHIC_DATA]) Planned Maint Geneva ([GE…" at bounding box center [479, 367] width 959 height 695
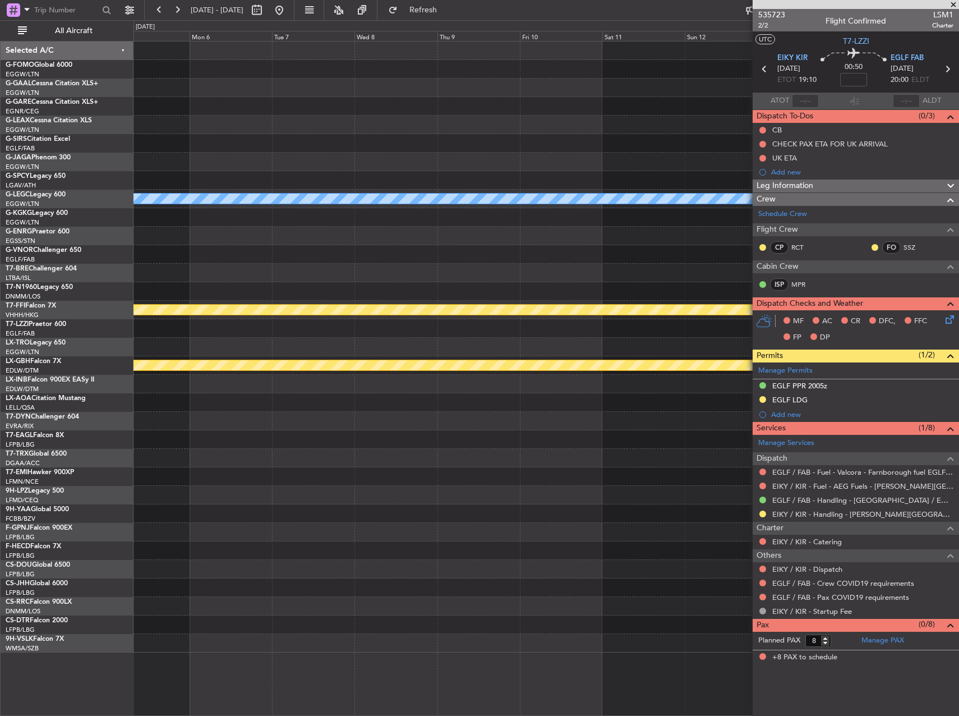
click at [176, 267] on div "A/C Unavailable [GEOGRAPHIC_DATA] ([GEOGRAPHIC_DATA]) Planned Maint Geneva ([GE…" at bounding box center [545, 347] width 825 height 611
click at [113, 259] on div "A/C Unavailable [GEOGRAPHIC_DATA] ([GEOGRAPHIC_DATA]) Planned Maint Geneva ([GE…" at bounding box center [479, 367] width 959 height 695
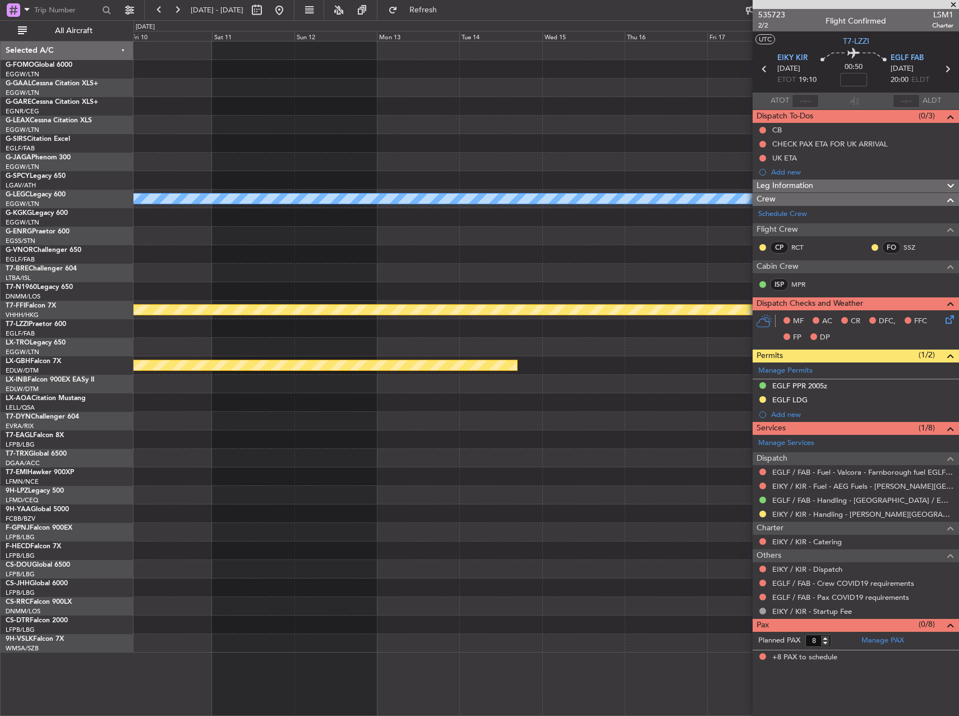
click at [236, 257] on div at bounding box center [545, 254] width 825 height 19
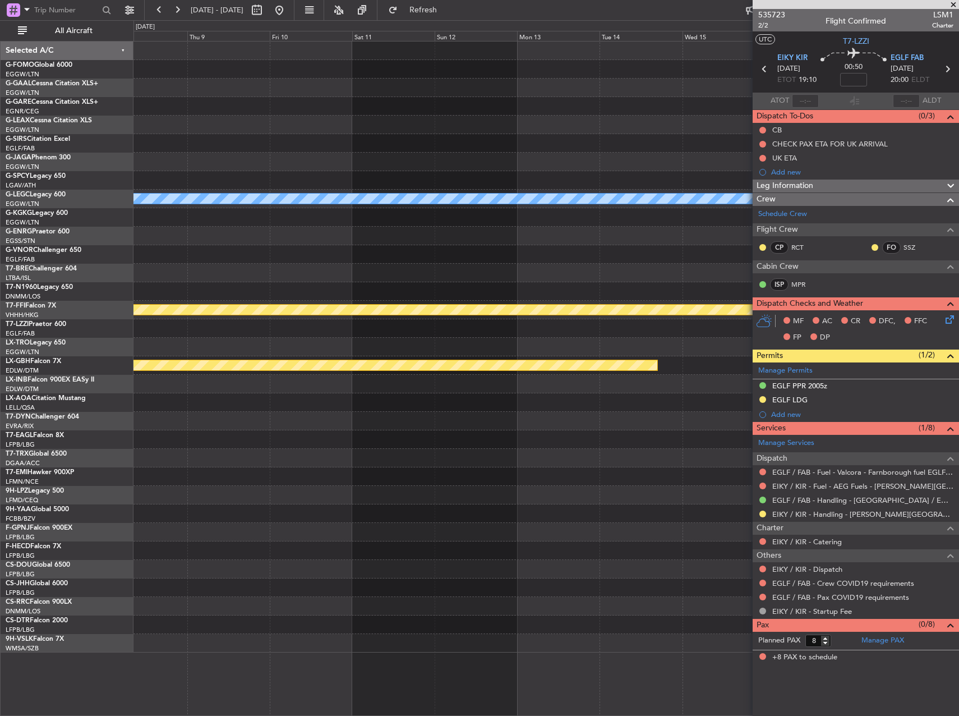
click at [488, 264] on div "A/C Unavailable London (Luton) Planned Maint Geneva (Cointrin) Planned Maint Nu…" at bounding box center [545, 347] width 825 height 611
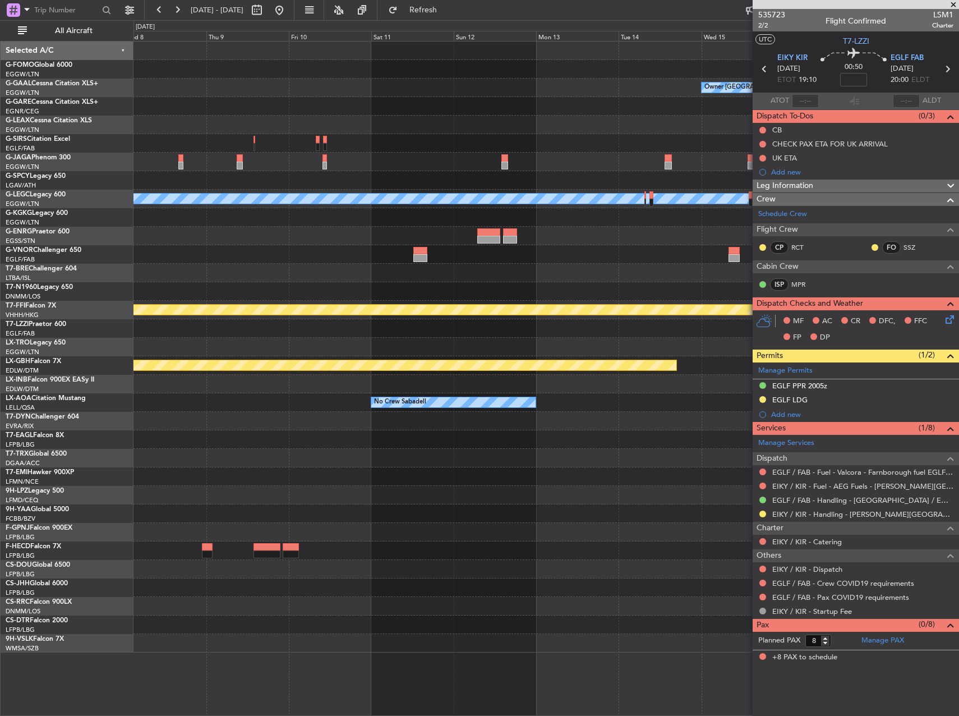
click at [424, 146] on div at bounding box center [545, 143] width 825 height 19
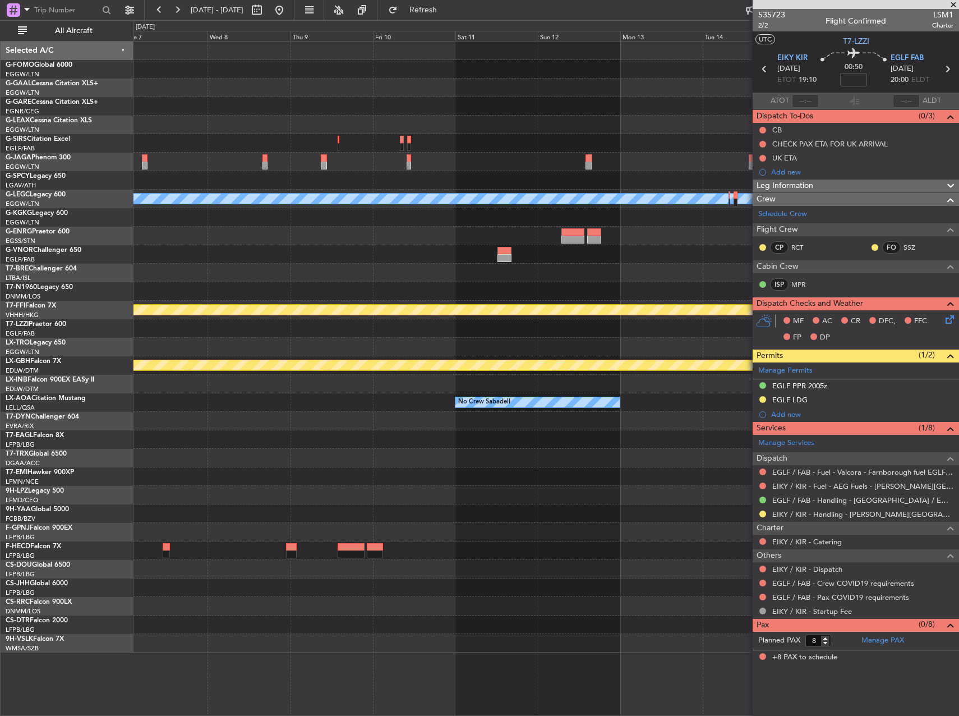
click at [780, 141] on fb-app "08 Oct 2025 - 18 Oct 2025 Refresh Quick Links All Aircraft Owner London (Luton)…" at bounding box center [479, 361] width 959 height 707
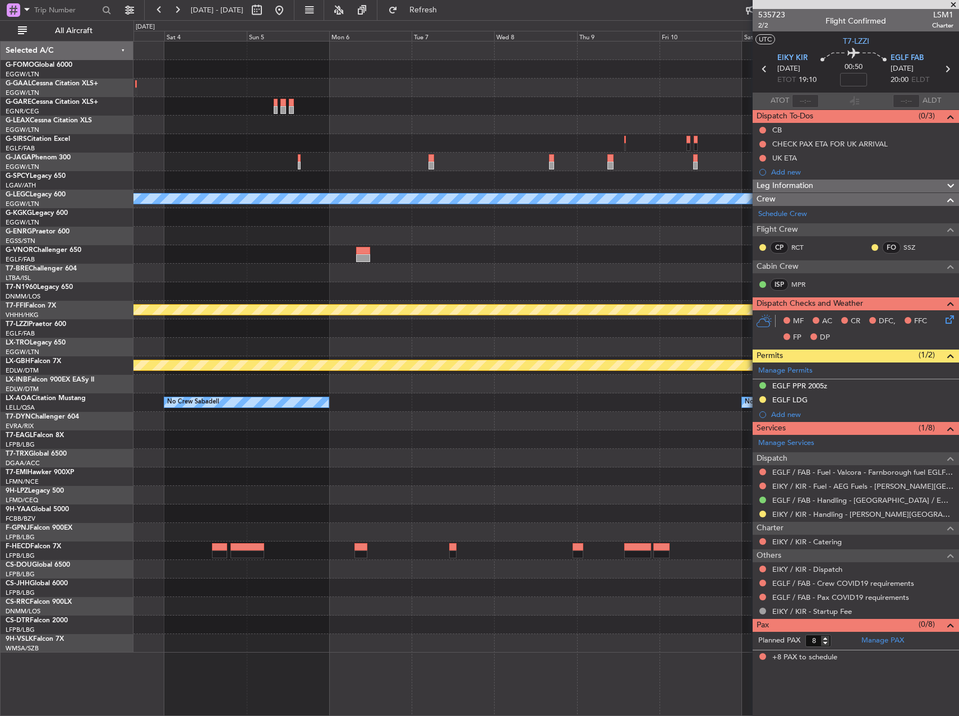
click at [759, 112] on fb-app "08 Oct 2025 - 18 Oct 2025 Refresh Quick Links All Aircraft Owner London (Luton)…" at bounding box center [479, 361] width 959 height 707
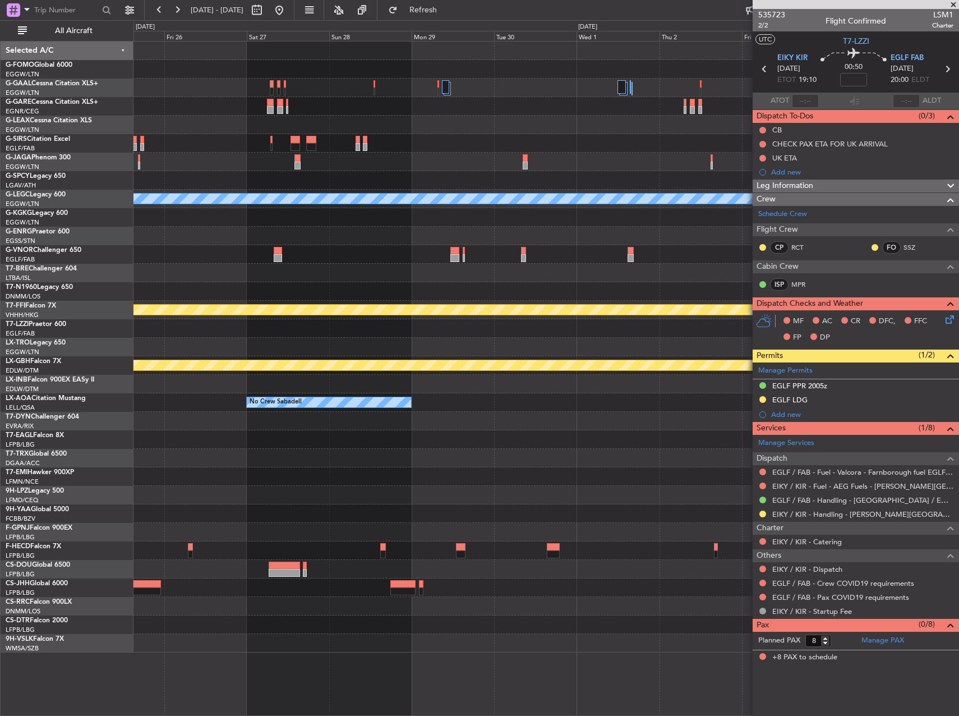
click at [737, 108] on div "A/C Unavailable London (Luton) Planned Maint Geneva (Cointrin) Planned Maint Nu…" at bounding box center [545, 347] width 825 height 611
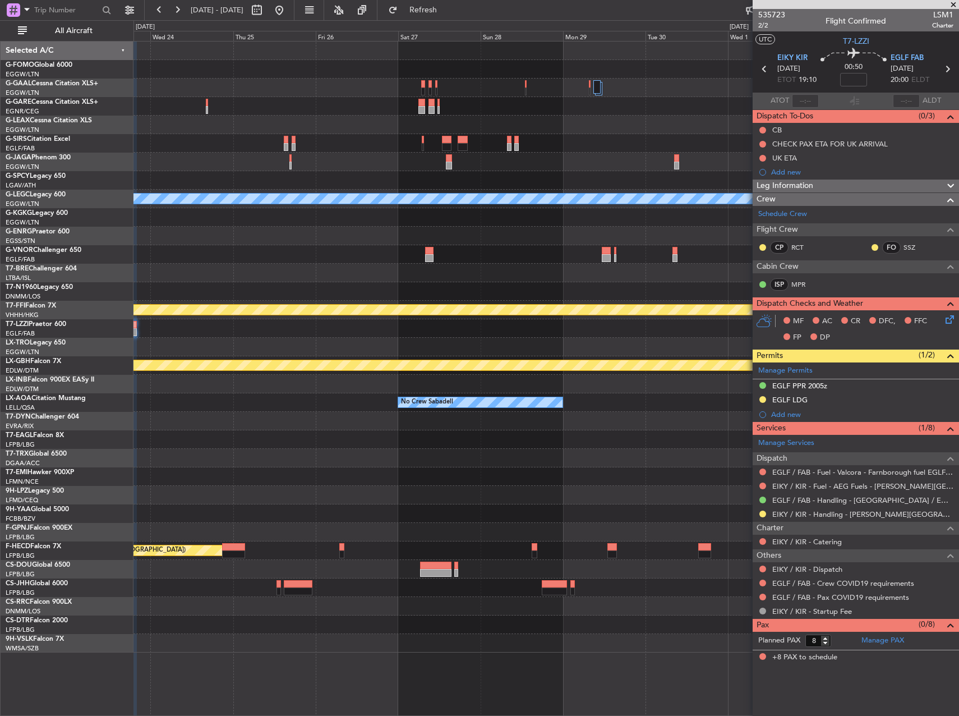
click at [720, 98] on div "A/C Unavailable London (Luton) Planned Maint Geneva (Cointrin) Planned Maint Nu…" at bounding box center [545, 347] width 825 height 611
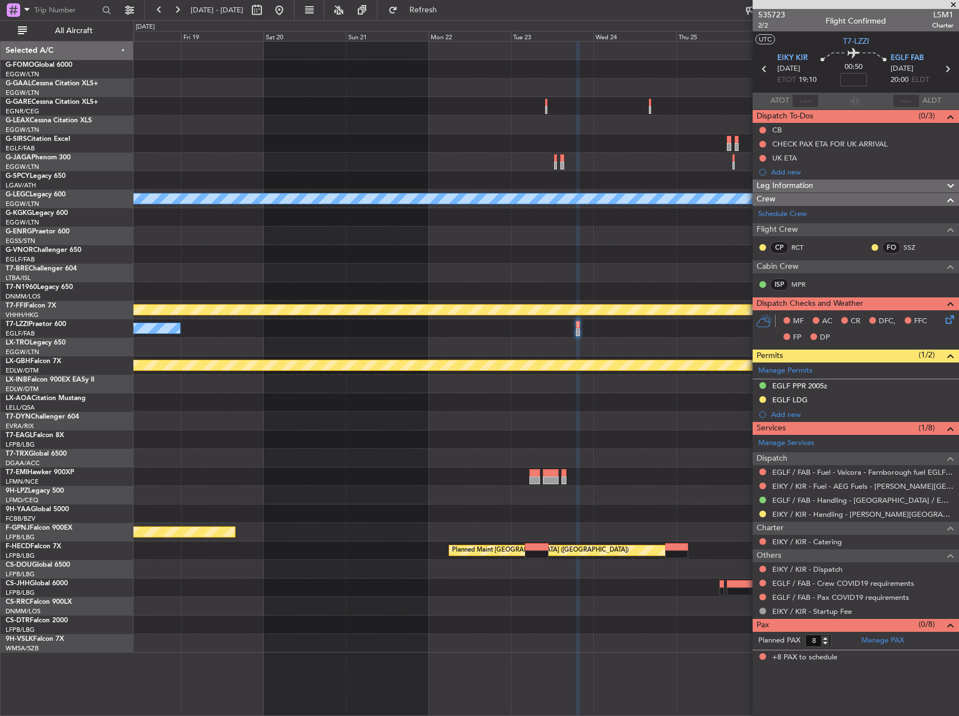
click at [704, 117] on div at bounding box center [545, 125] width 825 height 19
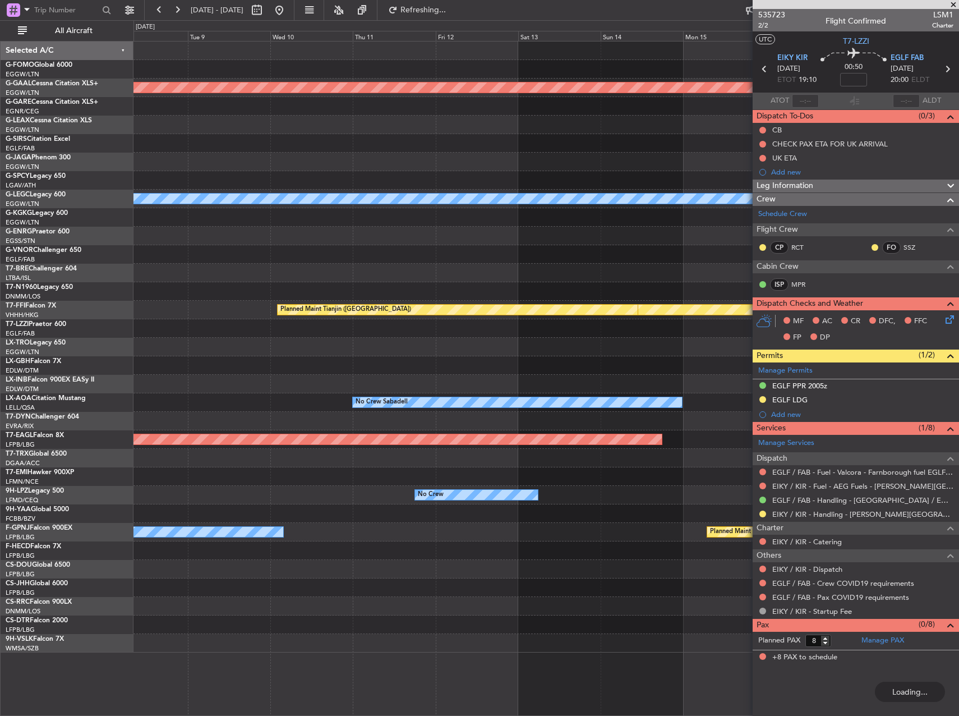
click at [759, 135] on fb-app "13 Sep 2025 - 23 Sep 2025 Refreshing... Quick Links All Aircraft Planned Maint …" at bounding box center [479, 361] width 959 height 707
click at [639, 142] on div at bounding box center [545, 143] width 825 height 19
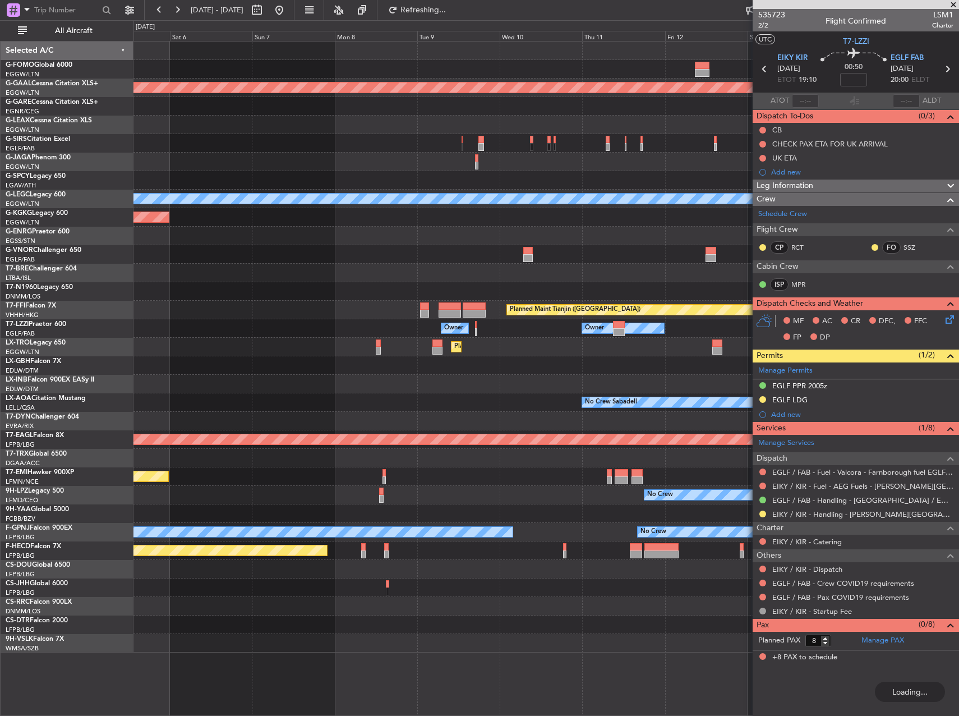
click at [372, 165] on div at bounding box center [545, 162] width 825 height 19
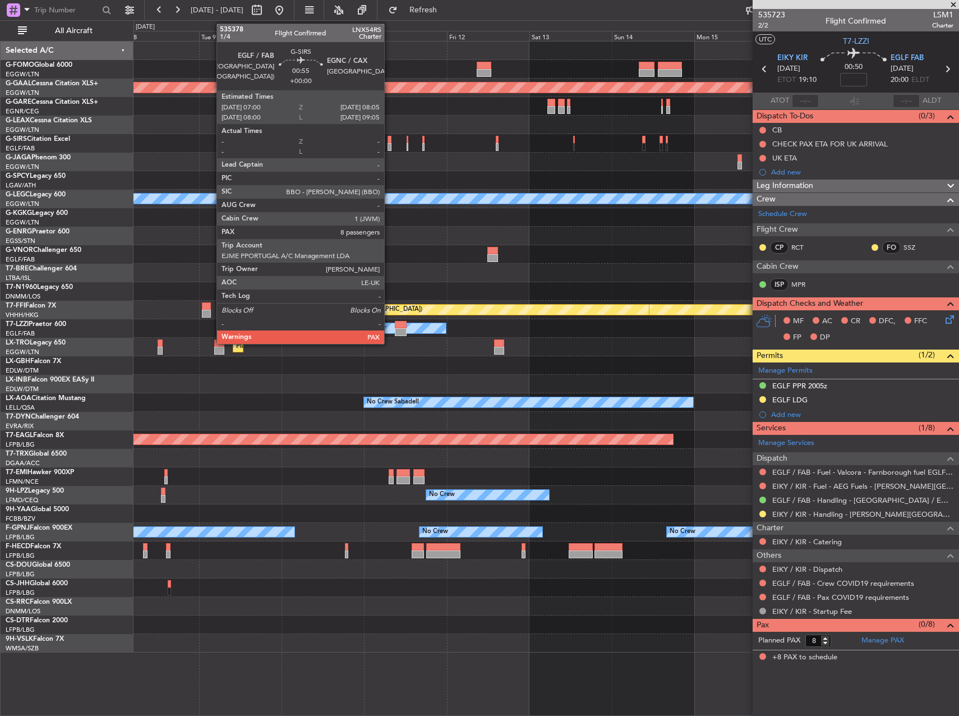
click at [389, 141] on div at bounding box center [390, 140] width 4 height 8
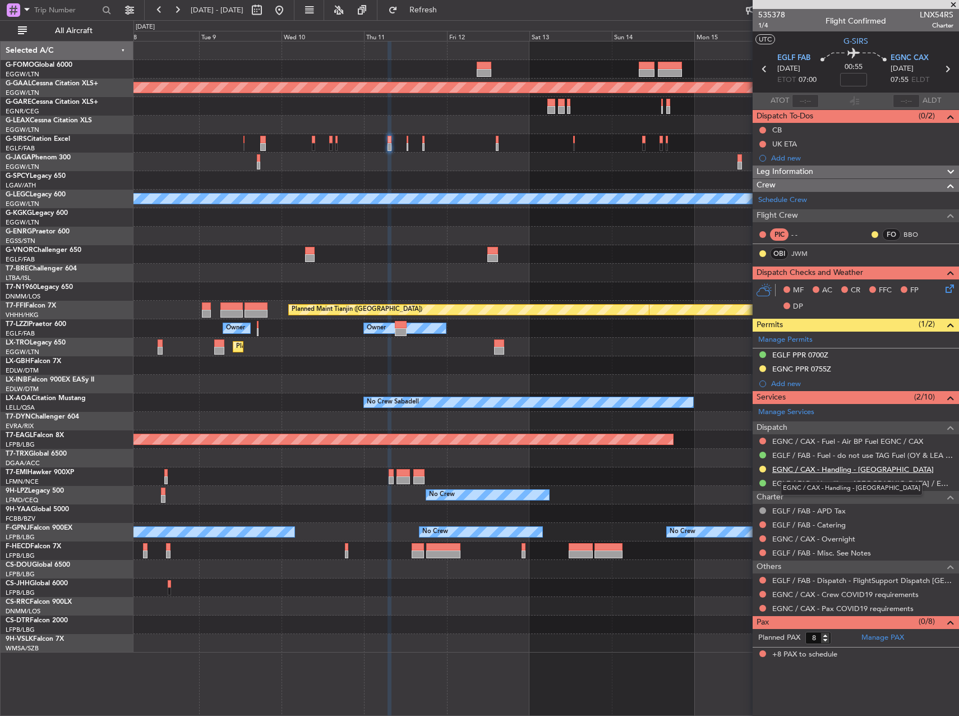
click at [808, 467] on link "EGNC / CAX - Handling - [GEOGRAPHIC_DATA]" at bounding box center [853, 469] width 162 height 10
click at [505, 239] on div at bounding box center [545, 236] width 825 height 19
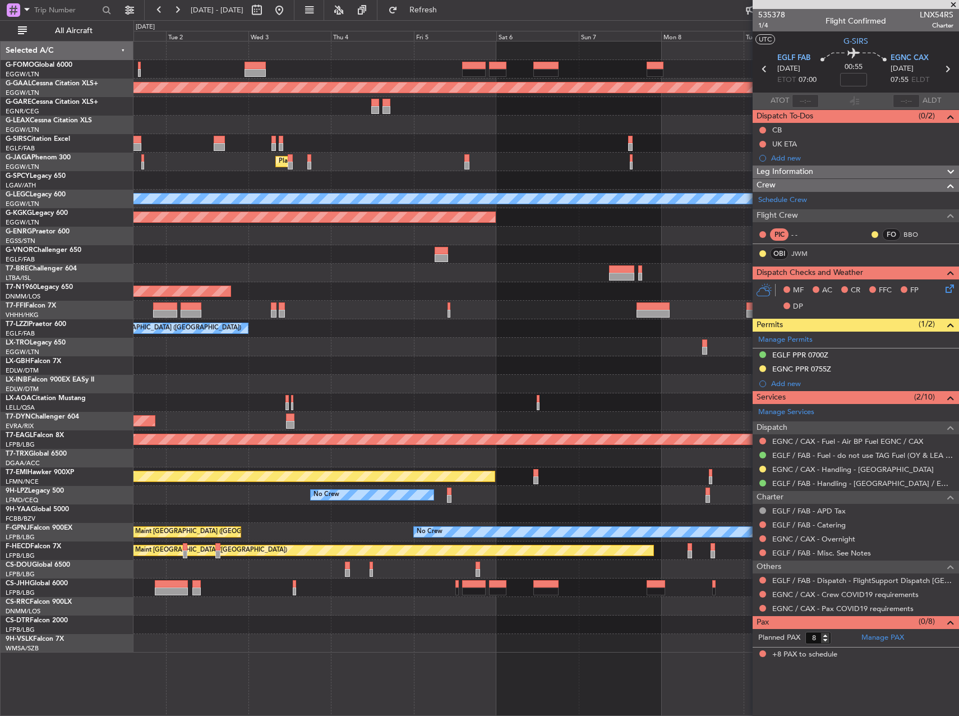
click at [554, 256] on div "Planned Maint Dusseldorf Planned Maint London (Luton) Owner Ibiza A/C Unavailab…" at bounding box center [545, 347] width 825 height 611
click at [584, 266] on div "Planned Maint Dusseldorf Planned Maint London (Luton) Owner Ibiza A/C Unavailab…" at bounding box center [545, 347] width 825 height 611
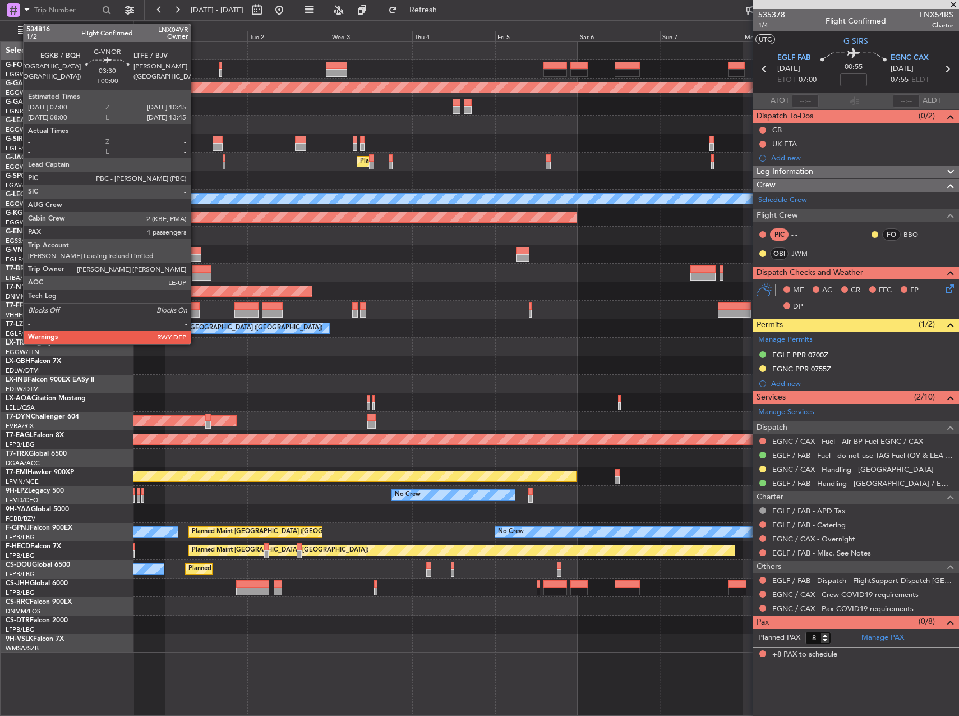
click at [196, 255] on div at bounding box center [194, 258] width 13 height 8
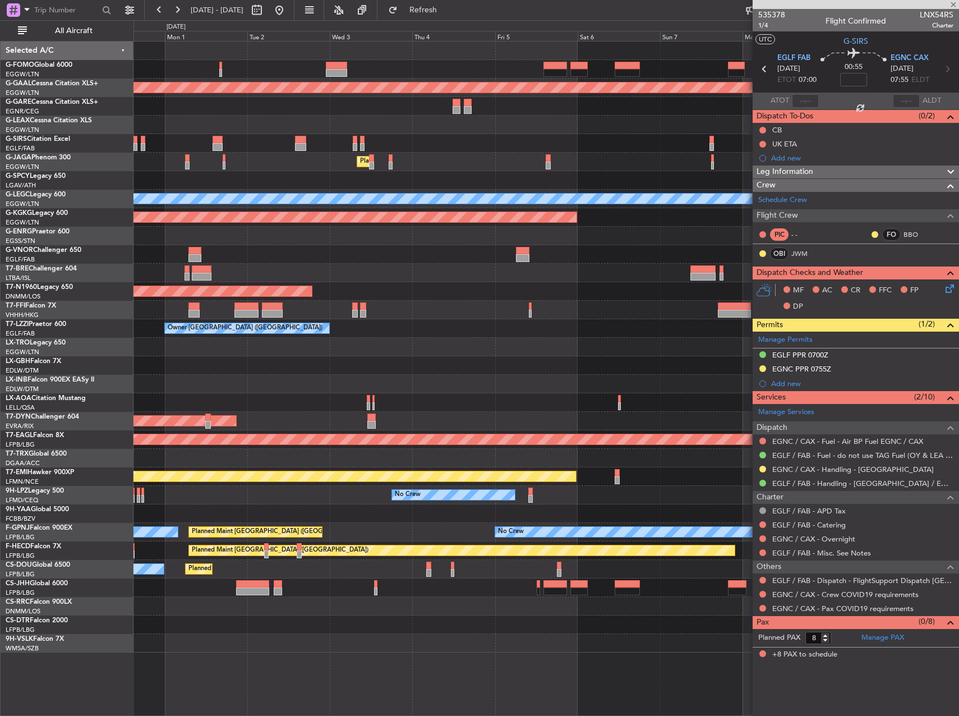
type input "1"
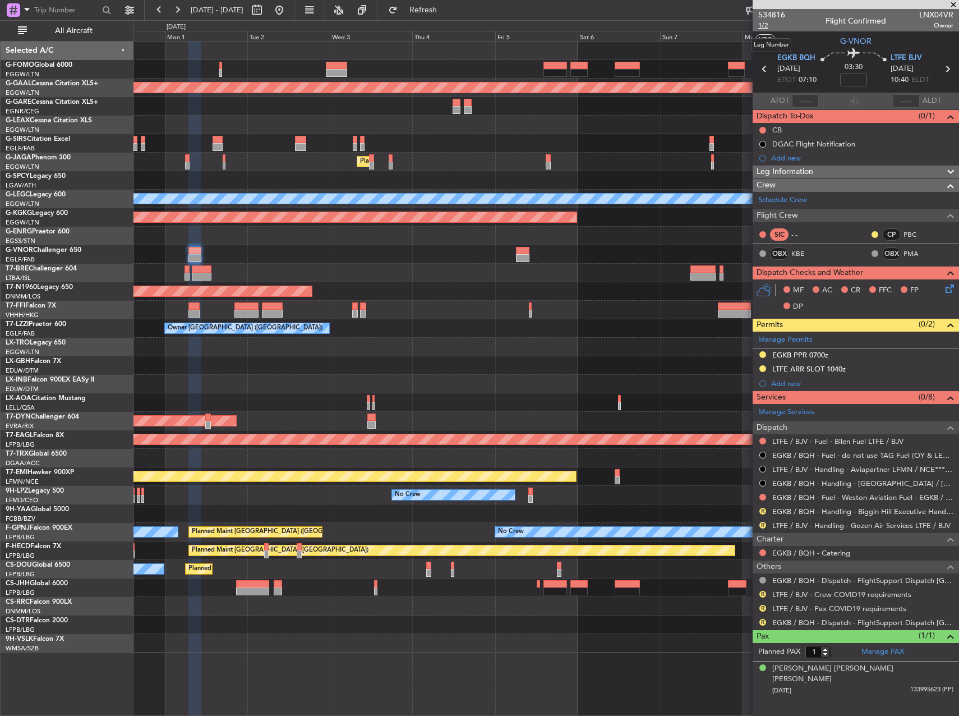
click at [768, 26] on span "1/2" at bounding box center [771, 26] width 27 height 10
click at [768, 23] on span "1/2" at bounding box center [771, 26] width 27 height 10
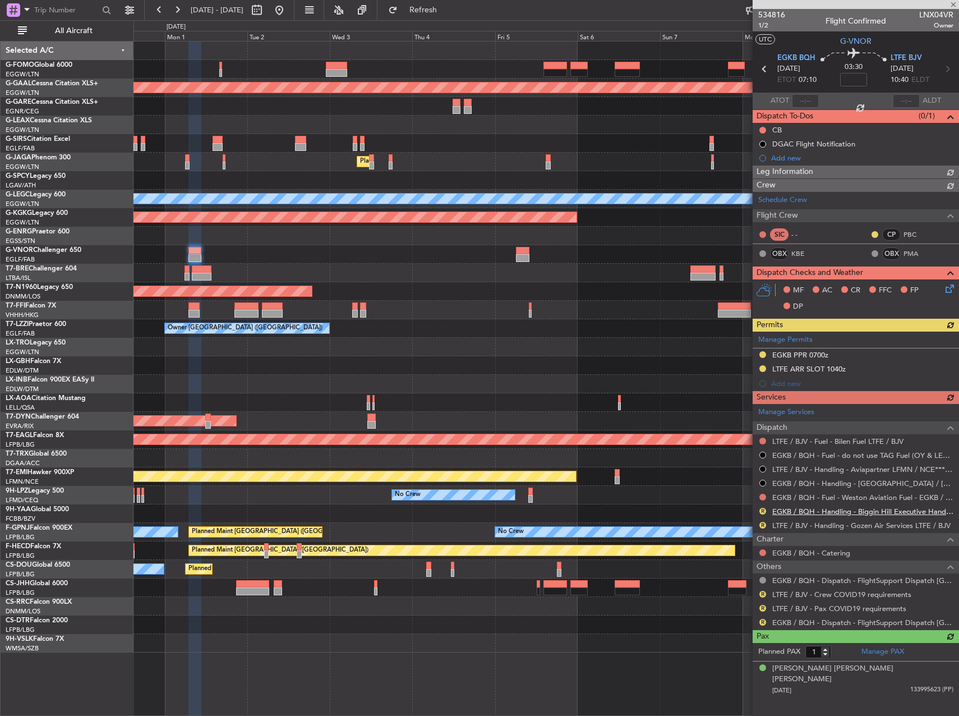
click at [806, 509] on link "EGKB / BQH - Handling - Biggin Hill Executive Handling EGKB / BQH" at bounding box center [862, 511] width 181 height 10
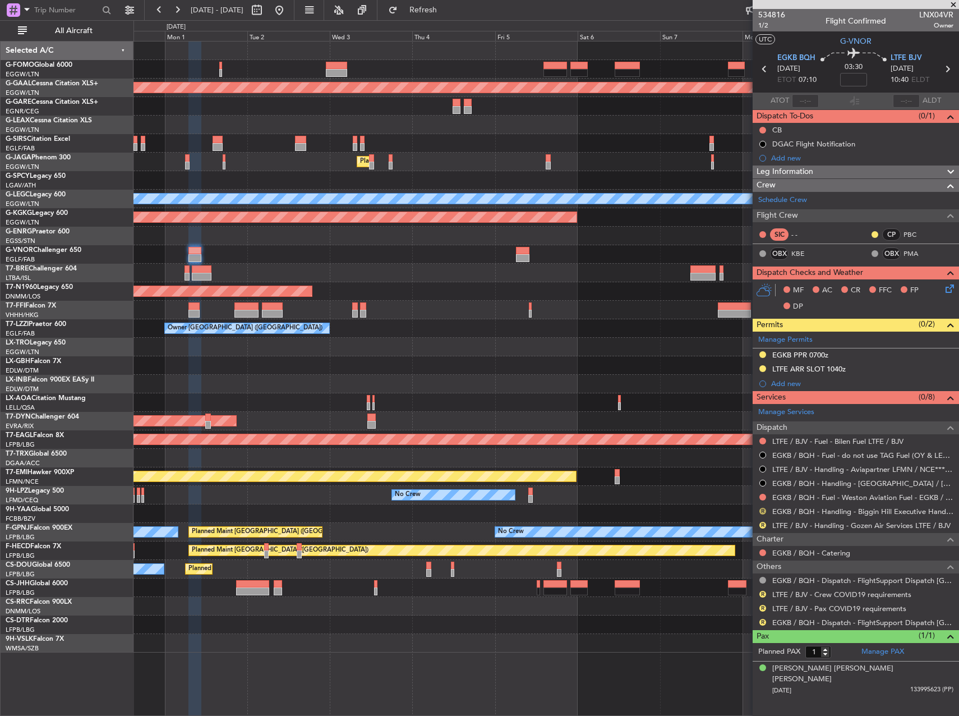
click at [763, 511] on button "R" at bounding box center [762, 511] width 7 height 7
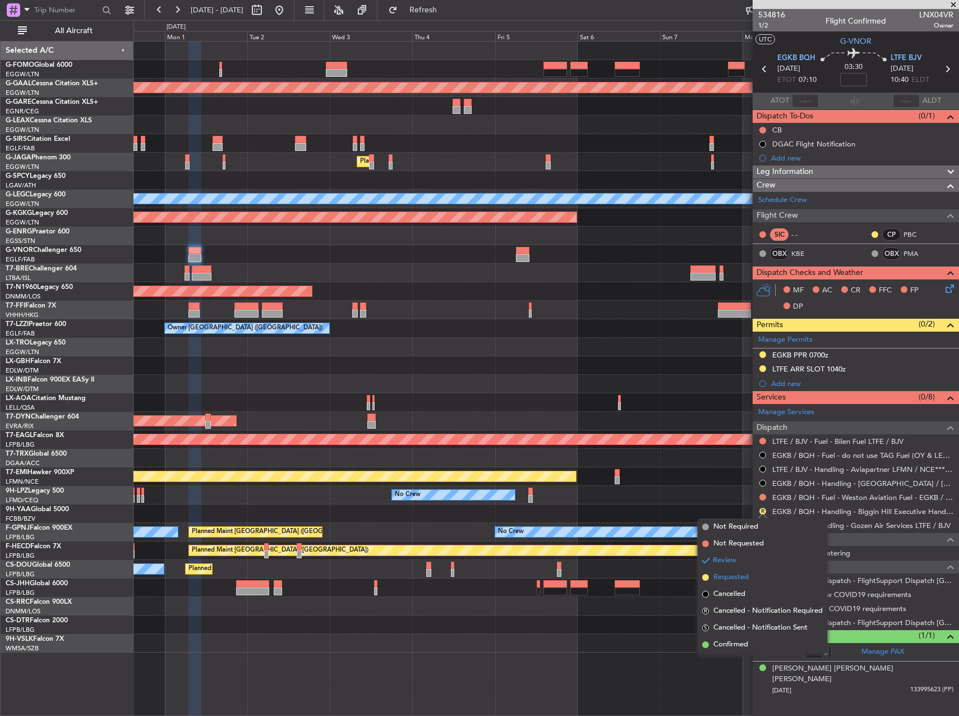
click at [743, 575] on span "Requested" at bounding box center [730, 576] width 35 height 11
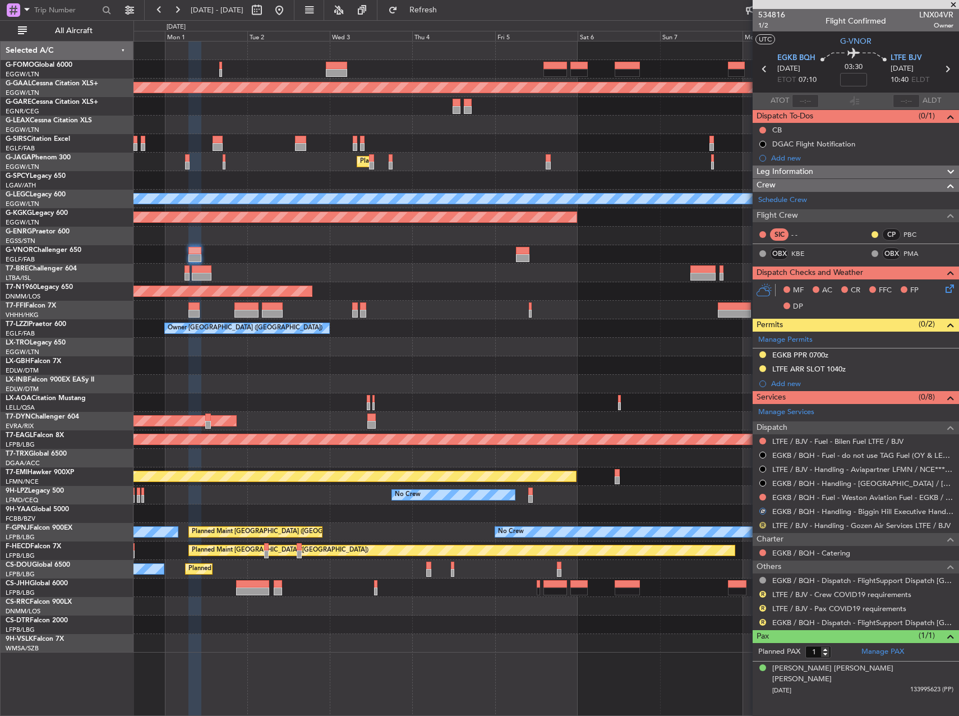
click at [763, 525] on button "R" at bounding box center [762, 525] width 7 height 7
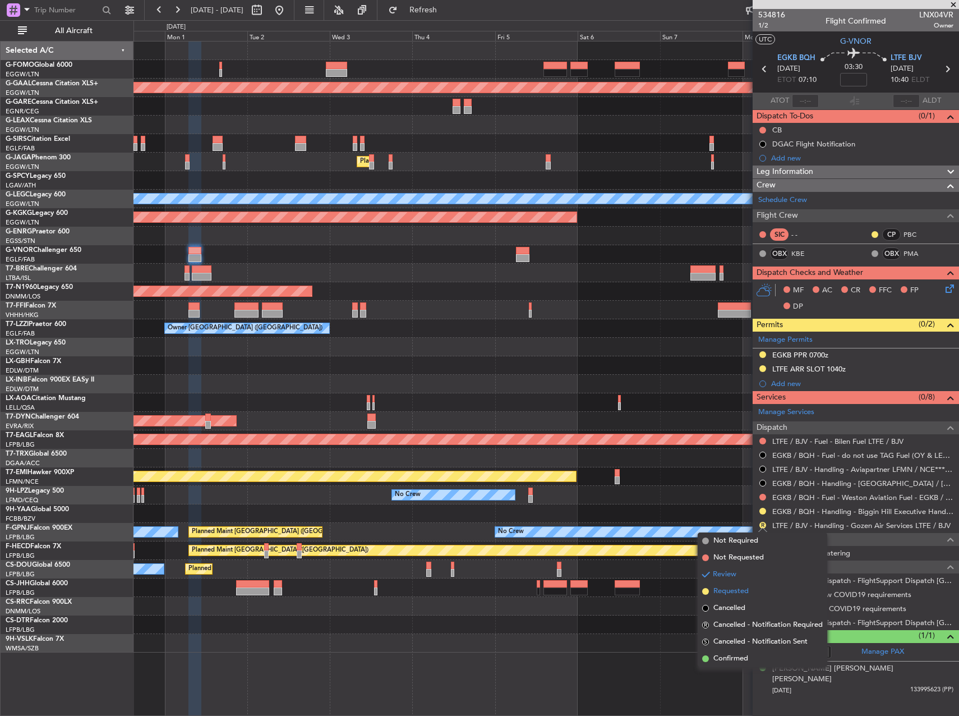
click at [736, 590] on span "Requested" at bounding box center [730, 590] width 35 height 11
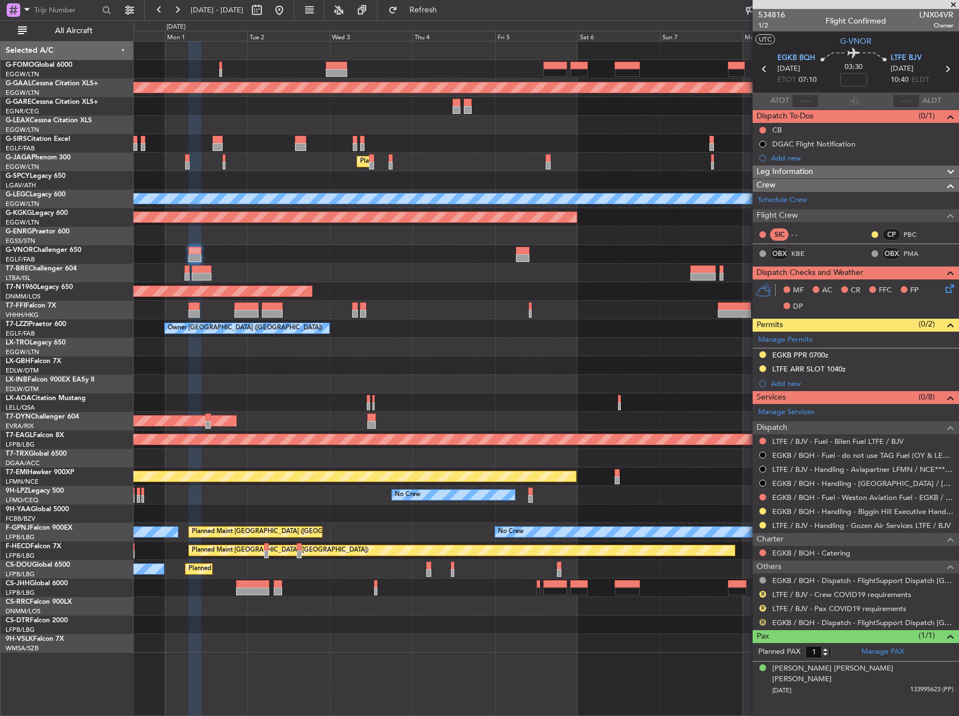
click at [763, 619] on button "R" at bounding box center [762, 622] width 7 height 7
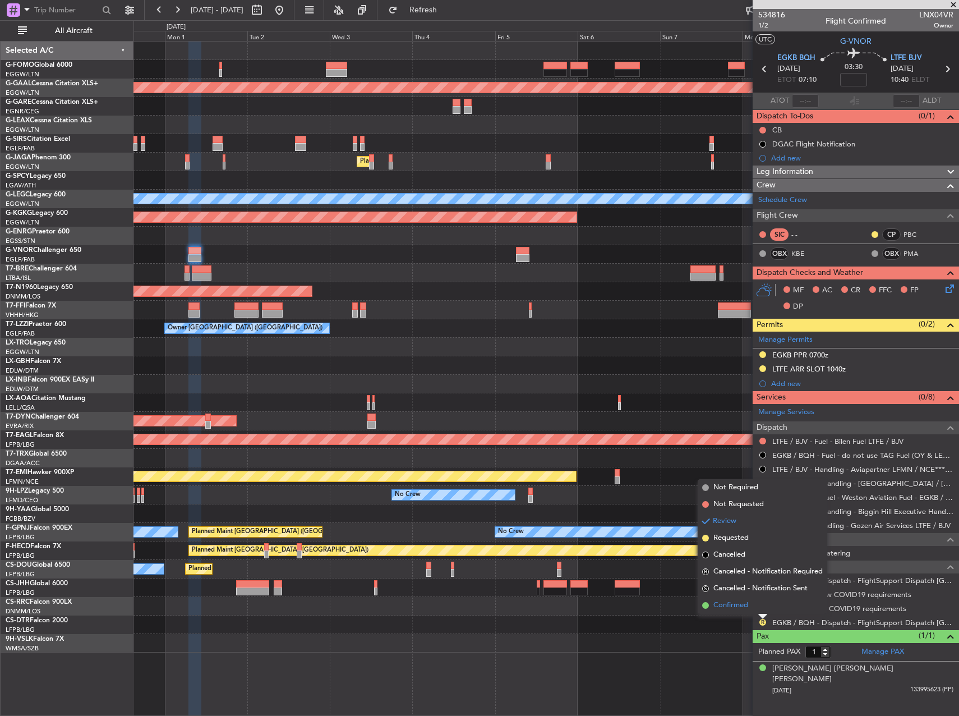
click at [745, 604] on span "Confirmed" at bounding box center [730, 605] width 35 height 11
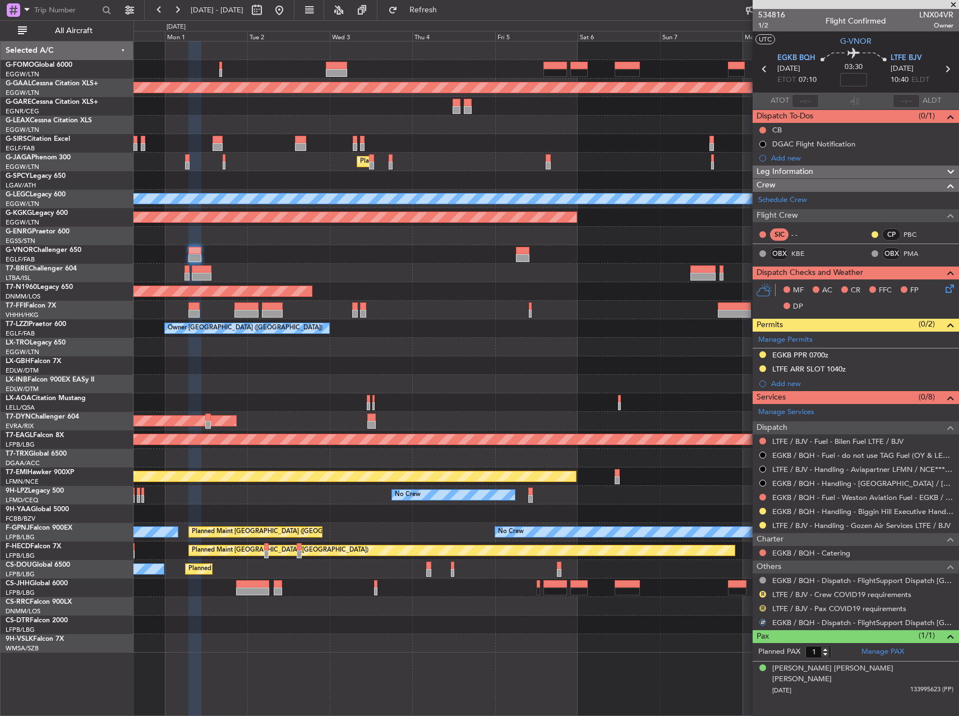
click at [762, 608] on button "R" at bounding box center [762, 608] width 7 height 7
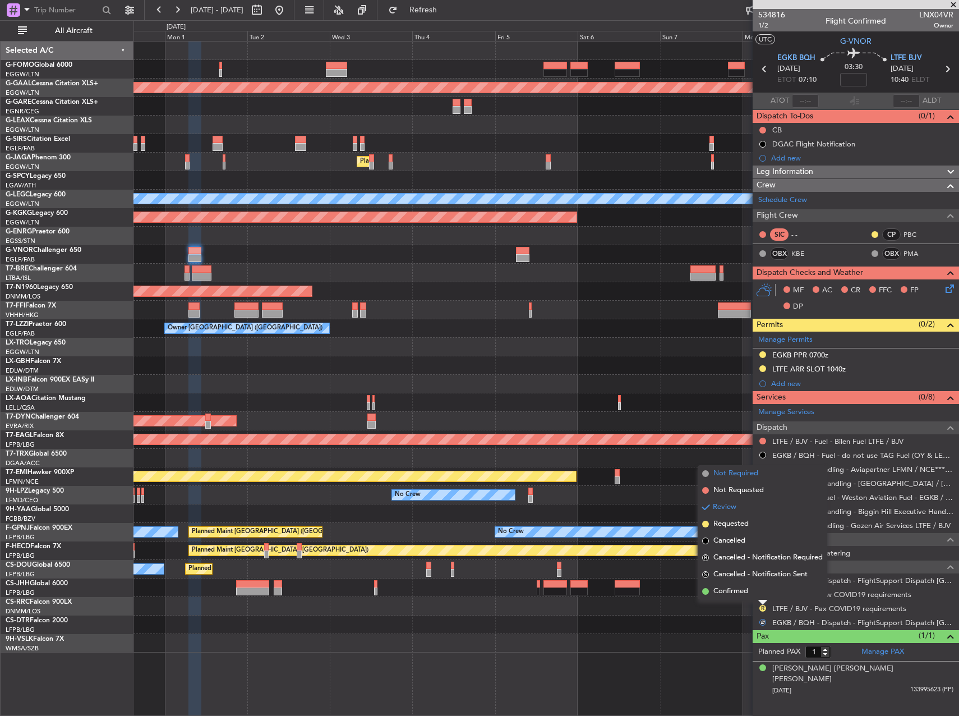
click at [726, 475] on span "Not Required" at bounding box center [735, 473] width 45 height 11
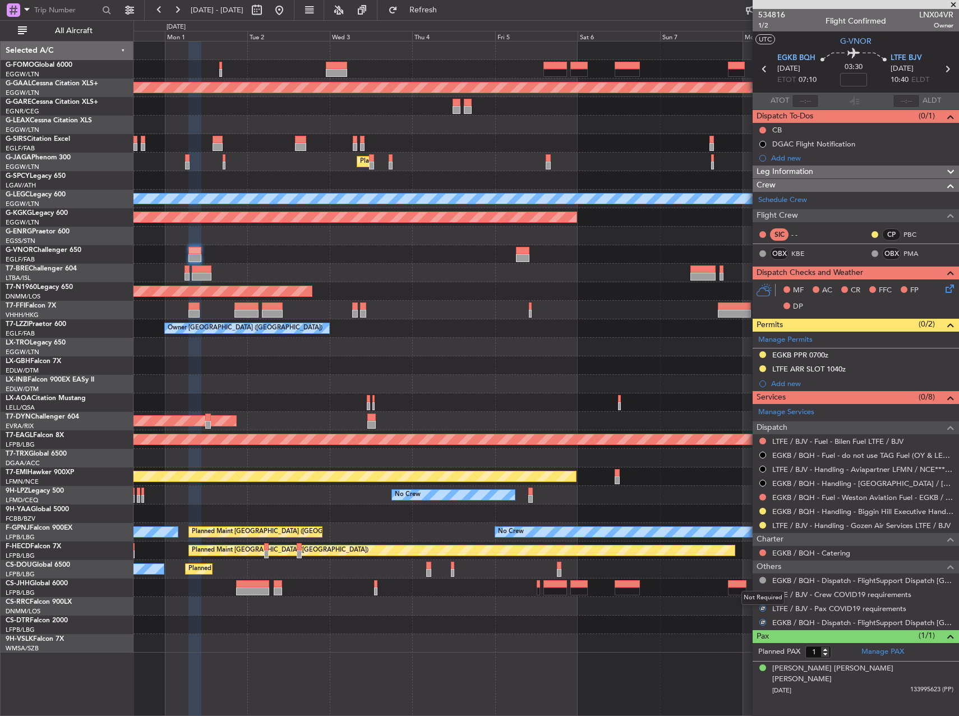
click at [760, 592] on div "Not Required" at bounding box center [762, 598] width 43 height 14
click at [763, 592] on button "R" at bounding box center [762, 594] width 7 height 7
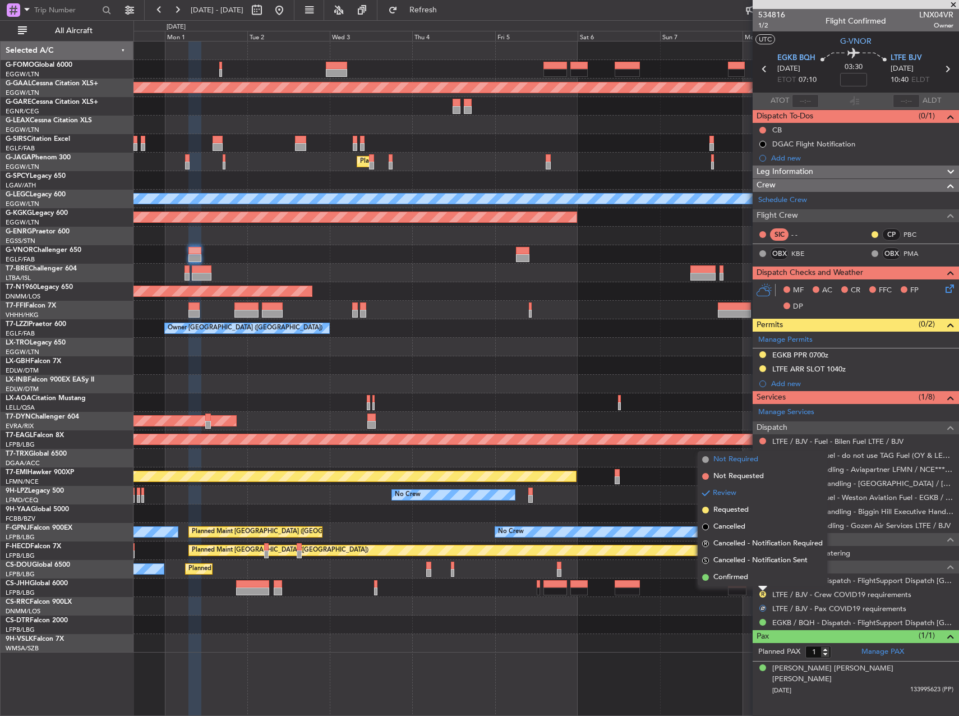
click at [728, 461] on span "Not Required" at bounding box center [735, 459] width 45 height 11
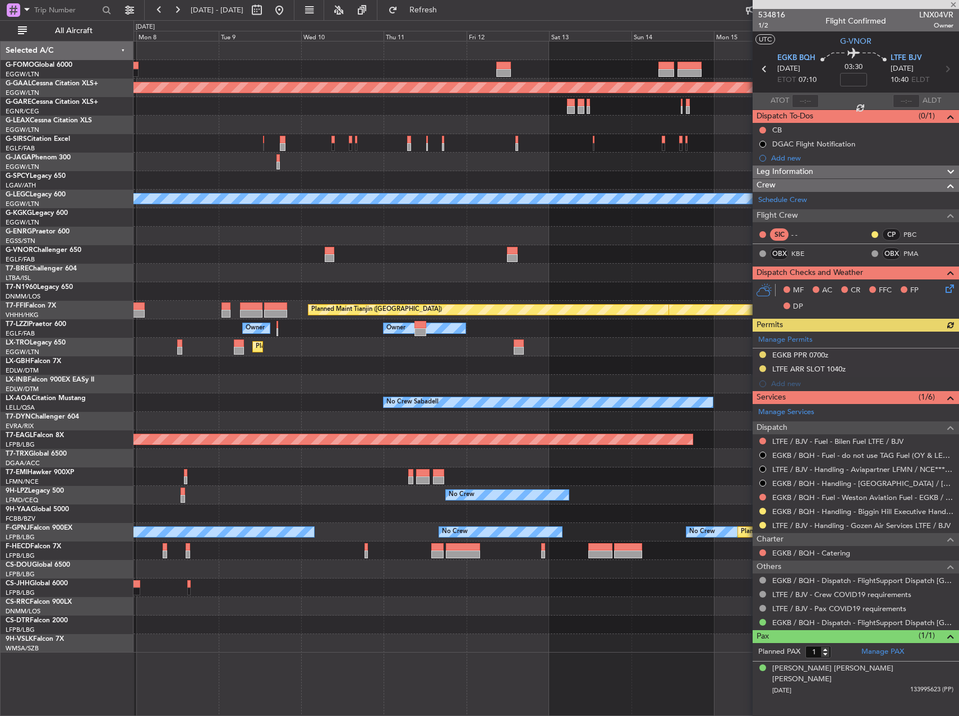
click at [132, 210] on div "Planned Maint Dusseldorf A/C Unavailable London (Luton) AOG Maint Istanbul (Ata…" at bounding box center [479, 367] width 959 height 695
click at [89, 171] on div "Planned Maint Dusseldorf A/C Unavailable London (Luton) AOG Maint Istanbul (Ata…" at bounding box center [479, 367] width 959 height 695
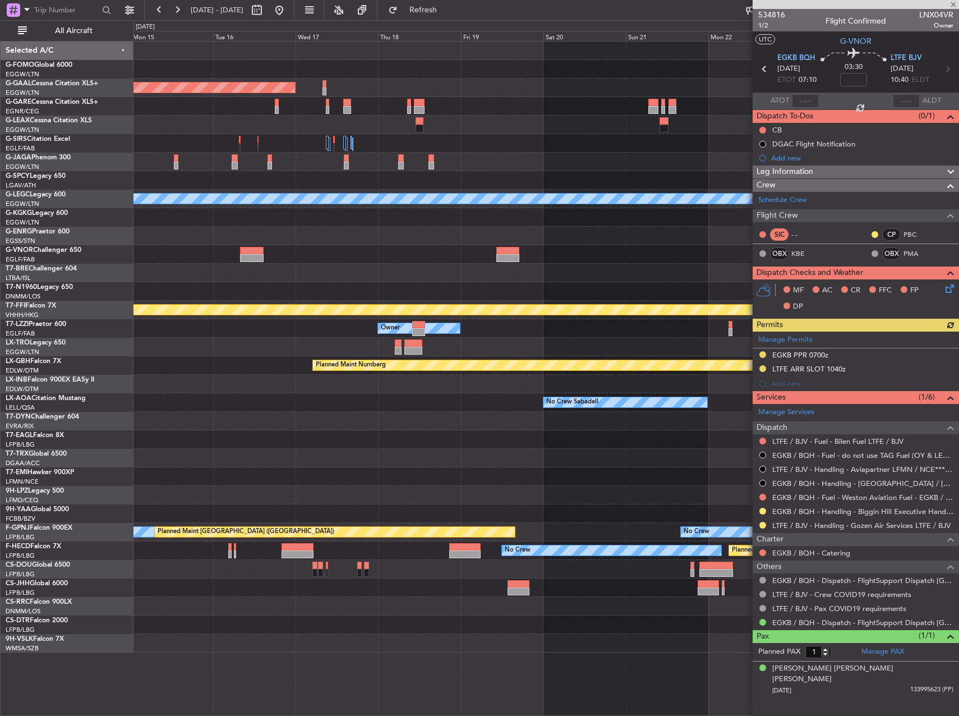
click at [192, 174] on div "Planned Maint Dusseldorf A/C Unavailable London (Luton) Planned Maint Geneva (C…" at bounding box center [545, 347] width 825 height 611
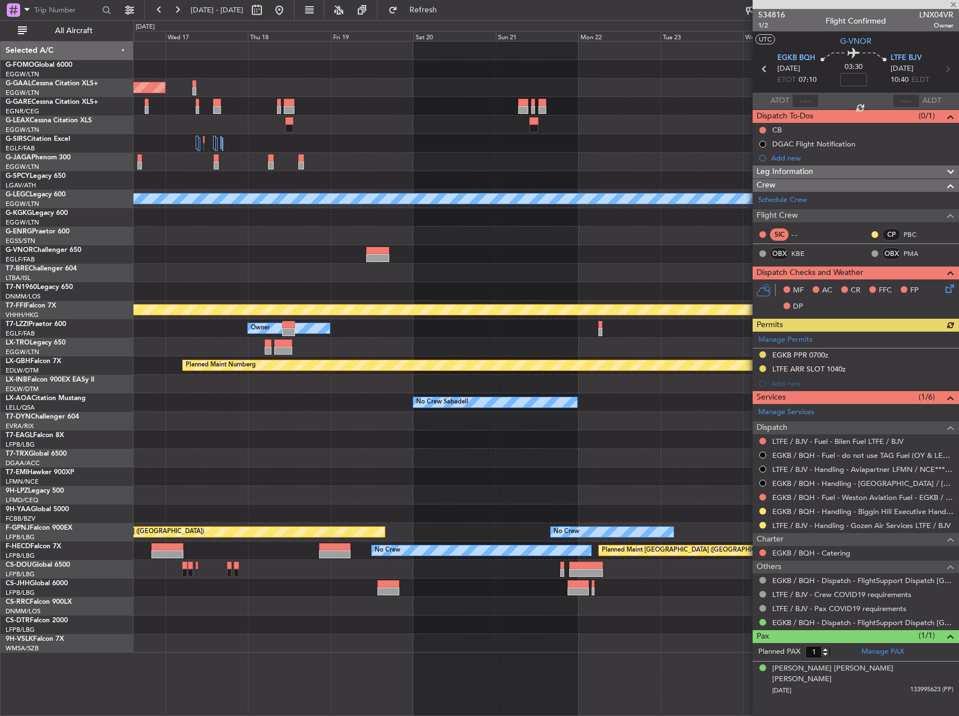
click at [233, 174] on div "Planned Maint Dusseldorf A/C Unavailable London (Luton) Planned Maint Geneva (C…" at bounding box center [545, 347] width 825 height 611
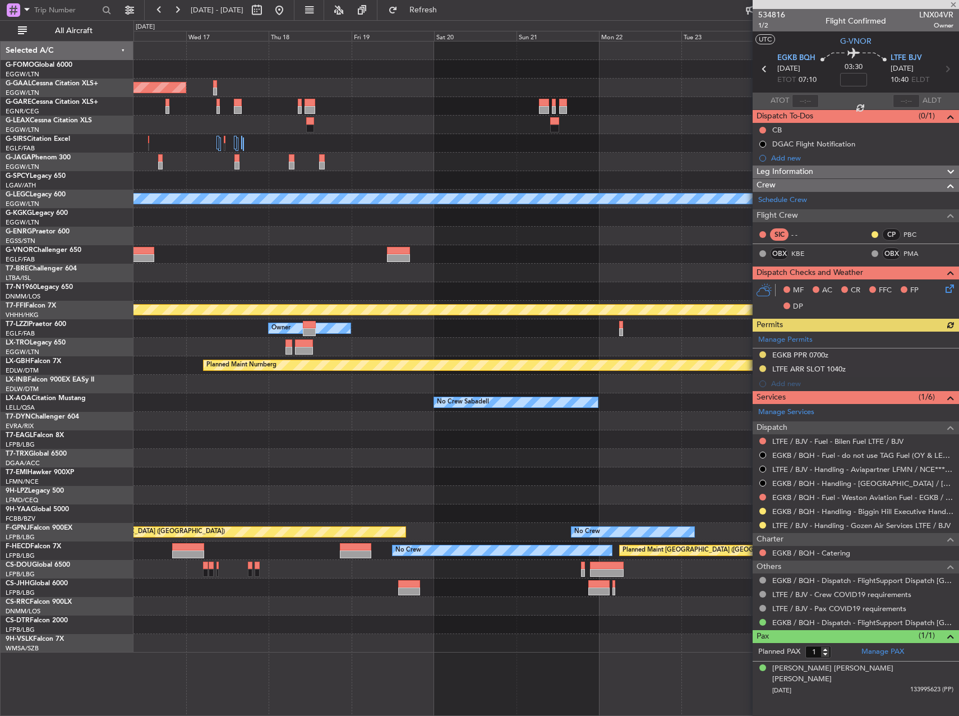
click at [429, 172] on div at bounding box center [545, 180] width 825 height 19
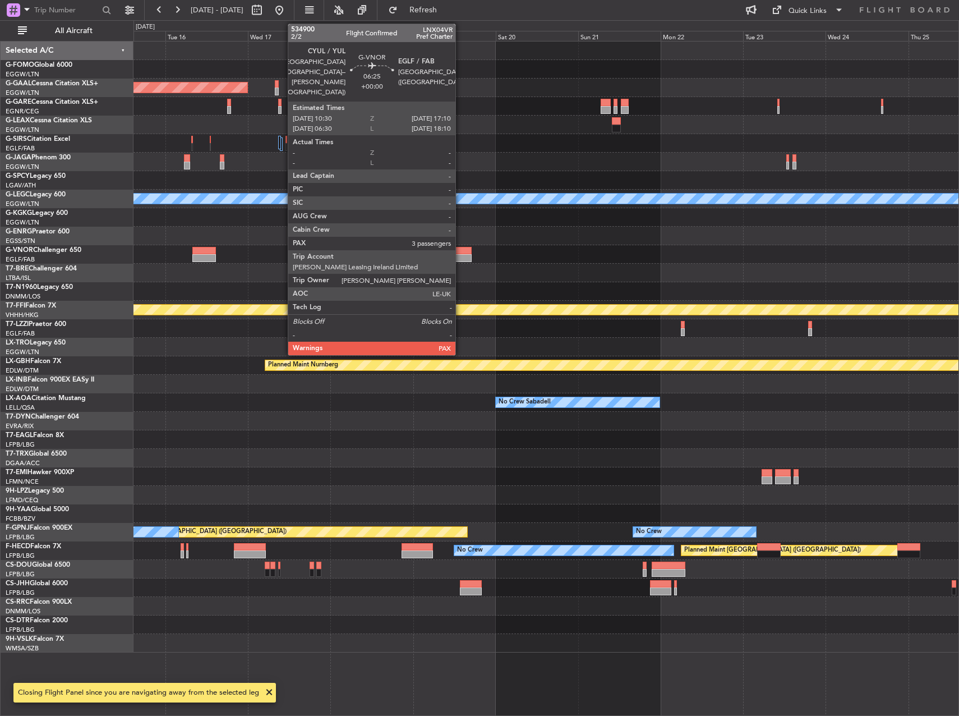
click at [460, 256] on div at bounding box center [460, 258] width 23 height 8
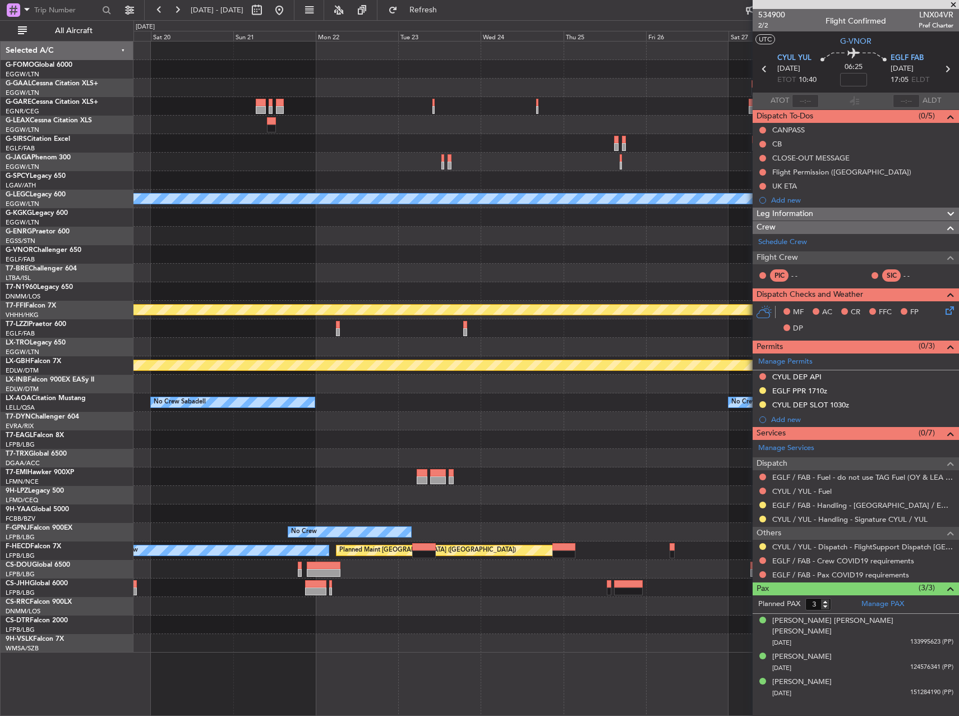
click at [230, 240] on div "A/C Unavailable London (Luton) Planned Maint Geneva (Cointrin) Owner Planned Ma…" at bounding box center [545, 347] width 825 height 611
click at [193, 257] on div at bounding box center [545, 254] width 825 height 19
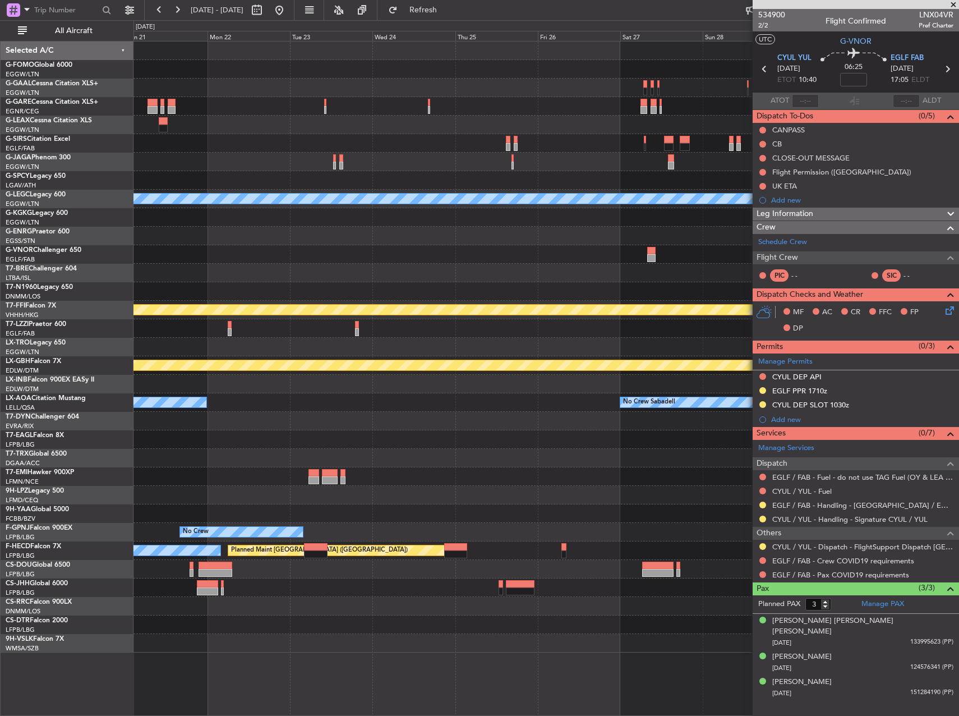
click at [883, 225] on fb-app "15 Sep 2025 - 25 Sep 2025 Refresh Quick Links All Aircraft A/C Unavailable Lond…" at bounding box center [479, 361] width 959 height 707
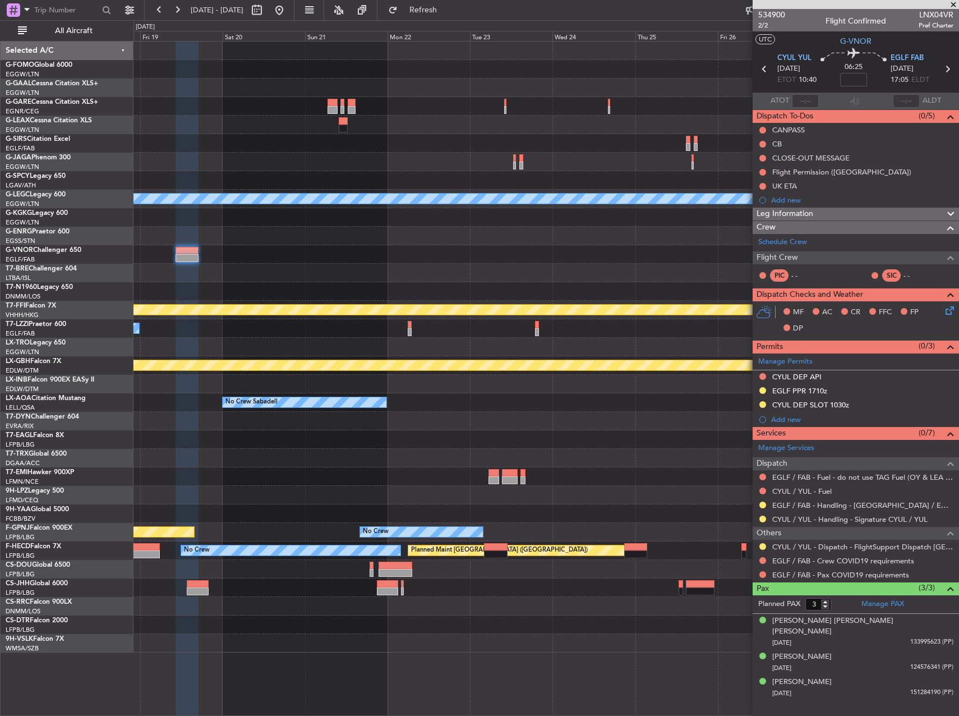
click at [513, 225] on div at bounding box center [545, 217] width 825 height 19
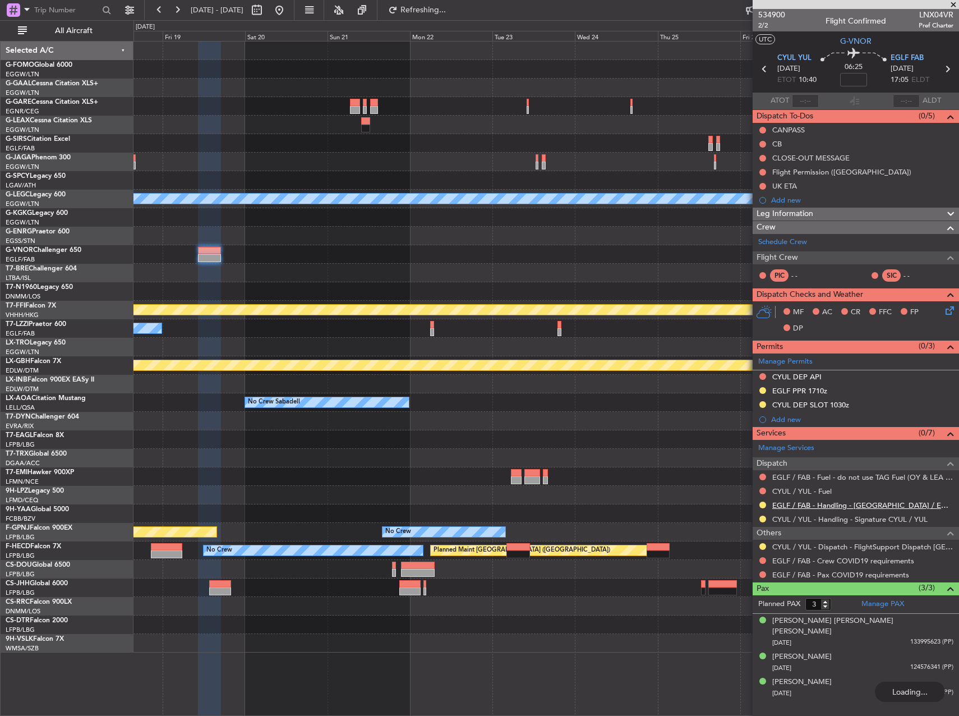
click at [806, 502] on link "EGLF / FAB - Handling - [GEOGRAPHIC_DATA] / EGLF / FAB" at bounding box center [862, 505] width 181 height 10
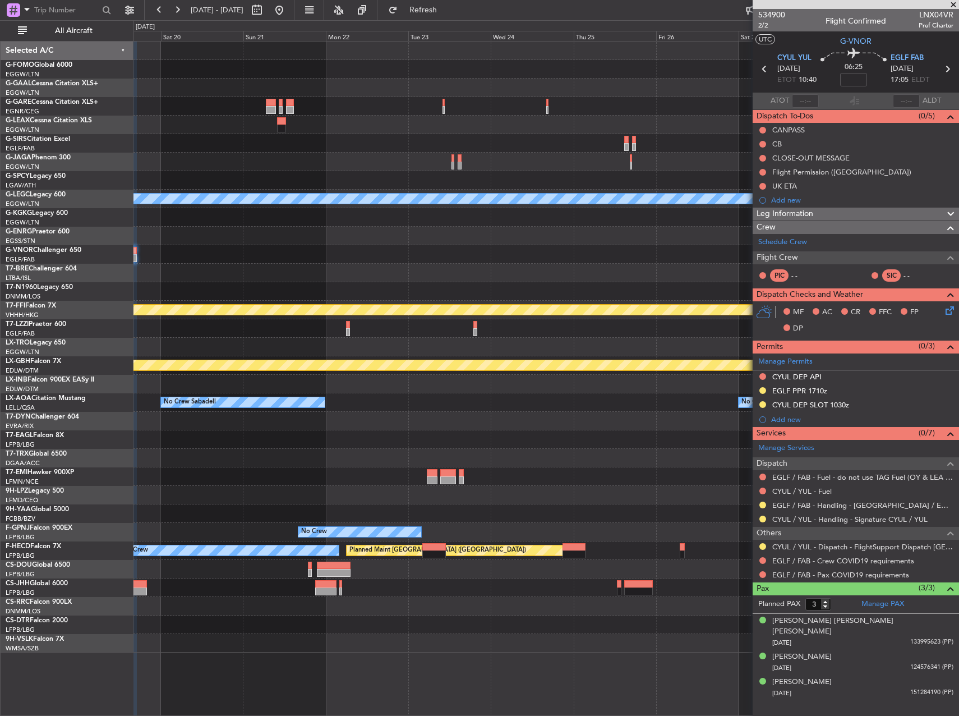
click at [346, 253] on div "A/C Unavailable London (Luton) Planned Maint Geneva (Cointrin) Owner Planned Ma…" at bounding box center [545, 347] width 825 height 611
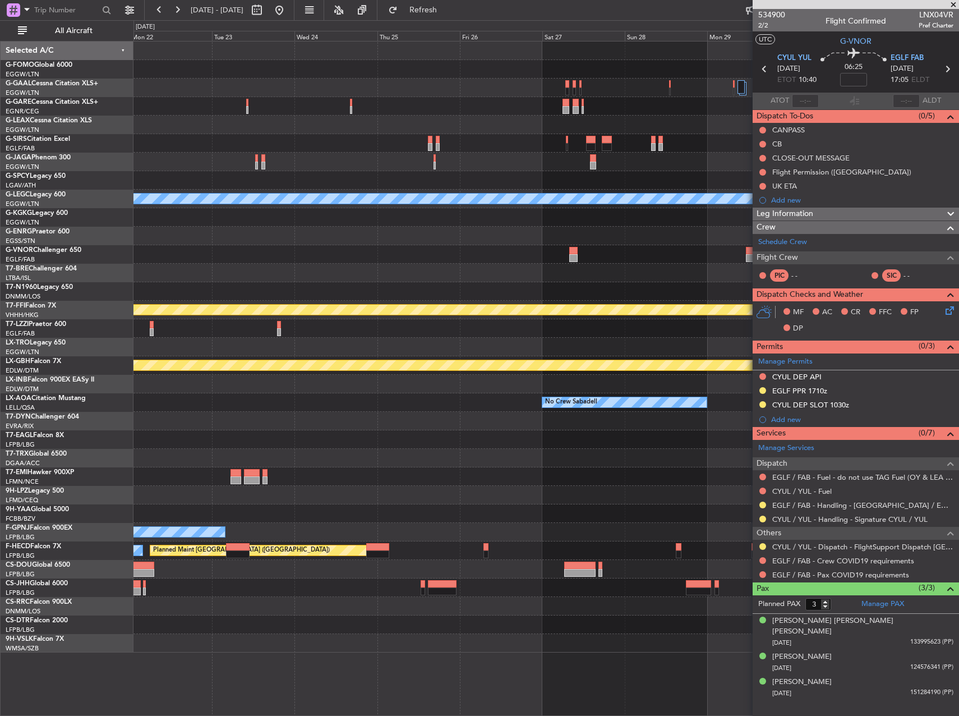
click at [445, 246] on div "A/C Unavailable London (Luton) Planned Maint Geneva (Cointrin) Planned Maint Nu…" at bounding box center [545, 347] width 825 height 611
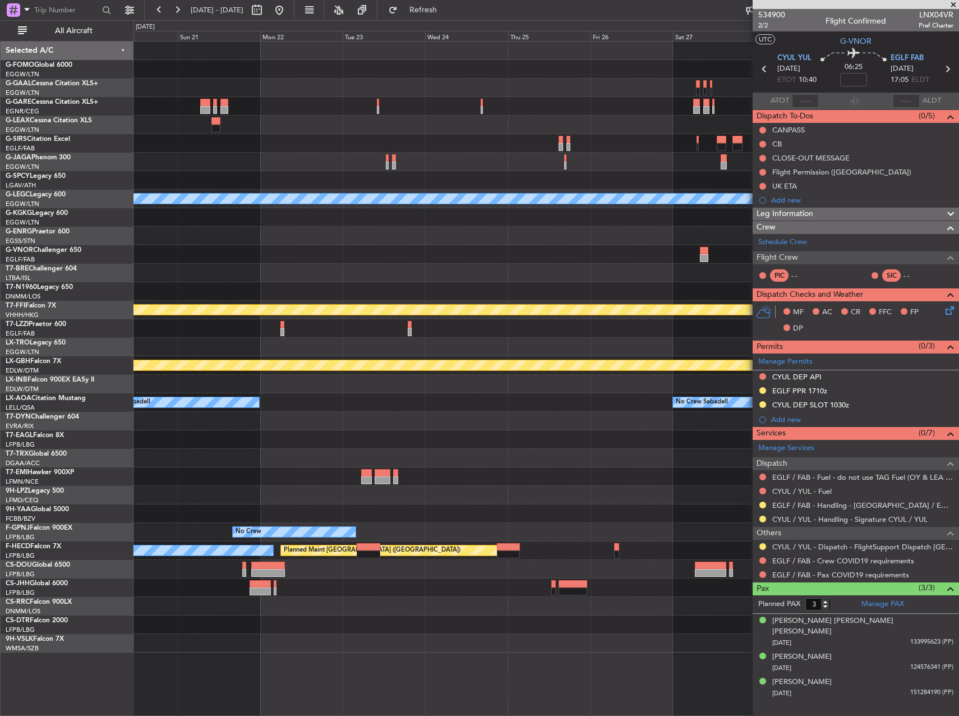
click at [660, 262] on div at bounding box center [545, 254] width 825 height 19
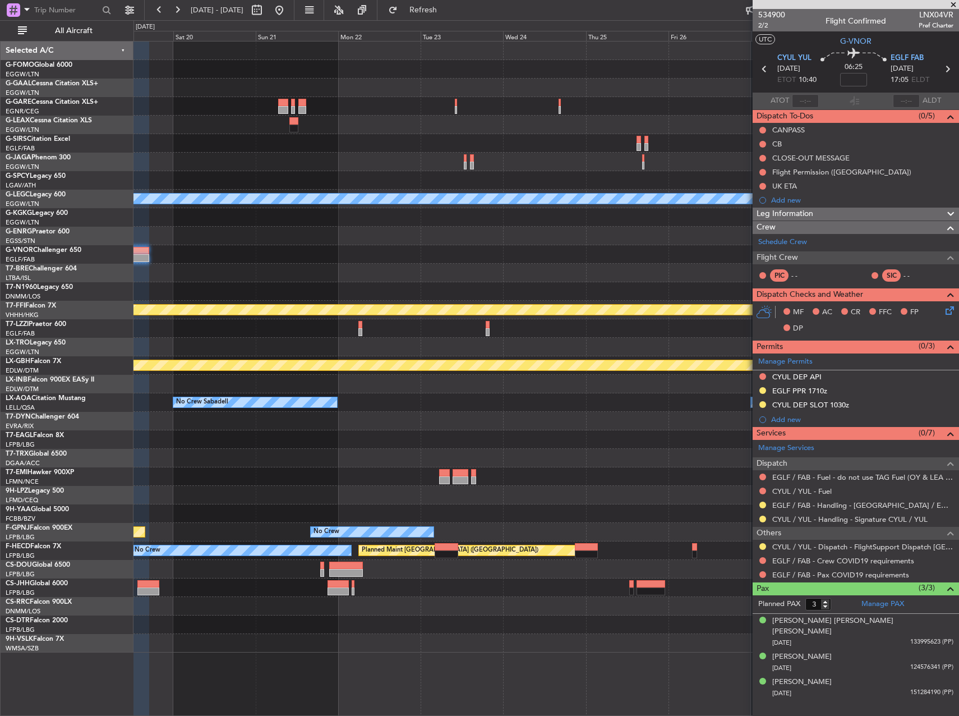
click at [645, 265] on div "A/C Unavailable London (Luton) Planned Maint Geneva (Cointrin) Owner Planned Ma…" at bounding box center [545, 347] width 825 height 611
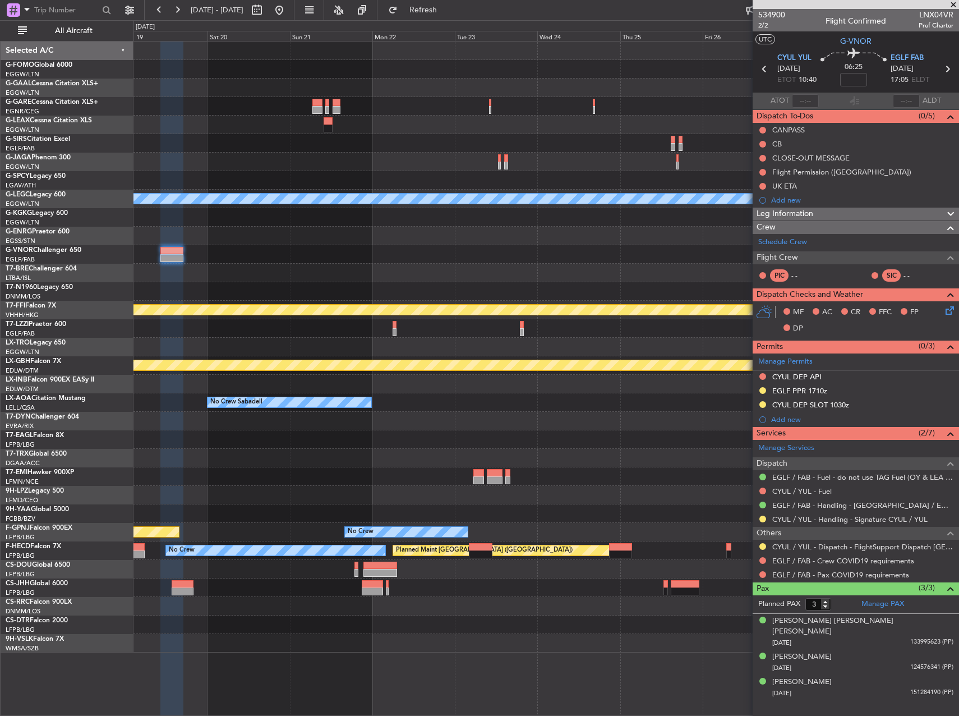
click at [443, 463] on div at bounding box center [545, 458] width 825 height 19
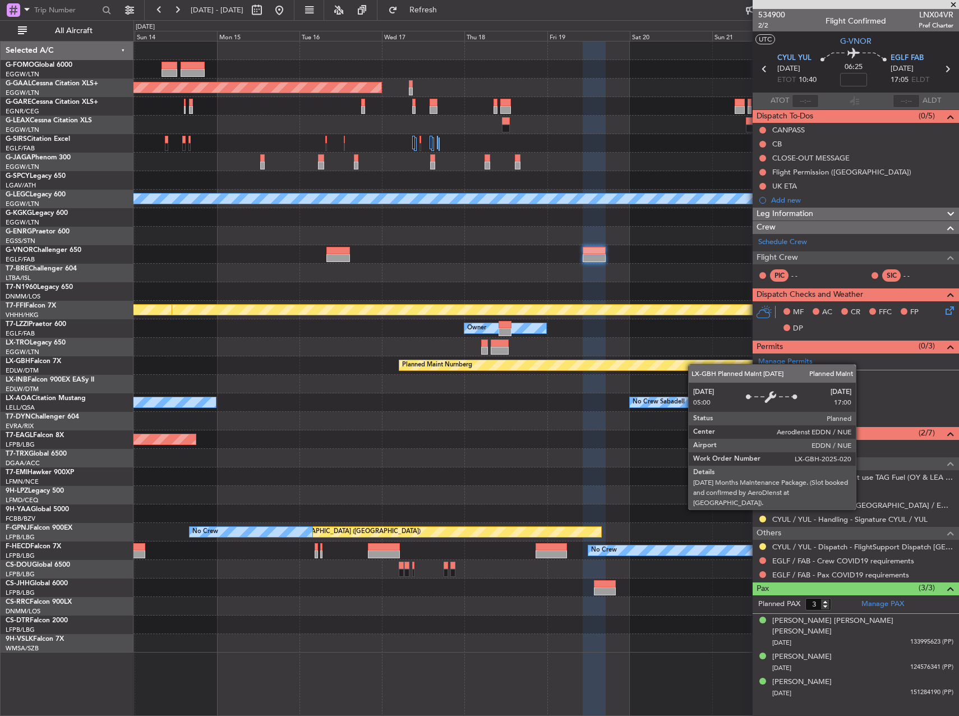
click at [709, 361] on div "Planned Maint Dusseldorf A/C Unavailable London (Luton) Planned Maint Geneva (C…" at bounding box center [545, 347] width 825 height 611
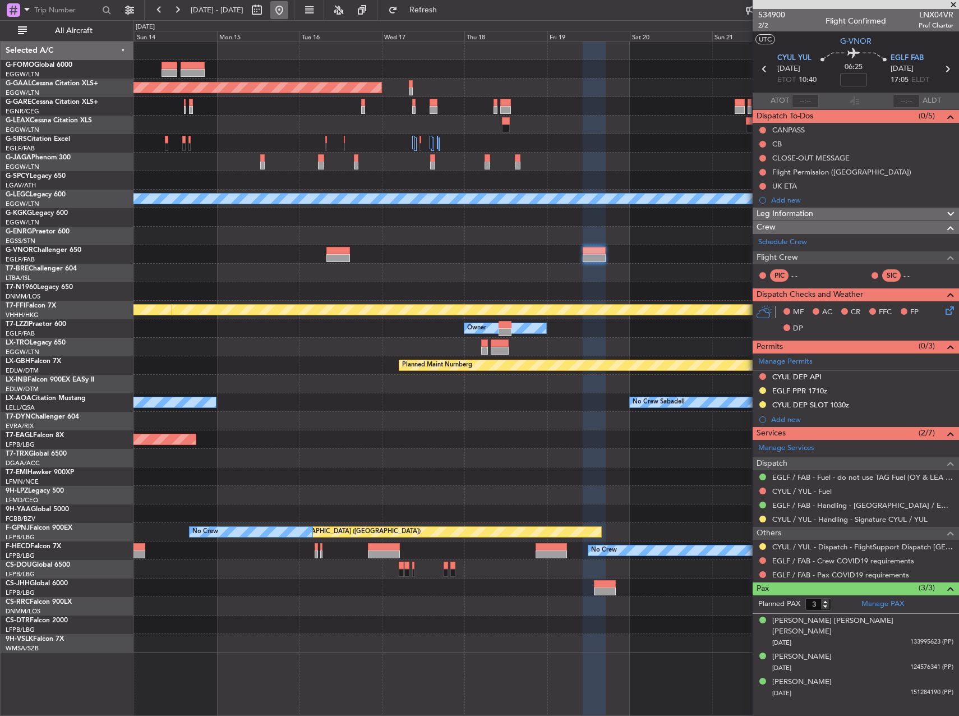
click at [288, 4] on button at bounding box center [279, 10] width 18 height 18
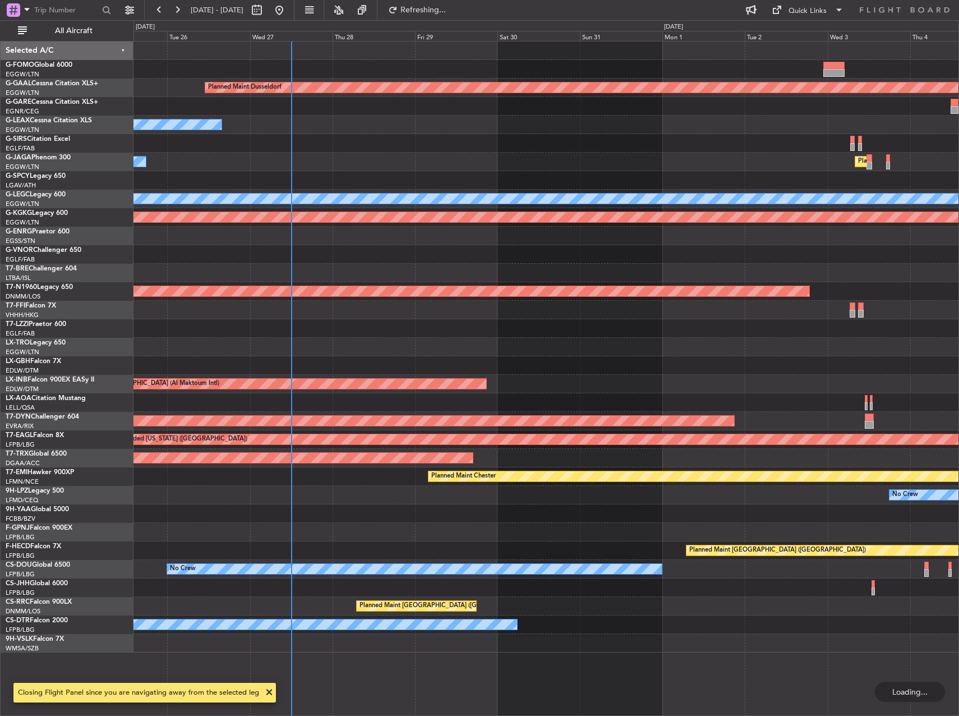
click at [301, 255] on div "Planned Maint Dusseldorf Owner Unplanned Maint Oxford (Kidlington) No Crew Cann…" at bounding box center [545, 347] width 825 height 611
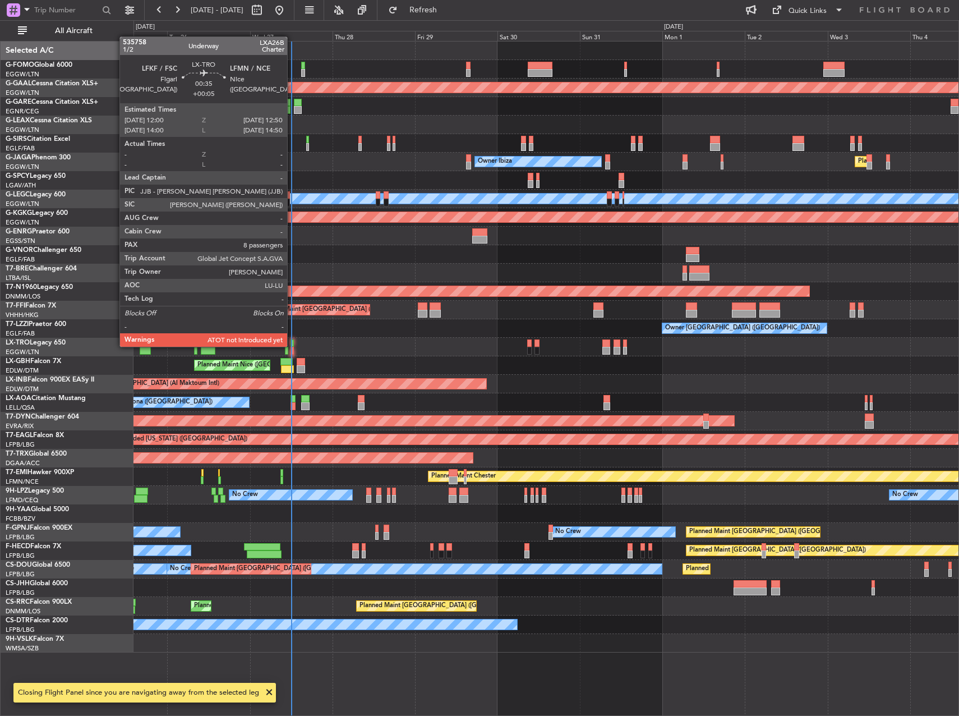
click at [292, 345] on div at bounding box center [292, 343] width 3 height 8
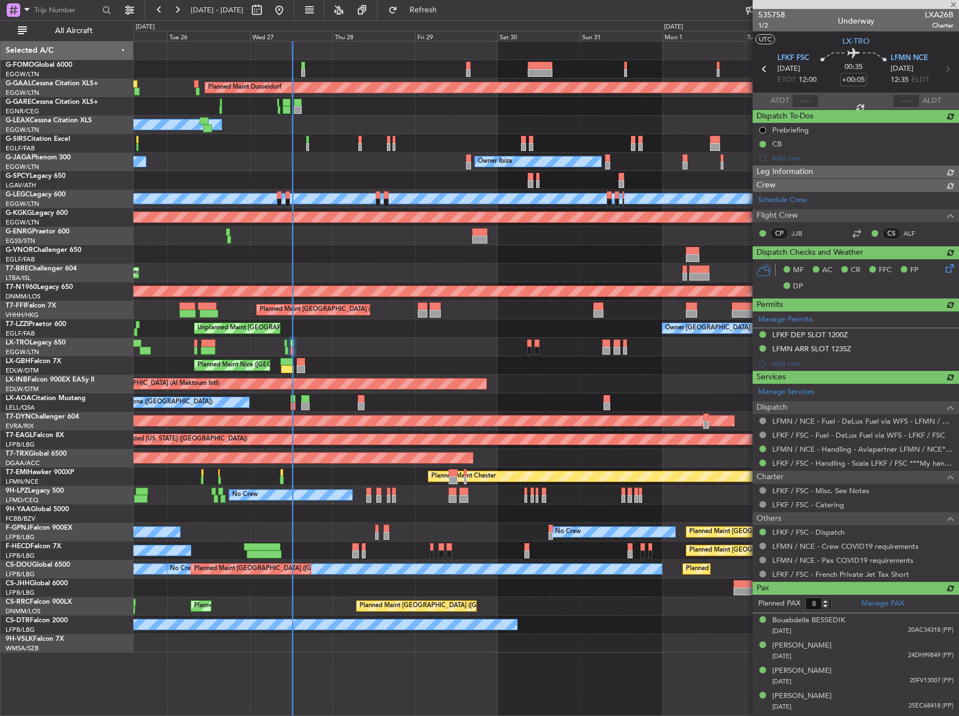
type input "12:16"
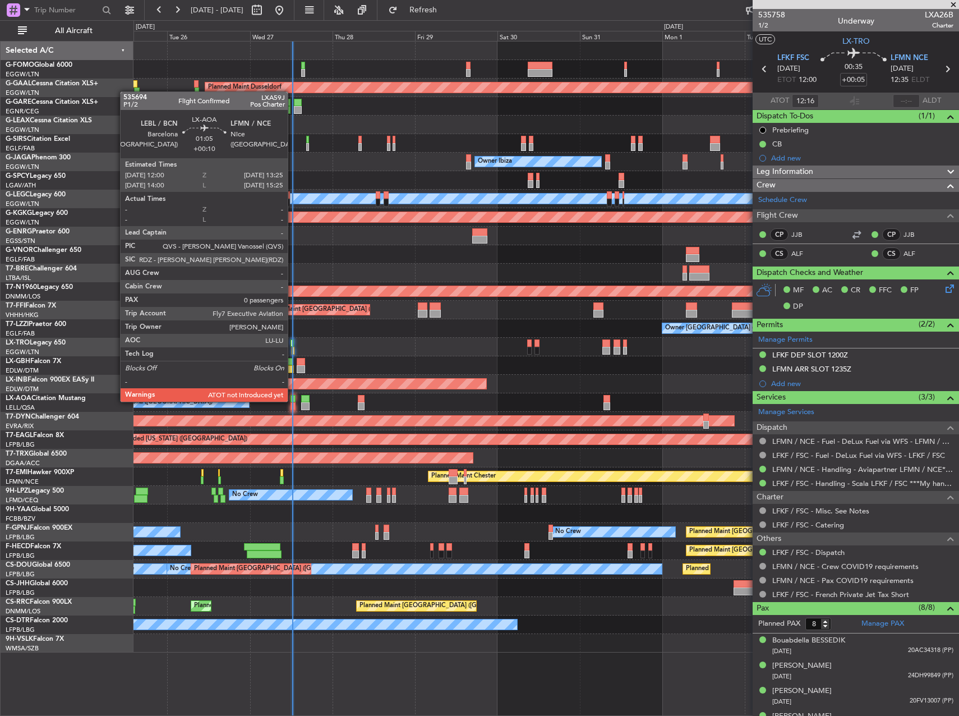
click at [293, 400] on div at bounding box center [293, 399] width 5 height 8
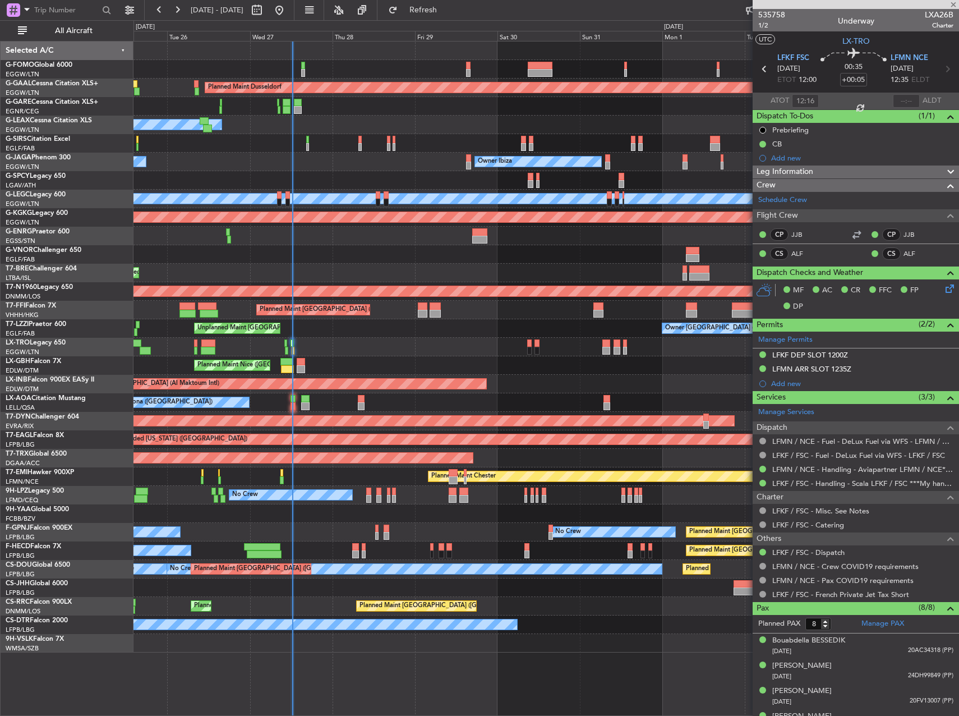
type input "+00:10"
type input "0"
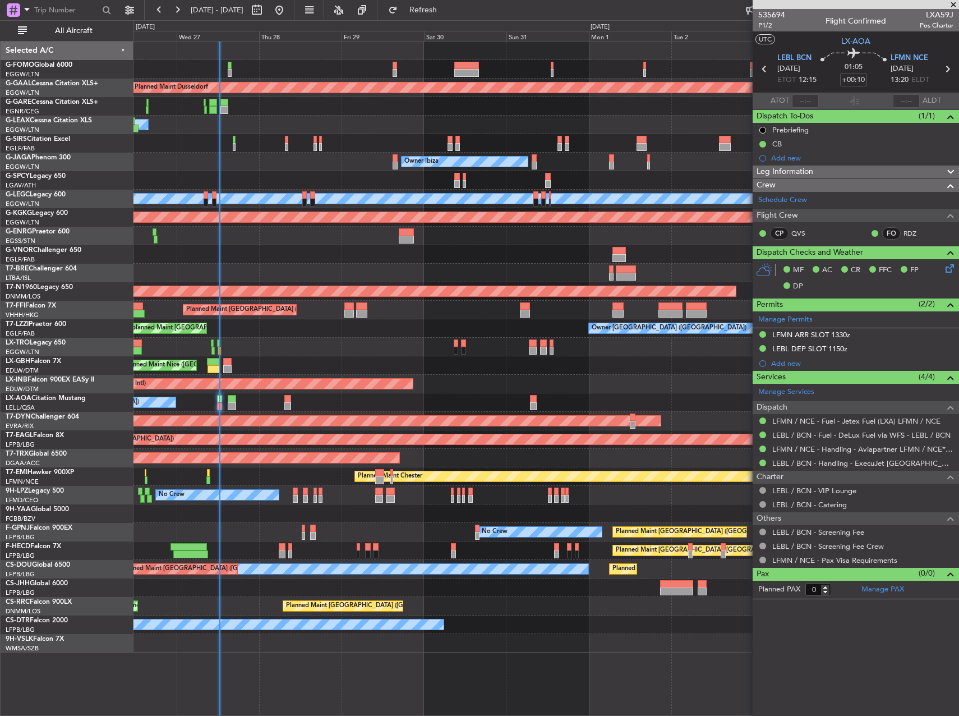
click at [511, 264] on div "Planned Maint Warsaw ([GEOGRAPHIC_DATA])" at bounding box center [545, 273] width 825 height 19
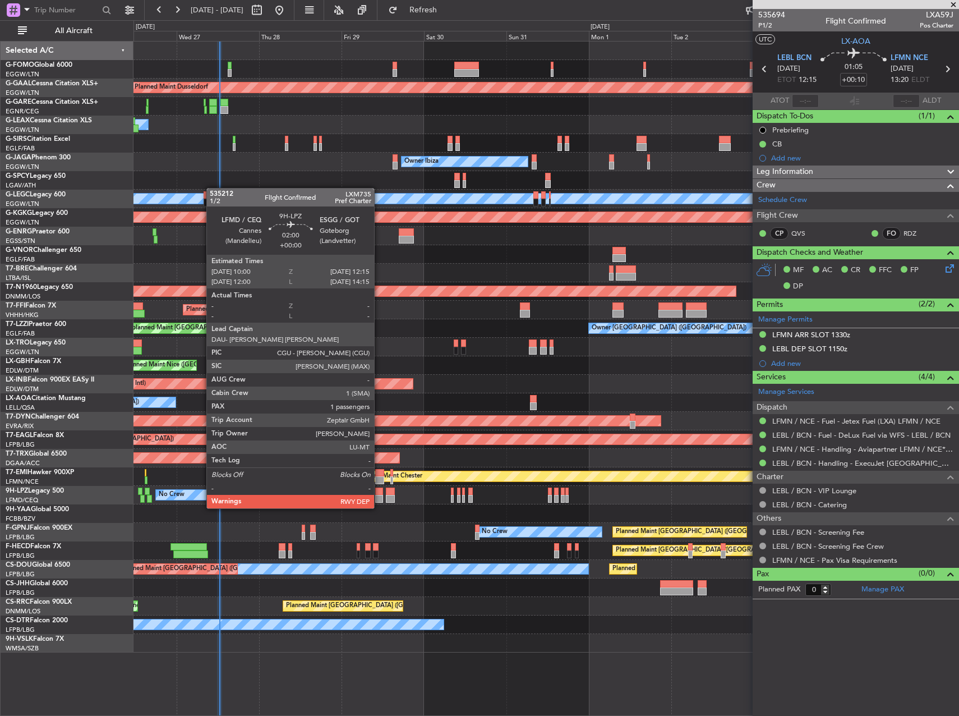
click at [379, 497] on div at bounding box center [379, 499] width 8 height 8
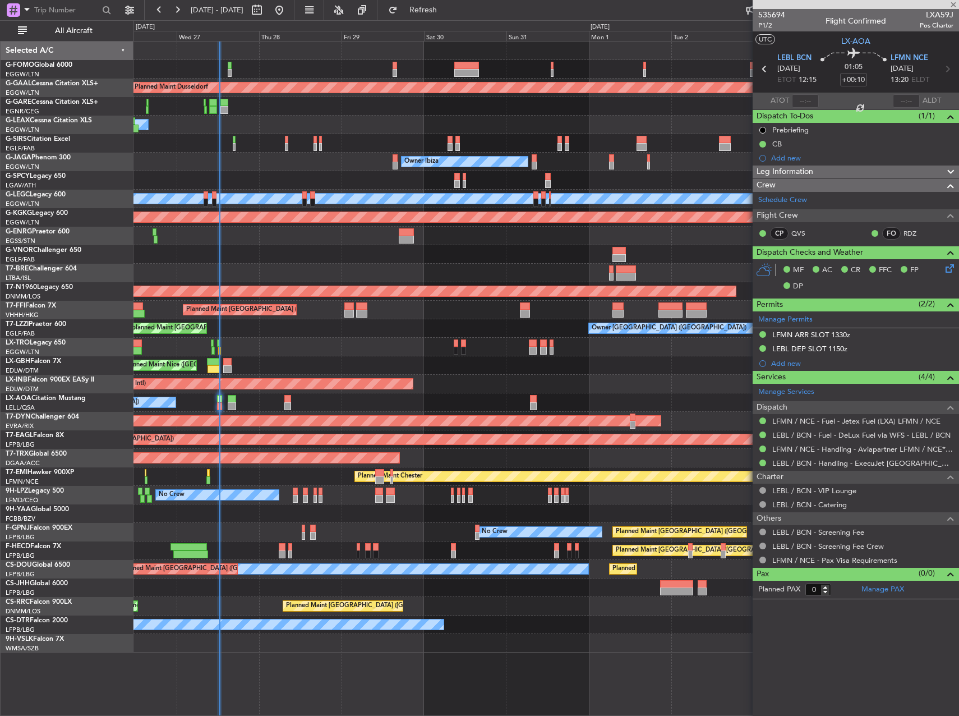
type input "1"
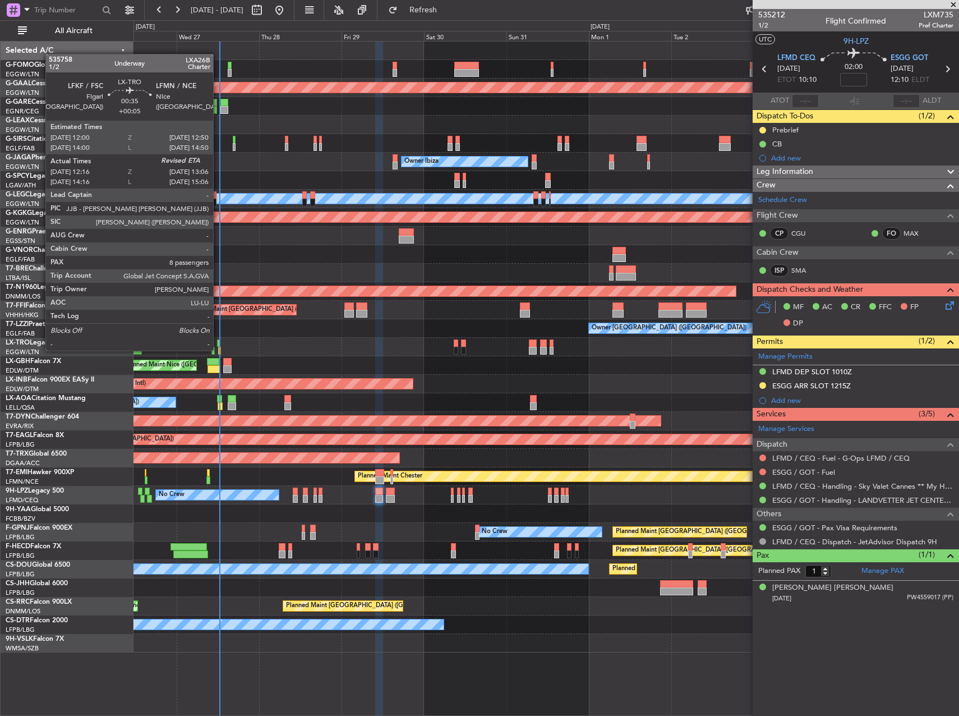
click at [218, 349] on div at bounding box center [219, 351] width 3 height 8
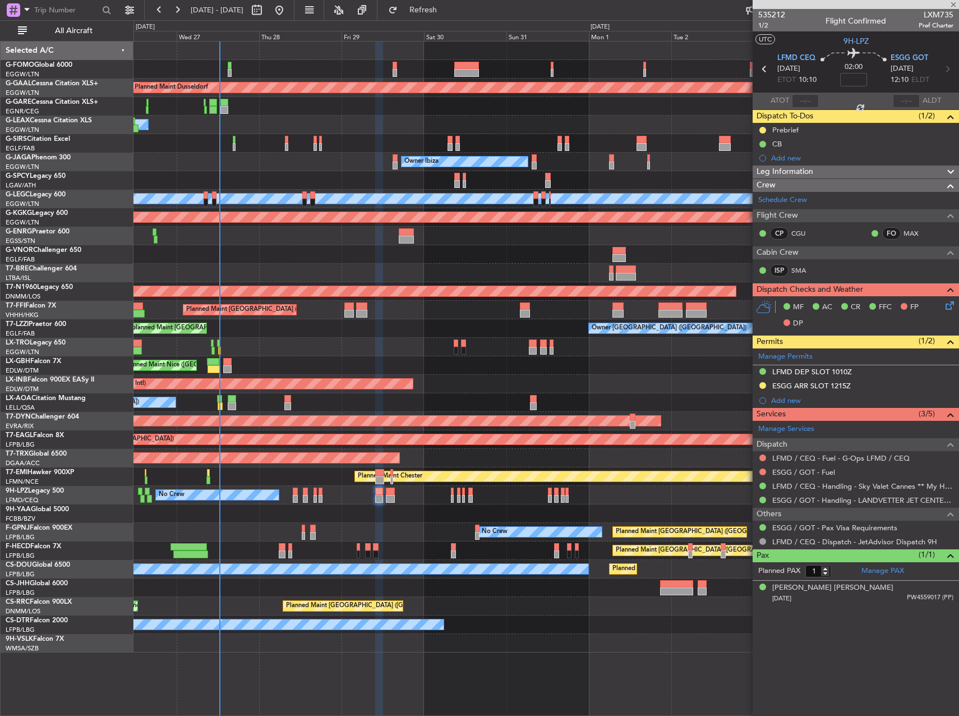
type input "+00:05"
type input "12:16"
type input "8"
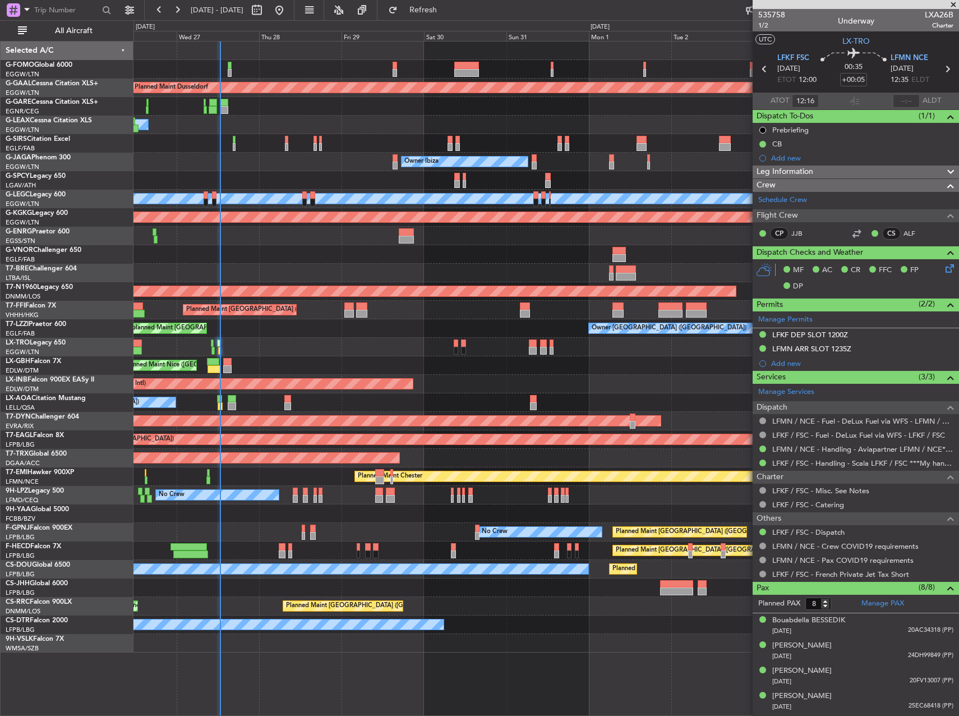
click at [95, 297] on div "Planned Maint Dusseldorf Owner Unplanned Maint [GEOGRAPHIC_DATA] ([GEOGRAPHIC_D…" at bounding box center [479, 367] width 959 height 695
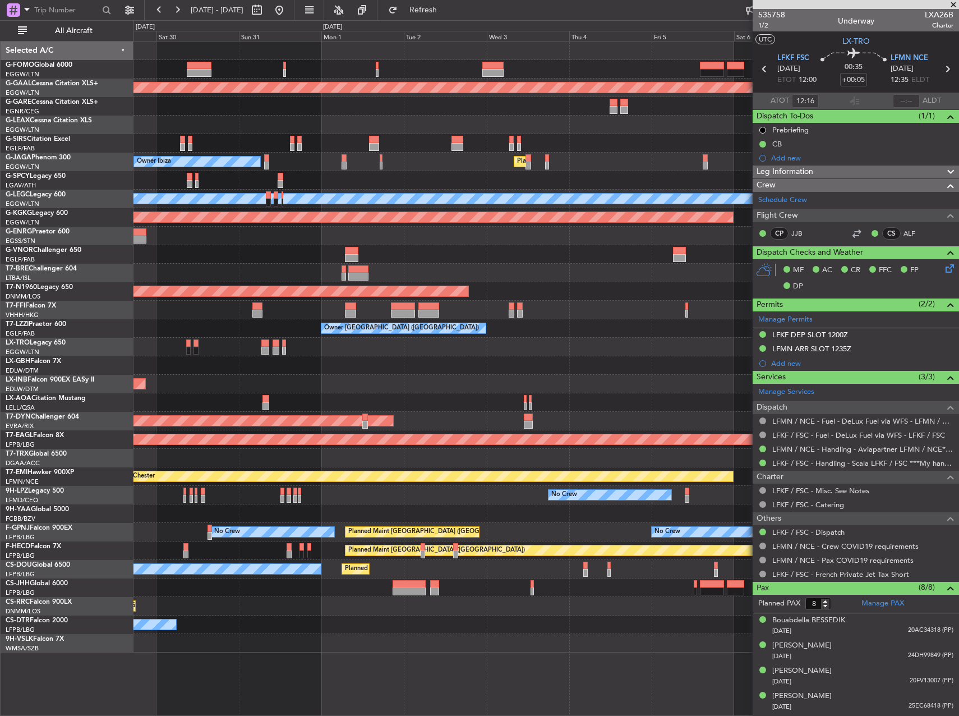
click at [215, 300] on div "Planned Maint Dusseldorf Owner Ibiza Planned Maint [GEOGRAPHIC_DATA] ([GEOGRAPH…" at bounding box center [545, 347] width 825 height 611
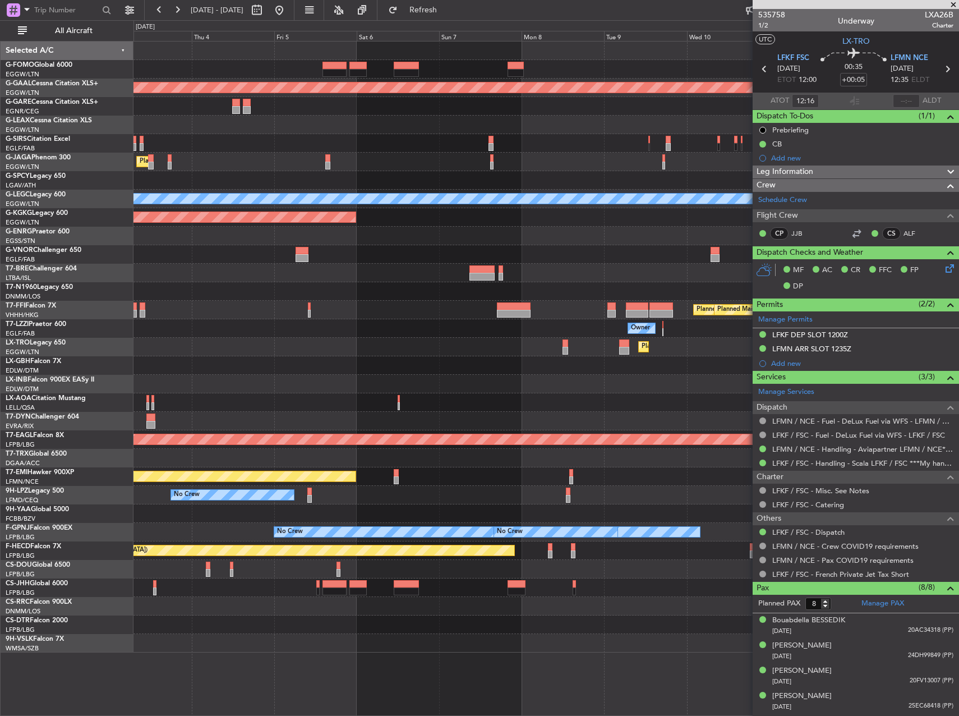
click at [236, 291] on div "Planned Maint [GEOGRAPHIC_DATA] ([GEOGRAPHIC_DATA])" at bounding box center [545, 291] width 825 height 19
click at [191, 292] on div "Planned Maint [GEOGRAPHIC_DATA] ([GEOGRAPHIC_DATA])" at bounding box center [545, 291] width 825 height 19
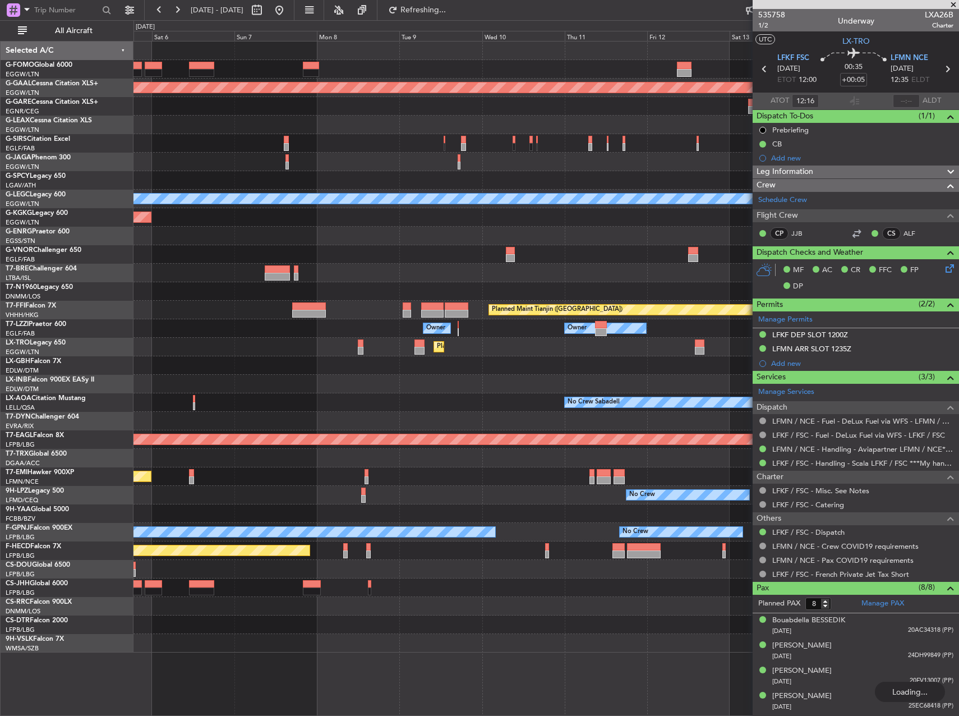
click at [150, 233] on div "Planned Maint Dusseldorf Planned Maint [GEOGRAPHIC_DATA] ([GEOGRAPHIC_DATA]) A/…" at bounding box center [545, 347] width 825 height 611
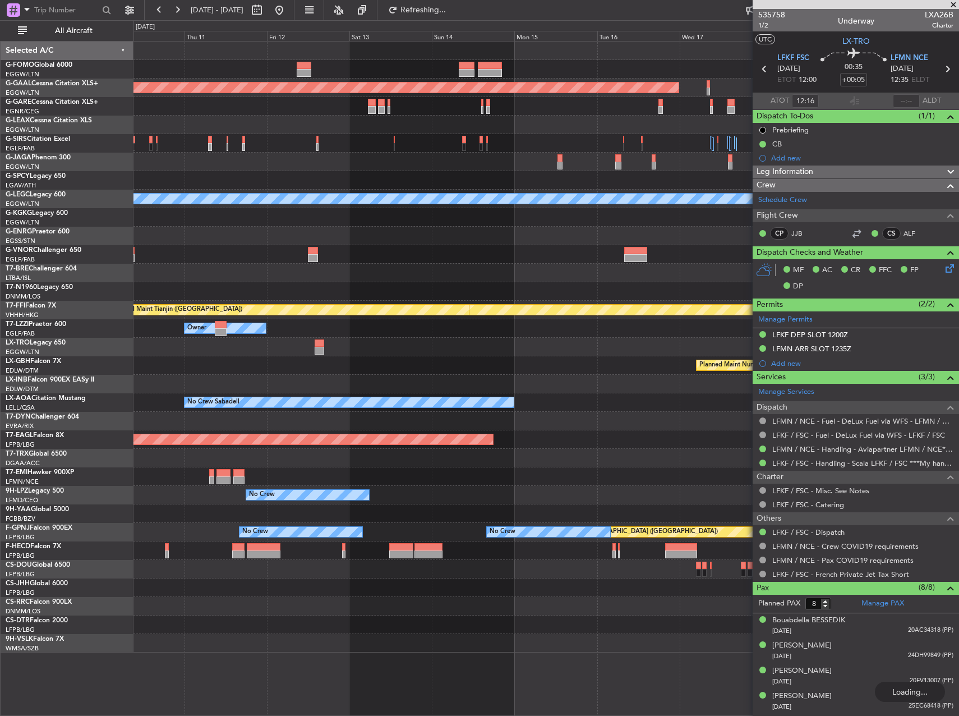
click at [252, 197] on div "Planned Maint Dusseldorf A/C Unavailable [GEOGRAPHIC_DATA] ([GEOGRAPHIC_DATA]) …" at bounding box center [545, 347] width 825 height 611
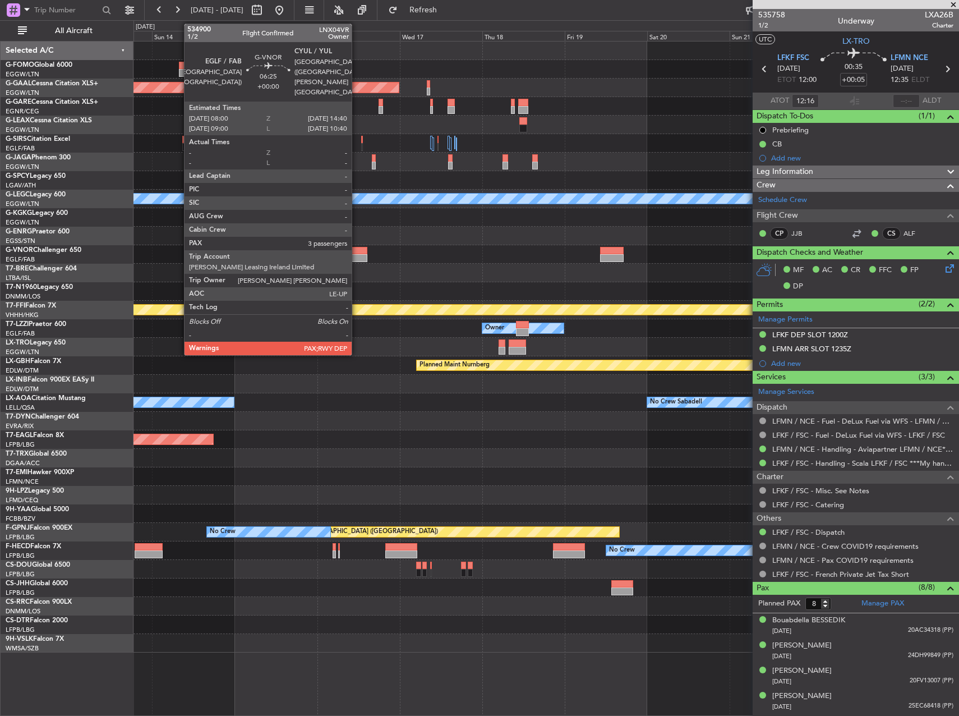
click at [357, 248] on div at bounding box center [355, 251] width 23 height 8
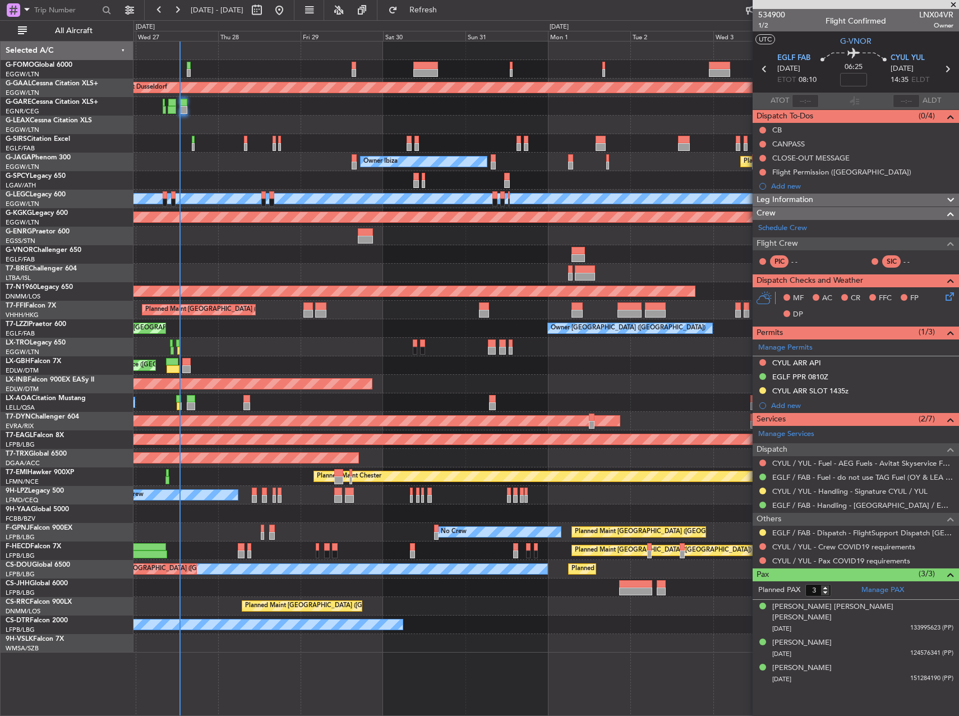
click at [958, 316] on html "[DATE] - [DATE] Refresh Quick Links All Aircraft Planned [GEOGRAPHIC_DATA] Owne…" at bounding box center [479, 358] width 959 height 716
click at [447, 6] on span "Refresh" at bounding box center [423, 10] width 47 height 8
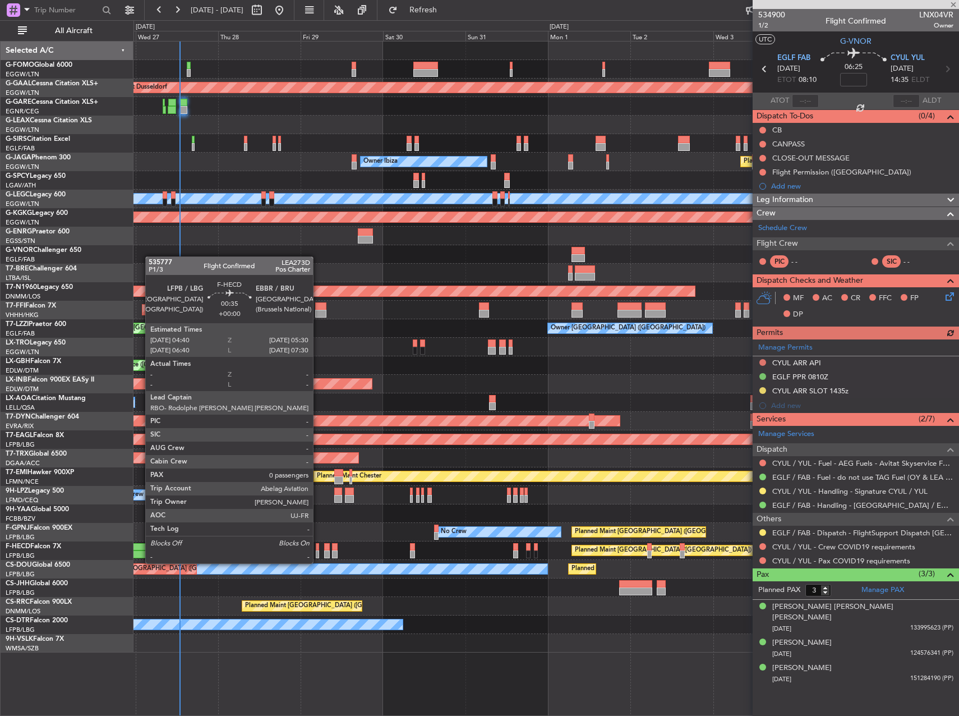
click at [318, 553] on div at bounding box center [317, 554] width 3 height 8
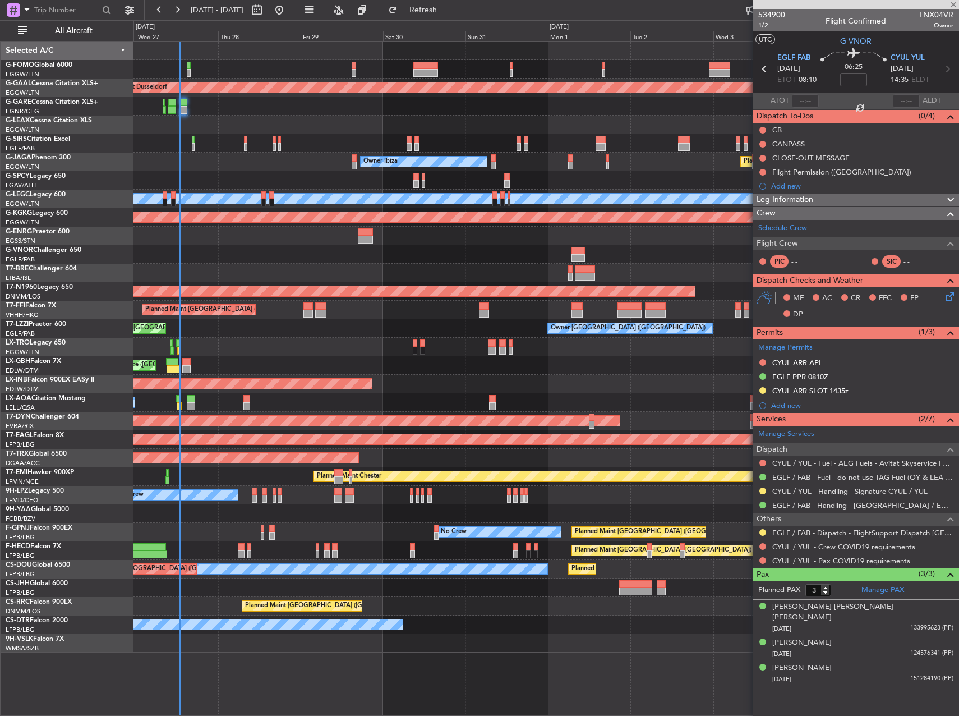
type input "0"
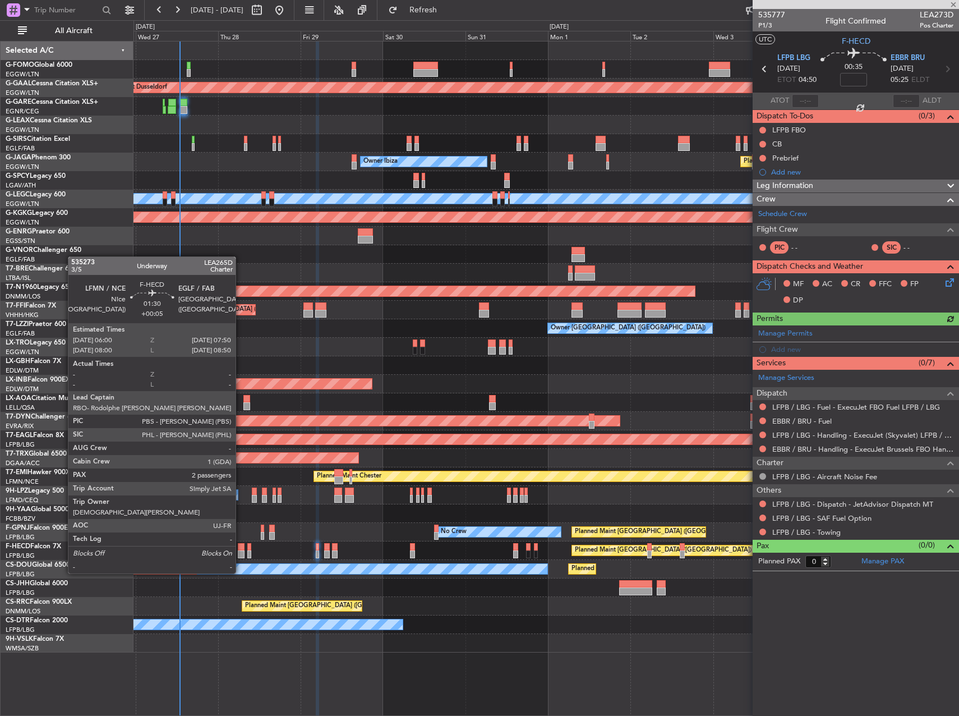
click at [241, 552] on div at bounding box center [241, 554] width 7 height 8
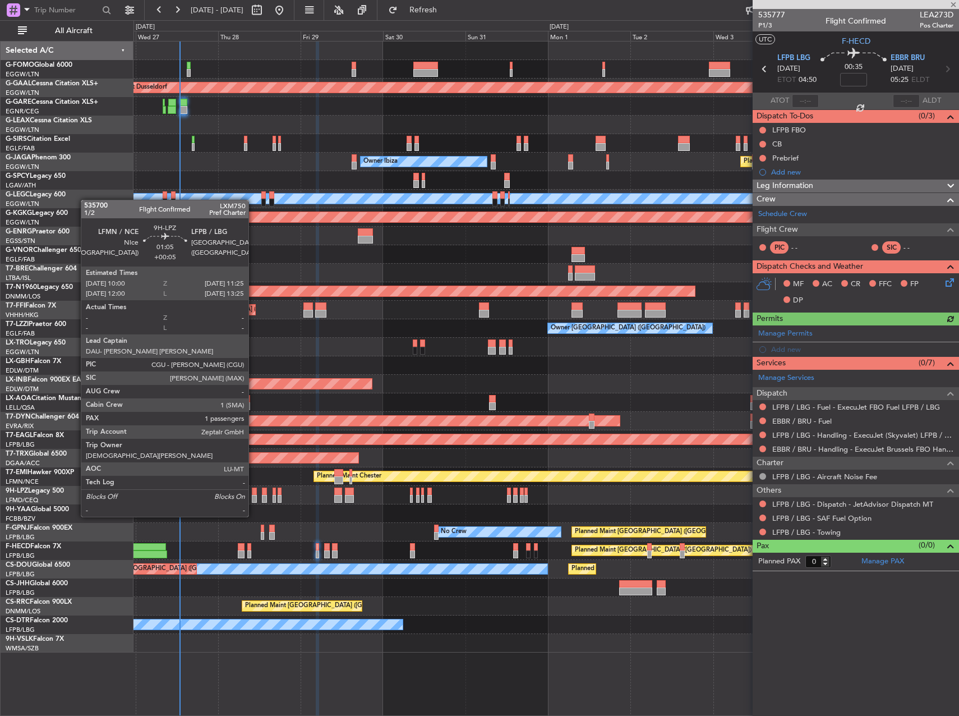
type input "+00:05"
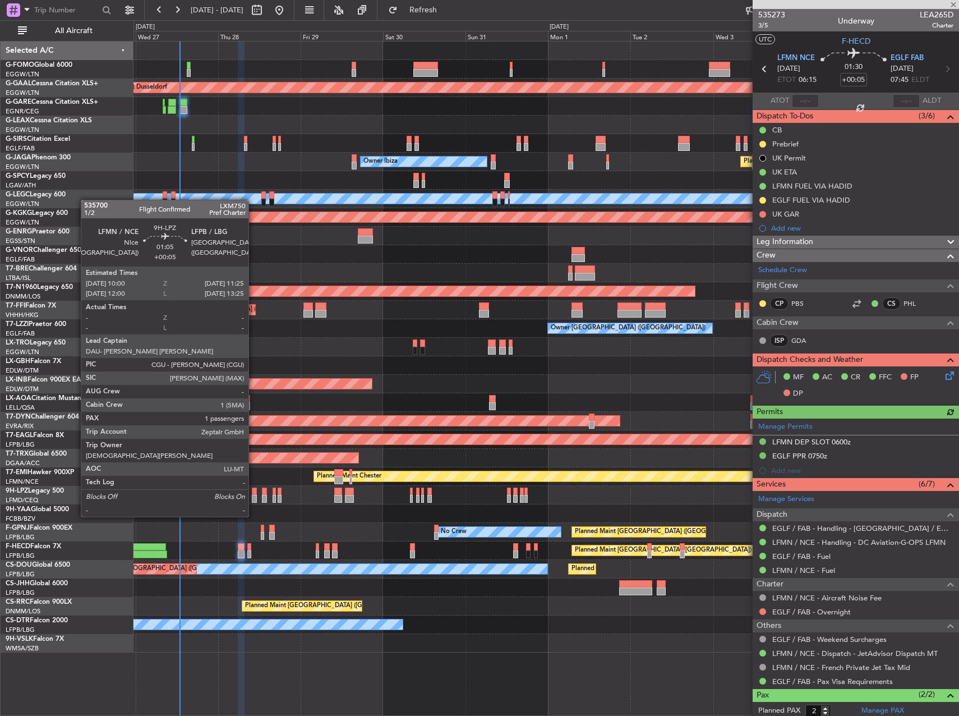
click at [253, 495] on div at bounding box center [254, 499] width 5 height 8
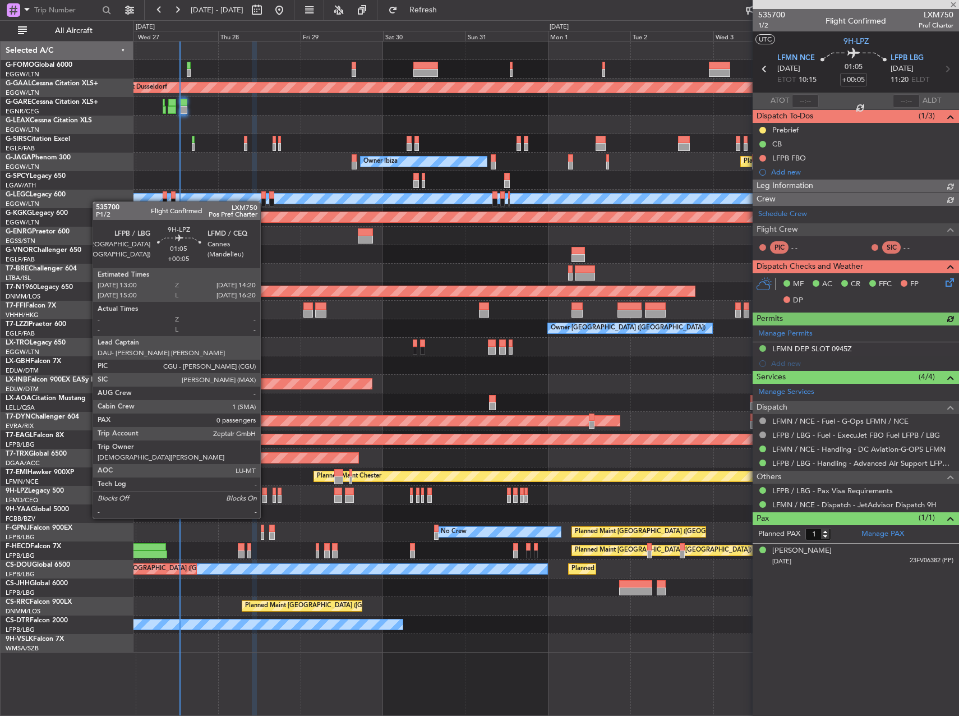
click at [265, 497] on div at bounding box center [264, 499] width 5 height 8
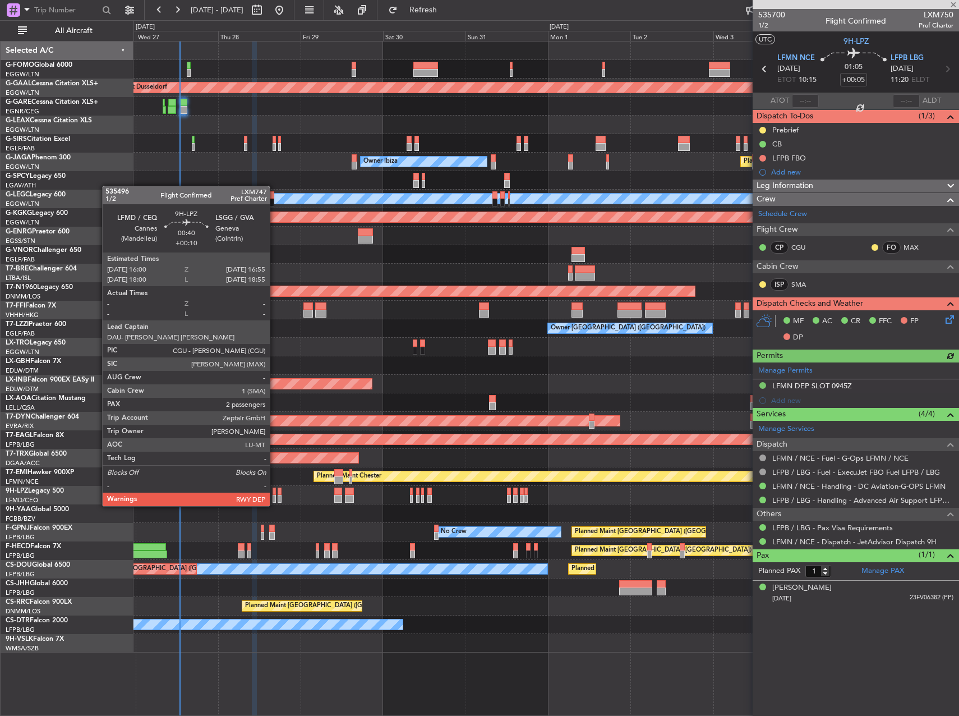
type input "0"
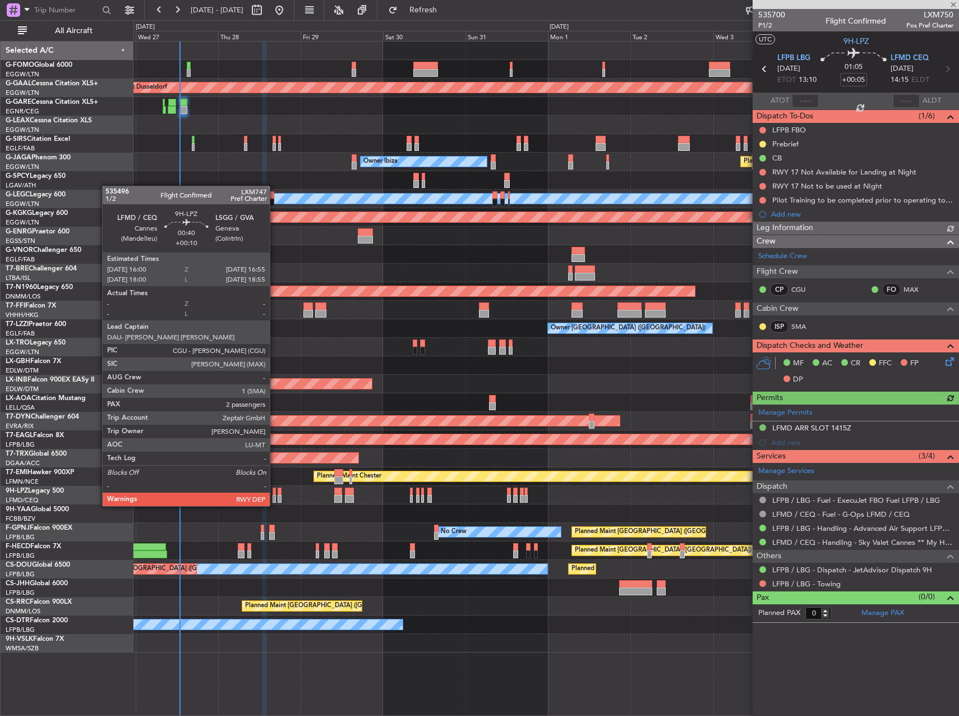
click at [275, 495] on div at bounding box center [274, 499] width 3 height 8
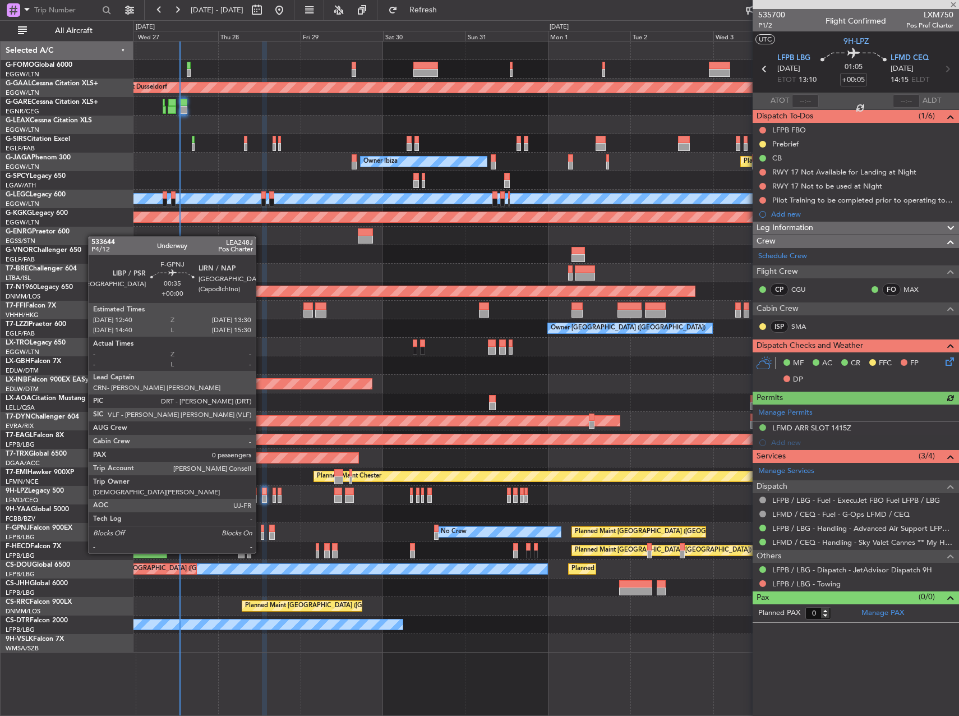
type input "+00:10"
type input "2"
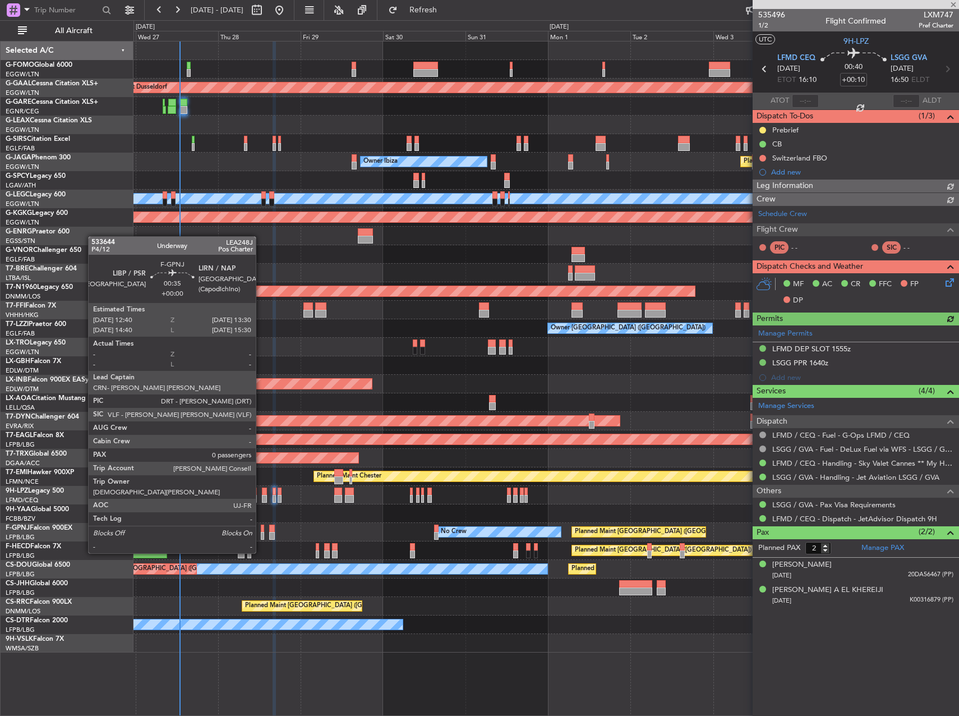
click at [261, 532] on div at bounding box center [262, 536] width 3 height 8
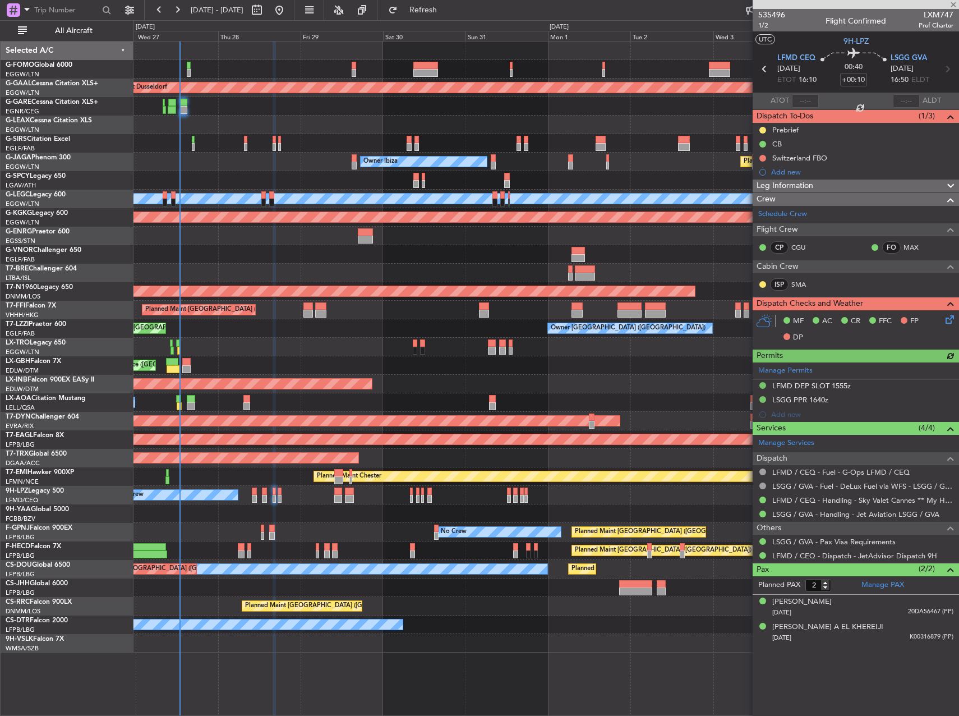
type input "0"
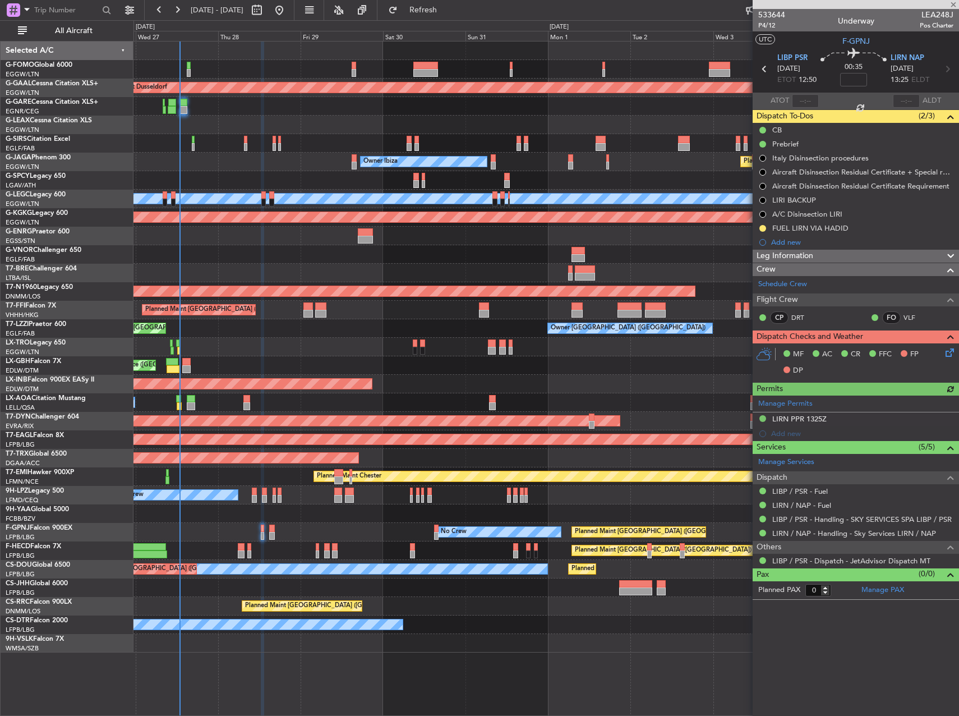
click at [247, 393] on div "No Crew Barcelona ([GEOGRAPHIC_DATA])" at bounding box center [545, 402] width 825 height 19
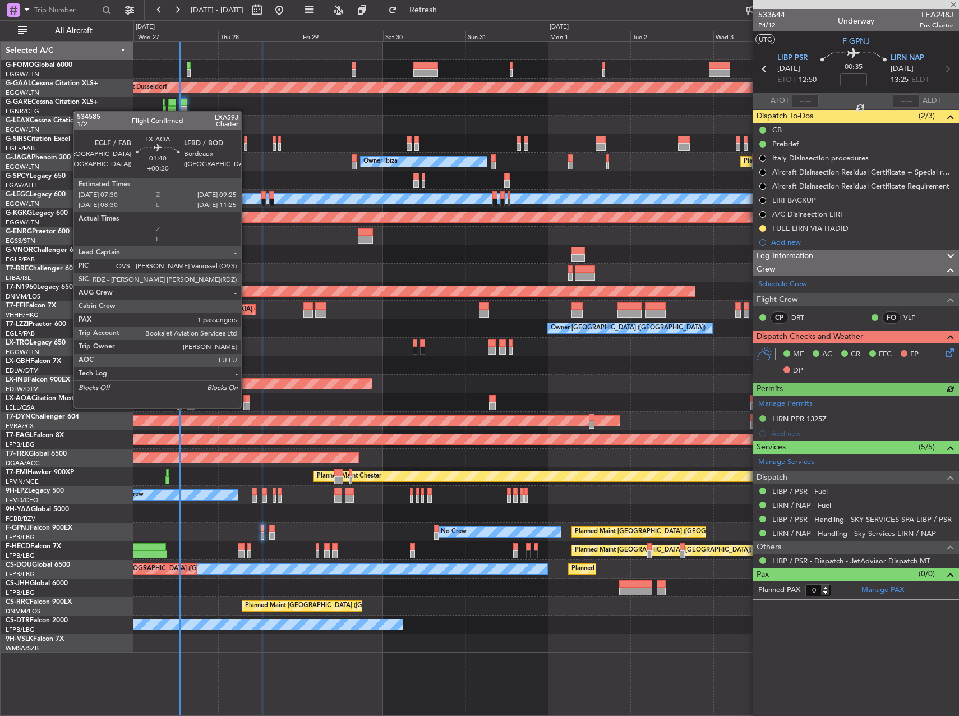
click at [246, 407] on div at bounding box center [246, 406] width 7 height 8
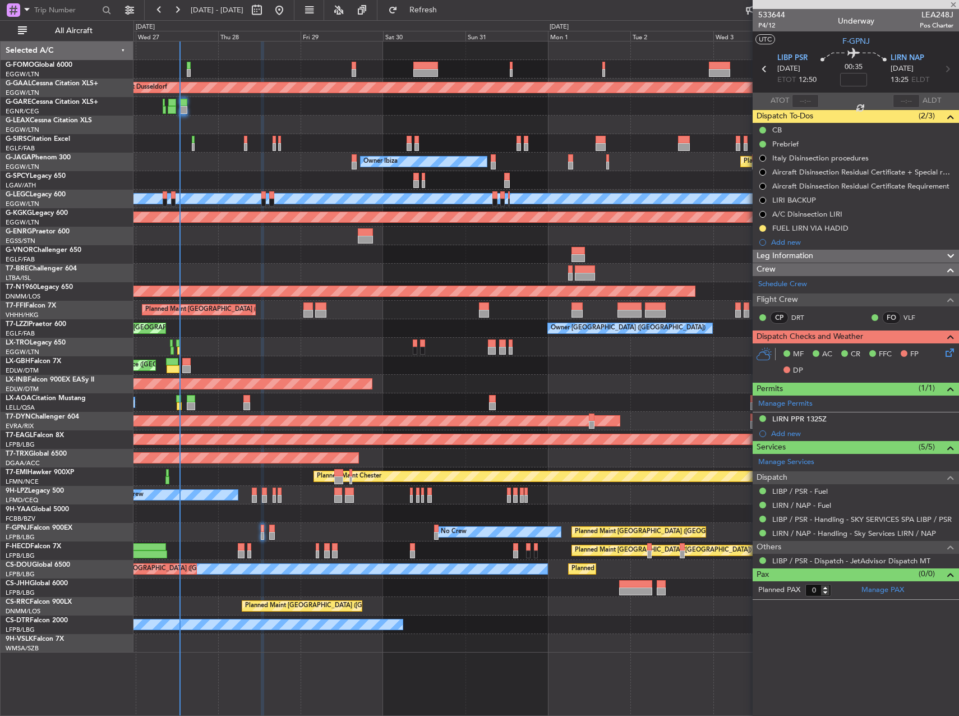
type input "+00:20"
type input "1"
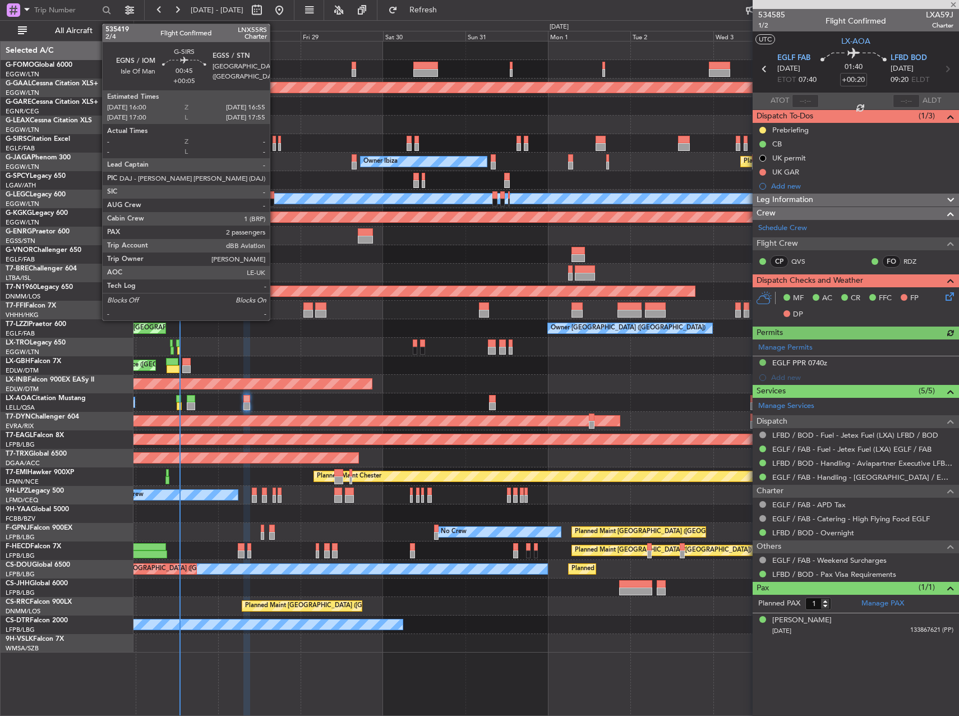
click at [275, 144] on div at bounding box center [274, 147] width 3 height 8
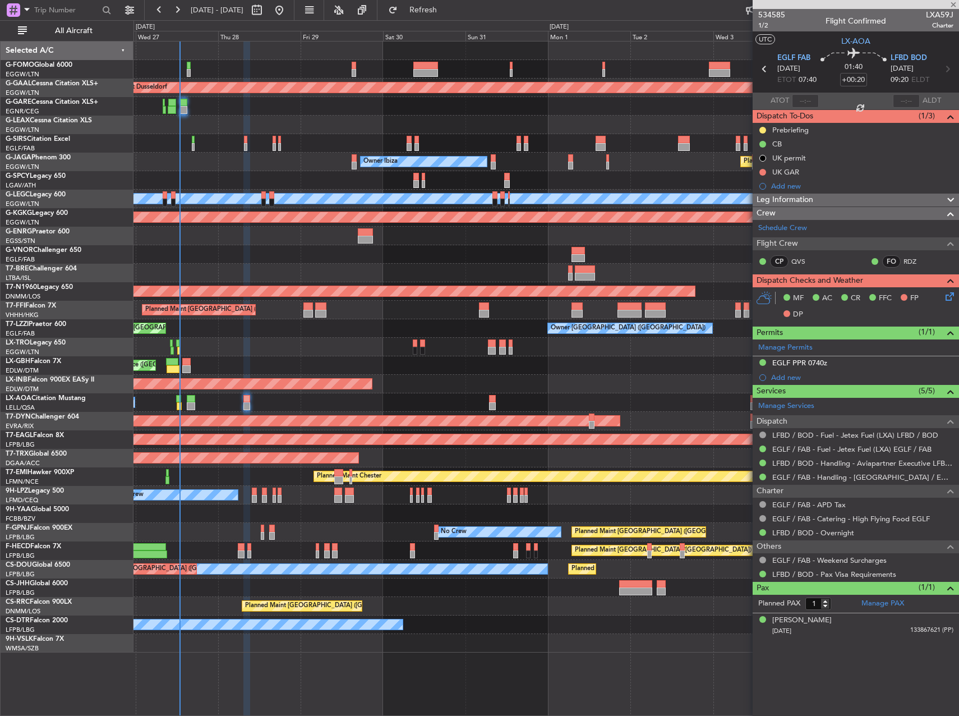
type input "+00:05"
type input "2"
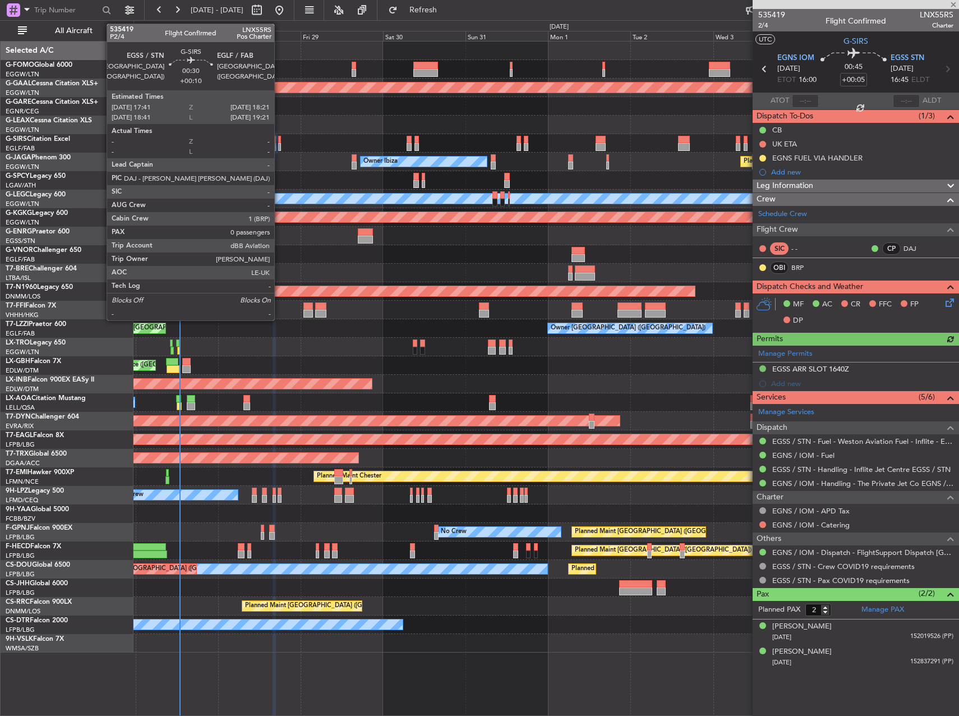
click at [279, 148] on div at bounding box center [279, 147] width 3 height 8
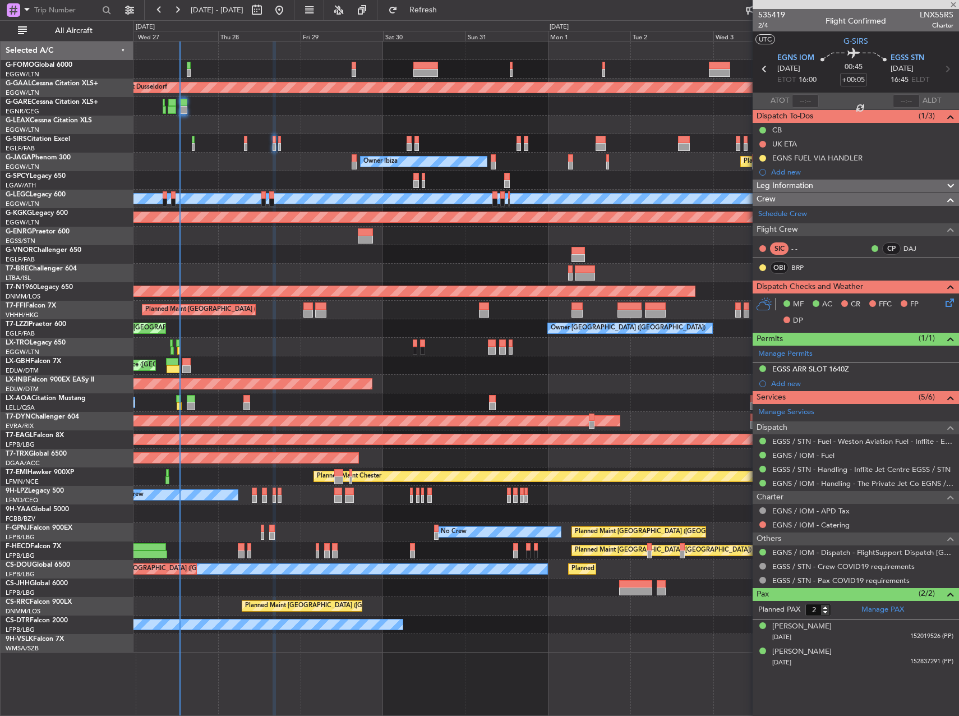
type input "+00:10"
type input "0"
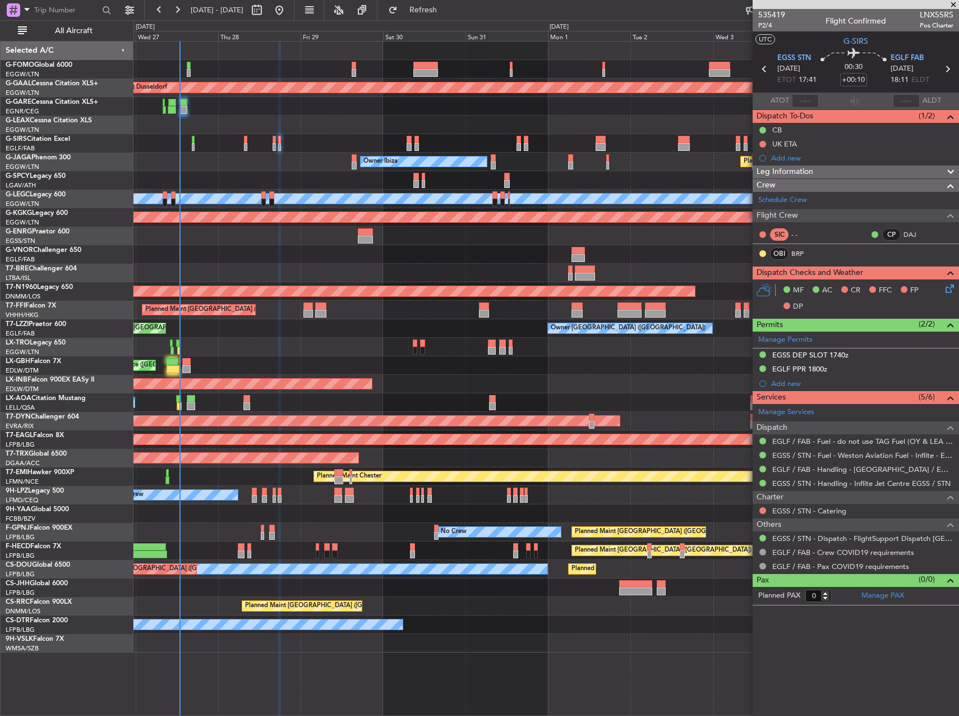
click at [451, 20] on fb-refresh-button "Refresh" at bounding box center [416, 10] width 79 height 20
click at [449, 17] on button "Refresh" at bounding box center [416, 10] width 67 height 18
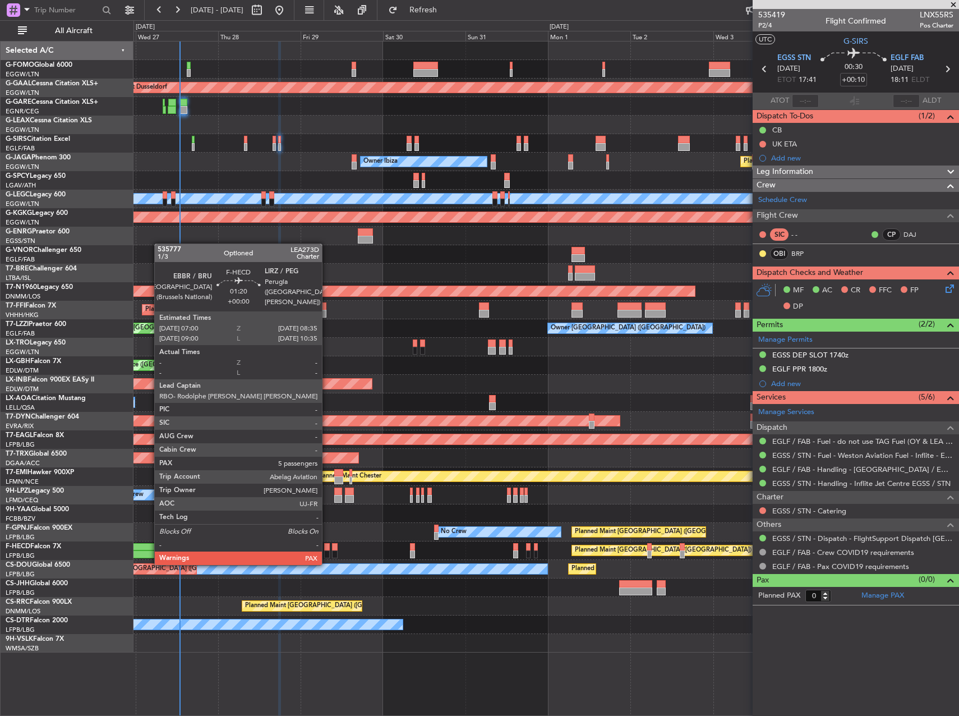
click at [327, 554] on div at bounding box center [327, 554] width 6 height 8
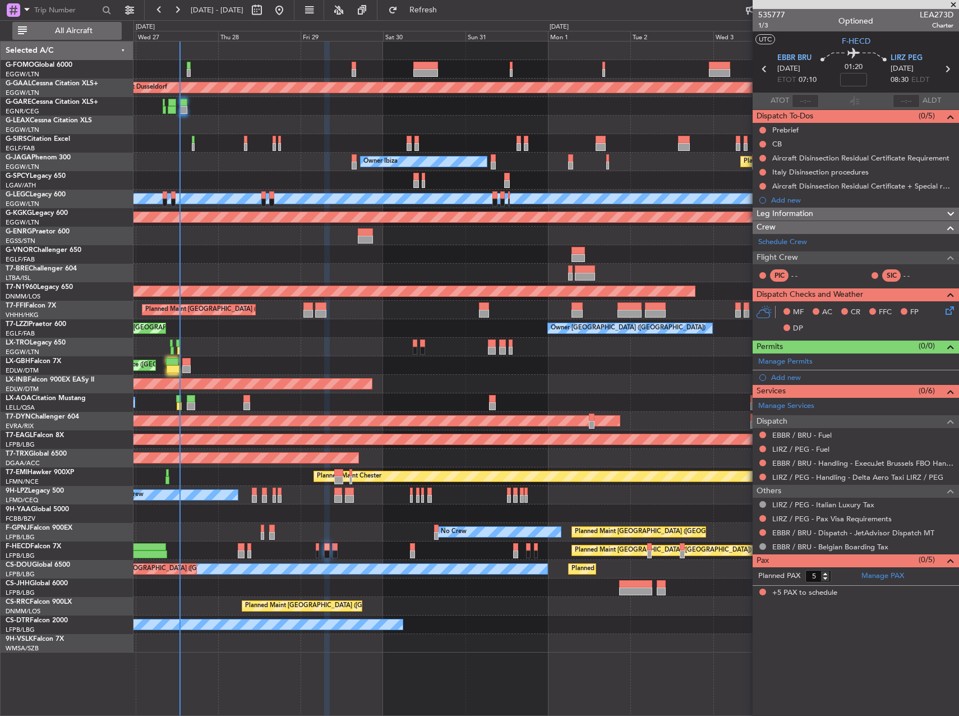
click at [71, 27] on span "All Aircraft" at bounding box center [73, 31] width 89 height 8
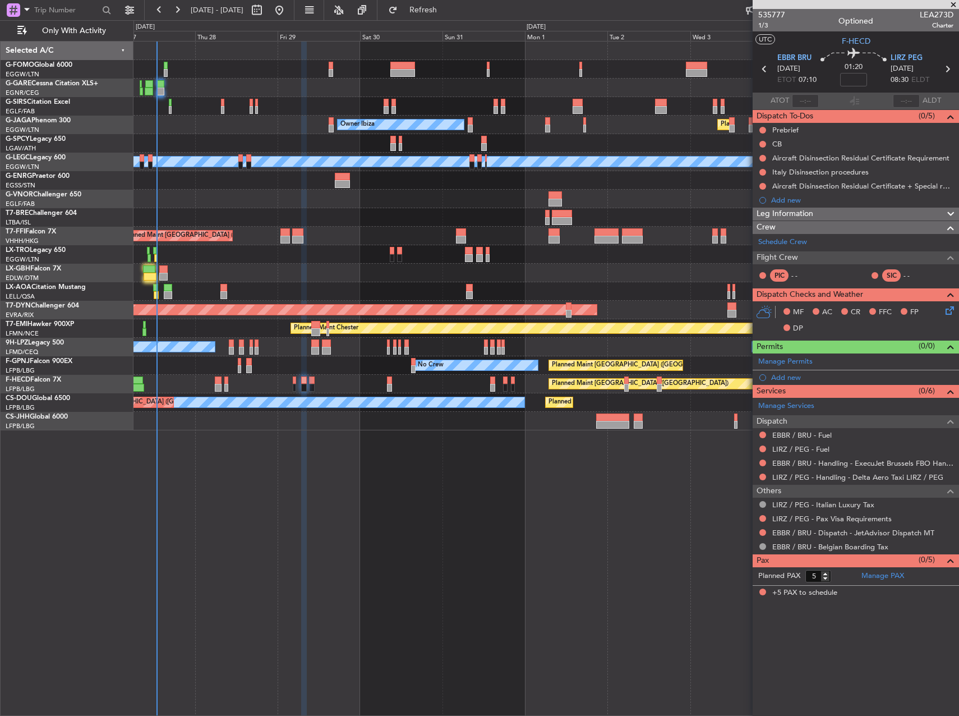
click at [312, 248] on div at bounding box center [545, 254] width 825 height 19
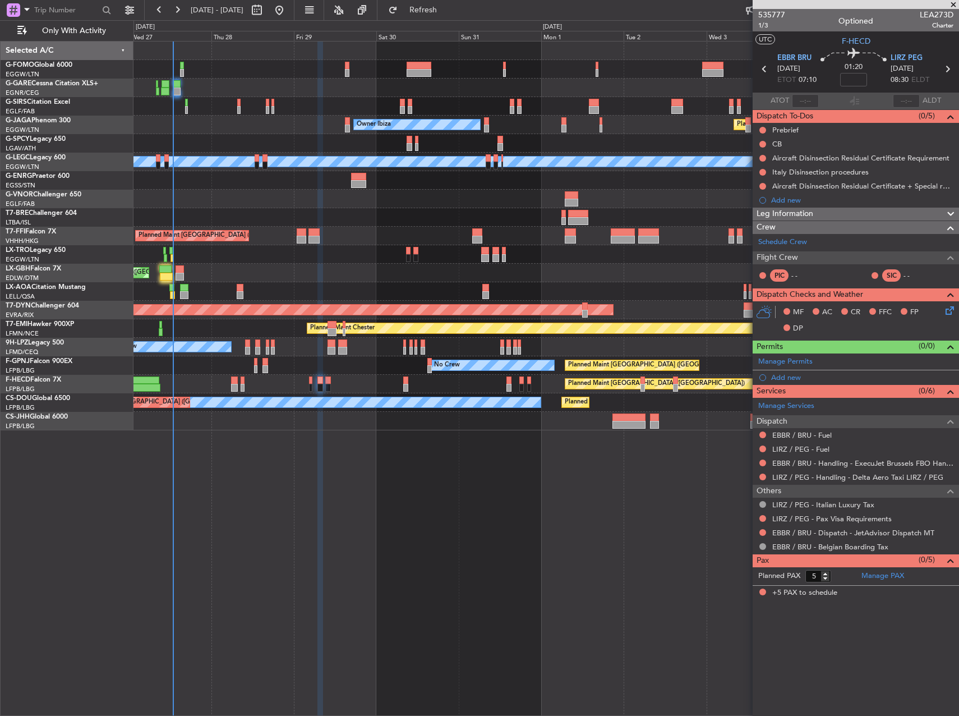
click at [424, 243] on div "Planned Maint [GEOGRAPHIC_DATA] ([GEOGRAPHIC_DATA] Intl)" at bounding box center [545, 236] width 825 height 19
click at [413, 219] on div "Planned Maint Warsaw ([GEOGRAPHIC_DATA])" at bounding box center [545, 217] width 825 height 19
click at [693, 210] on div "Planned Maint Warsaw ([GEOGRAPHIC_DATA])" at bounding box center [545, 217] width 825 height 19
click at [441, 473] on div "Unplanned Maint Oxford ([GEOGRAPHIC_DATA]) Owner Ibiza Planned Maint [GEOGRAPHI…" at bounding box center [546, 378] width 826 height 675
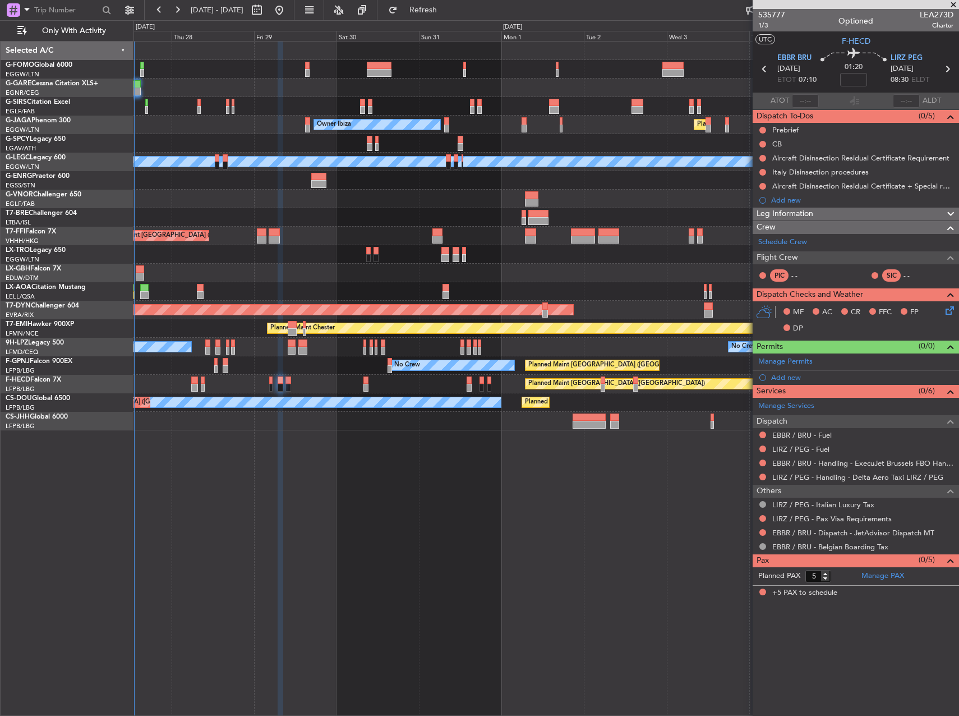
click at [488, 180] on div at bounding box center [545, 180] width 825 height 19
click at [306, 195] on div "Unplanned Maint Oxford ([GEOGRAPHIC_DATA]) Owner Ibiza Planned Maint [GEOGRAPHI…" at bounding box center [545, 236] width 825 height 389
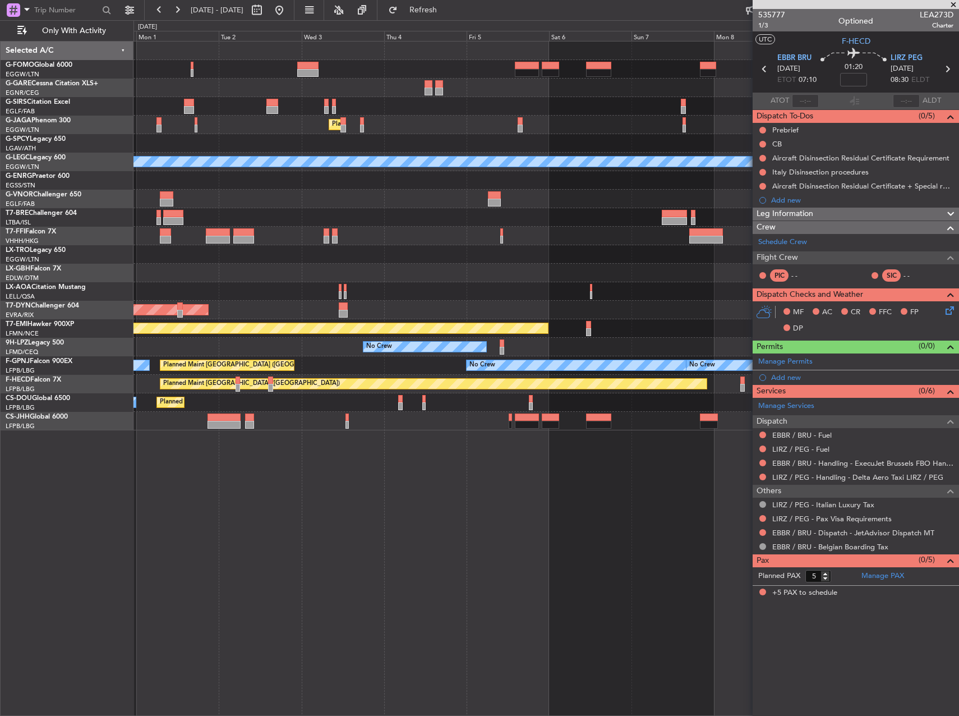
click at [363, 204] on div at bounding box center [545, 199] width 825 height 19
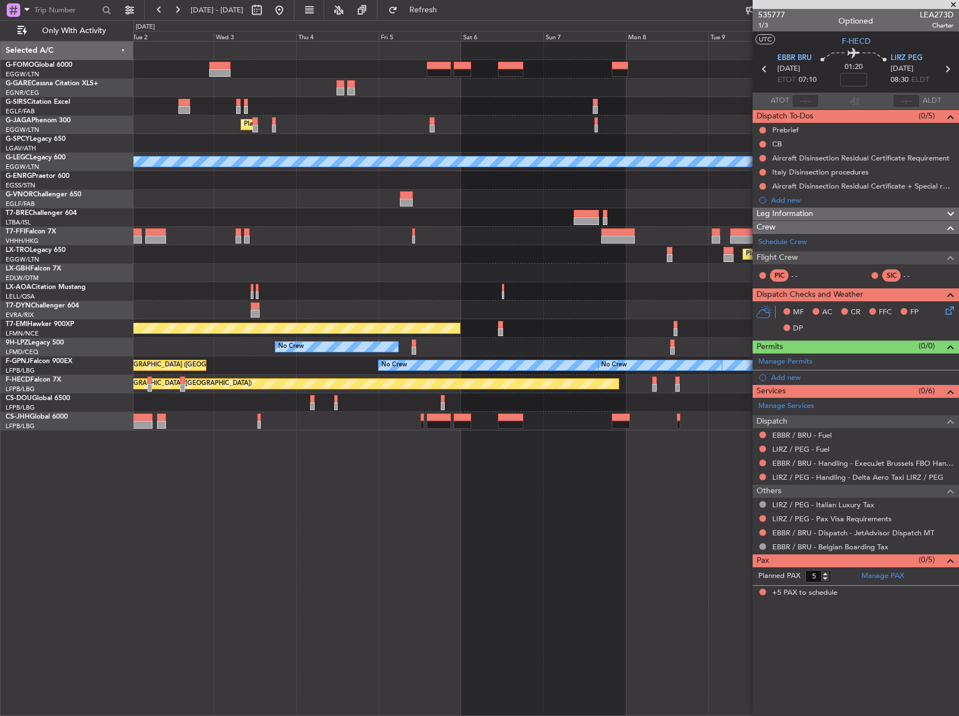
click at [270, 211] on div "Planned Maint [GEOGRAPHIC_DATA] ([GEOGRAPHIC_DATA]) Owner Ibiza A/C Unavailable…" at bounding box center [545, 236] width 825 height 389
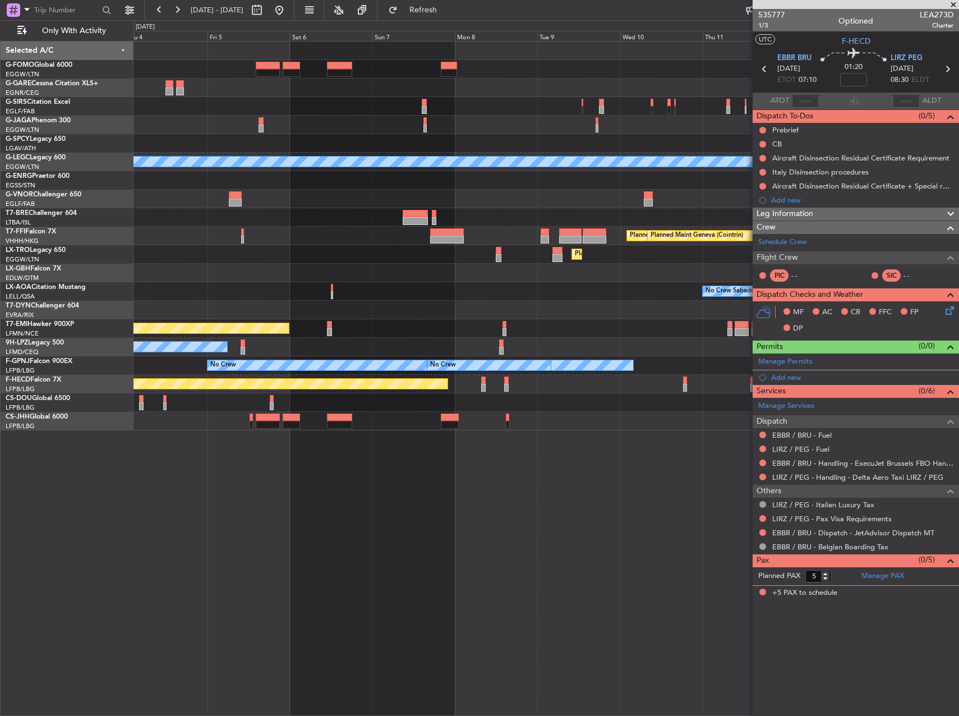
click at [218, 217] on div at bounding box center [545, 217] width 825 height 19
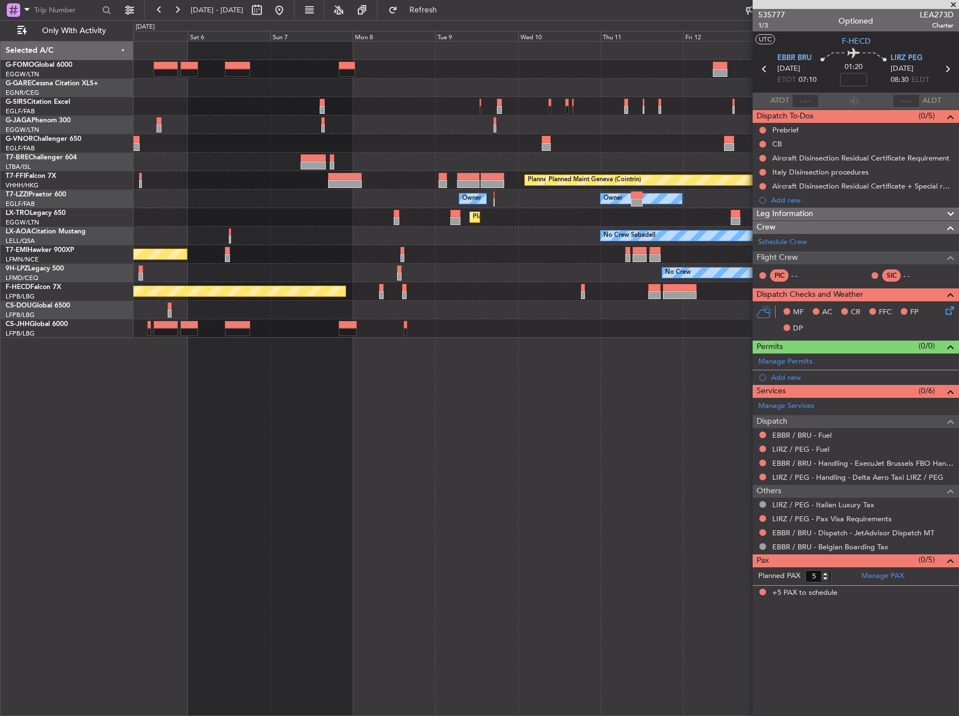
click at [426, 221] on div "Planned Maint Dusseldorf" at bounding box center [545, 217] width 825 height 19
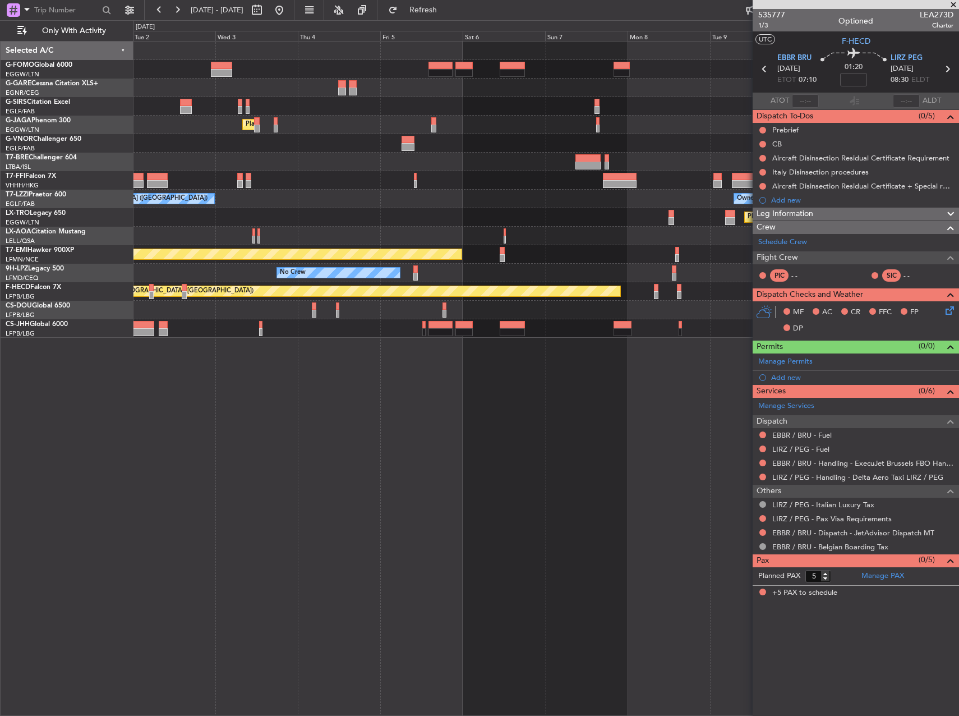
click at [584, 219] on div "Planned Maint [GEOGRAPHIC_DATA] ([GEOGRAPHIC_DATA]) Owner Ibiza Planned Maint T…" at bounding box center [545, 190] width 825 height 296
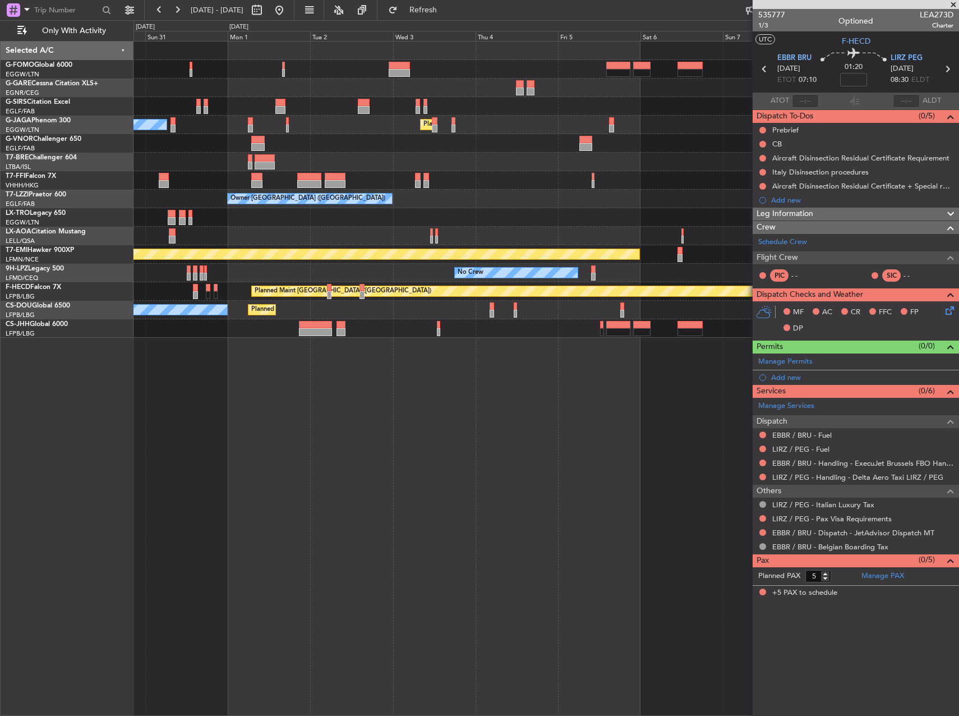
click at [532, 216] on div "Planned Maint [GEOGRAPHIC_DATA] ([GEOGRAPHIC_DATA]) Owner Ibiza Planned Maint T…" at bounding box center [545, 190] width 825 height 296
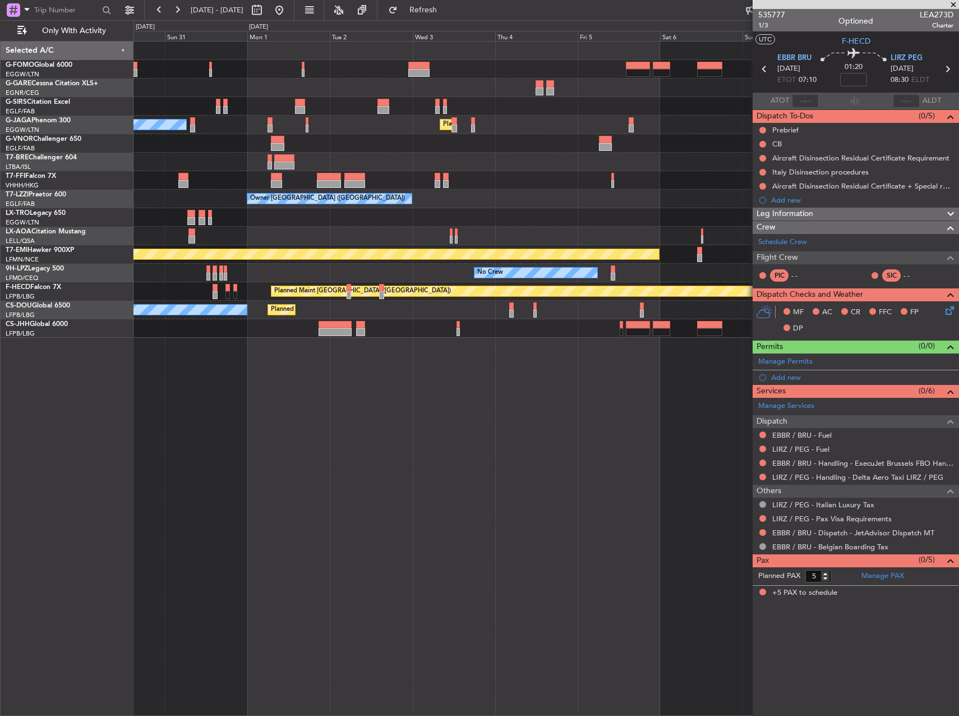
click at [155, 231] on div "Planned Maint [GEOGRAPHIC_DATA] ([GEOGRAPHIC_DATA]) Owner Ibiza Planned Maint T…" at bounding box center [545, 190] width 825 height 296
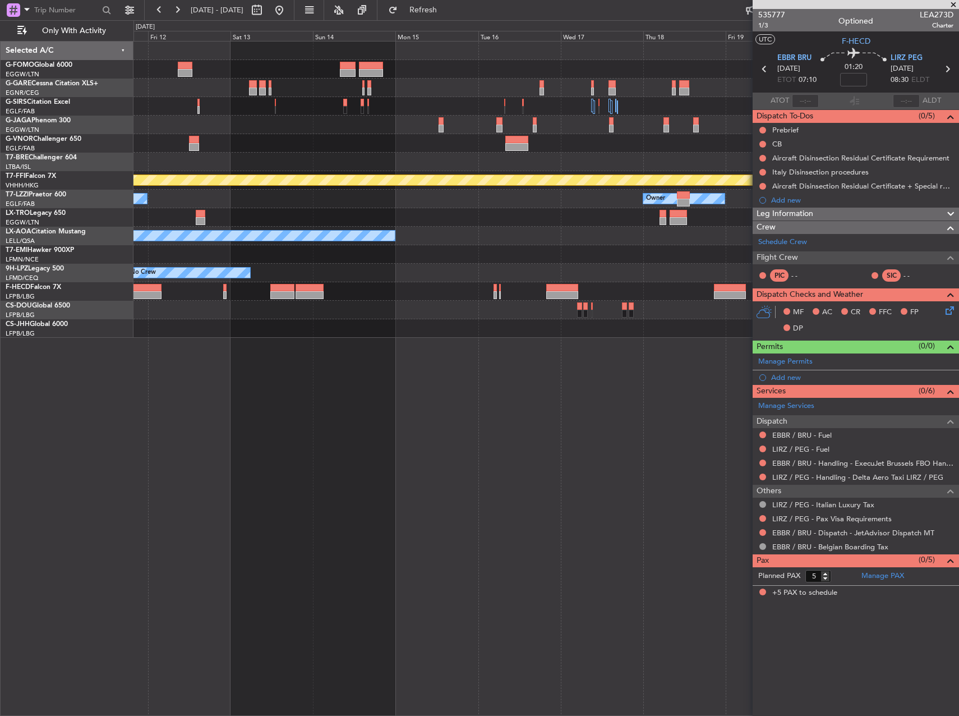
click at [267, 190] on div "Planned Maint Tianjin ([GEOGRAPHIC_DATA]) Planned Maint Geneva ([GEOGRAPHIC_DAT…" at bounding box center [545, 190] width 825 height 296
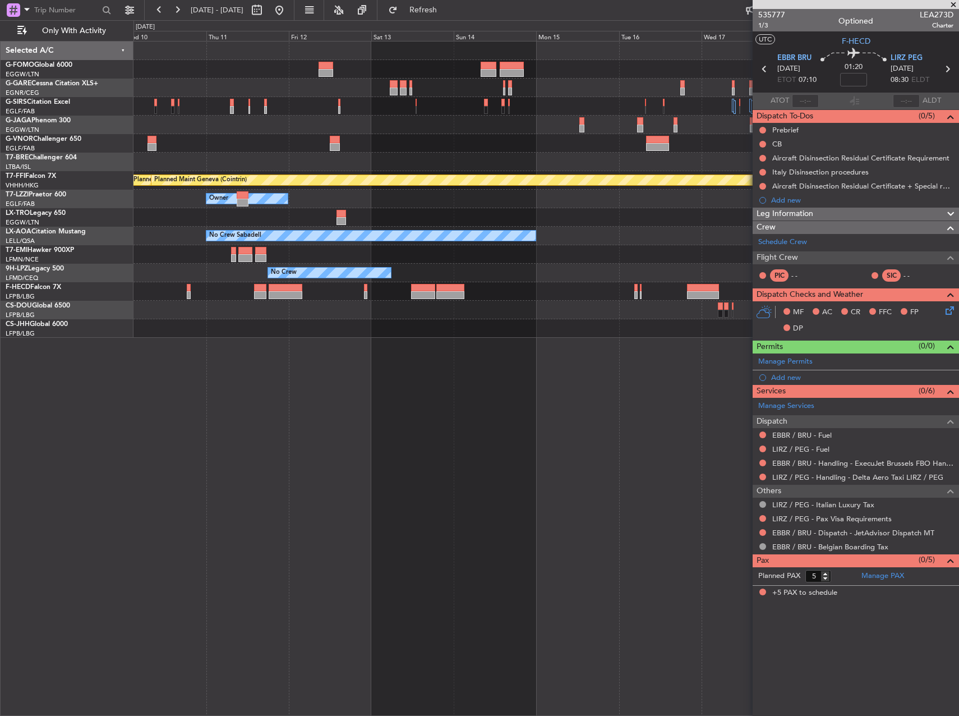
click at [577, 163] on div at bounding box center [545, 162] width 825 height 19
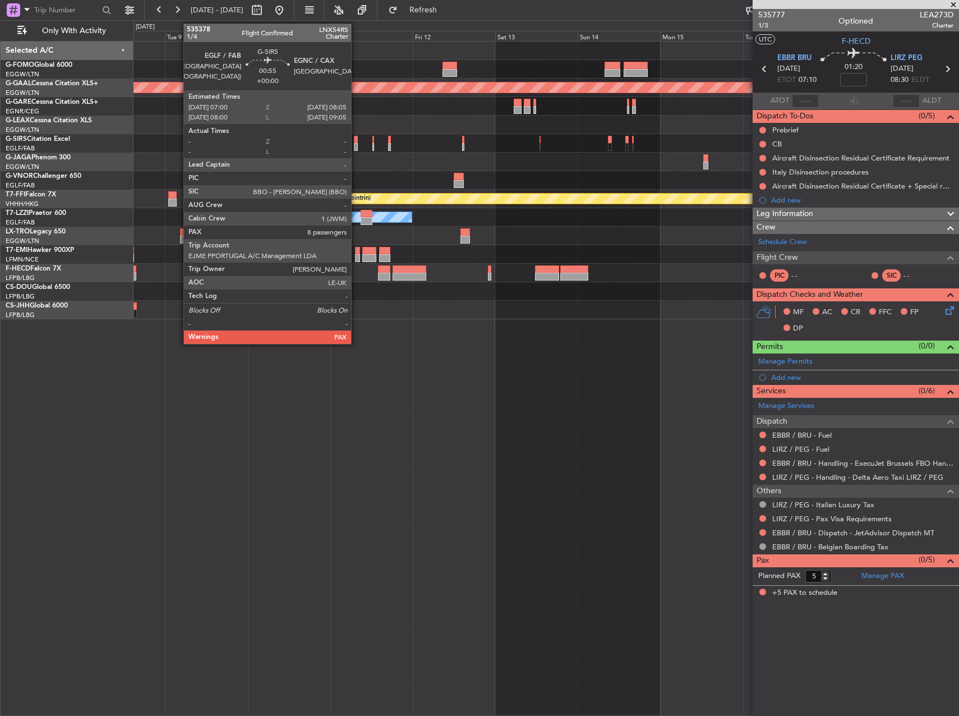
click at [356, 144] on div at bounding box center [356, 147] width 4 height 8
type input "8"
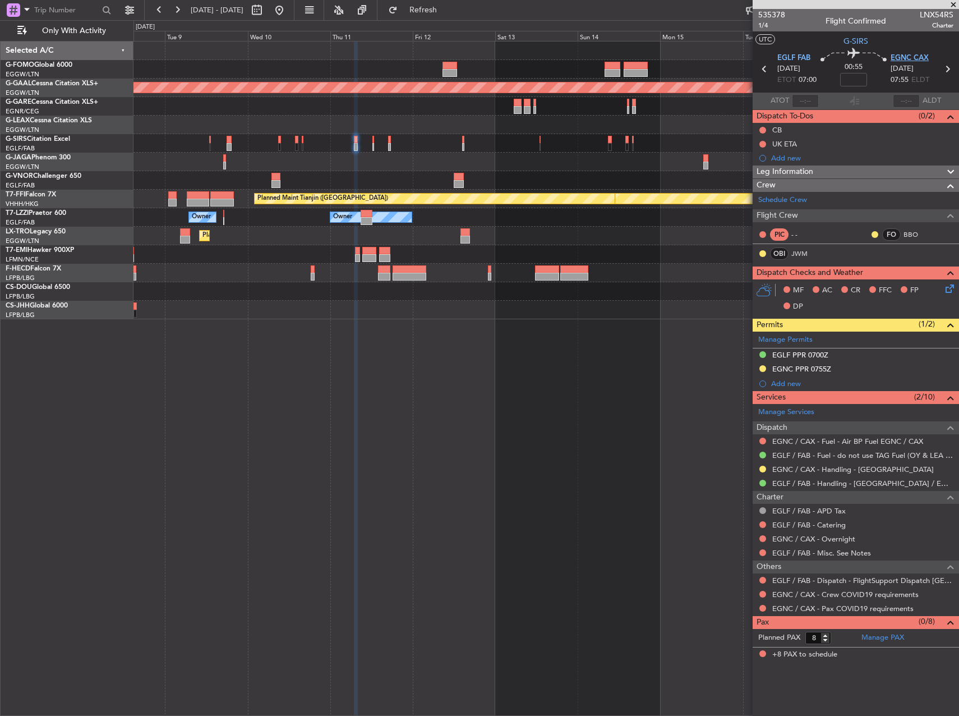
click at [909, 53] on span "EGNC CAX" at bounding box center [910, 58] width 38 height 11
click at [368, 362] on div "Planned Maint Dusseldorf Planned Maint Geneva (Cointrin) Planned Maint Tianjin …" at bounding box center [546, 378] width 826 height 675
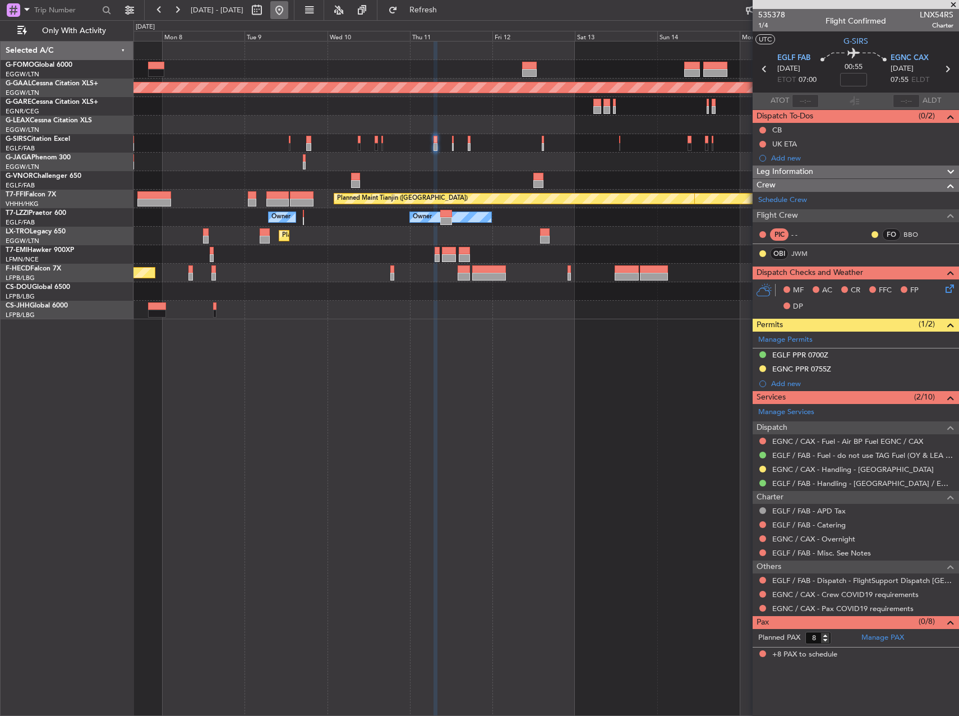
click at [288, 12] on button at bounding box center [279, 10] width 18 height 18
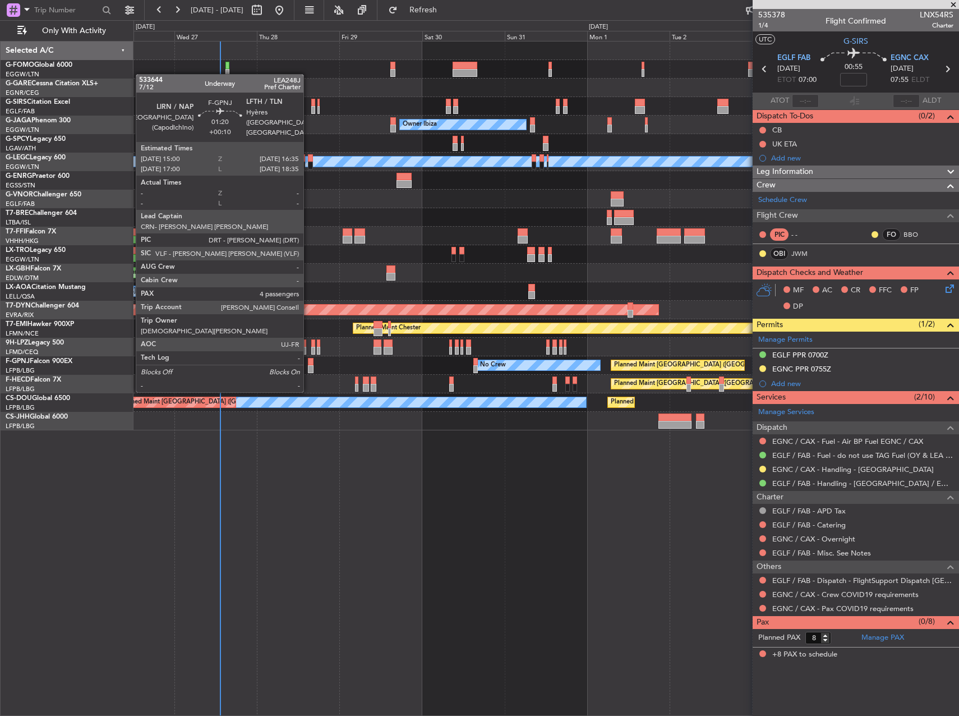
click at [308, 370] on div at bounding box center [311, 369] width 6 height 8
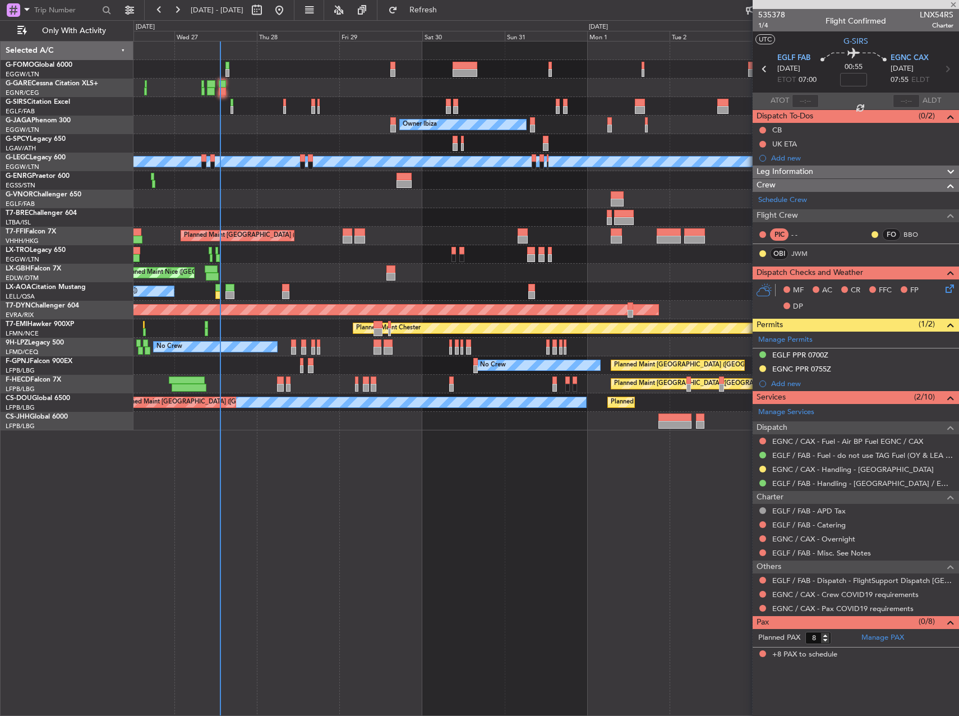
type input "+00:10"
type input "4"
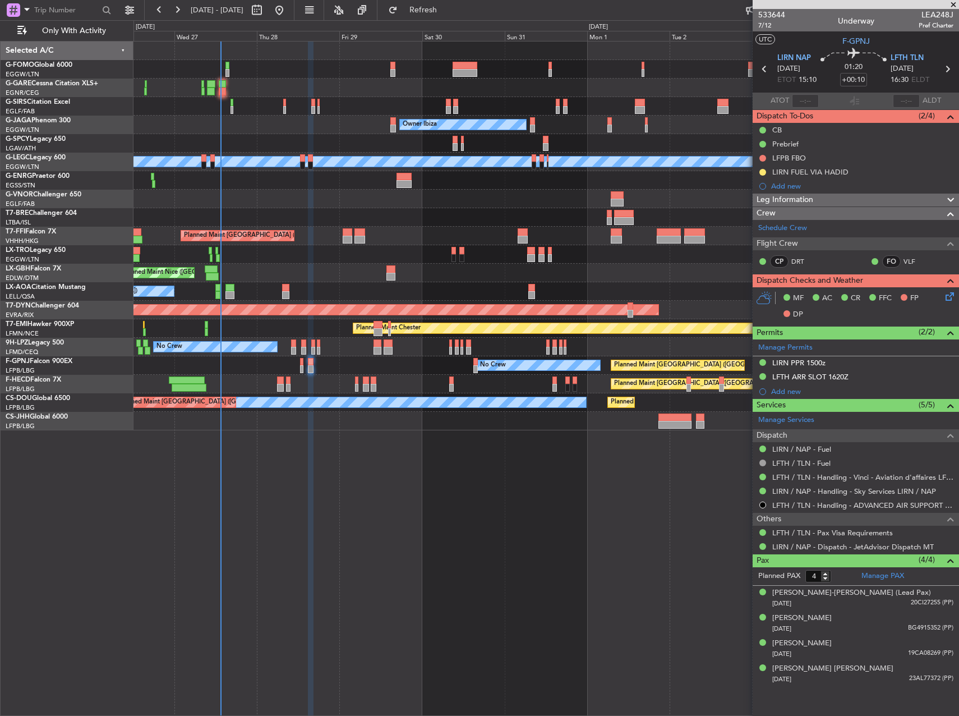
click at [449, 489] on div "Unplanned Maint Oxford ([GEOGRAPHIC_DATA]) Planned Maint [GEOGRAPHIC_DATA] ([GE…" at bounding box center [546, 378] width 826 height 675
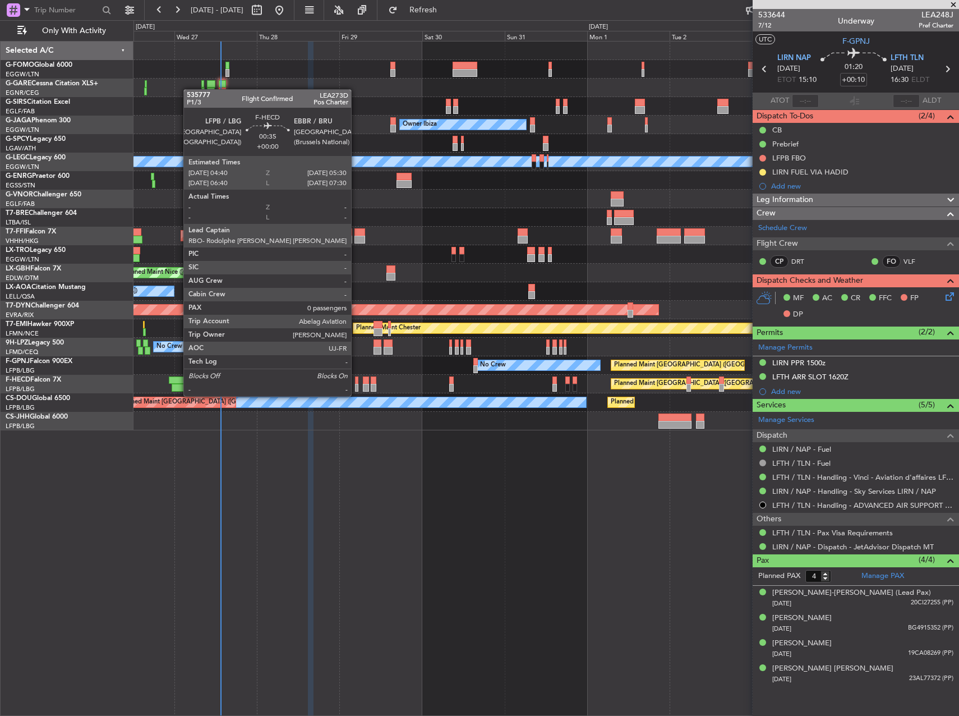
click at [356, 386] on div at bounding box center [356, 388] width 3 height 8
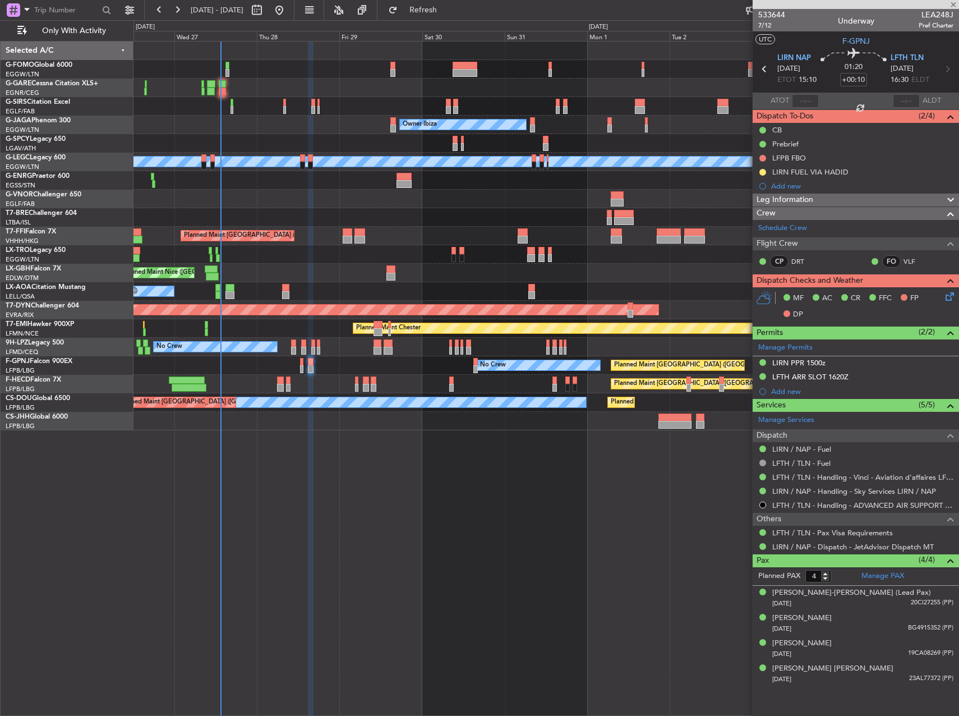
type input "0"
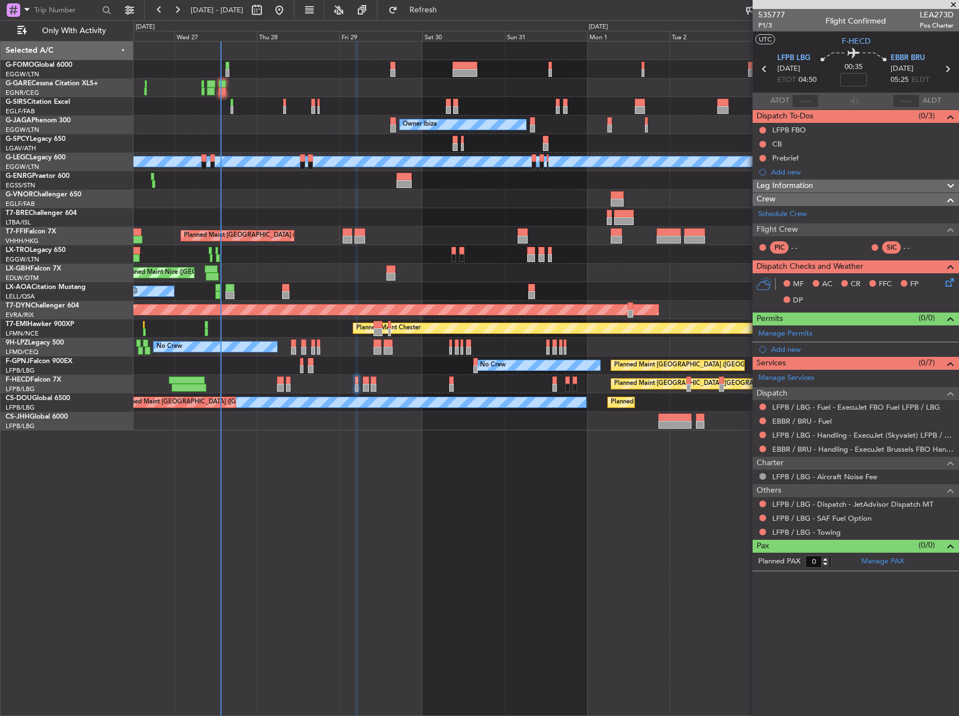
click at [698, 466] on div "Unplanned Maint Oxford (Kidlington) Planned Maint London (Luton) Owner Ibiza No…" at bounding box center [546, 378] width 826 height 675
click at [809, 419] on link "EBBR / BRU - Fuel" at bounding box center [801, 421] width 59 height 10
click at [518, 542] on div "Unplanned Maint Oxford (Kidlington) Planned Maint London (Luton) Owner Ibiza No…" at bounding box center [546, 378] width 826 height 675
click at [533, 473] on div "Unplanned Maint Oxford (Kidlington) Planned Maint London (Luton) Owner Ibiza No…" at bounding box center [546, 378] width 826 height 675
click at [763, 502] on button at bounding box center [762, 503] width 7 height 7
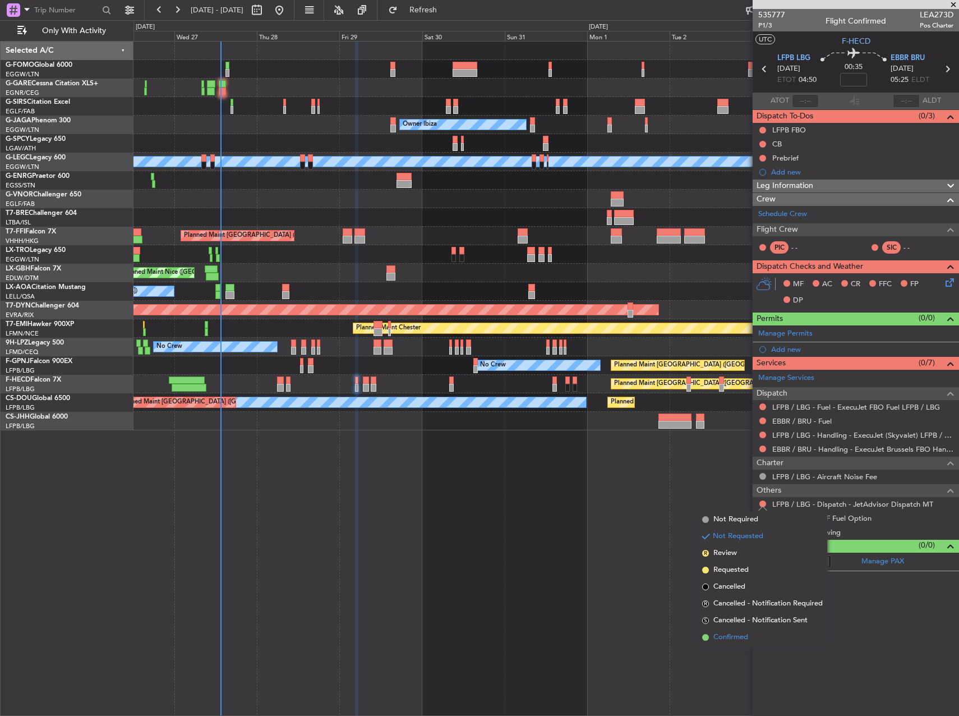
click at [739, 634] on span "Confirmed" at bounding box center [730, 636] width 35 height 11
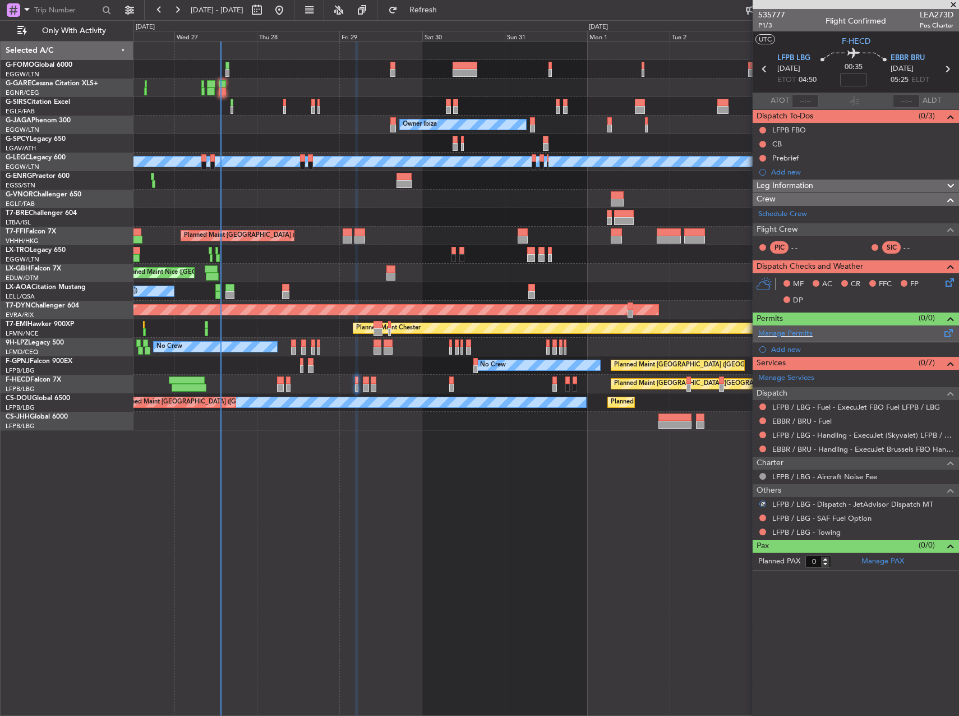
click at [948, 333] on span at bounding box center [948, 330] width 13 height 8
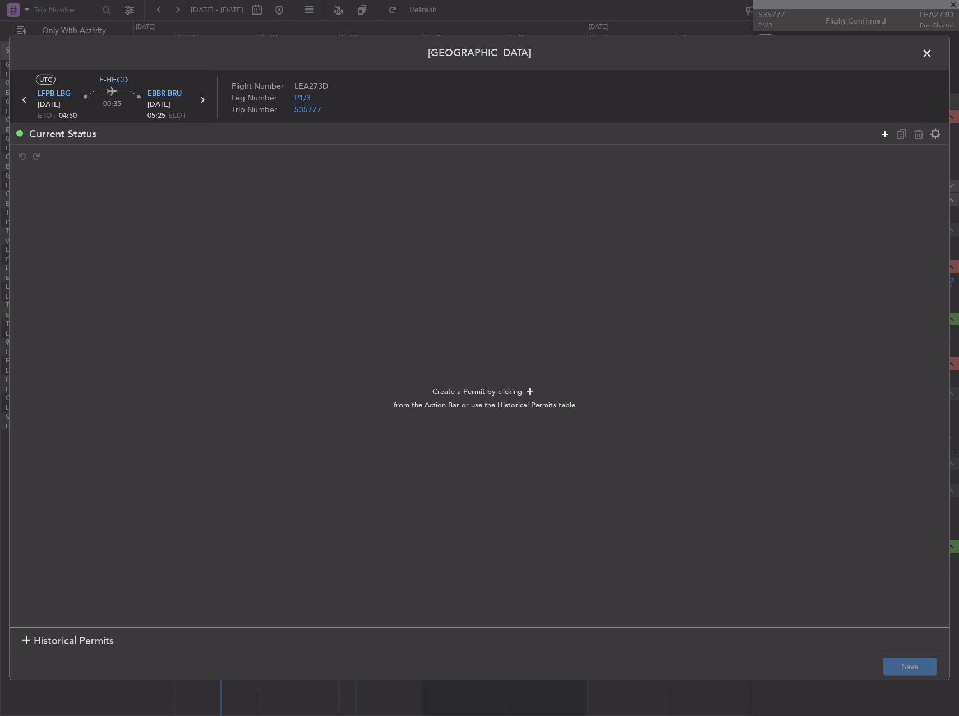
click at [881, 133] on icon at bounding box center [884, 133] width 13 height 13
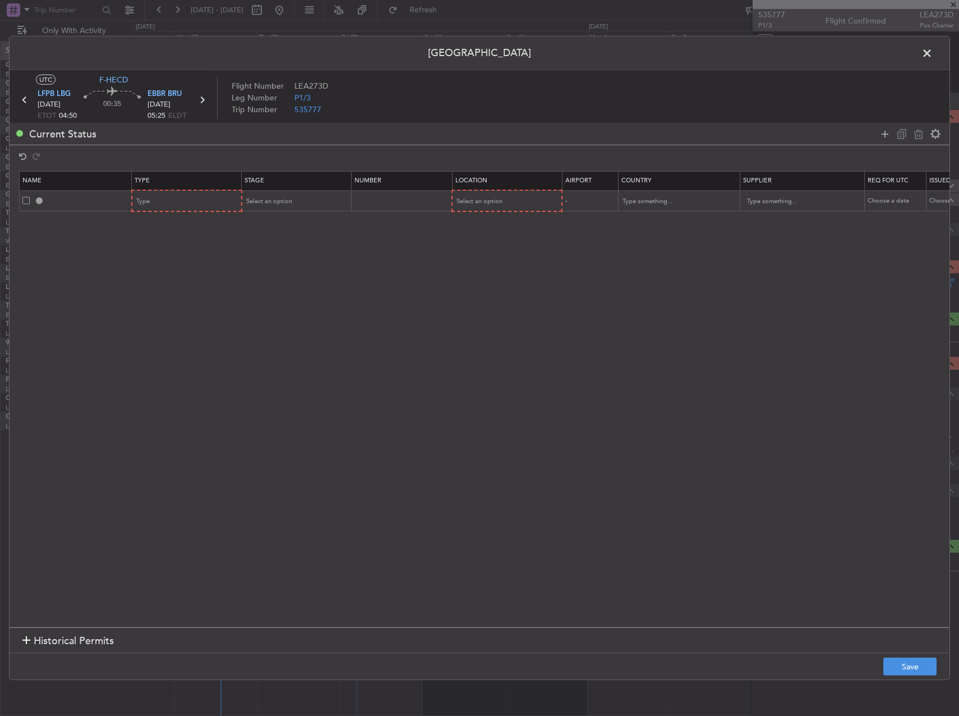
click at [933, 53] on span at bounding box center [933, 56] width 0 height 22
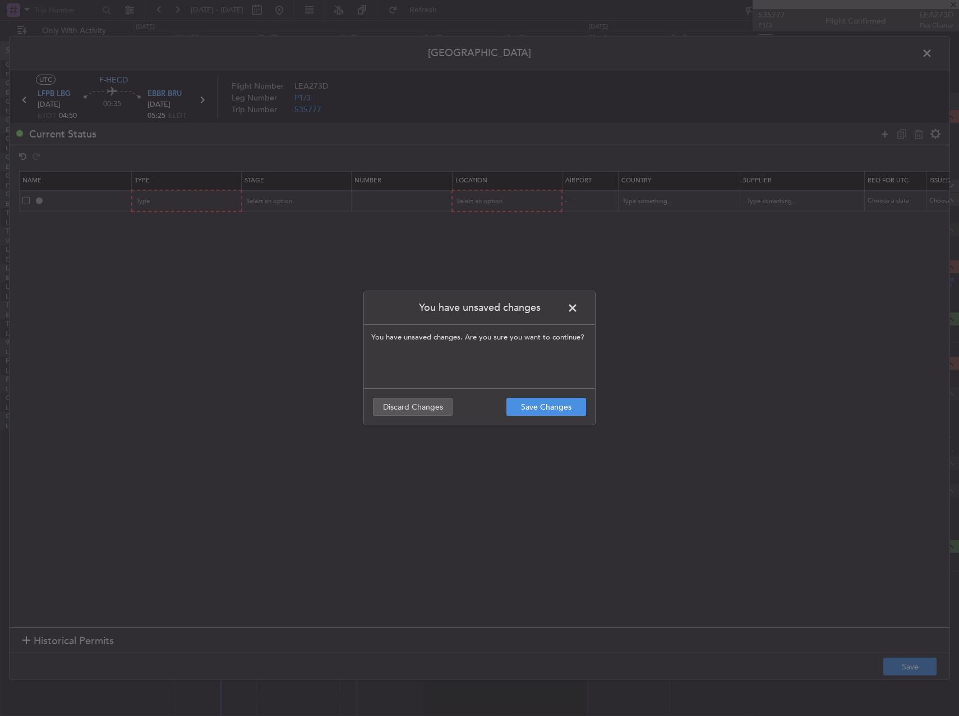
click at [578, 307] on span at bounding box center [578, 310] width 0 height 22
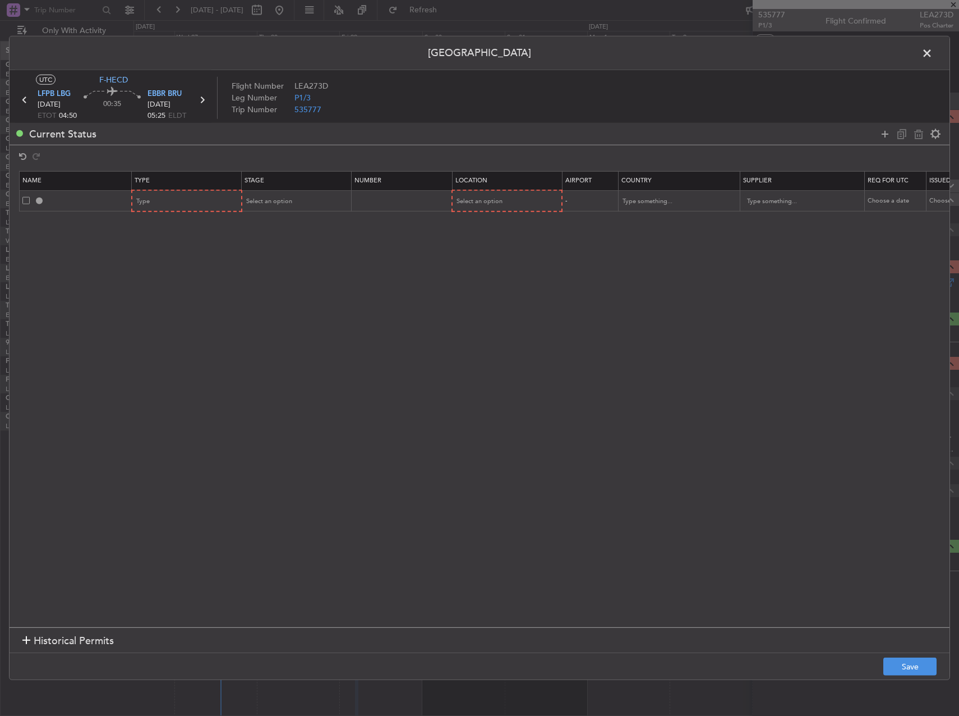
click at [933, 61] on span at bounding box center [933, 56] width 0 height 22
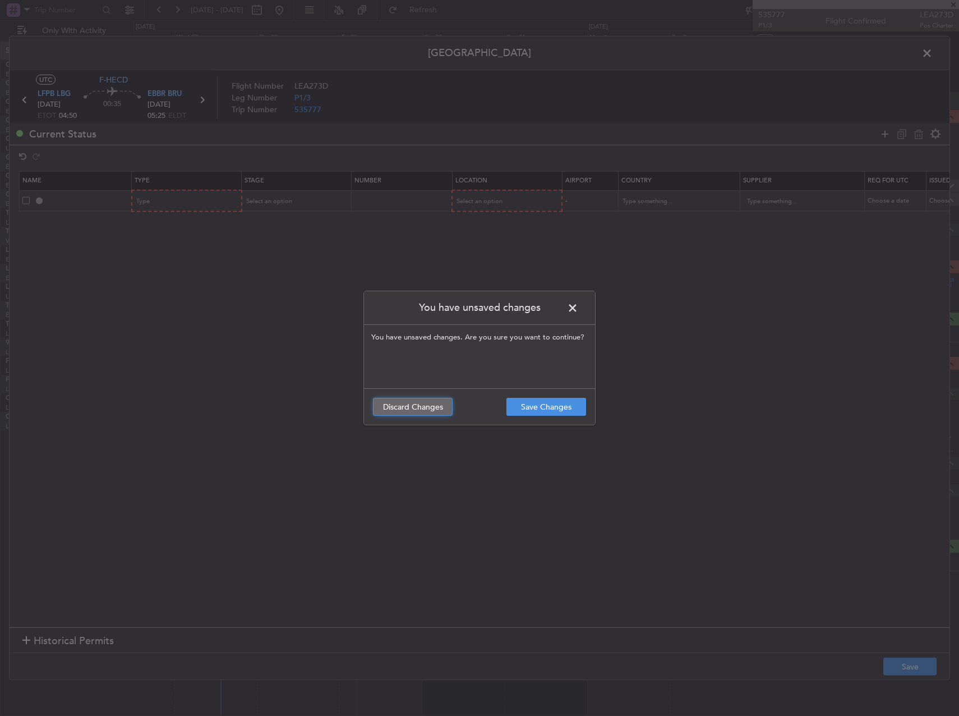
click at [425, 408] on button "Discard Changes" at bounding box center [413, 407] width 80 height 18
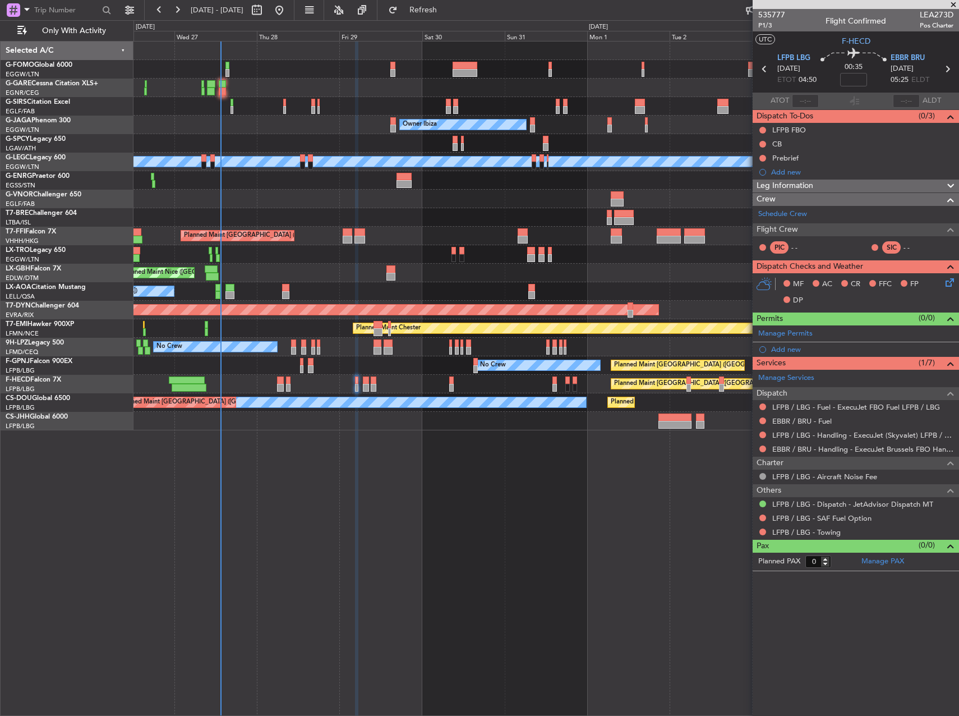
click at [630, 533] on div "Unplanned Maint Oxford (Kidlington) Planned Maint London (Luton) Owner Ibiza No…" at bounding box center [546, 378] width 826 height 675
click at [931, 16] on span "LEA273D" at bounding box center [937, 15] width 34 height 12
copy span "LEA273D"
click at [501, 586] on div "Unplanned Maint Oxford (Kidlington) Planned Maint London (Luton) Owner Ibiza No…" at bounding box center [546, 378] width 826 height 675
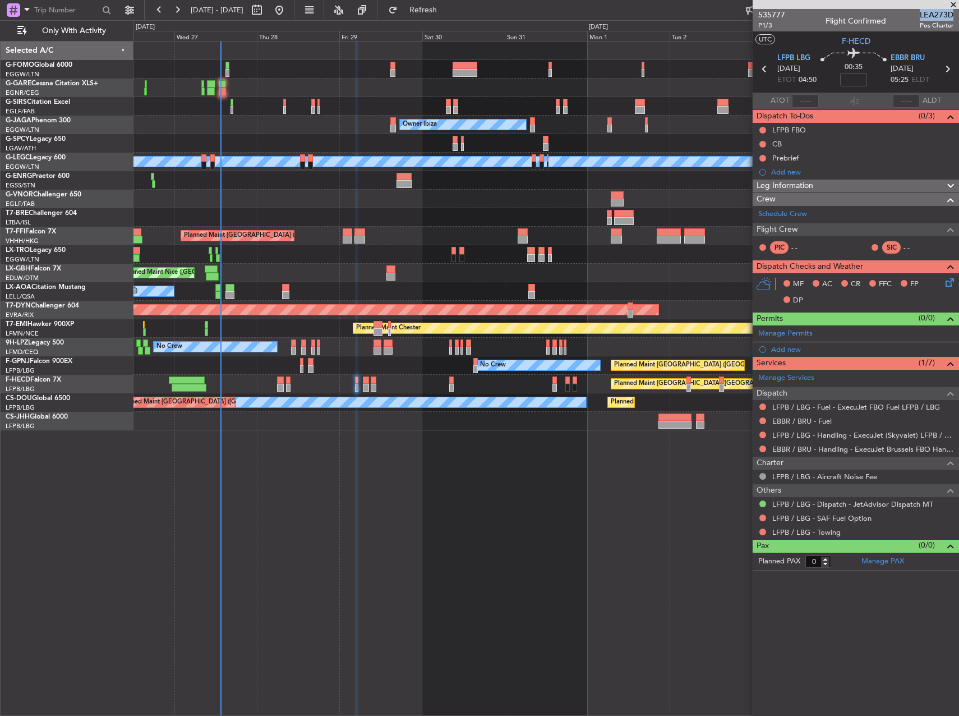
click at [648, 504] on div "Unplanned Maint Oxford (Kidlington) Planned Maint London (Luton) Owner Ibiza No…" at bounding box center [546, 378] width 826 height 675
click at [872, 448] on link "EBBR / BRU - Handling - ExecuJet Brussels FBO Handling Abelag" at bounding box center [862, 449] width 181 height 10
click at [861, 431] on link "LFPB / LBG - Handling - ExecuJet (Skyvalet) LFPB / LBG" at bounding box center [862, 435] width 181 height 10
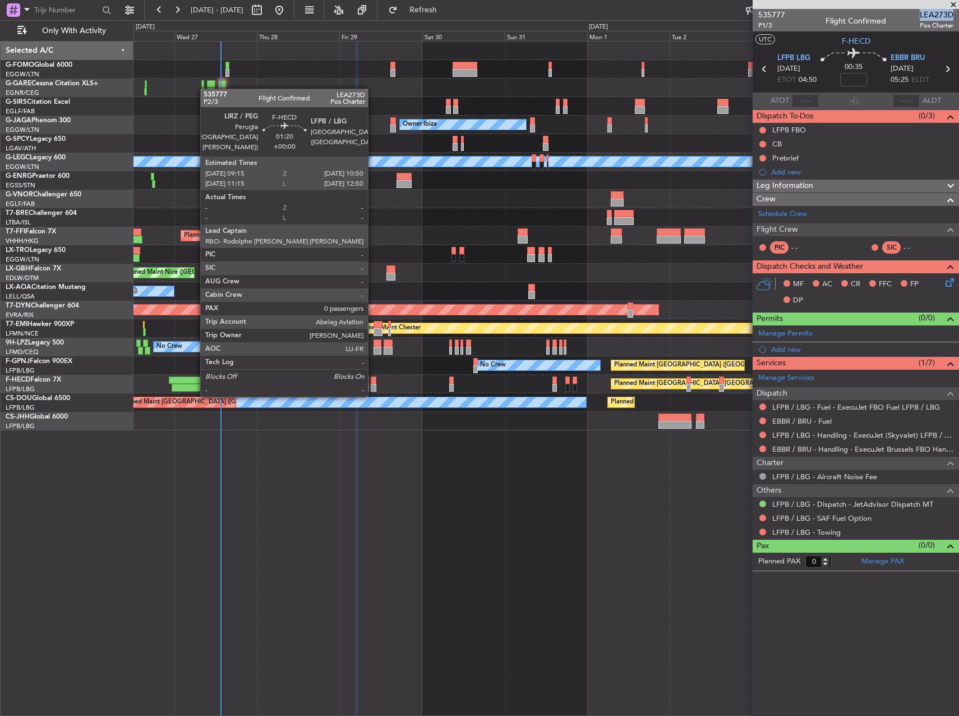
click at [373, 384] on div at bounding box center [374, 388] width 6 height 8
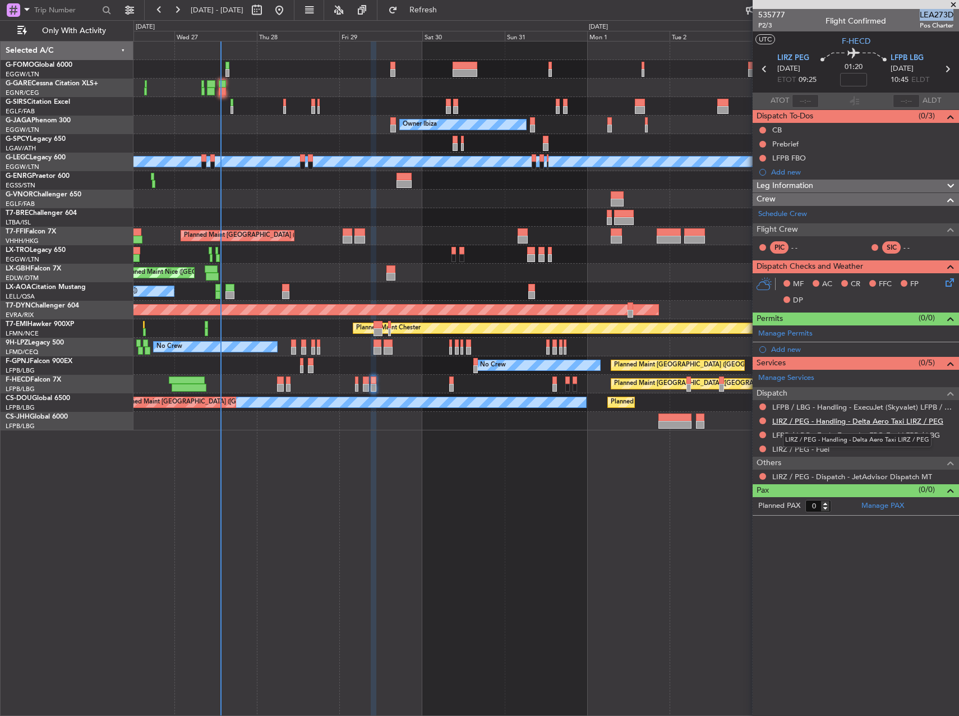
click at [870, 420] on link "LIRZ / PEG - Handling - Delta Aero Taxi LIRZ / PEG" at bounding box center [857, 421] width 171 height 10
click at [447, 11] on span "Refresh" at bounding box center [423, 10] width 47 height 8
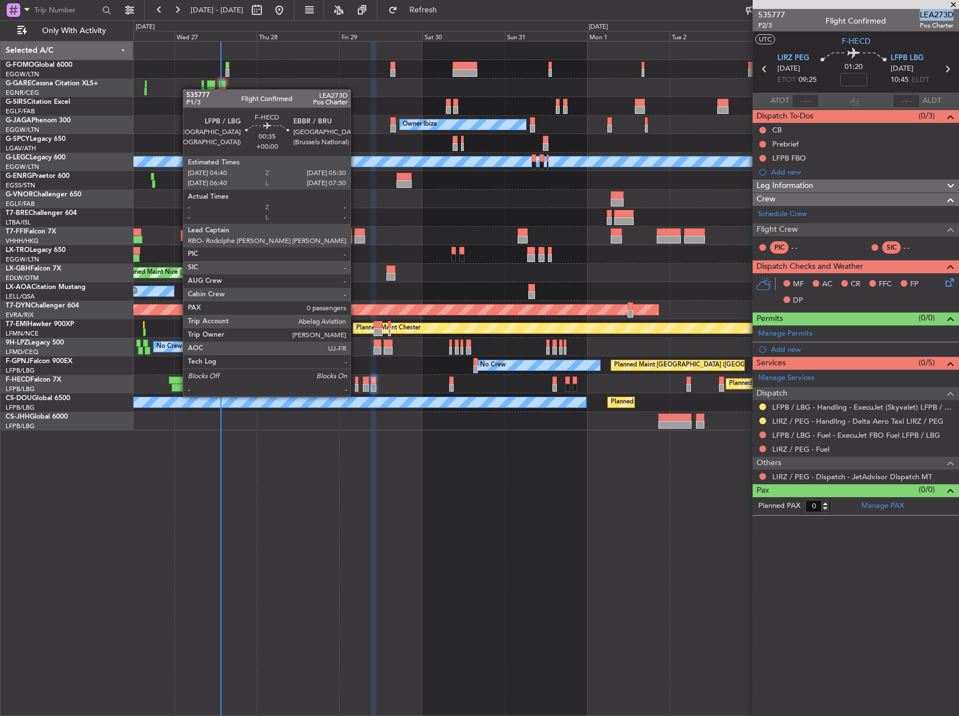
click at [356, 386] on div at bounding box center [356, 388] width 3 height 8
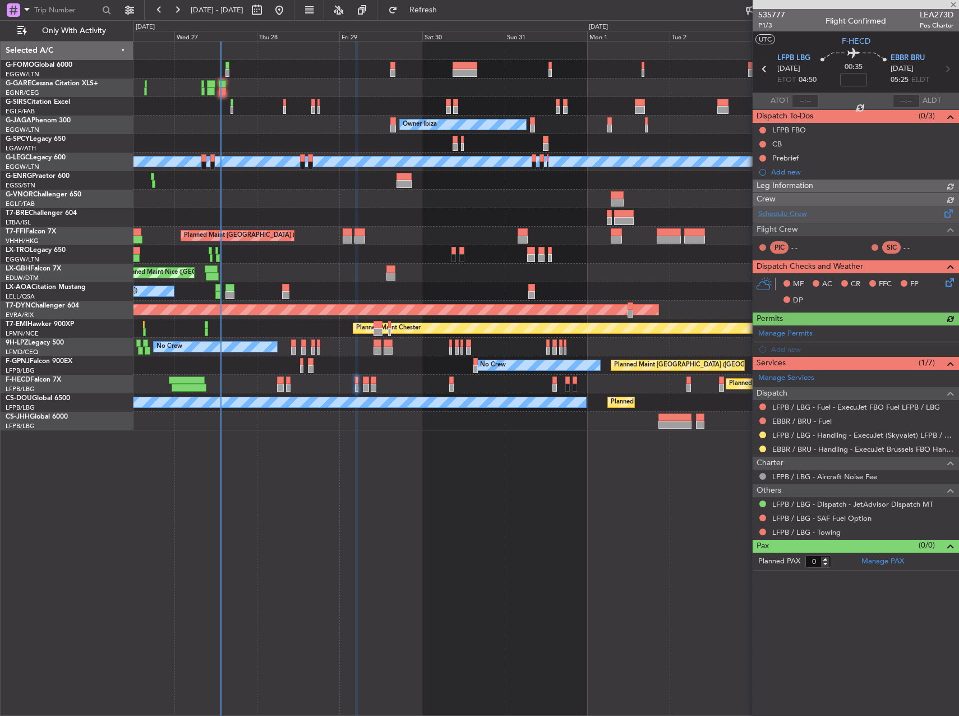
click at [786, 218] on div "Schedule Crew Flight Crew PIC - - SIC - -" at bounding box center [856, 233] width 206 height 54
click at [782, 213] on link "Schedule Crew" at bounding box center [782, 214] width 49 height 11
click at [431, 11] on button "Refresh" at bounding box center [416, 10] width 67 height 18
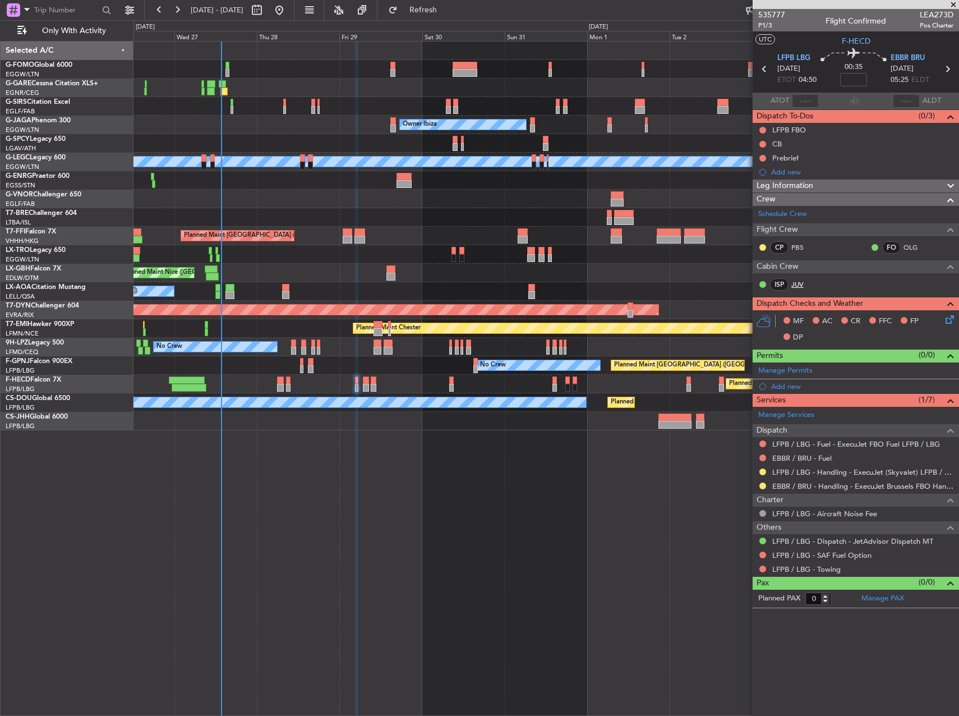
click at [798, 283] on link "JUV" at bounding box center [803, 284] width 25 height 10
click at [862, 80] on input at bounding box center [853, 79] width 27 height 13
type input "-00:05"
click at [762, 145] on button at bounding box center [762, 144] width 7 height 7
click at [761, 194] on span "Completed" at bounding box center [767, 193] width 37 height 11
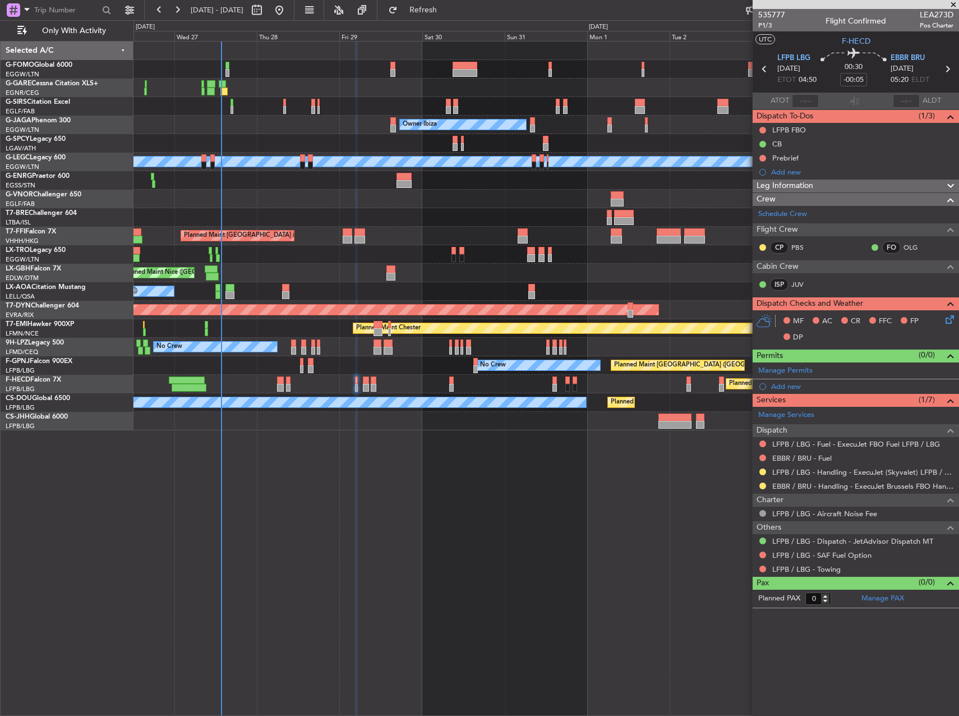
click at [832, 186] on div "Leg Information" at bounding box center [856, 185] width 206 height 13
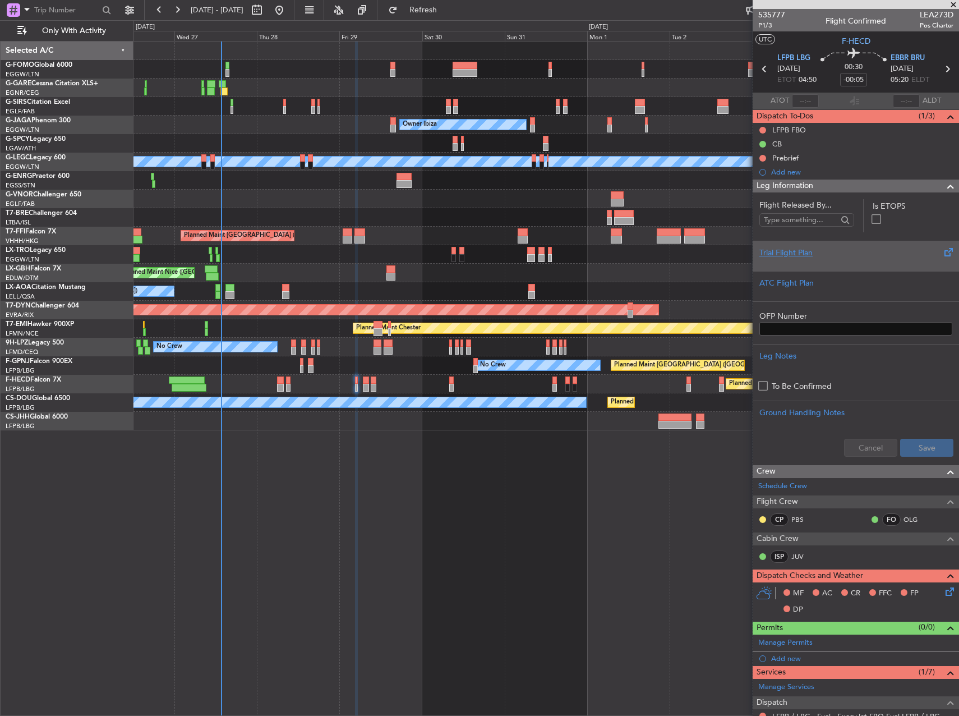
click at [843, 261] on div at bounding box center [855, 262] width 193 height 7
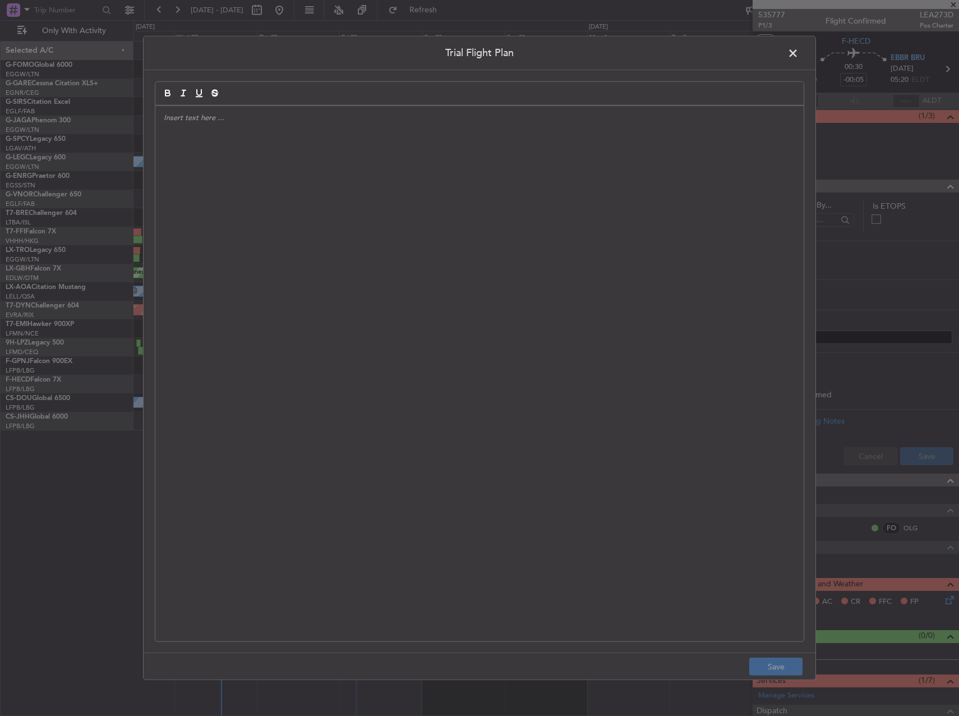
click at [385, 244] on div at bounding box center [479, 373] width 648 height 535
click at [252, 153] on div "PSU // [DATE] // FCST" at bounding box center [479, 373] width 648 height 535
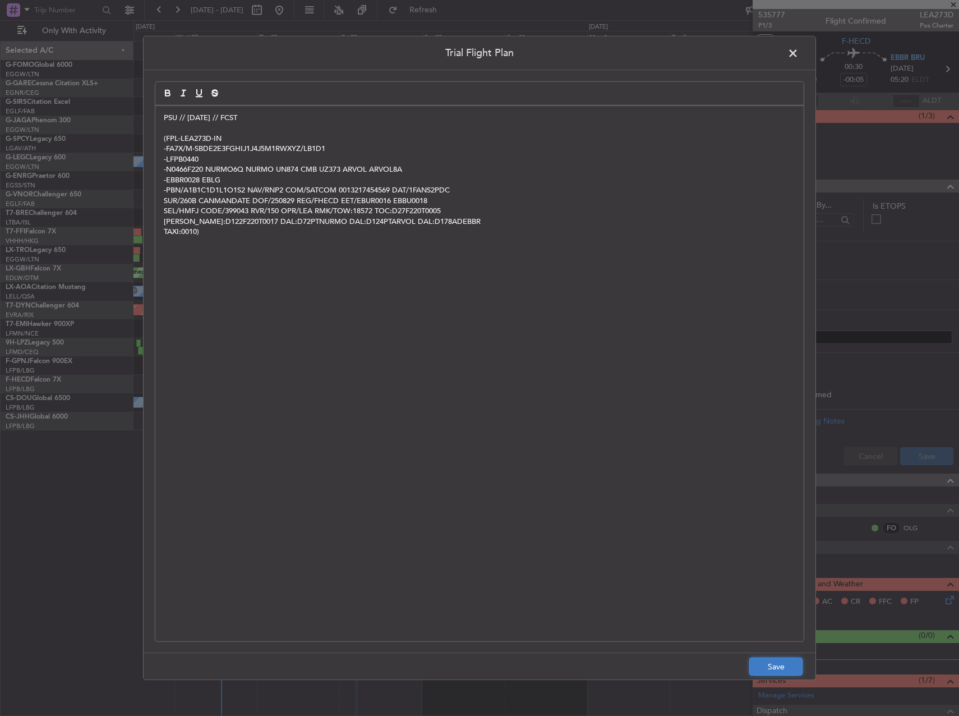
click at [763, 663] on button "Save" at bounding box center [775, 666] width 53 height 18
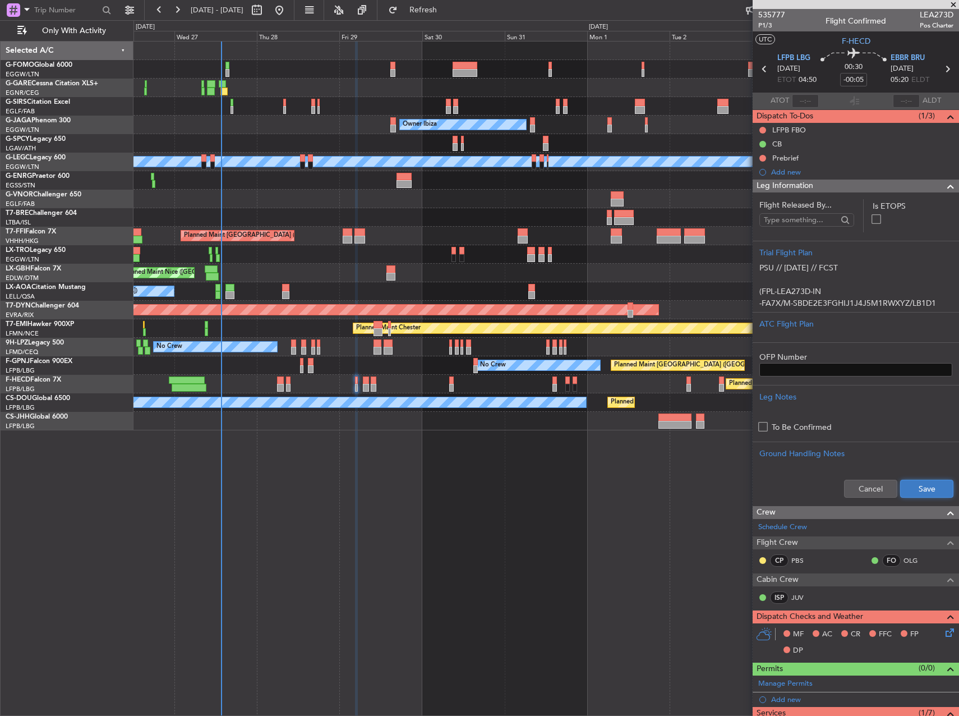
click at [911, 494] on button "Save" at bounding box center [926, 489] width 53 height 18
click at [759, 159] on div at bounding box center [762, 158] width 9 height 9
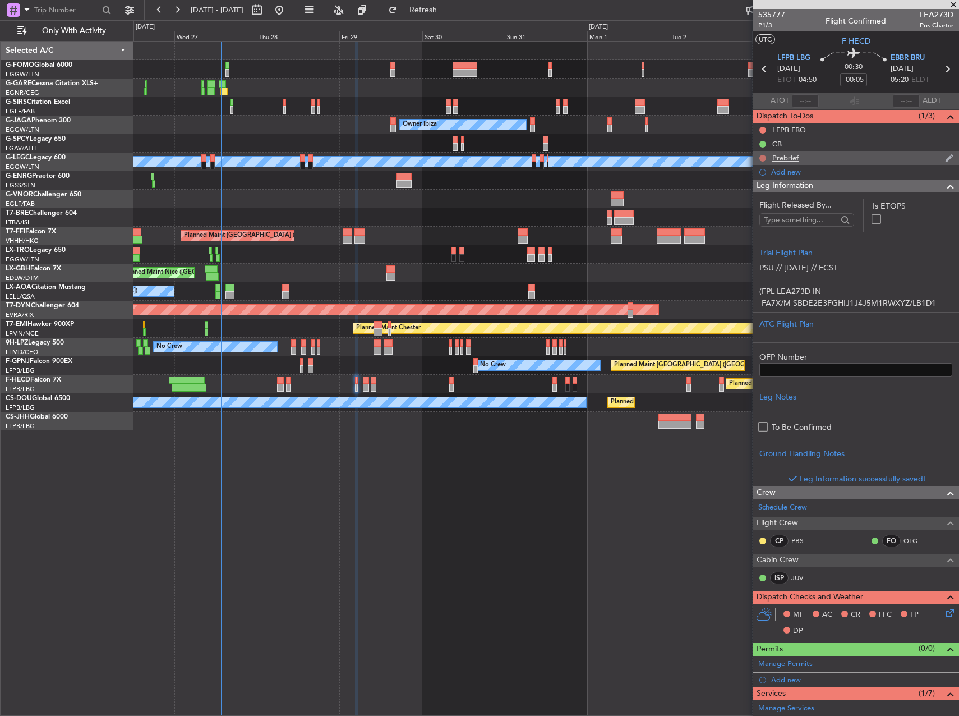
click at [762, 159] on button at bounding box center [762, 158] width 7 height 7
click at [752, 188] on span "In Progress" at bounding box center [768, 190] width 38 height 11
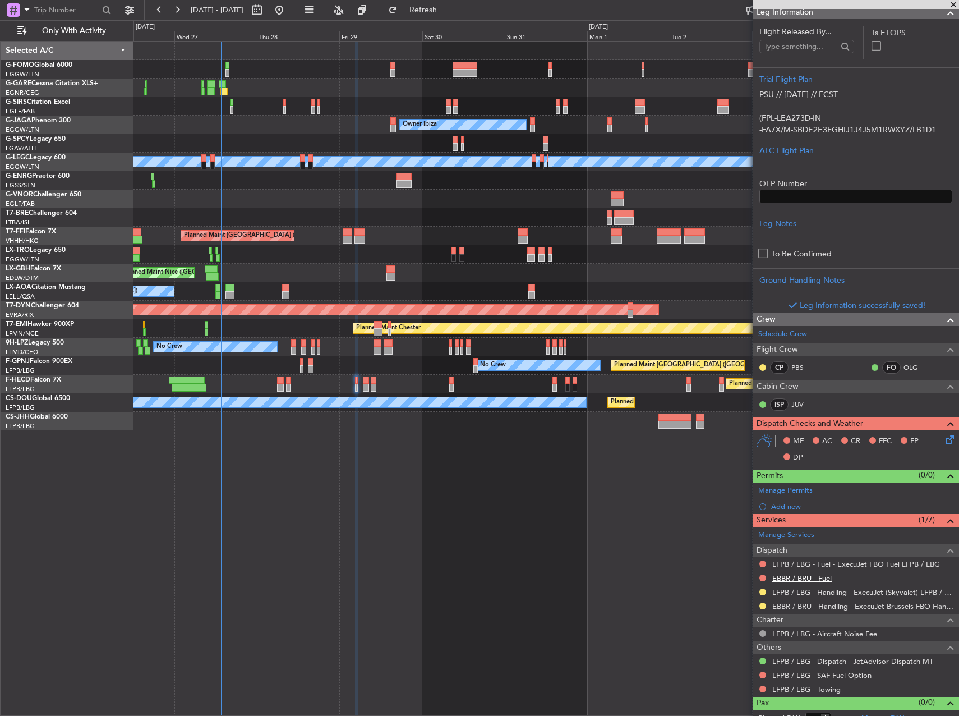
scroll to position [185, 0]
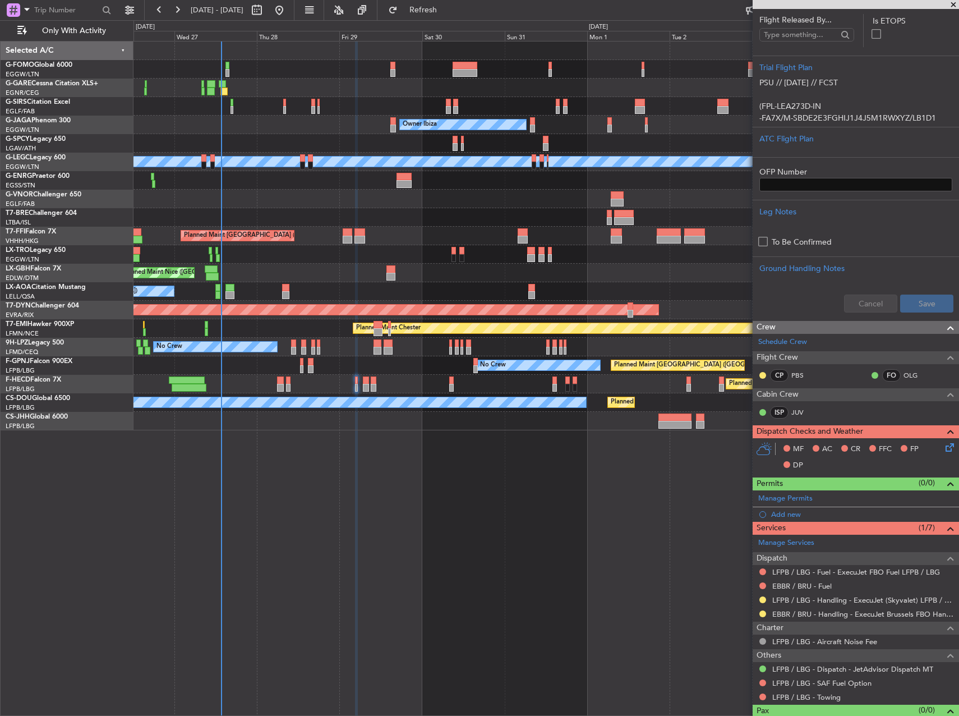
click at [943, 441] on icon at bounding box center [947, 445] width 9 height 9
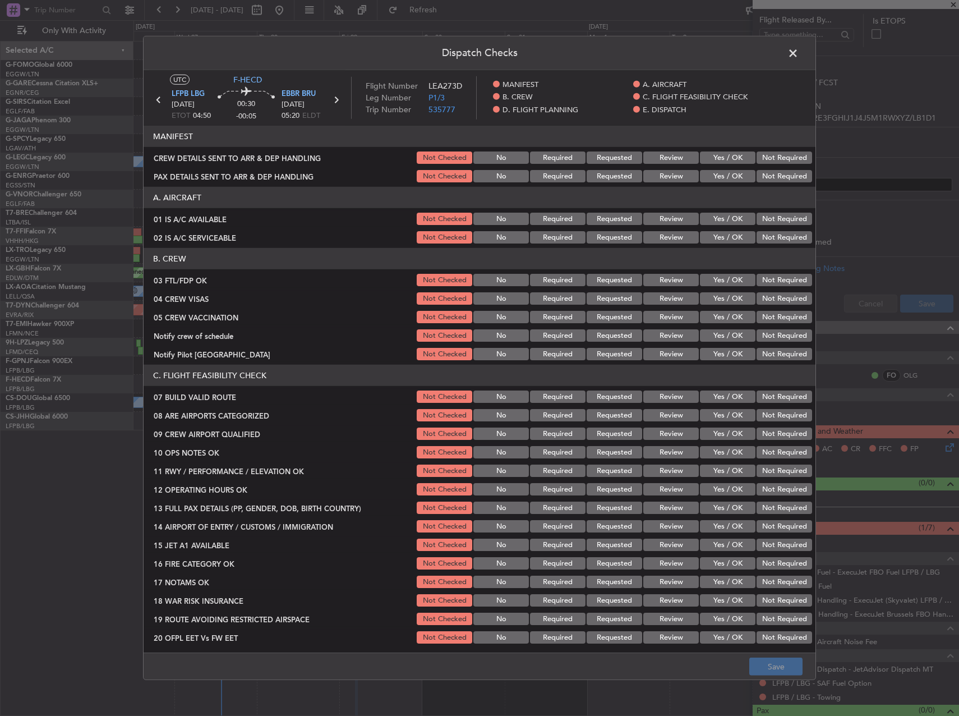
click at [723, 221] on button "Yes / OK" at bounding box center [728, 219] width 56 height 12
click at [727, 236] on button "Yes / OK" at bounding box center [728, 237] width 56 height 12
click at [718, 272] on div "Yes / OK" at bounding box center [726, 280] width 57 height 16
click at [722, 292] on div "Yes / OK" at bounding box center [726, 299] width 57 height 16
click at [722, 271] on section "B. CREW 03 FTL/FDP OK Not Checked No Required Requested Review Yes / OK Not Req…" at bounding box center [480, 305] width 672 height 114
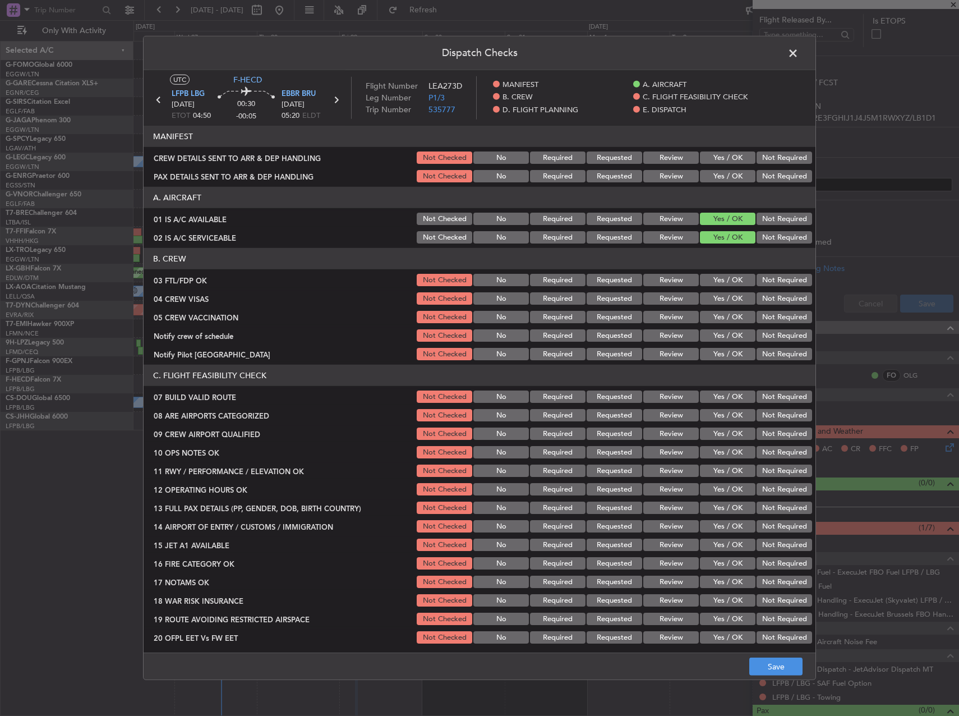
click at [725, 288] on section "B. CREW 03 FTL/FDP OK Not Checked No Required Requested Review Yes / OK Not Req…" at bounding box center [480, 305] width 672 height 114
click at [725, 280] on button "Yes / OK" at bounding box center [728, 280] width 56 height 12
click at [766, 295] on button "Not Required" at bounding box center [785, 298] width 56 height 12
click at [717, 322] on button "Yes / OK" at bounding box center [728, 317] width 56 height 12
click at [778, 319] on button "Not Required" at bounding box center [785, 317] width 56 height 12
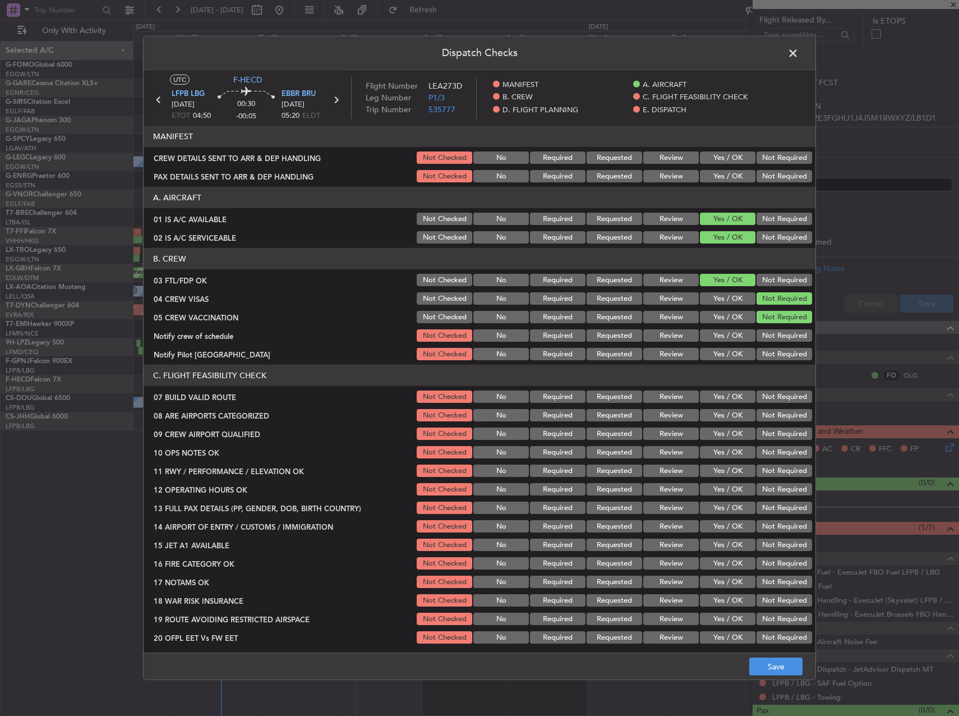
click at [725, 336] on button "Yes / OK" at bounding box center [728, 335] width 56 height 12
click at [766, 352] on button "Not Required" at bounding box center [785, 354] width 56 height 12
drag, startPoint x: 727, startPoint y: 389, endPoint x: 727, endPoint y: 399, distance: 10.1
click at [727, 390] on div "Yes / OK" at bounding box center [726, 397] width 57 height 16
click at [727, 399] on button "Yes / OK" at bounding box center [728, 396] width 56 height 12
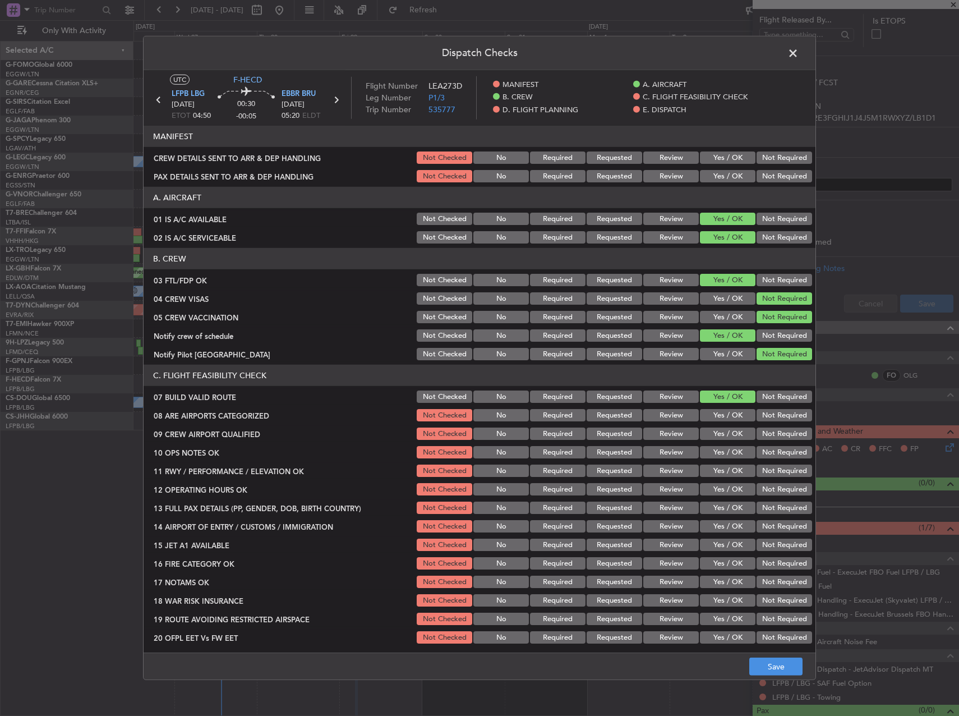
click at [727, 417] on button "Yes / OK" at bounding box center [728, 415] width 56 height 12
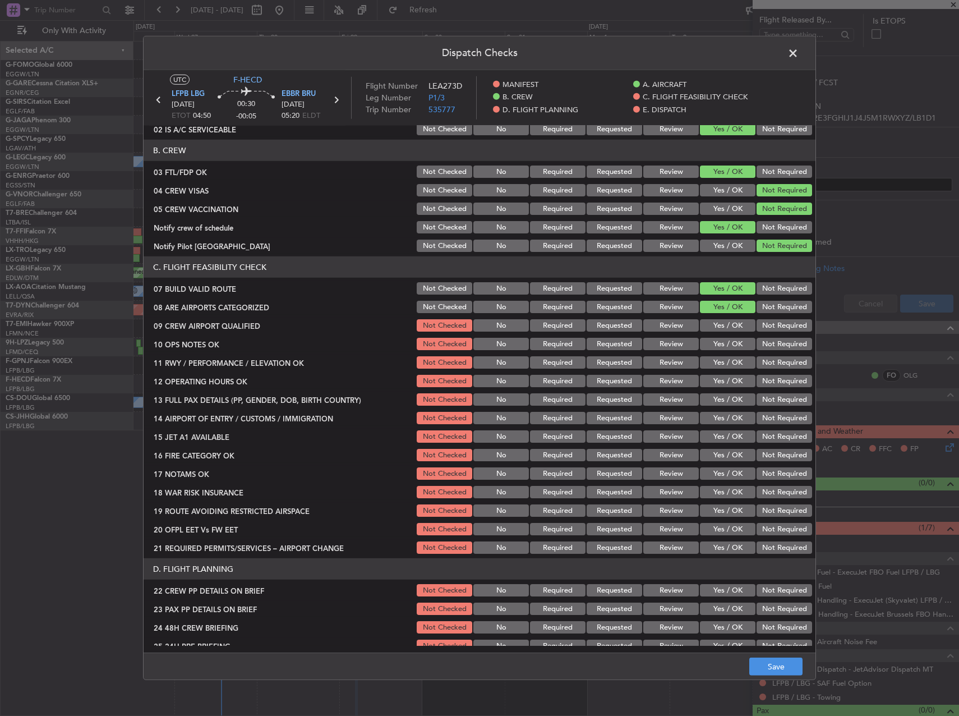
scroll to position [112, 0]
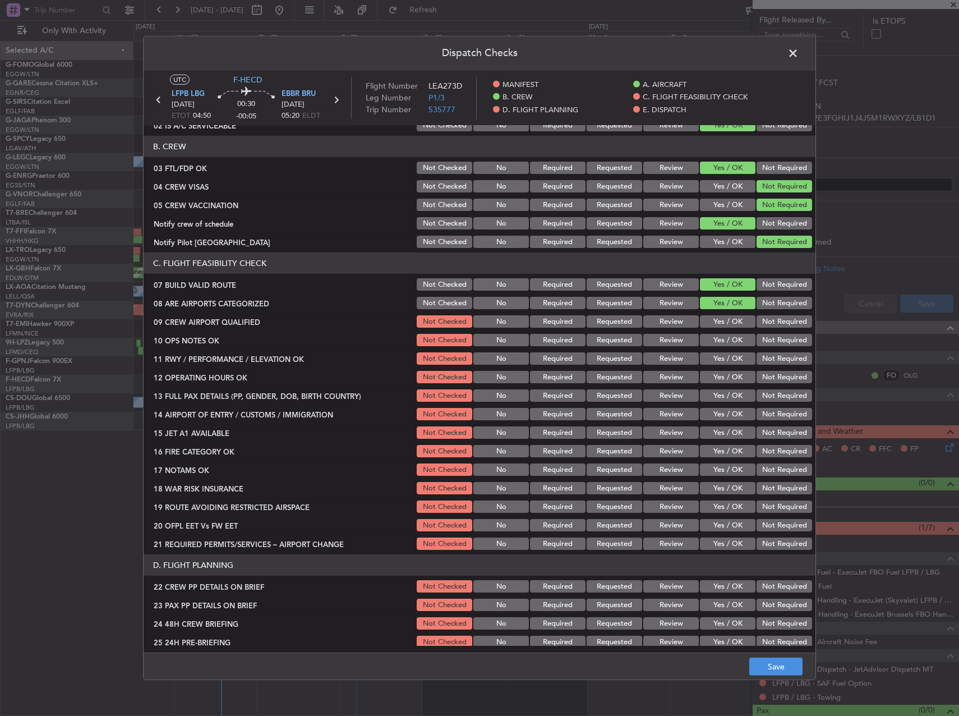
click at [700, 316] on button "Yes / OK" at bounding box center [728, 321] width 56 height 12
click at [707, 328] on div "Yes / OK" at bounding box center [726, 321] width 57 height 16
click at [716, 347] on div "Yes / OK" at bounding box center [726, 340] width 57 height 16
click at [716, 358] on button "Yes / OK" at bounding box center [728, 358] width 56 height 12
click at [718, 376] on button "Yes / OK" at bounding box center [728, 377] width 56 height 12
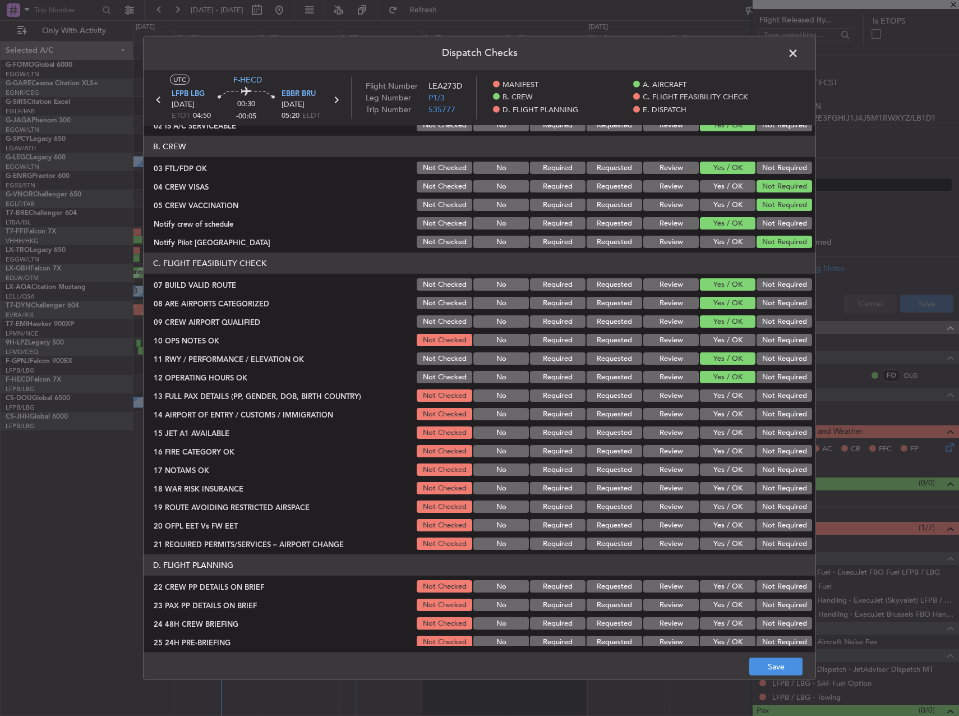
click at [714, 335] on button "Yes / OK" at bounding box center [728, 340] width 56 height 12
click at [718, 394] on button "Yes / OK" at bounding box center [728, 395] width 56 height 12
click at [718, 420] on div "Yes / OK" at bounding box center [726, 414] width 57 height 16
drag, startPoint x: 718, startPoint y: 436, endPoint x: 716, endPoint y: 421, distance: 14.7
click at [717, 431] on button "Yes / OK" at bounding box center [728, 432] width 56 height 12
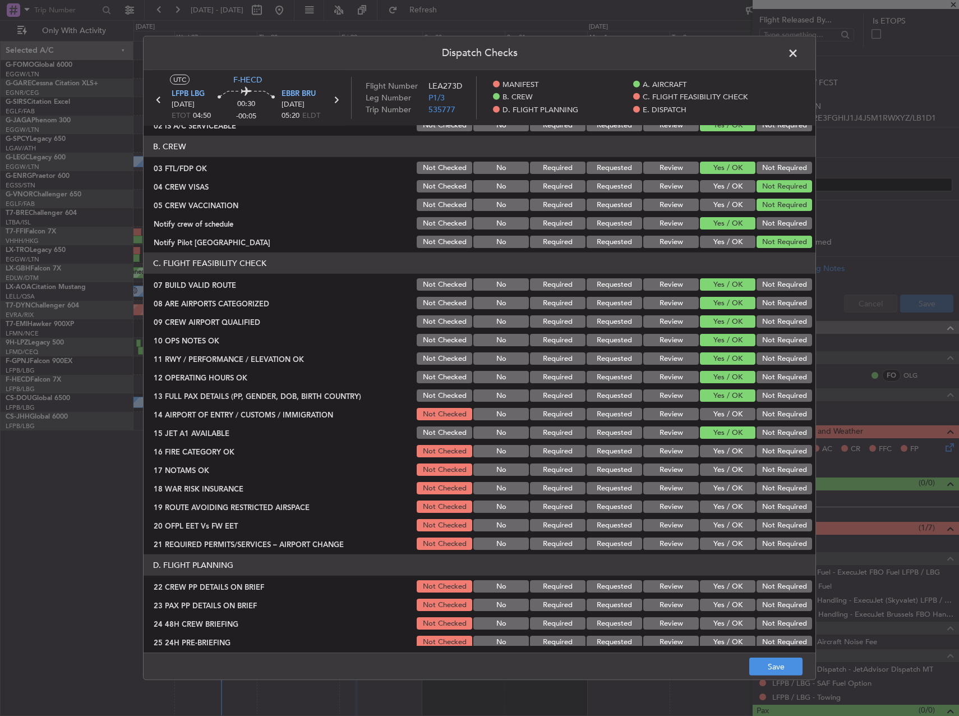
click at [715, 415] on button "Yes / OK" at bounding box center [728, 414] width 56 height 12
click at [716, 441] on section "C. FLIGHT FEASIBILITY CHECK 07 BUILD VALID ROUTE Not Checked No Required Reques…" at bounding box center [480, 401] width 672 height 299
click at [717, 453] on button "Yes / OK" at bounding box center [728, 451] width 56 height 12
click at [716, 472] on button "Yes / OK" at bounding box center [728, 469] width 56 height 12
click at [757, 490] on button "Not Required" at bounding box center [785, 488] width 56 height 12
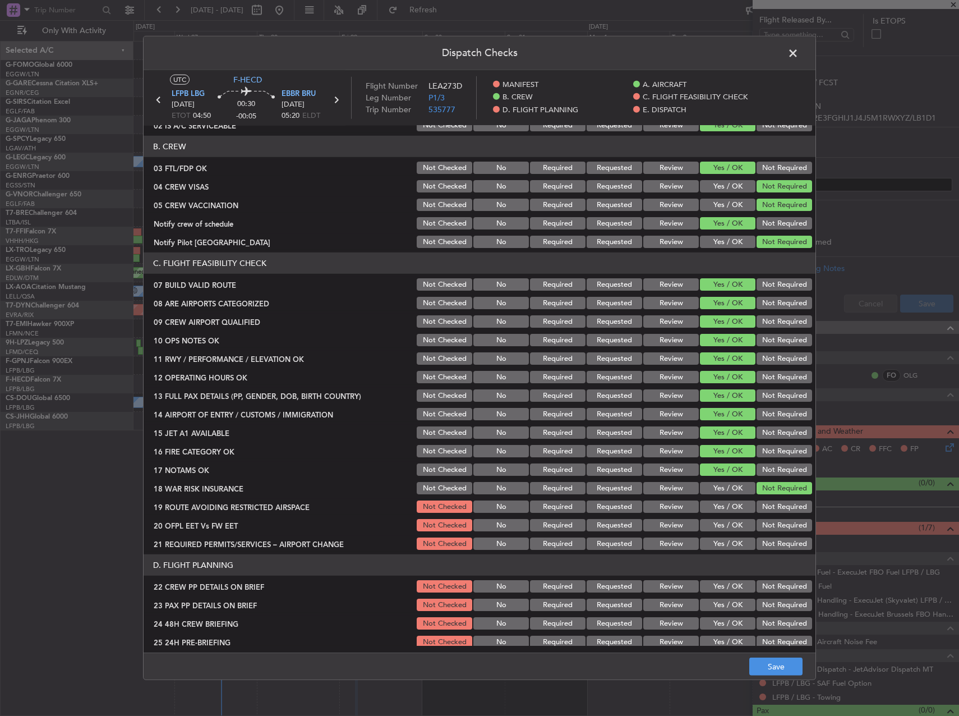
click at [729, 508] on button "Yes / OK" at bounding box center [728, 506] width 56 height 12
click at [730, 525] on button "Yes / OK" at bounding box center [728, 525] width 56 height 12
click at [730, 541] on button "Yes / OK" at bounding box center [728, 543] width 56 height 12
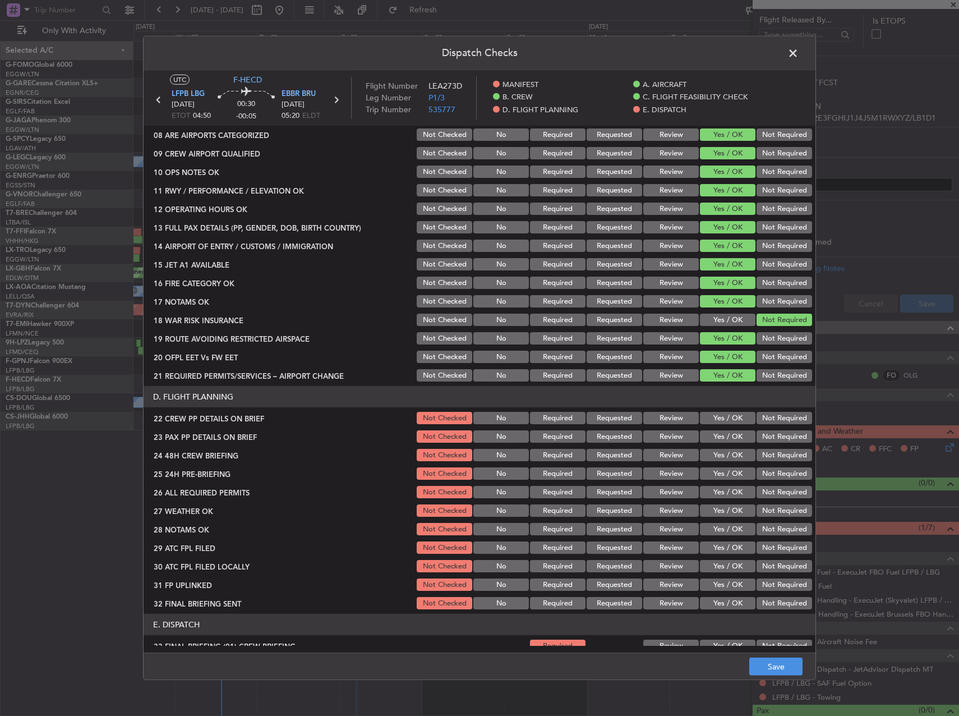
click at [717, 417] on button "Yes / OK" at bounding box center [728, 418] width 56 height 12
click at [716, 434] on button "Yes / OK" at bounding box center [728, 436] width 56 height 12
click at [716, 452] on button "Yes / OK" at bounding box center [728, 455] width 56 height 12
click at [757, 474] on button "Not Required" at bounding box center [785, 473] width 56 height 12
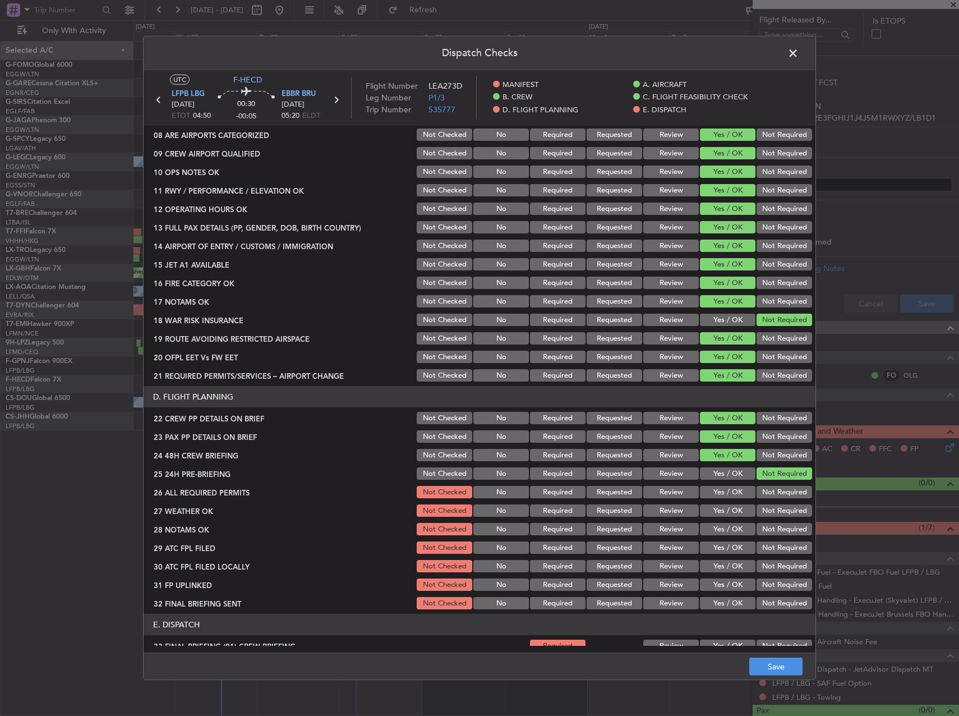
click at [782, 654] on footer "Save" at bounding box center [480, 665] width 672 height 27
click at [782, 662] on button "Save" at bounding box center [775, 666] width 53 height 18
click at [799, 54] on span at bounding box center [799, 56] width 0 height 22
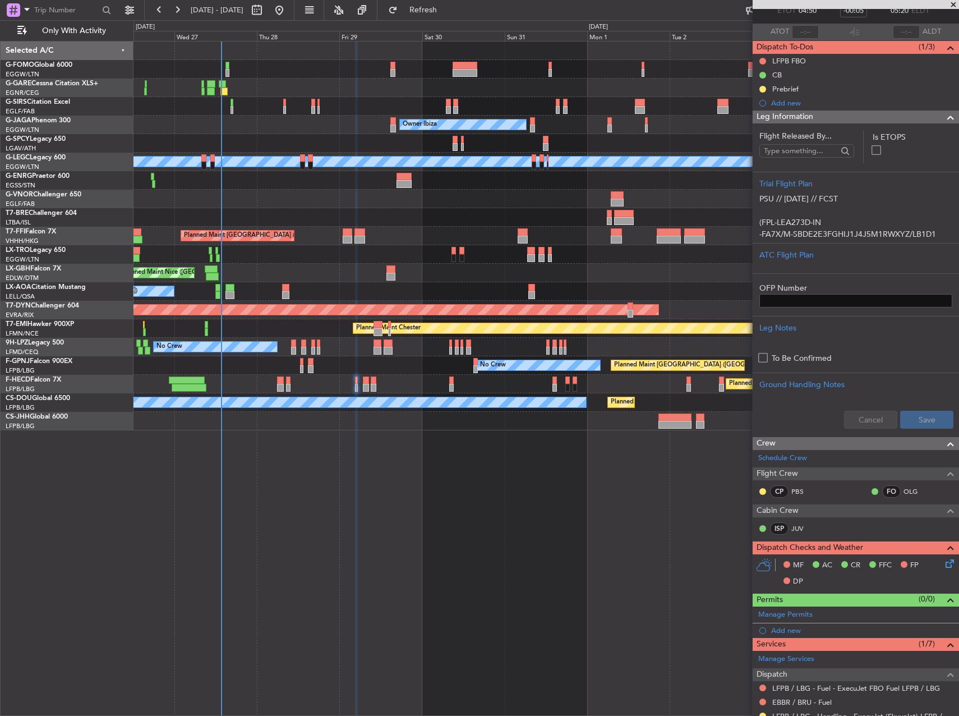
scroll to position [0, 0]
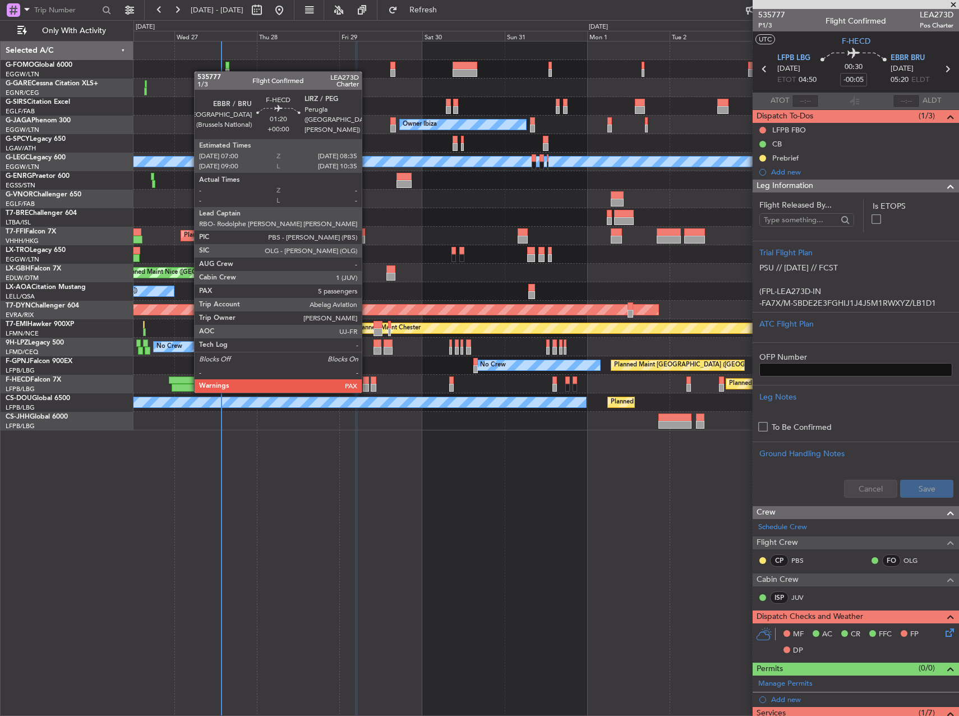
click at [367, 381] on div at bounding box center [366, 380] width 6 height 8
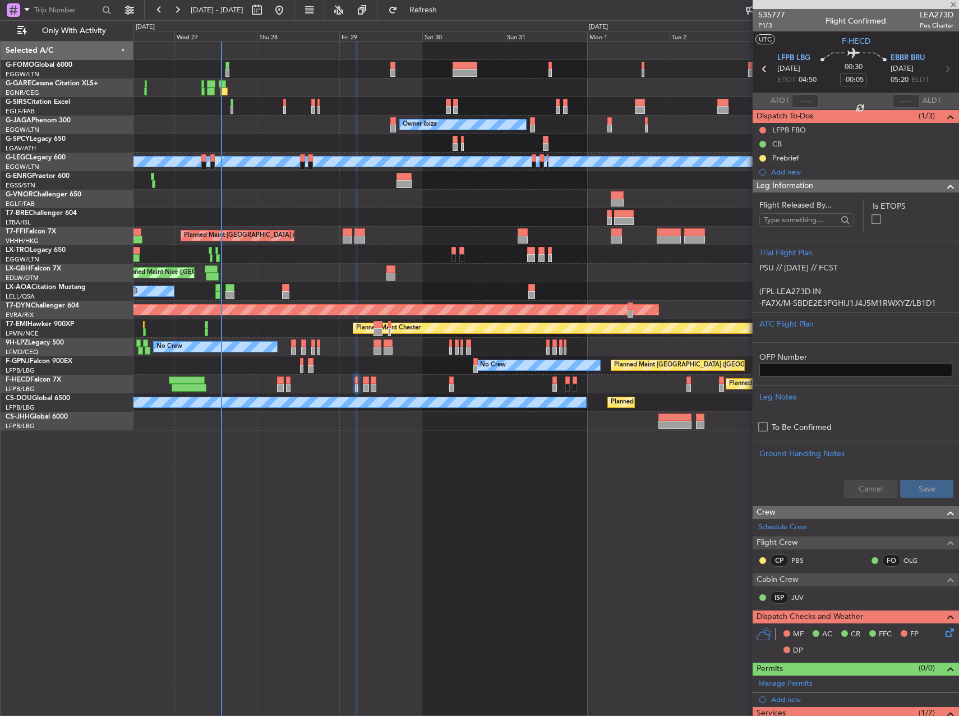
type input "5"
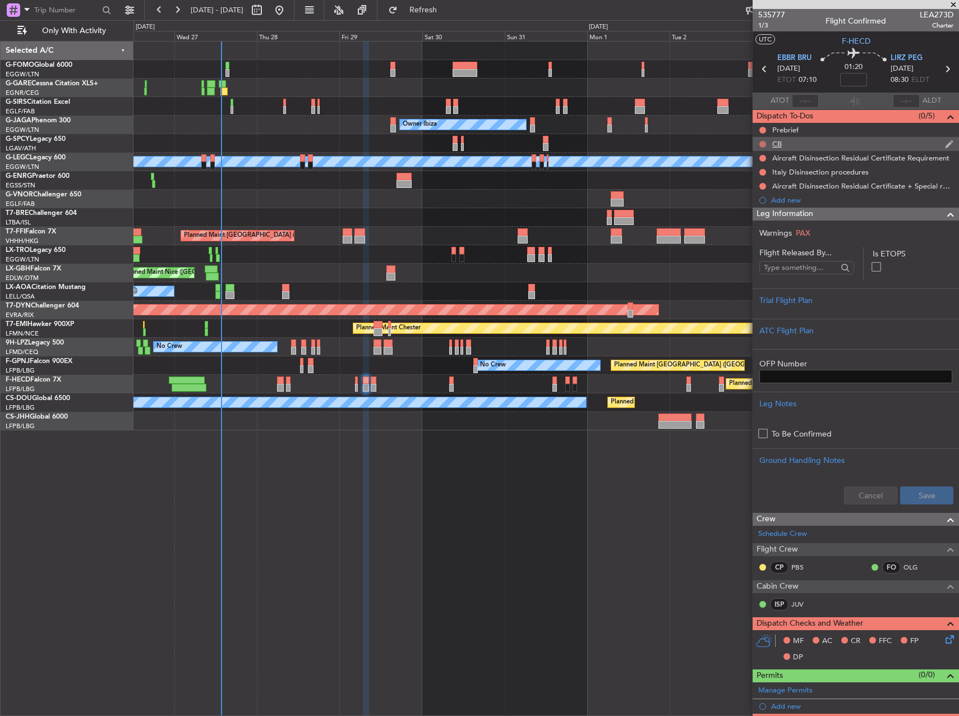
click at [761, 145] on button at bounding box center [762, 144] width 7 height 7
click at [758, 195] on span "Completed" at bounding box center [767, 193] width 37 height 11
click at [764, 128] on button at bounding box center [762, 130] width 7 height 7
click at [756, 165] on span "In Progress" at bounding box center [768, 162] width 38 height 11
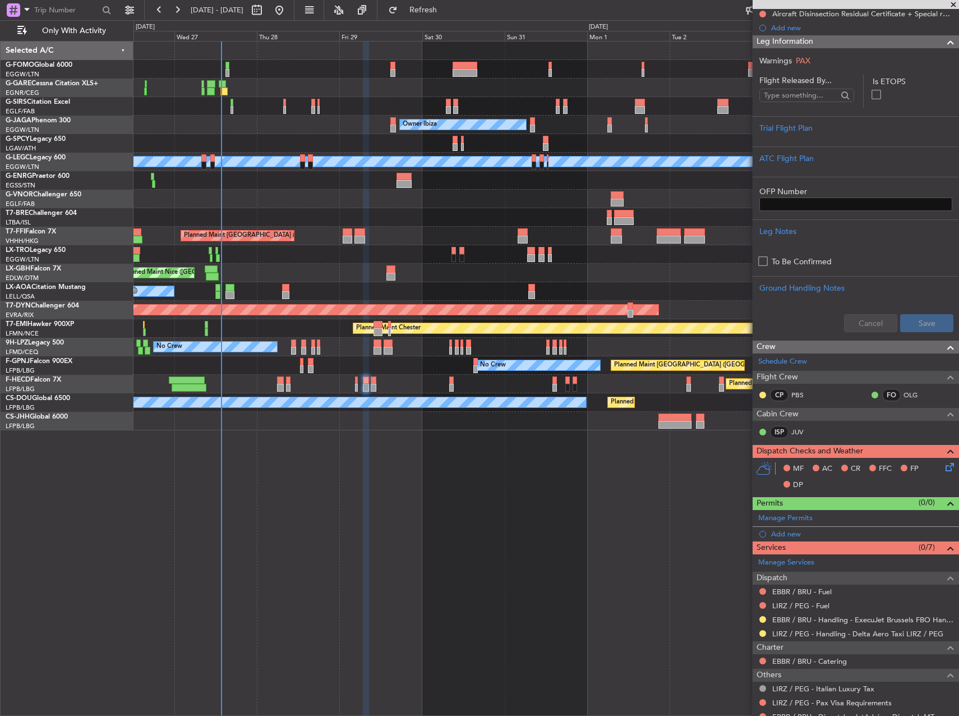
scroll to position [239, 0]
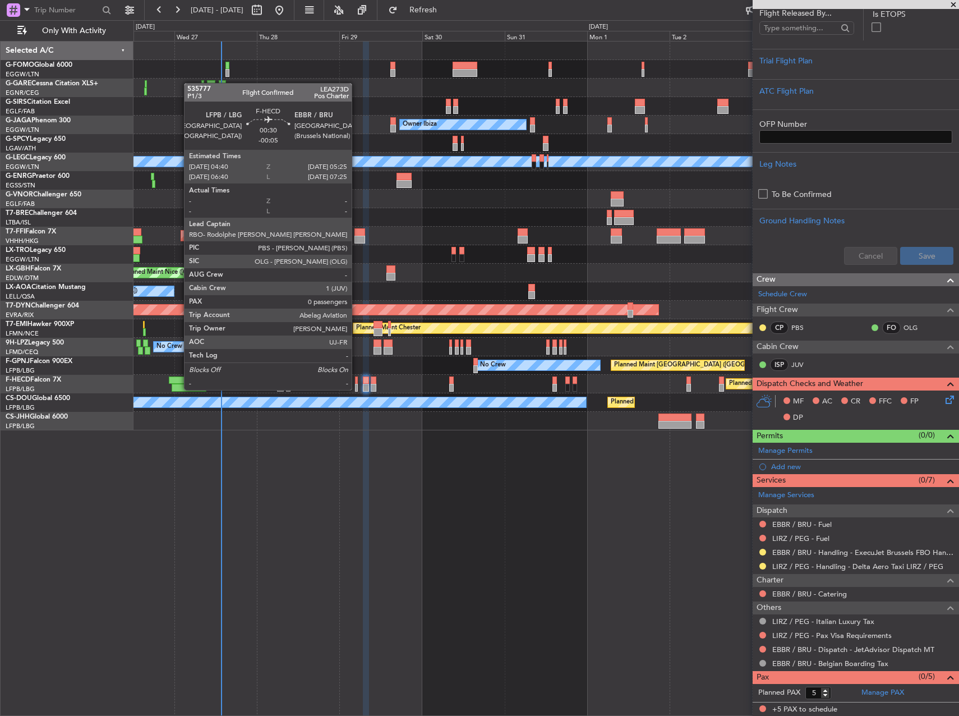
click at [357, 380] on div at bounding box center [356, 380] width 3 height 8
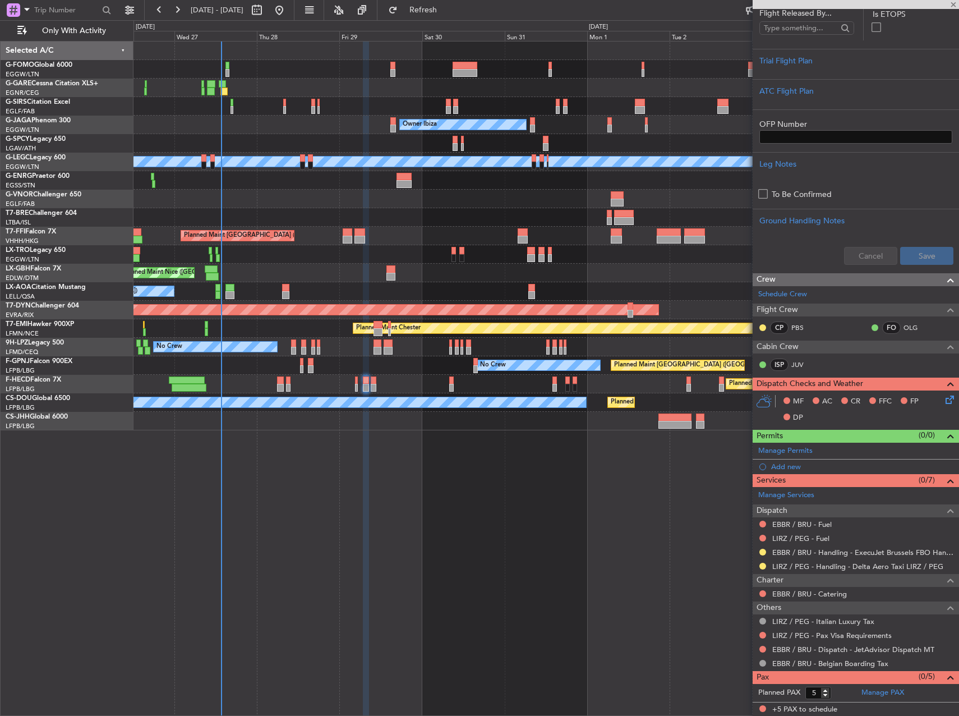
type input "-00:05"
type input "0"
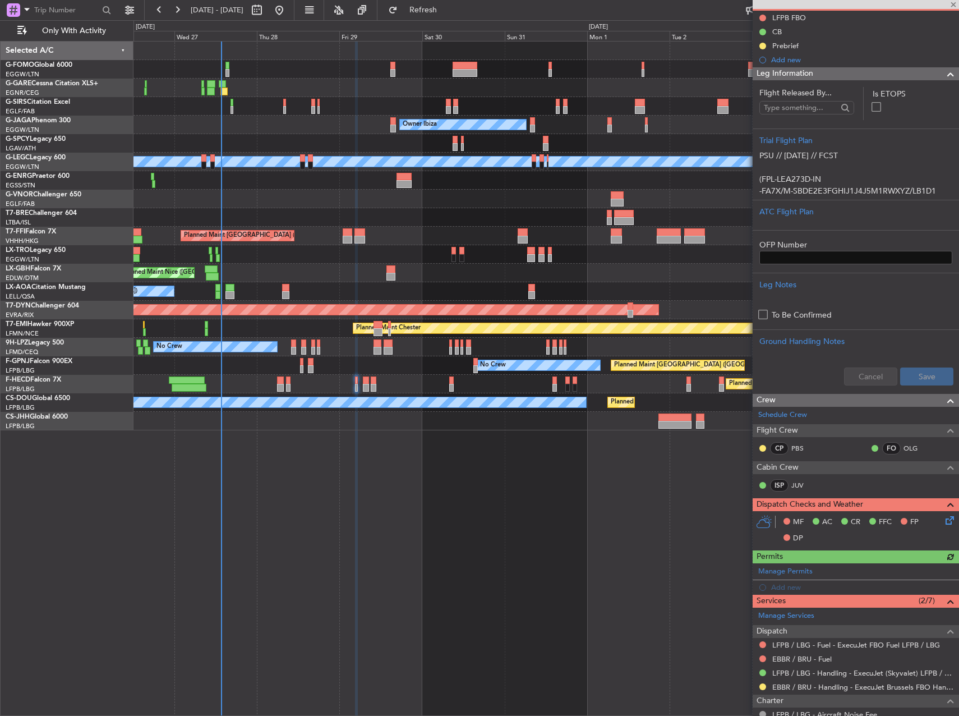
scroll to position [205, 0]
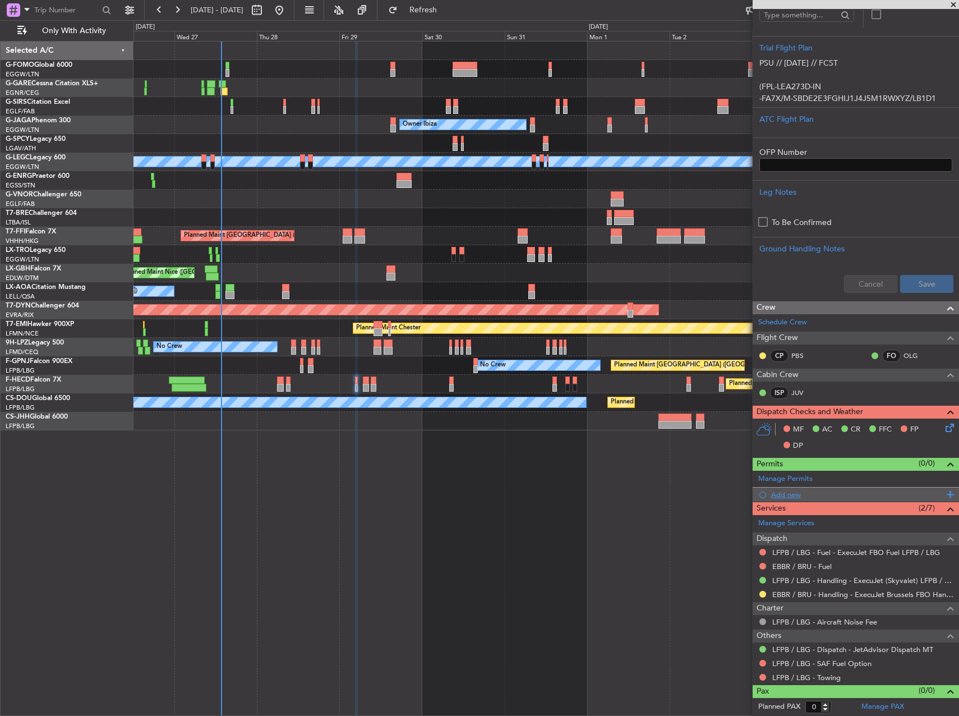
click at [787, 494] on div "Add new" at bounding box center [857, 495] width 172 height 10
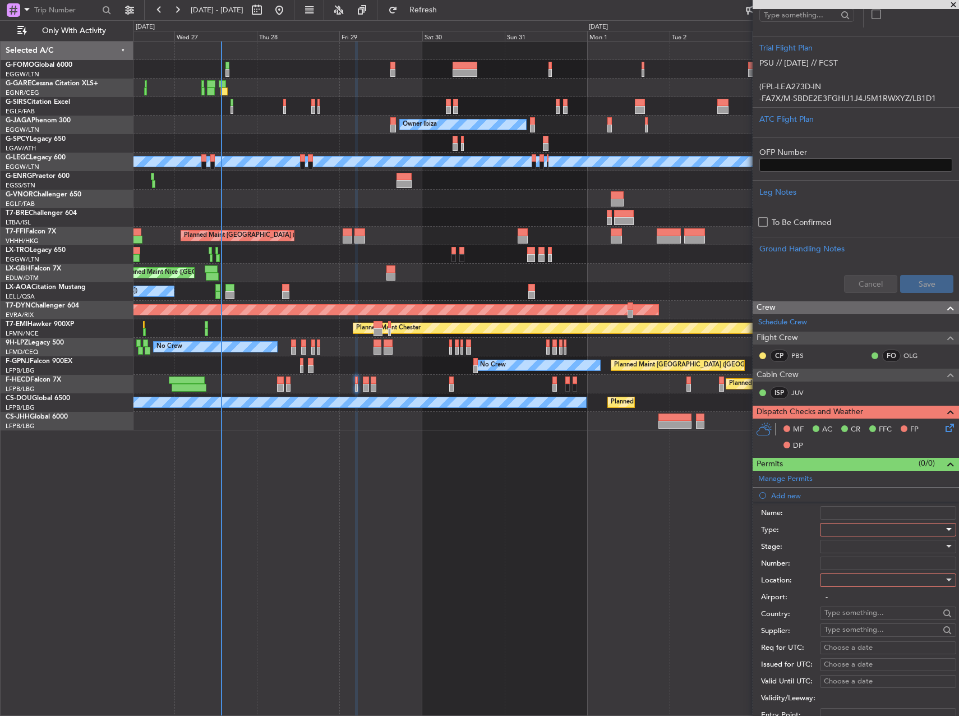
click at [883, 535] on div at bounding box center [883, 529] width 119 height 17
click at [855, 589] on span "PPR" at bounding box center [884, 584] width 118 height 17
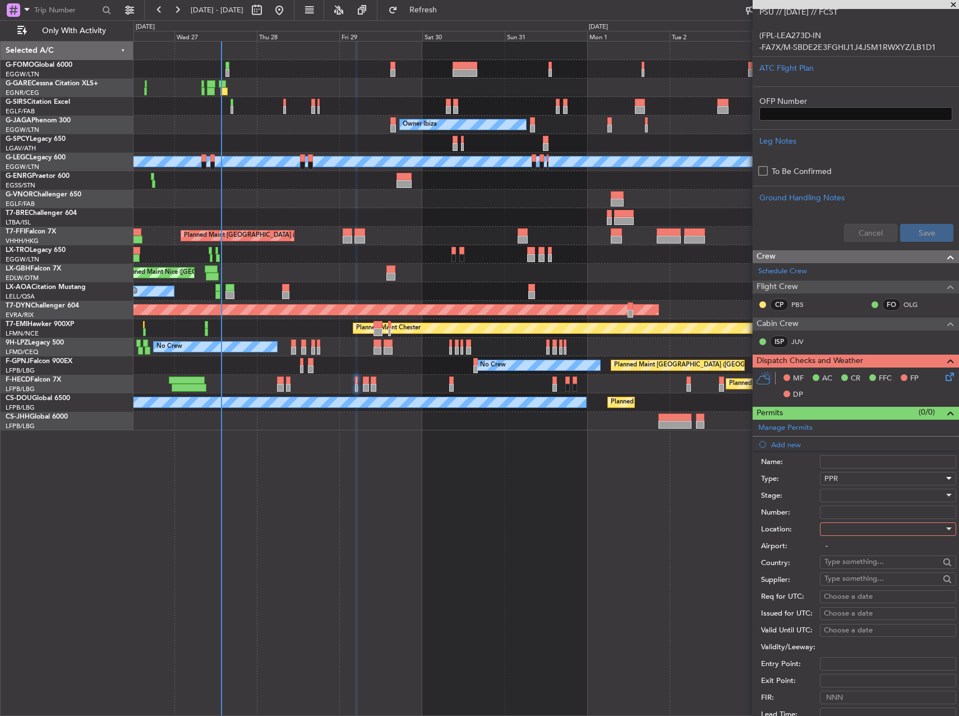
scroll to position [336, 0]
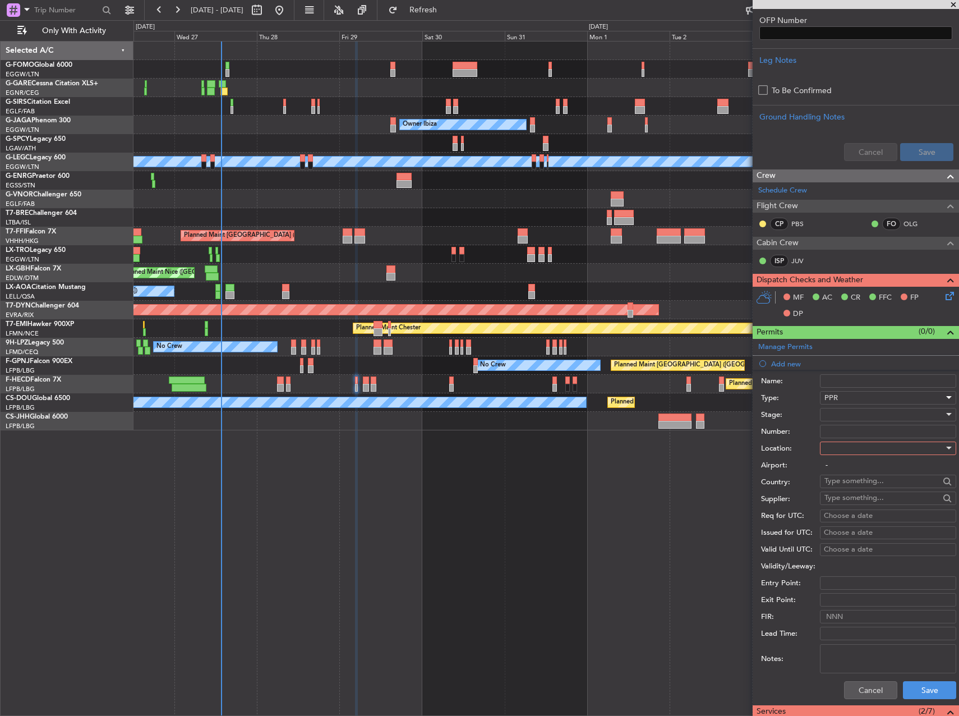
click at [848, 395] on div "PPR" at bounding box center [883, 397] width 119 height 17
click at [852, 499] on span "Slot" at bounding box center [884, 503] width 118 height 17
click at [860, 409] on div at bounding box center [883, 414] width 119 height 17
click at [851, 484] on span "Requested" at bounding box center [884, 487] width 118 height 17
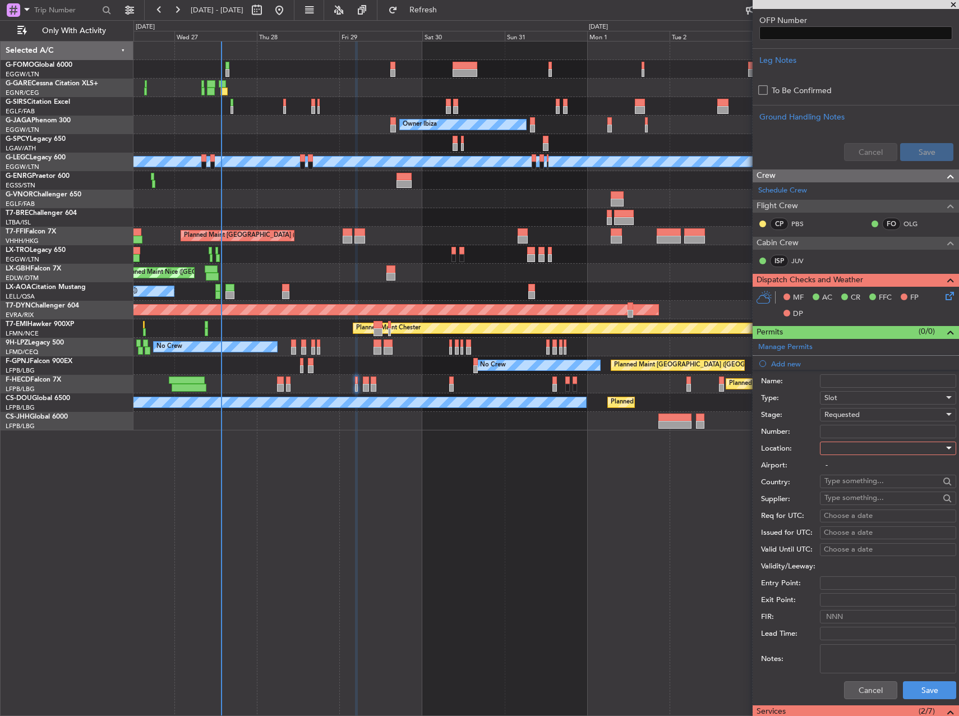
click at [846, 450] on div at bounding box center [883, 448] width 119 height 17
click at [856, 507] on span "Arrival" at bounding box center [884, 504] width 118 height 17
type input "EBBR / BRU"
click at [906, 689] on button "Save" at bounding box center [929, 690] width 53 height 18
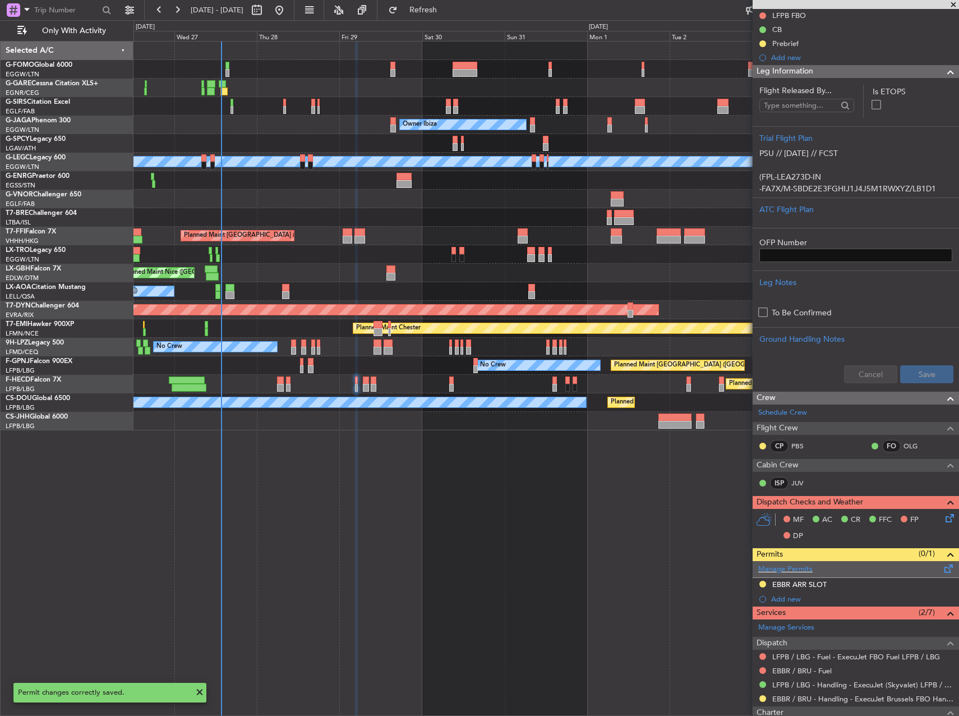
scroll to position [168, 0]
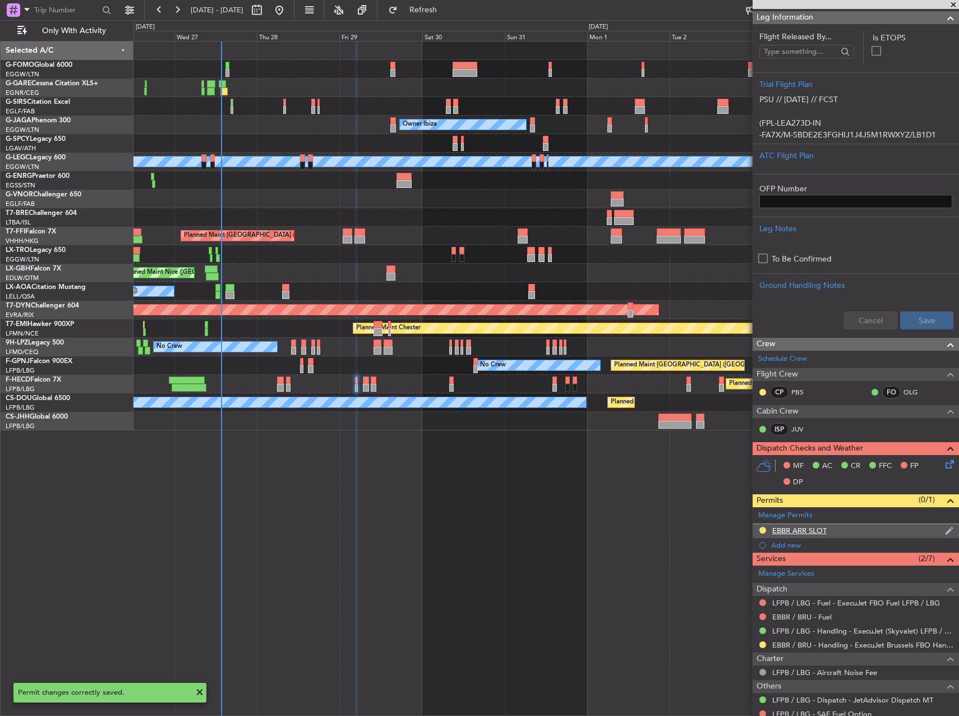
click at [814, 529] on div "EBBR ARR SLOT" at bounding box center [799, 530] width 54 height 10
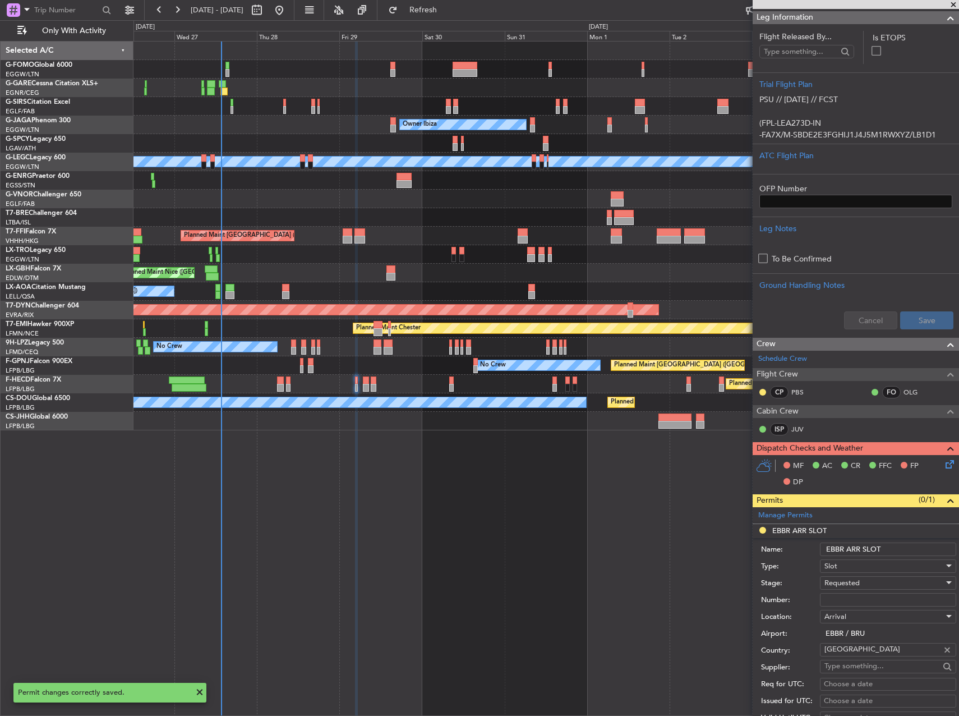
drag, startPoint x: 875, startPoint y: 537, endPoint x: 898, endPoint y: 546, distance: 25.2
click at [877, 538] on form "Name: EBBR ARR SLOT Type: Slot Stage: Requested Number: Location: Arrival Airpo…" at bounding box center [856, 705] width 206 height 335
click at [898, 546] on input "EBBR ARR SLOT" at bounding box center [888, 548] width 136 height 13
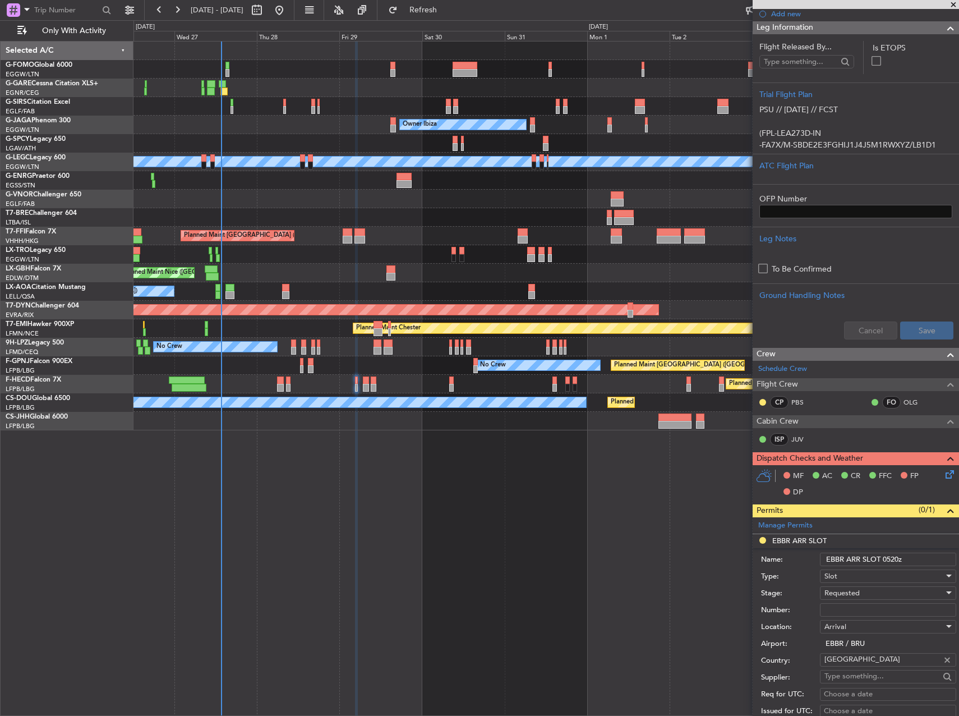
scroll to position [336, 0]
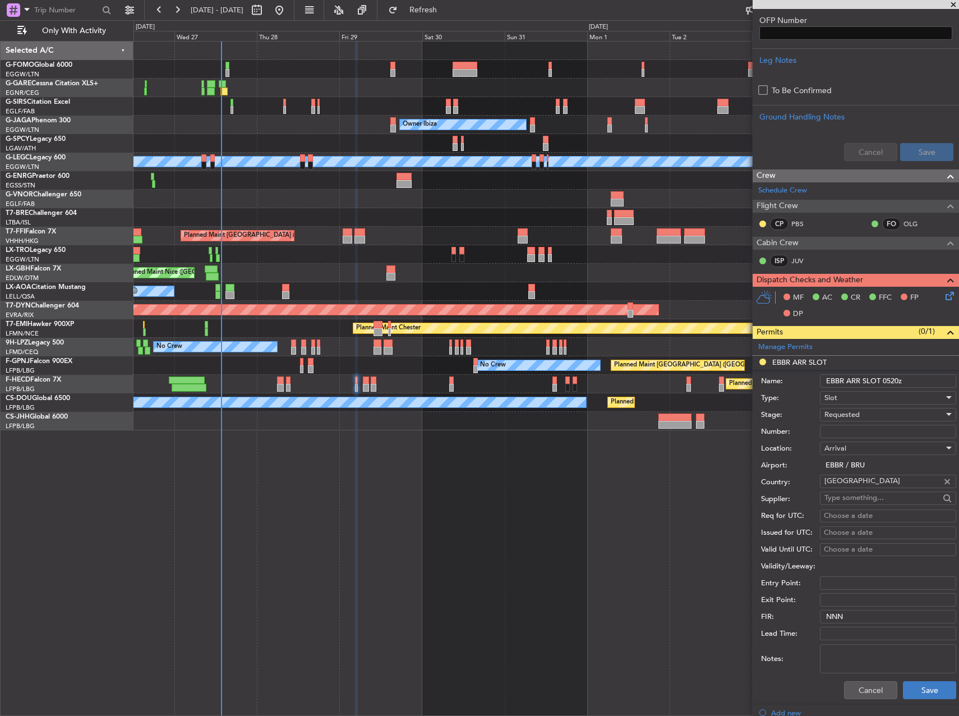
type input "EBBR ARR SLOT 0520z"
click at [928, 687] on button "Save" at bounding box center [929, 690] width 53 height 18
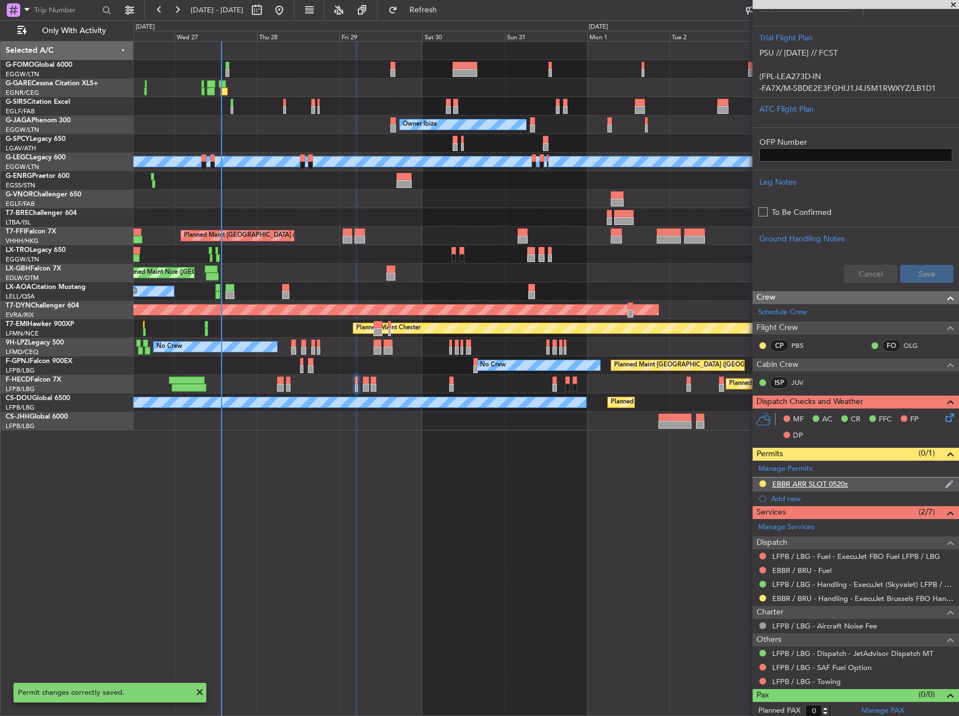
scroll to position [219, 0]
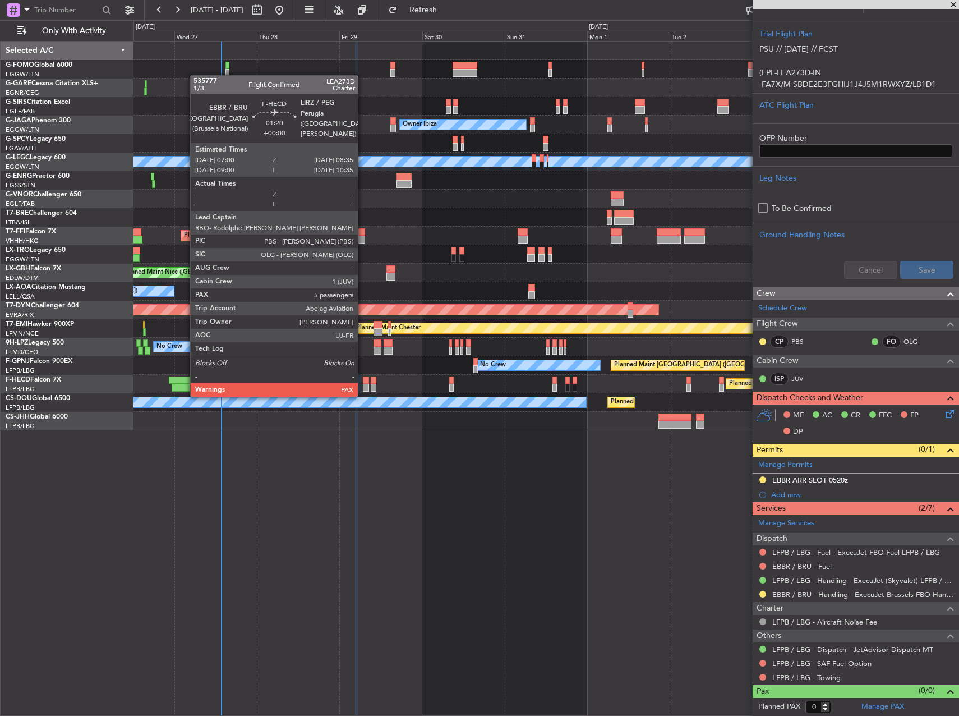
click at [363, 385] on div at bounding box center [366, 388] width 6 height 8
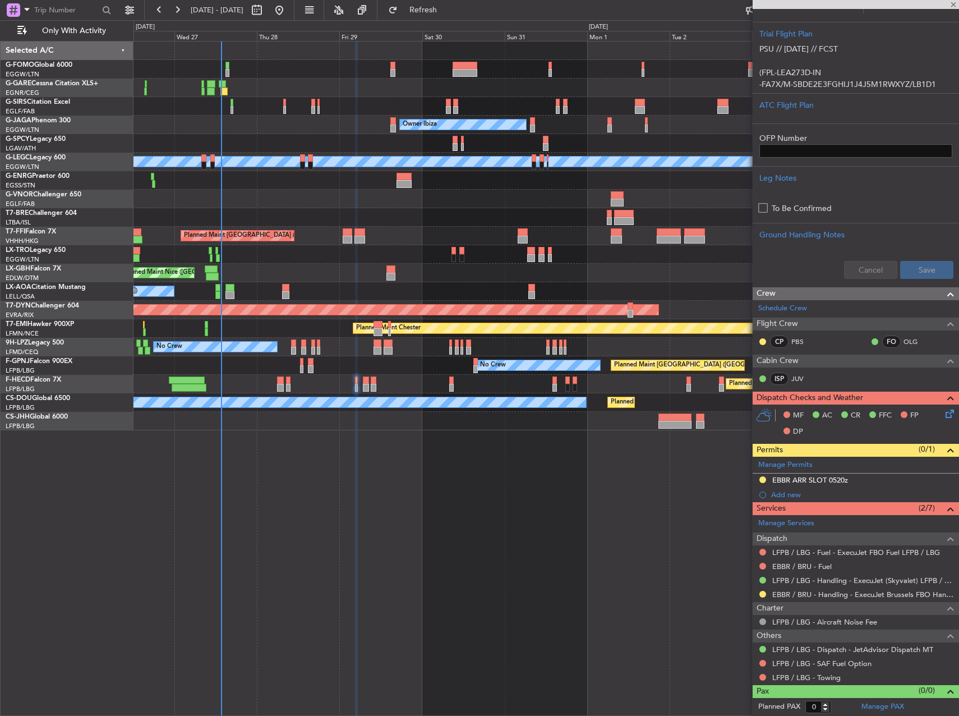
type input "5"
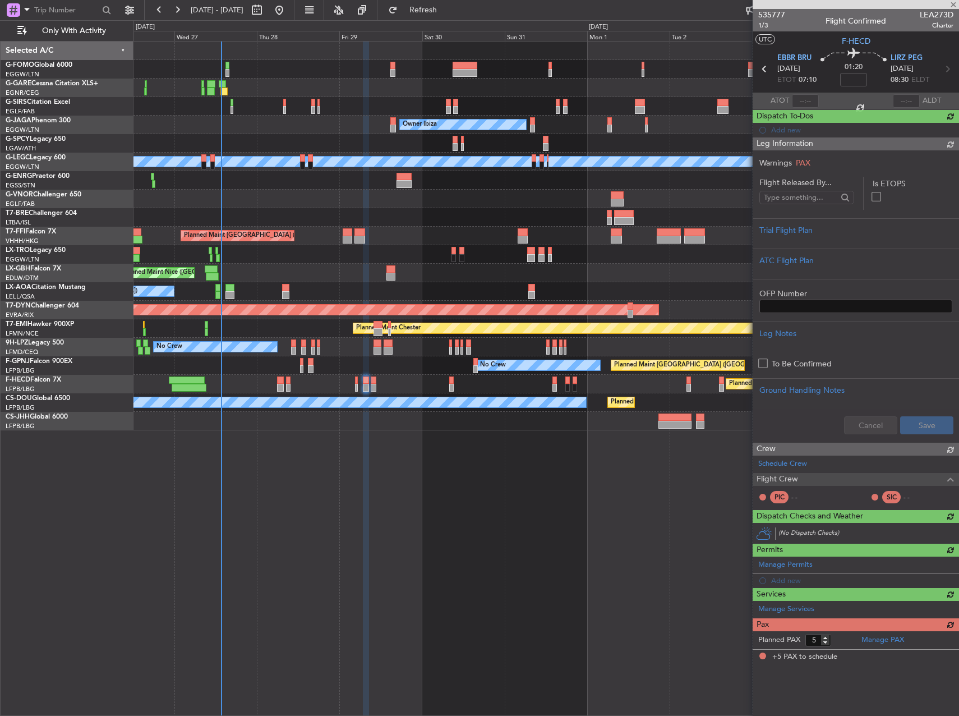
scroll to position [0, 0]
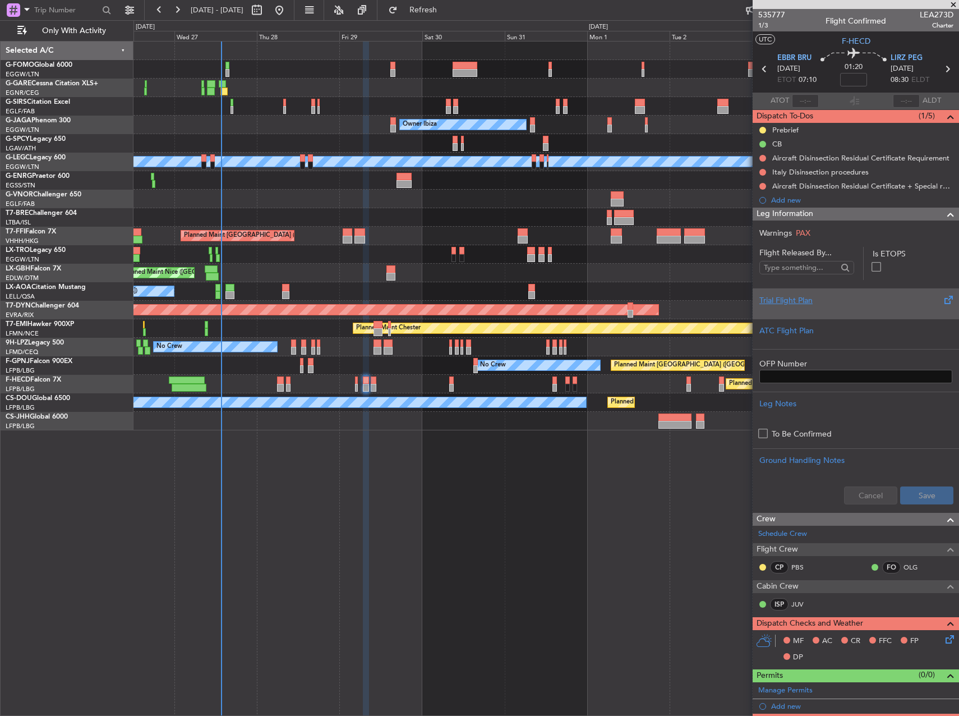
click at [861, 306] on div at bounding box center [855, 309] width 193 height 7
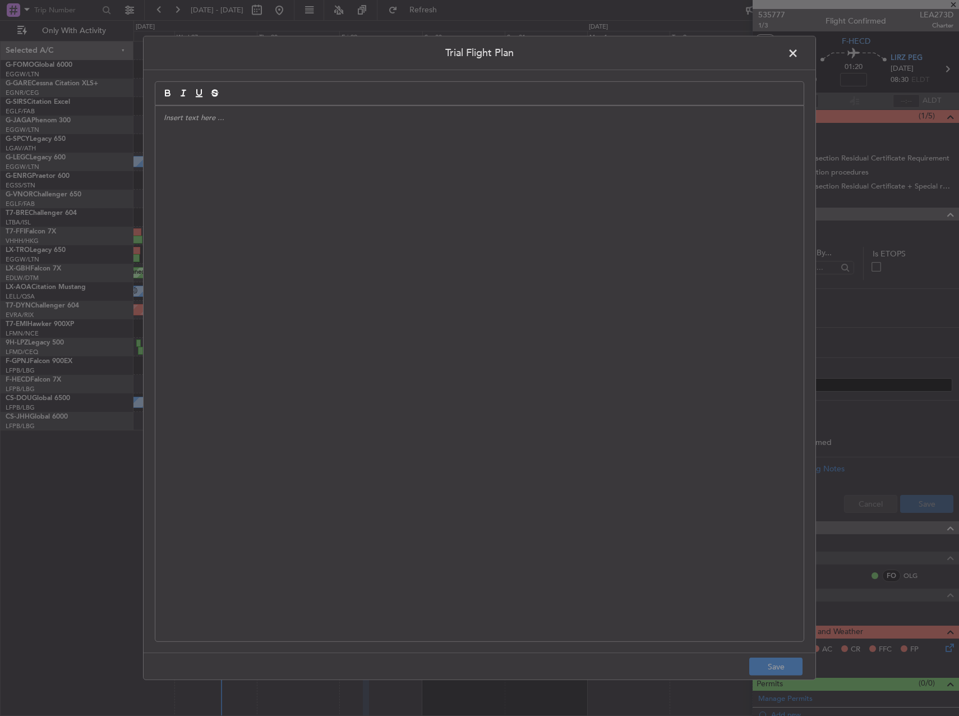
click at [513, 287] on div at bounding box center [479, 373] width 648 height 535
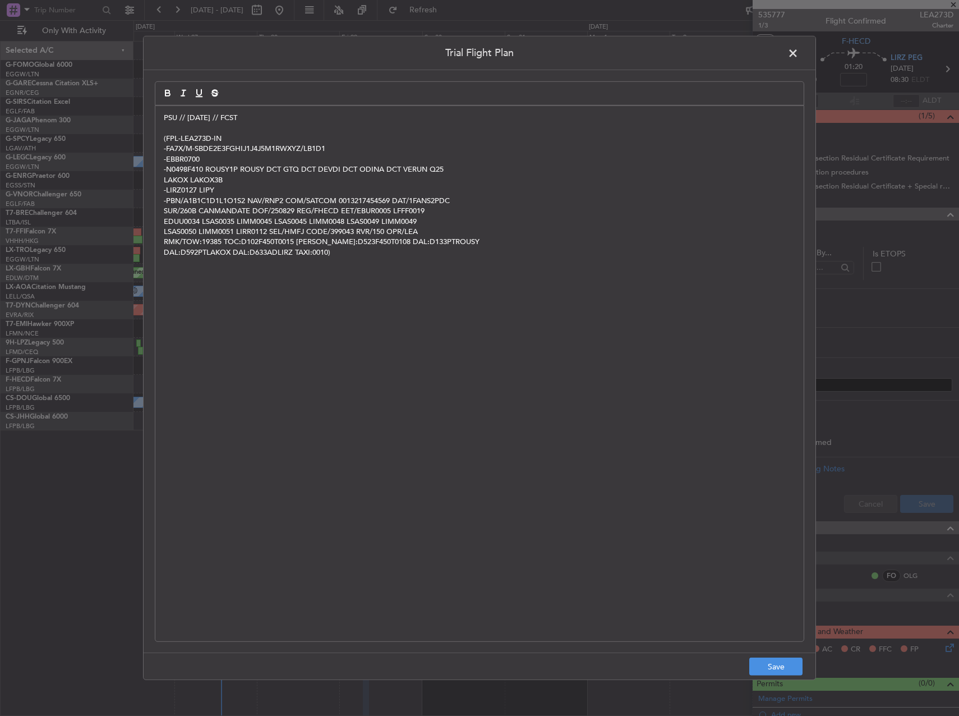
click at [784, 657] on footer "Save" at bounding box center [480, 665] width 672 height 27
click at [779, 661] on button "Save" at bounding box center [775, 666] width 53 height 18
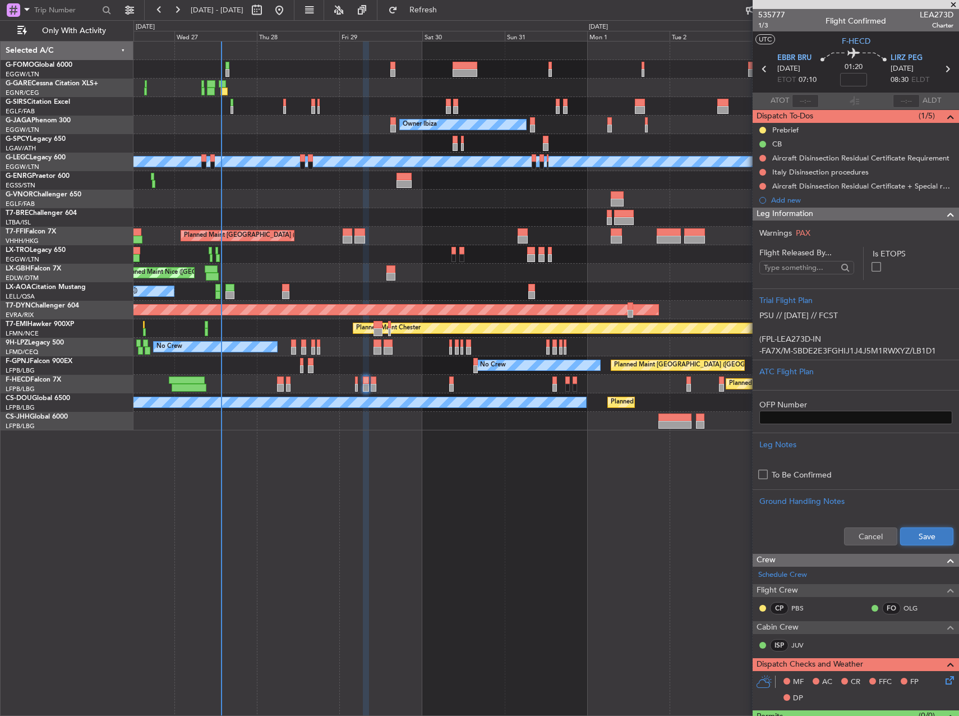
click at [920, 527] on button "Save" at bounding box center [926, 536] width 53 height 18
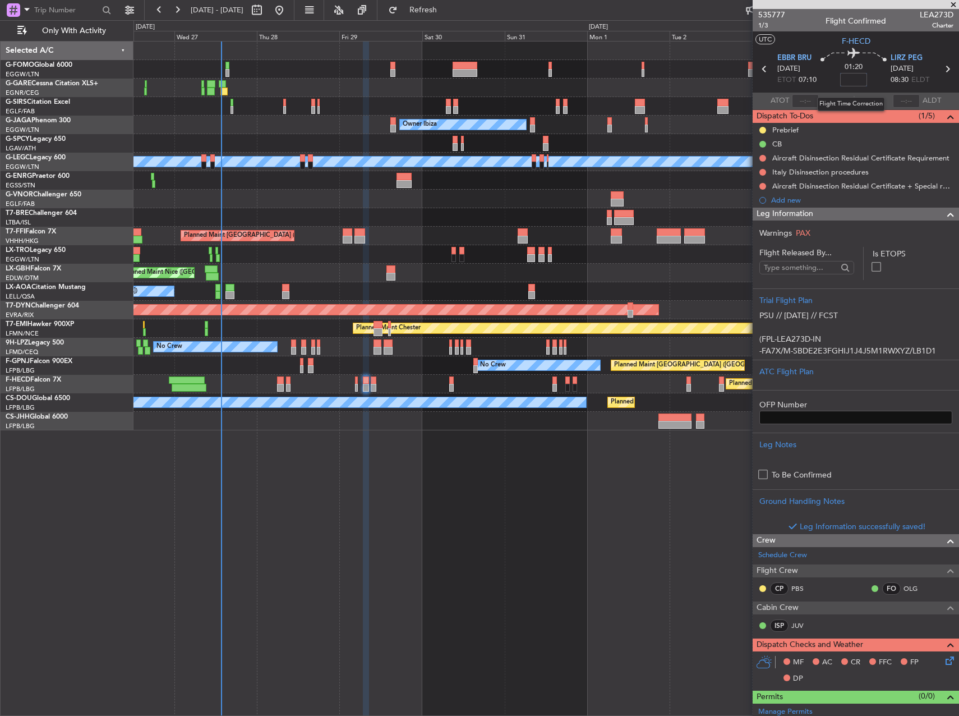
click at [854, 82] on input at bounding box center [853, 79] width 27 height 13
click at [722, 199] on div at bounding box center [545, 199] width 825 height 19
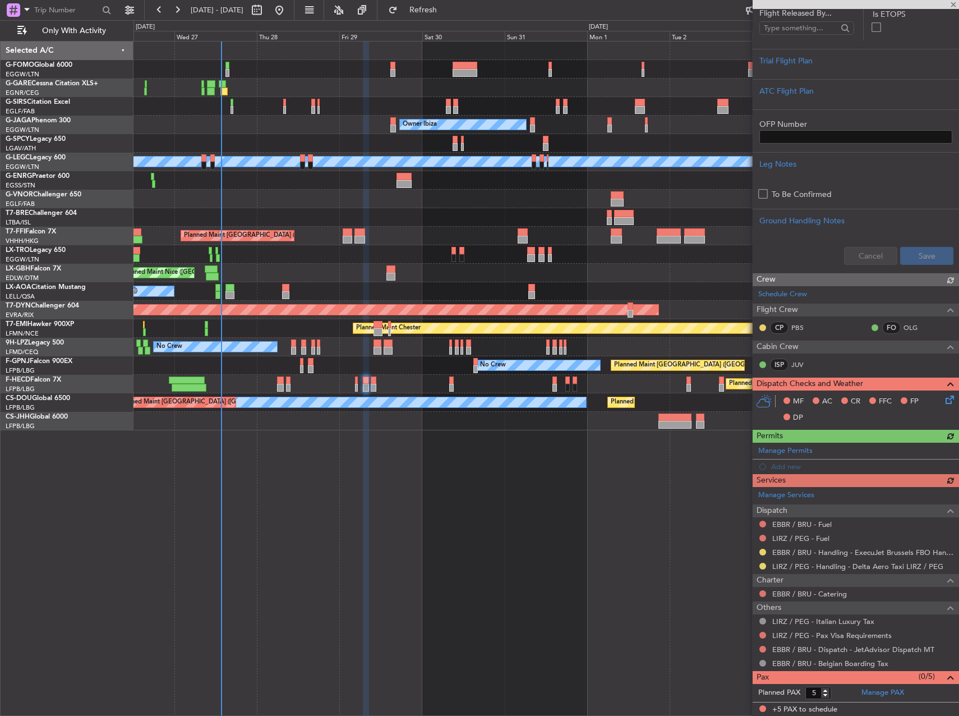
scroll to position [280, 0]
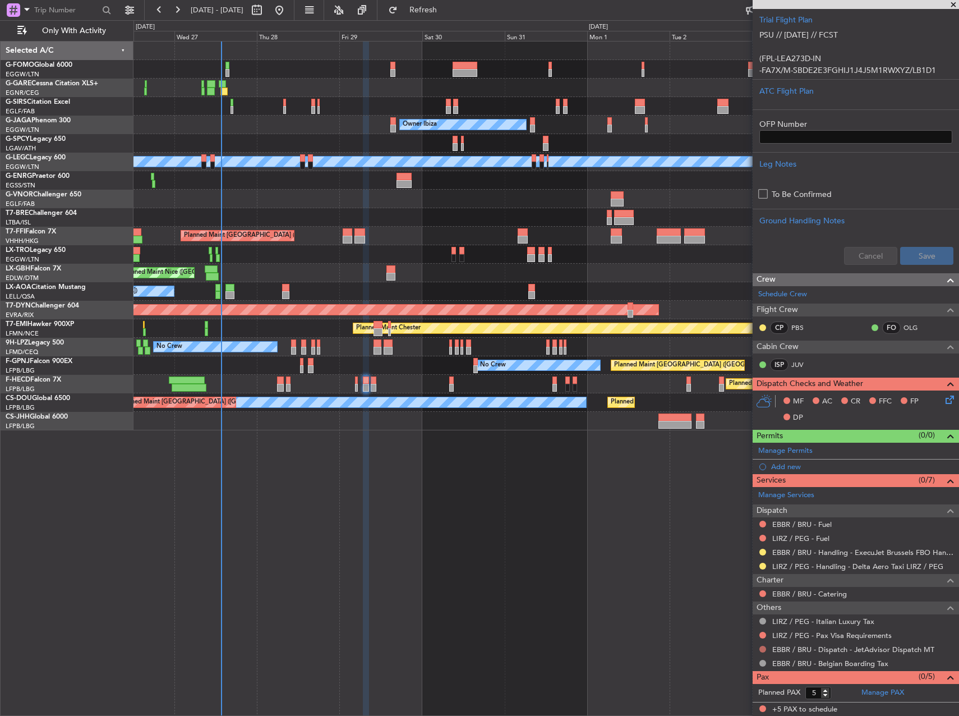
click at [765, 650] on button at bounding box center [762, 649] width 7 height 7
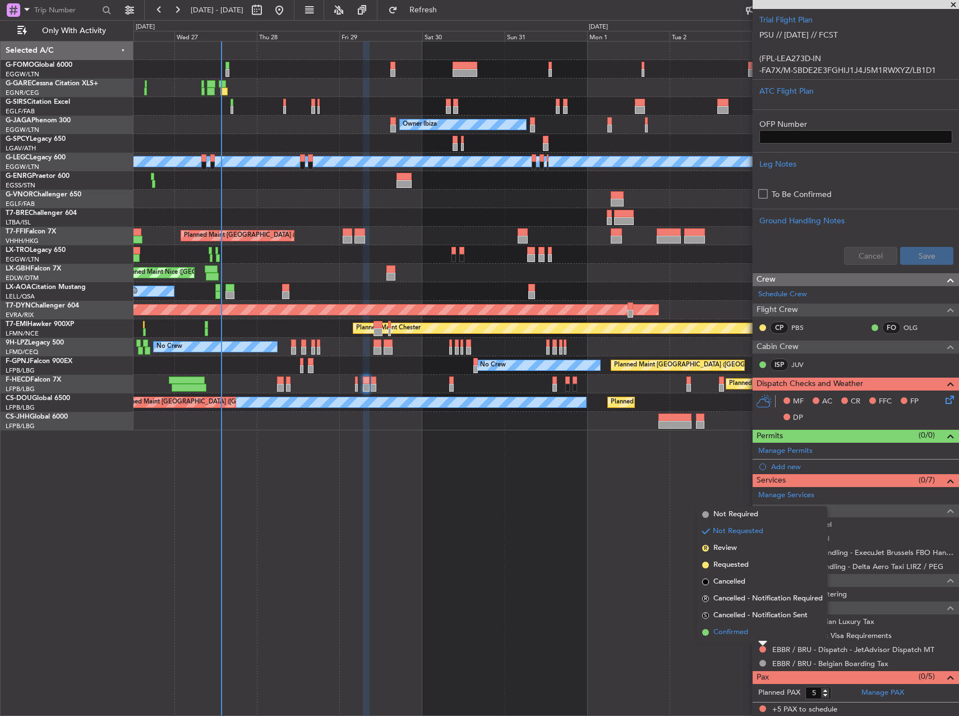
click at [744, 628] on span "Confirmed" at bounding box center [730, 631] width 35 height 11
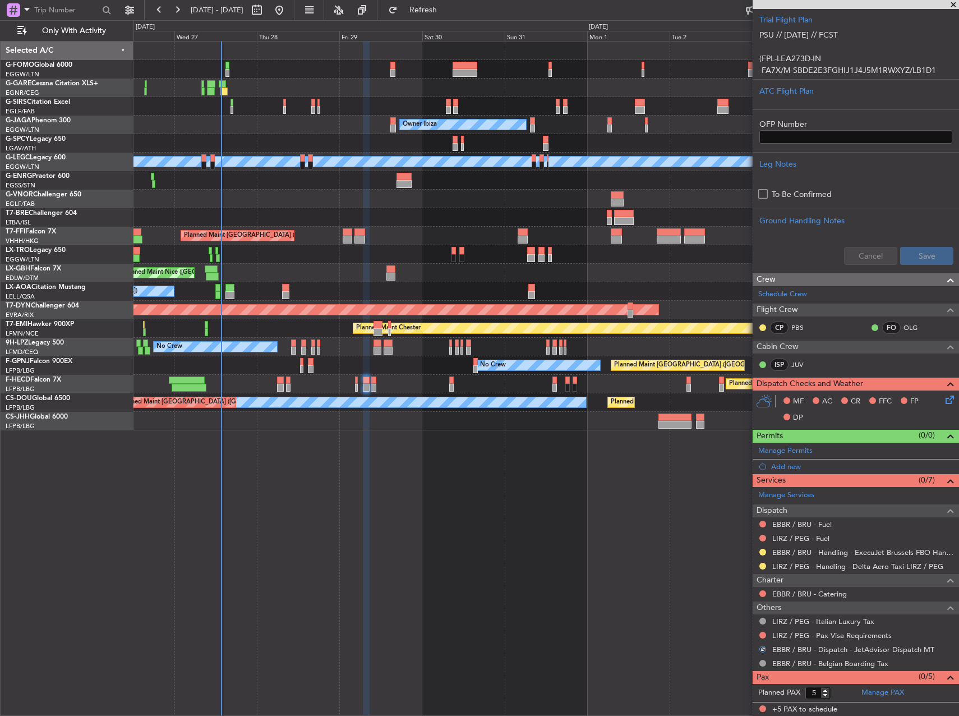
click at [943, 400] on icon at bounding box center [947, 397] width 9 height 9
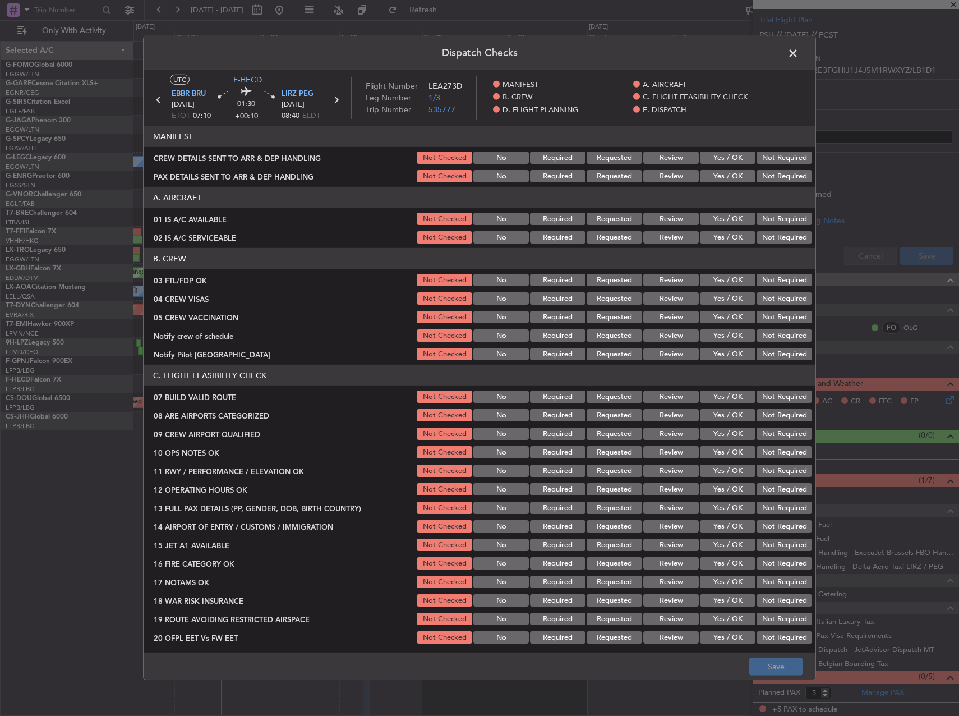
drag, startPoint x: 789, startPoint y: 51, endPoint x: 593, endPoint y: 183, distance: 236.0
click at [799, 52] on span at bounding box center [799, 56] width 0 height 22
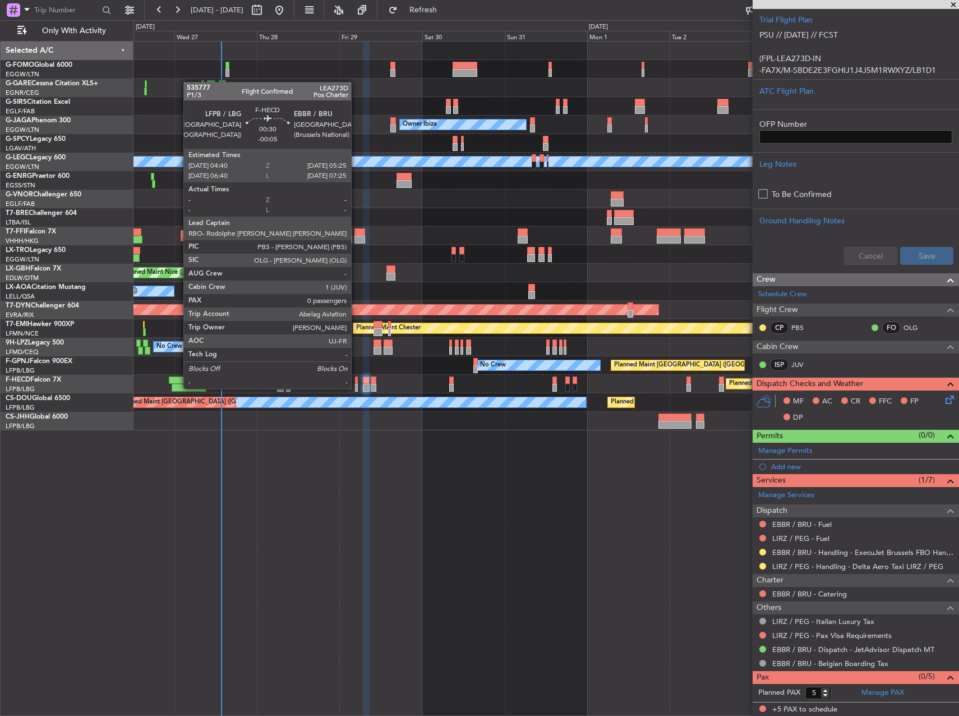
click at [356, 379] on div at bounding box center [356, 380] width 3 height 8
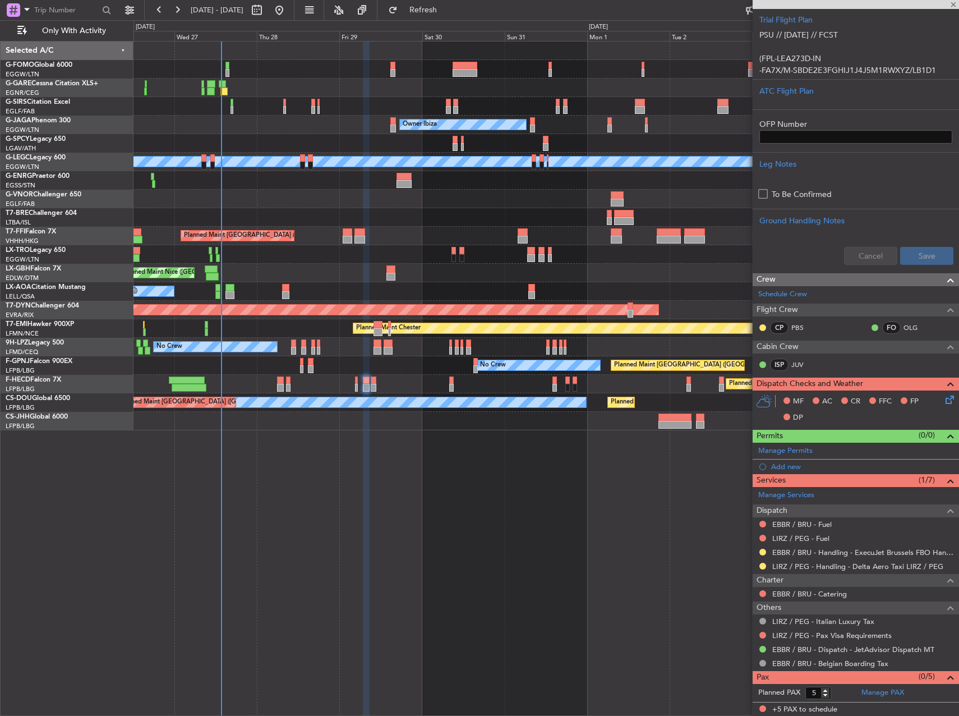
type input "-00:05"
type input "0"
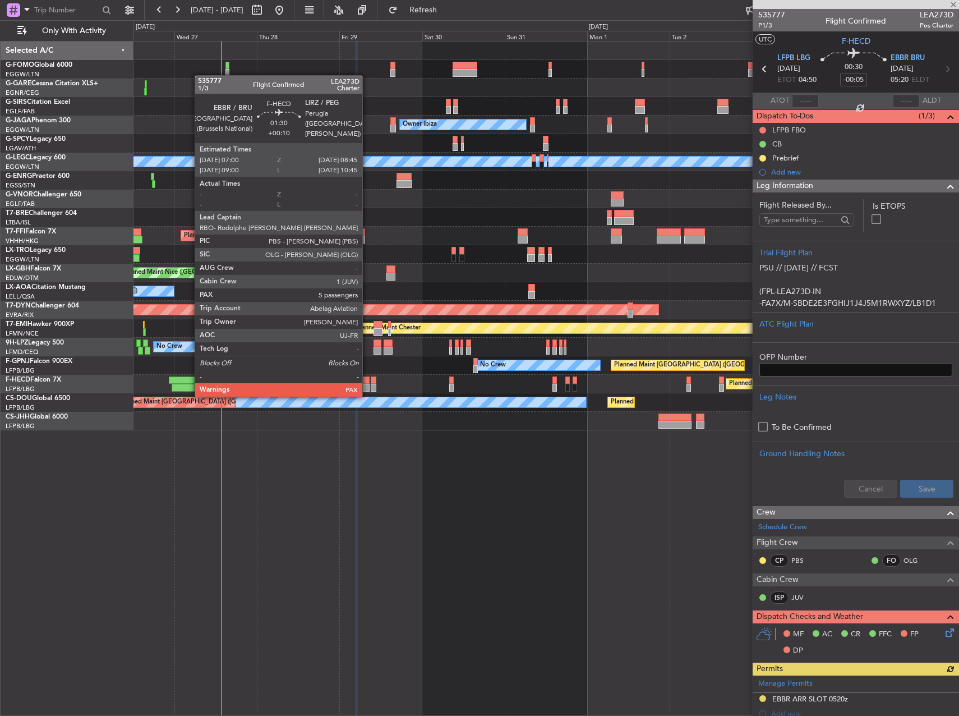
click at [367, 385] on div at bounding box center [366, 388] width 6 height 8
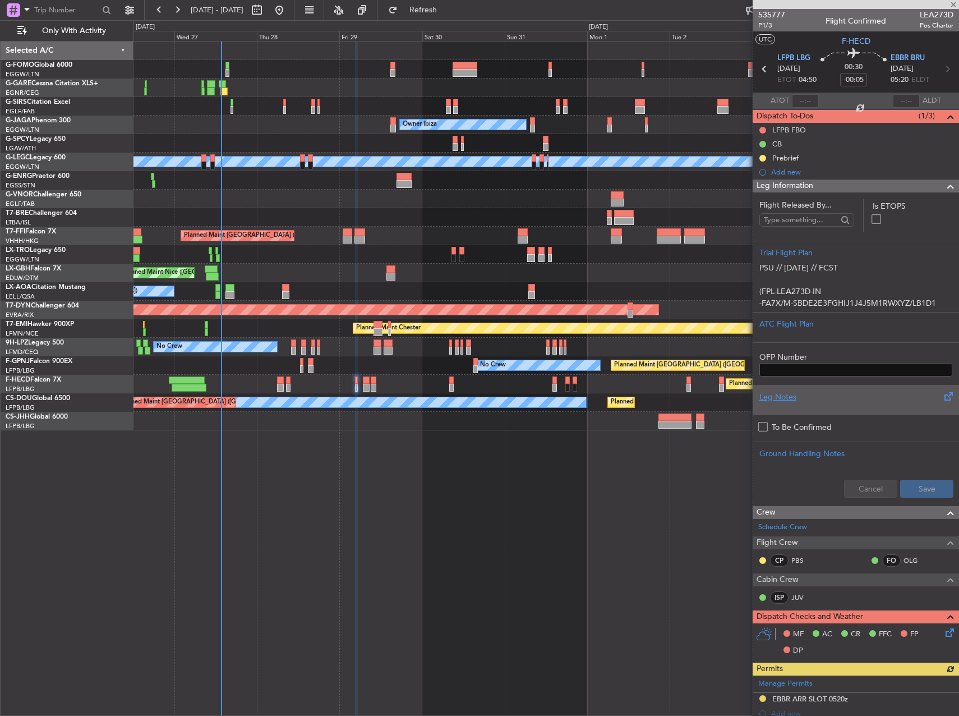
type input "+00:10"
type input "5"
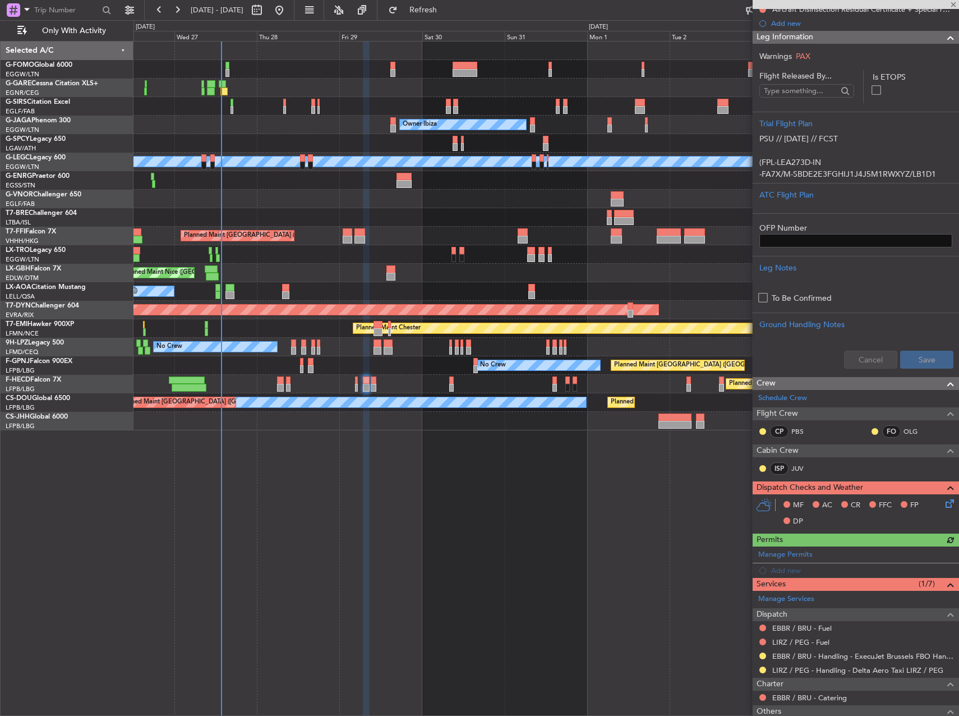
scroll to position [224, 0]
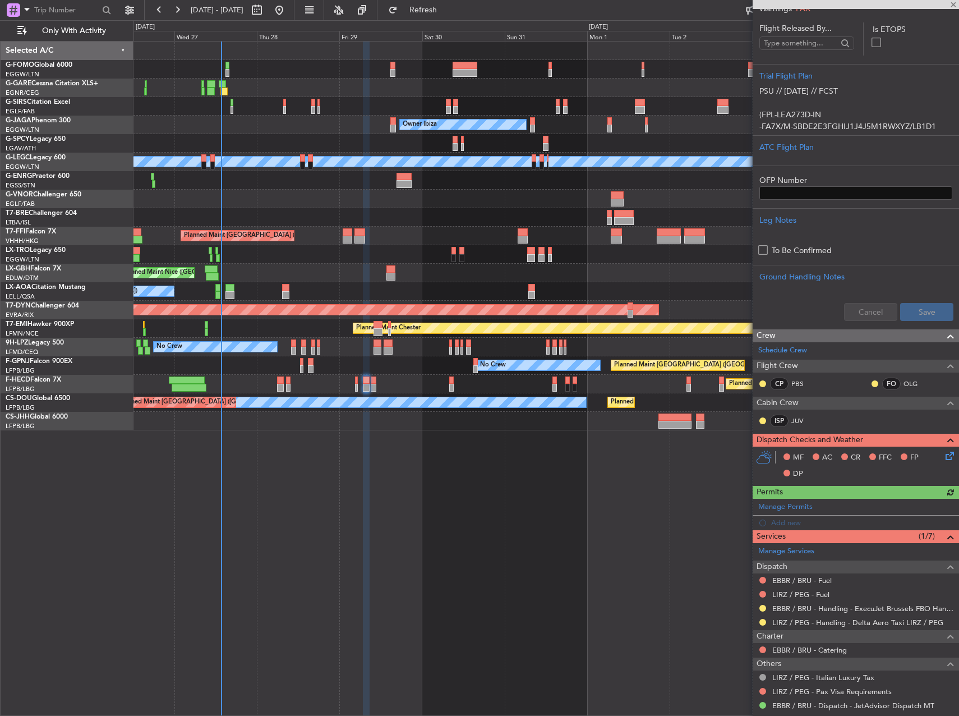
click at [944, 456] on icon at bounding box center [947, 453] width 9 height 9
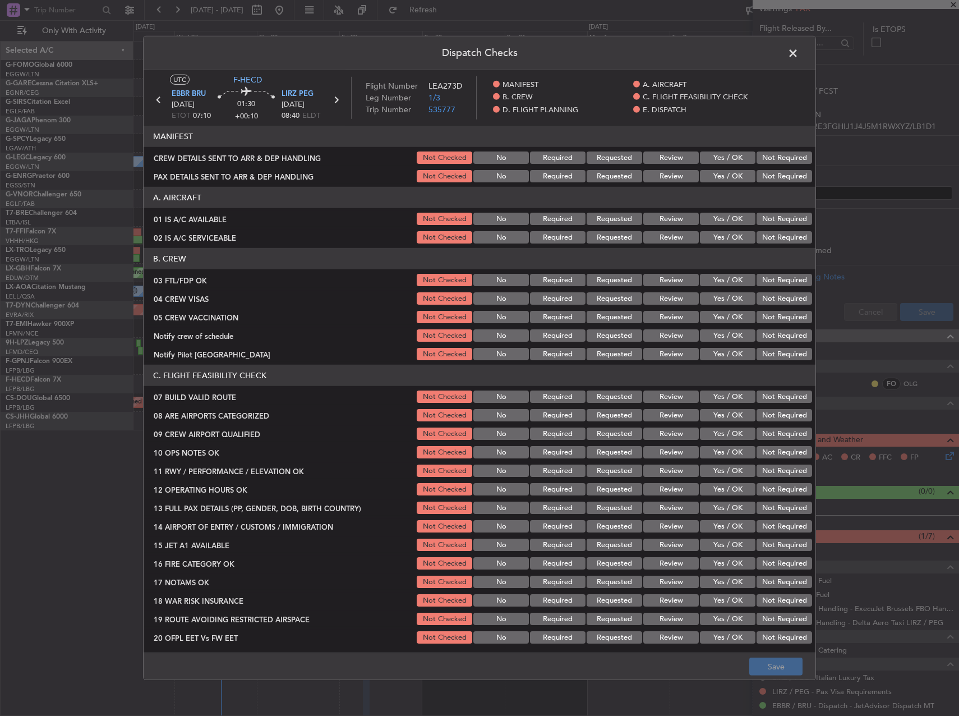
click at [731, 213] on div "Yes / OK" at bounding box center [726, 219] width 57 height 16
click at [727, 232] on button "Yes / OK" at bounding box center [728, 237] width 56 height 12
click at [725, 211] on div "Yes / OK" at bounding box center [726, 219] width 57 height 16
click at [722, 216] on button "Yes / OK" at bounding box center [728, 219] width 56 height 12
drag, startPoint x: 711, startPoint y: 279, endPoint x: 714, endPoint y: 293, distance: 13.7
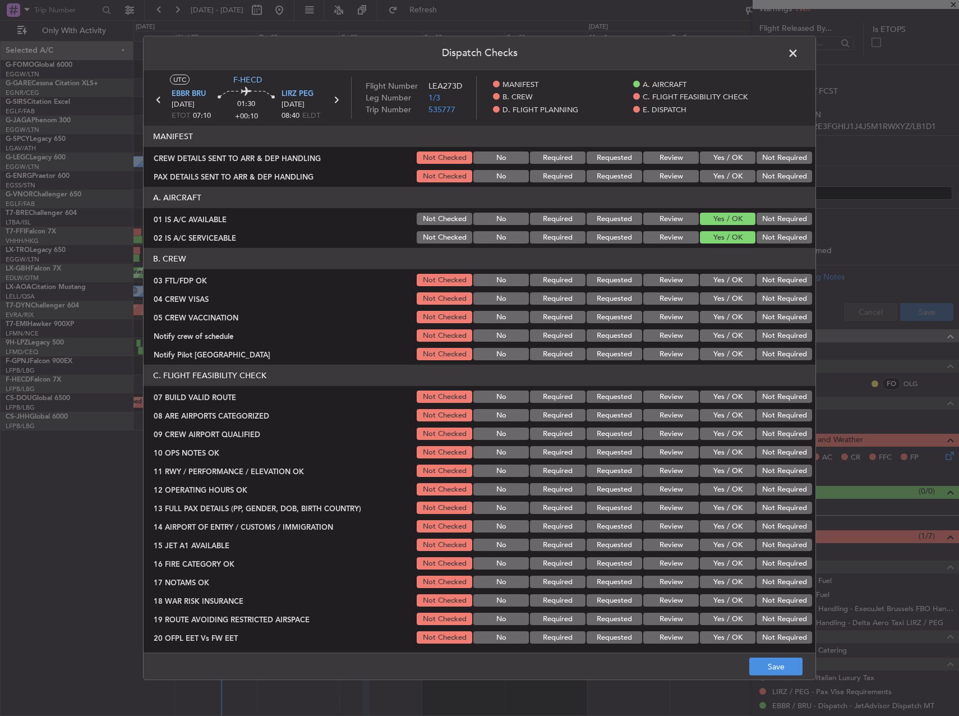
click at [711, 280] on button "Yes / OK" at bounding box center [728, 280] width 56 height 12
click at [714, 294] on button "Yes / OK" at bounding box center [728, 298] width 56 height 12
click at [772, 296] on button "Not Required" at bounding box center [785, 298] width 56 height 12
click at [766, 320] on button "Not Required" at bounding box center [785, 317] width 56 height 12
click at [740, 333] on button "Yes / OK" at bounding box center [728, 335] width 56 height 12
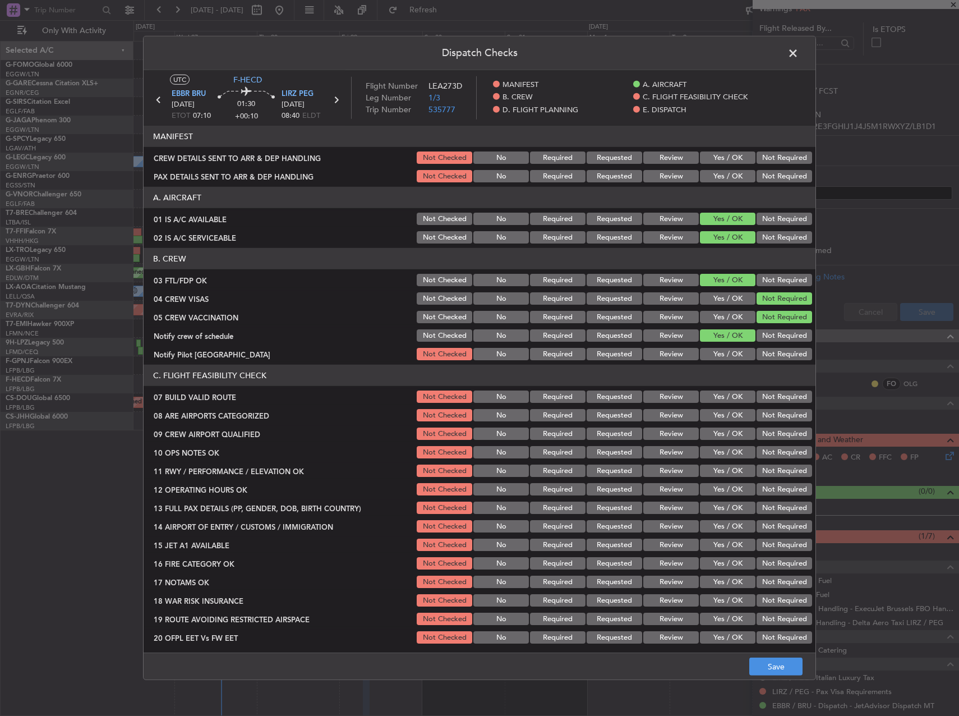
click at [761, 349] on button "Not Required" at bounding box center [785, 354] width 56 height 12
click at [733, 390] on button "Yes / OK" at bounding box center [728, 396] width 56 height 12
click at [731, 412] on button "Yes / OK" at bounding box center [728, 415] width 56 height 12
click at [758, 431] on button "Not Required" at bounding box center [785, 433] width 56 height 12
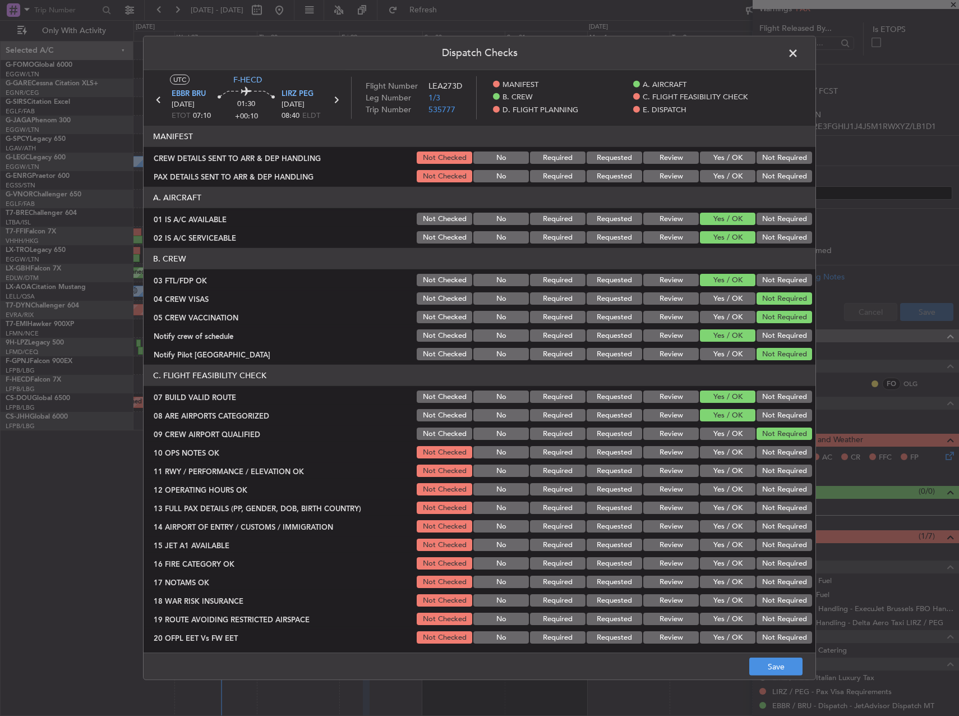
click at [766, 450] on button "Not Required" at bounding box center [785, 452] width 56 height 12
click at [767, 468] on button "Not Required" at bounding box center [785, 470] width 56 height 12
drag, startPoint x: 741, startPoint y: 482, endPoint x: 736, endPoint y: 486, distance: 6.0
click at [741, 483] on div "Yes / OK" at bounding box center [726, 489] width 57 height 16
click at [736, 486] on button "Yes / OK" at bounding box center [728, 489] width 56 height 12
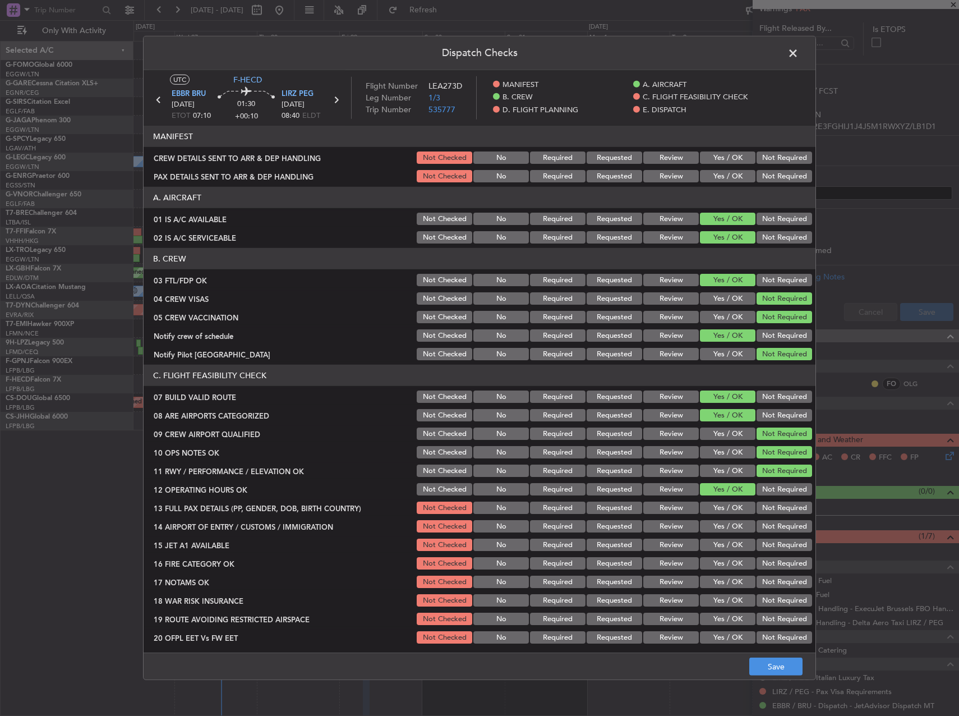
click at [732, 504] on button "Yes / OK" at bounding box center [728, 507] width 56 height 12
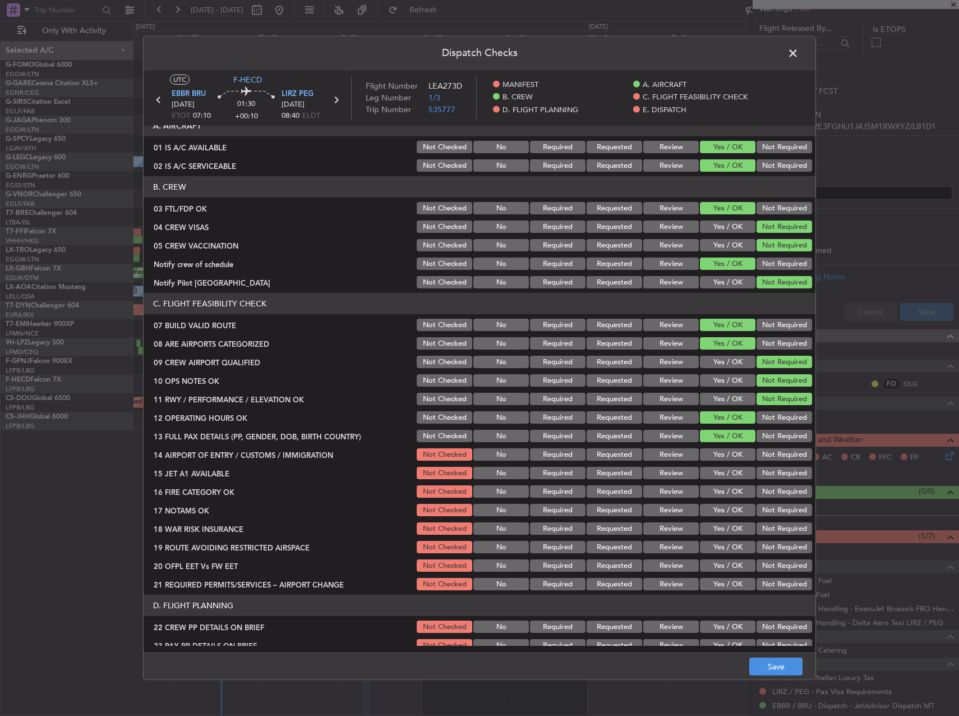
scroll to position [168, 0]
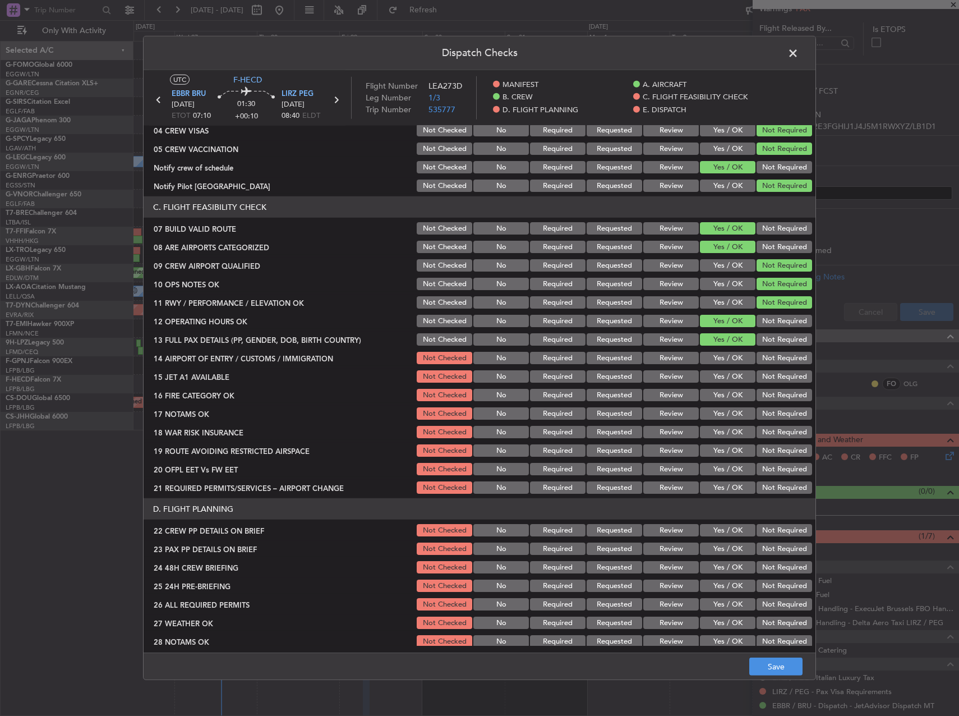
click at [723, 371] on button "Yes / OK" at bounding box center [728, 376] width 56 height 12
click at [722, 361] on button "Yes / OK" at bounding box center [728, 358] width 56 height 12
click at [722, 391] on button "Yes / OK" at bounding box center [728, 395] width 56 height 12
click at [722, 403] on div "Yes / OK" at bounding box center [726, 395] width 57 height 16
click at [722, 412] on button "Yes / OK" at bounding box center [728, 413] width 56 height 12
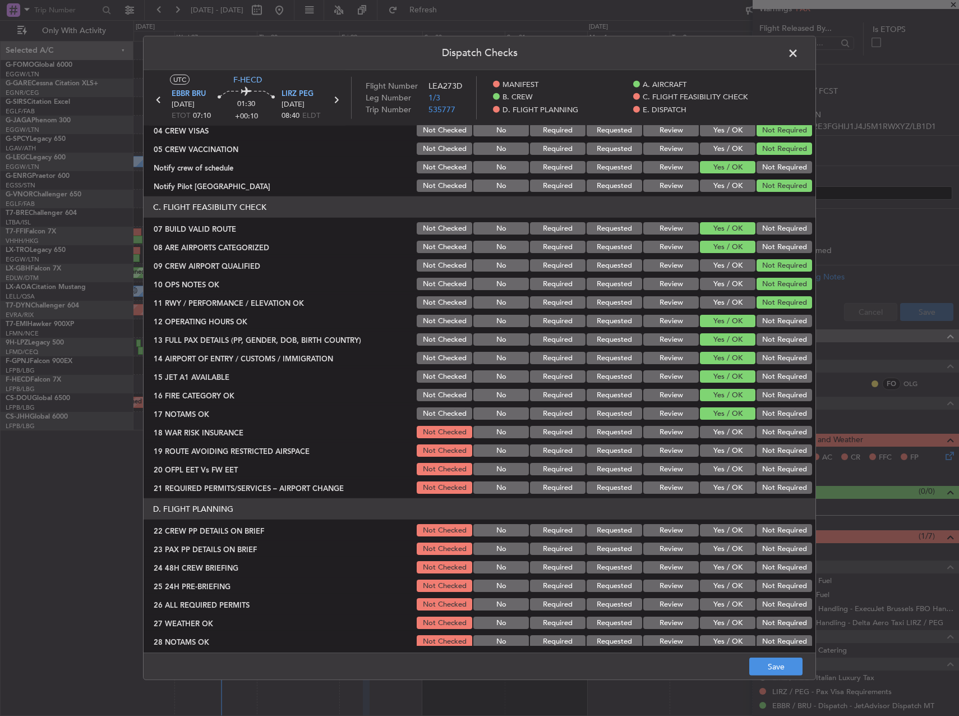
click at [757, 430] on button "Not Required" at bounding box center [785, 432] width 56 height 12
click at [715, 455] on button "Yes / OK" at bounding box center [728, 450] width 56 height 12
click at [719, 467] on button "Yes / OK" at bounding box center [728, 469] width 56 height 12
drag, startPoint x: 723, startPoint y: 488, endPoint x: 725, endPoint y: 506, distance: 18.0
click at [723, 488] on button "Yes / OK" at bounding box center [728, 487] width 56 height 12
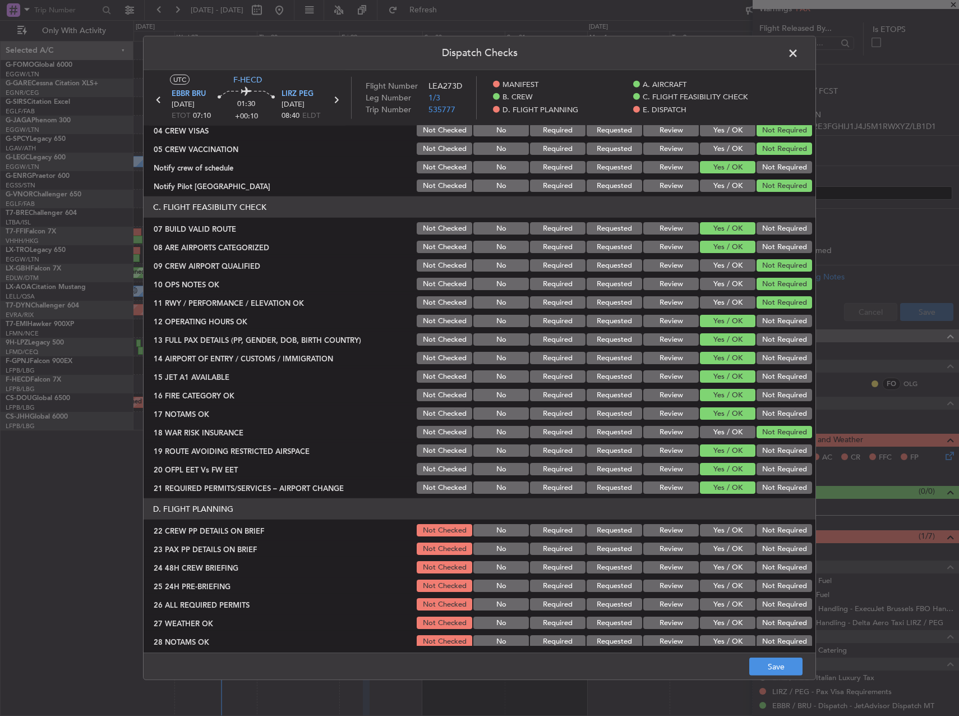
click at [727, 528] on button "Yes / OK" at bounding box center [728, 530] width 56 height 12
drag, startPoint x: 725, startPoint y: 554, endPoint x: 725, endPoint y: 564, distance: 10.1
click at [725, 555] on div "Yes / OK" at bounding box center [726, 549] width 57 height 16
click at [725, 573] on div "Yes / OK" at bounding box center [726, 567] width 57 height 16
click at [723, 556] on div "Yes / OK" at bounding box center [726, 549] width 57 height 16
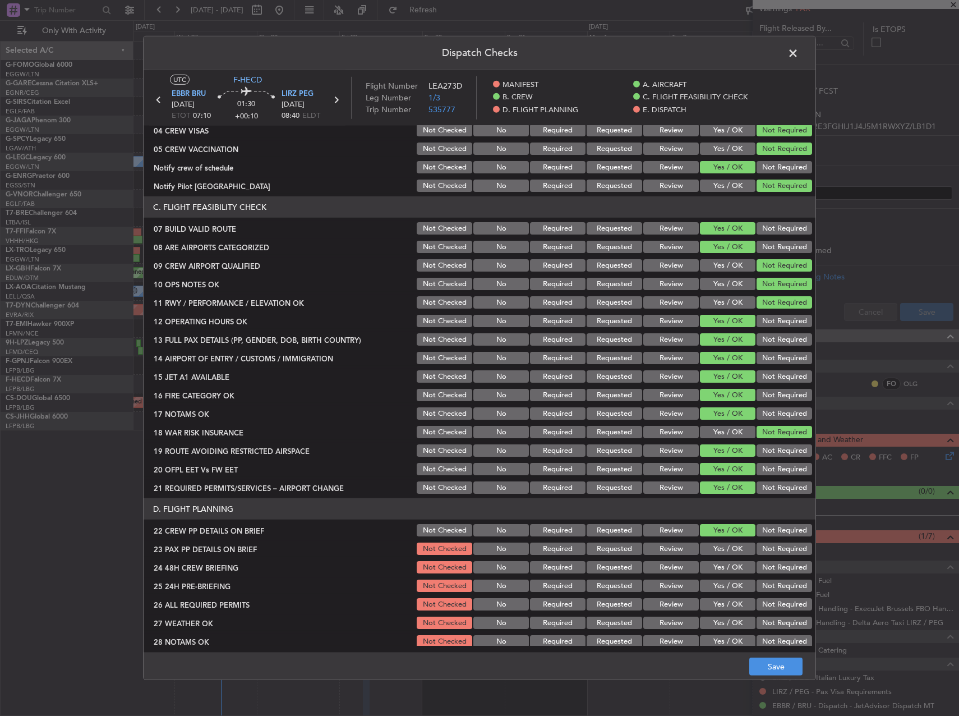
drag, startPoint x: 723, startPoint y: 548, endPoint x: 722, endPoint y: 557, distance: 9.6
click at [722, 552] on button "Yes / OK" at bounding box center [728, 548] width 56 height 12
click at [723, 562] on button "Yes / OK" at bounding box center [728, 567] width 56 height 12
drag, startPoint x: 760, startPoint y: 576, endPoint x: 762, endPoint y: 584, distance: 8.0
click at [760, 577] on section "D. FLIGHT PLANNING 22 CREW PP DETAILS ON BRIEF Not Checked No Required Requeste…" at bounding box center [480, 610] width 672 height 225
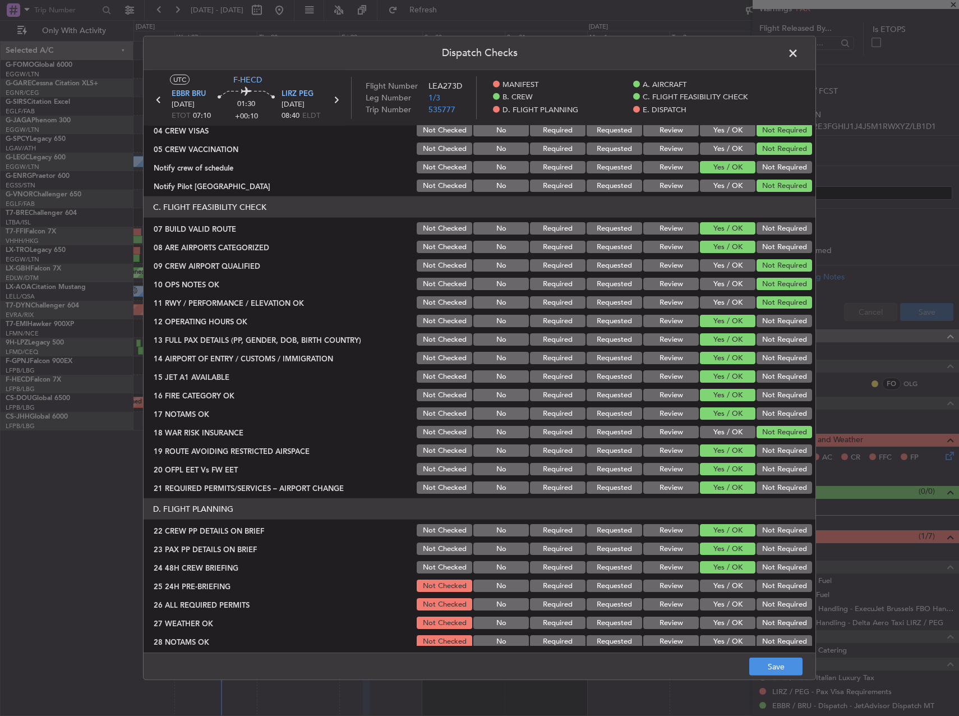
click at [762, 584] on button "Not Required" at bounding box center [785, 585] width 56 height 12
click at [770, 663] on button "Save" at bounding box center [775, 666] width 53 height 18
click at [799, 51] on span at bounding box center [799, 56] width 0 height 22
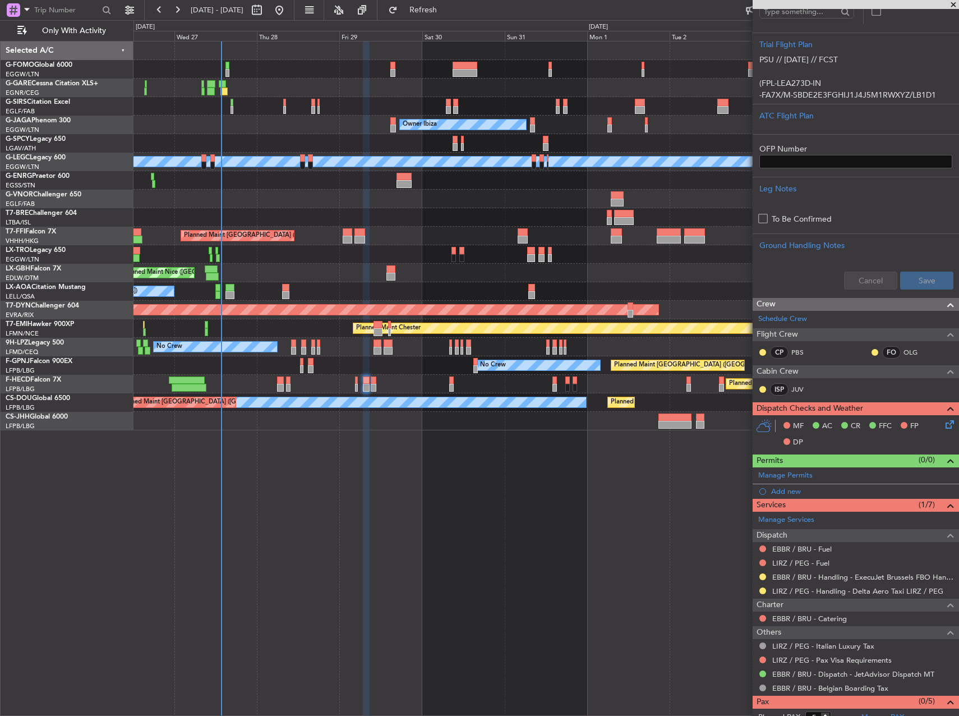
scroll to position [280, 0]
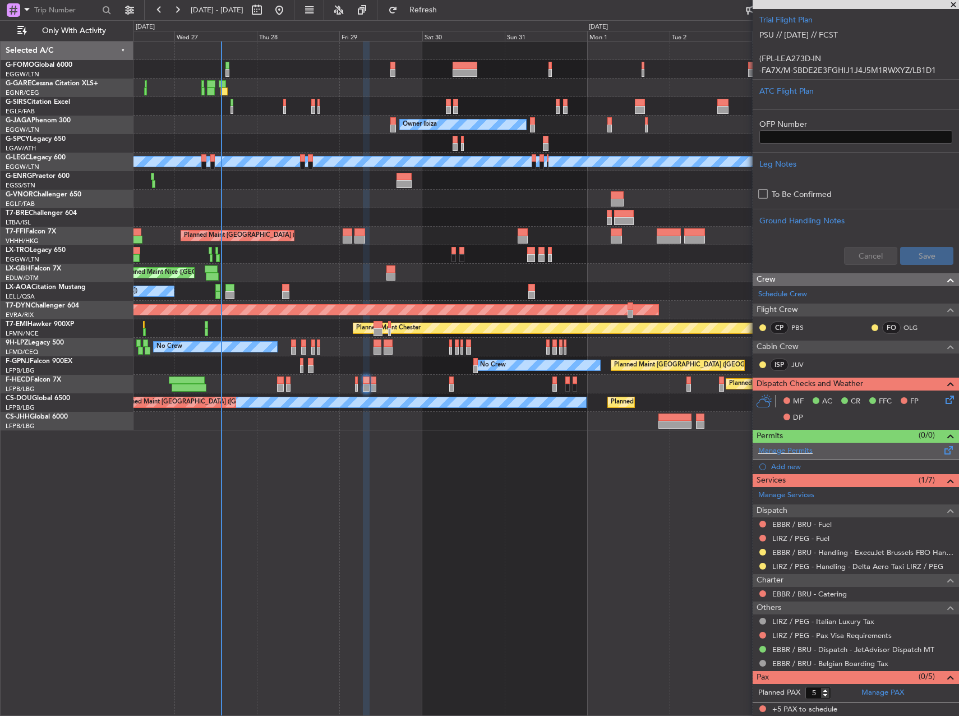
click at [944, 448] on span at bounding box center [948, 448] width 13 height 8
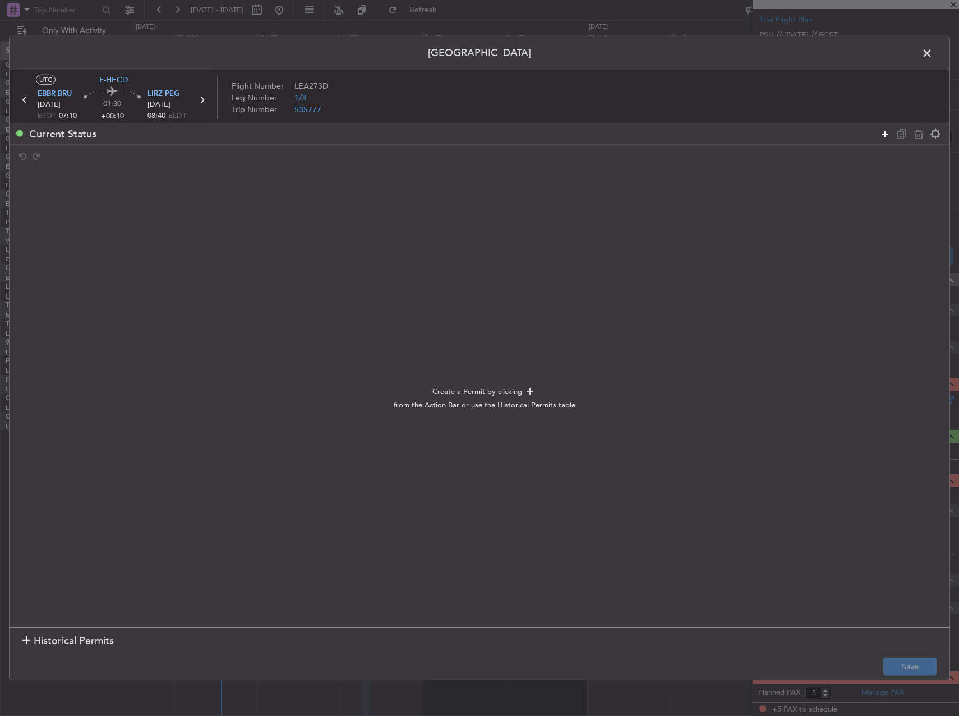
click at [886, 131] on icon at bounding box center [884, 133] width 13 height 13
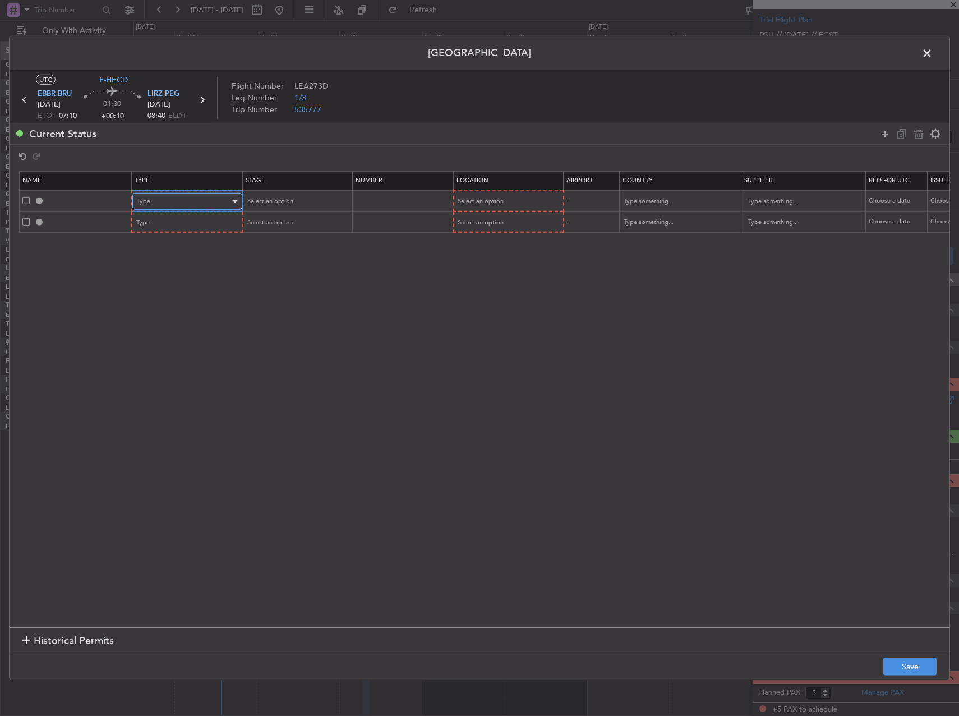
click at [188, 195] on div "Type" at bounding box center [183, 201] width 93 height 17
click at [182, 305] on span "Slot" at bounding box center [187, 307] width 100 height 17
click at [182, 222] on div "Type" at bounding box center [183, 222] width 93 height 17
click at [167, 287] on span "Release from Dispatch" at bounding box center [187, 295] width 100 height 17
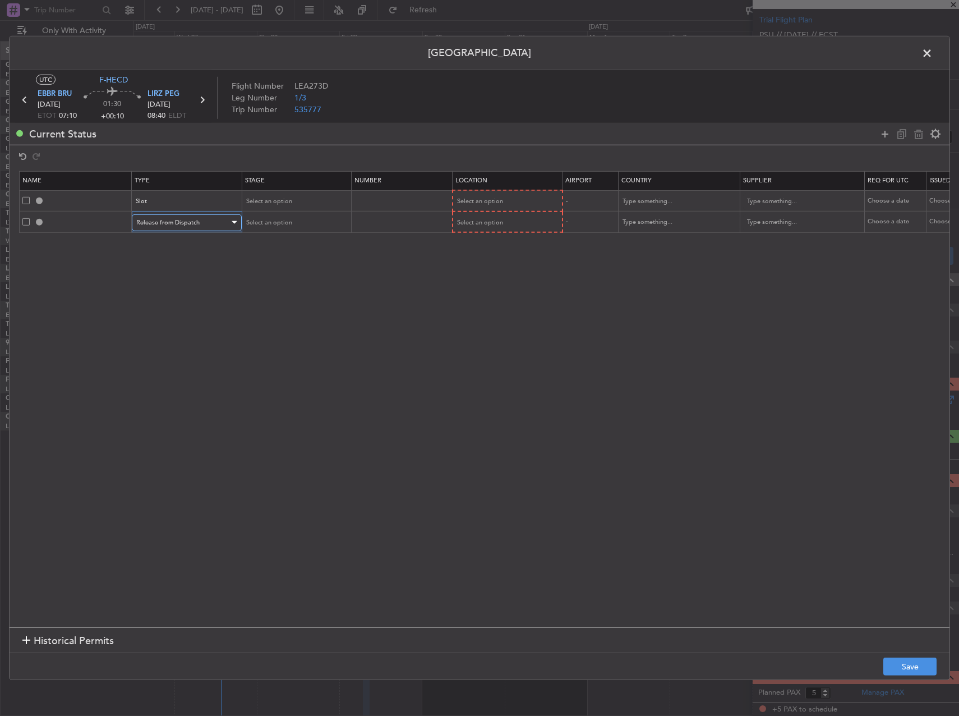
click at [194, 223] on span "Release from Dispatch" at bounding box center [167, 222] width 63 height 8
drag, startPoint x: 183, startPoint y: 320, endPoint x: 178, endPoint y: 282, distance: 38.5
click at [178, 282] on div "ADC ADNC API CANPASS CARICOM CID COBT CUSTOMS Departure DOT Approval EAPIS Ferr…" at bounding box center [186, 304] width 119 height 135
drag, startPoint x: 178, startPoint y: 282, endPoint x: 146, endPoint y: 279, distance: 32.1
click at [146, 279] on span "PPR" at bounding box center [187, 278] width 100 height 17
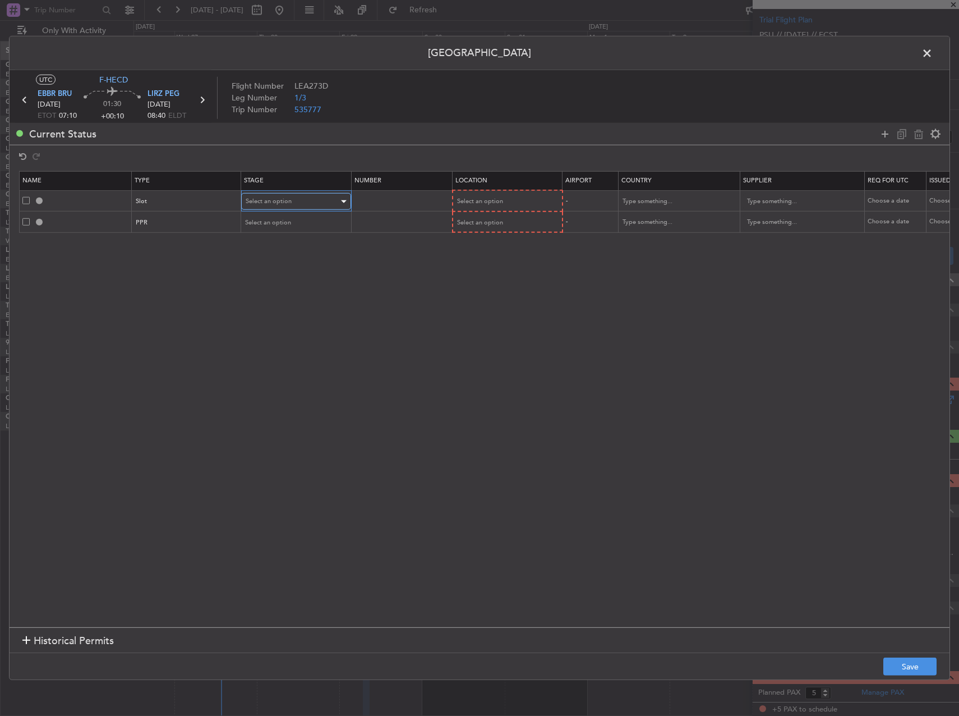
click at [302, 197] on div "Select an option" at bounding box center [292, 201] width 93 height 17
click at [283, 278] on span "Requested" at bounding box center [296, 275] width 100 height 17
click at [282, 218] on span "Select an option" at bounding box center [269, 222] width 46 height 8
click at [281, 289] on span "Requested" at bounding box center [296, 296] width 100 height 17
click at [463, 194] on div "Select an option" at bounding box center [503, 201] width 93 height 17
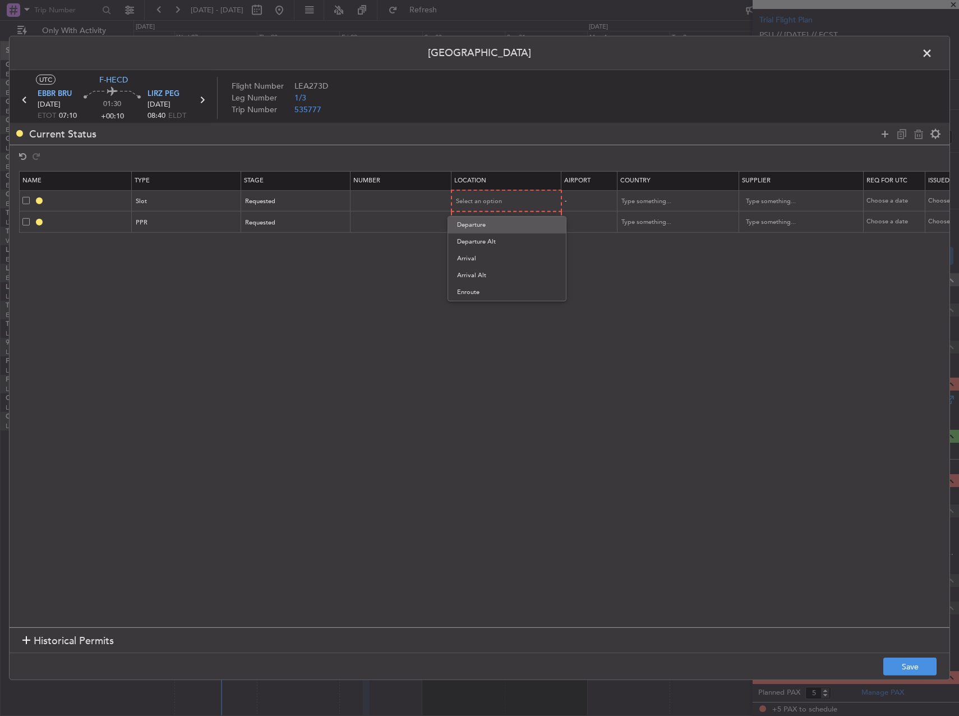
click at [473, 221] on span "Departure" at bounding box center [507, 224] width 100 height 17
click at [470, 224] on span "Select an option" at bounding box center [480, 222] width 46 height 8
click at [473, 276] on span "Arrival" at bounding box center [507, 279] width 100 height 17
click at [895, 667] on button "Save" at bounding box center [909, 666] width 53 height 18
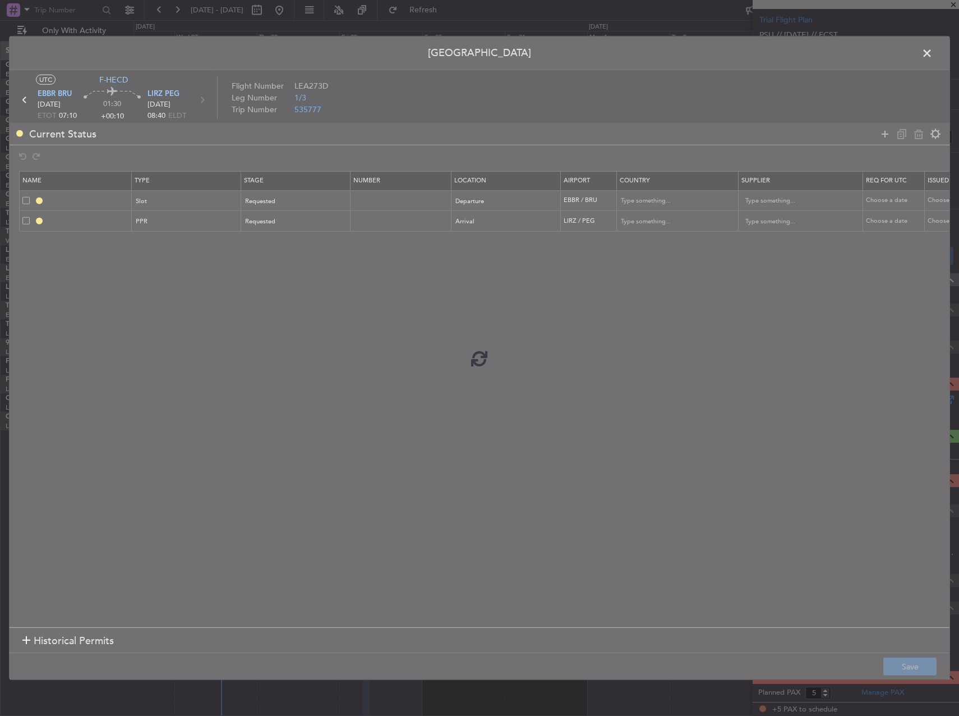
type input "EBBR DEP SLOT"
type input "Belgium"
type input "NNN"
type input "LIRZ PPR"
type input "Italy"
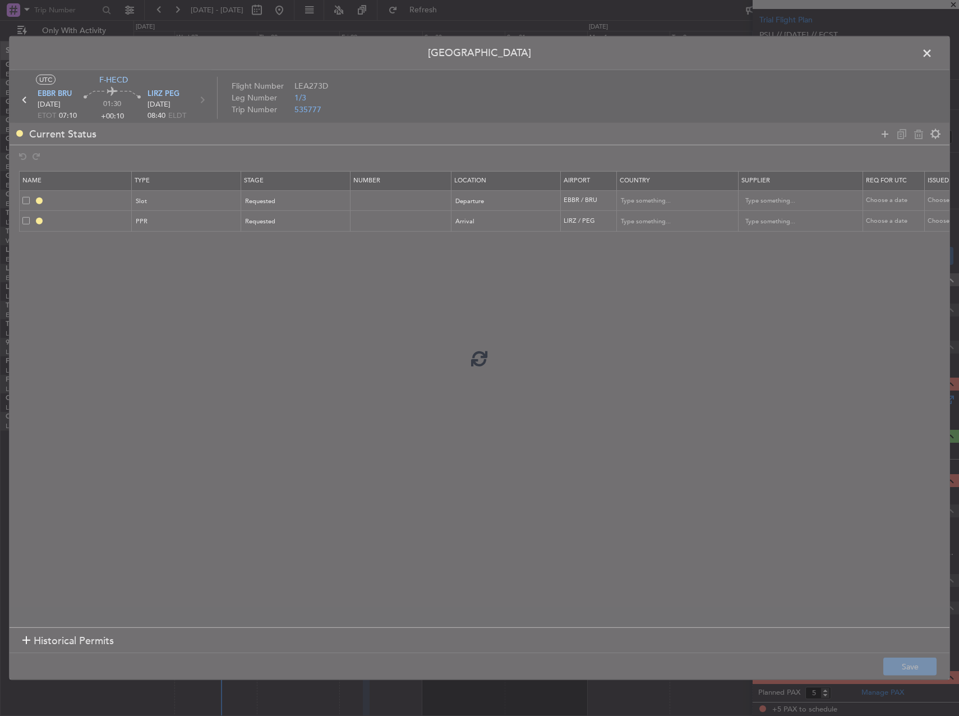
type input "NNN"
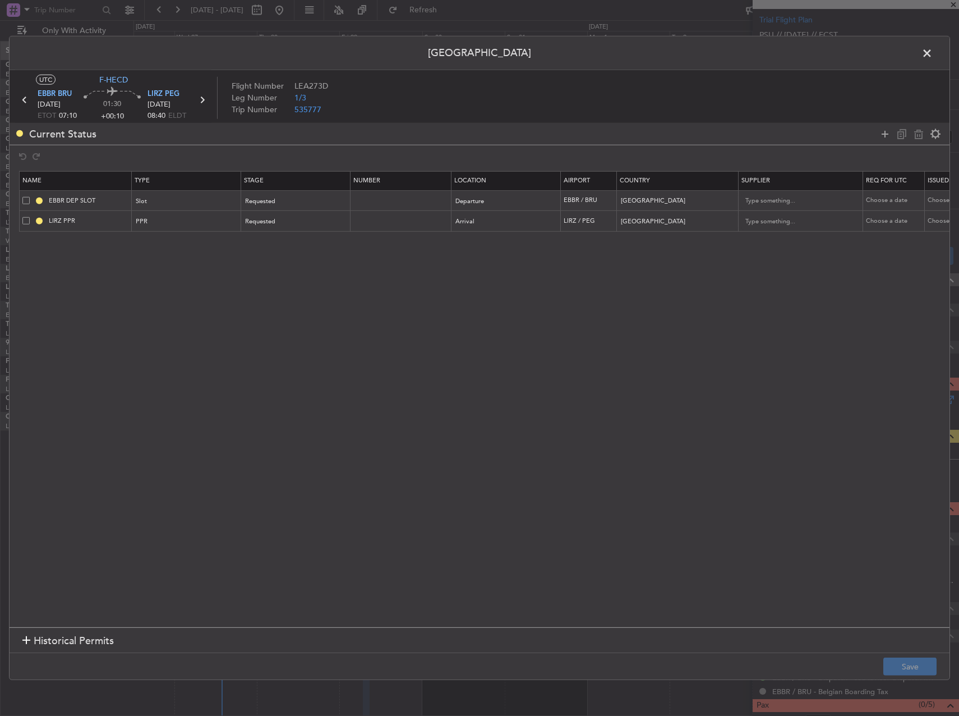
click at [933, 55] on span at bounding box center [933, 56] width 0 height 22
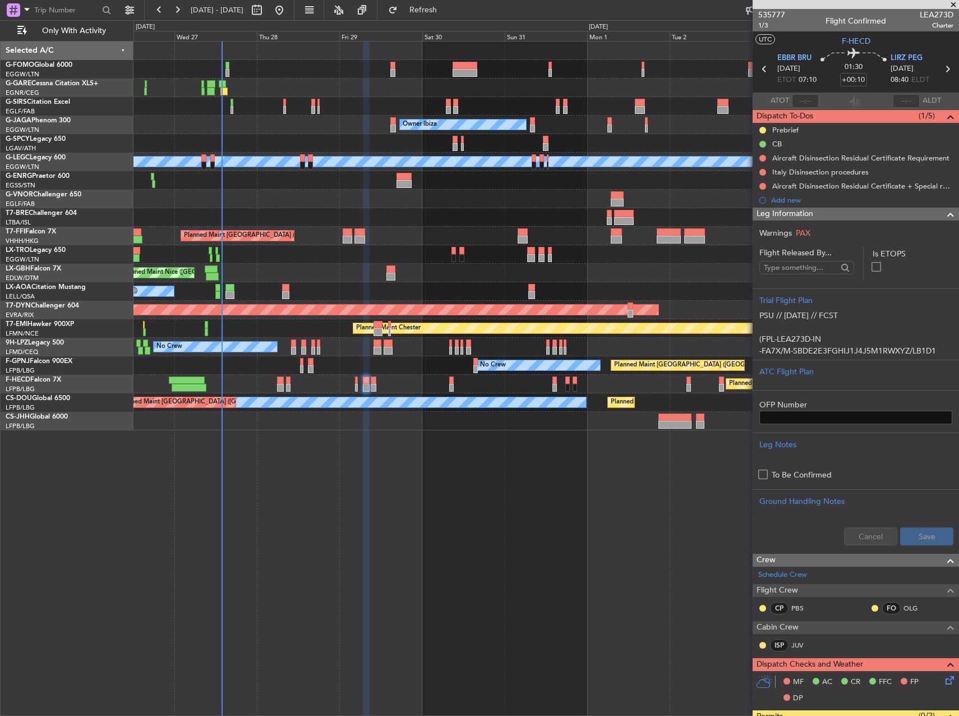
scroll to position [280, 0]
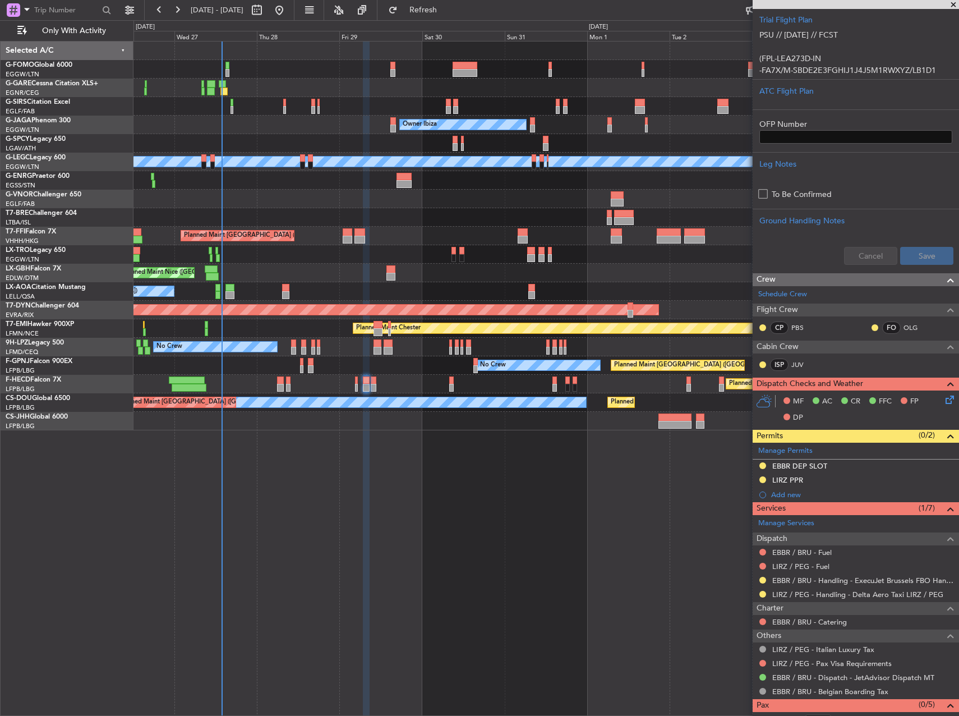
click at [804, 464] on div "EBBR DEP SLOT" at bounding box center [799, 466] width 55 height 10
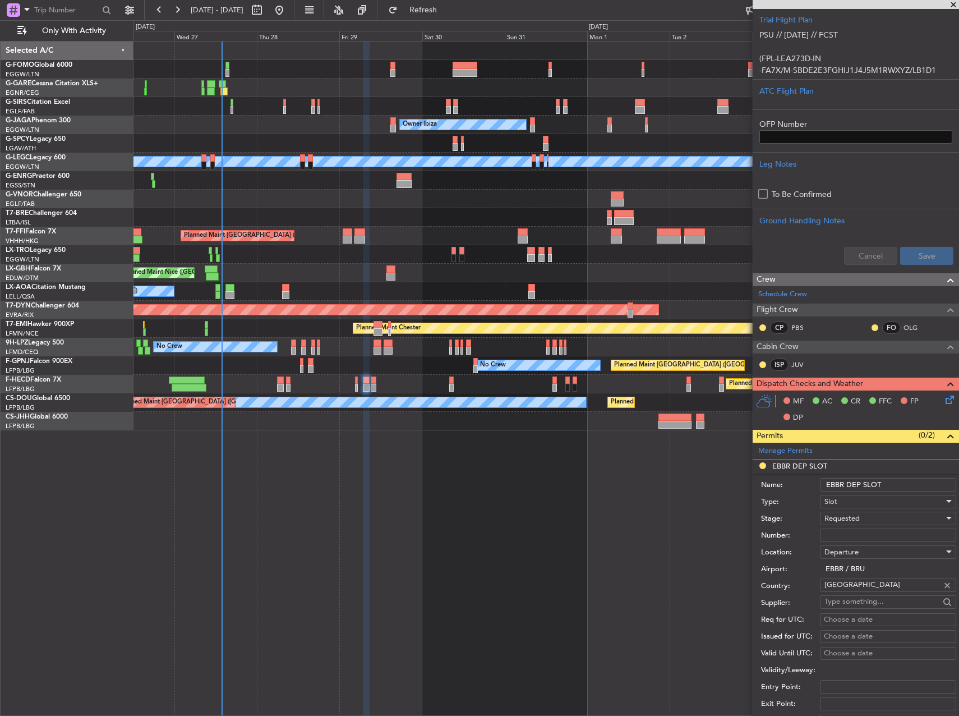
click at [889, 480] on input "EBBR DEP SLOT" at bounding box center [888, 484] width 136 height 13
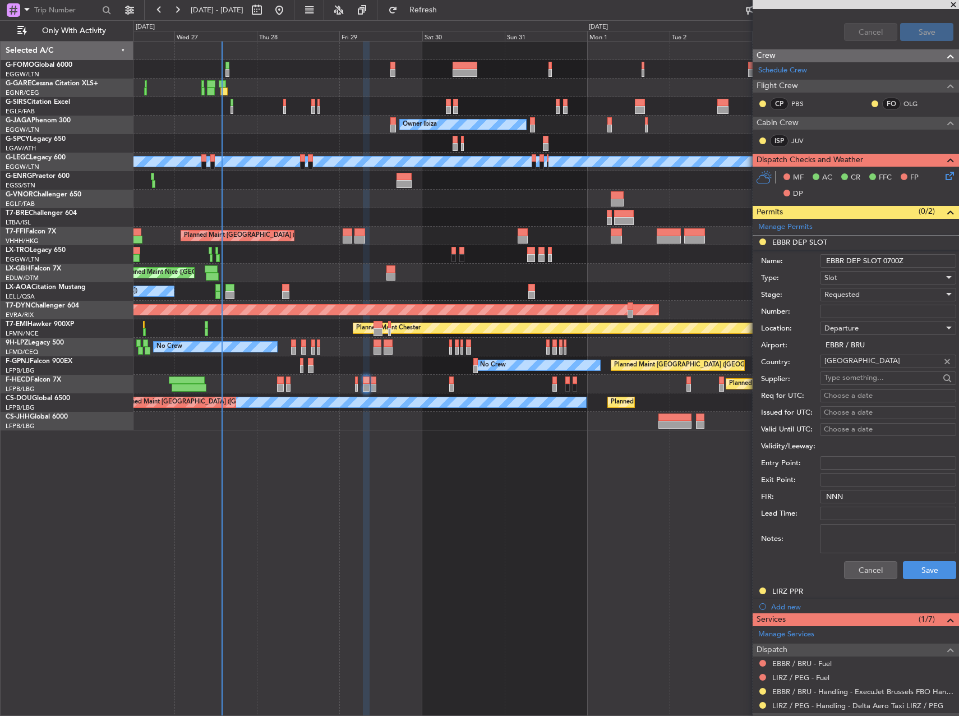
scroll to position [505, 0]
type input "EBBR DEP SLOT 0700Z"
click at [920, 565] on button "Save" at bounding box center [929, 569] width 53 height 18
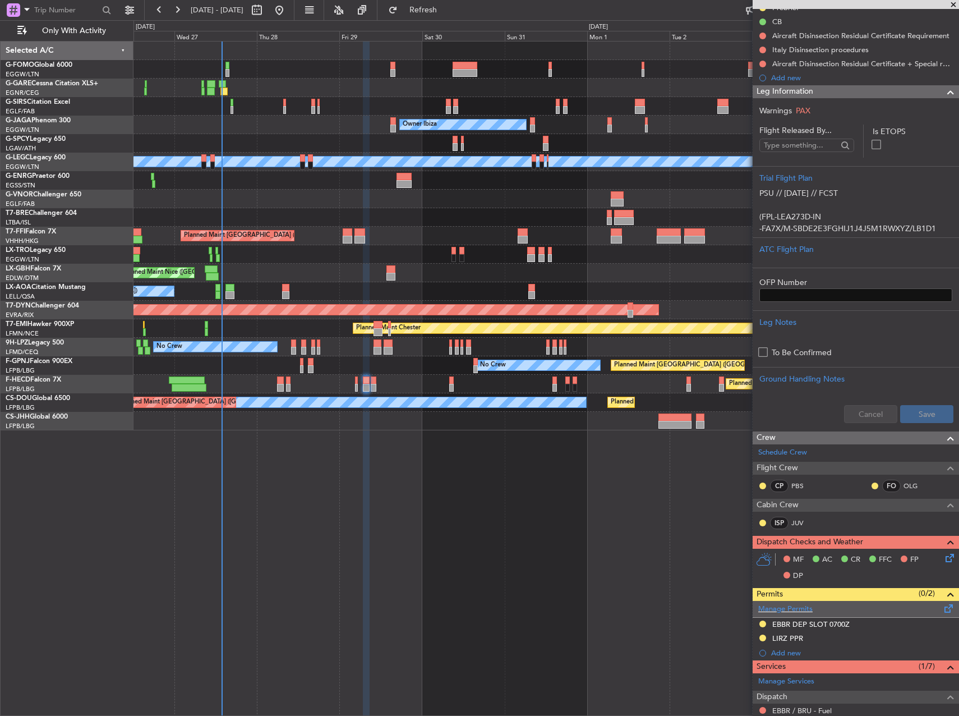
scroll to position [280, 0]
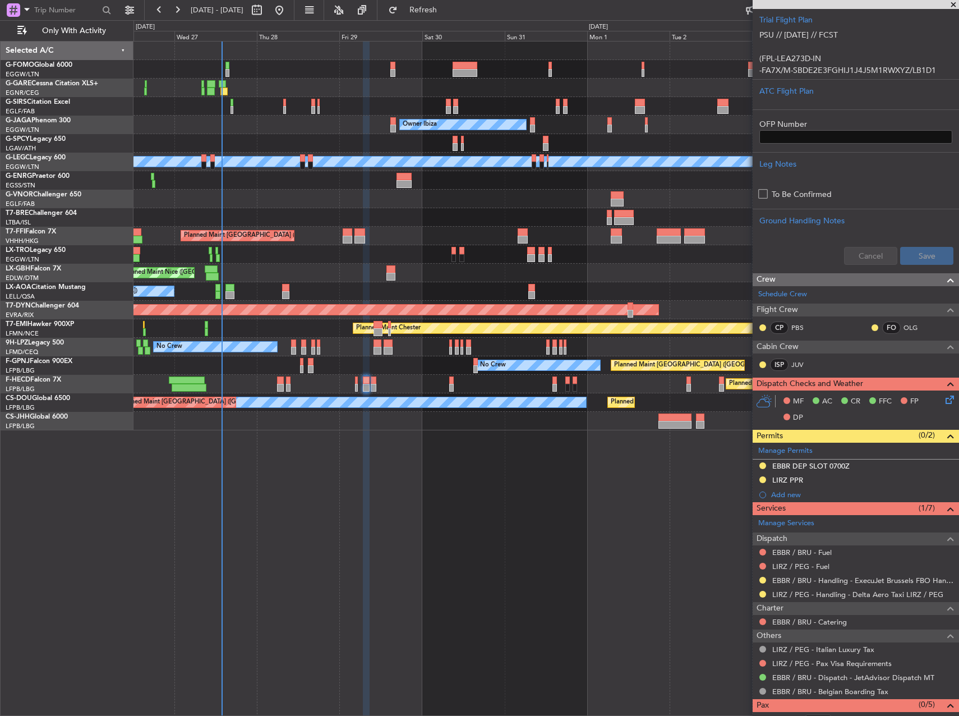
click at [790, 480] on mat-tooltip-component "EBBR DEP SLOT 0700Z" at bounding box center [811, 485] width 86 height 30
click at [783, 485] on div "LIRZ PPR" at bounding box center [856, 480] width 206 height 14
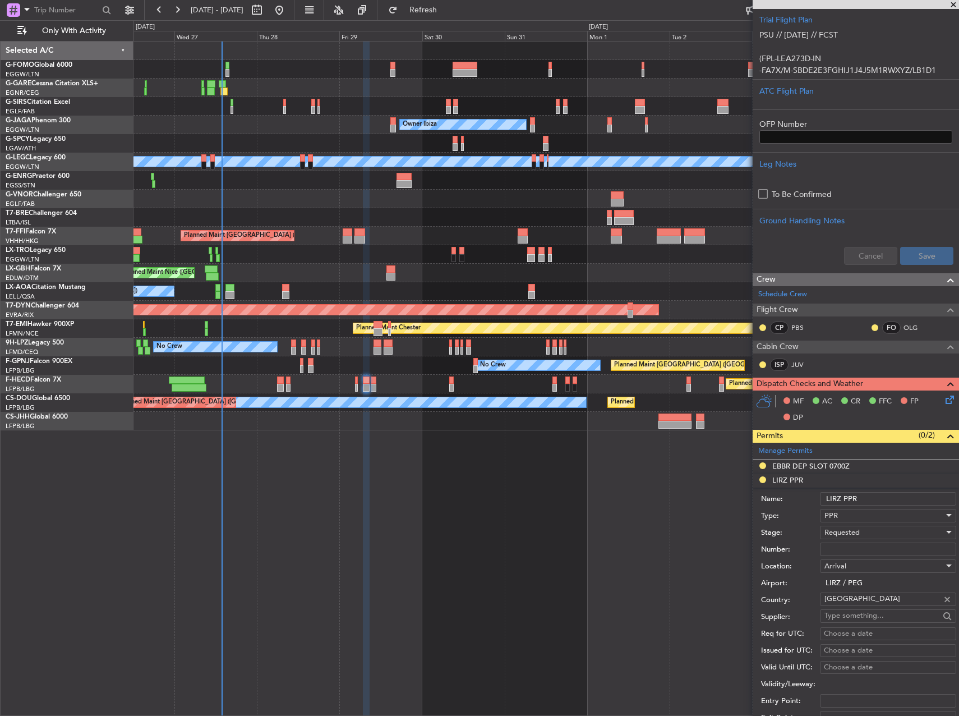
click at [868, 500] on input "LIRZ PPR" at bounding box center [888, 498] width 136 height 13
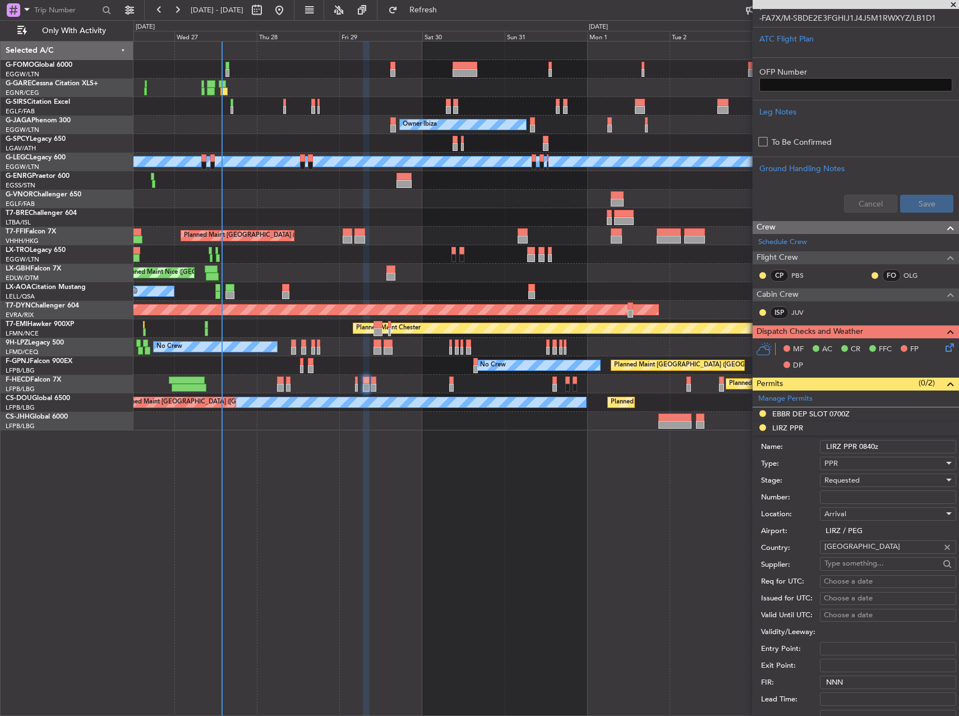
scroll to position [449, 0]
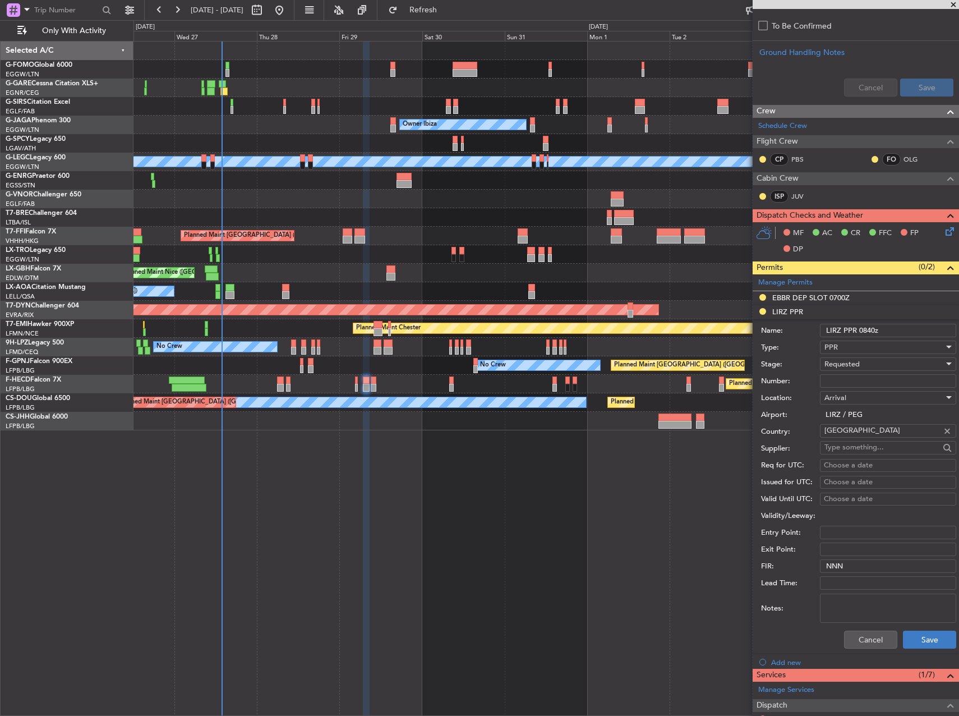
type input "LIRZ PPR 0840z"
click at [921, 637] on button "Save" at bounding box center [929, 639] width 53 height 18
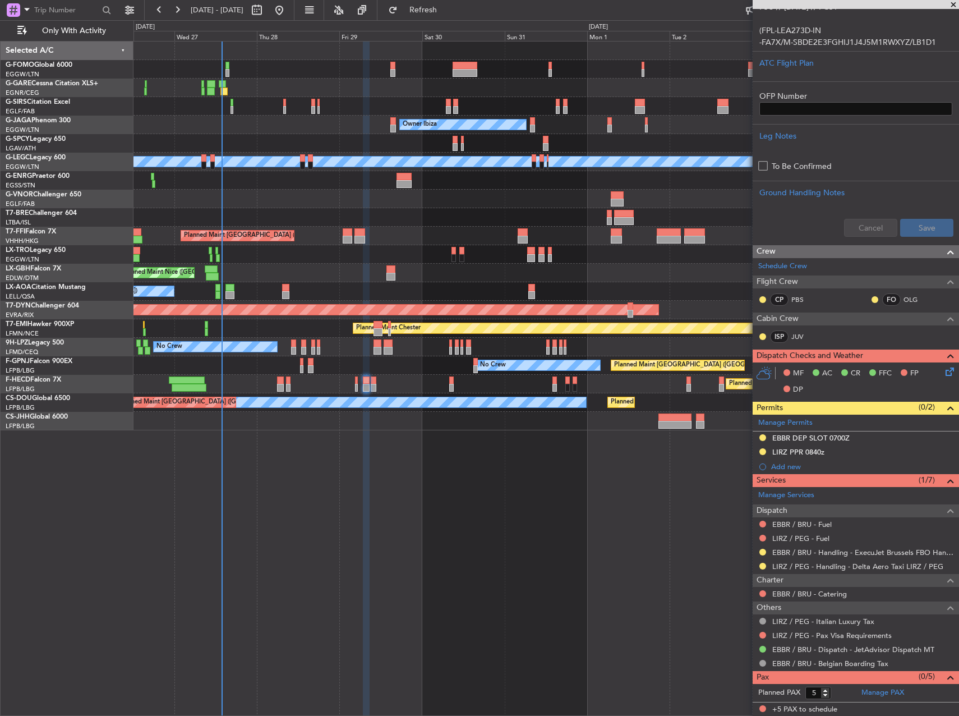
scroll to position [0, 0]
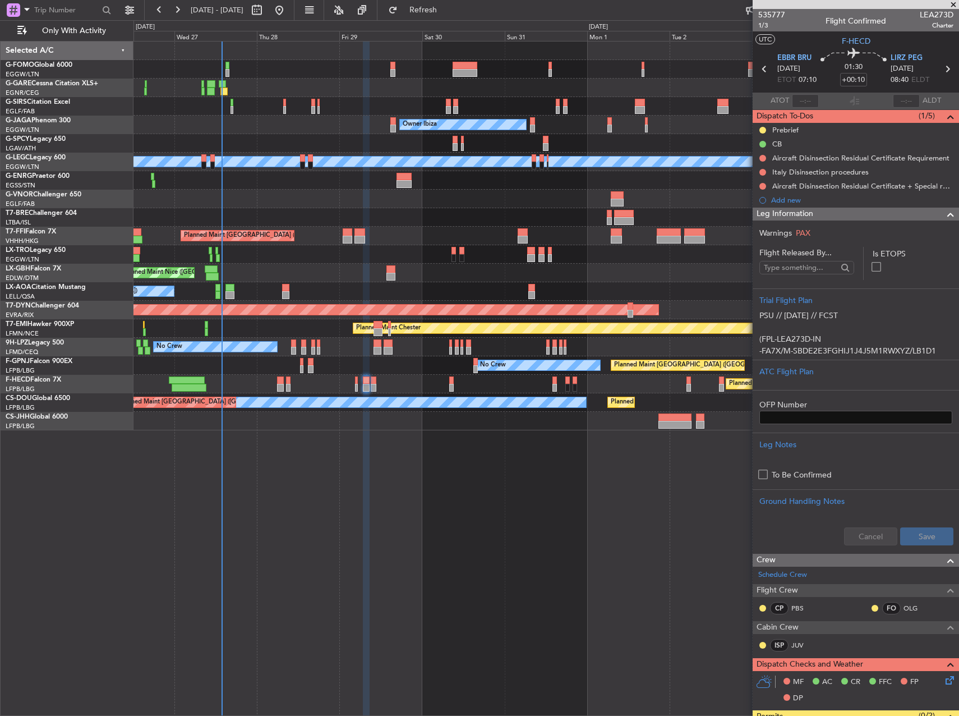
click at [372, 385] on div at bounding box center [374, 388] width 6 height 8
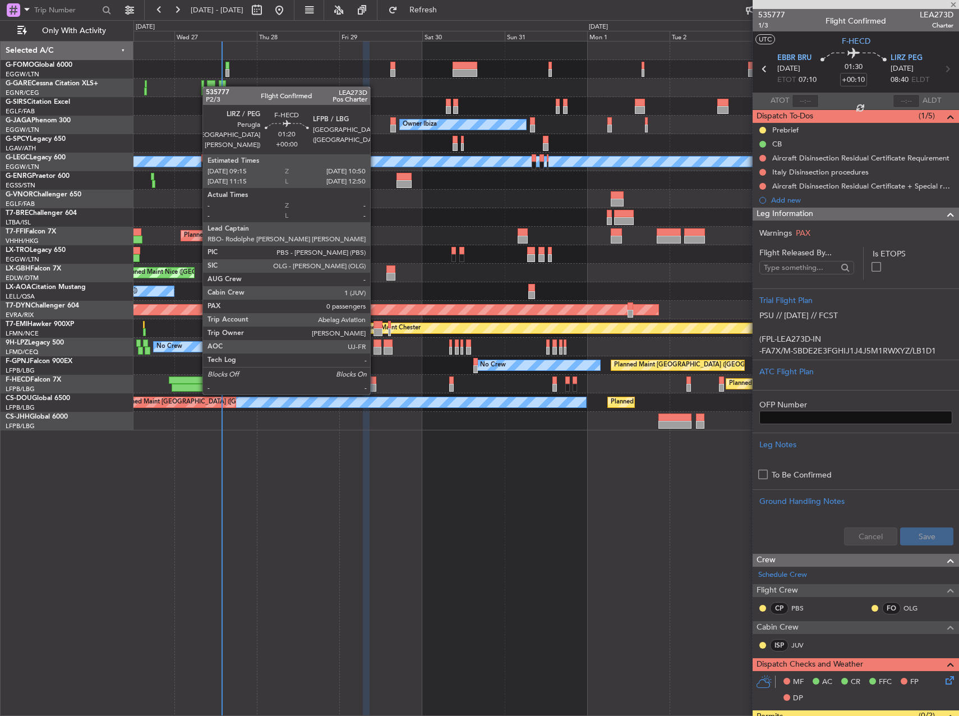
click at [375, 382] on div at bounding box center [374, 380] width 6 height 8
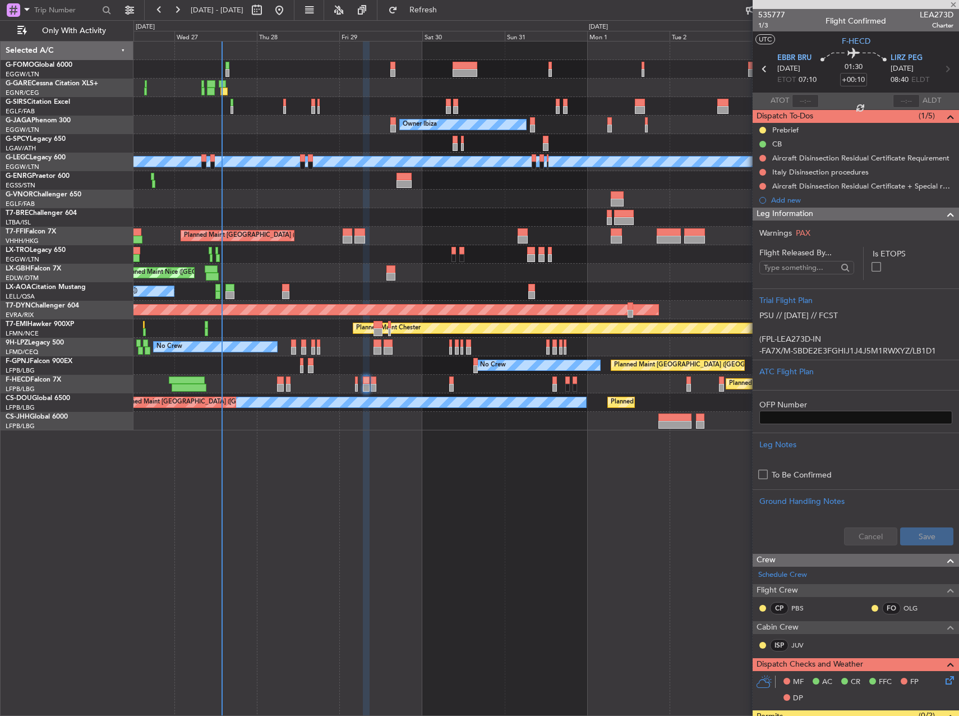
type input "0"
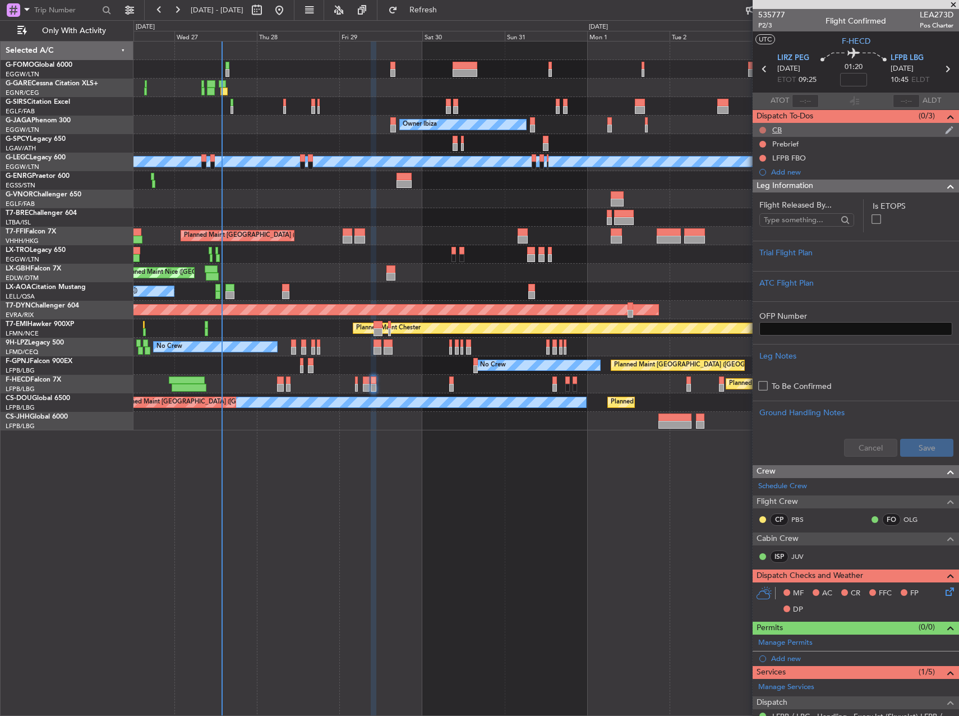
click at [764, 130] on button at bounding box center [762, 130] width 7 height 7
click at [766, 180] on span "Completed" at bounding box center [767, 179] width 37 height 11
click at [762, 141] on button at bounding box center [762, 144] width 7 height 7
click at [757, 177] on span "In Progress" at bounding box center [768, 176] width 38 height 11
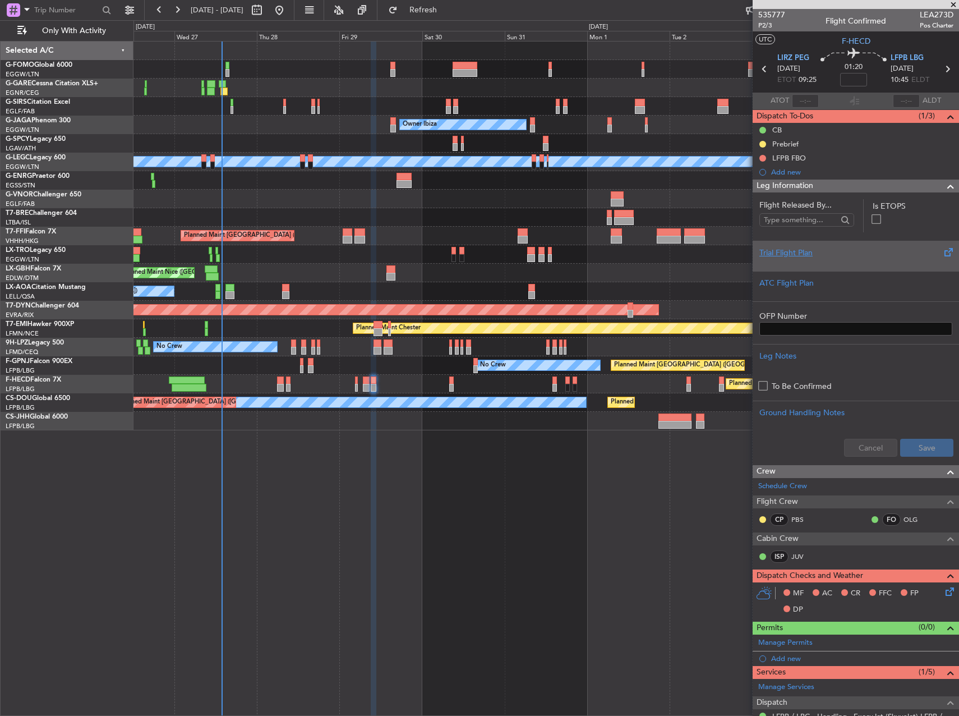
click at [821, 260] on div at bounding box center [855, 262] width 193 height 7
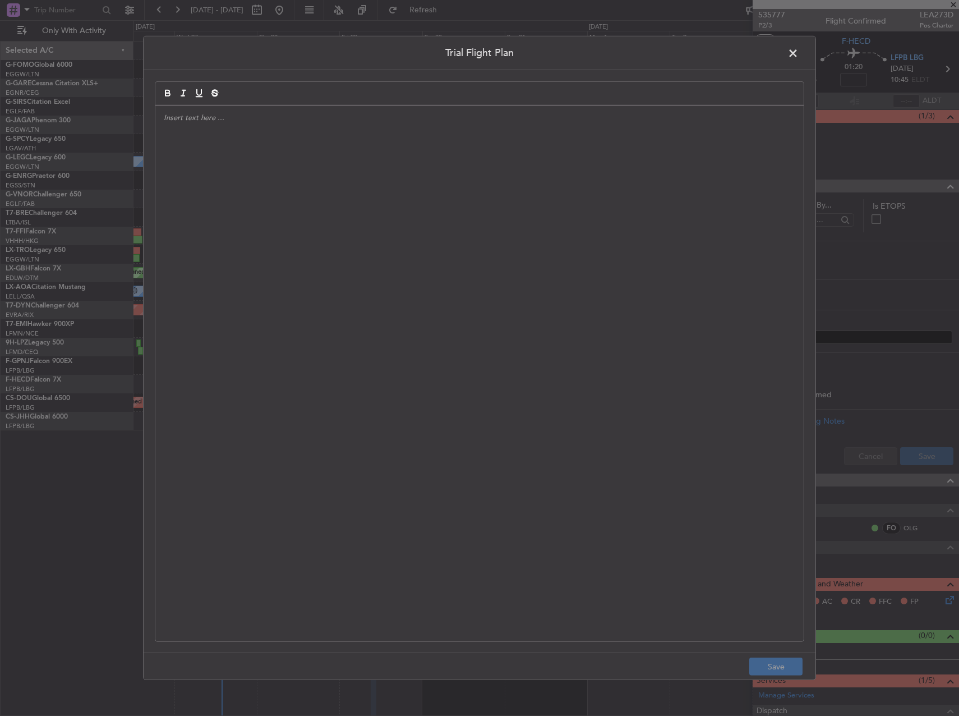
click at [519, 262] on div at bounding box center [479, 373] width 648 height 535
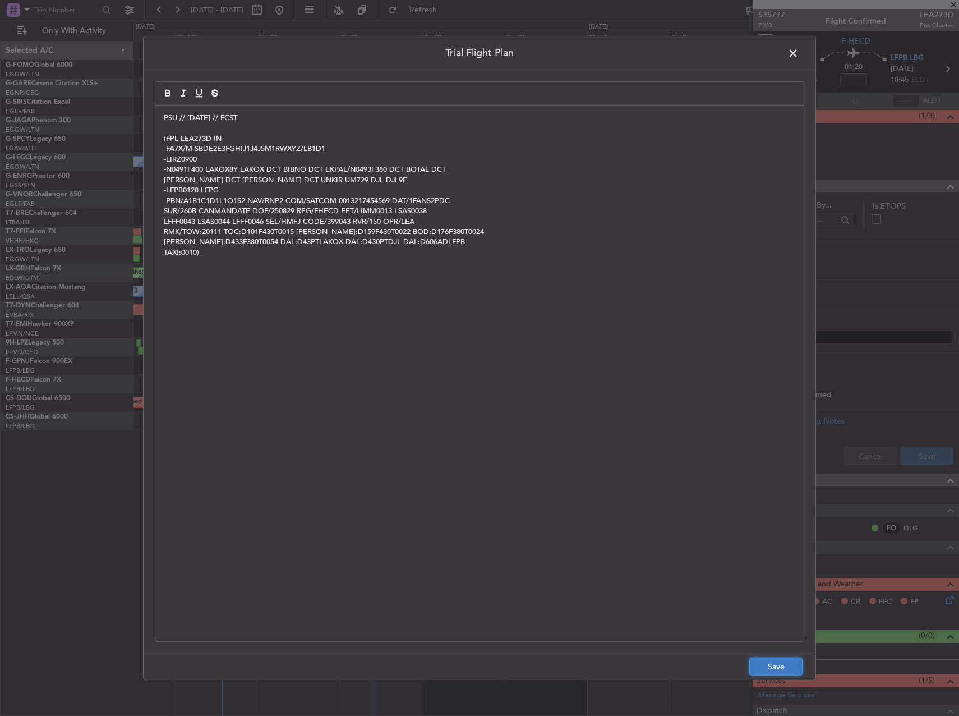
click at [778, 668] on button "Save" at bounding box center [775, 666] width 53 height 18
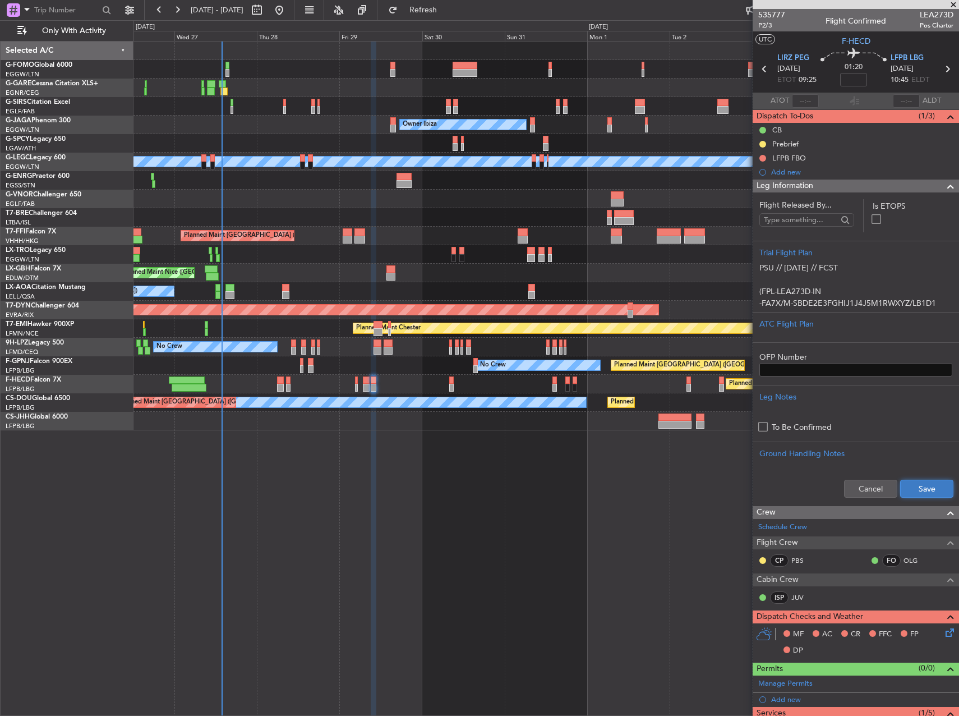
click at [923, 491] on button "Save" at bounding box center [926, 489] width 53 height 18
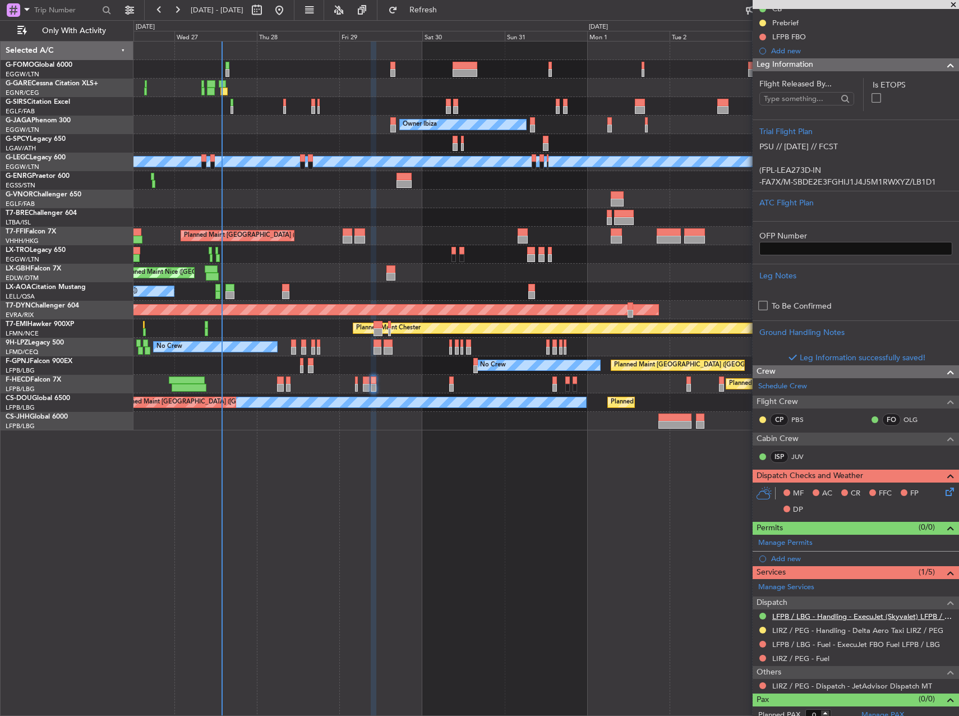
scroll to position [130, 0]
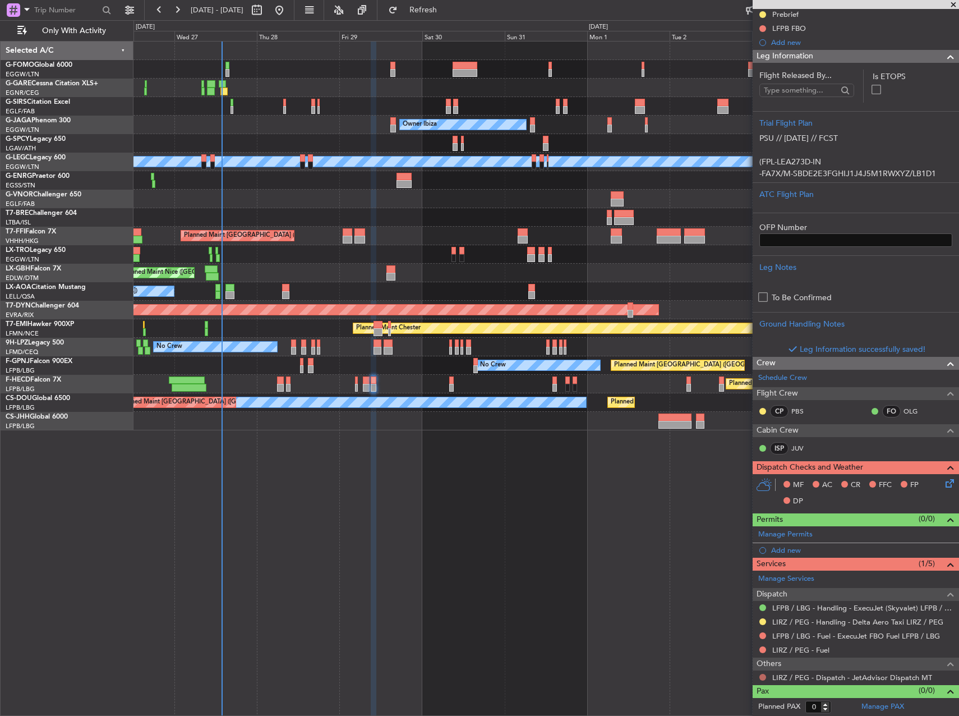
click at [765, 677] on button at bounding box center [762, 677] width 7 height 7
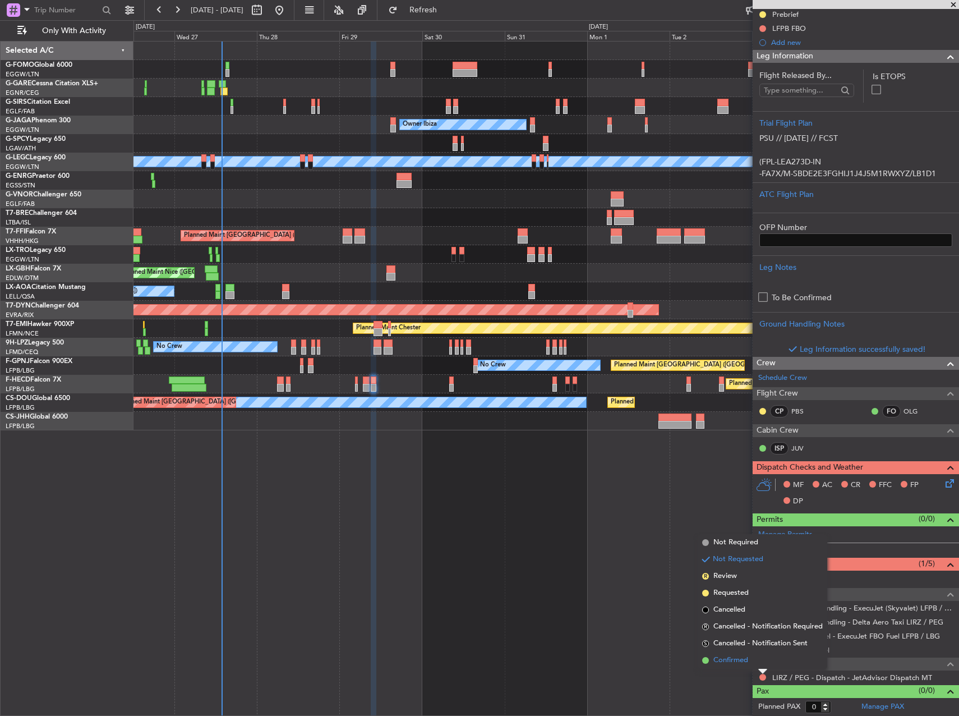
click at [727, 654] on span "Confirmed" at bounding box center [730, 659] width 35 height 11
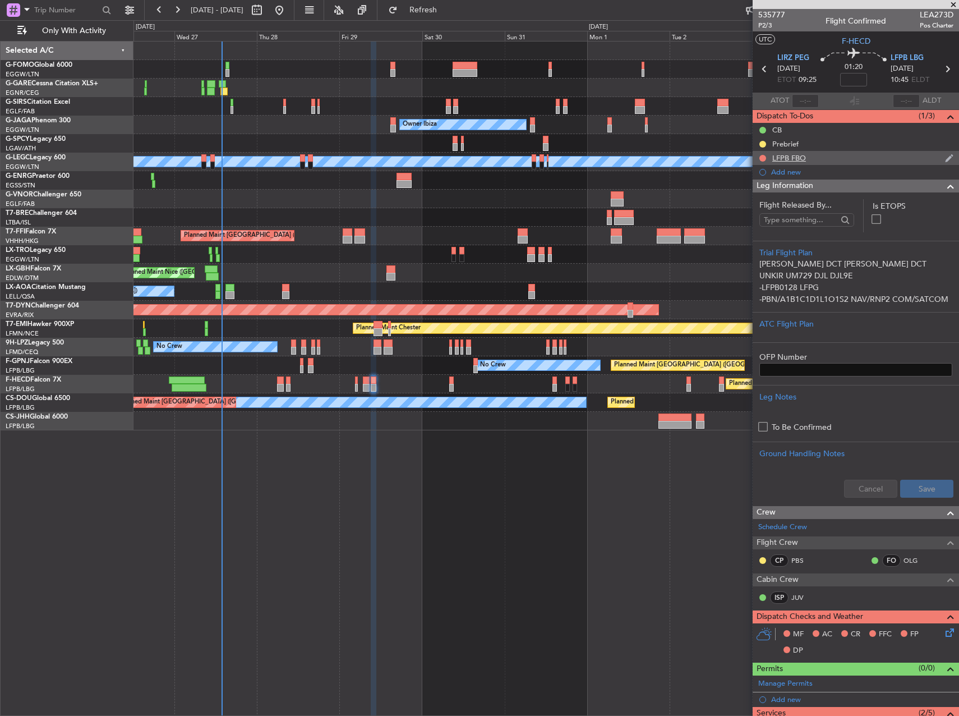
scroll to position [218, 0]
click at [450, 2] on button "Refresh" at bounding box center [416, 10] width 67 height 18
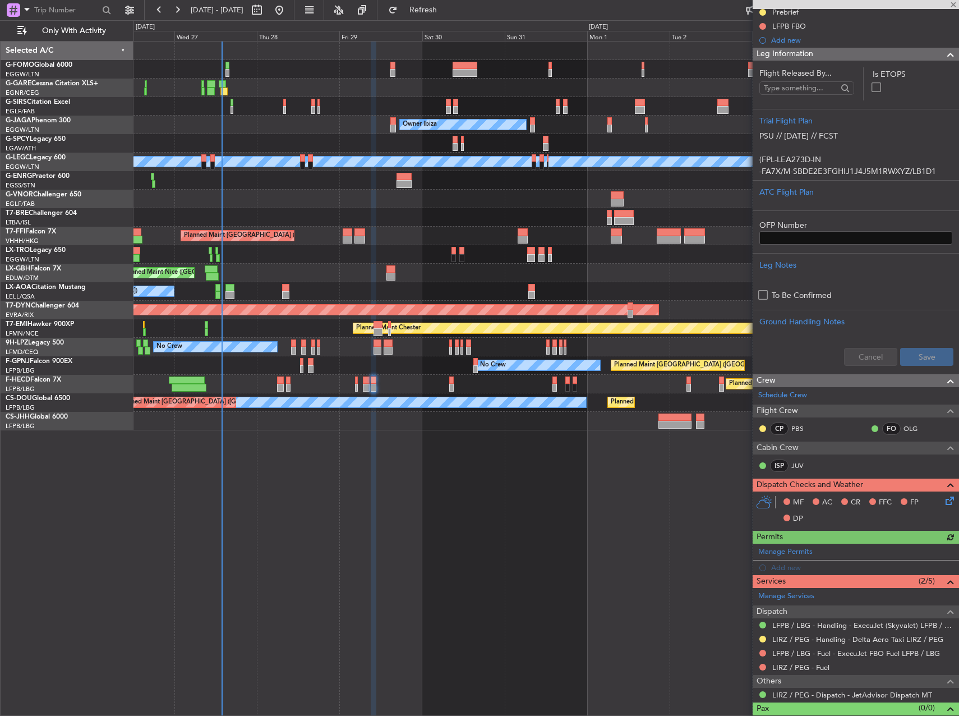
scroll to position [149, 0]
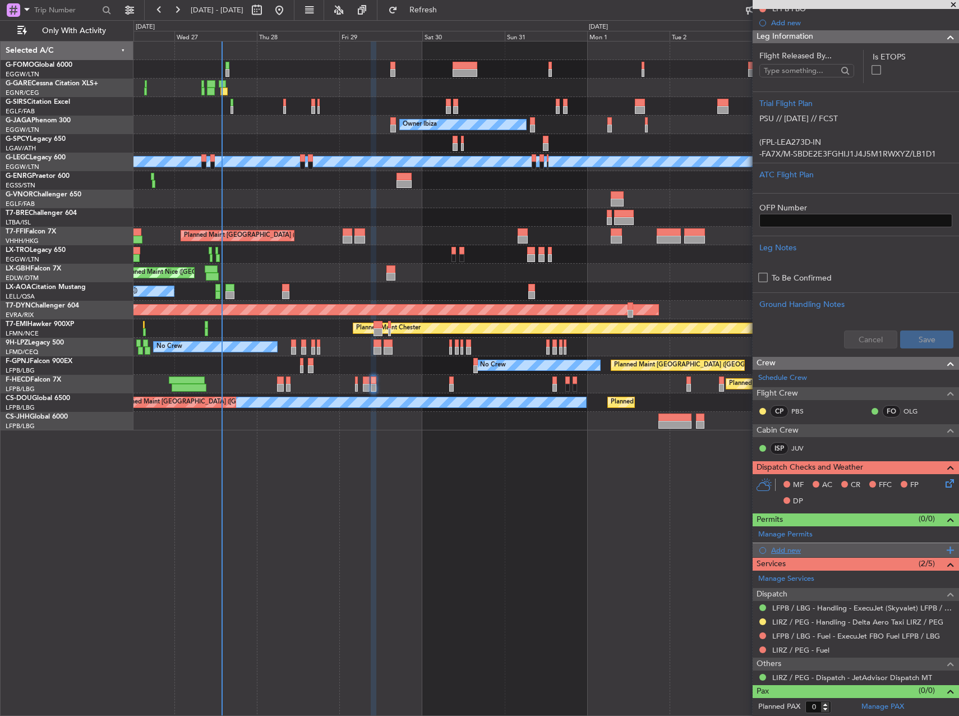
click at [792, 546] on div "Add new" at bounding box center [857, 550] width 172 height 10
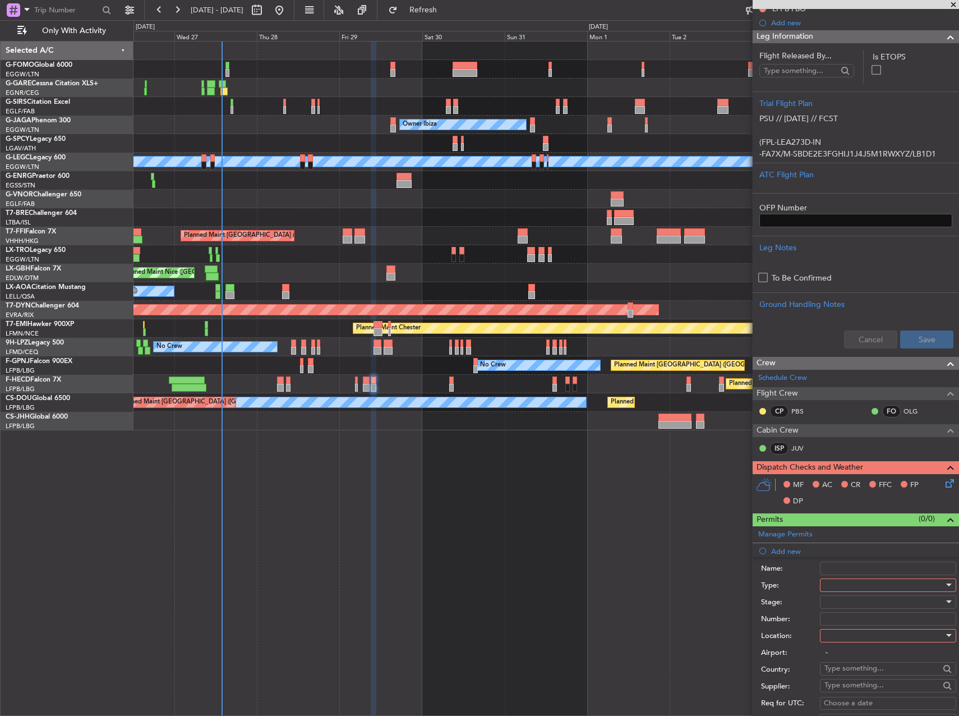
click at [842, 582] on div at bounding box center [883, 585] width 119 height 17
click at [853, 689] on span "PPR" at bounding box center [884, 697] width 118 height 17
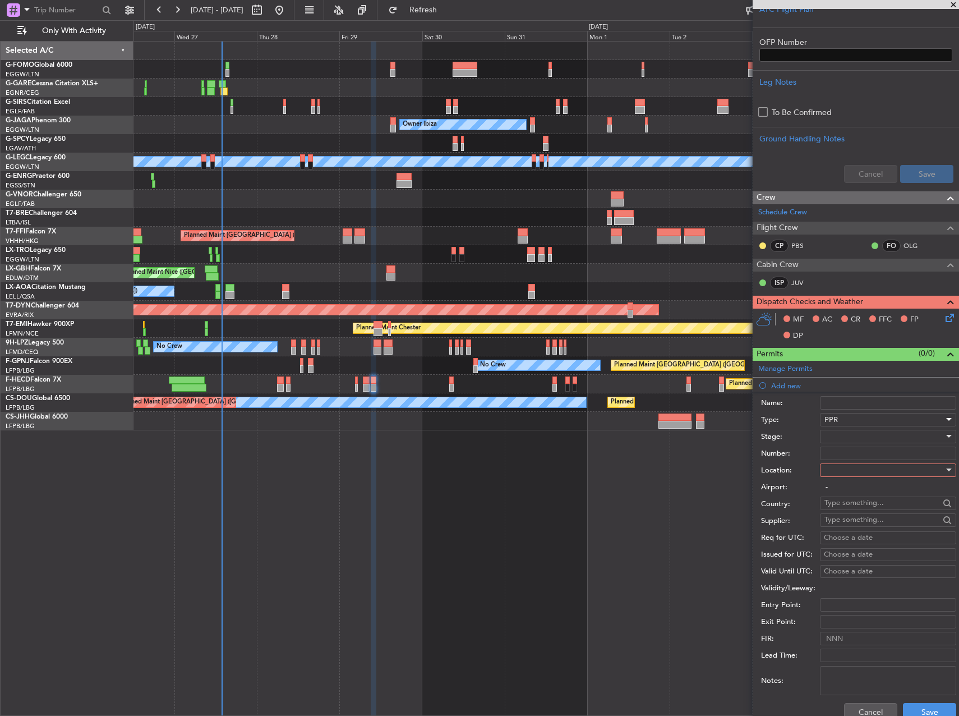
scroll to position [317, 0]
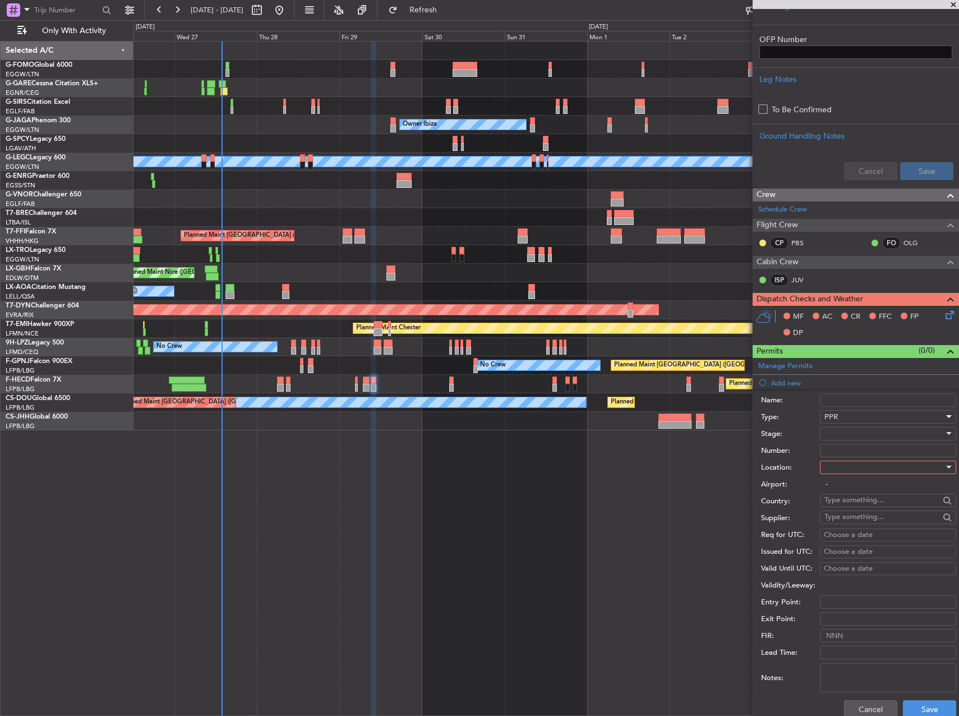
click at [849, 437] on div at bounding box center [883, 433] width 119 height 17
click at [854, 500] on span "Requested" at bounding box center [884, 506] width 118 height 17
click at [857, 471] on div at bounding box center [883, 467] width 119 height 17
click at [851, 490] on span "Departure" at bounding box center [884, 489] width 118 height 17
type input "LIRZ / PEG"
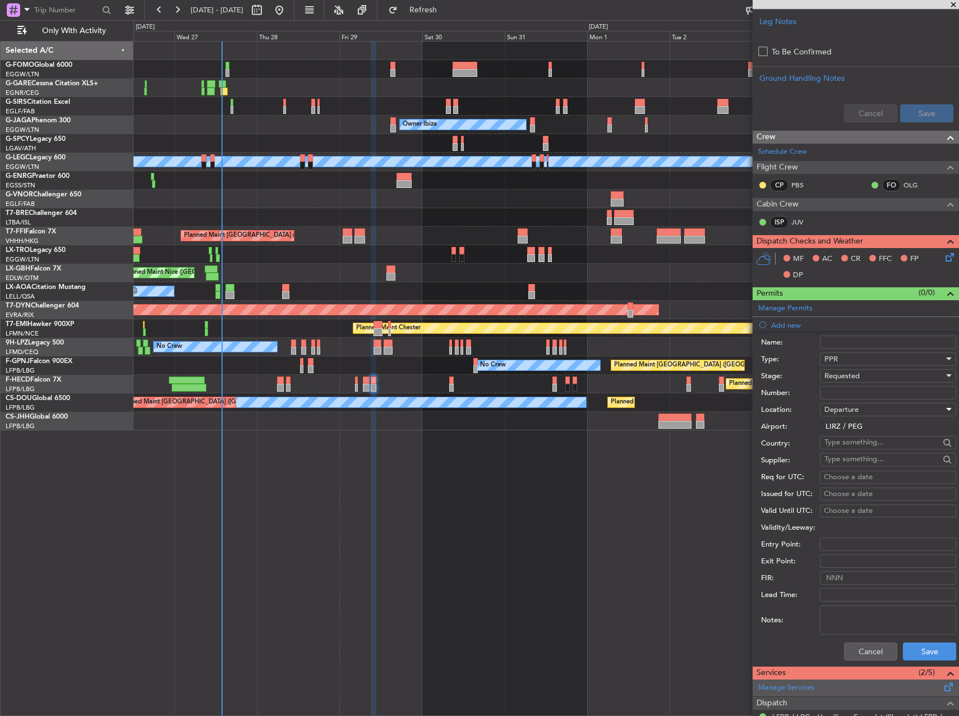
scroll to position [430, 0]
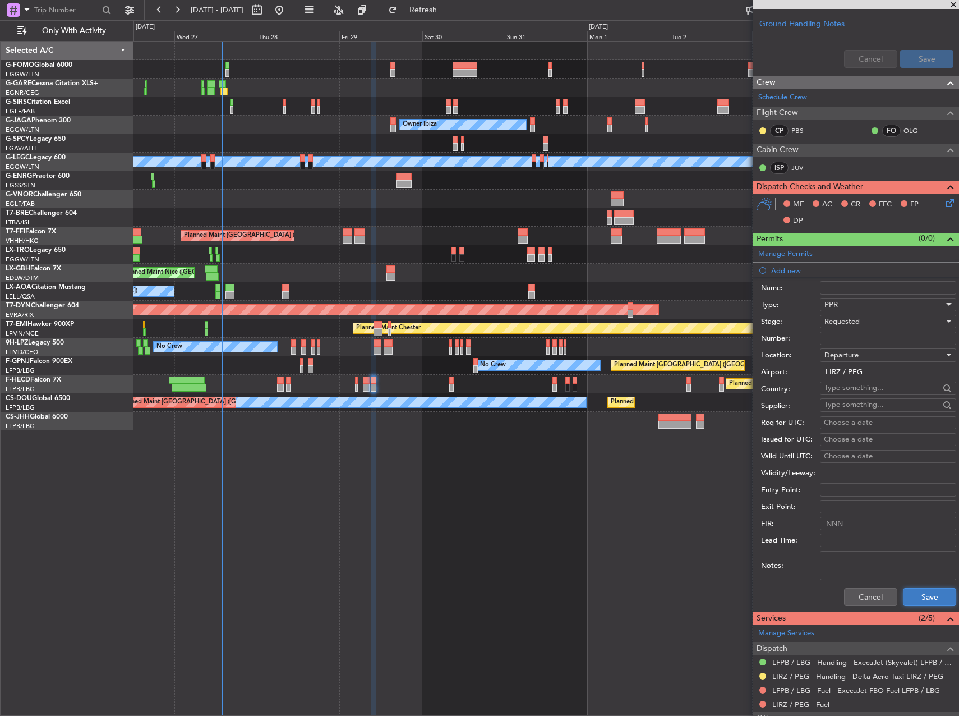
click at [921, 594] on button "Save" at bounding box center [929, 597] width 53 height 18
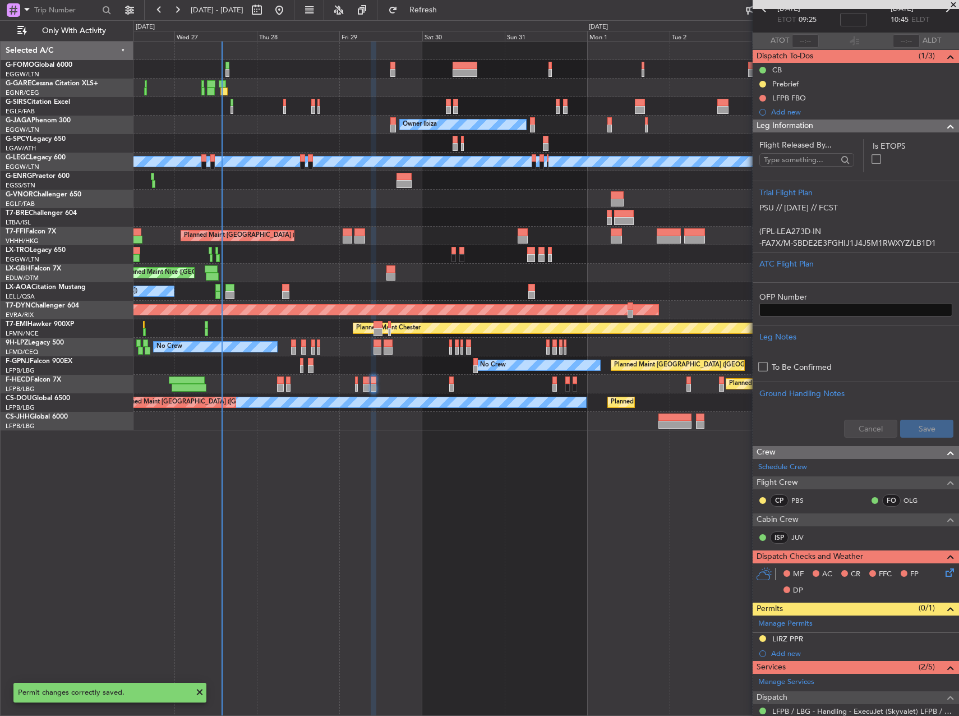
scroll to position [163, 0]
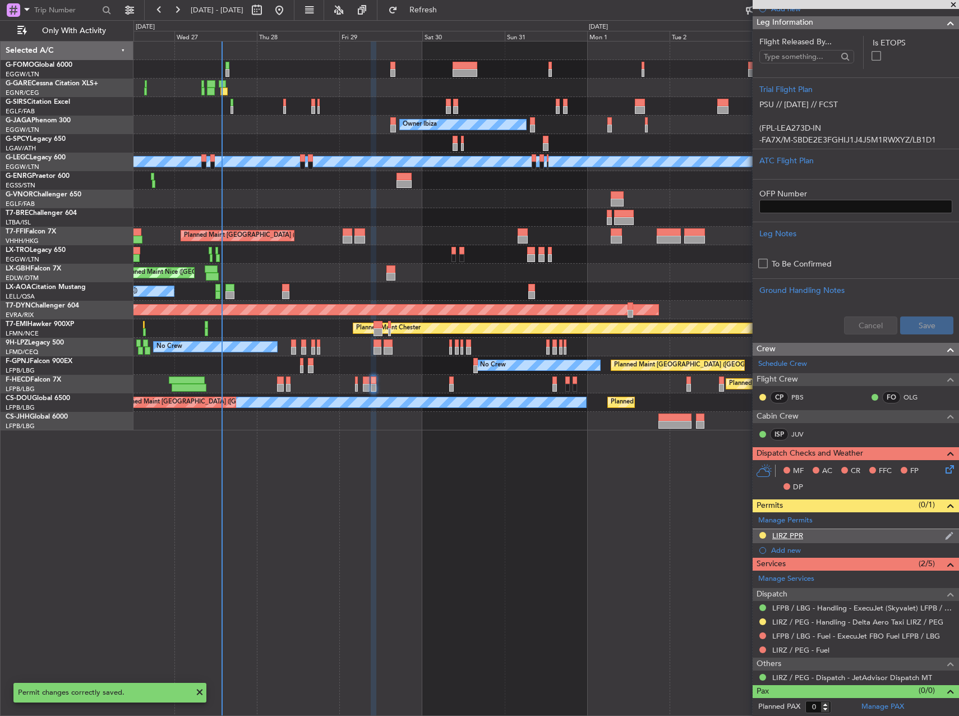
click at [795, 533] on div "LIRZ PPR" at bounding box center [787, 536] width 31 height 10
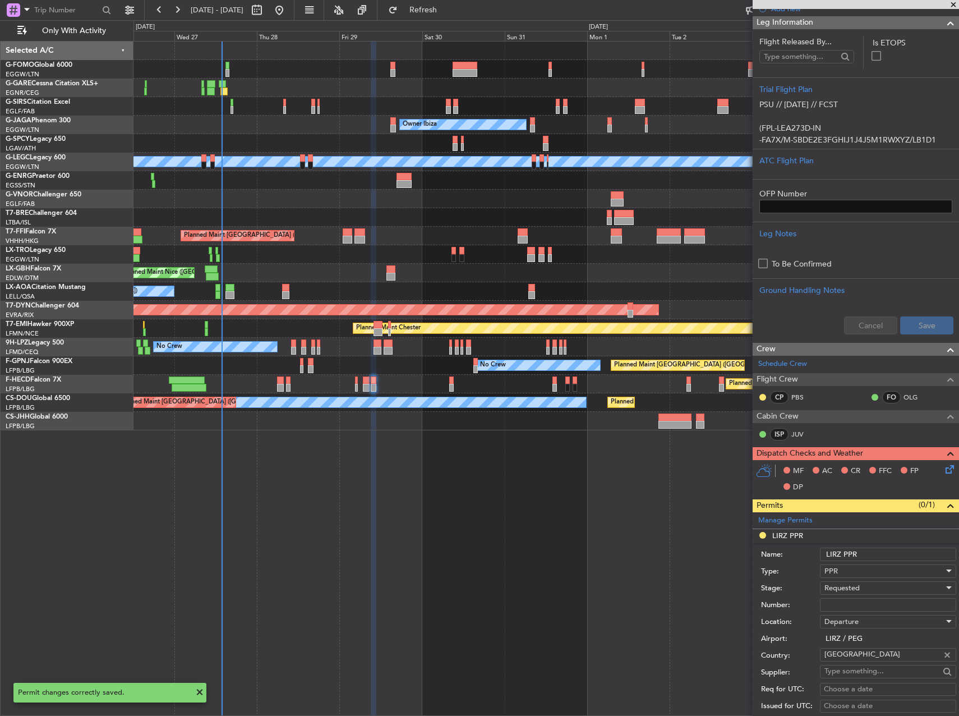
click at [873, 551] on input "LIRZ PPR" at bounding box center [888, 553] width 136 height 13
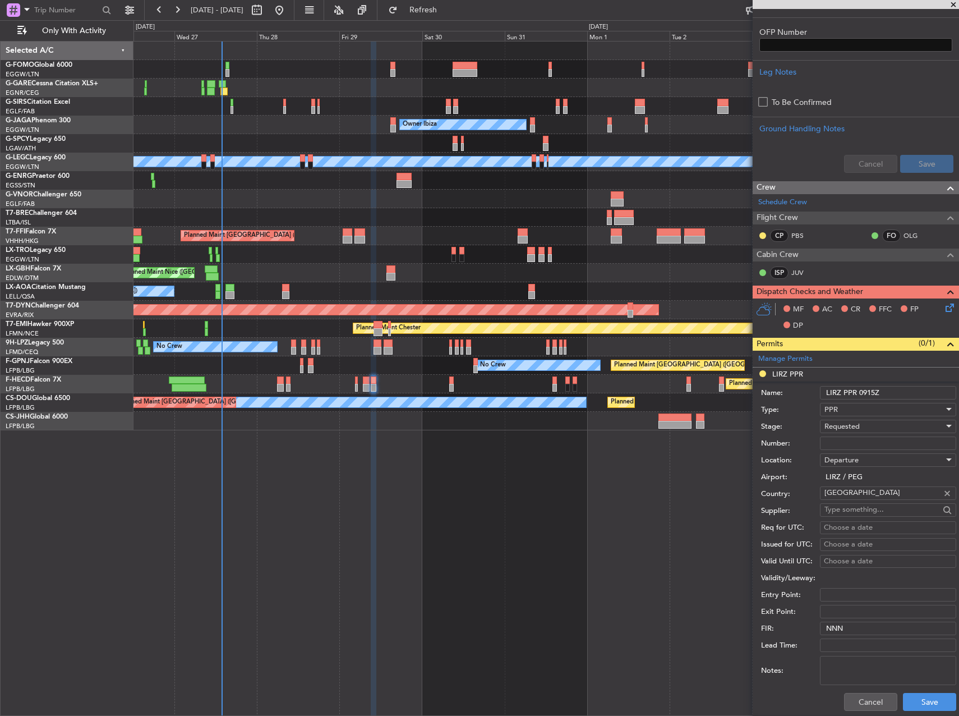
scroll to position [331, 0]
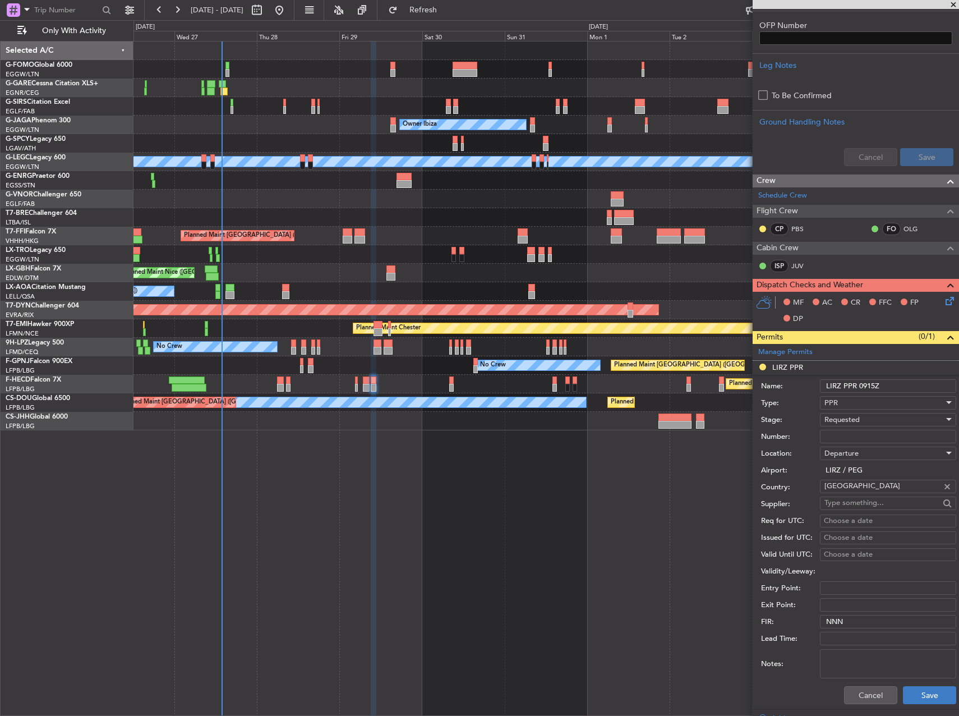
type input "LIRZ PPR 0915Z"
click at [919, 695] on button "Save" at bounding box center [929, 695] width 53 height 18
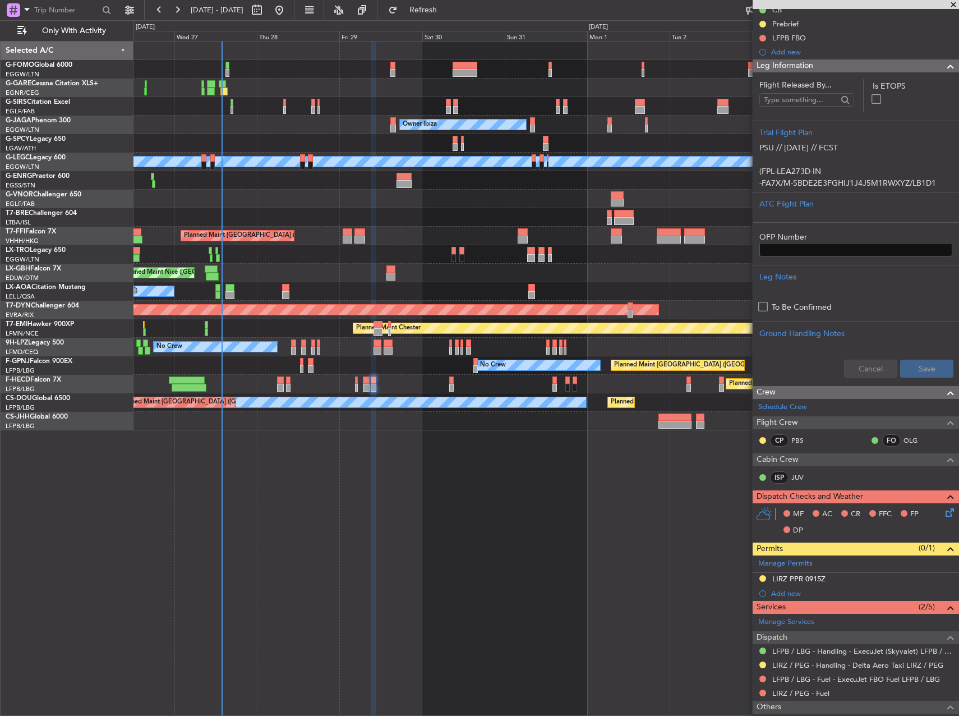
scroll to position [163, 0]
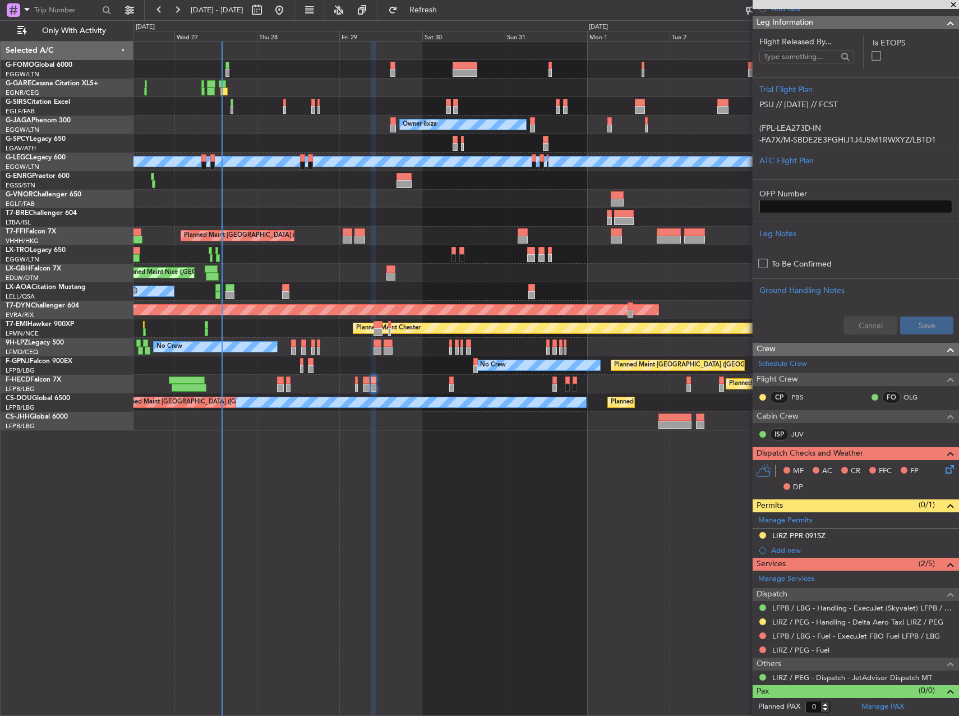
click at [542, 574] on div "Unplanned Maint Oxford (Kidlington) Planned Maint London (Luton) Owner Ibiza No…" at bounding box center [546, 378] width 826 height 675
click at [943, 468] on icon at bounding box center [947, 467] width 9 height 9
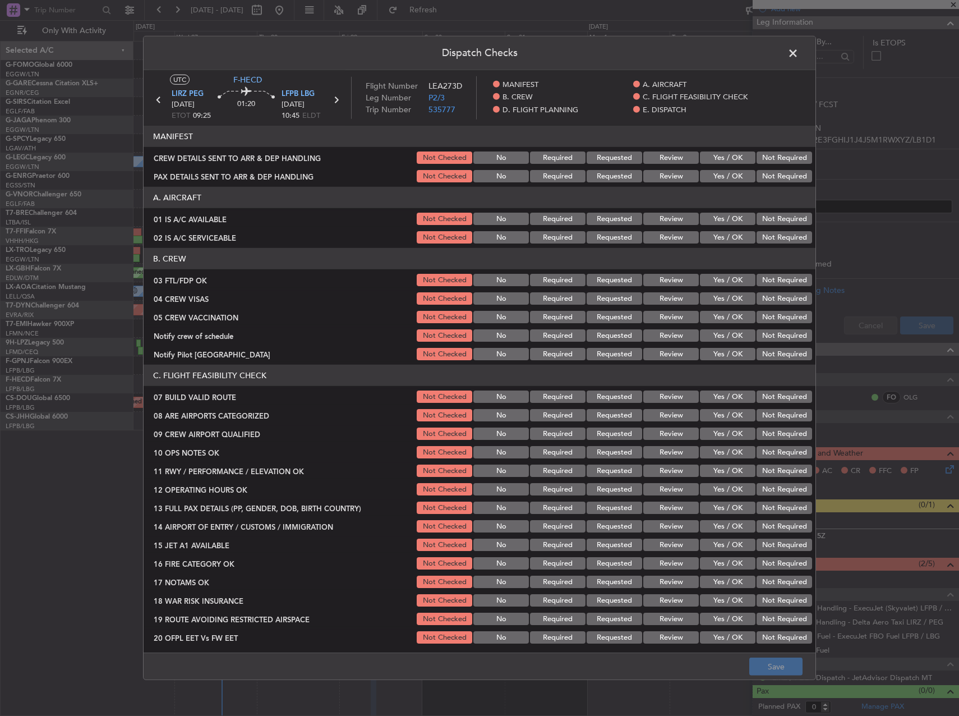
click at [721, 223] on button "Yes / OK" at bounding box center [728, 219] width 56 height 12
drag, startPoint x: 720, startPoint y: 236, endPoint x: 721, endPoint y: 250, distance: 14.1
click at [720, 237] on button "Yes / OK" at bounding box center [728, 237] width 56 height 12
click at [757, 284] on button "Not Required" at bounding box center [785, 280] width 56 height 12
click at [723, 282] on button "Yes / OK" at bounding box center [728, 280] width 56 height 12
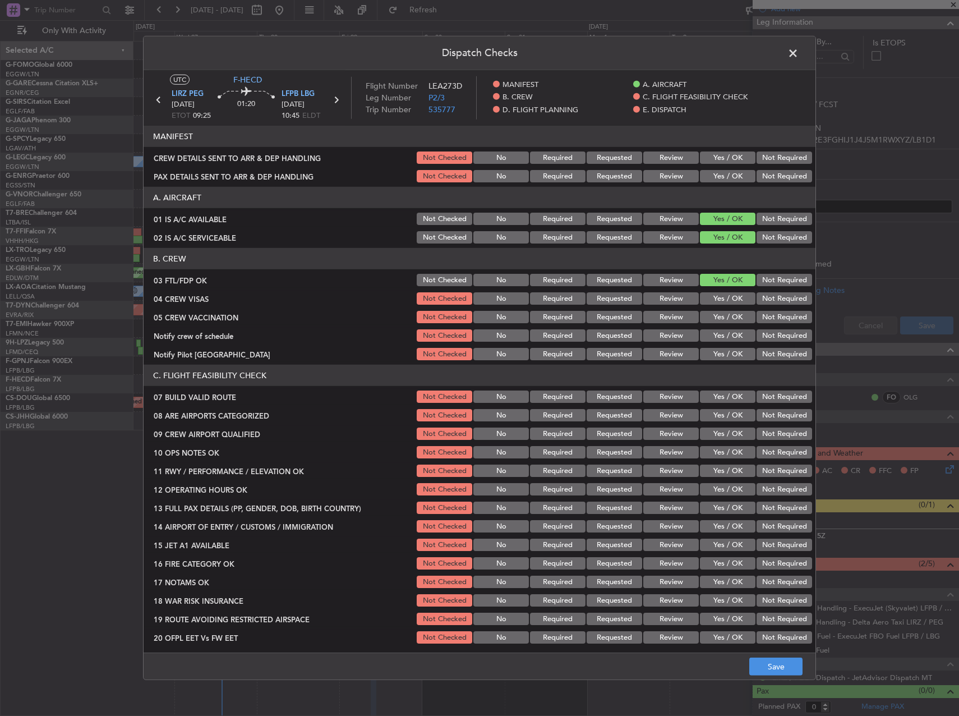
drag, startPoint x: 753, startPoint y: 296, endPoint x: 755, endPoint y: 303, distance: 7.6
click at [757, 297] on button "Not Required" at bounding box center [785, 298] width 56 height 12
click at [757, 312] on button "Not Required" at bounding box center [785, 317] width 56 height 12
click at [736, 325] on div "Yes / OK" at bounding box center [726, 317] width 57 height 16
click at [736, 330] on button "Yes / OK" at bounding box center [728, 335] width 56 height 12
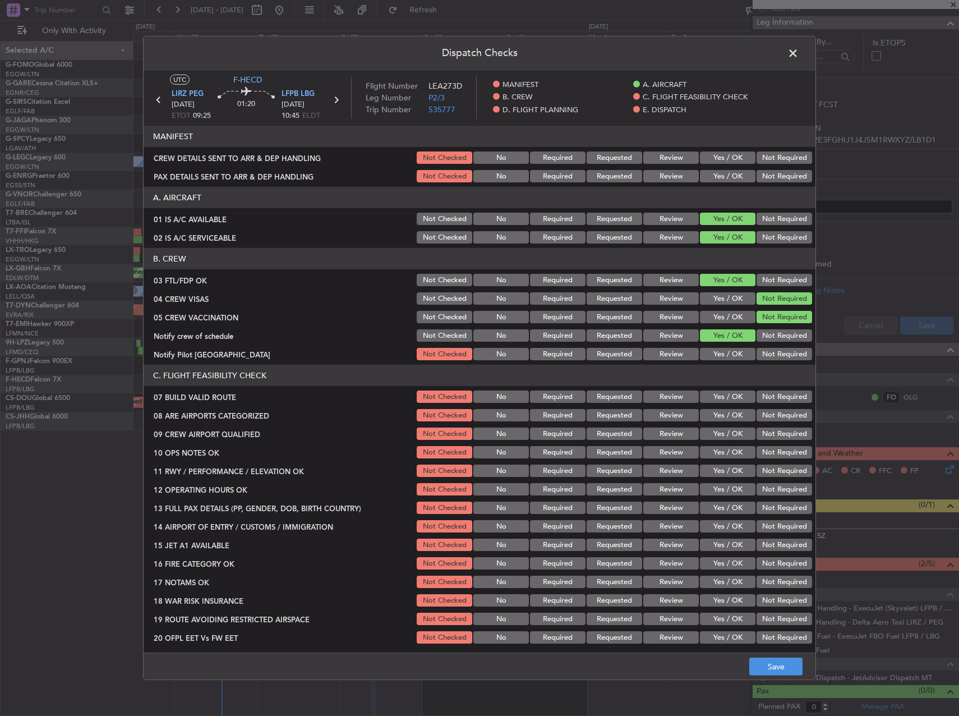
click at [759, 348] on button "Not Required" at bounding box center [785, 354] width 56 height 12
click at [734, 393] on button "Yes / OK" at bounding box center [728, 396] width 56 height 12
click at [734, 411] on button "Yes / OK" at bounding box center [728, 415] width 56 height 12
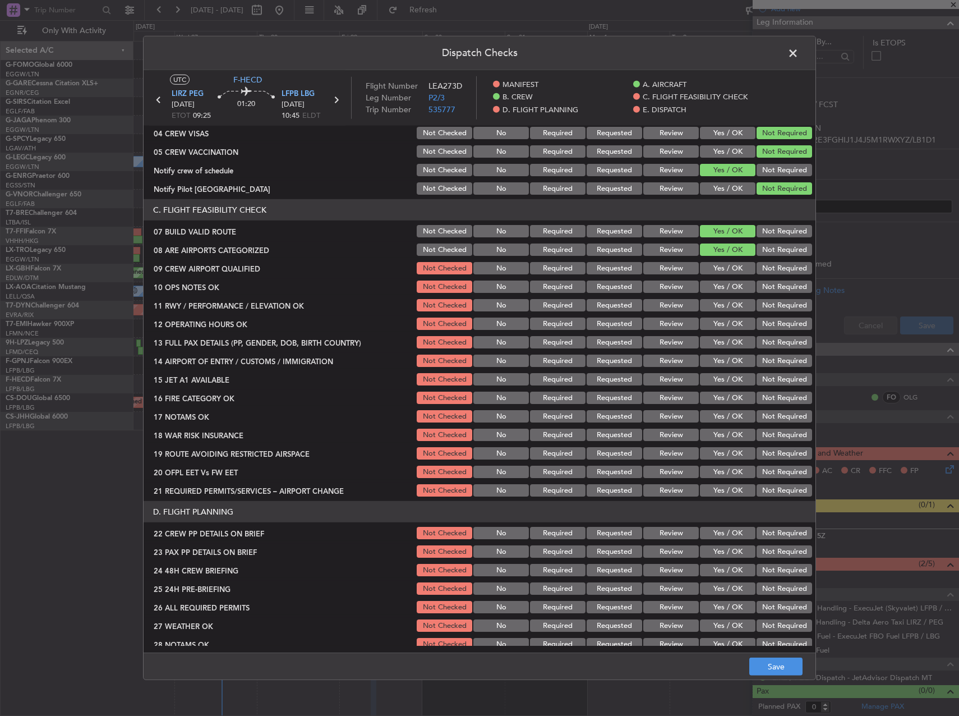
scroll to position [168, 0]
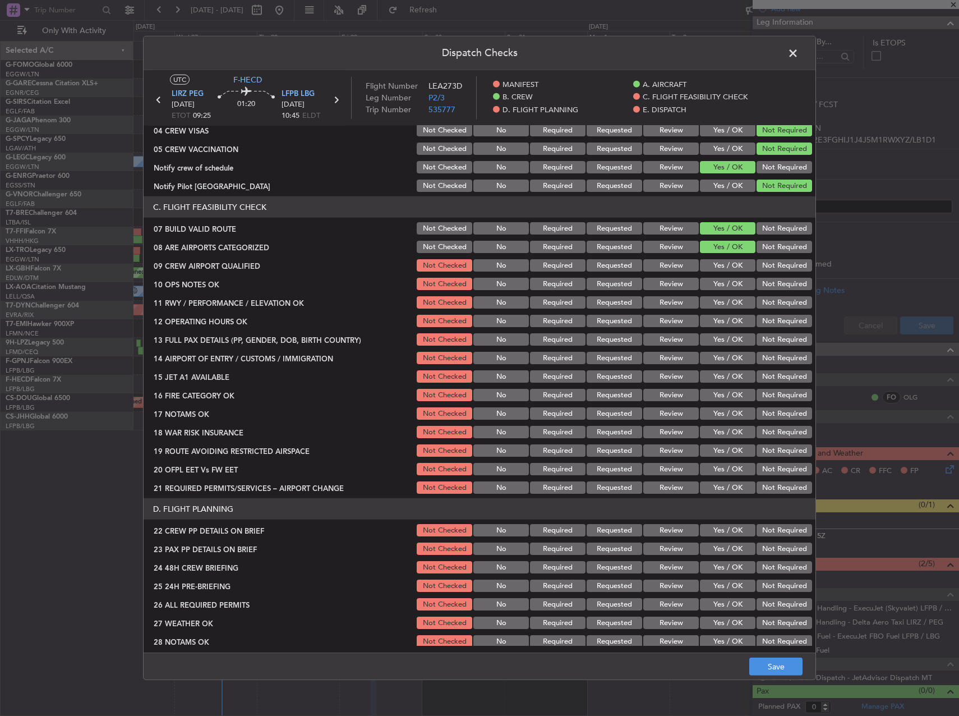
click at [720, 274] on section "C. FLIGHT FEASIBILITY CHECK 07 BUILD VALID ROUTE Not Checked No Required Reques…" at bounding box center [480, 345] width 672 height 299
drag, startPoint x: 720, startPoint y: 264, endPoint x: 720, endPoint y: 271, distance: 7.9
click at [720, 267] on button "Yes / OK" at bounding box center [728, 265] width 56 height 12
click at [719, 283] on button "Yes / OK" at bounding box center [728, 284] width 56 height 12
click at [720, 301] on button "Yes / OK" at bounding box center [728, 302] width 56 height 12
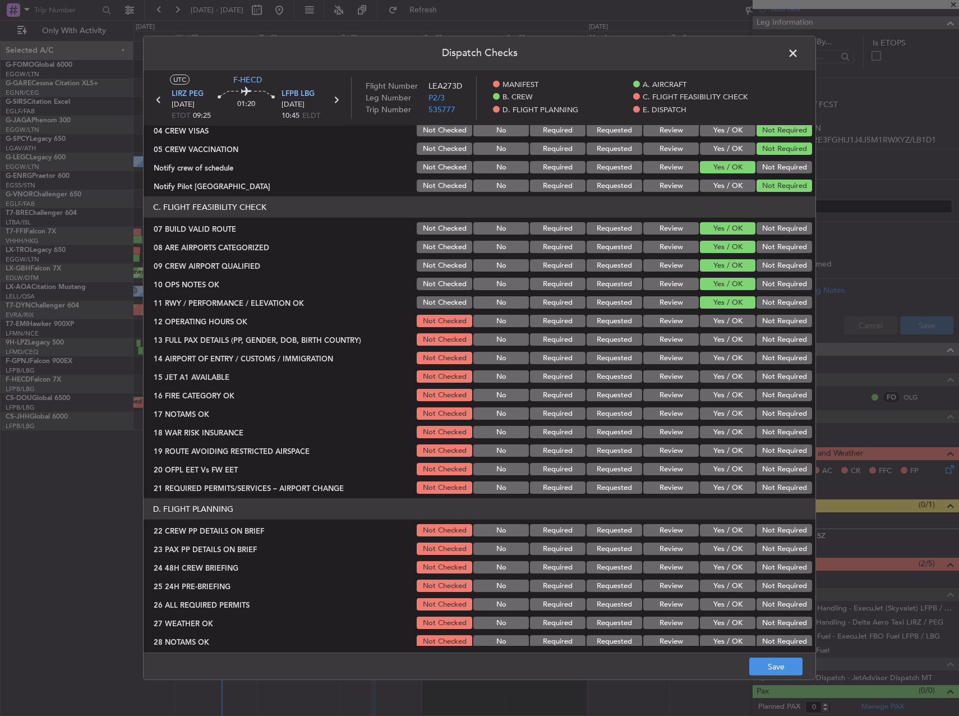
click at [722, 317] on button "Yes / OK" at bounding box center [728, 321] width 56 height 12
click at [724, 336] on button "Yes / OK" at bounding box center [728, 339] width 56 height 12
click at [724, 351] on section "C. FLIGHT FEASIBILITY CHECK 07 BUILD VALID ROUTE Not Checked No Required Reques…" at bounding box center [480, 345] width 672 height 299
click at [724, 356] on button "Yes / OK" at bounding box center [728, 358] width 56 height 12
drag, startPoint x: 724, startPoint y: 379, endPoint x: 726, endPoint y: 399, distance: 19.8
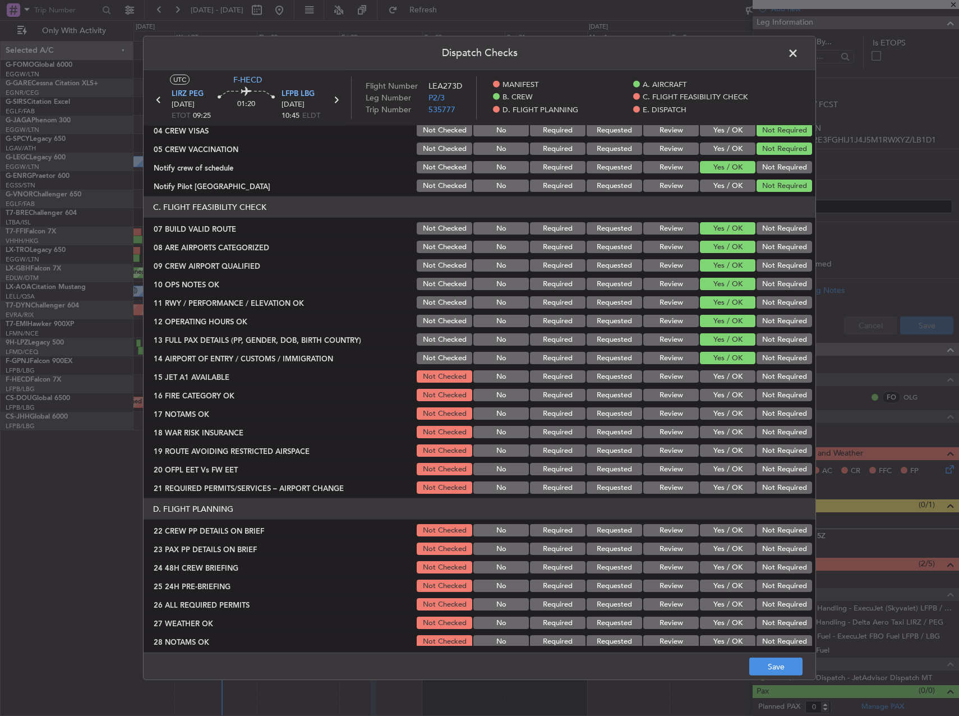
click at [724, 380] on button "Yes / OK" at bounding box center [728, 376] width 56 height 12
click at [726, 399] on button "Yes / OK" at bounding box center [728, 395] width 56 height 12
click at [727, 419] on div "Yes / OK" at bounding box center [726, 413] width 57 height 16
click at [742, 434] on button "Yes / OK" at bounding box center [728, 432] width 56 height 12
click at [771, 432] on button "Not Required" at bounding box center [785, 432] width 56 height 12
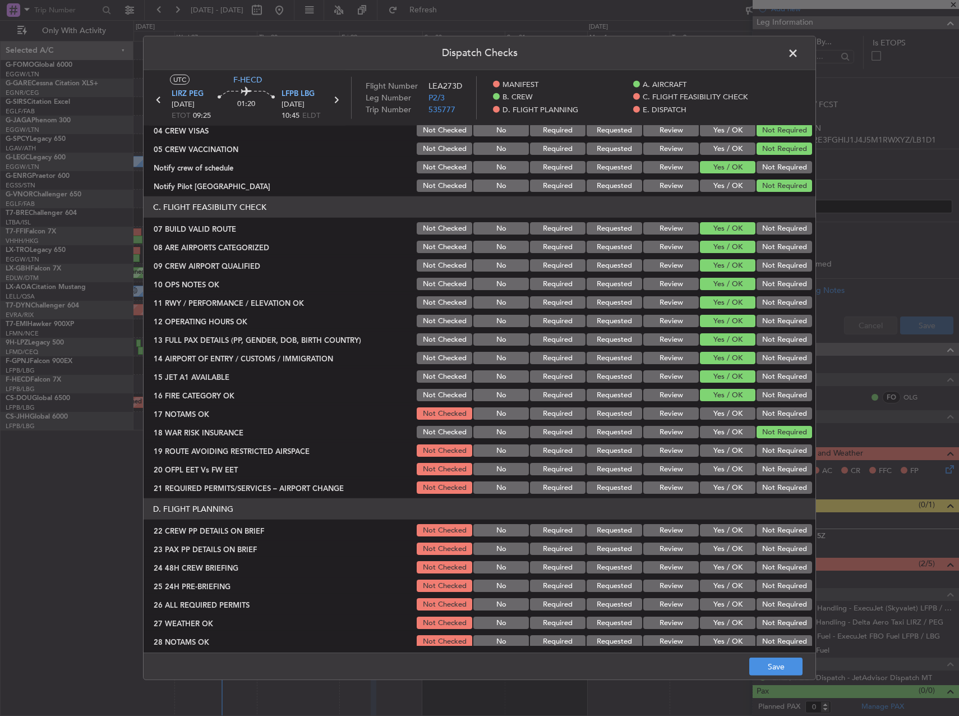
click at [728, 412] on button "Yes / OK" at bounding box center [728, 413] width 56 height 12
click at [722, 444] on div "Yes / OK" at bounding box center [726, 450] width 57 height 16
click at [725, 449] on button "Yes / OK" at bounding box center [728, 450] width 56 height 12
click at [722, 469] on button "Yes / OK" at bounding box center [728, 469] width 56 height 12
drag, startPoint x: 721, startPoint y: 481, endPoint x: 721, endPoint y: 491, distance: 9.5
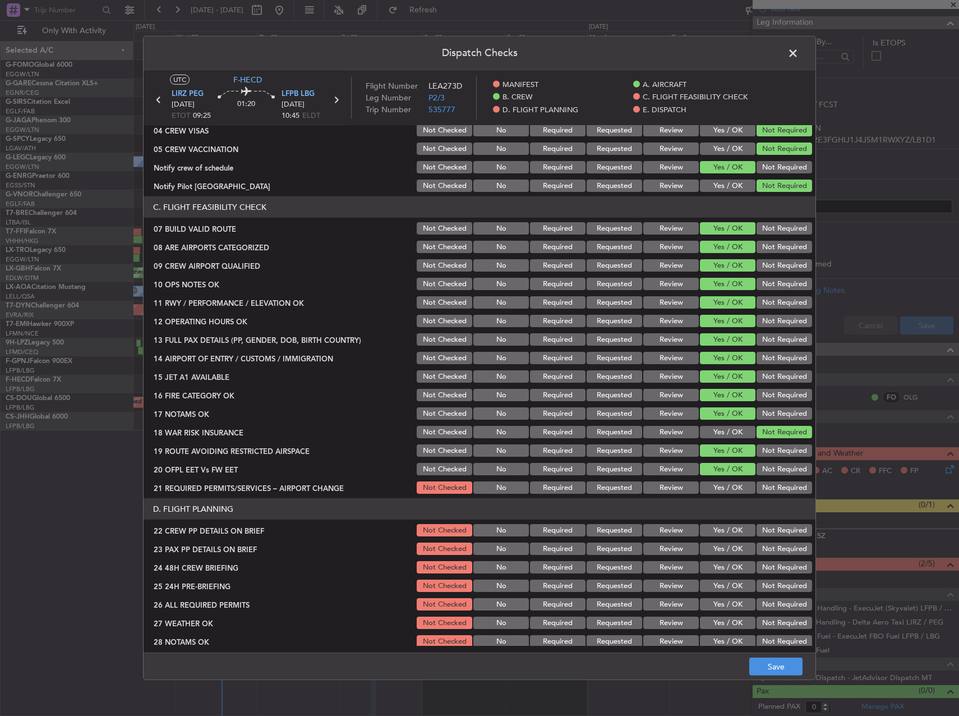
click at [721, 482] on button "Yes / OK" at bounding box center [728, 487] width 56 height 12
drag, startPoint x: 721, startPoint y: 522, endPoint x: 721, endPoint y: 530, distance: 7.9
click at [721, 525] on div "Yes / OK" at bounding box center [726, 530] width 57 height 16
click at [721, 533] on button "Yes / OK" at bounding box center [728, 530] width 56 height 12
click at [722, 547] on button "Yes / OK" at bounding box center [728, 548] width 56 height 12
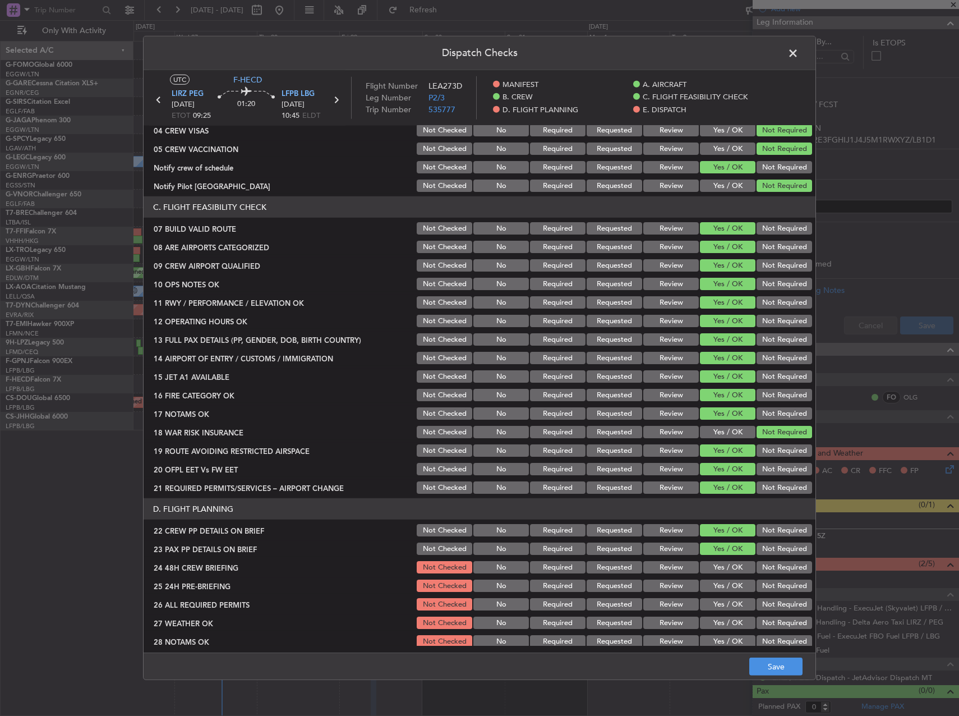
click at [725, 566] on button "Yes / OK" at bounding box center [728, 567] width 56 height 12
click at [757, 585] on button "Not Required" at bounding box center [785, 585] width 56 height 12
click at [758, 661] on button "Save" at bounding box center [775, 666] width 53 height 18
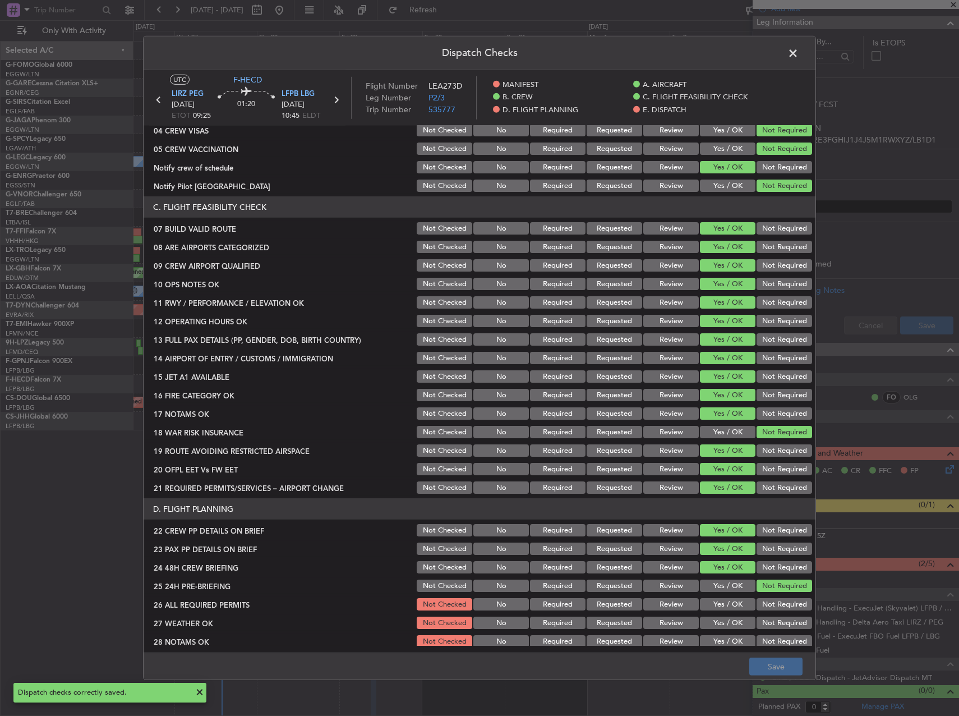
click at [799, 54] on span at bounding box center [799, 56] width 0 height 22
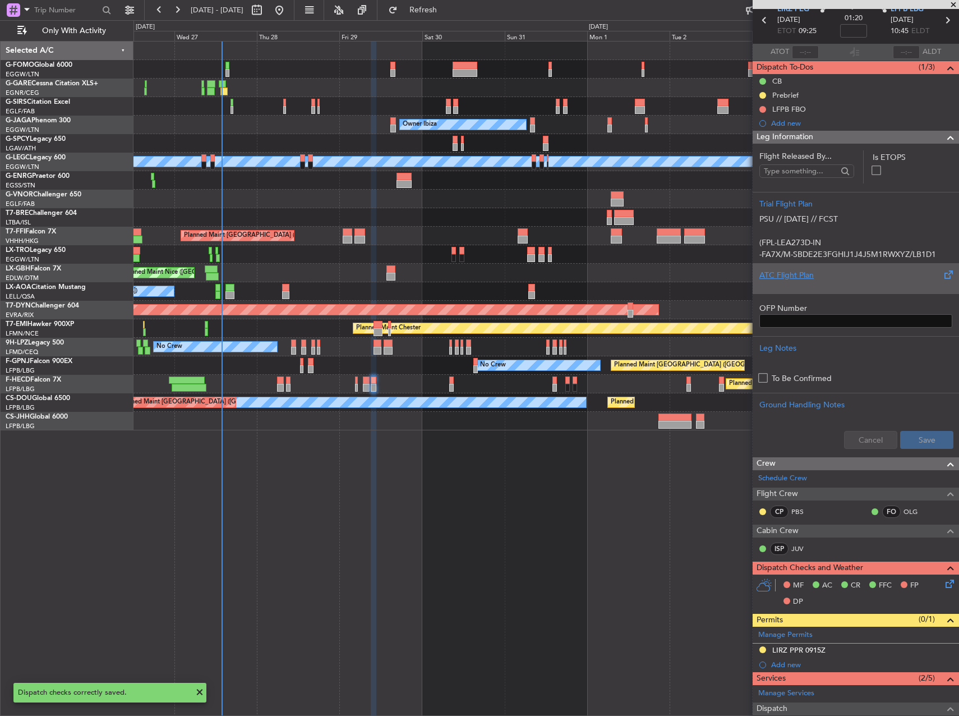
scroll to position [0, 0]
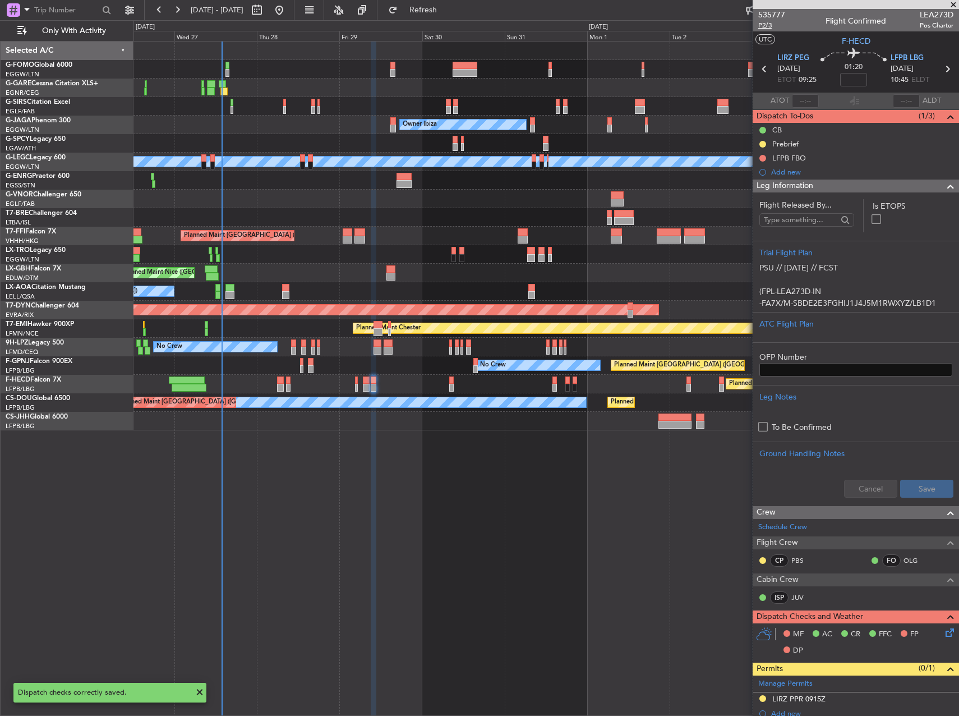
click at [759, 25] on span "P2/3" at bounding box center [771, 26] width 27 height 10
click at [457, 485] on div "Unplanned Maint Oxford (Kidlington) Planned Maint London (Luton) Owner Ibiza No…" at bounding box center [546, 378] width 826 height 675
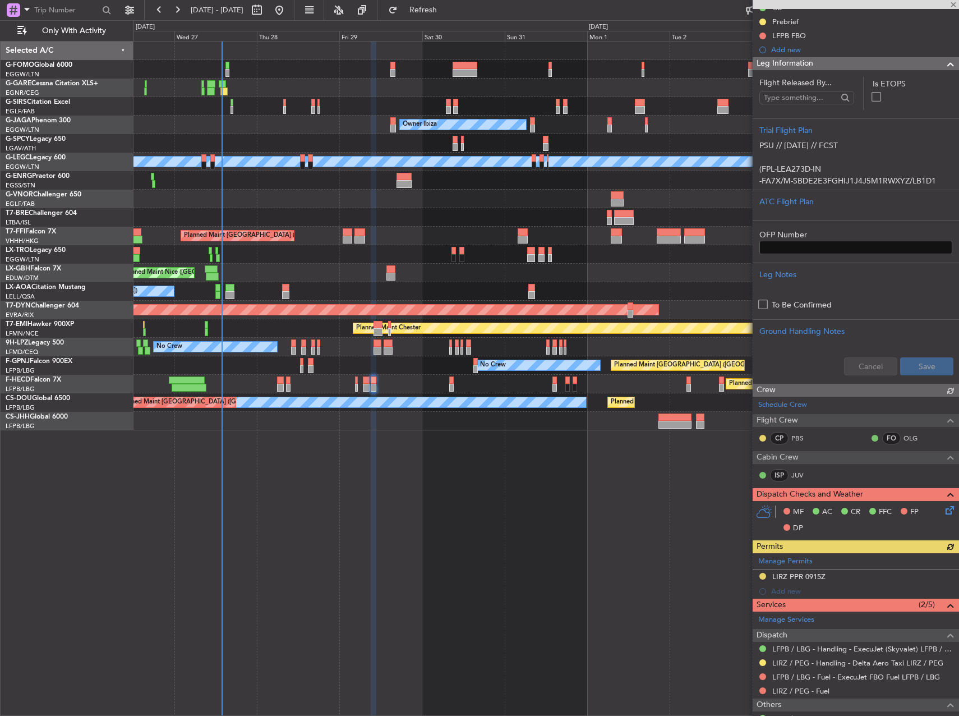
scroll to position [163, 0]
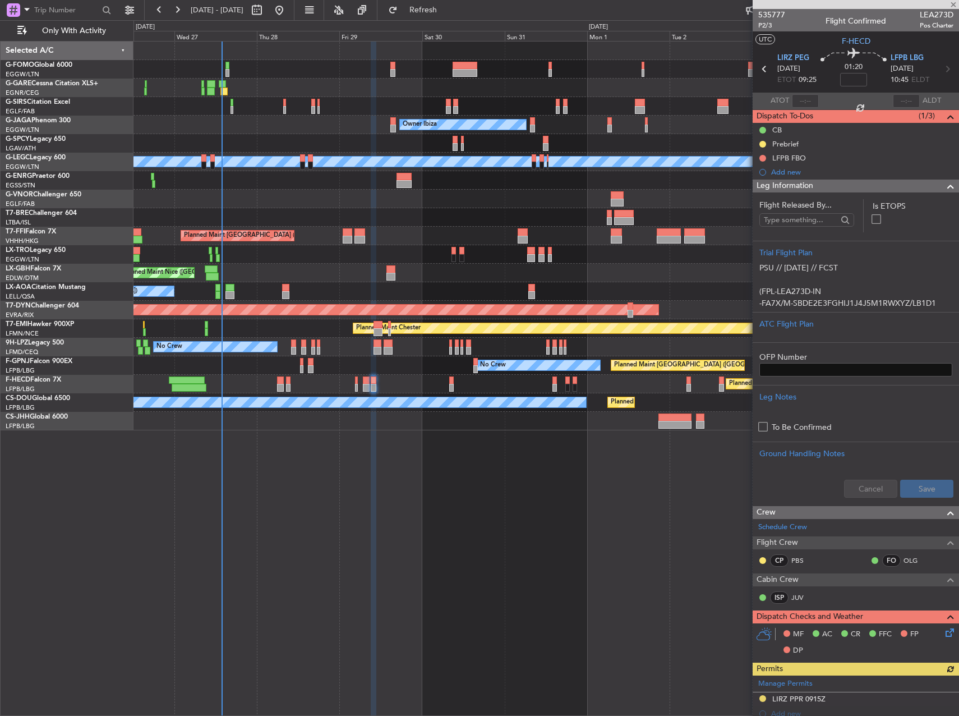
scroll to position [163, 0]
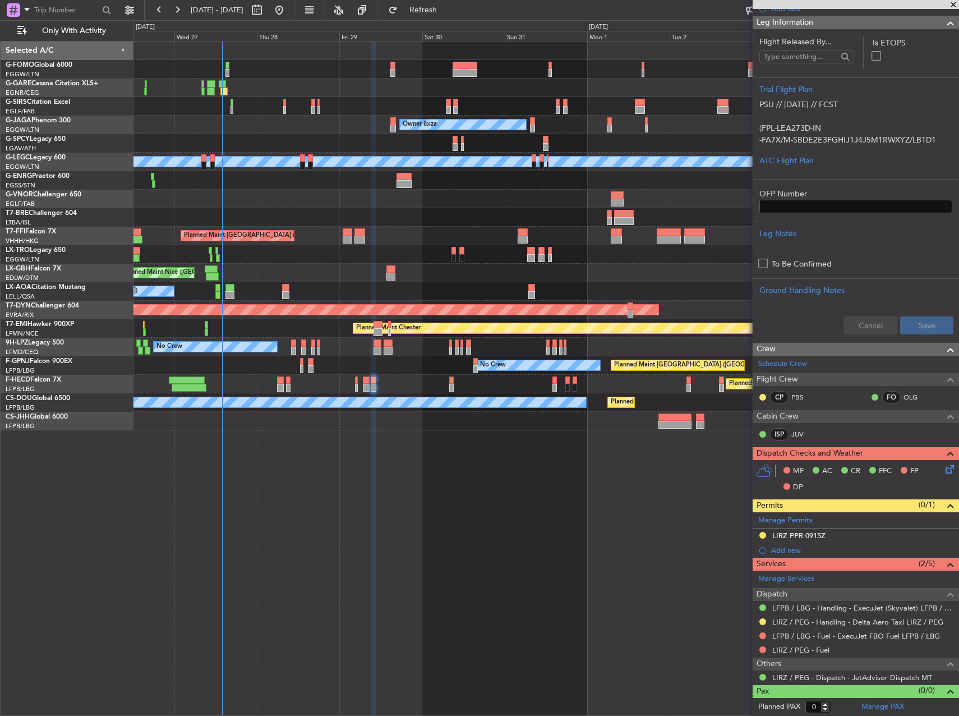
click at [452, 477] on div "Unplanned Maint Oxford ([GEOGRAPHIC_DATA]) Owner Ibiza Planned Maint [GEOGRAPHI…" at bounding box center [546, 378] width 826 height 675
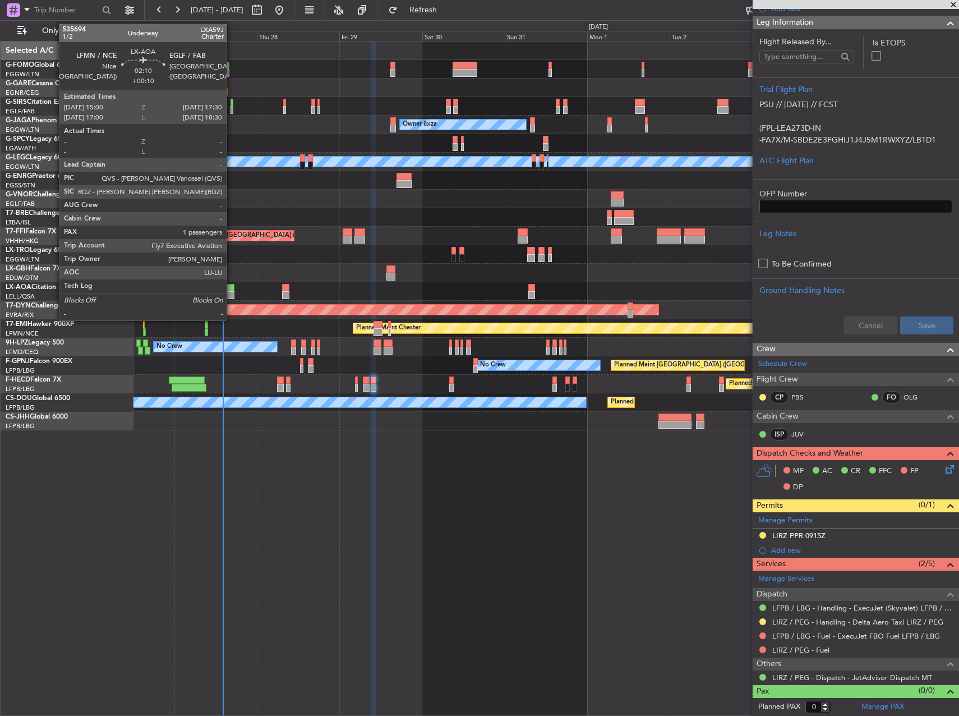
click at [232, 290] on div at bounding box center [229, 288] width 9 height 8
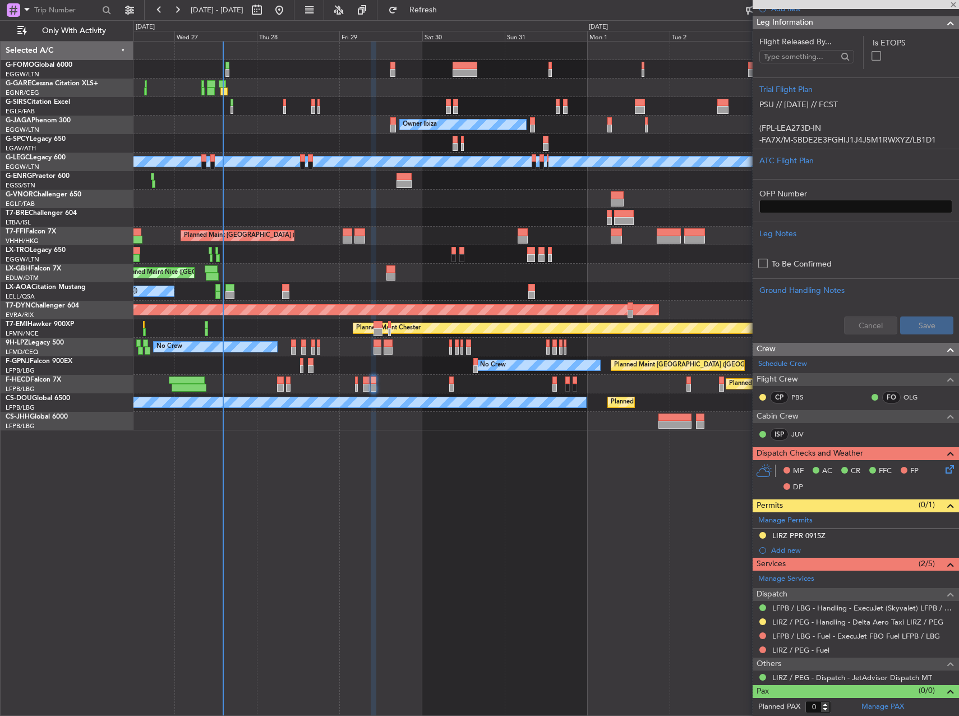
type input "+00:10"
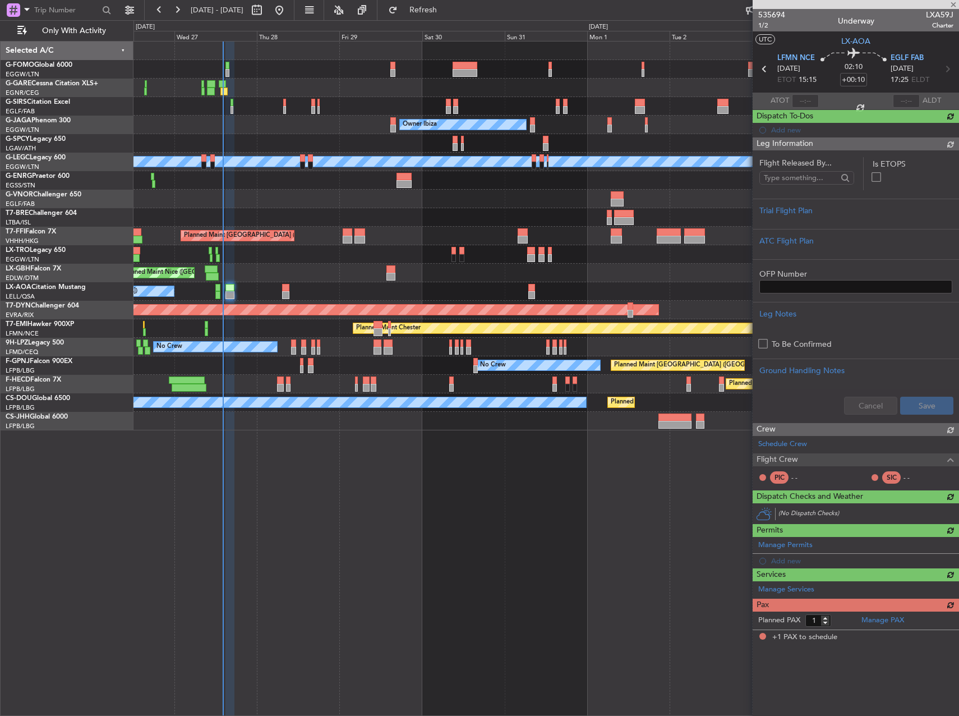
scroll to position [0, 0]
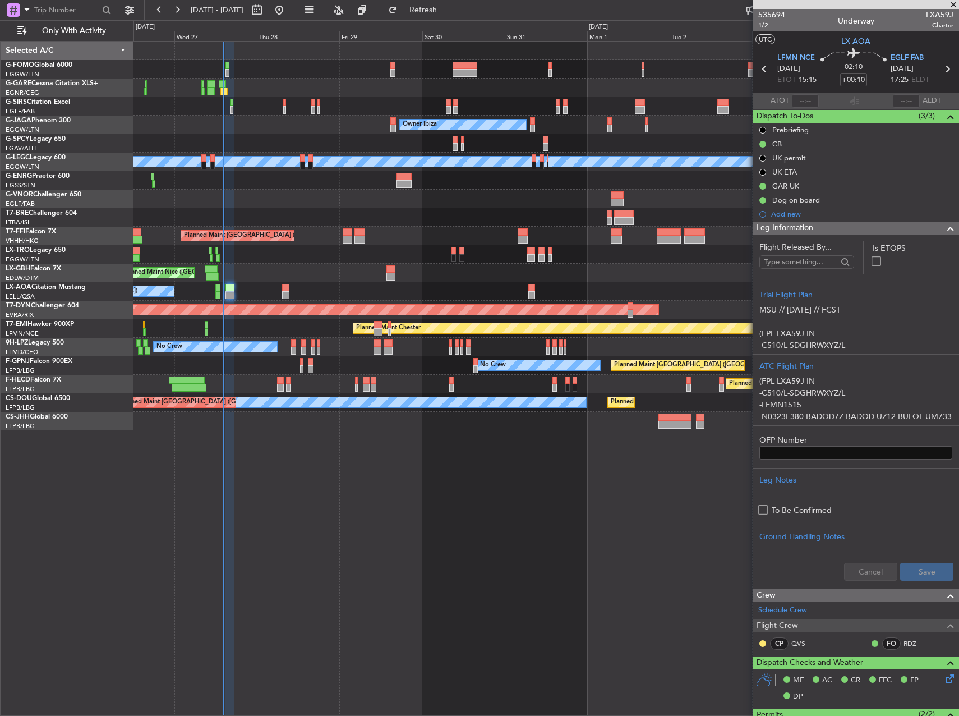
click at [529, 469] on div "Unplanned Maint Oxford ([GEOGRAPHIC_DATA]) Planned Maint [GEOGRAPHIC_DATA] ([GE…" at bounding box center [546, 378] width 826 height 675
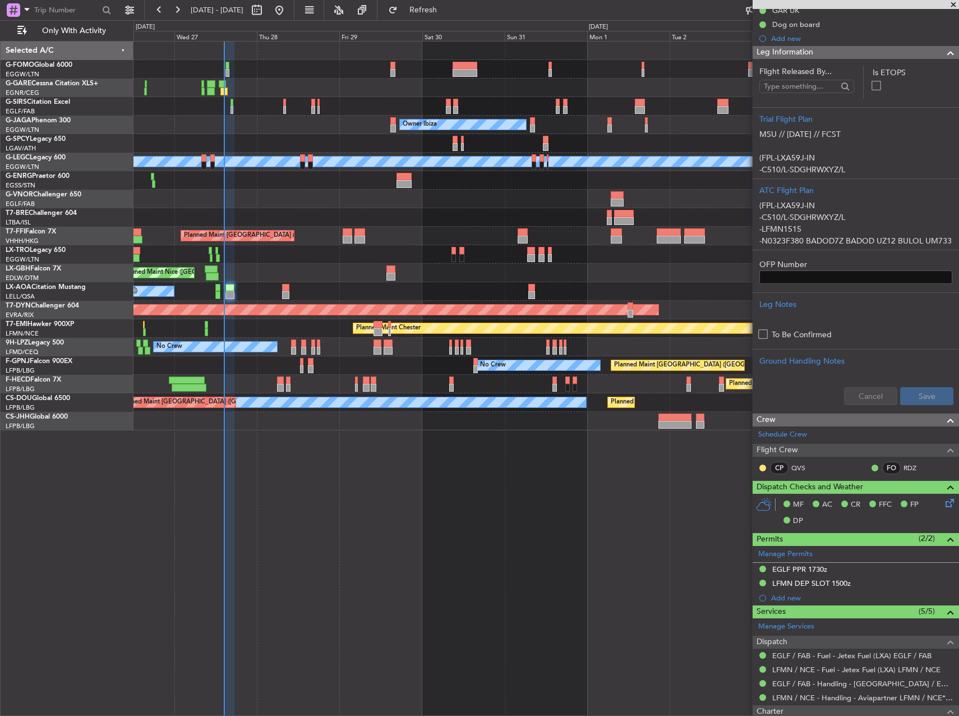
scroll to position [304, 0]
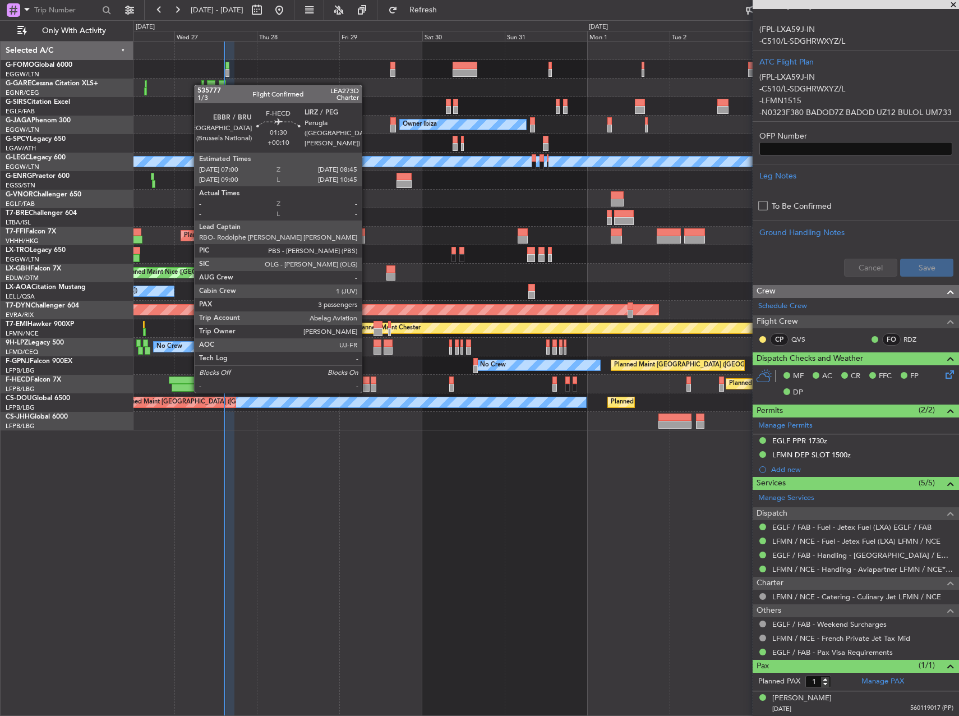
click at [367, 381] on div at bounding box center [366, 380] width 6 height 8
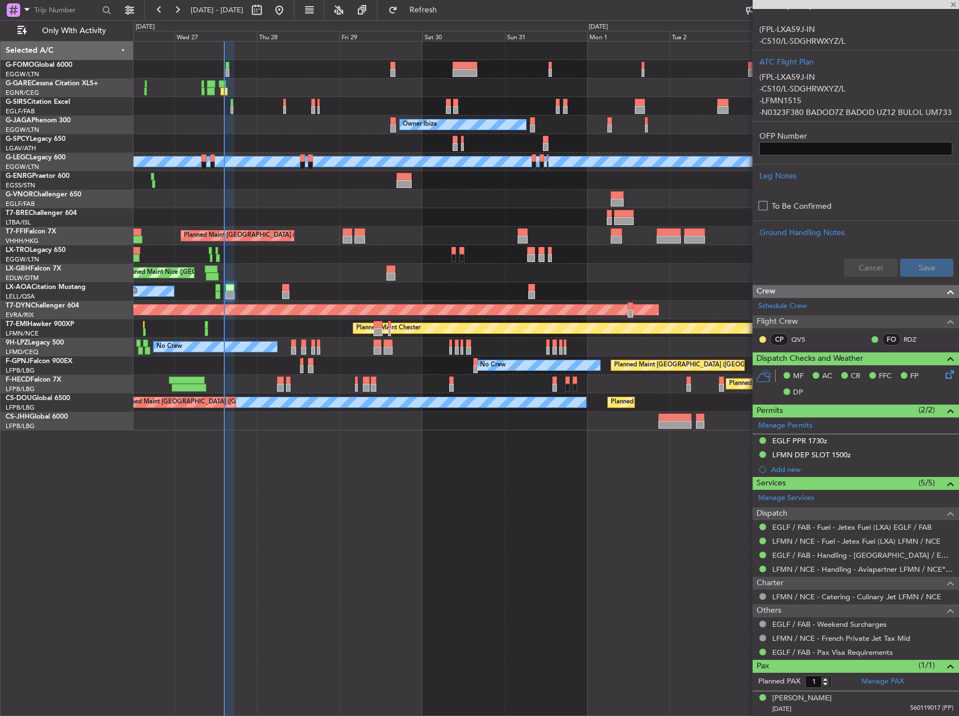
type input "3"
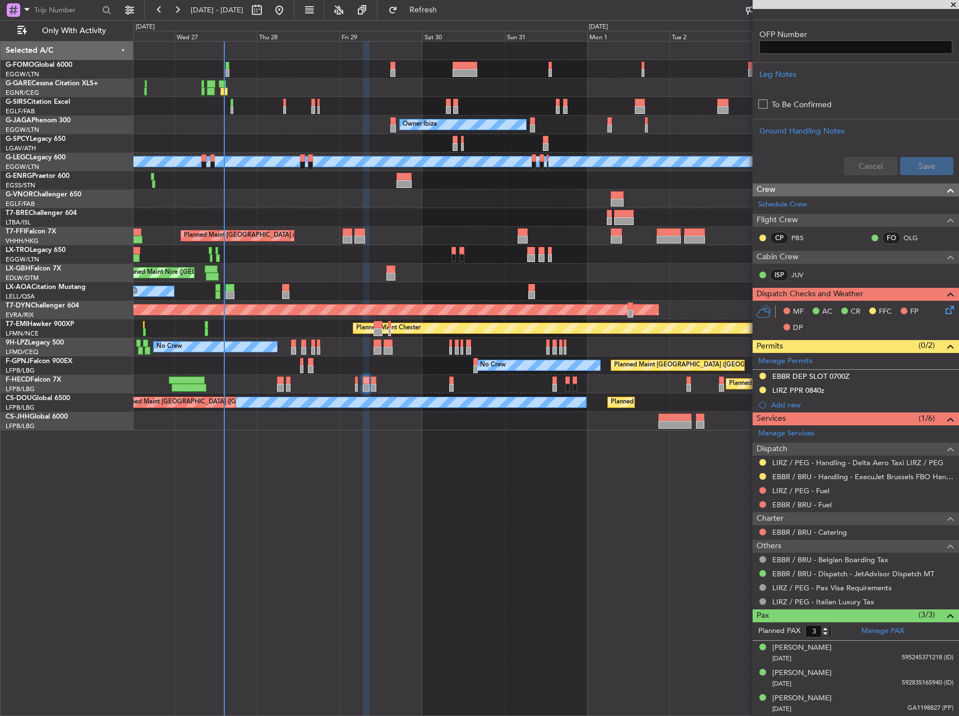
scroll to position [0, 0]
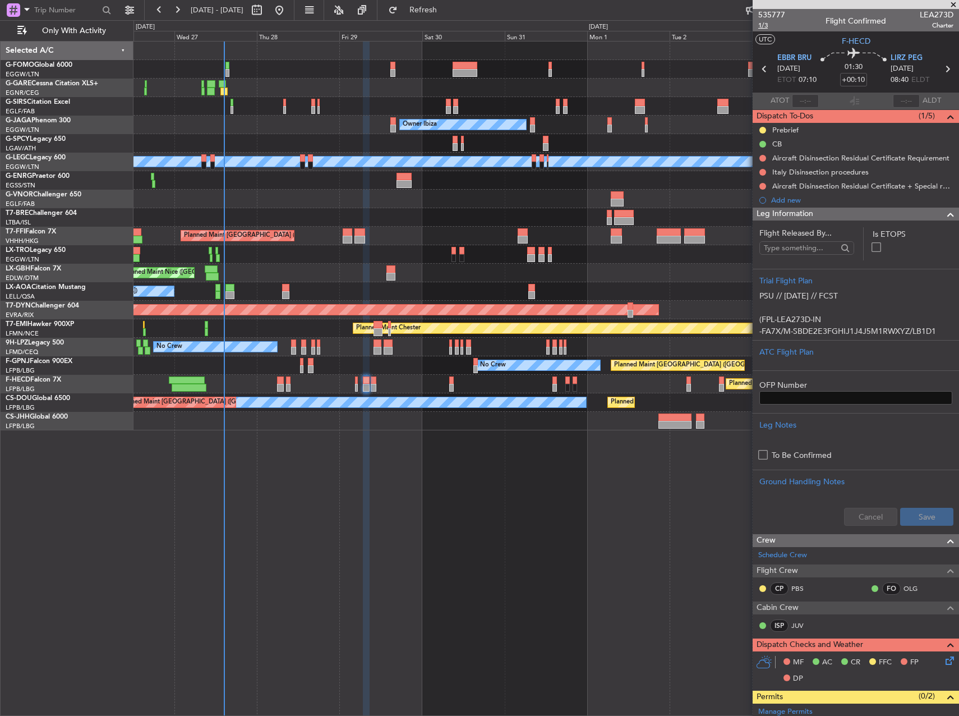
click at [760, 23] on span "1/3" at bounding box center [771, 26] width 27 height 10
click at [415, 501] on div "Unplanned Maint Oxford ([GEOGRAPHIC_DATA]) Planned Maint [GEOGRAPHIC_DATA] ([GE…" at bounding box center [546, 378] width 826 height 675
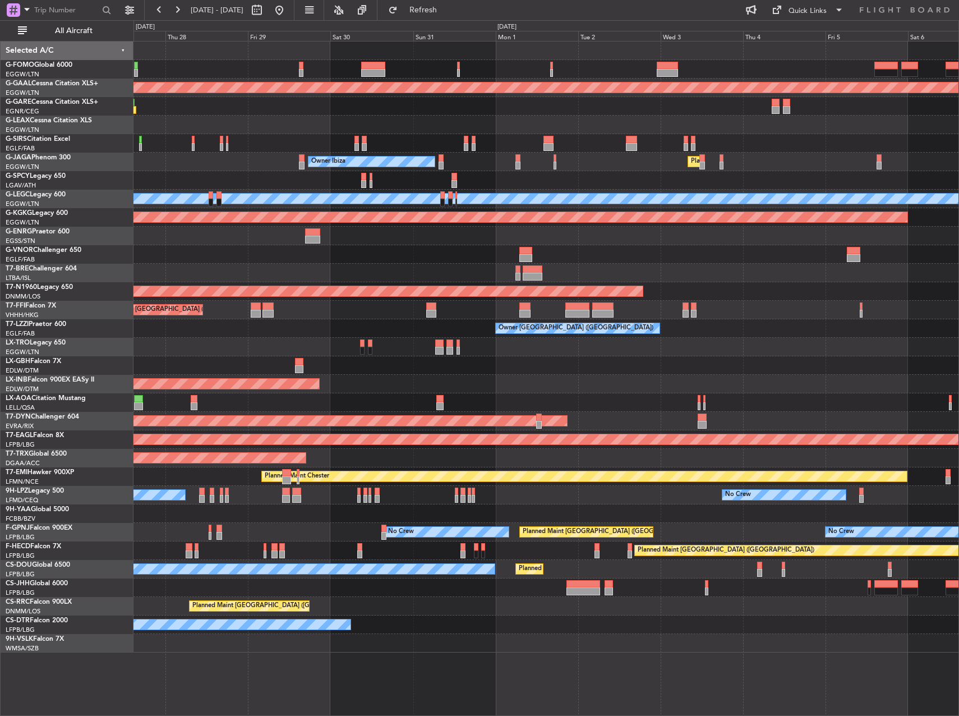
click at [310, 357] on div "Planned Maint Dusseldorf Owner Unplanned Maint [GEOGRAPHIC_DATA] ([GEOGRAPHIC_D…" at bounding box center [545, 347] width 825 height 611
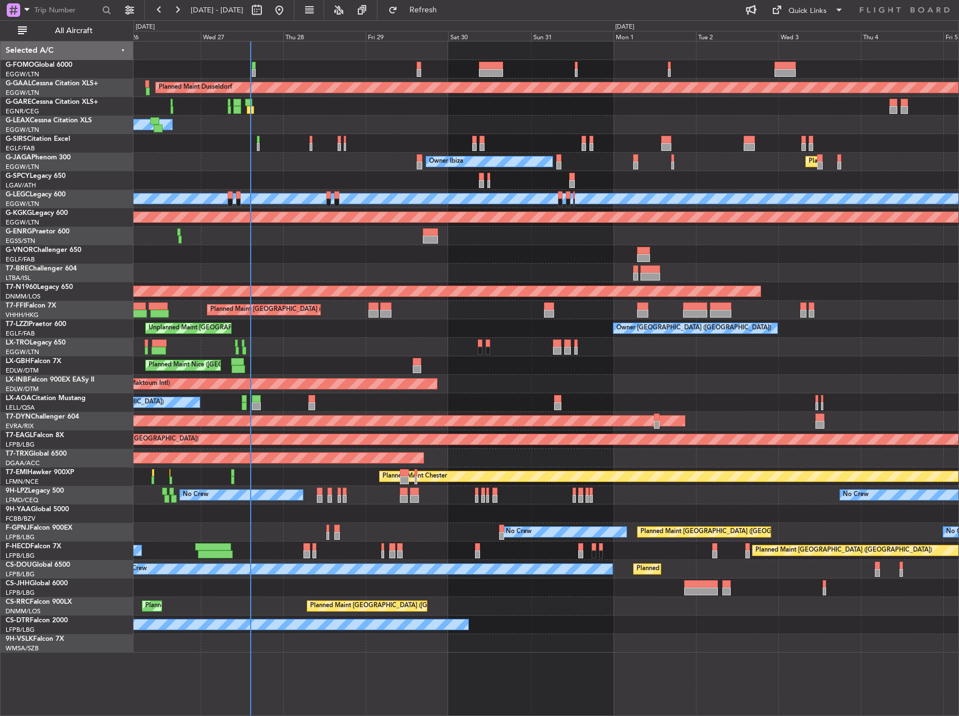
click at [577, 357] on div "Planned Maint Nice ([GEOGRAPHIC_DATA])" at bounding box center [545, 365] width 825 height 19
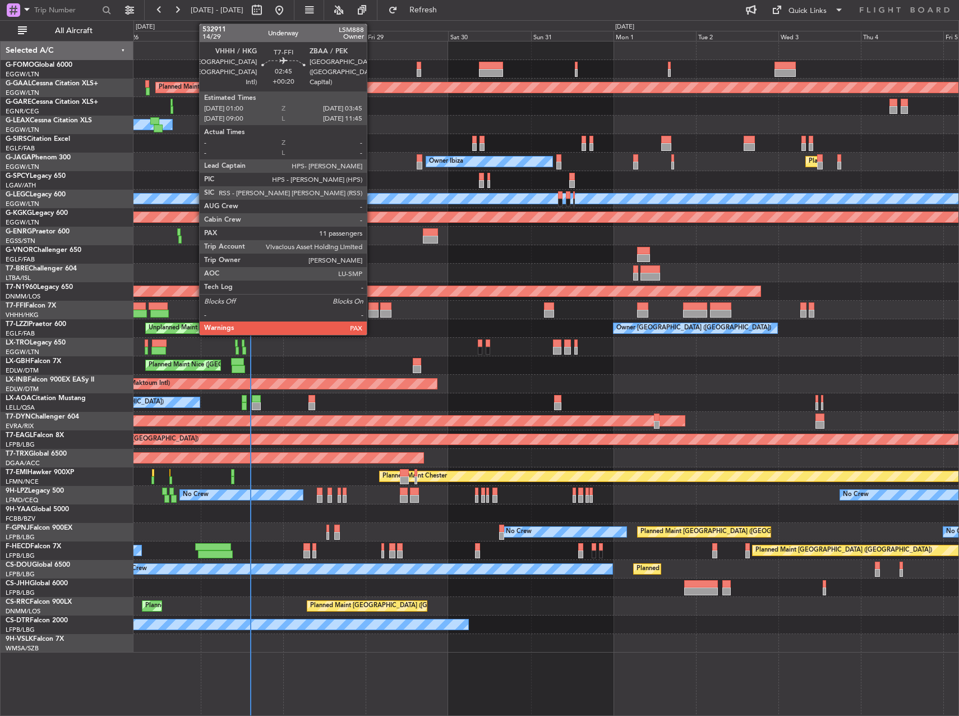
click at [372, 305] on div at bounding box center [373, 306] width 10 height 8
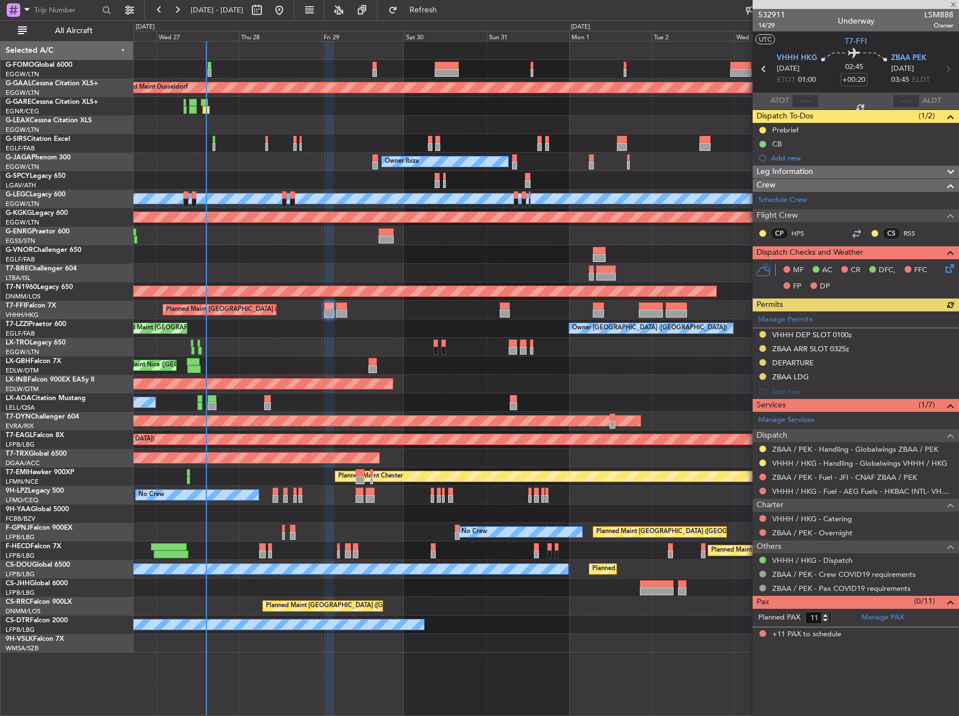
click at [622, 369] on div "Planned Maint Nice ([GEOGRAPHIC_DATA])" at bounding box center [545, 365] width 825 height 19
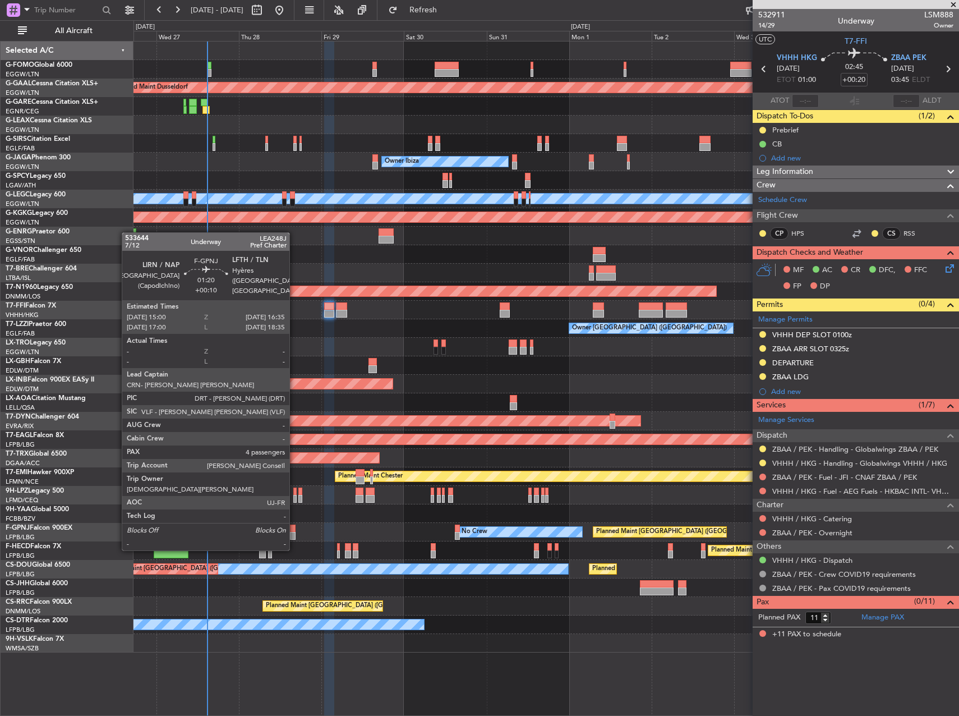
click at [294, 528] on div at bounding box center [293, 528] width 6 height 8
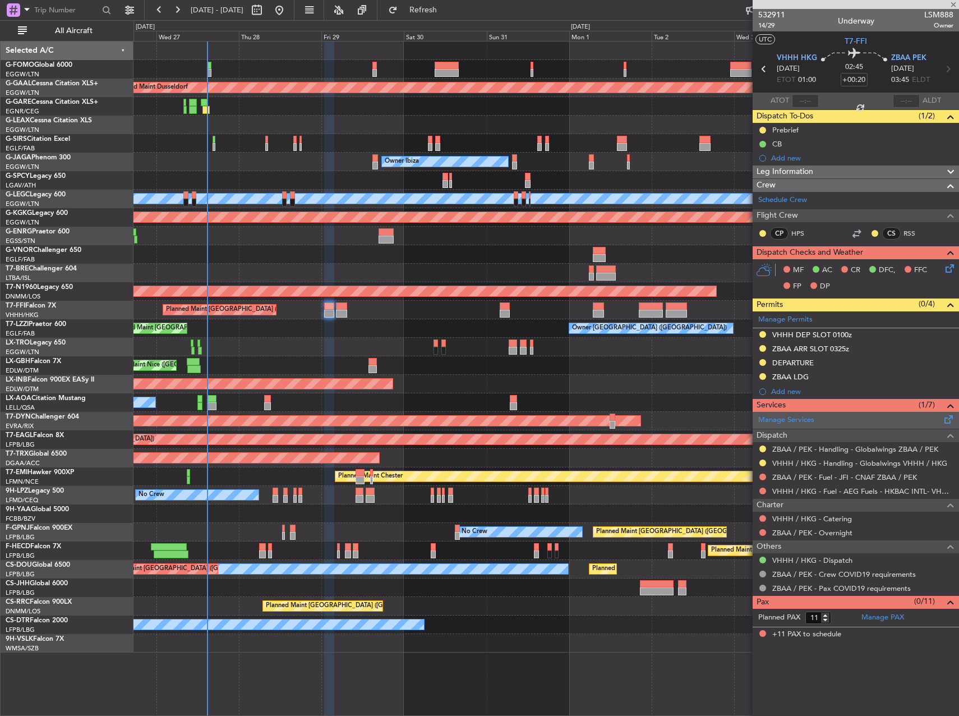
type input "+00:10"
type input "4"
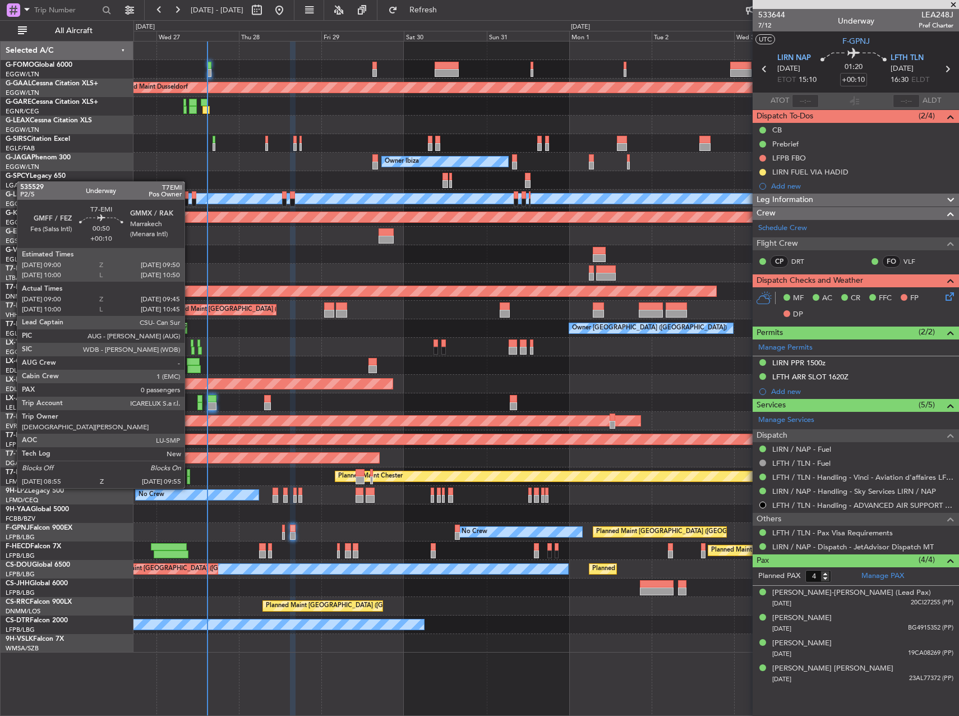
click at [190, 477] on div at bounding box center [189, 480] width 4 height 8
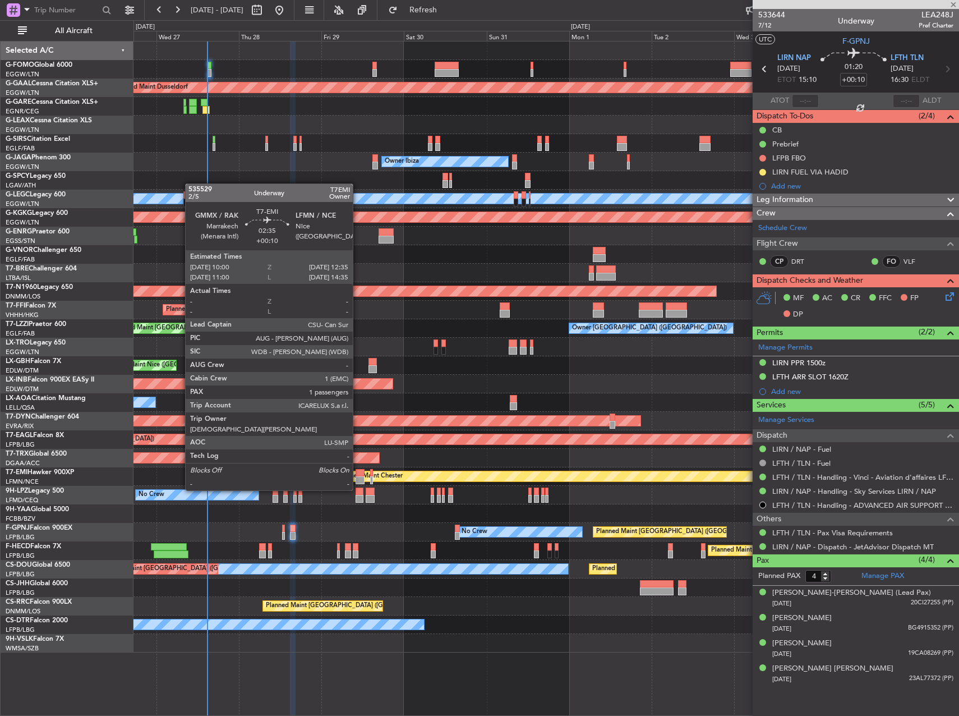
type input "09:00"
type input "09:45"
type input "0"
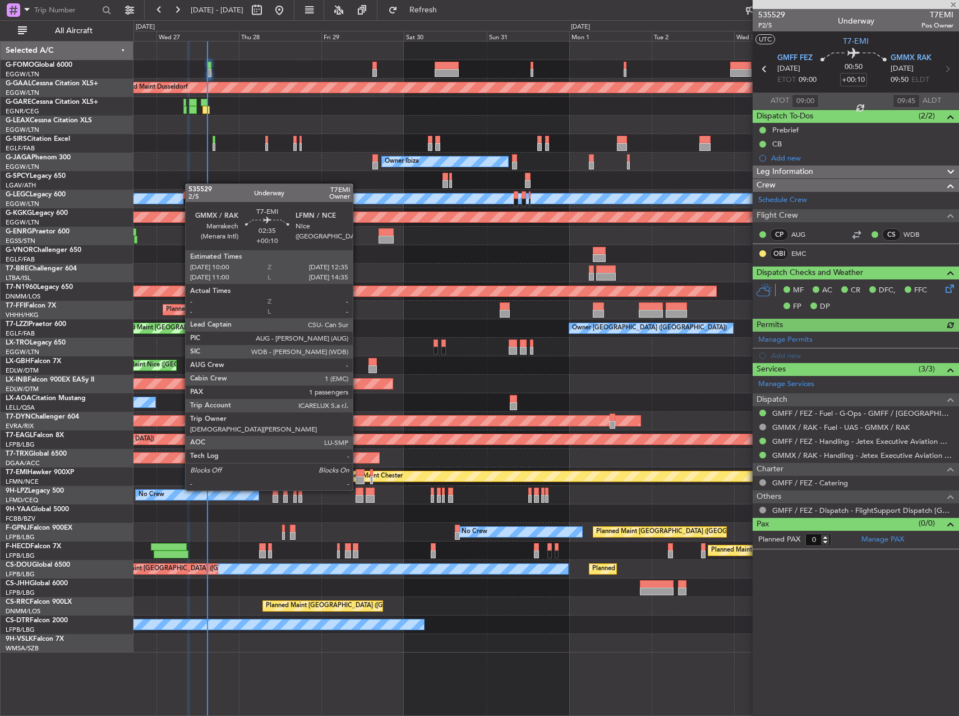
click at [358, 479] on div at bounding box center [360, 480] width 9 height 8
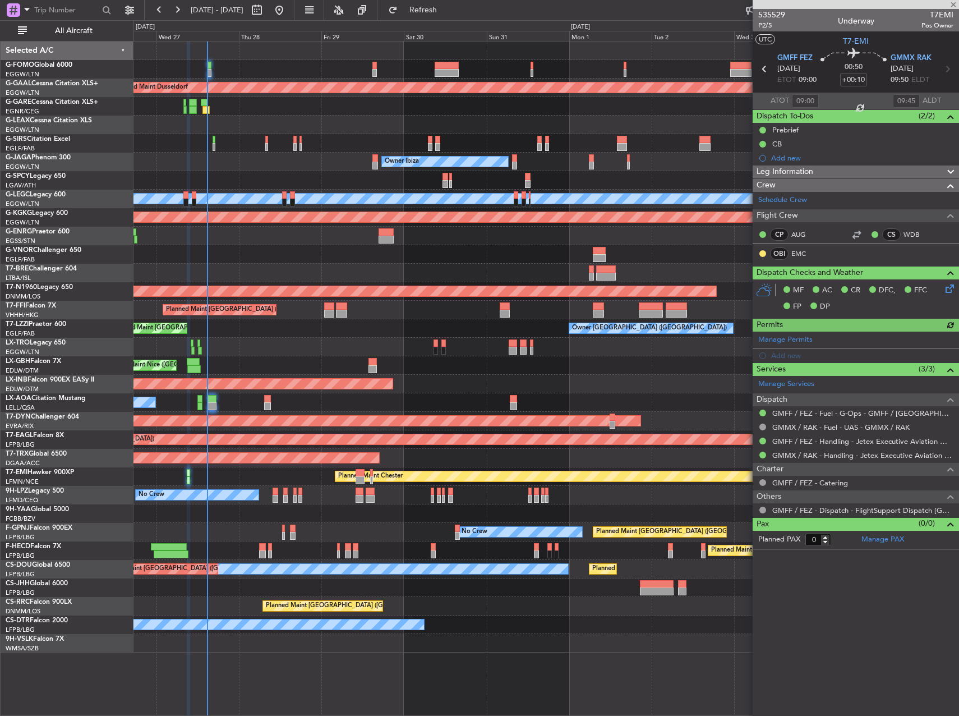
type input "1"
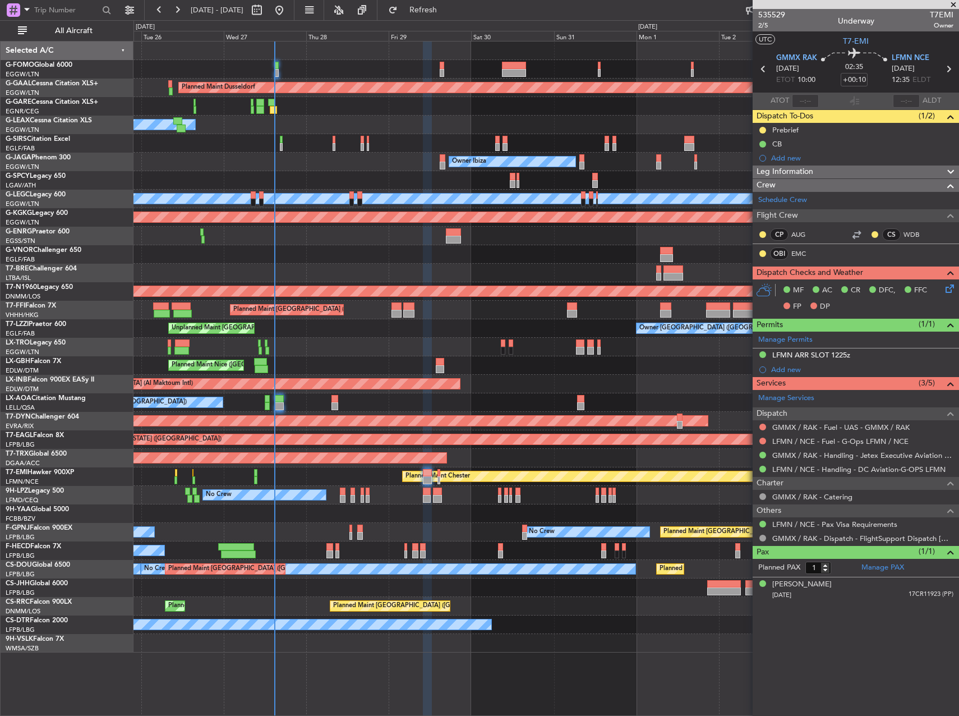
click at [338, 474] on div "Planned Maint Chester" at bounding box center [545, 476] width 825 height 19
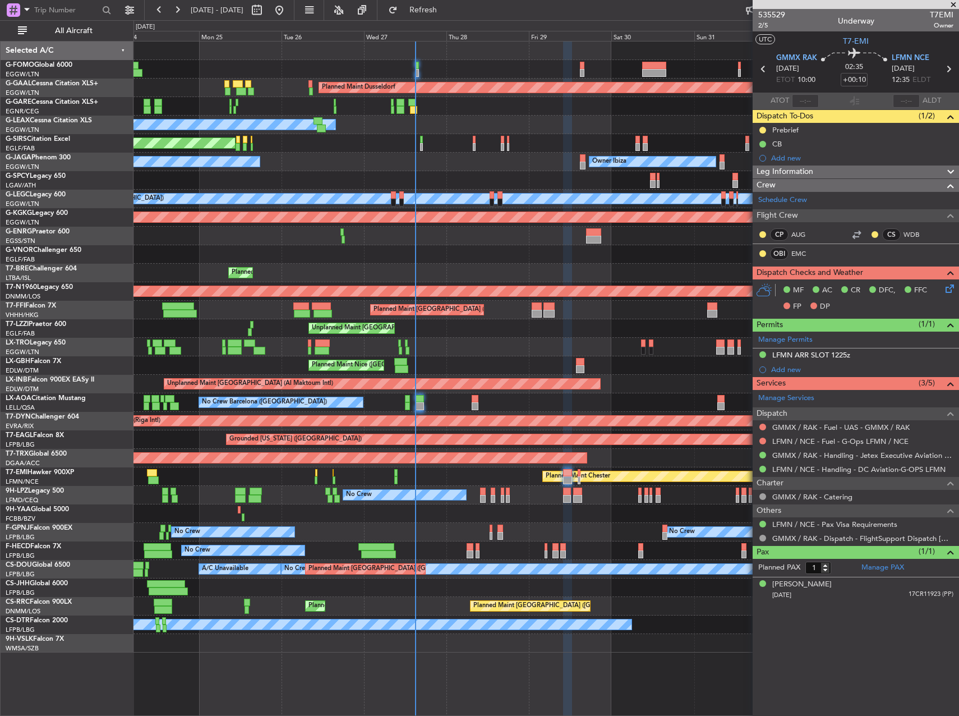
click at [412, 487] on div "Planned Maint Dusseldorf Owner Unplanned Maint Oxford (Kidlington) Owner Ibiza …" at bounding box center [545, 347] width 825 height 611
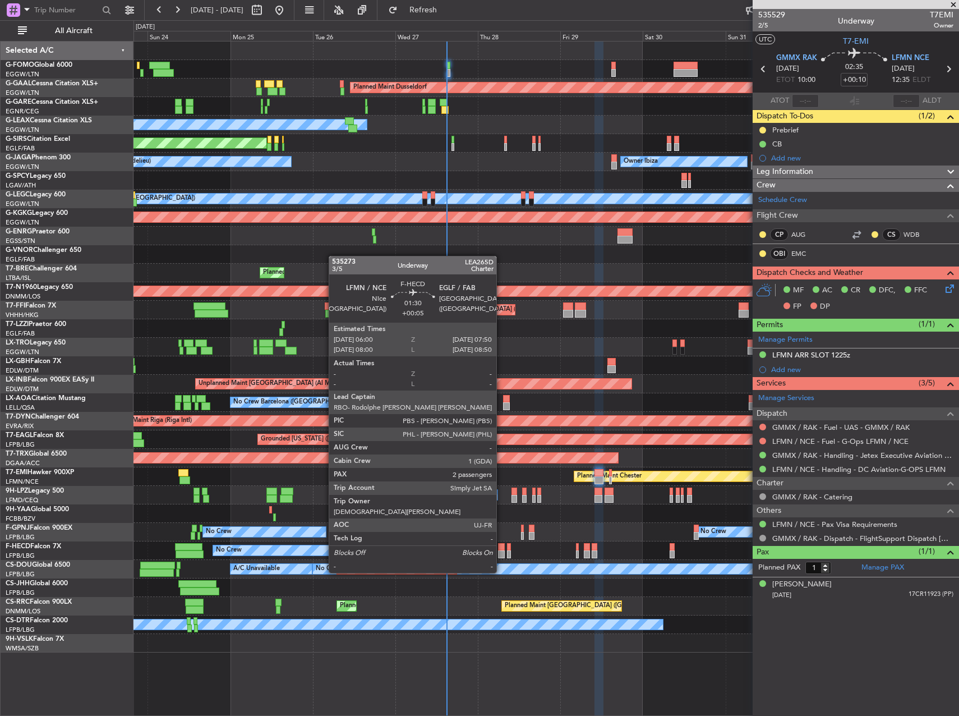
click at [501, 551] on div at bounding box center [501, 554] width 7 height 8
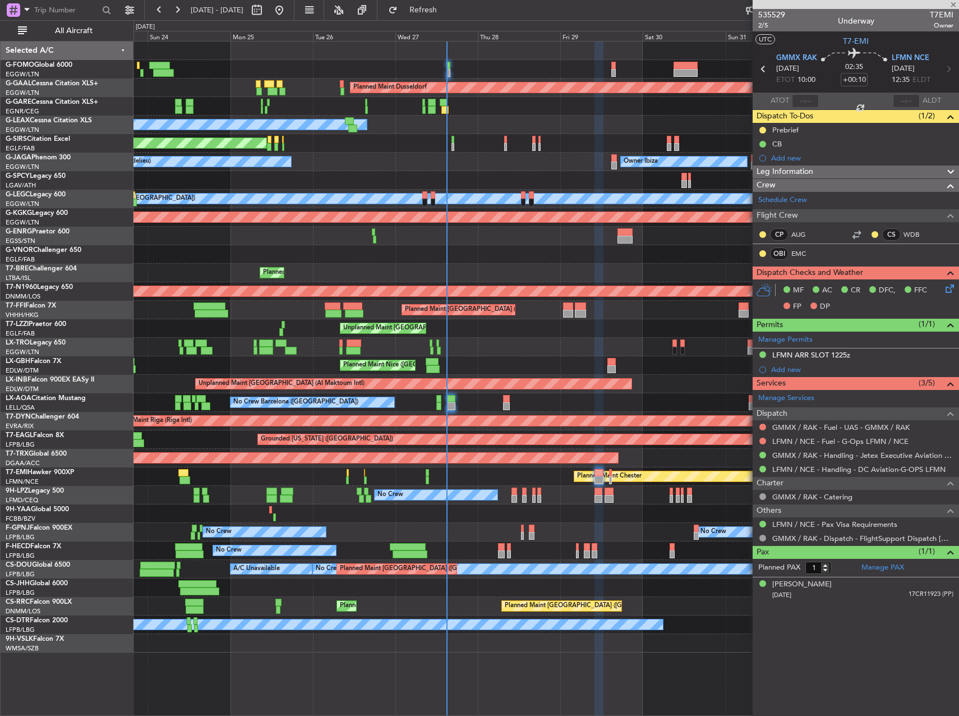
type input "+00:05"
type input "2"
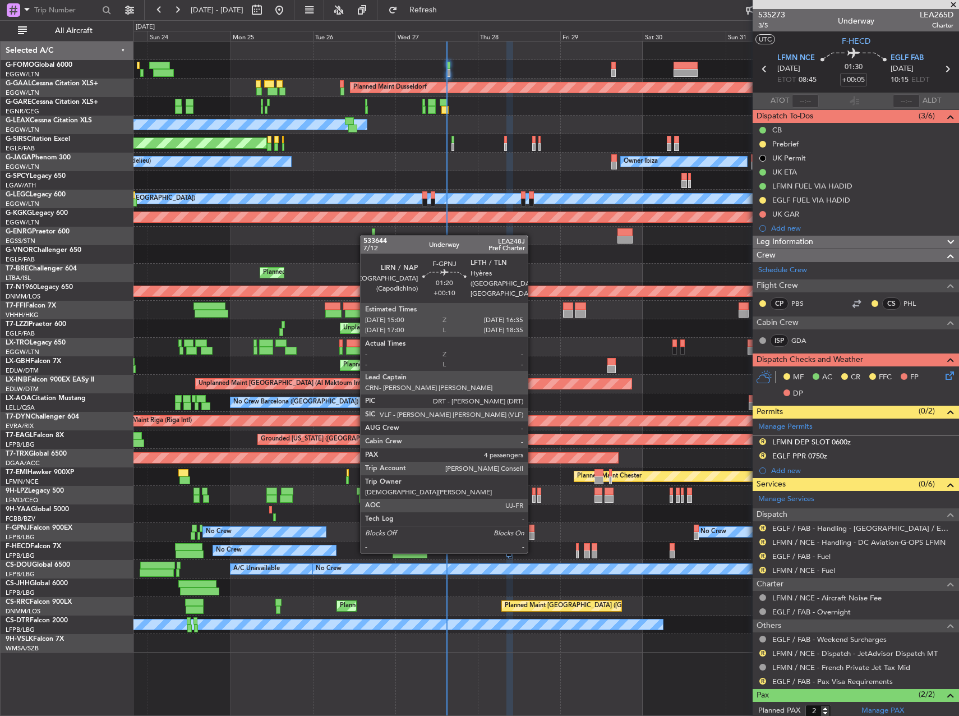
click at [533, 531] on div at bounding box center [532, 528] width 6 height 8
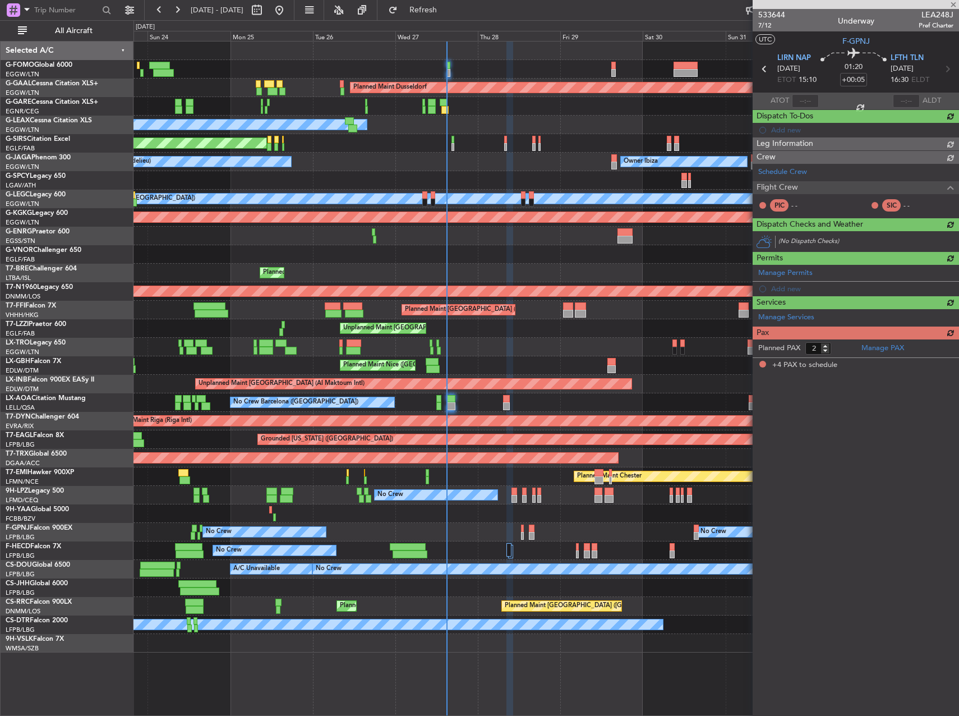
type input "+00:10"
type input "4"
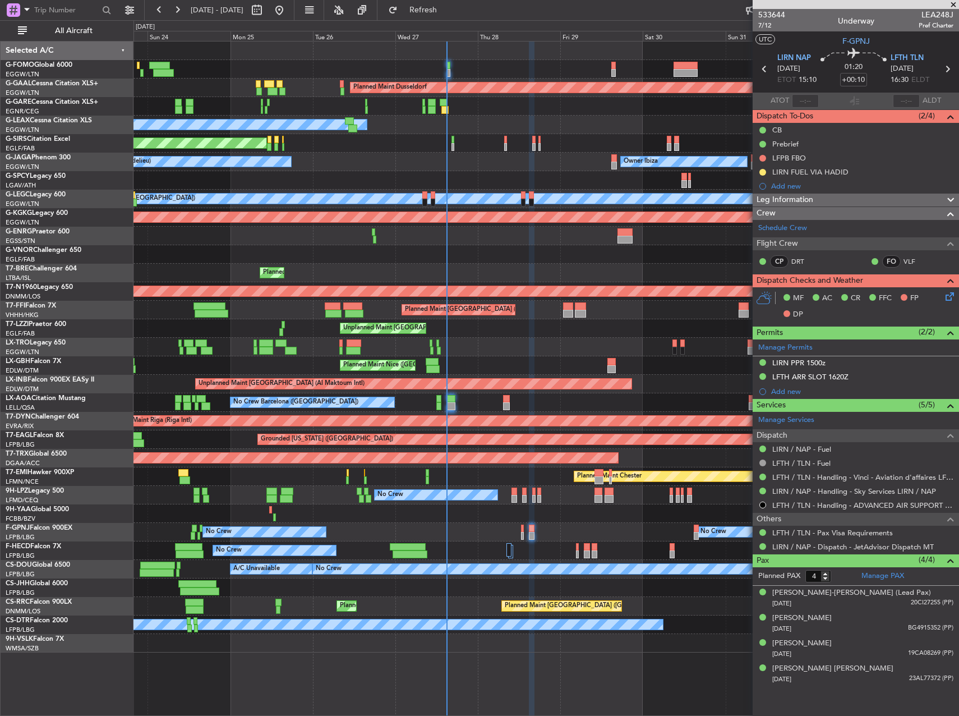
click at [511, 548] on div at bounding box center [508, 549] width 5 height 13
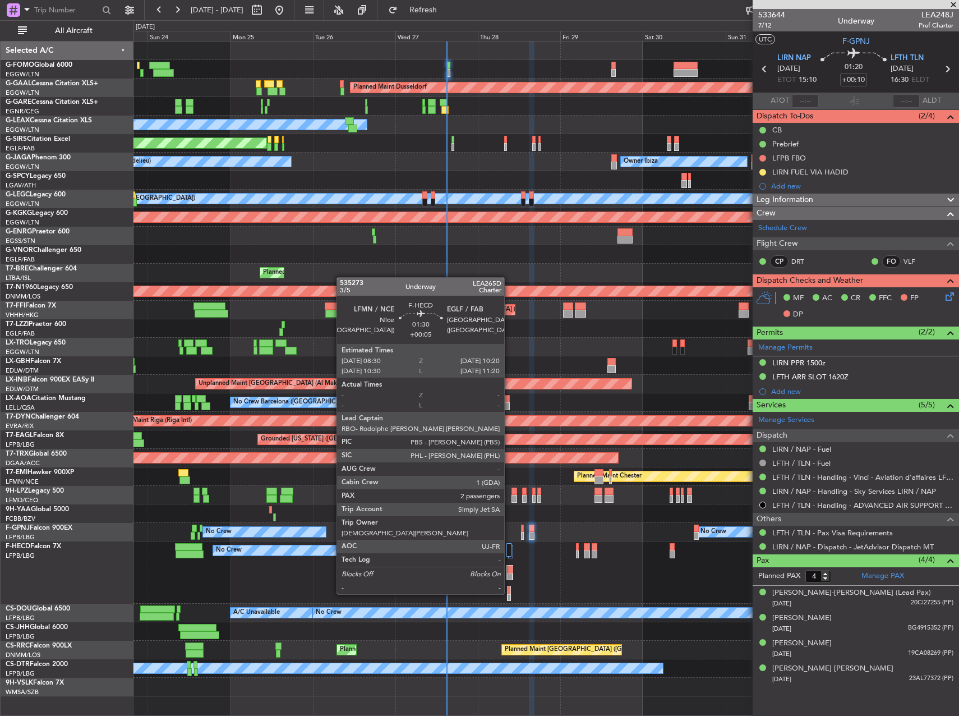
click at [509, 573] on div at bounding box center [510, 577] width 6 height 8
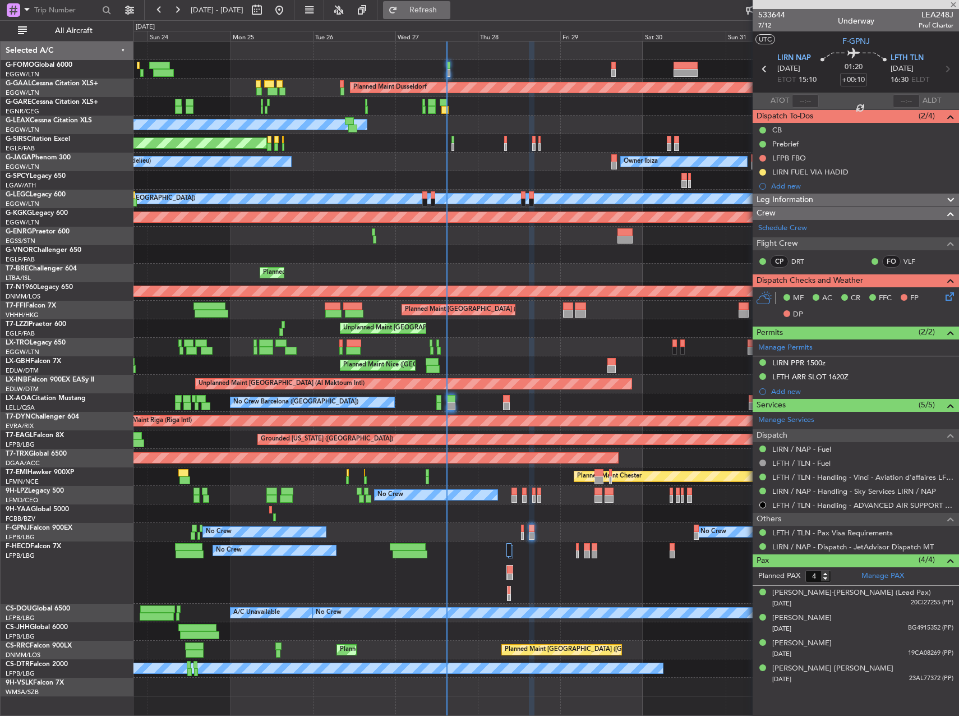
click at [447, 8] on span "Refresh" at bounding box center [423, 10] width 47 height 8
type input "+00:05"
type input "2"
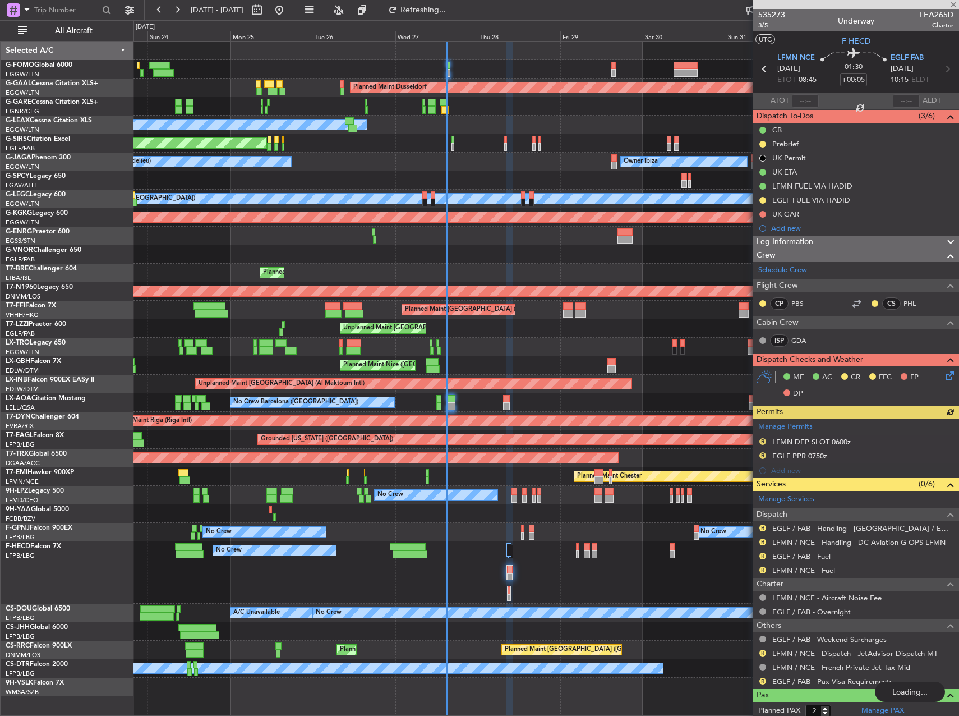
type input "+00:10"
type input "4"
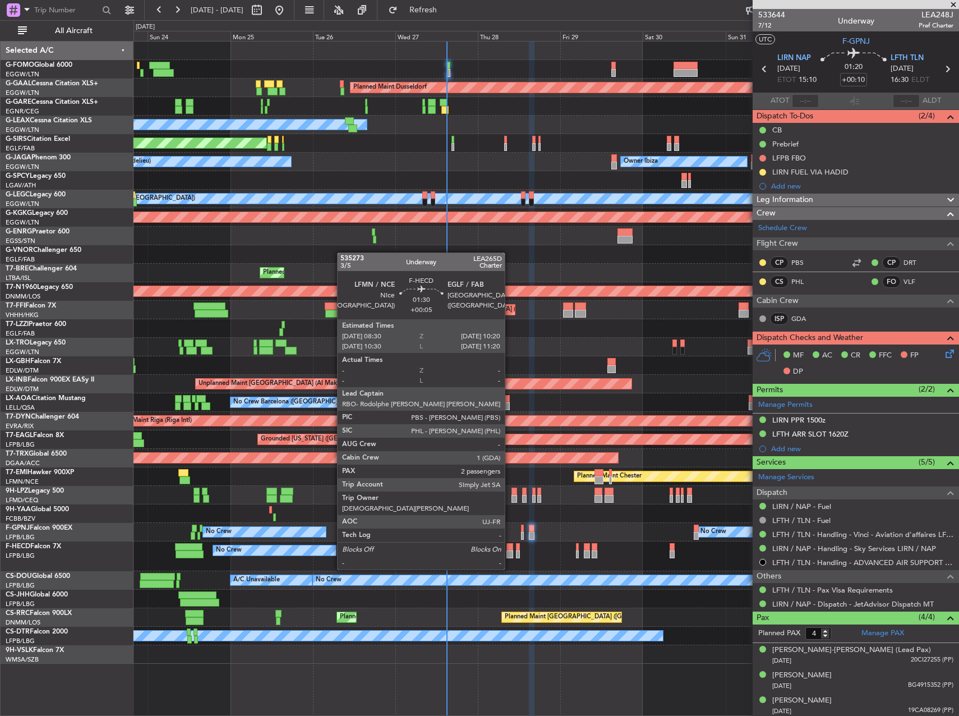
click at [510, 548] on div at bounding box center [509, 547] width 7 height 8
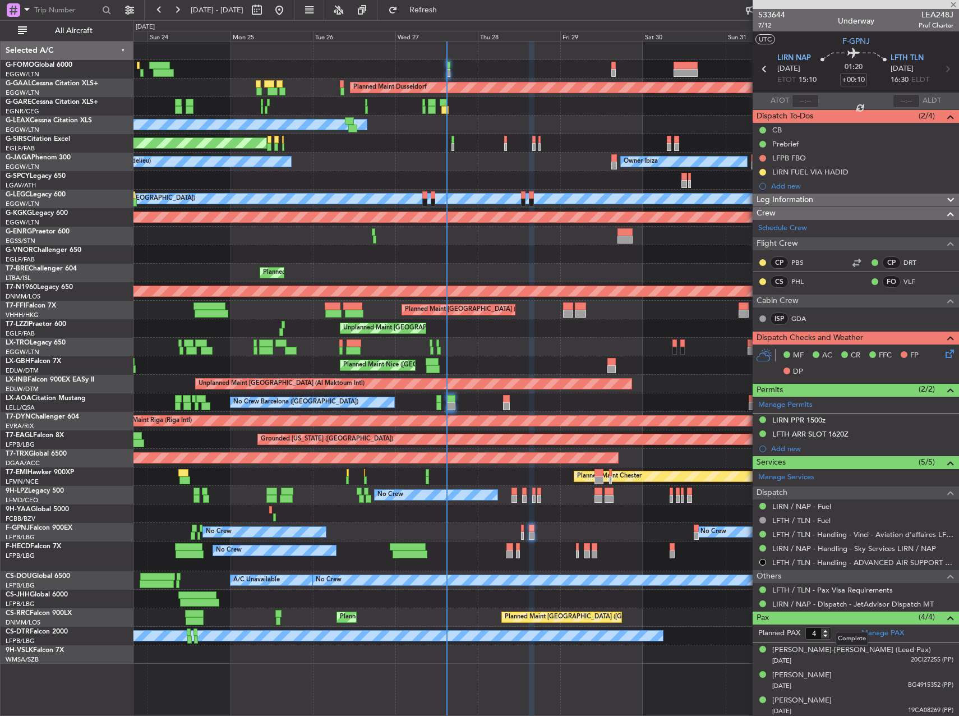
type input "+00:05"
type input "2"
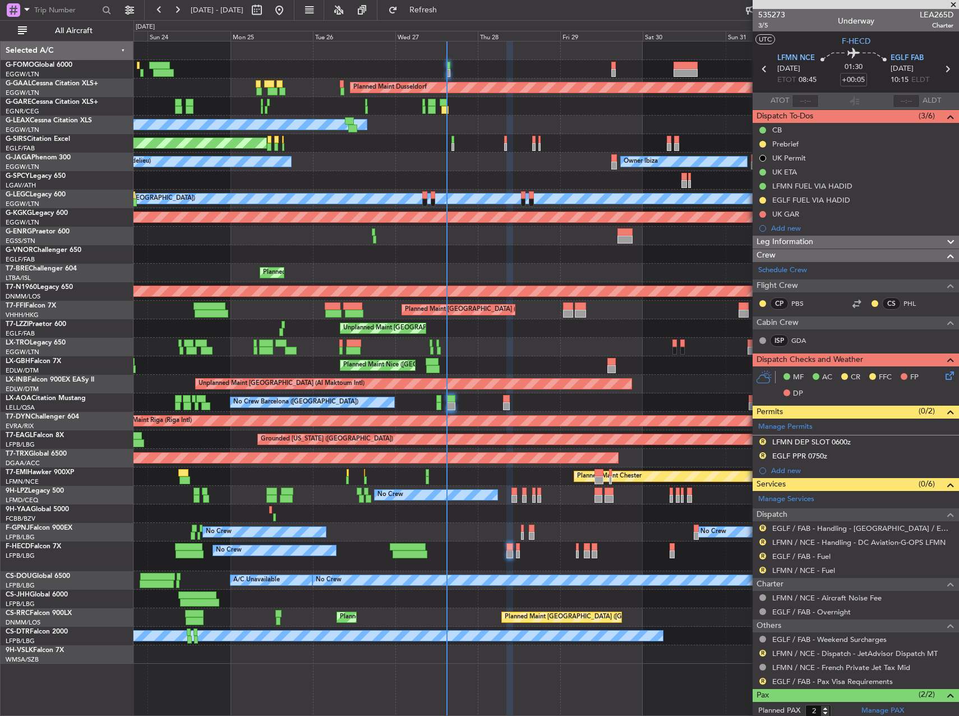
click at [828, 546] on mat-tooltip-component "LFMN / NCE - Handling - DC Aviation-G-OPS LFMN" at bounding box center [859, 561] width 167 height 30
click at [823, 543] on div "EGLF / FAB - Handling - [GEOGRAPHIC_DATA] / EGLF / FAB" at bounding box center [861, 547] width 176 height 14
click at [826, 545] on link "LFMN / NCE - Handling - DC Aviation-G-OPS LFMN" at bounding box center [858, 542] width 173 height 10
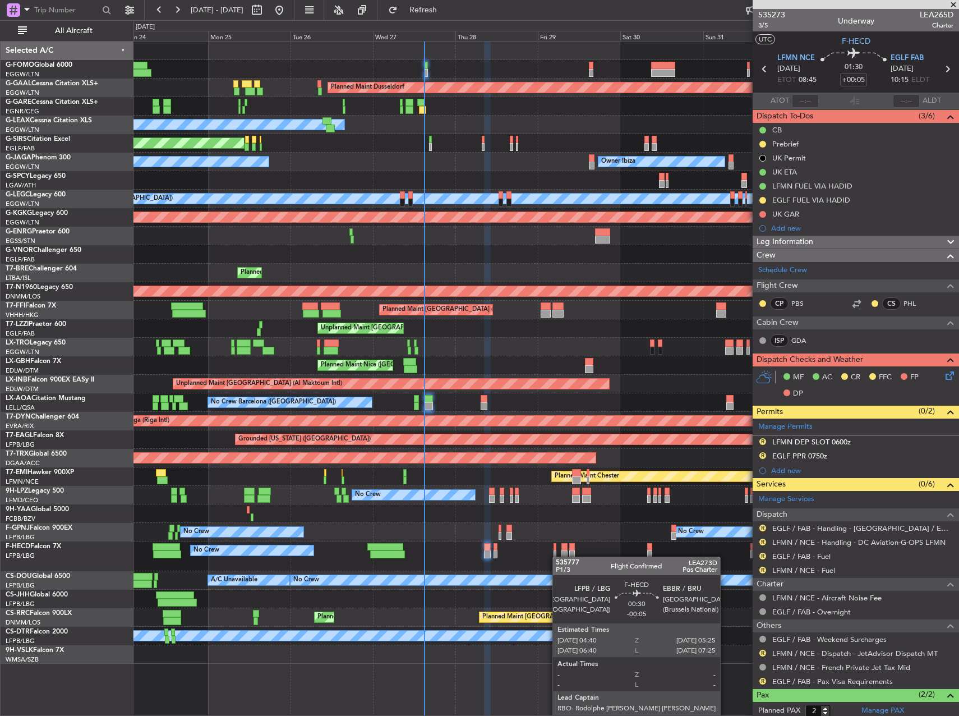
click at [555, 555] on div at bounding box center [555, 554] width 3 height 8
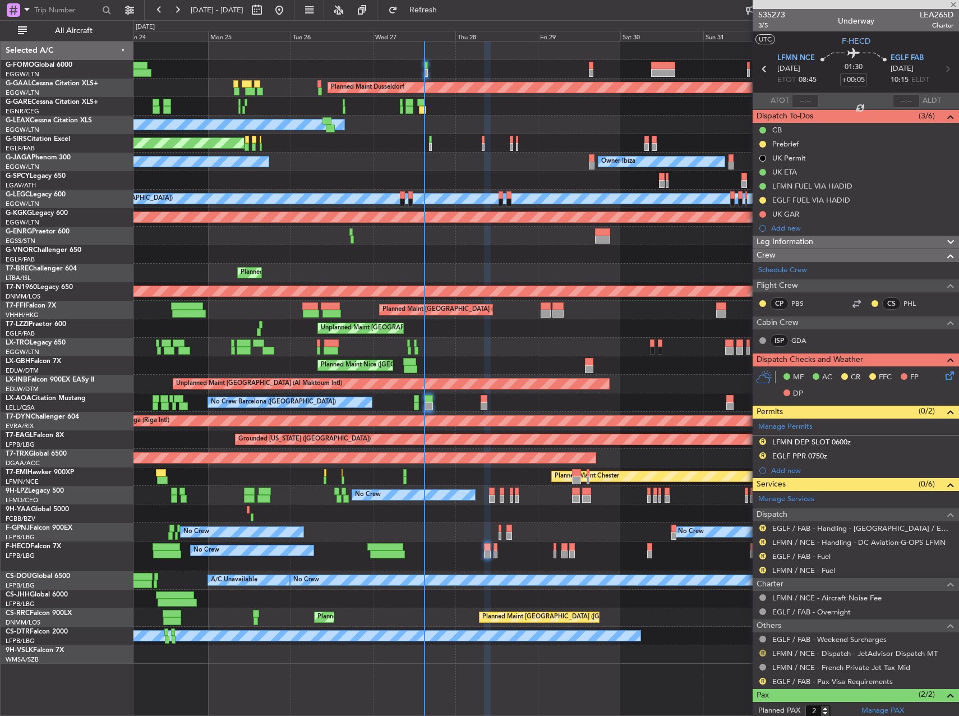
click at [761, 651] on button "R" at bounding box center [762, 652] width 7 height 7
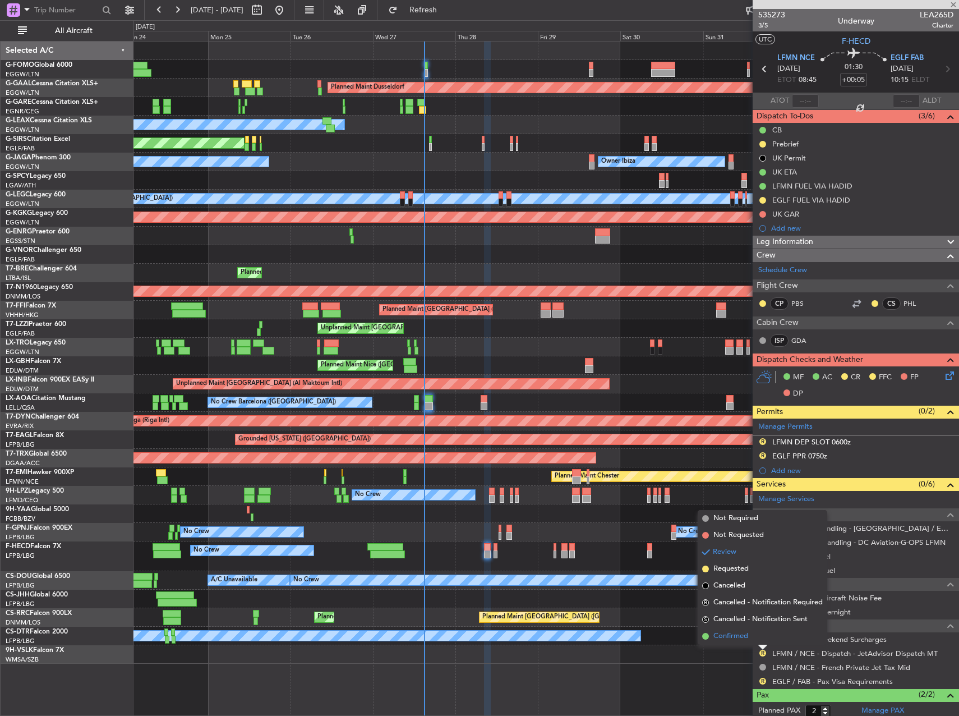
type input "-00:05"
type input "0"
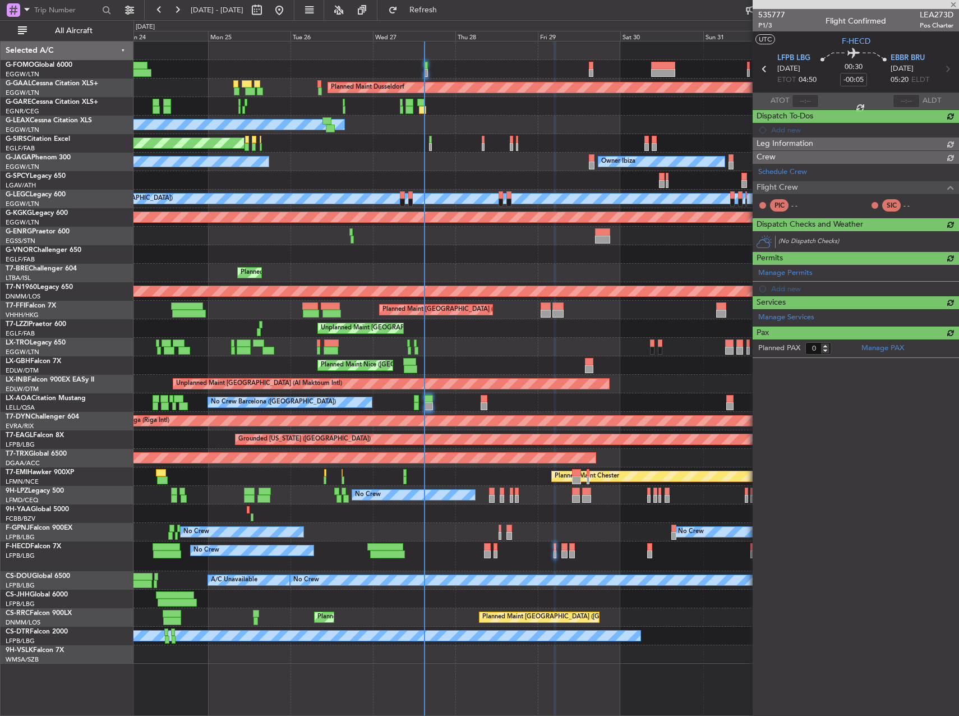
click at [744, 637] on div "No Crew" at bounding box center [545, 635] width 825 height 19
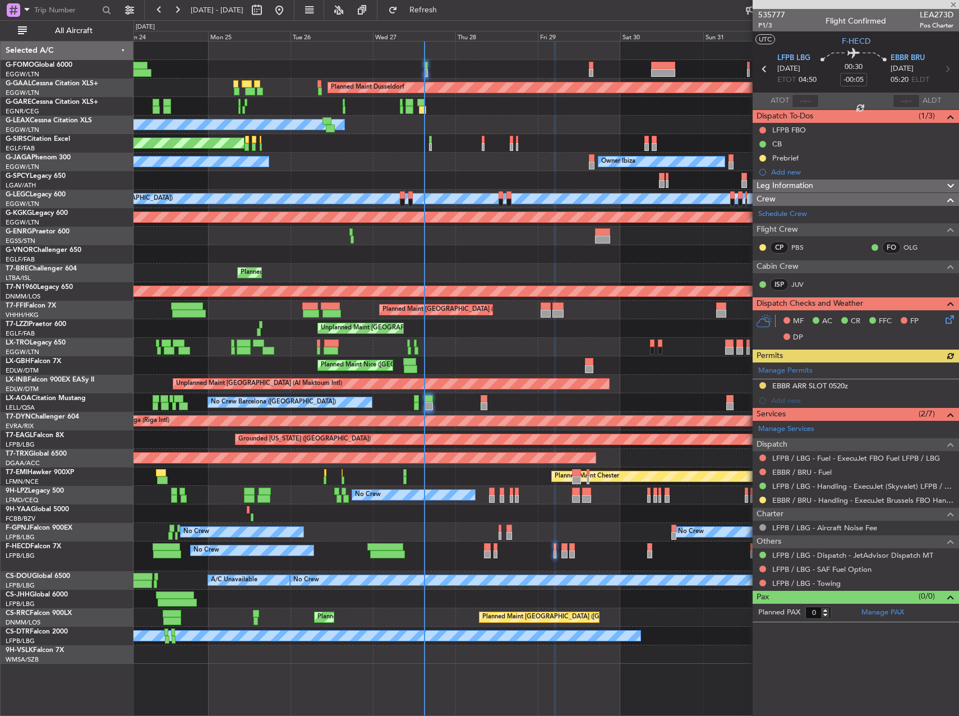
click at [670, 611] on div "Planned Maint Paris (Le Bourget) Planned Maint Paris (Le Bourget)" at bounding box center [545, 617] width 825 height 19
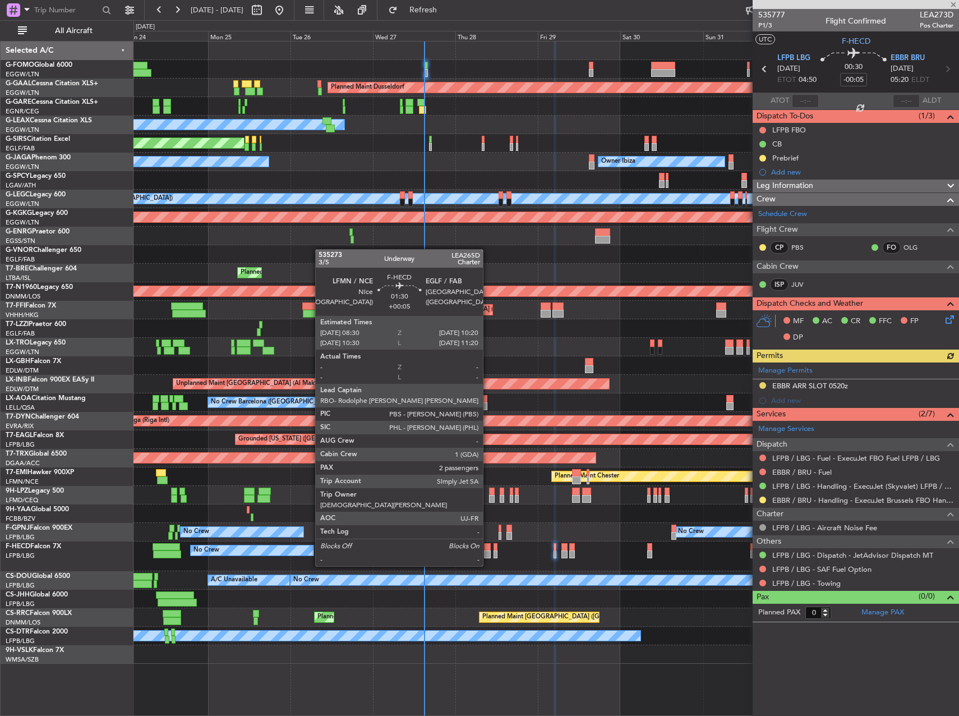
click at [488, 545] on div at bounding box center [487, 547] width 7 height 8
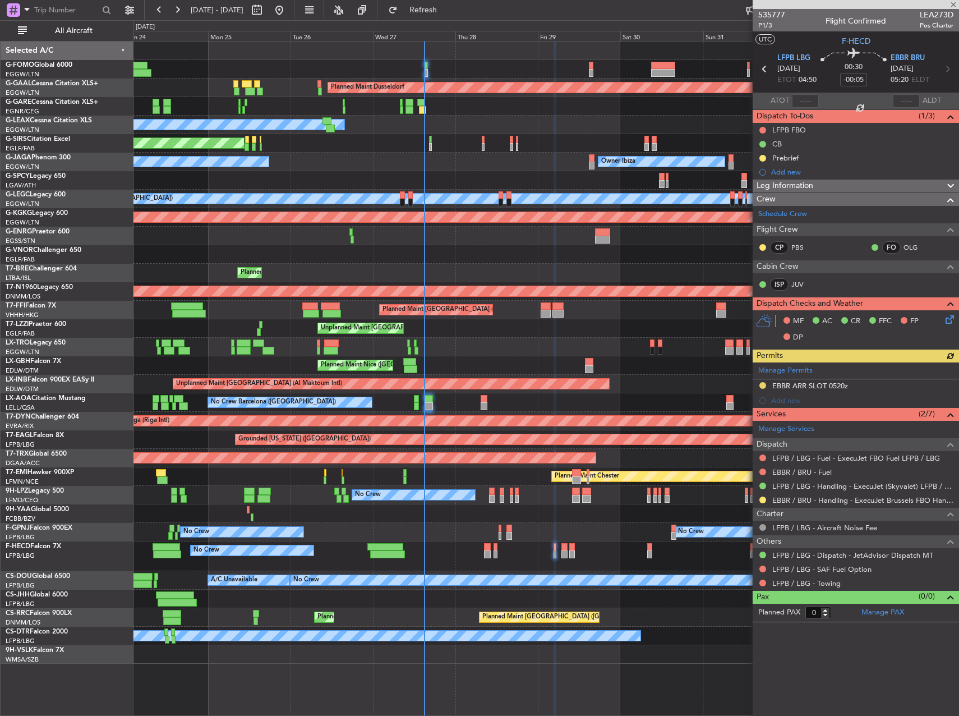
type input "+00:05"
type input "2"
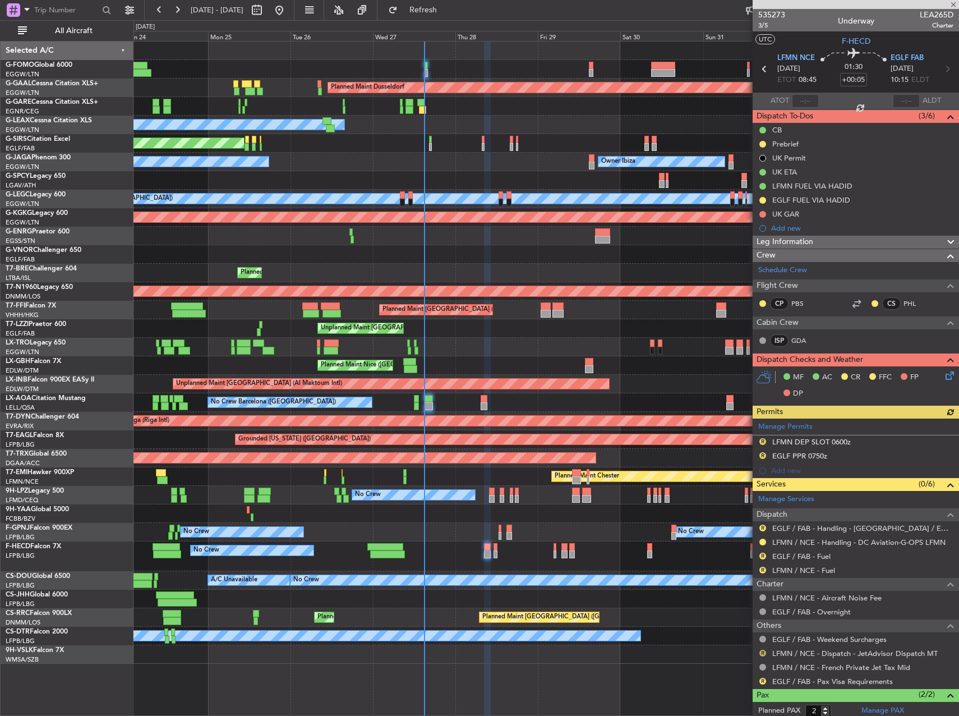
click at [760, 650] on button "R" at bounding box center [762, 652] width 7 height 7
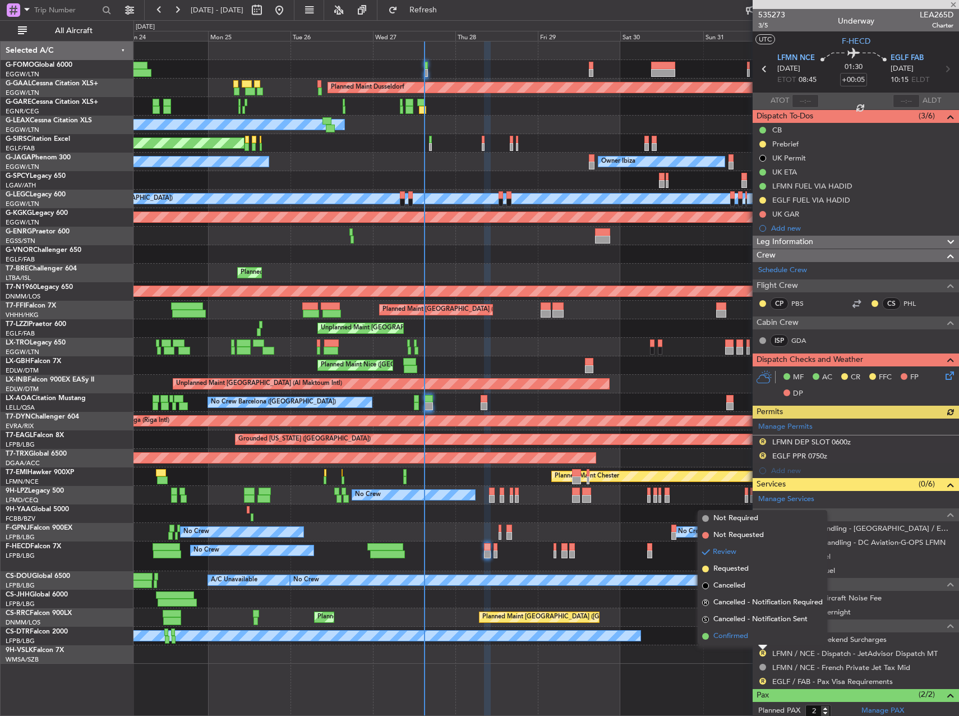
click at [759, 634] on li "Confirmed" at bounding box center [763, 636] width 130 height 17
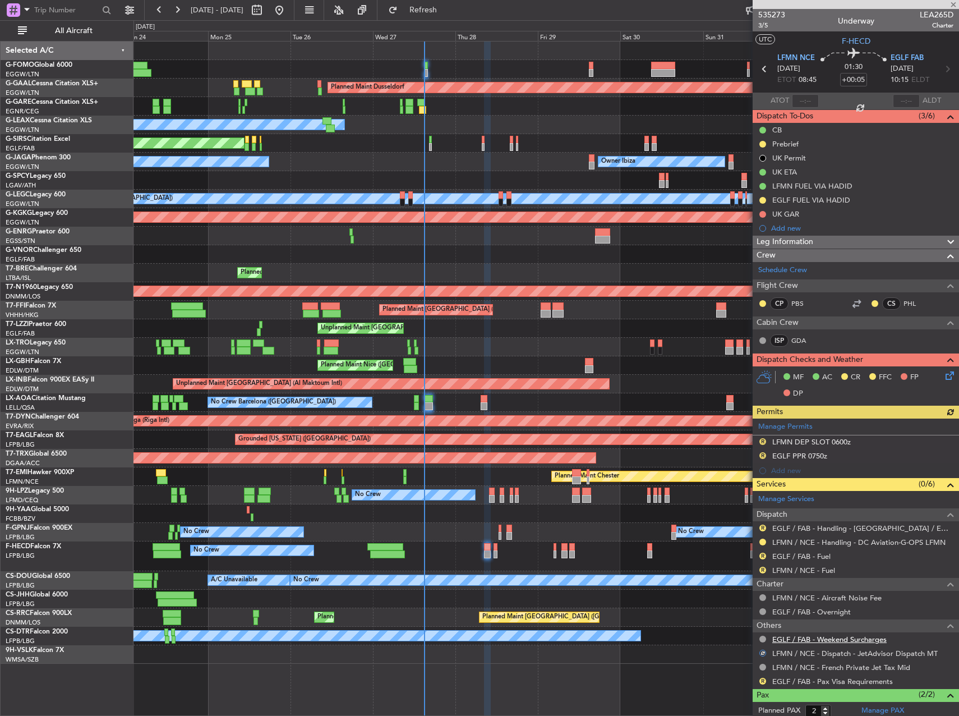
scroll to position [54, 0]
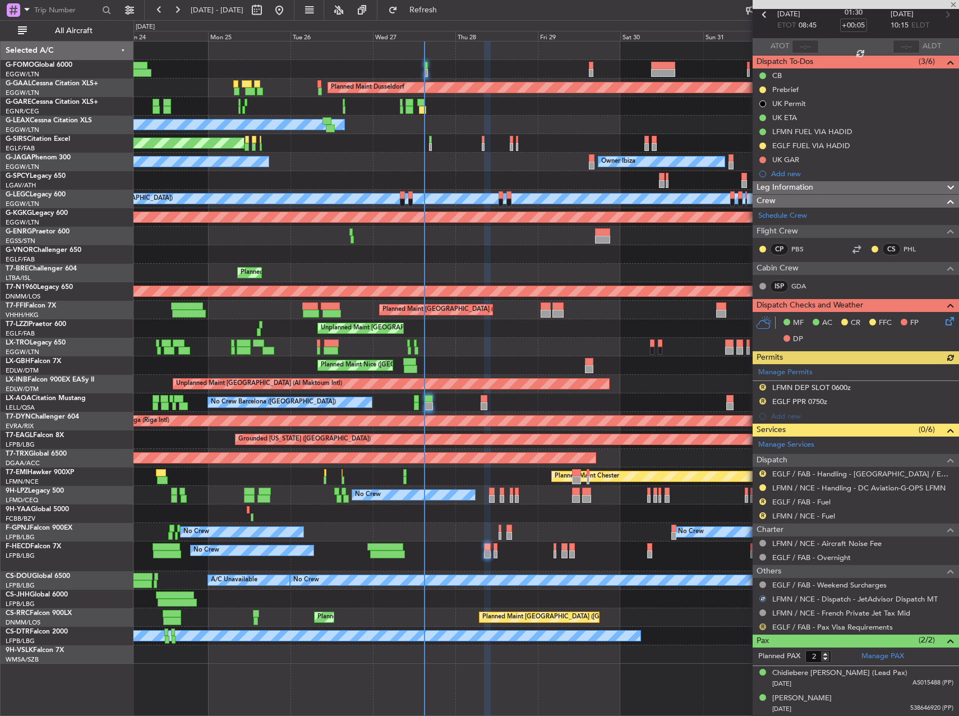
click at [764, 627] on button "R" at bounding box center [762, 626] width 7 height 7
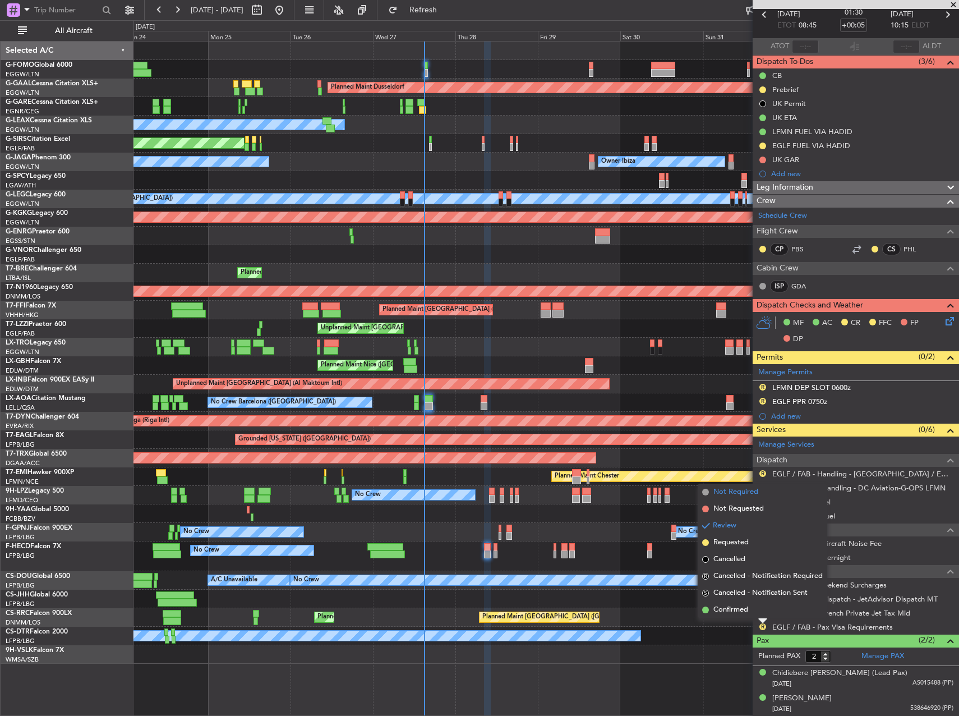
click at [739, 495] on span "Not Required" at bounding box center [735, 491] width 45 height 11
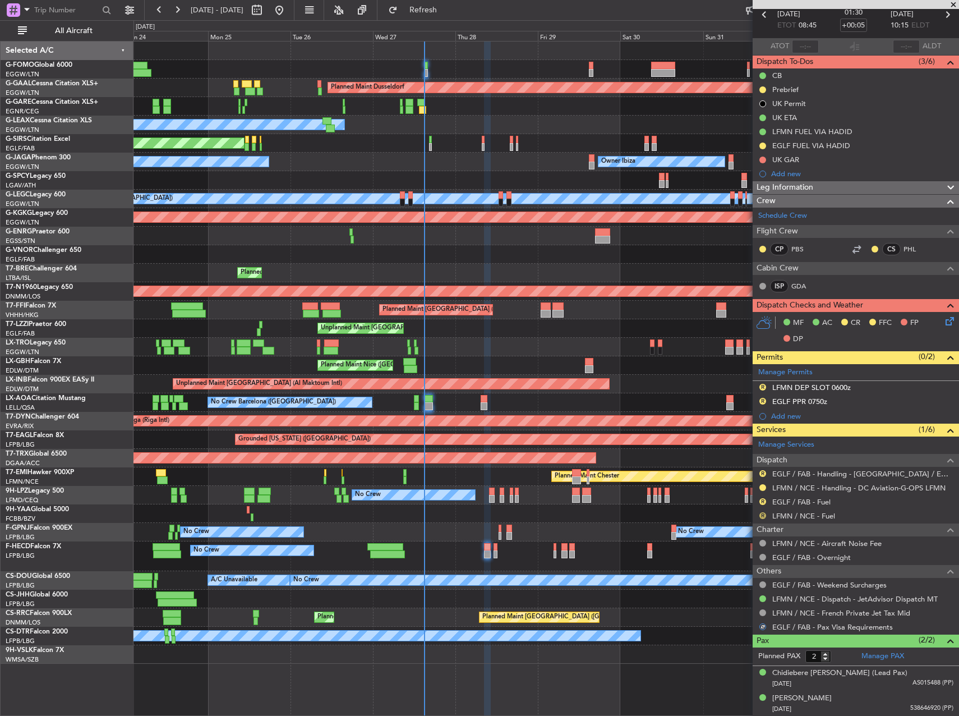
click at [764, 514] on button "R" at bounding box center [762, 515] width 7 height 7
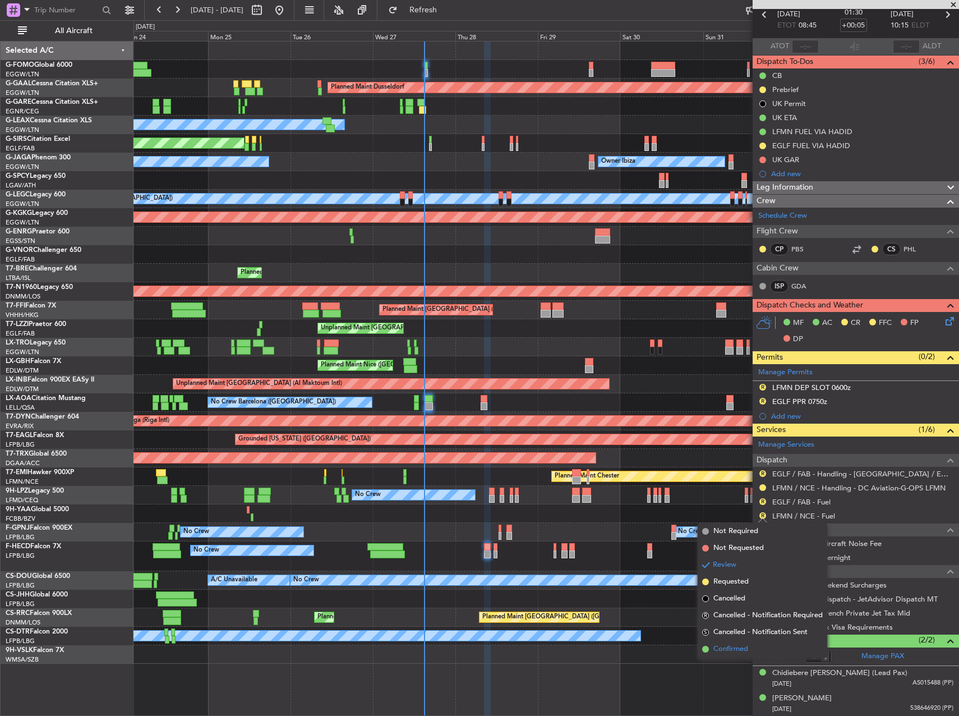
click at [737, 651] on span "Confirmed" at bounding box center [730, 648] width 35 height 11
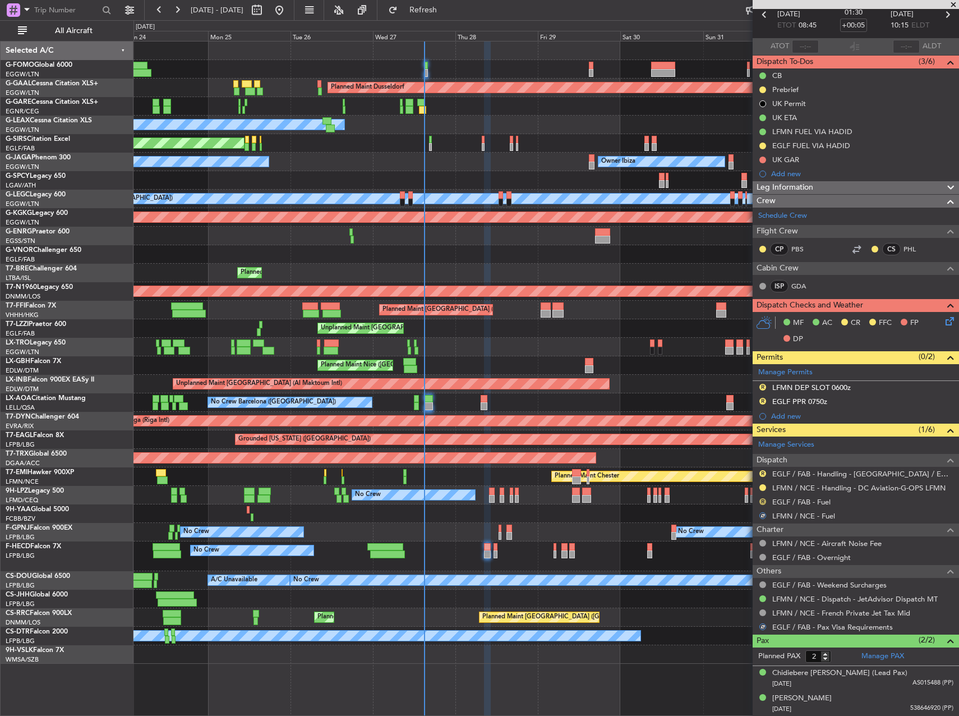
click at [763, 500] on button "R" at bounding box center [762, 501] width 7 height 7
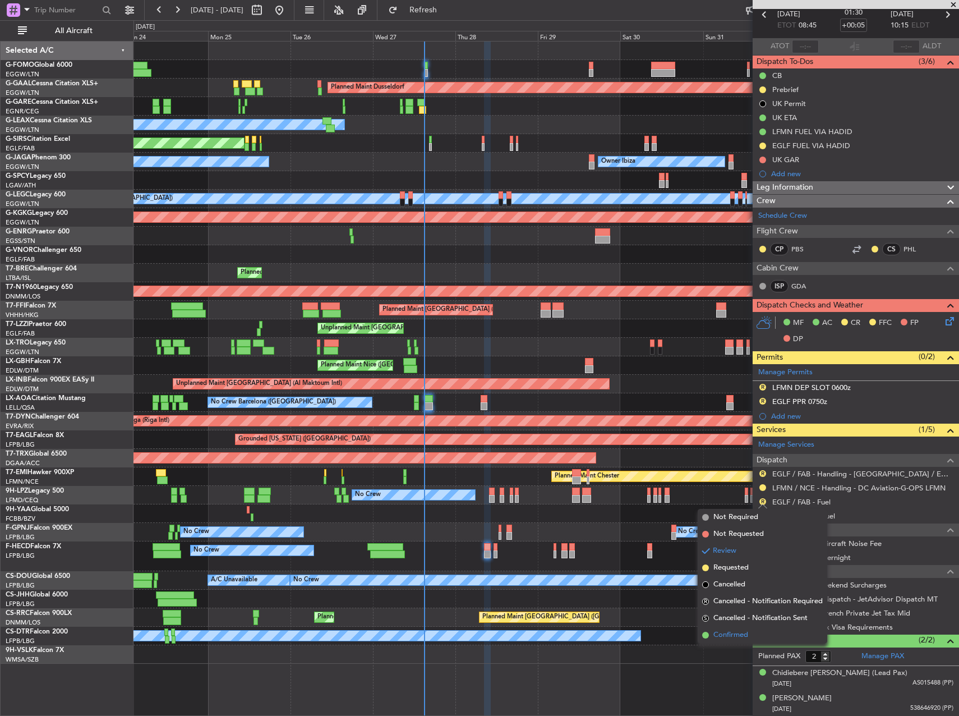
click at [726, 633] on span "Confirmed" at bounding box center [730, 634] width 35 height 11
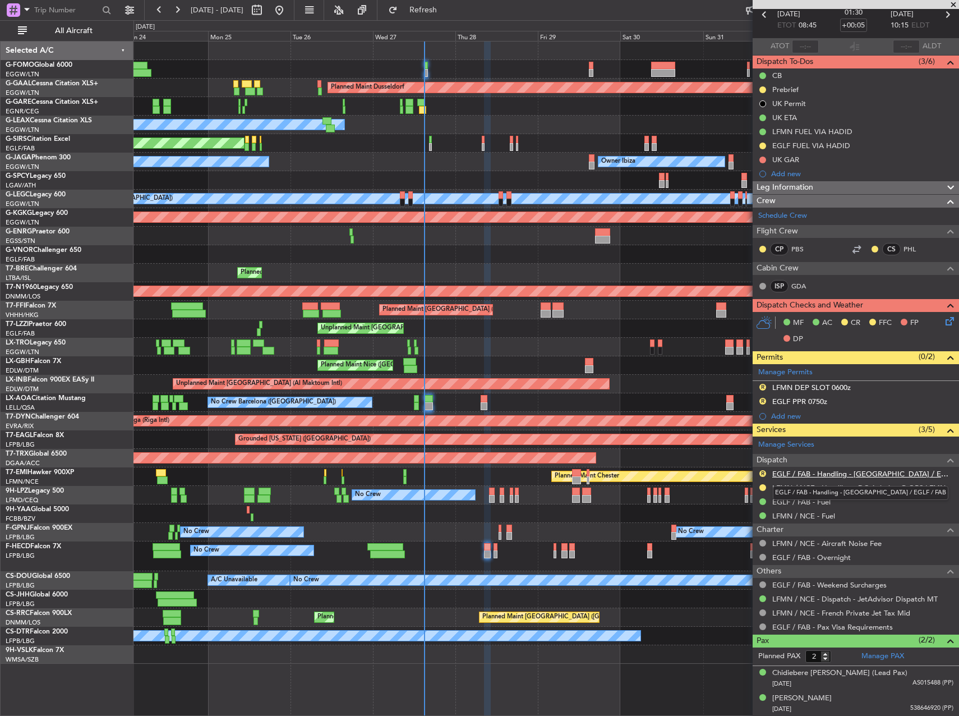
click at [819, 473] on link "EGLF / FAB - Handling - [GEOGRAPHIC_DATA] / EGLF / FAB" at bounding box center [862, 474] width 181 height 10
click at [764, 385] on button "R" at bounding box center [762, 387] width 7 height 7
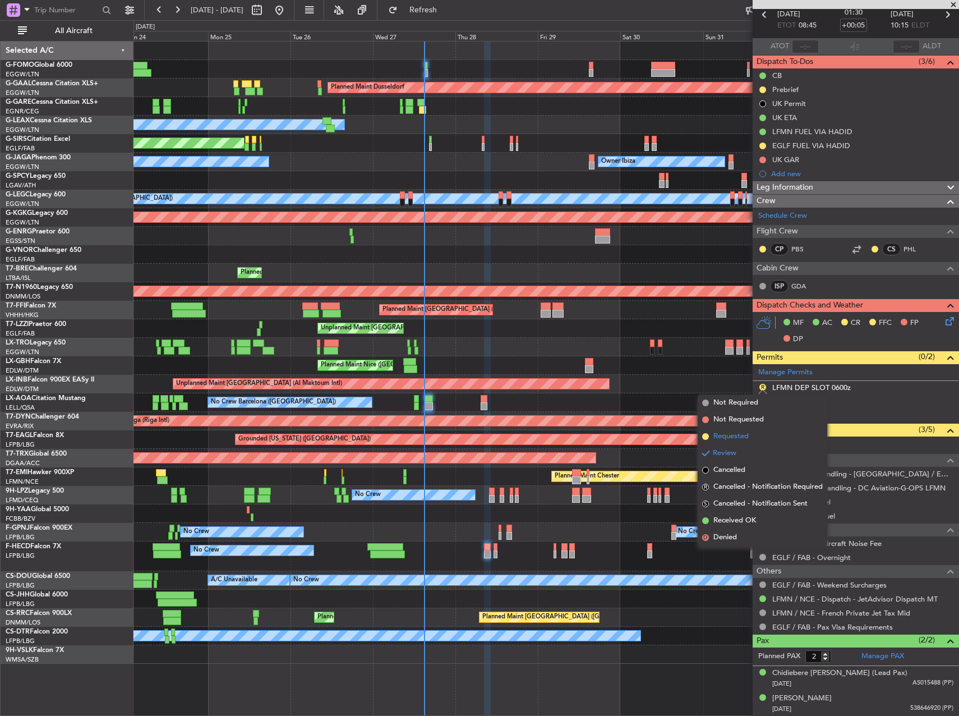
click at [745, 441] on span "Requested" at bounding box center [730, 436] width 35 height 11
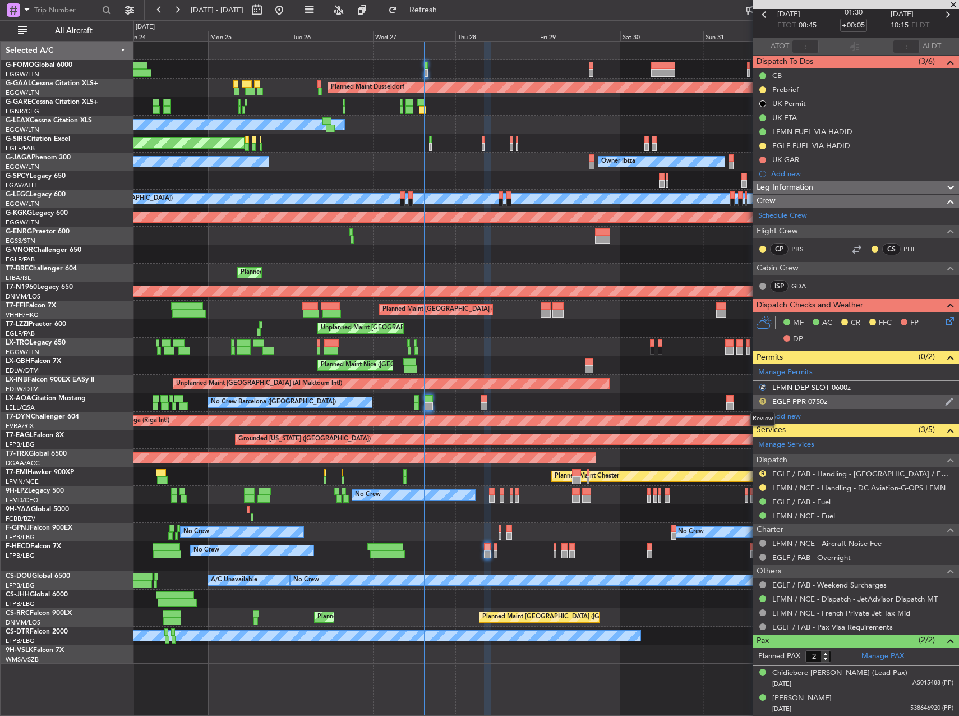
click at [762, 398] on button "R" at bounding box center [762, 401] width 7 height 7
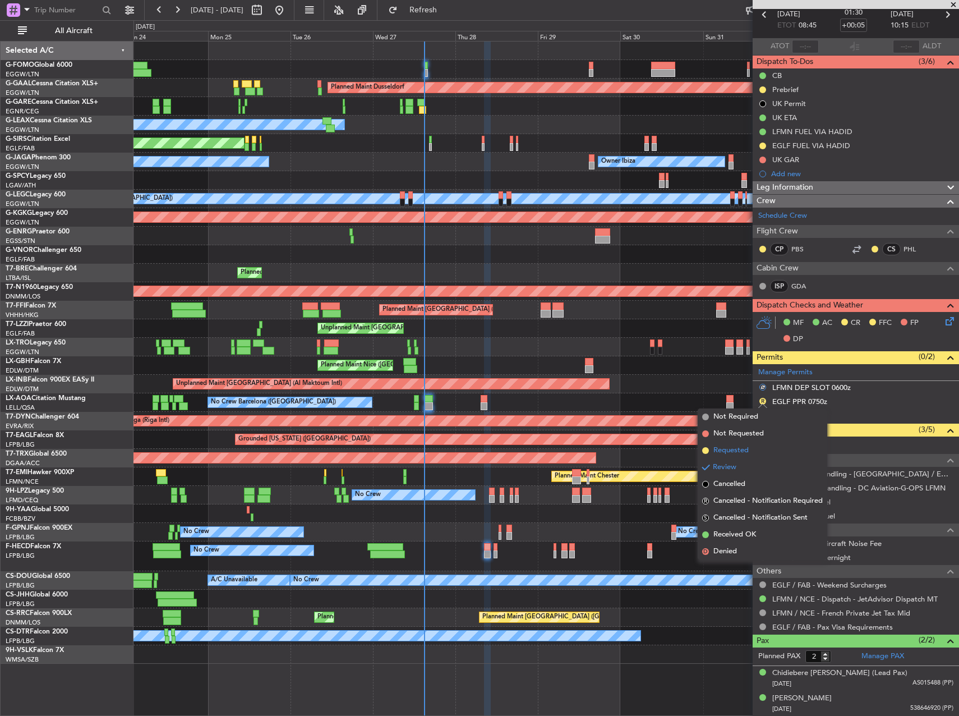
click at [745, 449] on span "Requested" at bounding box center [730, 450] width 35 height 11
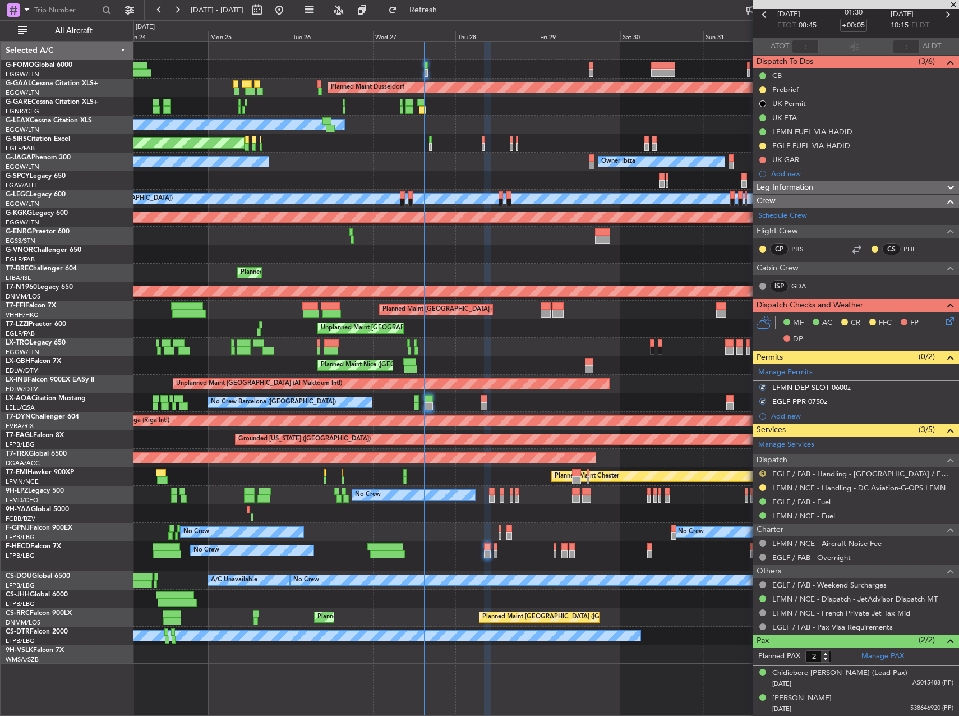
click at [761, 472] on button "R" at bounding box center [762, 473] width 7 height 7
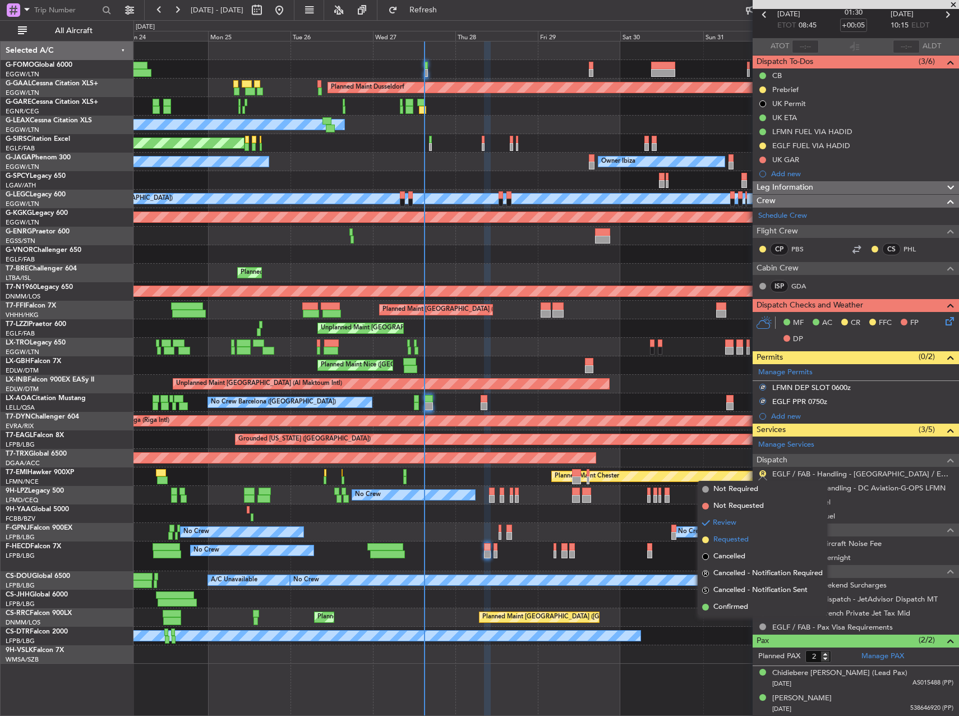
click at [737, 537] on span "Requested" at bounding box center [730, 539] width 35 height 11
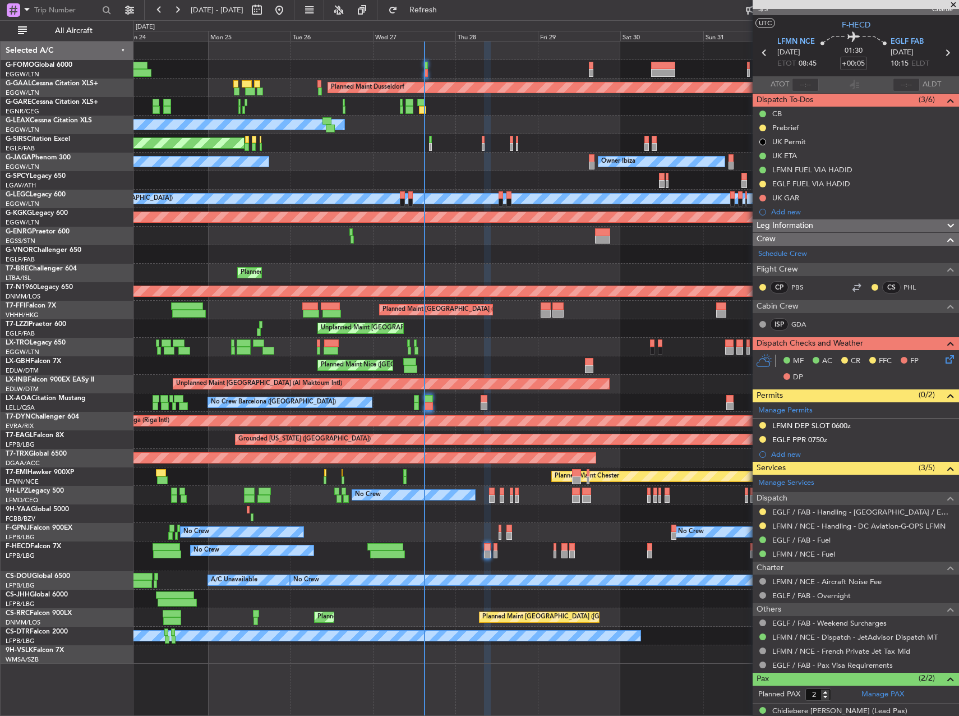
scroll to position [0, 0]
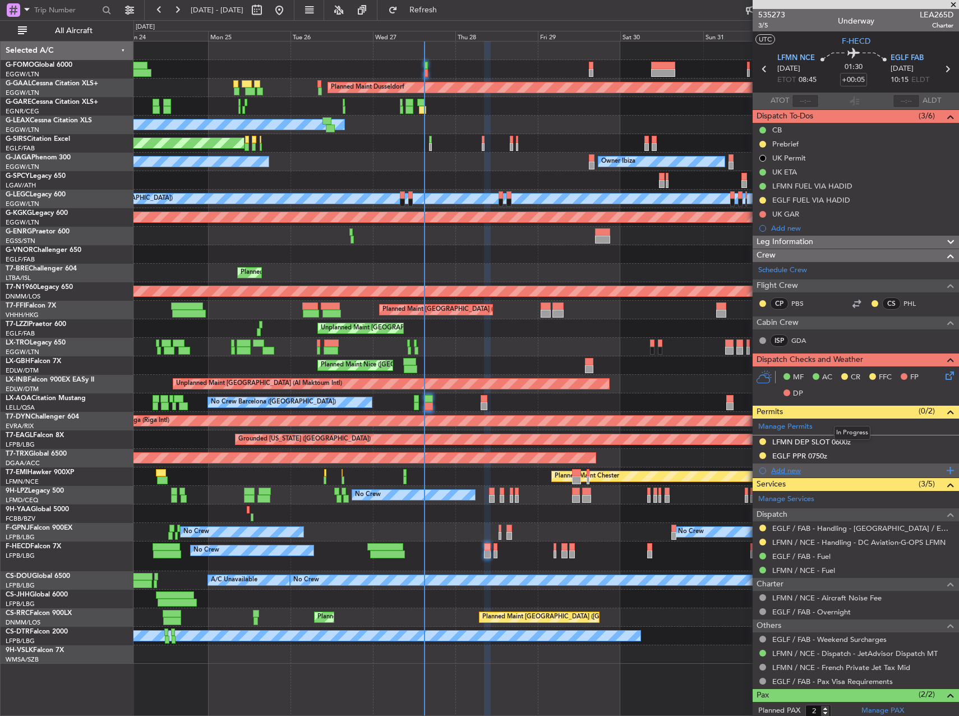
drag, startPoint x: 832, startPoint y: 443, endPoint x: 866, endPoint y: 469, distance: 43.2
click at [832, 444] on mat-tooltip-component "In Progress" at bounding box center [852, 433] width 52 height 30
click at [838, 440] on div "LFMN DEP SLOT 0600z" at bounding box center [811, 442] width 79 height 10
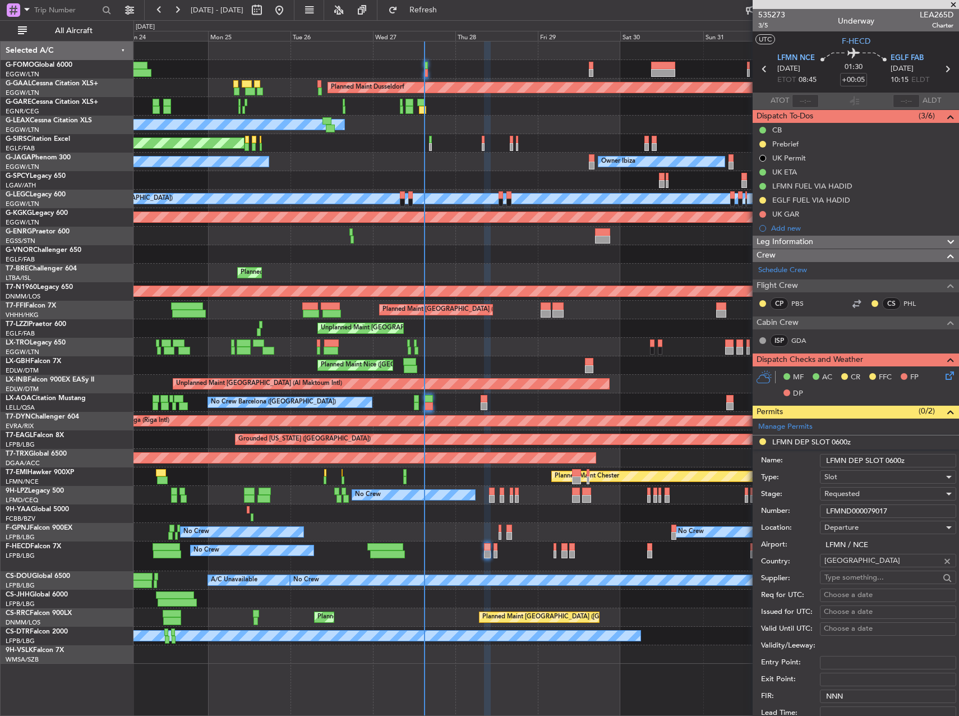
drag, startPoint x: 890, startPoint y: 459, endPoint x: 896, endPoint y: 476, distance: 17.9
click at [891, 460] on input "LFMN DEP SLOT 0600z" at bounding box center [888, 460] width 136 height 13
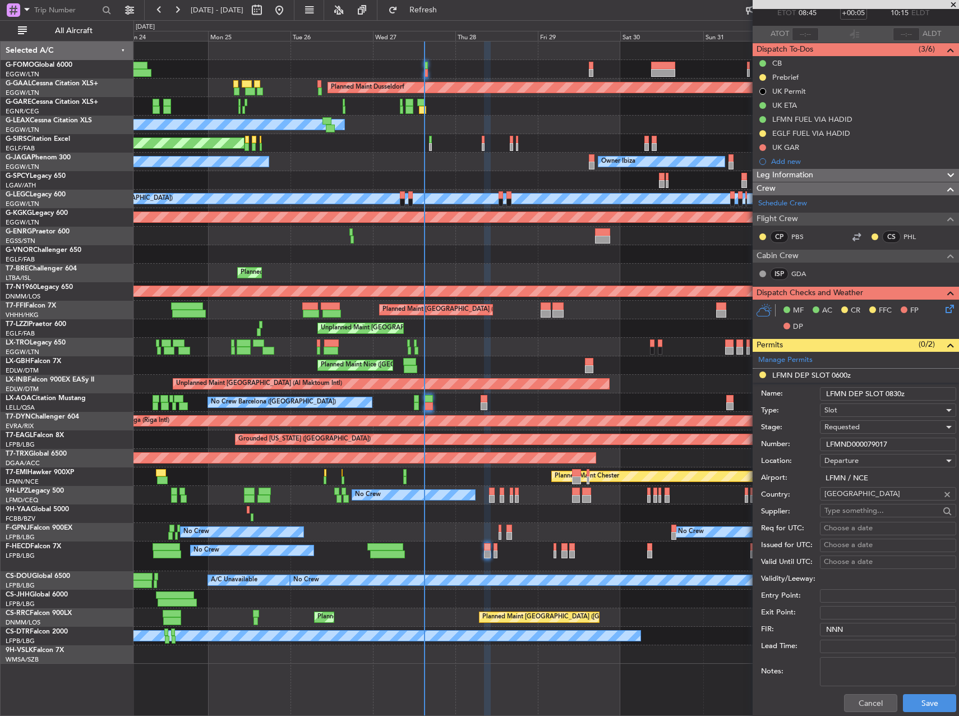
scroll to position [112, 0]
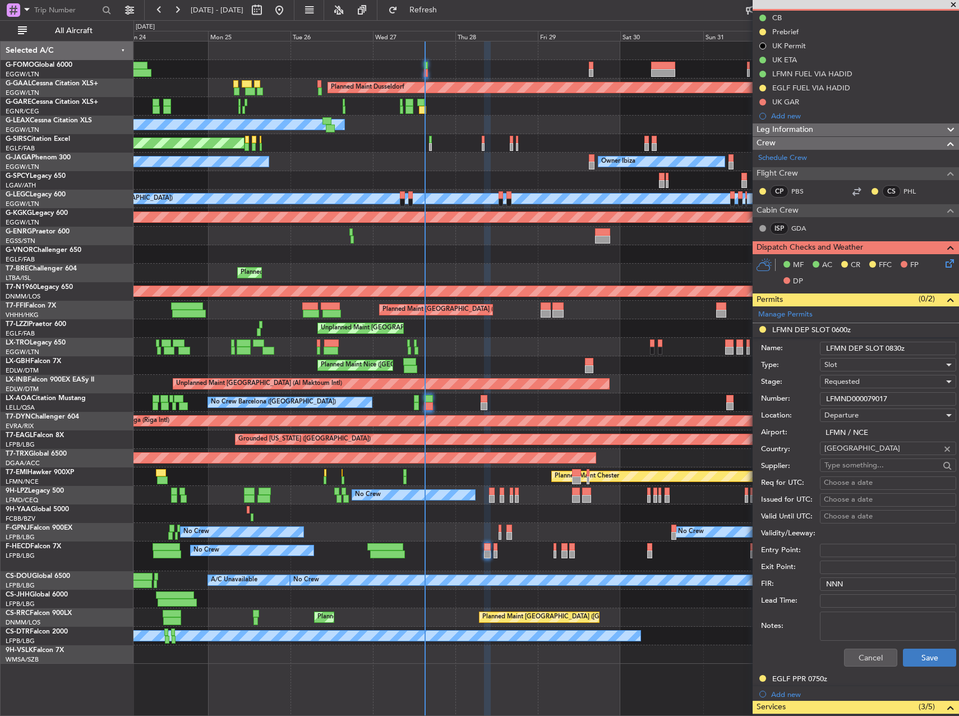
type input "LFMN DEP SLOT 0830z"
click at [926, 653] on button "Save" at bounding box center [929, 657] width 53 height 18
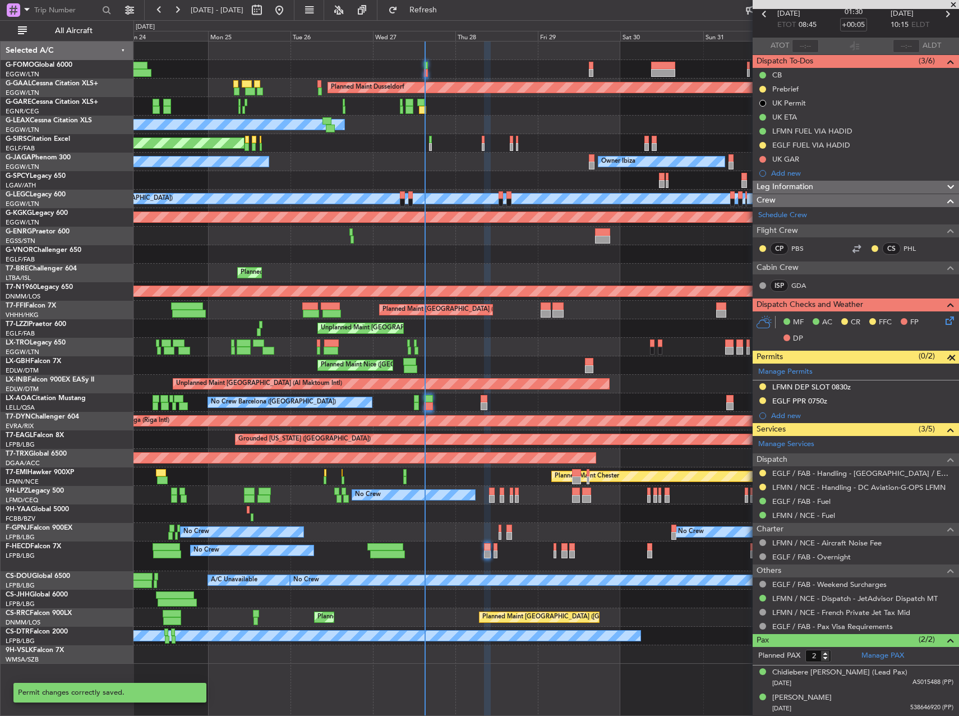
scroll to position [54, 0]
click at [815, 403] on div "EGLF PPR 0750z" at bounding box center [799, 402] width 55 height 10
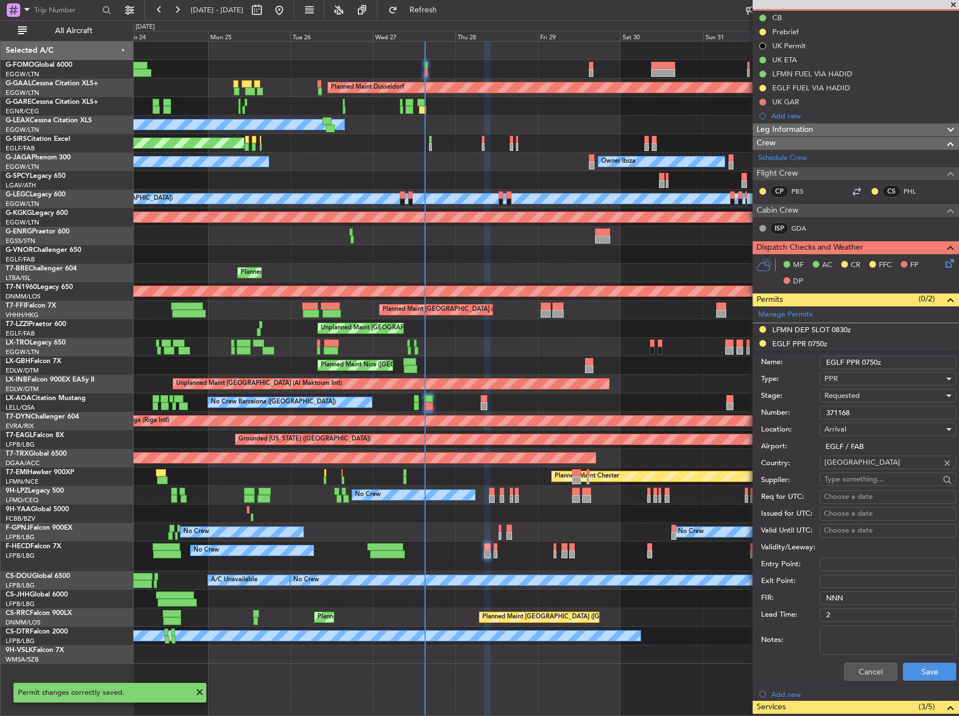
click at [874, 360] on input "EGLF PPR 0750z" at bounding box center [888, 362] width 136 height 13
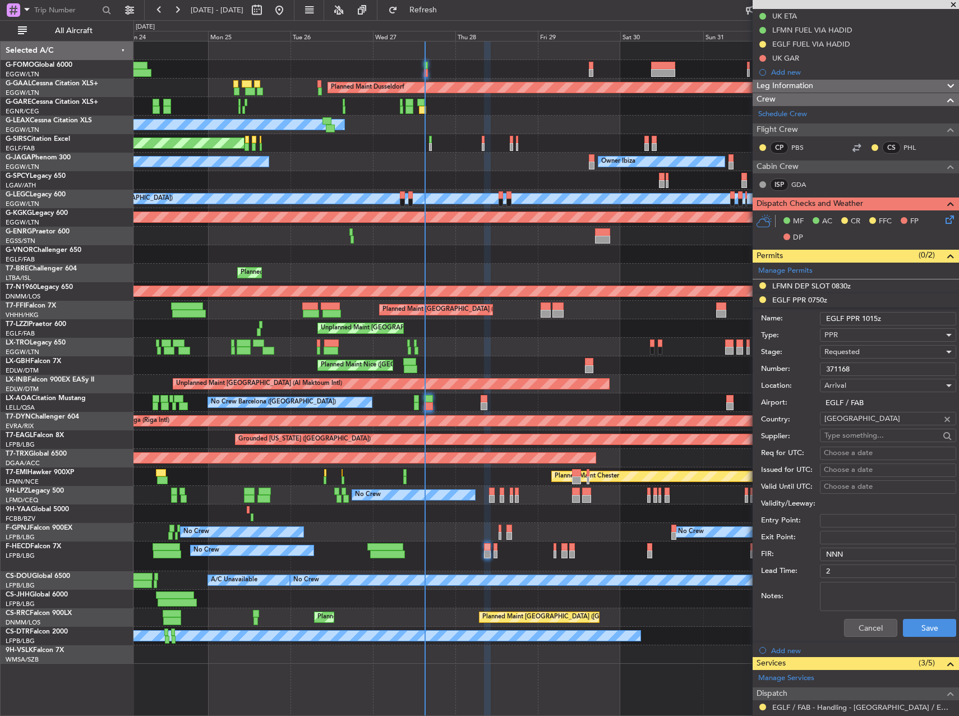
scroll to position [168, 0]
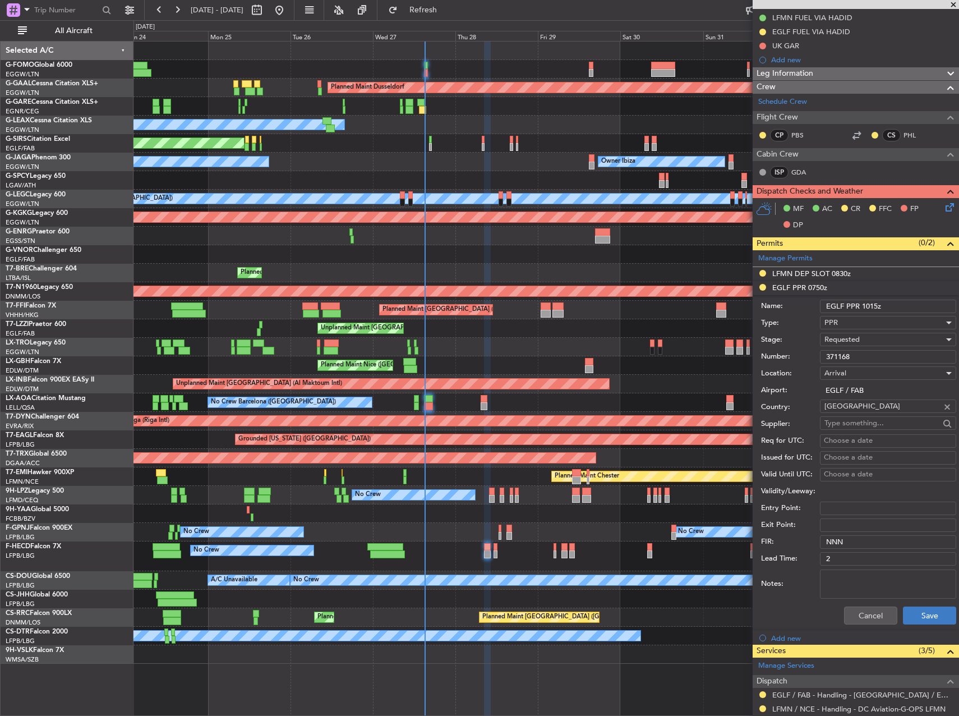
type input "EGLF PPR 1015z"
click at [917, 613] on button "Save" at bounding box center [929, 615] width 53 height 18
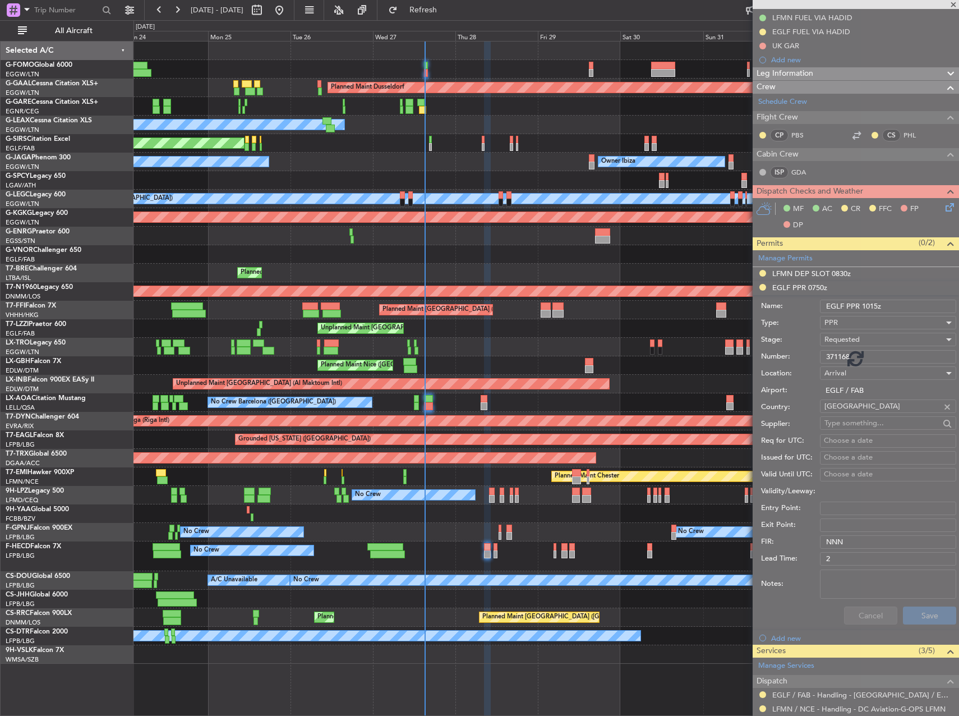
scroll to position [54, 0]
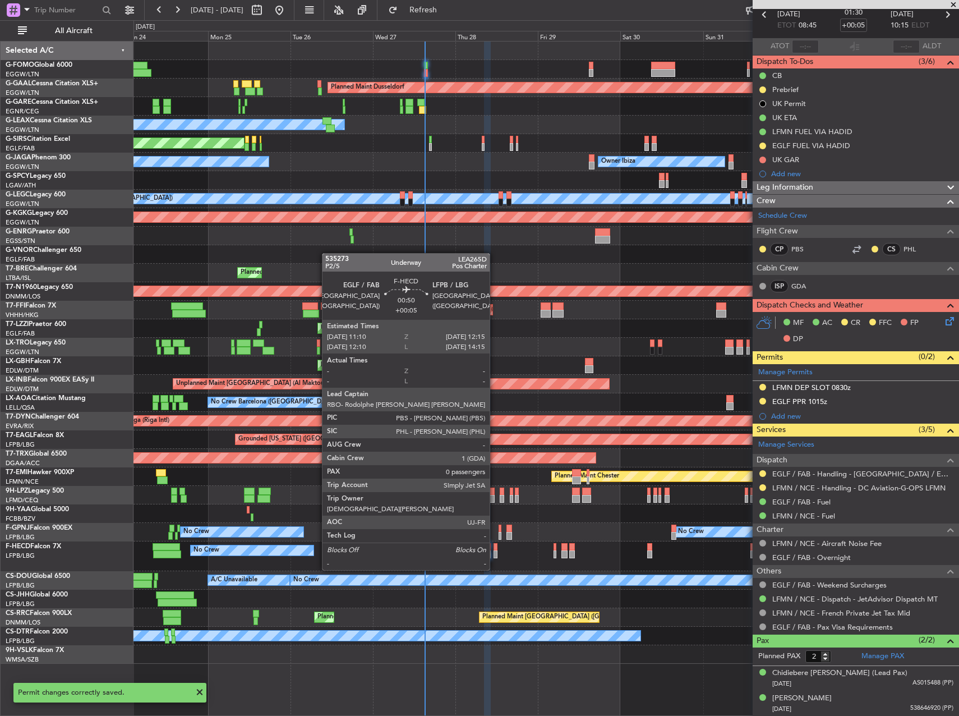
click at [495, 548] on div at bounding box center [496, 547] width 4 height 8
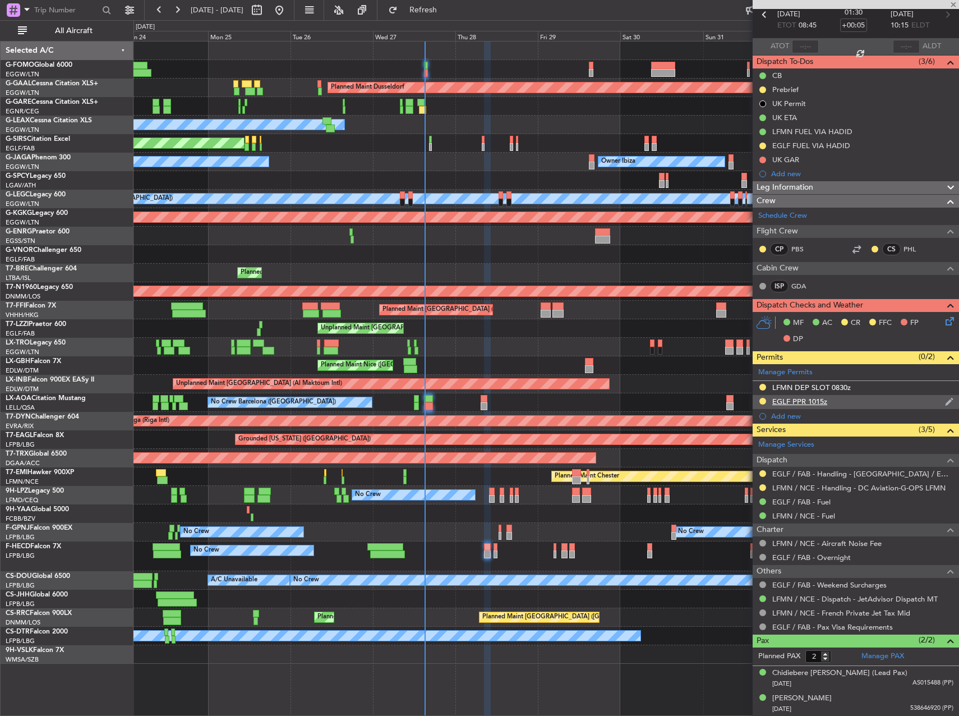
type input "0"
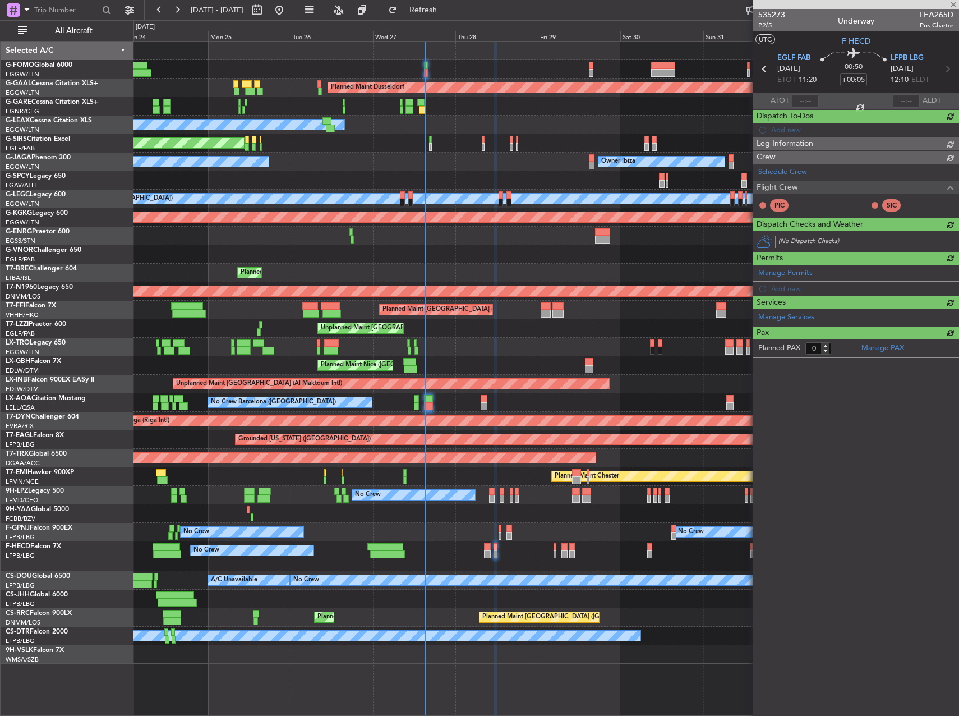
scroll to position [0, 0]
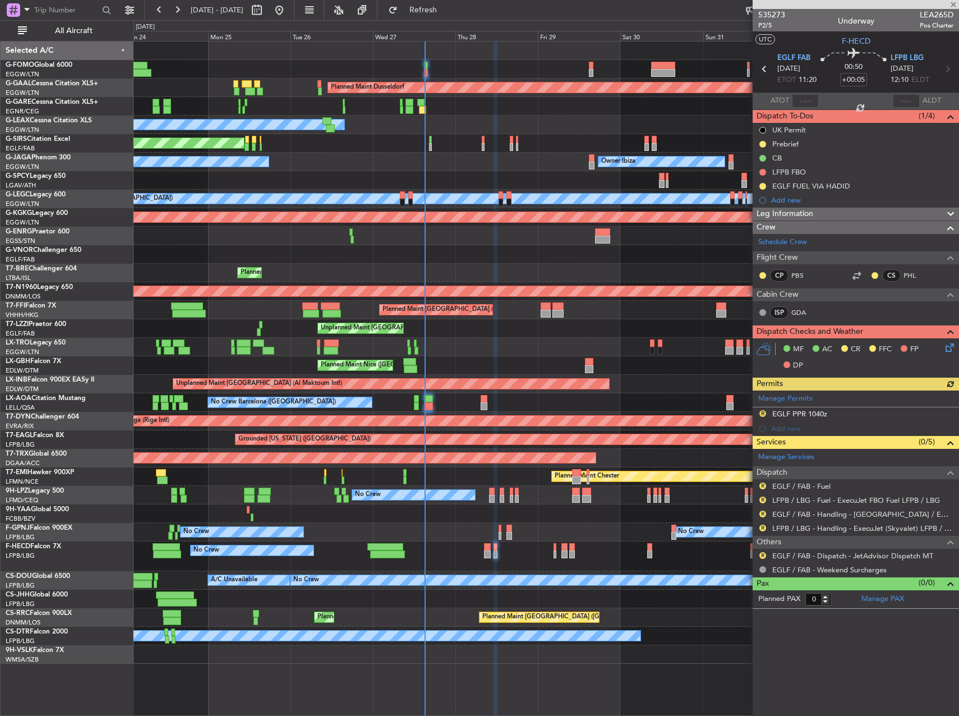
click at [762, 413] on div "Manage Permits R EGLF PPR 1040z Add new" at bounding box center [856, 412] width 206 height 45
click at [763, 412] on button "R" at bounding box center [762, 413] width 7 height 7
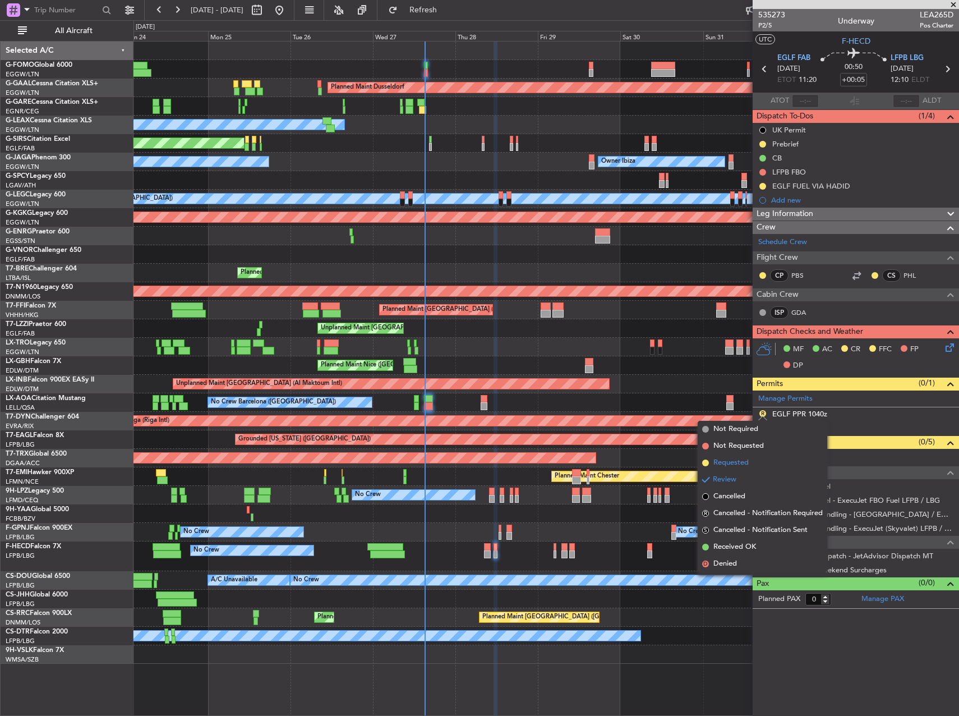
click at [720, 461] on span "Requested" at bounding box center [730, 462] width 35 height 11
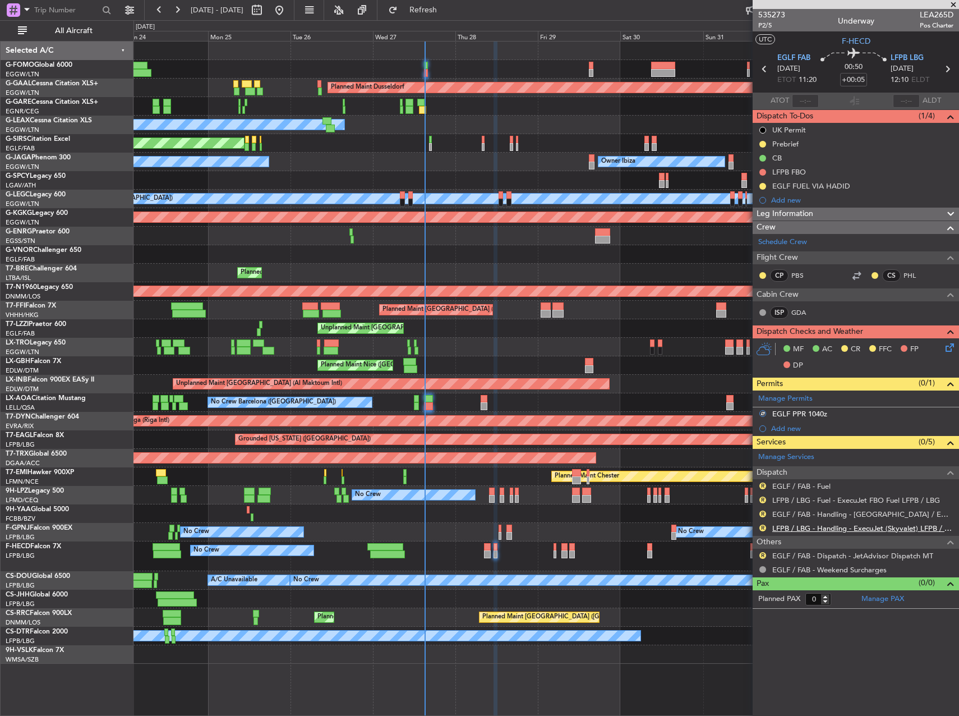
click at [817, 526] on link "LFPB / LBG - Handling - ExecuJet (Skyvalet) LFPB / LBG" at bounding box center [862, 528] width 181 height 10
click at [766, 486] on div "R" at bounding box center [762, 485] width 9 height 9
click at [764, 486] on button "R" at bounding box center [762, 485] width 7 height 7
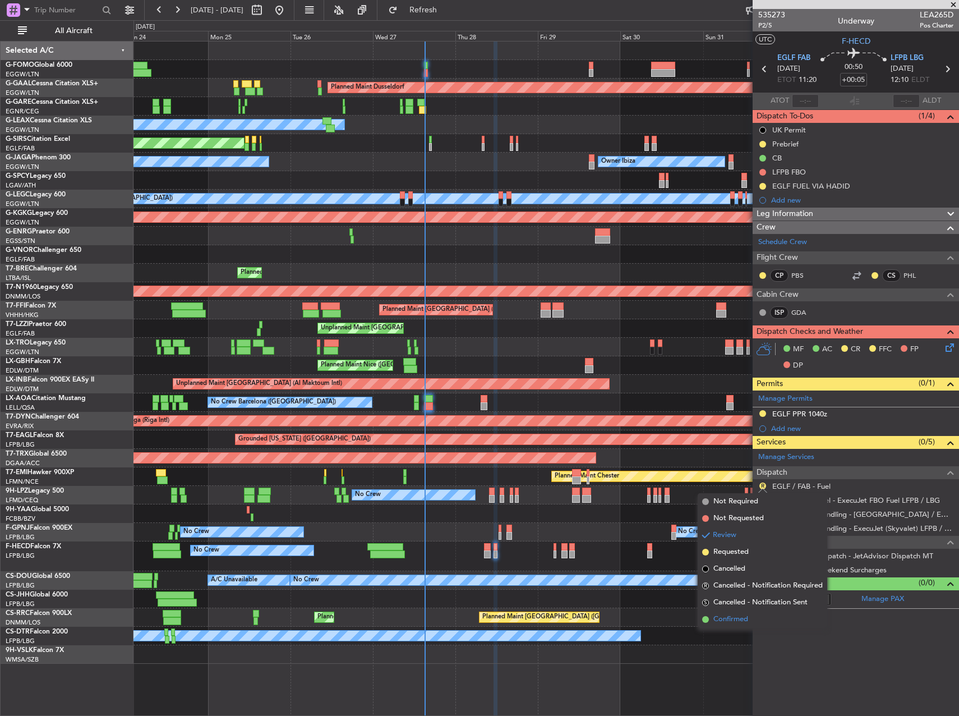
click at [754, 619] on li "Confirmed" at bounding box center [763, 619] width 130 height 17
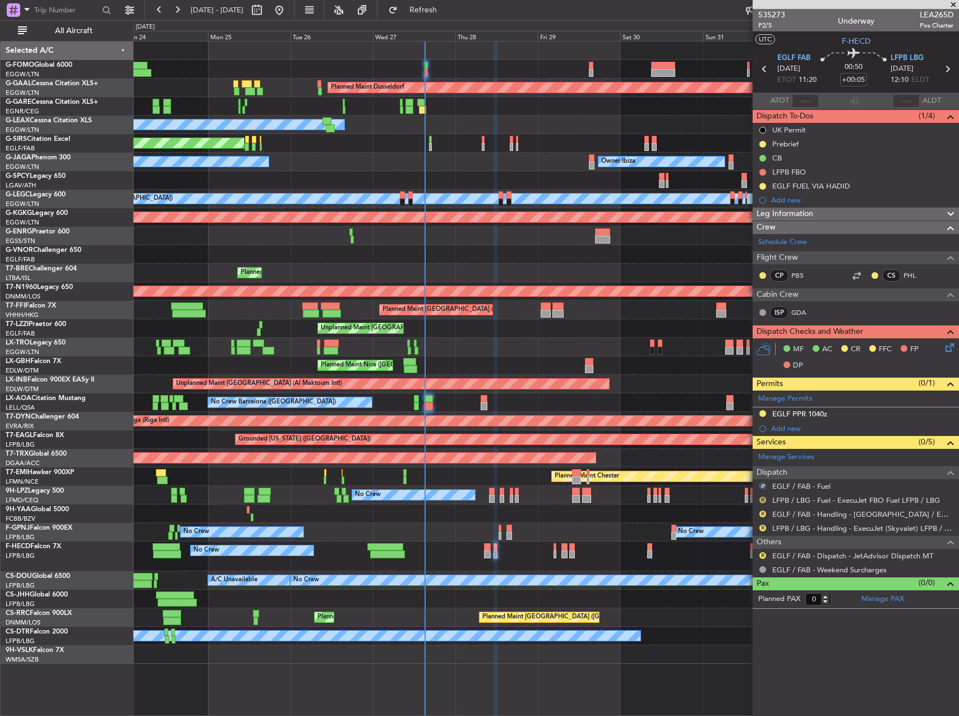
click at [762, 501] on button "R" at bounding box center [762, 499] width 7 height 7
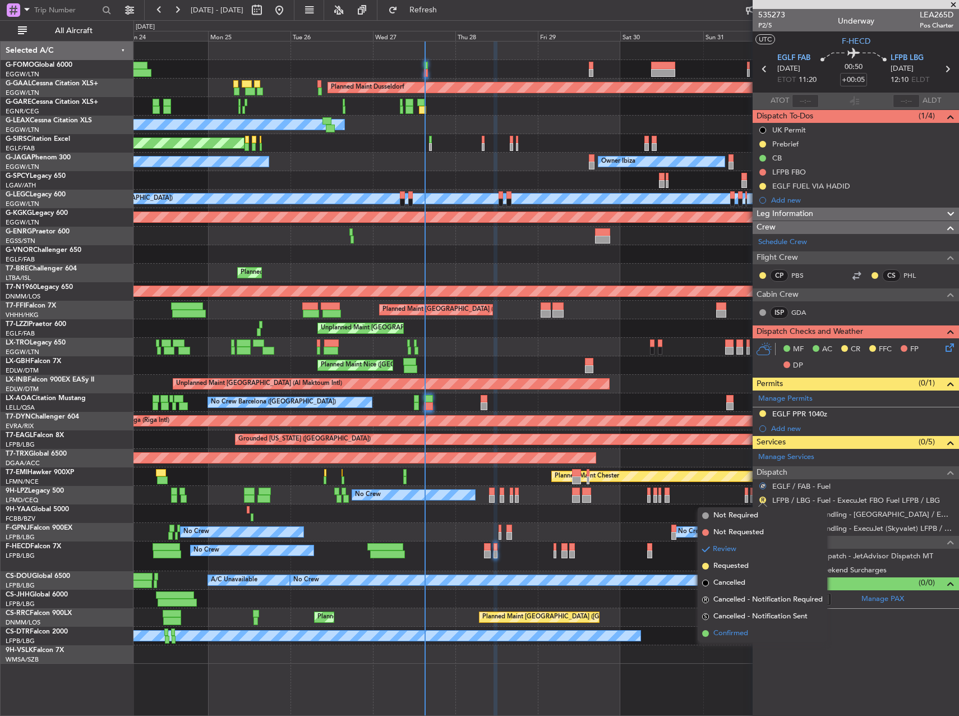
click at [744, 629] on span "Confirmed" at bounding box center [730, 633] width 35 height 11
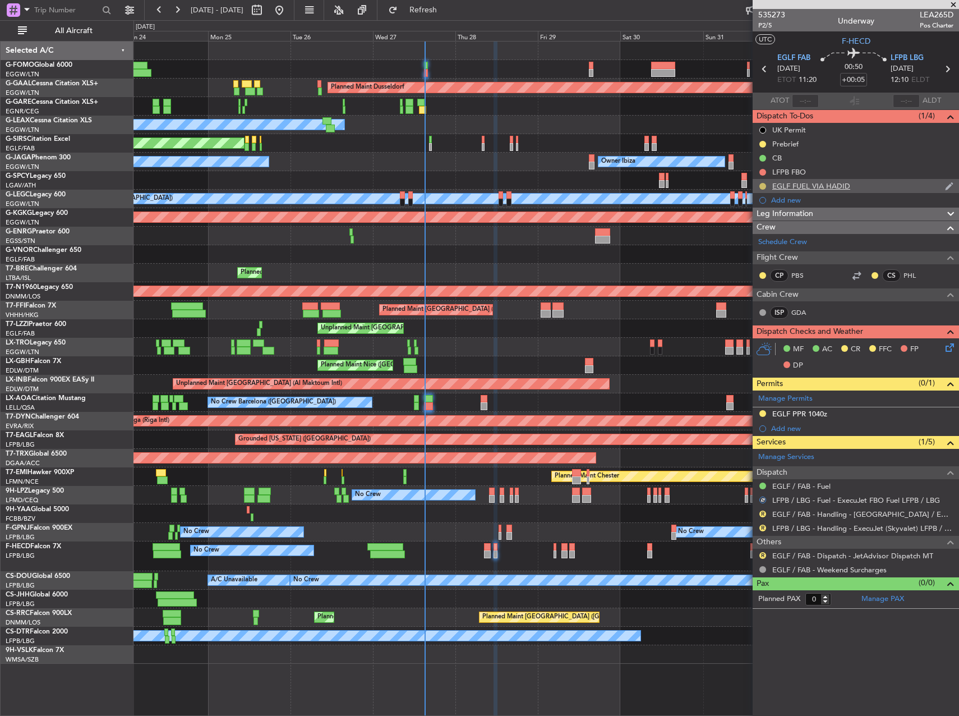
click at [762, 185] on button at bounding box center [762, 186] width 7 height 7
click at [758, 234] on span "Completed" at bounding box center [767, 235] width 37 height 11
click at [447, 10] on span "Refresh" at bounding box center [423, 10] width 47 height 8
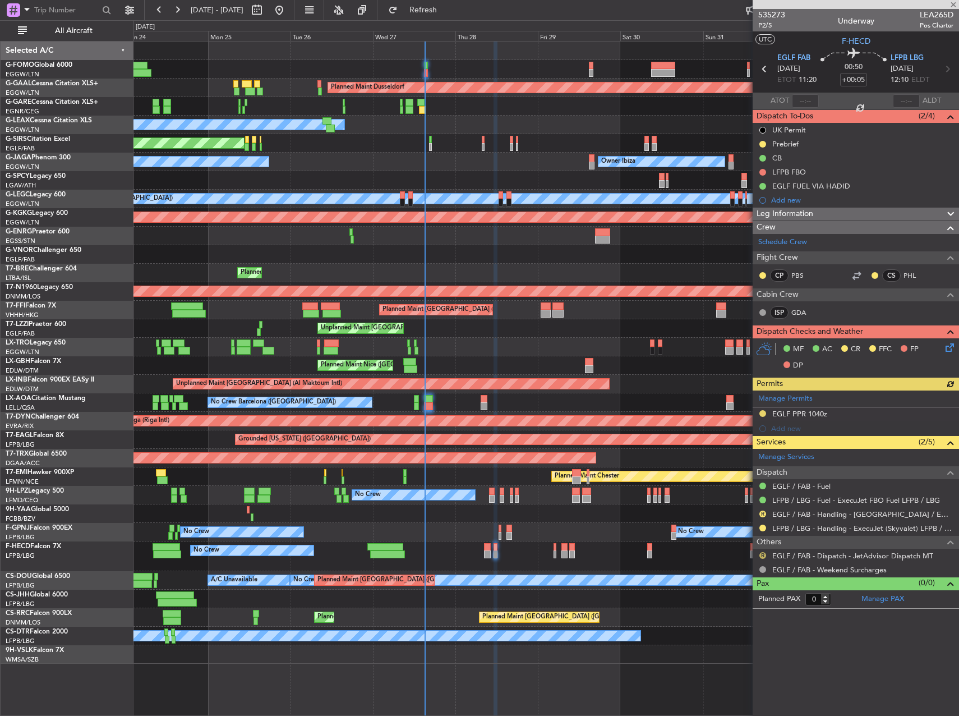
click at [764, 553] on button "R" at bounding box center [762, 555] width 7 height 7
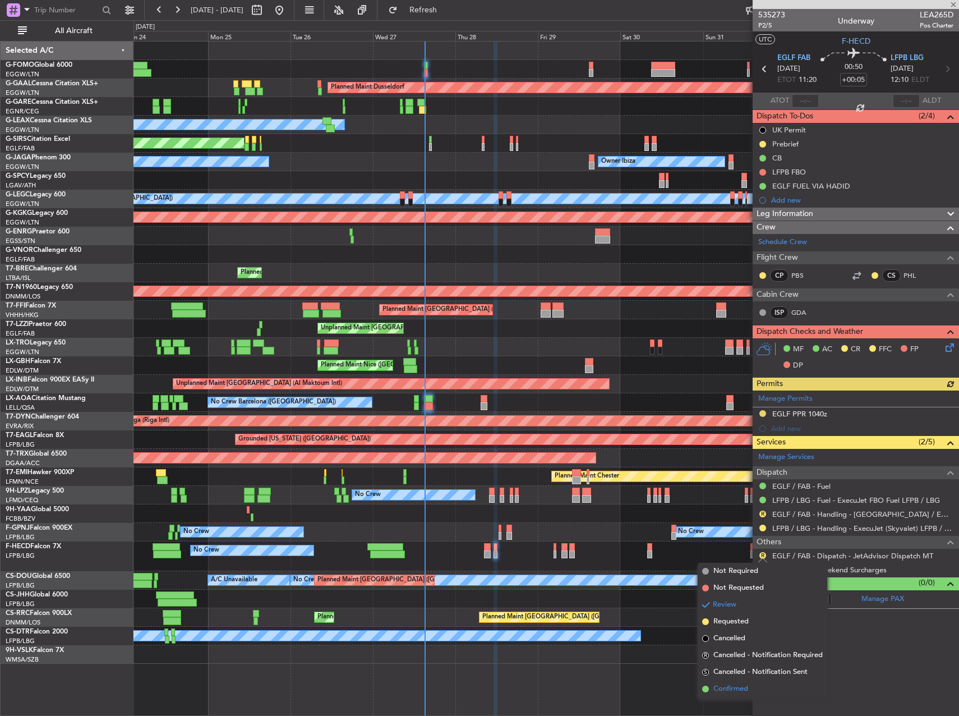
click at [744, 687] on span "Confirmed" at bounding box center [730, 688] width 35 height 11
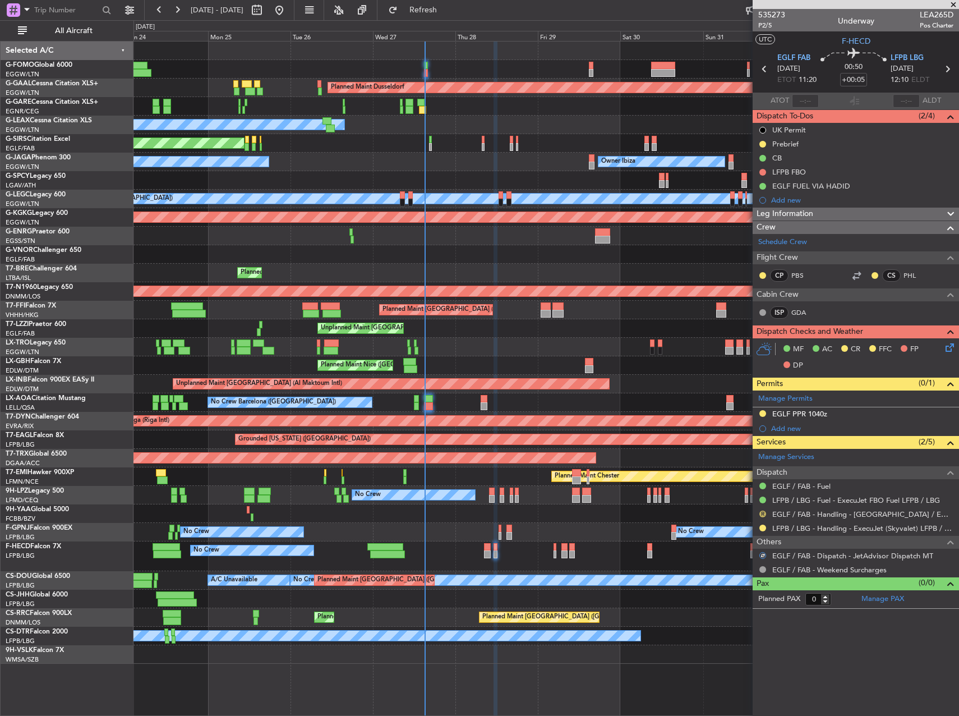
click at [761, 515] on button "R" at bounding box center [762, 513] width 7 height 7
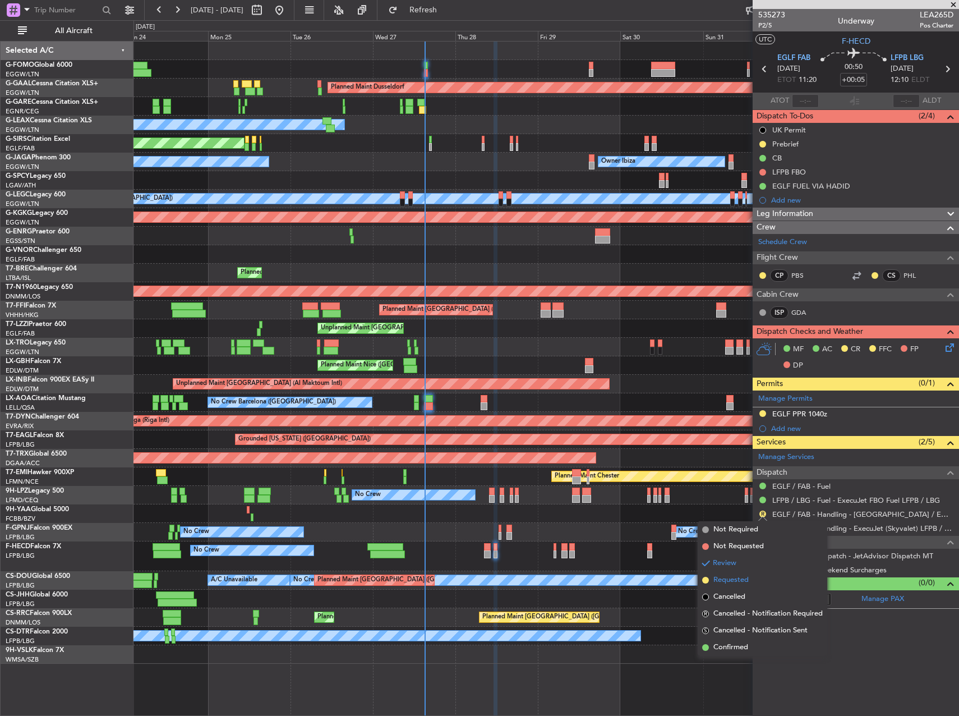
click at [731, 582] on span "Requested" at bounding box center [730, 579] width 35 height 11
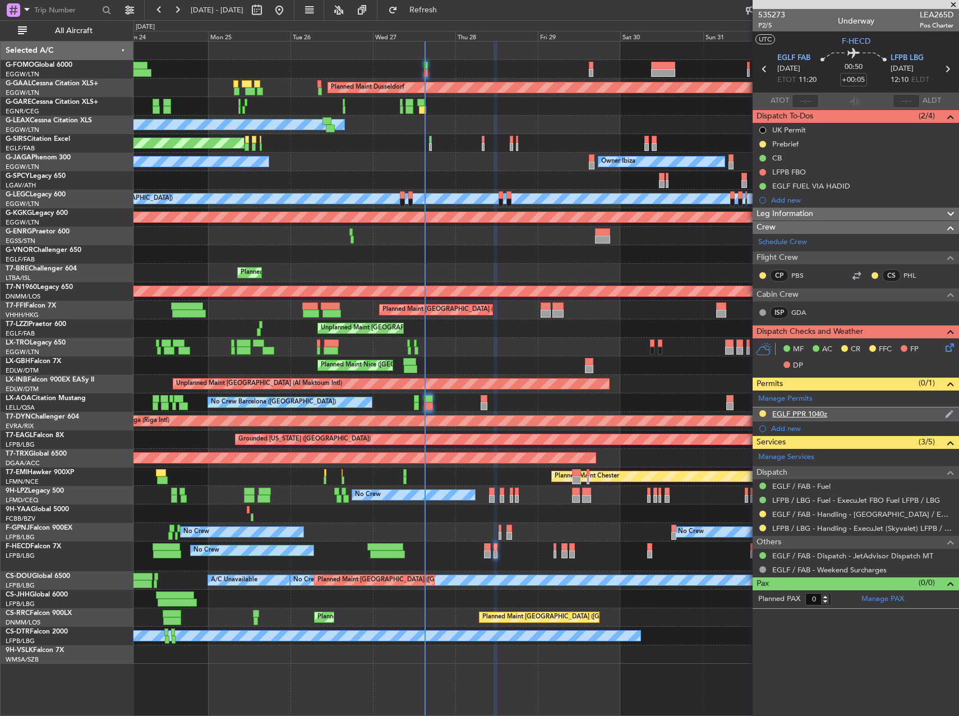
click at [808, 412] on div "EGLF PPR 1040z" at bounding box center [799, 414] width 55 height 10
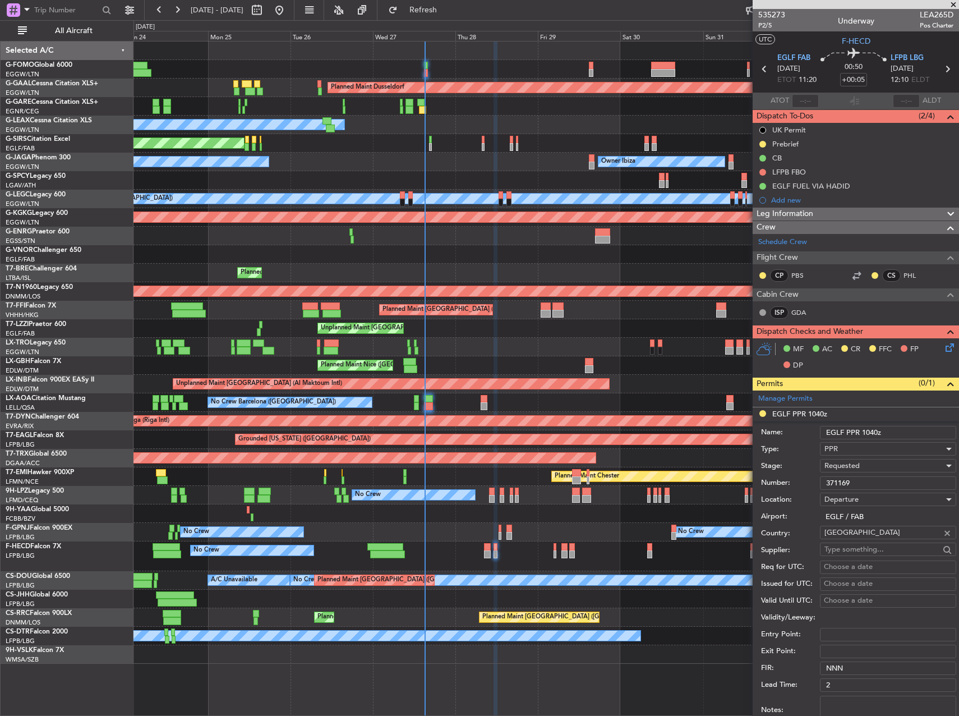
click at [871, 434] on input "EGLF PPR 1040z" at bounding box center [888, 432] width 136 height 13
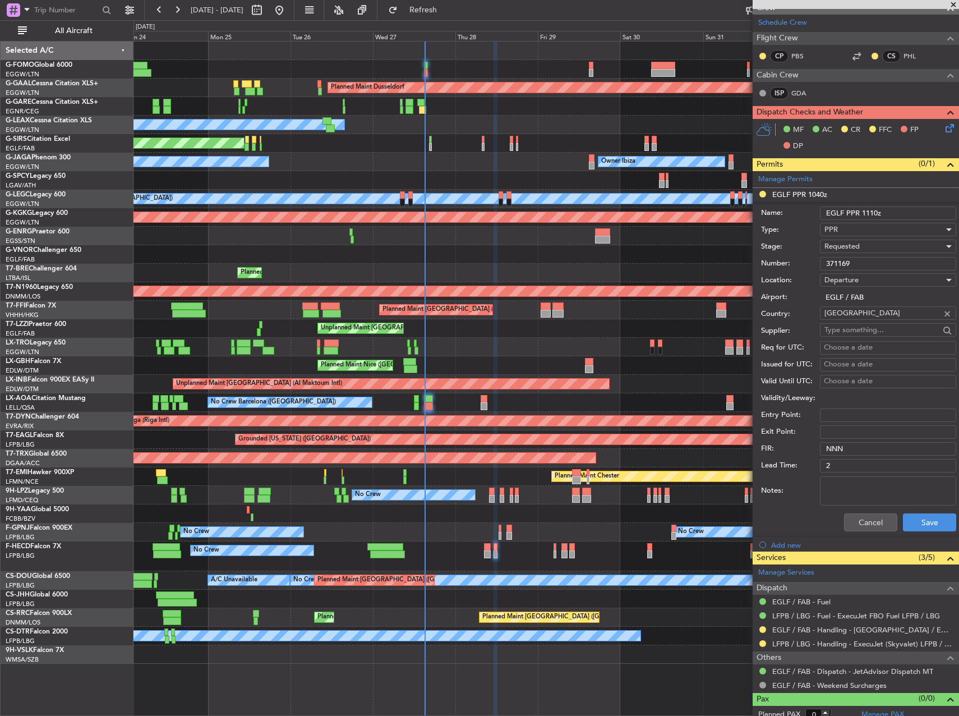
scroll to position [224, 0]
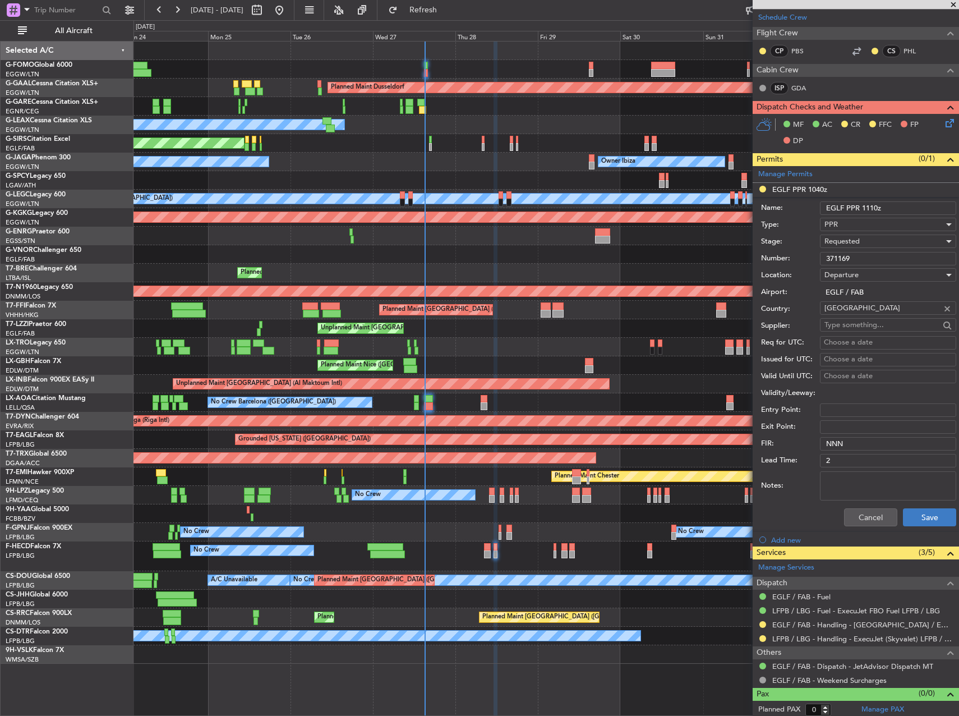
type input "EGLF PPR 1110z"
click at [926, 515] on button "Save" at bounding box center [929, 517] width 53 height 18
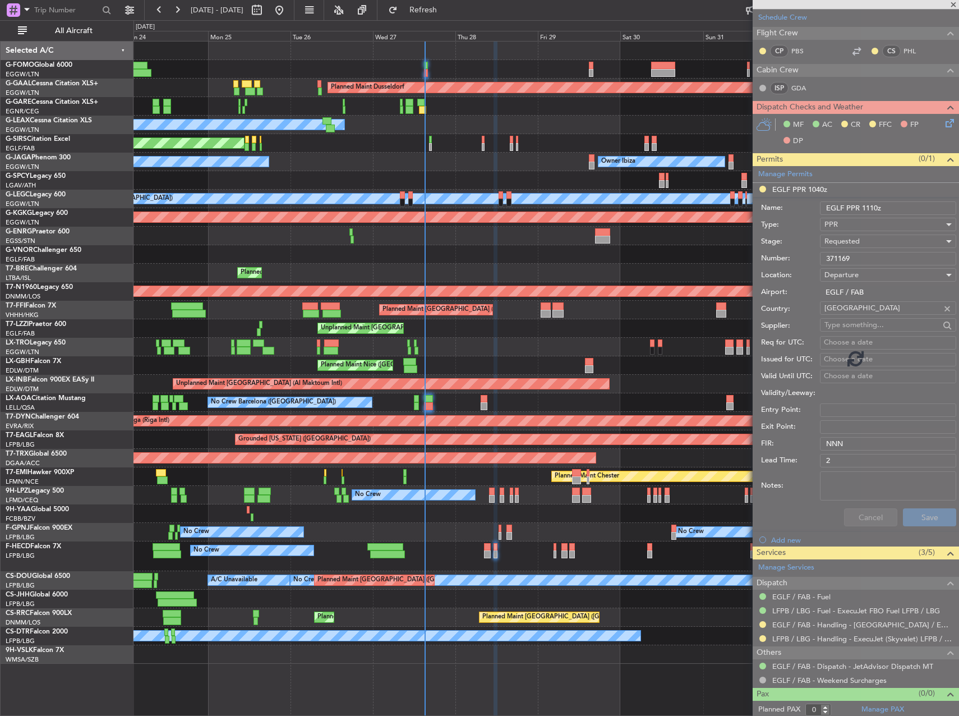
scroll to position [0, 0]
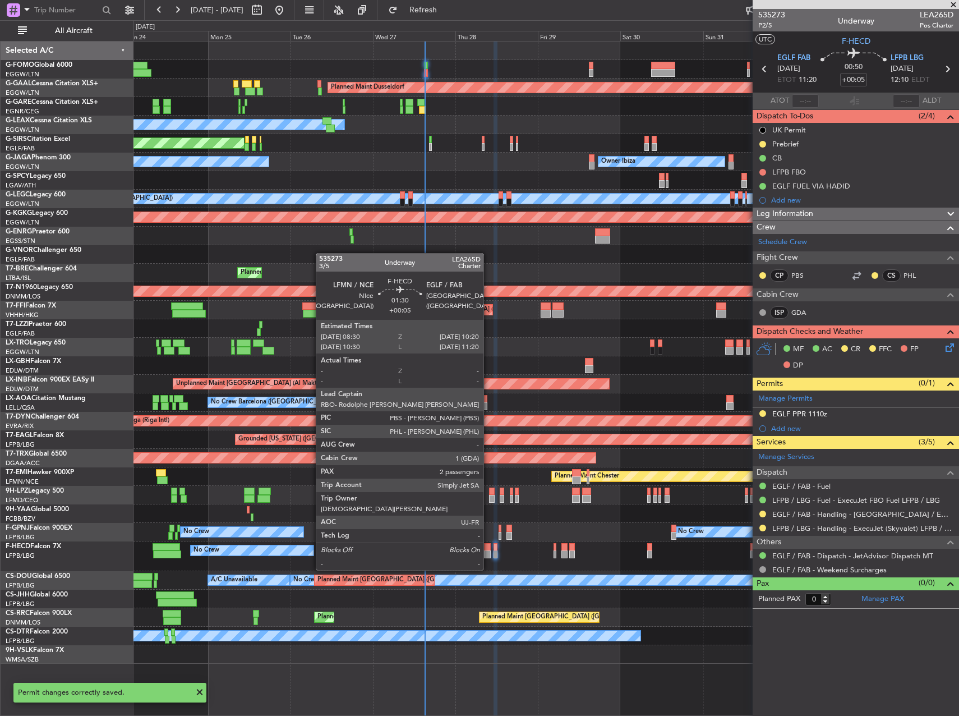
click at [488, 548] on div at bounding box center [487, 547] width 7 height 8
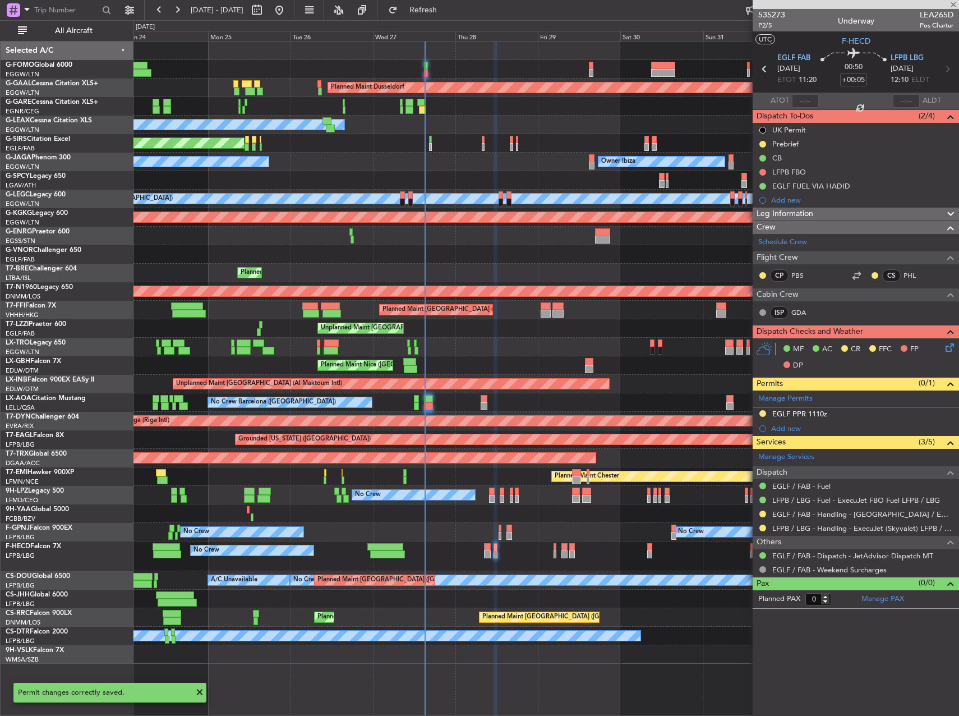
type input "2"
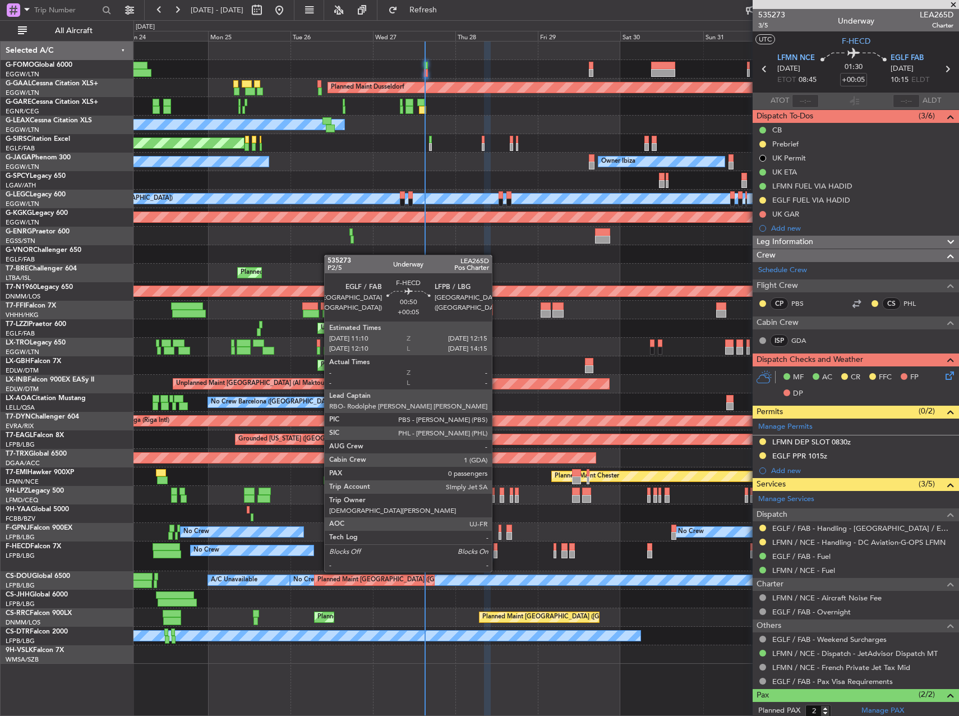
click at [497, 550] on div at bounding box center [496, 554] width 4 height 8
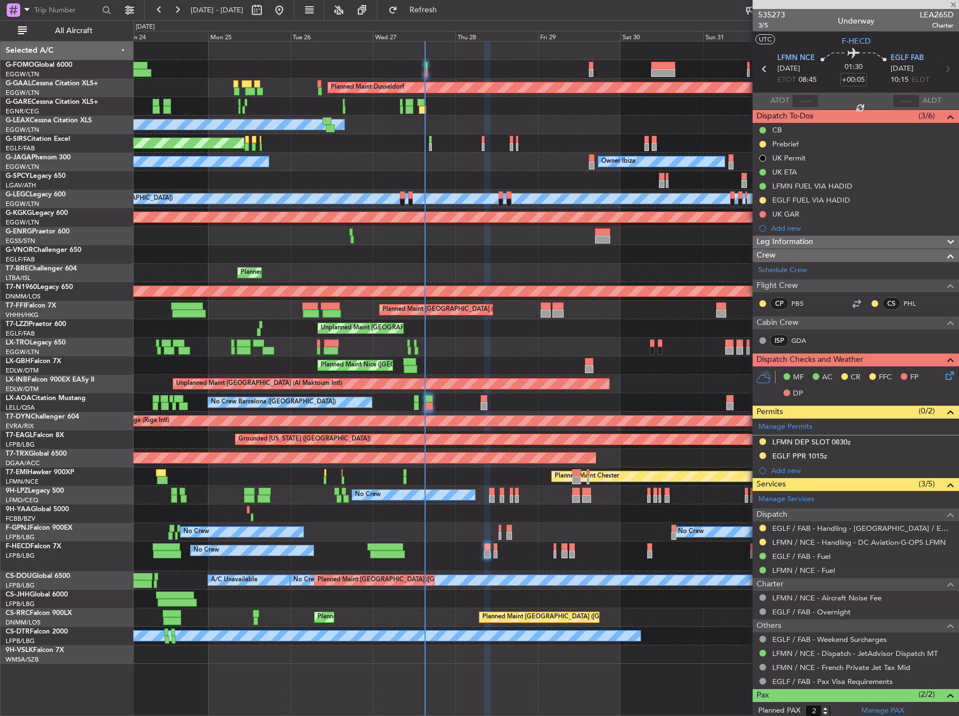
type input "0"
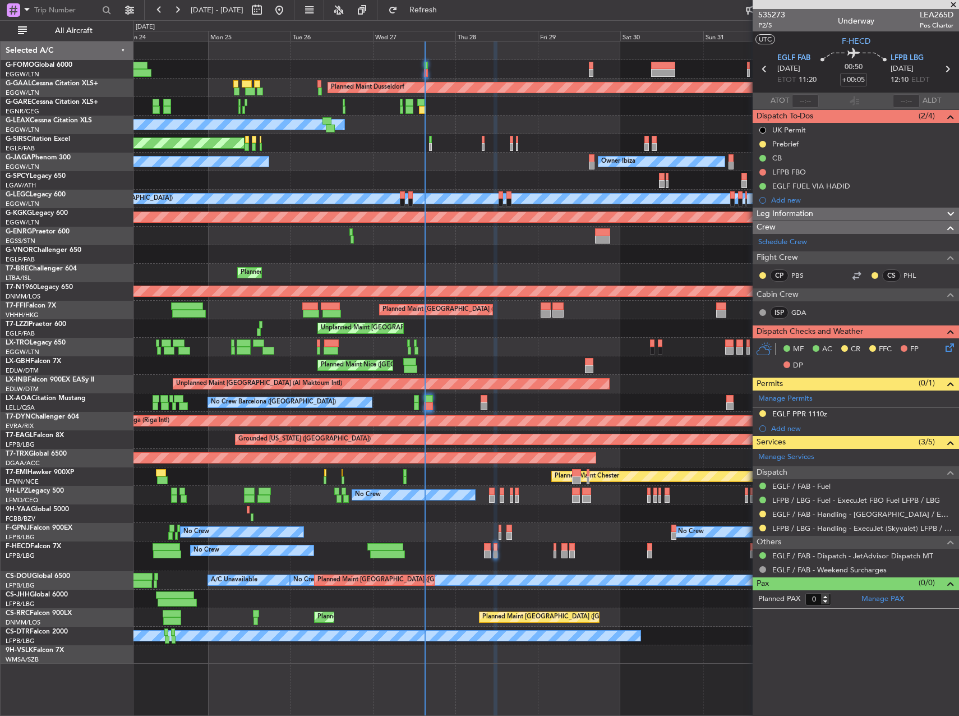
click at [646, 243] on div at bounding box center [545, 236] width 825 height 19
click at [767, 27] on span "P2/5" at bounding box center [771, 26] width 27 height 10
click at [803, 310] on link "GDA" at bounding box center [803, 312] width 25 height 10
click at [764, 529] on button at bounding box center [762, 527] width 7 height 7
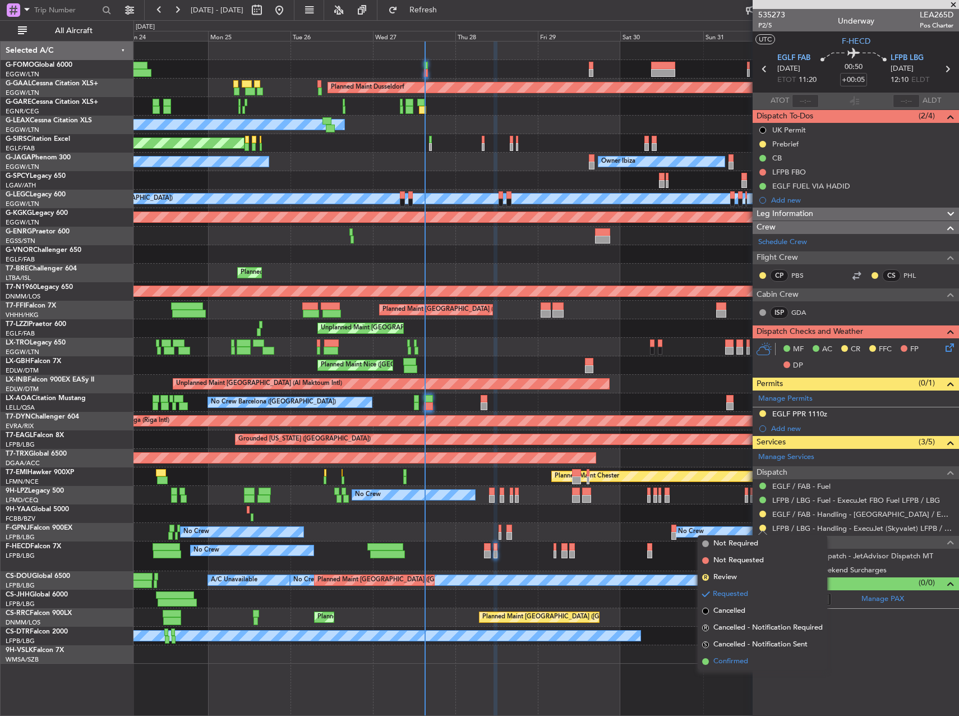
click at [758, 656] on li "Confirmed" at bounding box center [763, 661] width 130 height 17
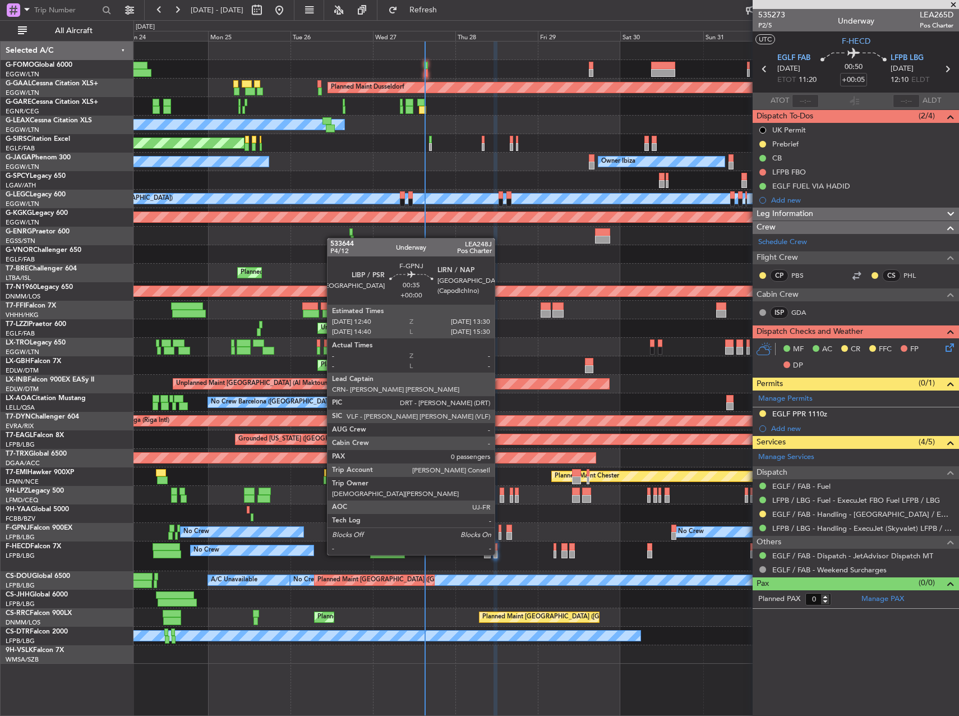
click at [500, 533] on div at bounding box center [500, 536] width 3 height 8
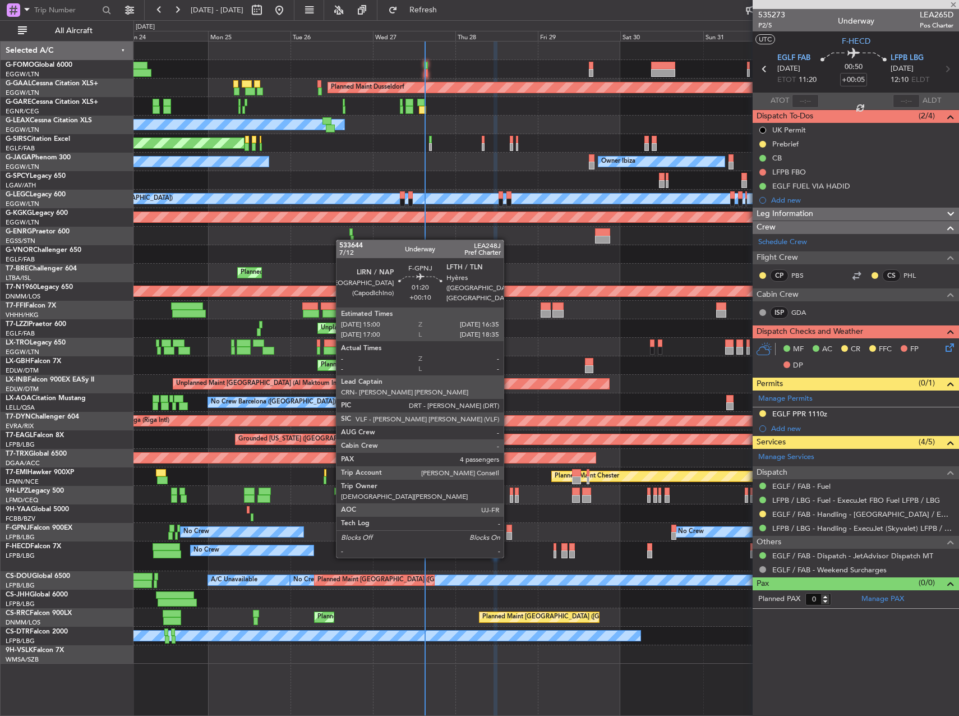
click at [509, 536] on div at bounding box center [509, 536] width 6 height 8
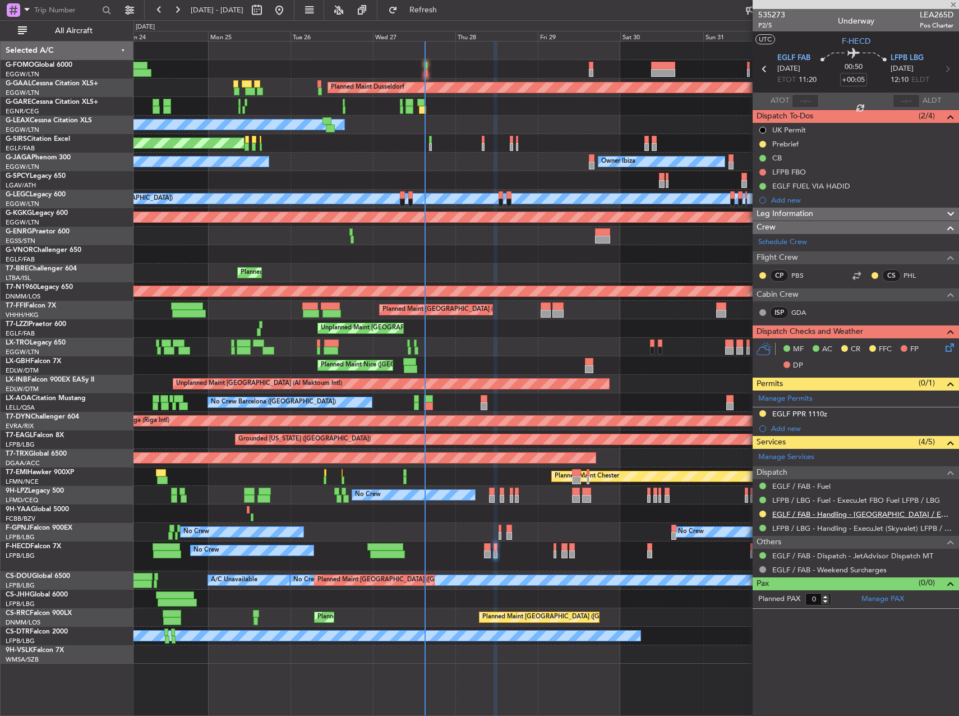
type input "+00:10"
type input "4"
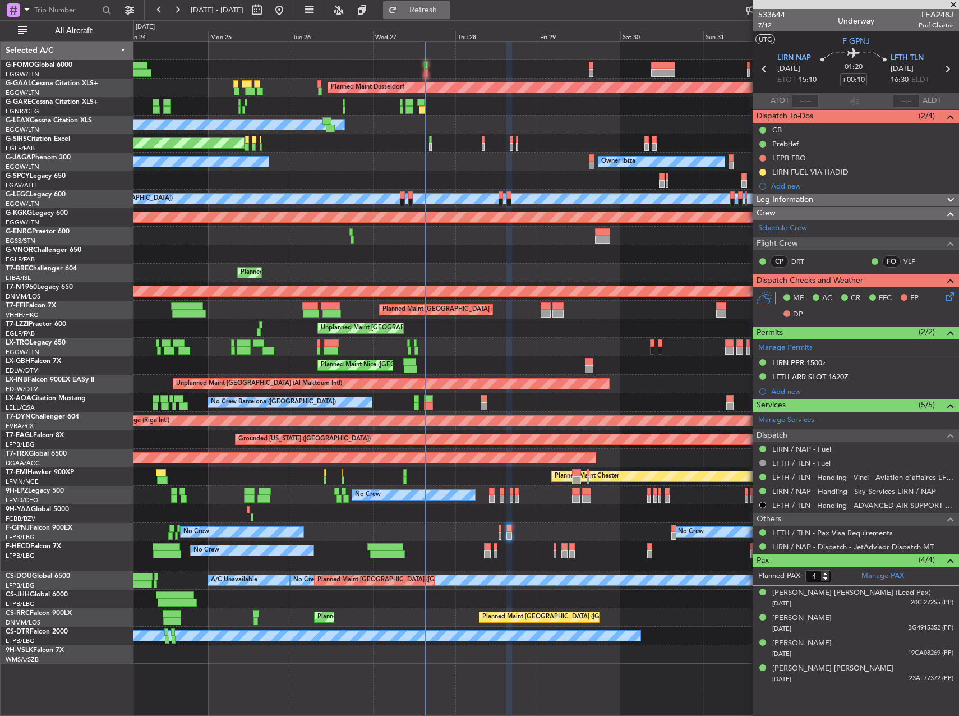
click at [447, 14] on span "Refresh" at bounding box center [423, 10] width 47 height 8
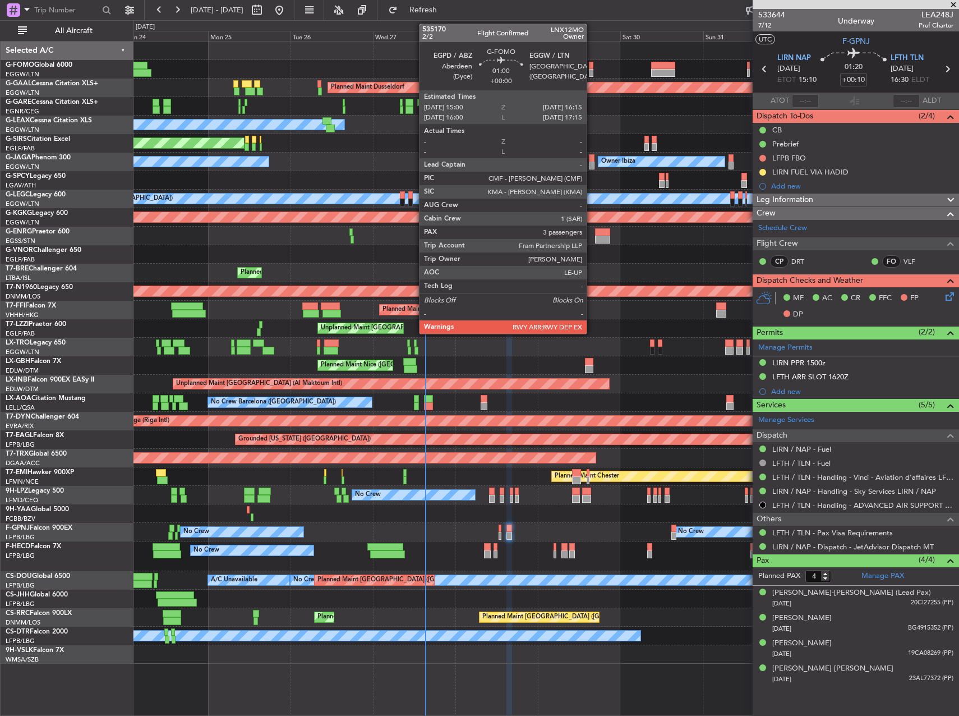
click at [592, 70] on div at bounding box center [591, 73] width 4 height 8
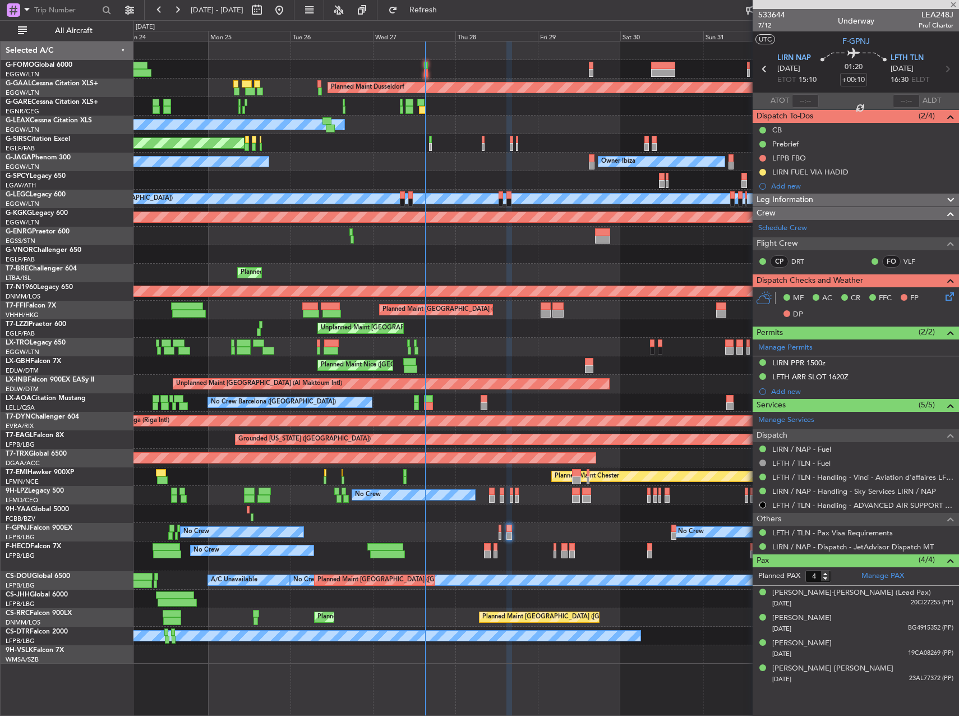
type input "3"
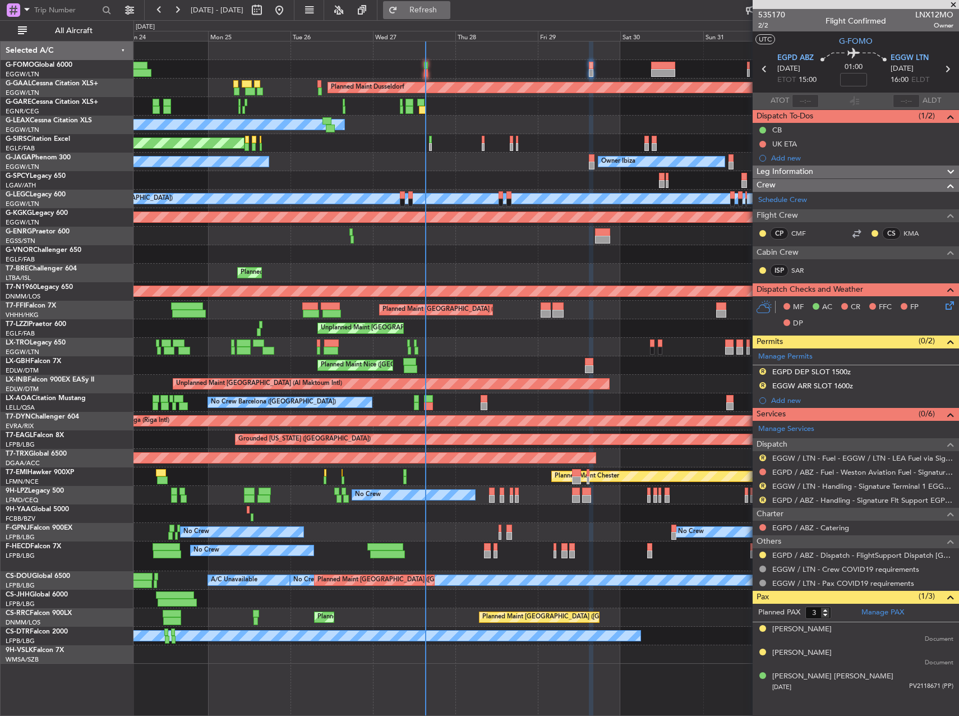
click at [442, 12] on span "Refresh" at bounding box center [423, 10] width 47 height 8
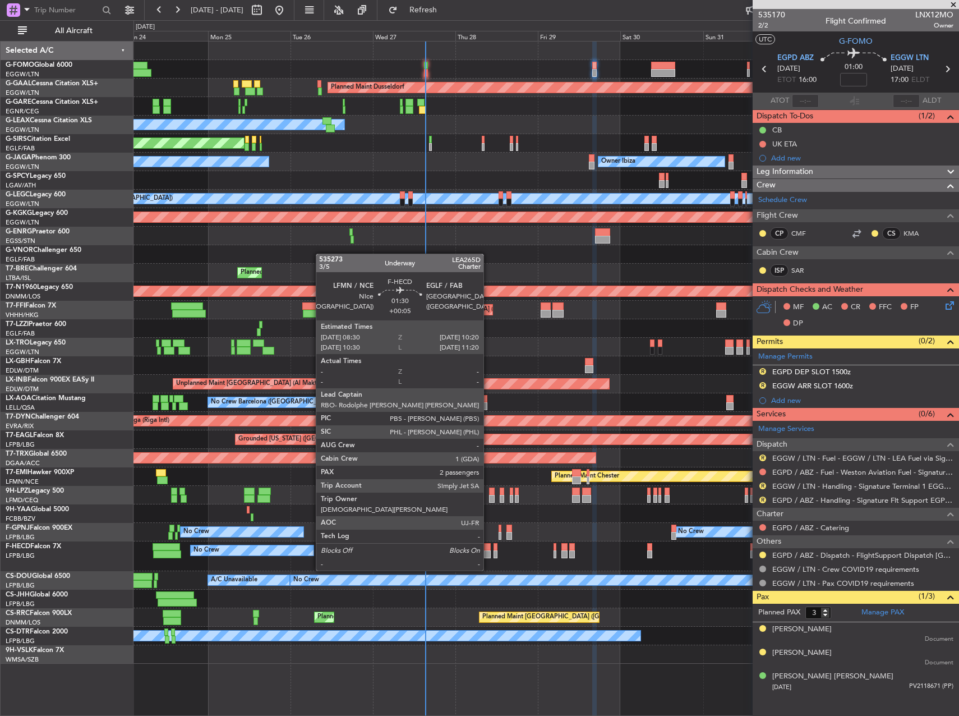
click at [488, 549] on div at bounding box center [487, 547] width 7 height 8
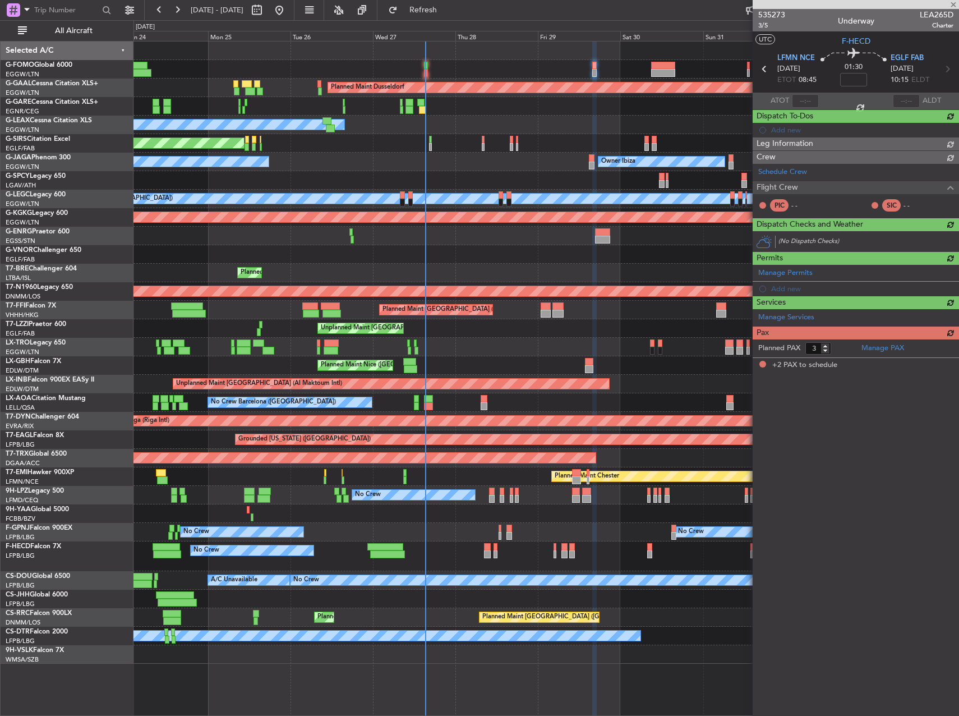
type input "+00:05"
type input "2"
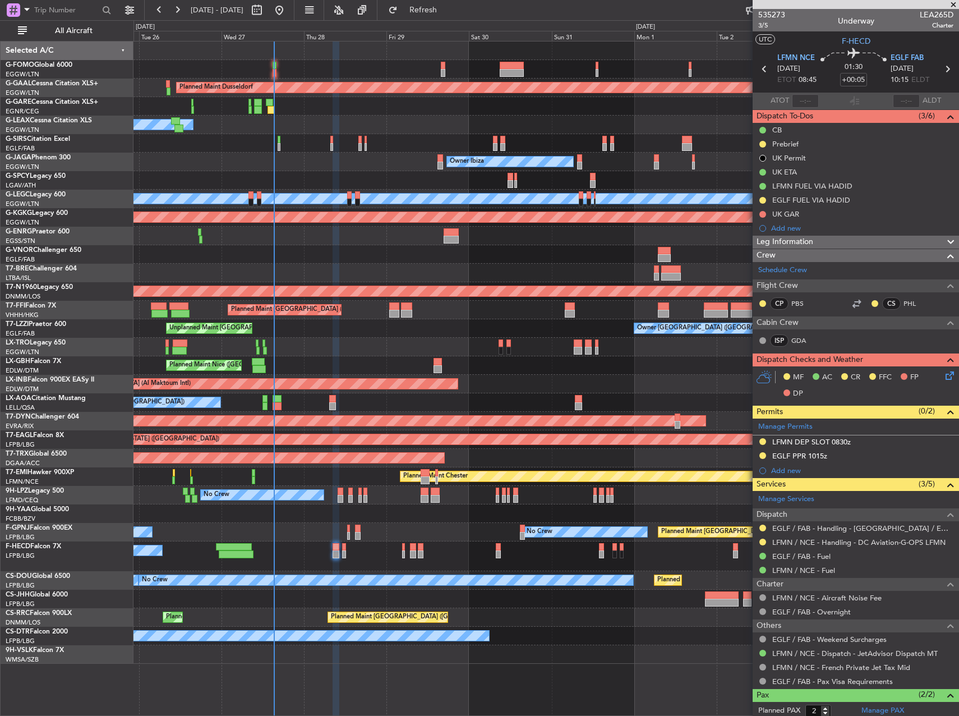
click at [533, 540] on div "Planned Maint Dusseldorf Owner Unplanned Maint [GEOGRAPHIC_DATA] ([GEOGRAPHIC_D…" at bounding box center [545, 353] width 825 height 622
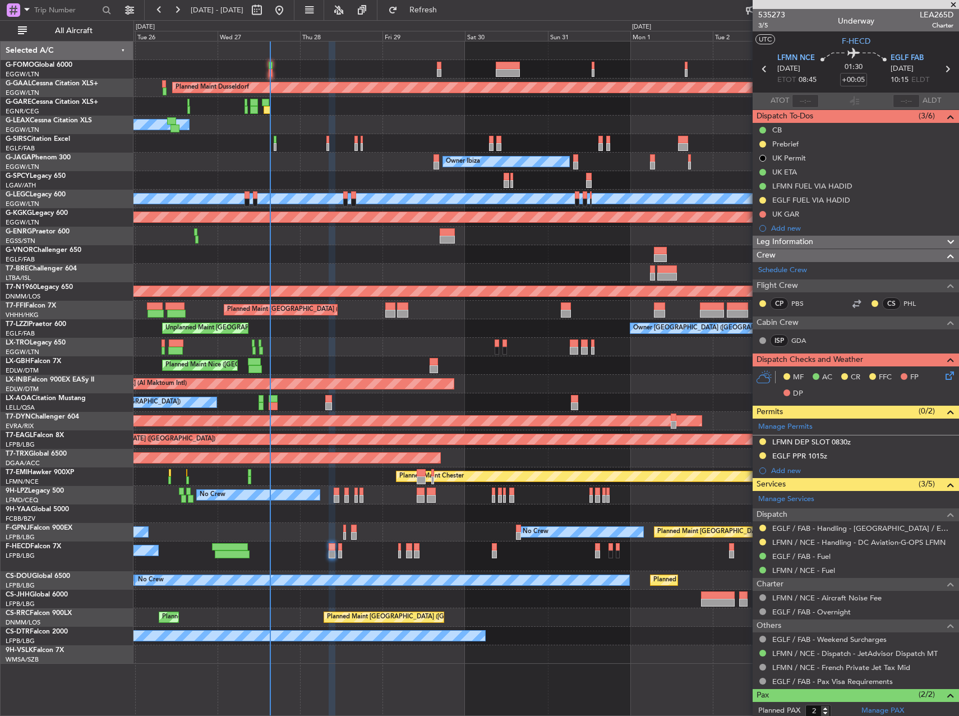
click at [356, 556] on div "No Crew Planned Maint [GEOGRAPHIC_DATA] ([GEOGRAPHIC_DATA])" at bounding box center [545, 556] width 825 height 30
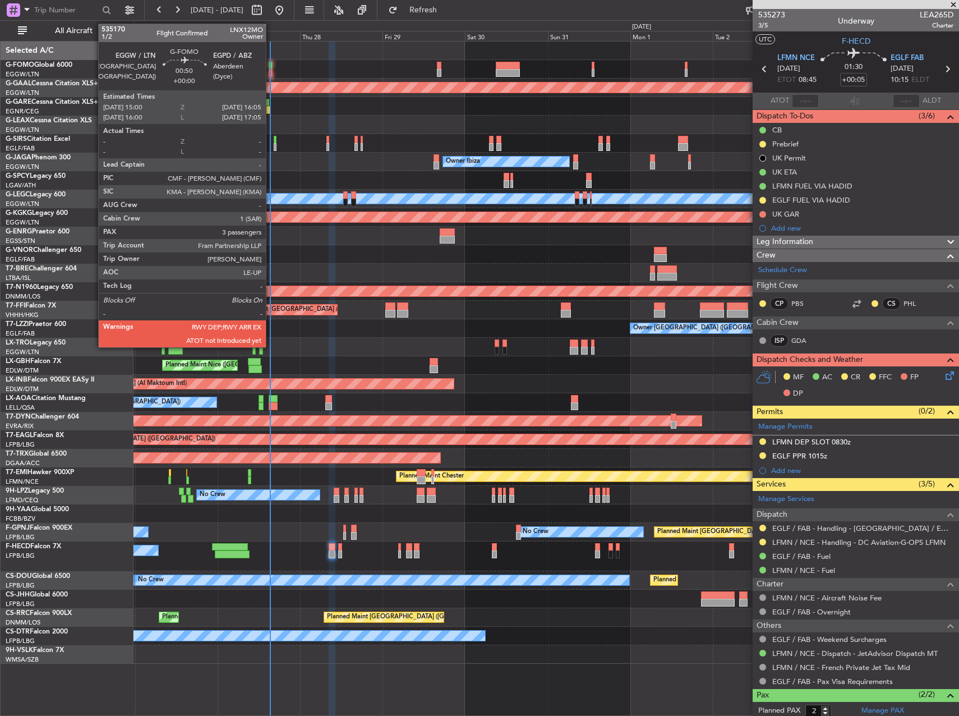
click at [271, 73] on div at bounding box center [271, 73] width 4 height 8
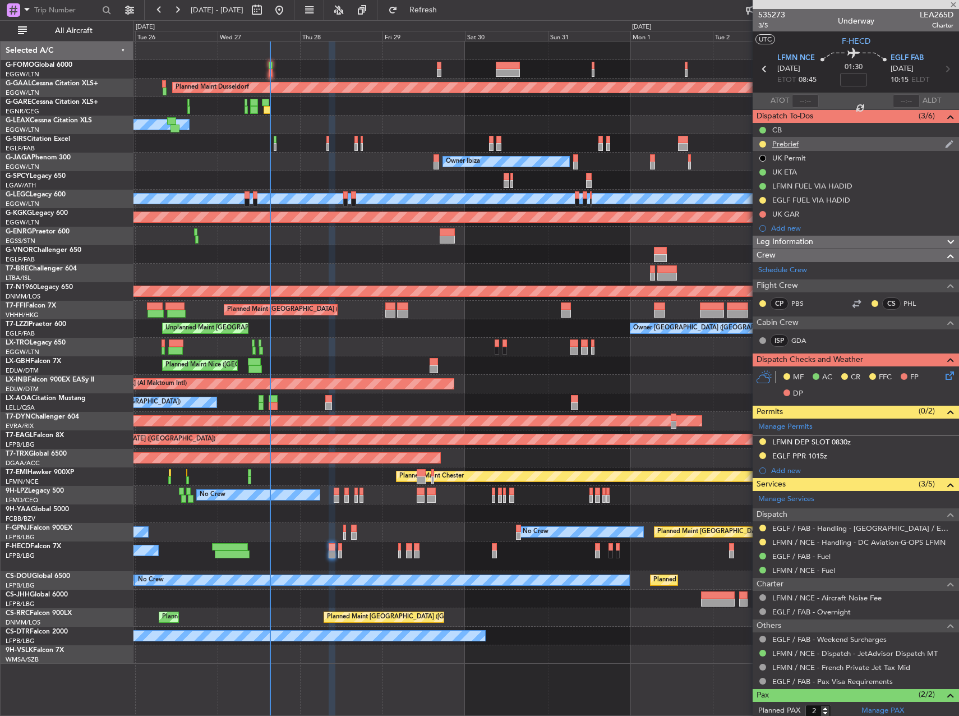
type input "3"
